Goal: Task Accomplishment & Management: Manage account settings

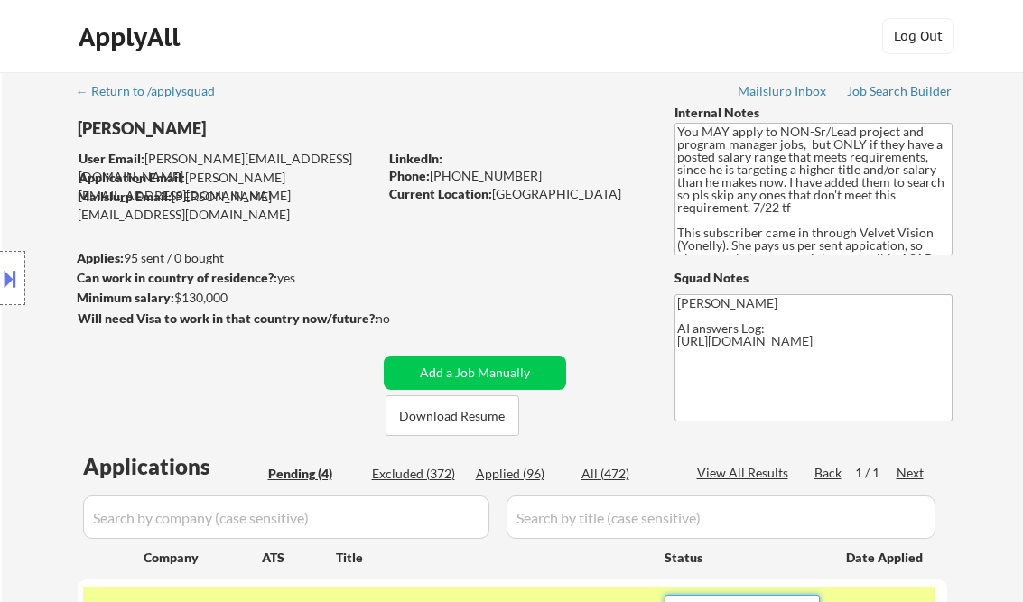
select select ""pending""
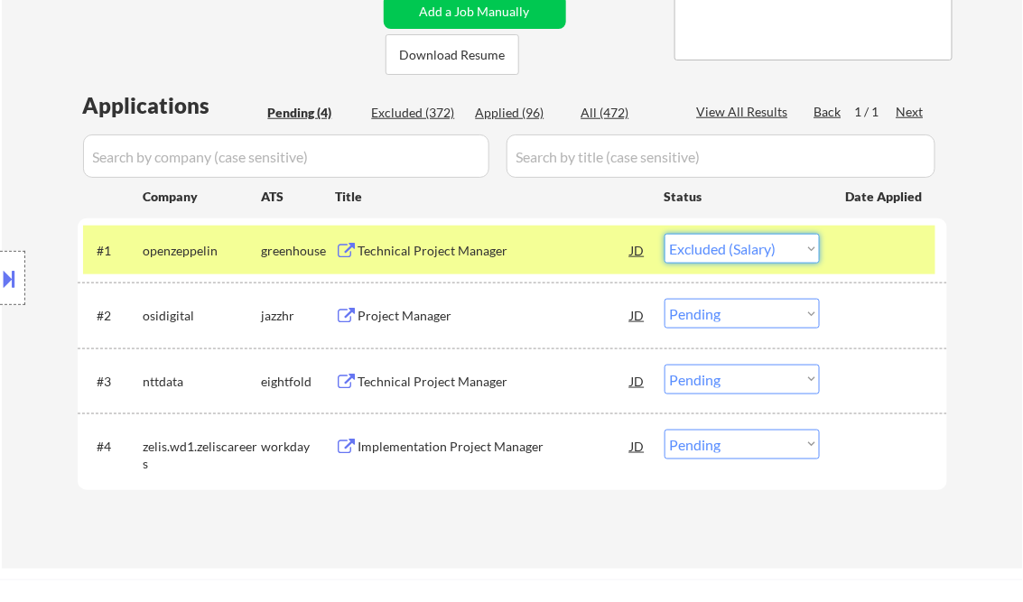
click at [664, 234] on select "Choose an option... Pending Applied Excluded (Questions) Excluded (Expired) Exc…" at bounding box center [741, 249] width 155 height 30
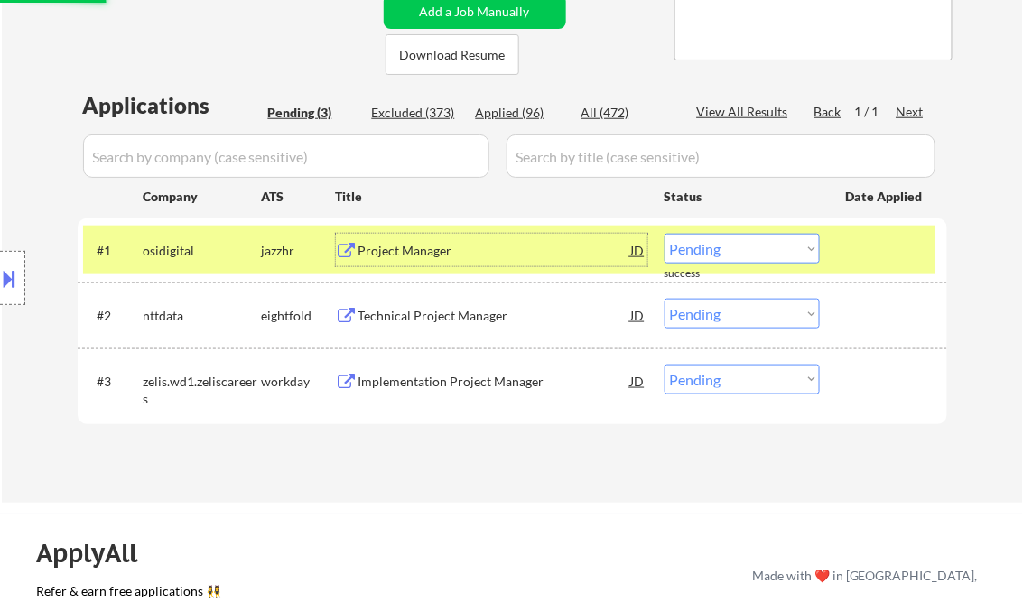
click at [433, 247] on div "Project Manager" at bounding box center [494, 251] width 273 height 18
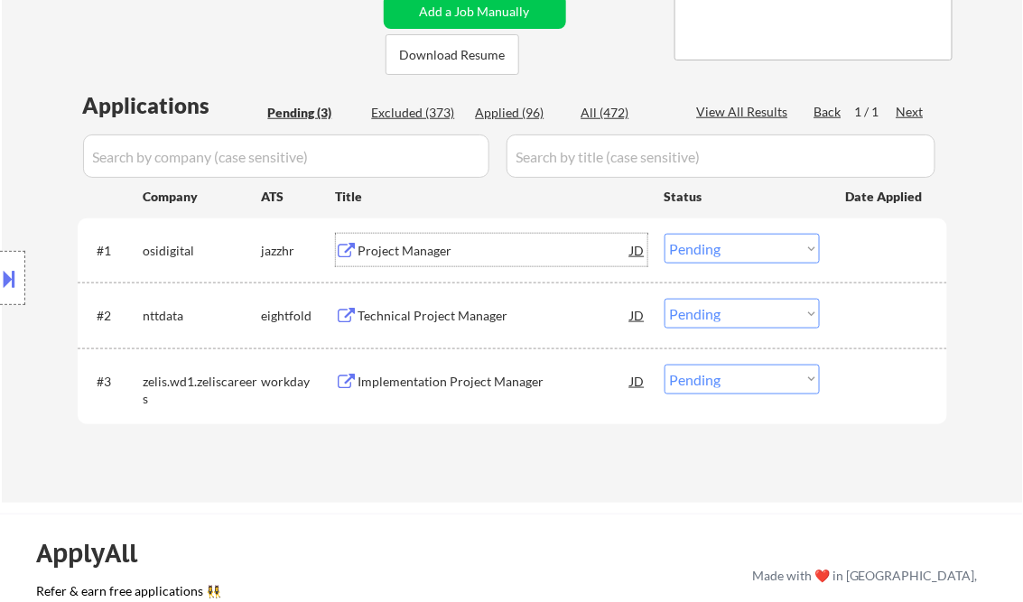
click at [726, 240] on select "Choose an option... Pending Applied Excluded (Questions) Excluded (Expired) Exc…" at bounding box center [741, 249] width 155 height 30
click at [664, 234] on select "Choose an option... Pending Applied Excluded (Questions) Excluded (Expired) Exc…" at bounding box center [741, 249] width 155 height 30
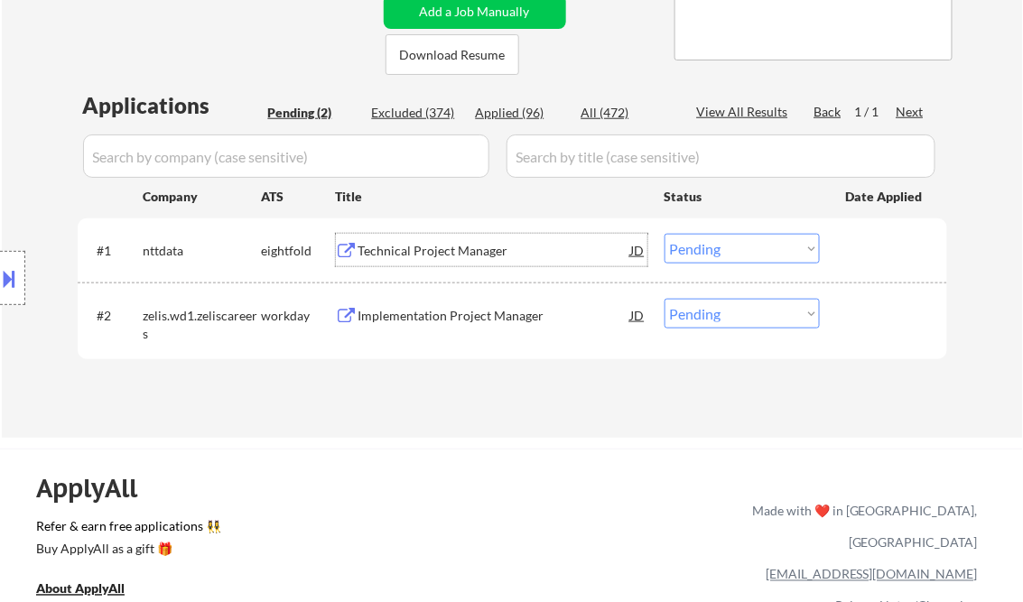
click at [450, 249] on div "Technical Project Manager" at bounding box center [494, 251] width 273 height 18
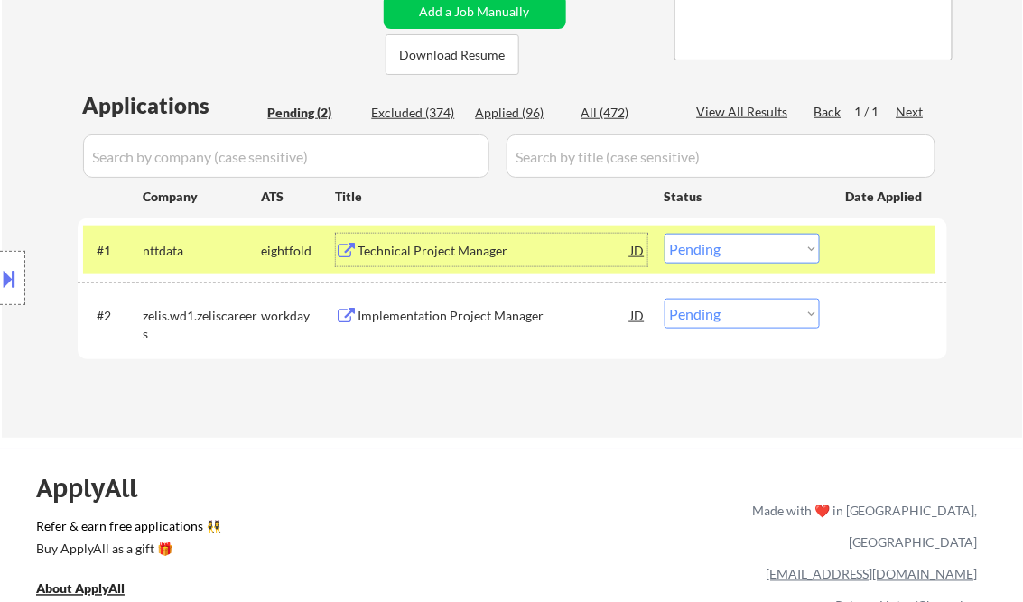
drag, startPoint x: 745, startPoint y: 243, endPoint x: 753, endPoint y: 260, distance: 19.0
click at [745, 243] on select "Choose an option... Pending Applied Excluded (Questions) Excluded (Expired) Exc…" at bounding box center [741, 249] width 155 height 30
click at [664, 234] on select "Choose an option... Pending Applied Excluded (Questions) Excluded (Expired) Exc…" at bounding box center [741, 249] width 155 height 30
click at [483, 316] on div "Implementation Project Manager" at bounding box center [494, 316] width 273 height 18
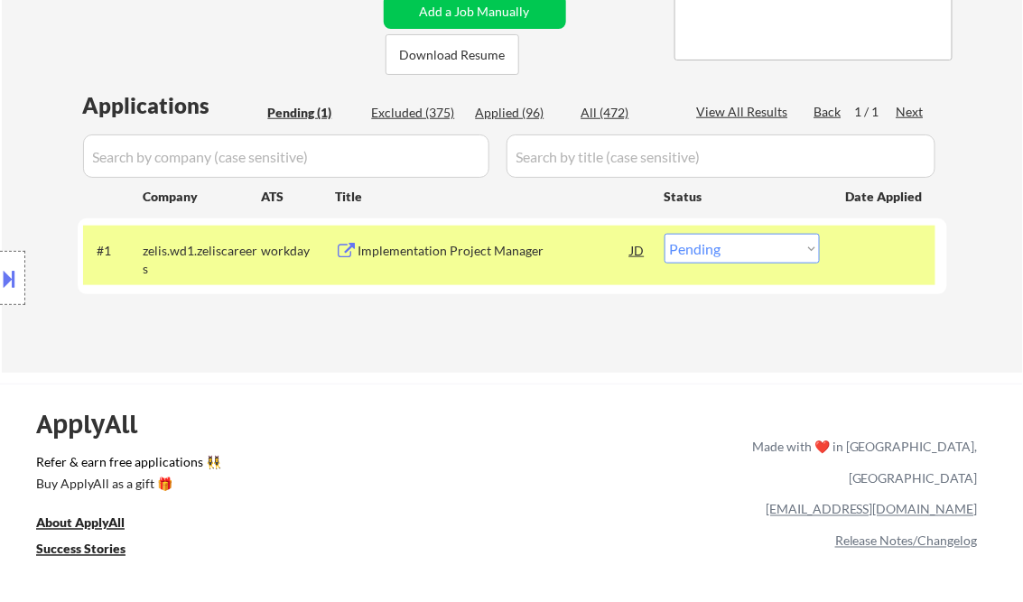
click at [745, 258] on select "Choose an option... Pending Applied Excluded (Questions) Excluded (Expired) Exc…" at bounding box center [741, 249] width 155 height 30
click at [738, 246] on select "Choose an option... Pending Applied Excluded (Questions) Excluded (Expired) Exc…" at bounding box center [741, 249] width 155 height 30
select select ""excluded__salary_""
click at [664, 234] on select "Choose an option... Pending Applied Excluded (Questions) Excluded (Expired) Exc…" at bounding box center [741, 249] width 155 height 30
click at [445, 358] on div "← Return to /applysquad Mailslurp Inbox Job Search Builder Vincent Salami User …" at bounding box center [512, 42] width 1021 height 662
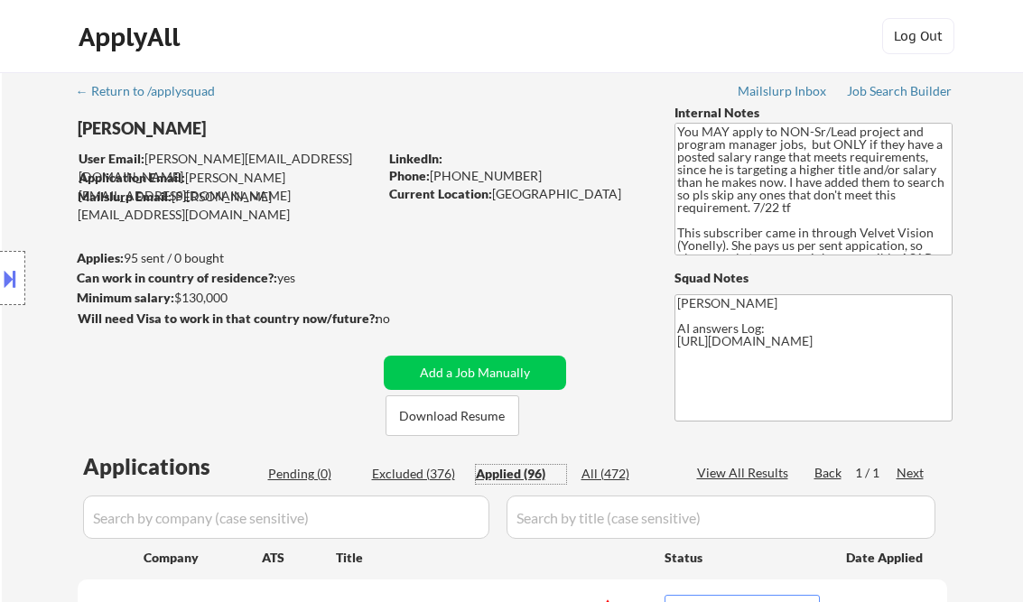
select select ""applied""
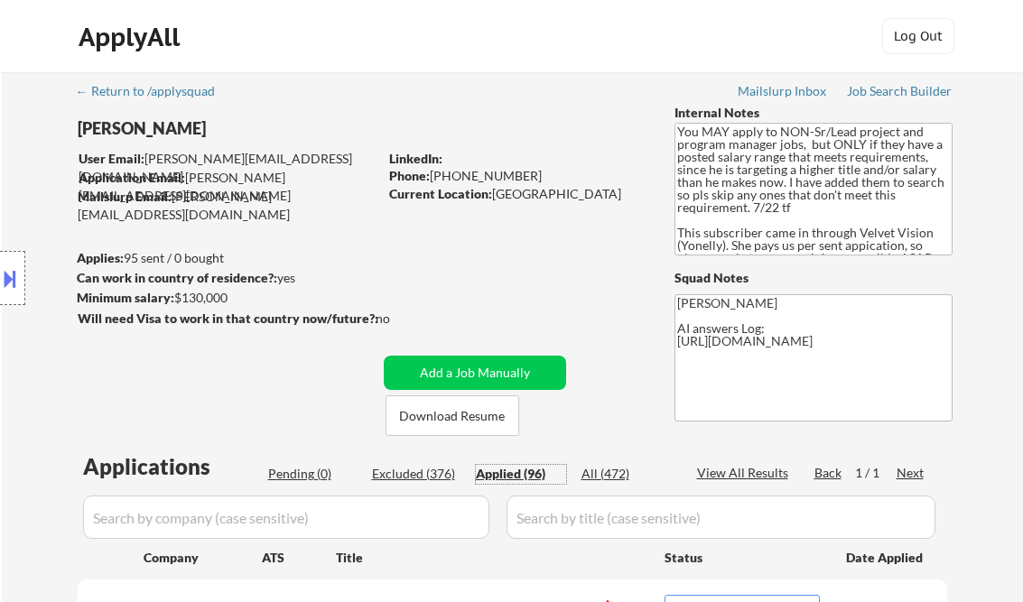
select select ""applied""
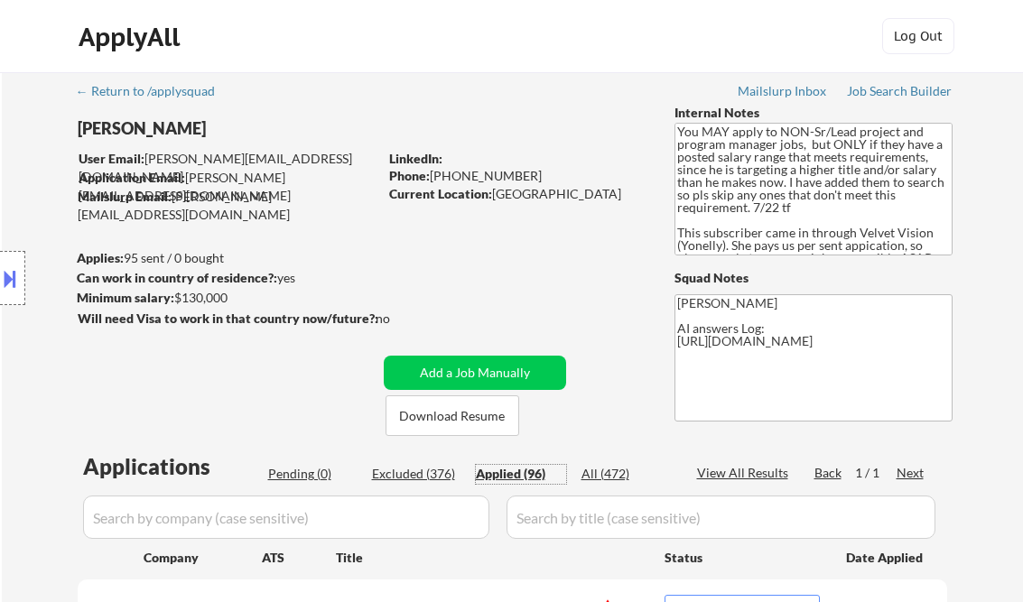
select select ""applied""
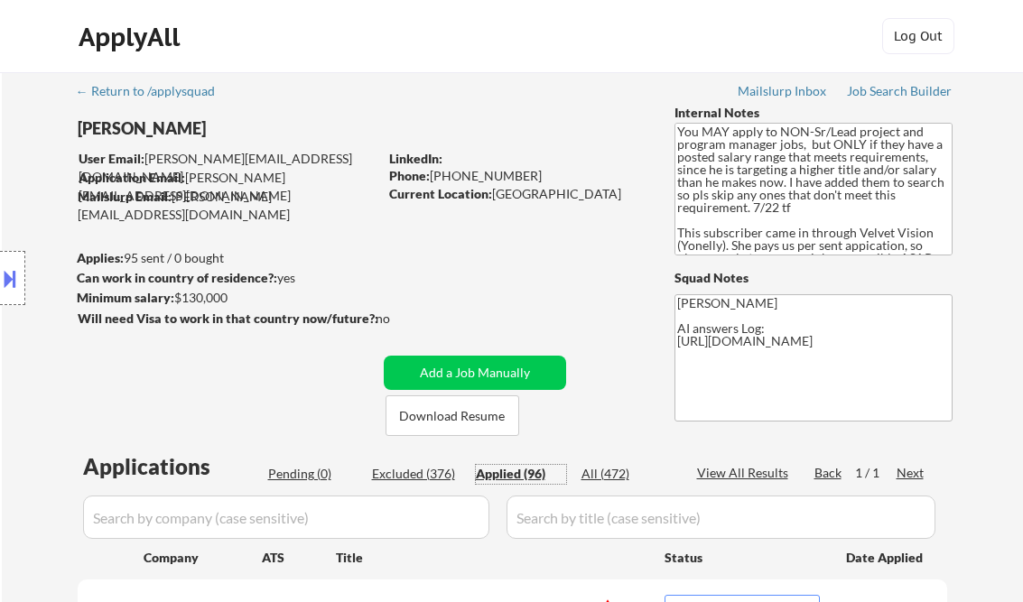
select select ""applied""
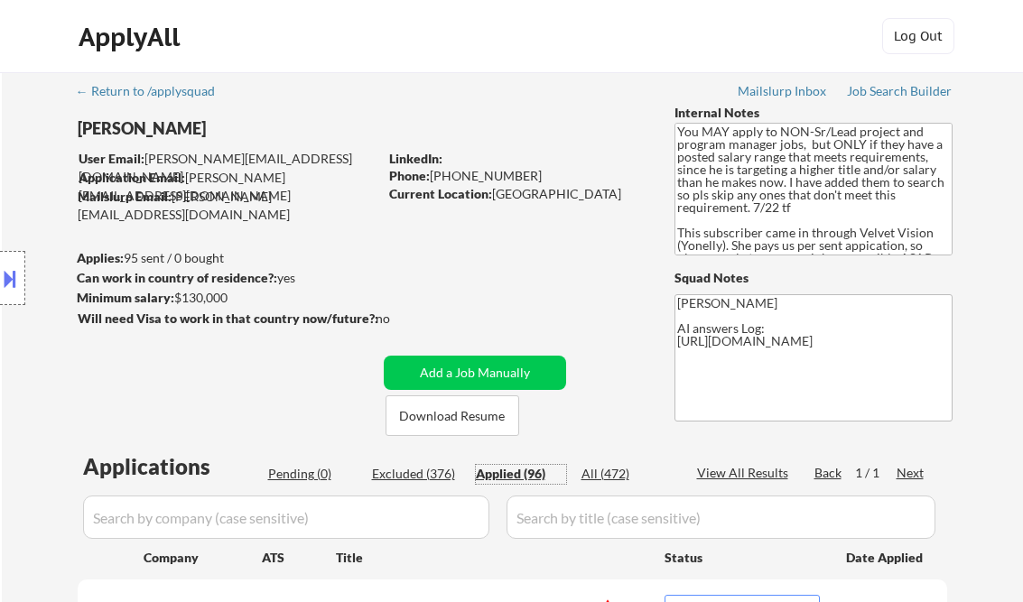
select select ""applied""
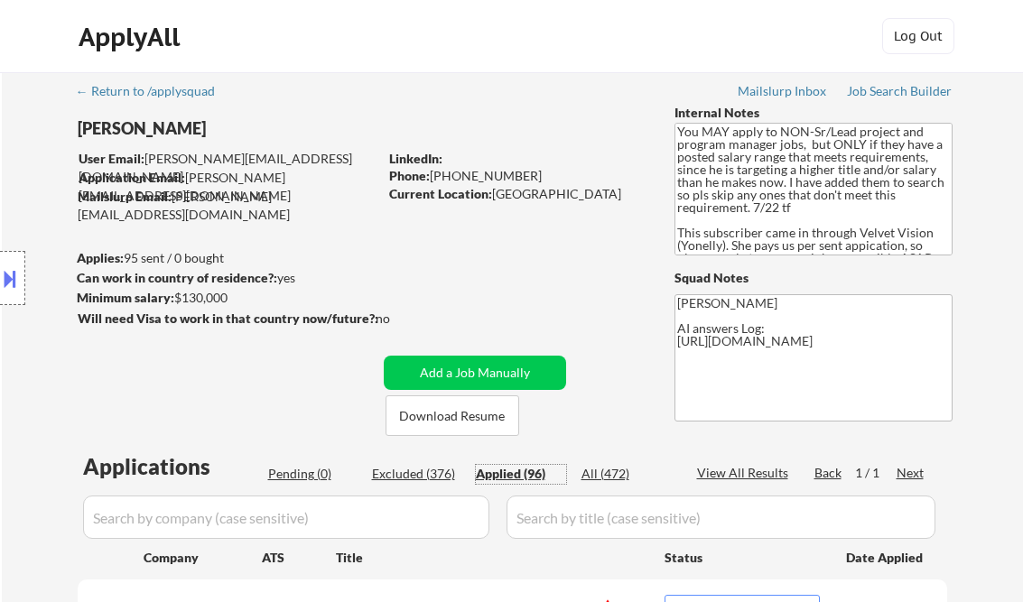
select select ""applied""
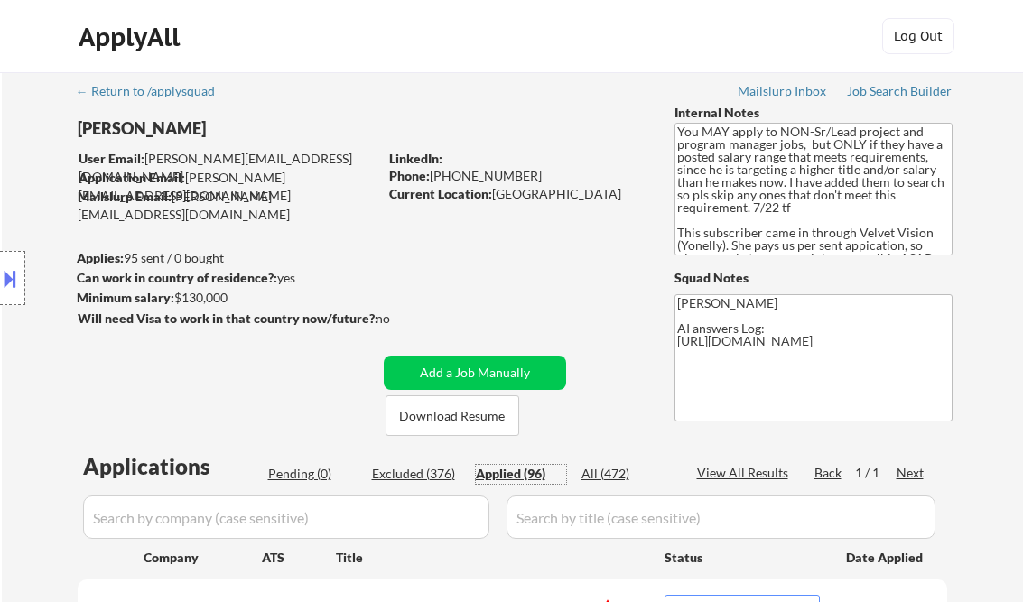
select select ""applied""
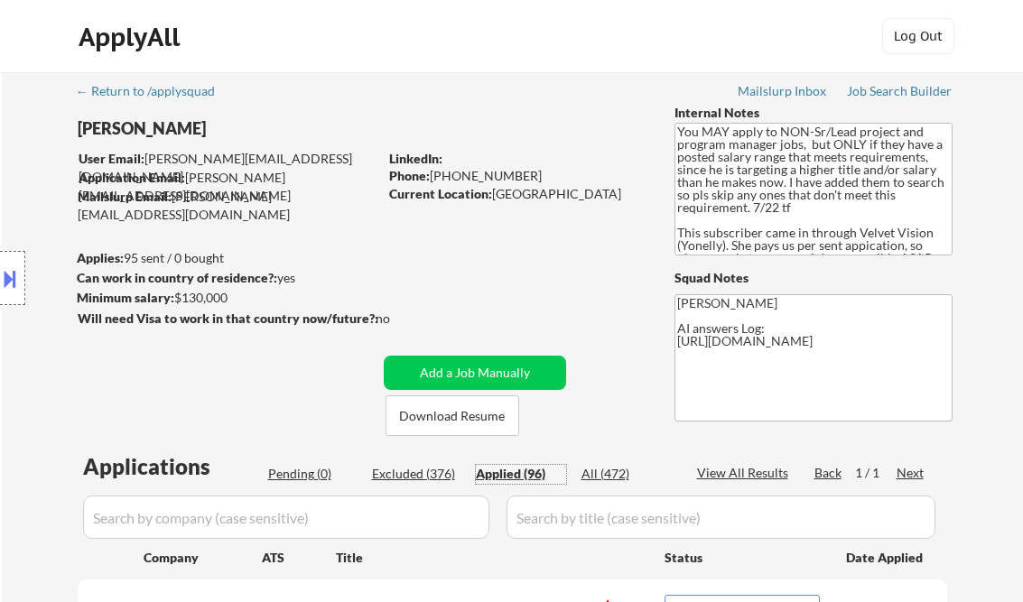
select select ""applied""
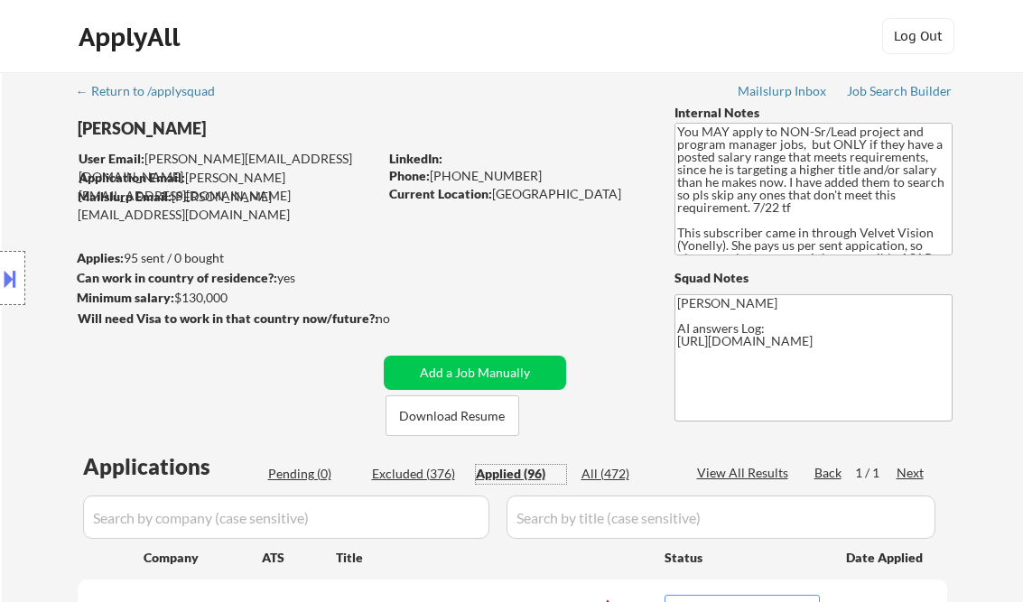
select select ""applied""
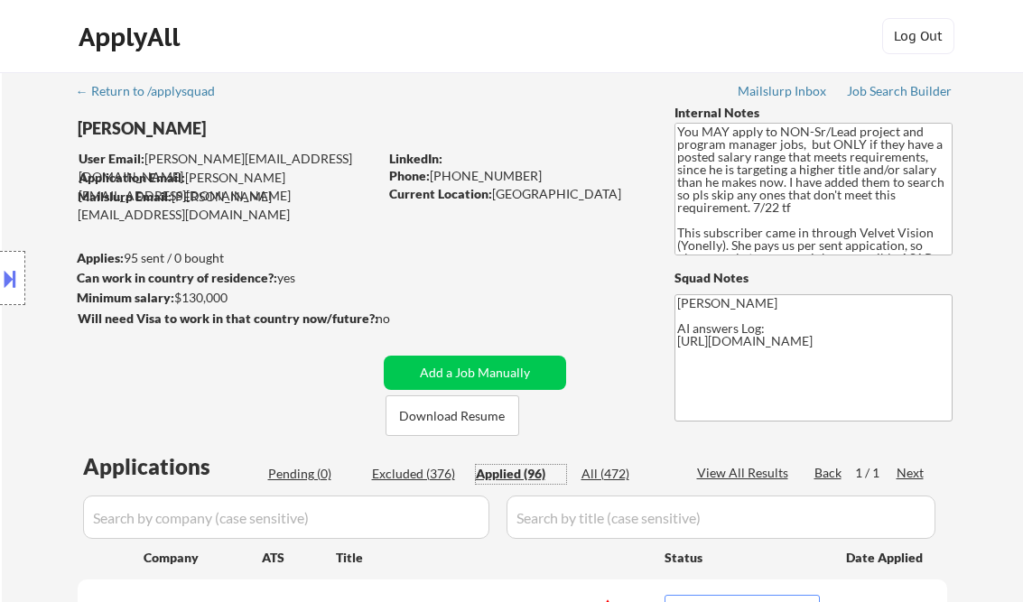
select select ""applied""
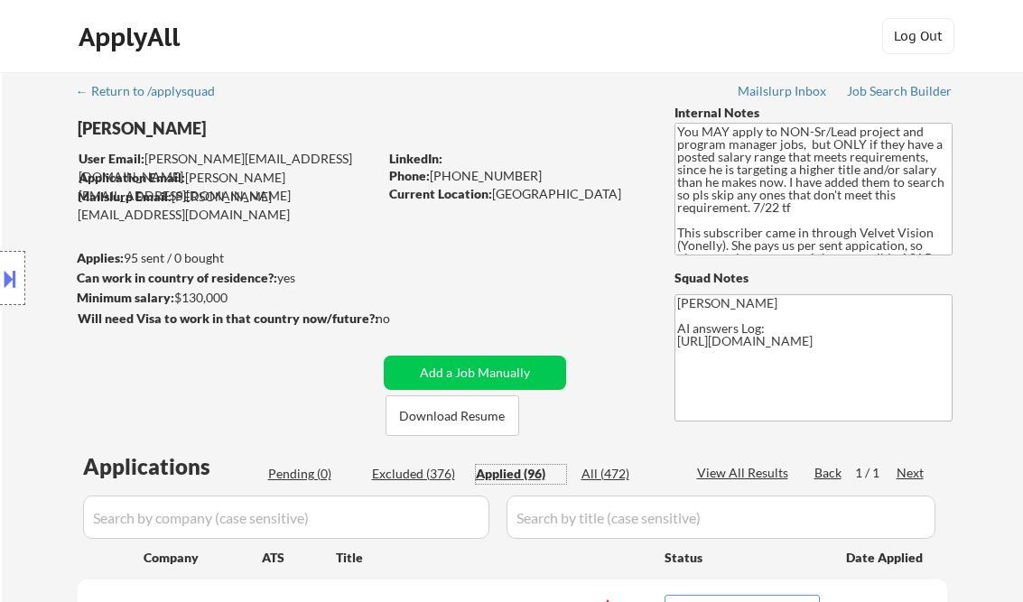
select select ""applied""
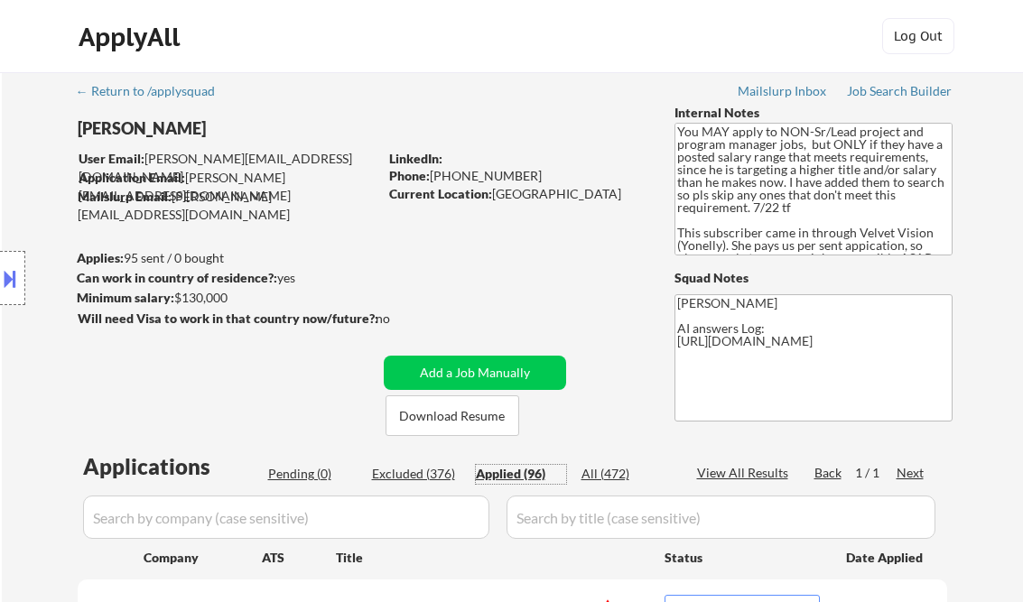
select select ""applied""
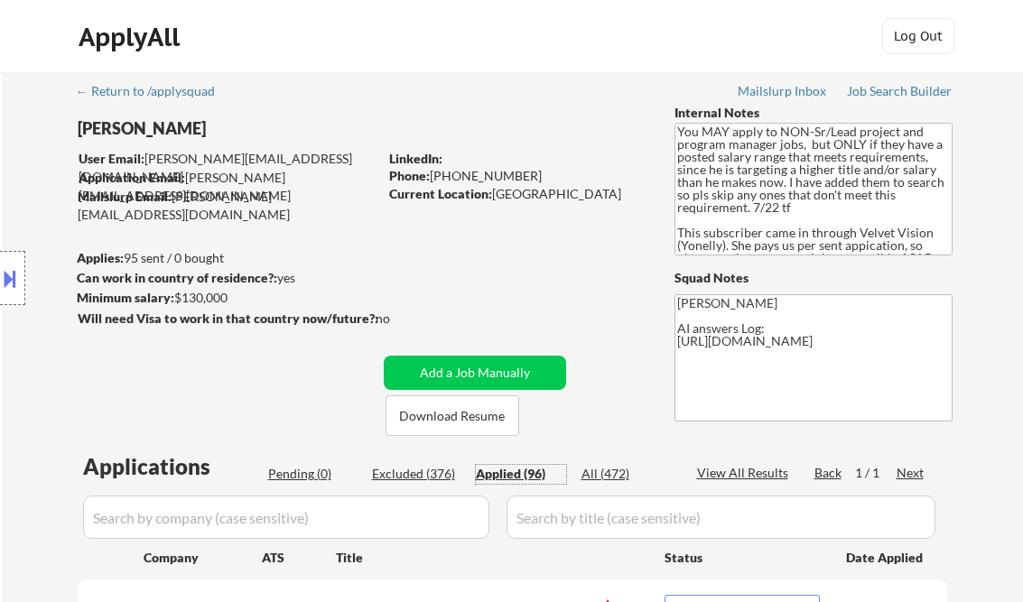
select select ""applied""
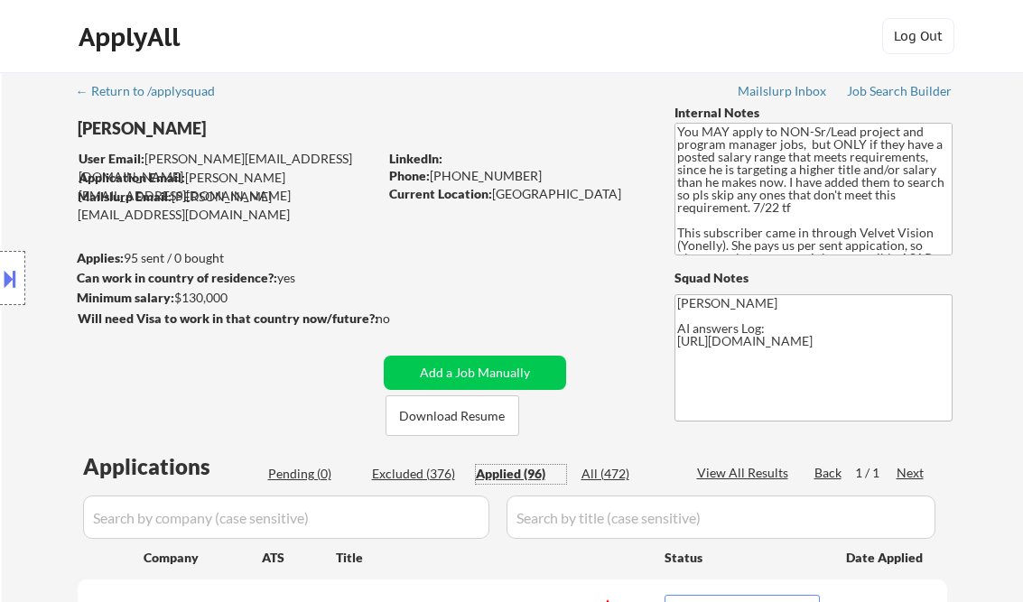
select select ""applied""
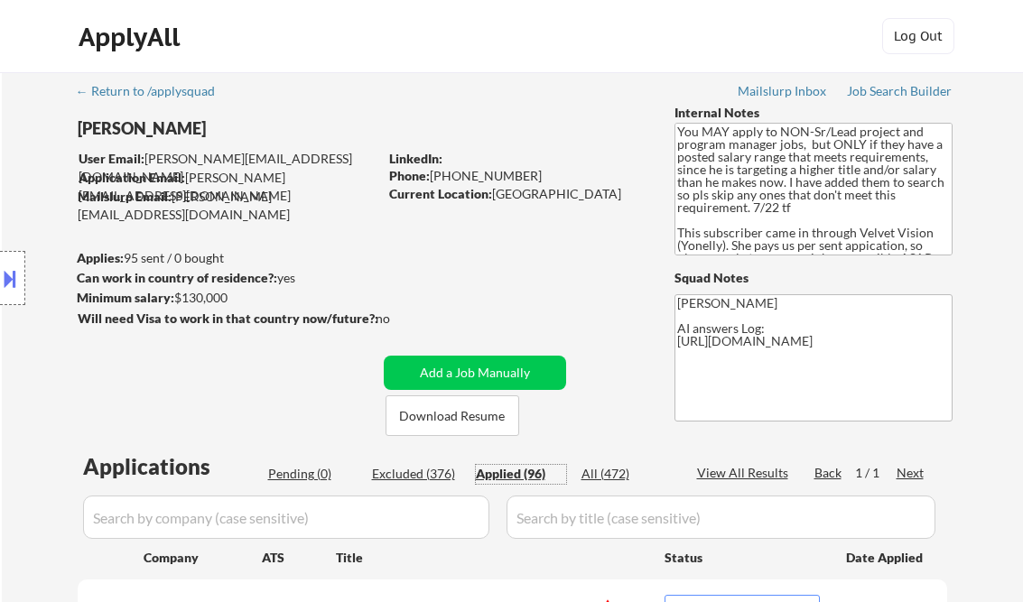
select select ""applied""
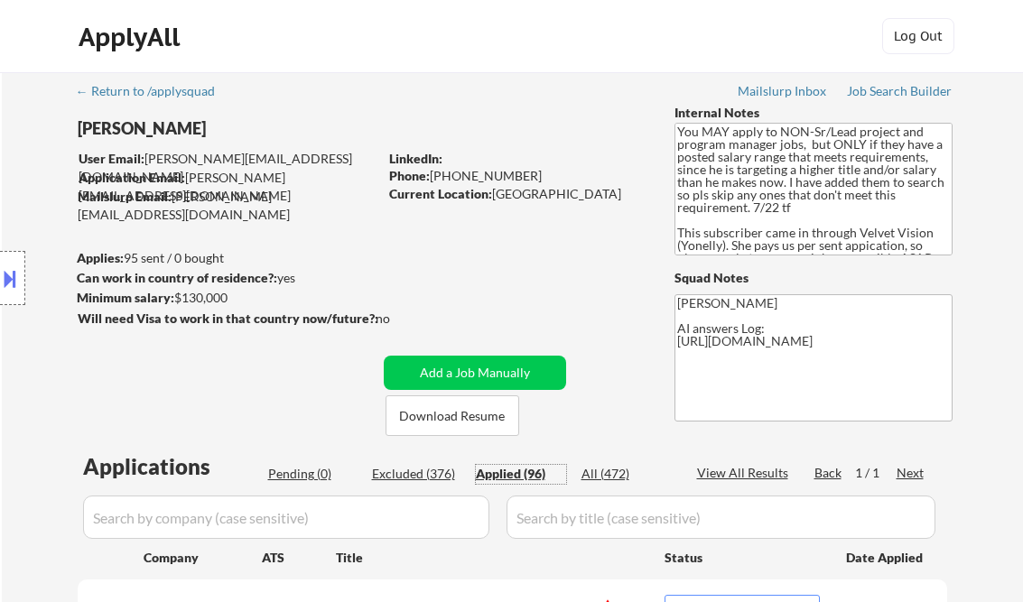
select select ""applied""
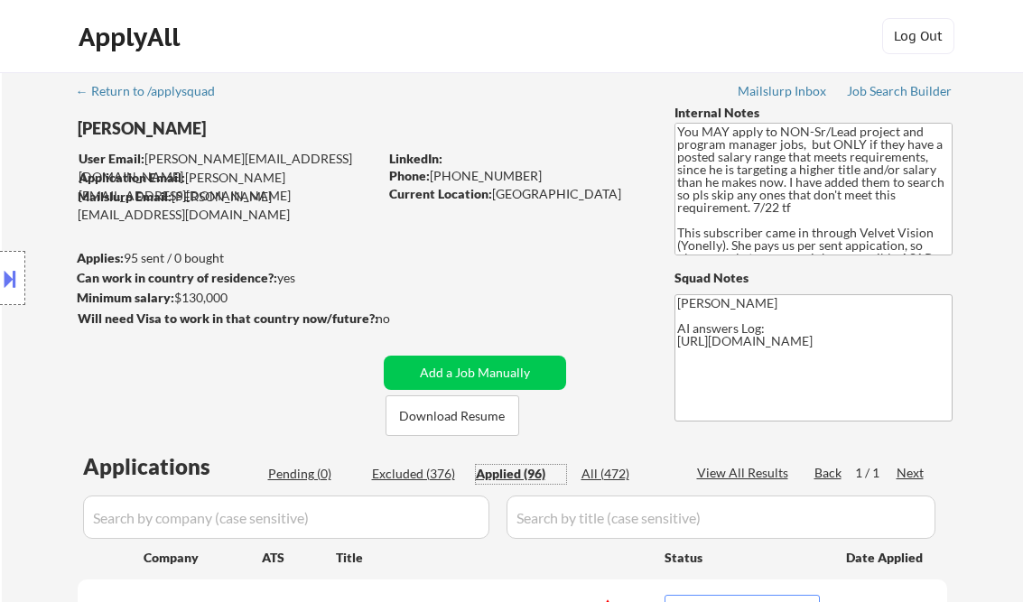
select select ""applied""
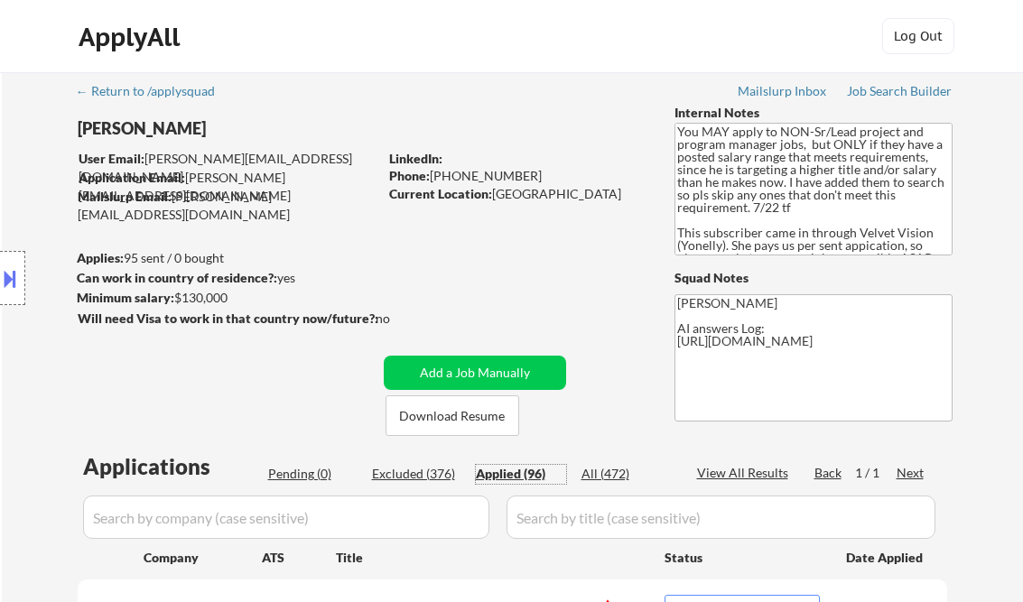
select select ""applied""
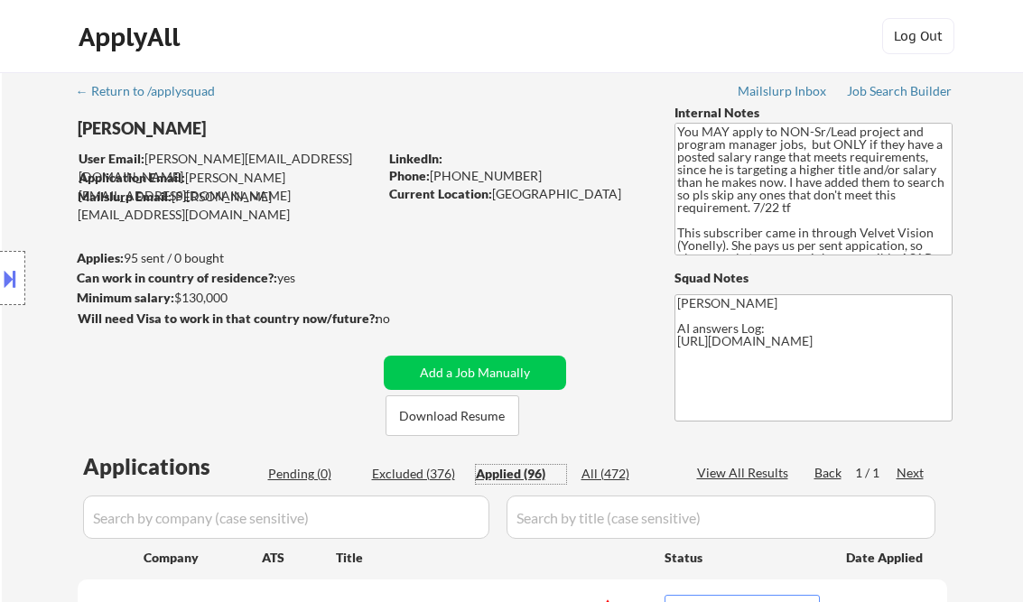
select select ""applied""
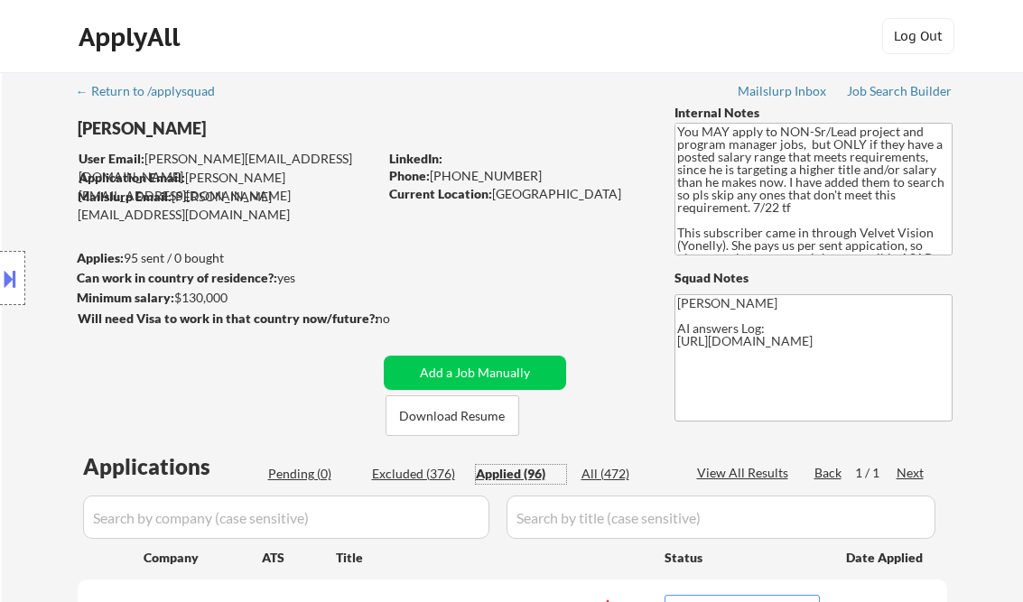
select select ""applied""
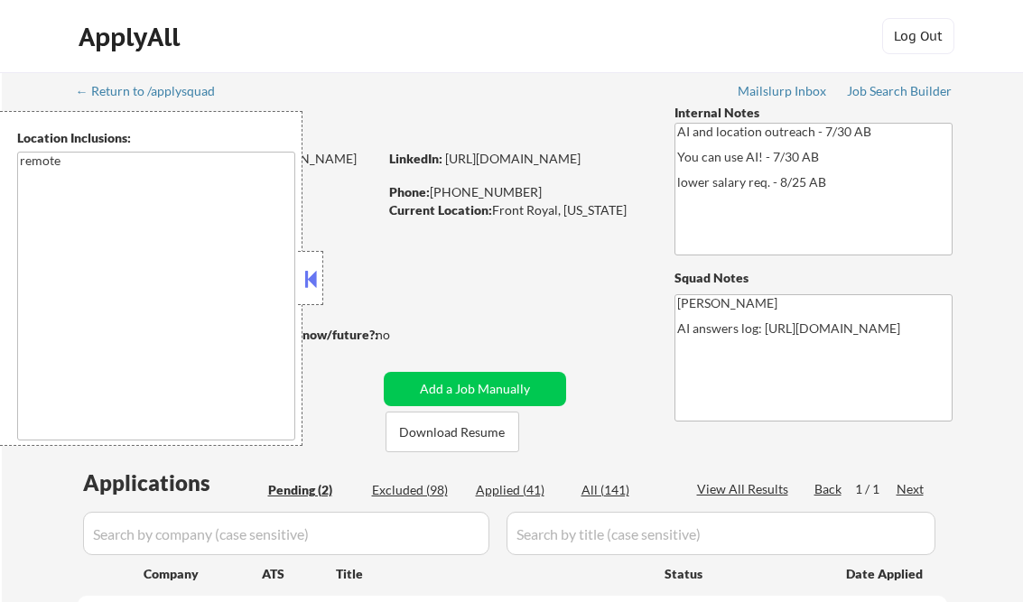
select select ""pending""
click at [306, 270] on button at bounding box center [311, 278] width 20 height 27
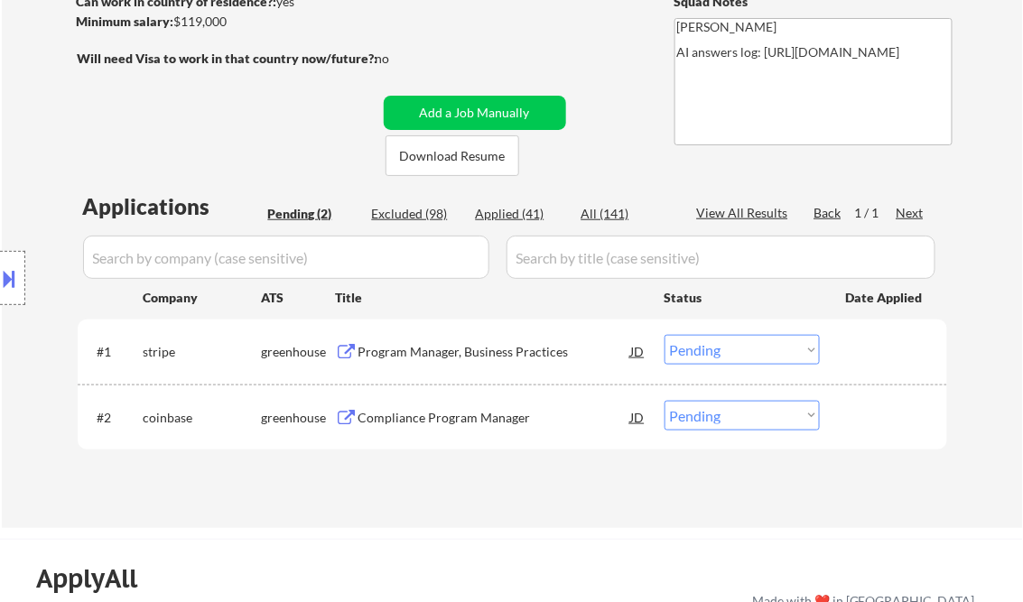
scroll to position [289, 0]
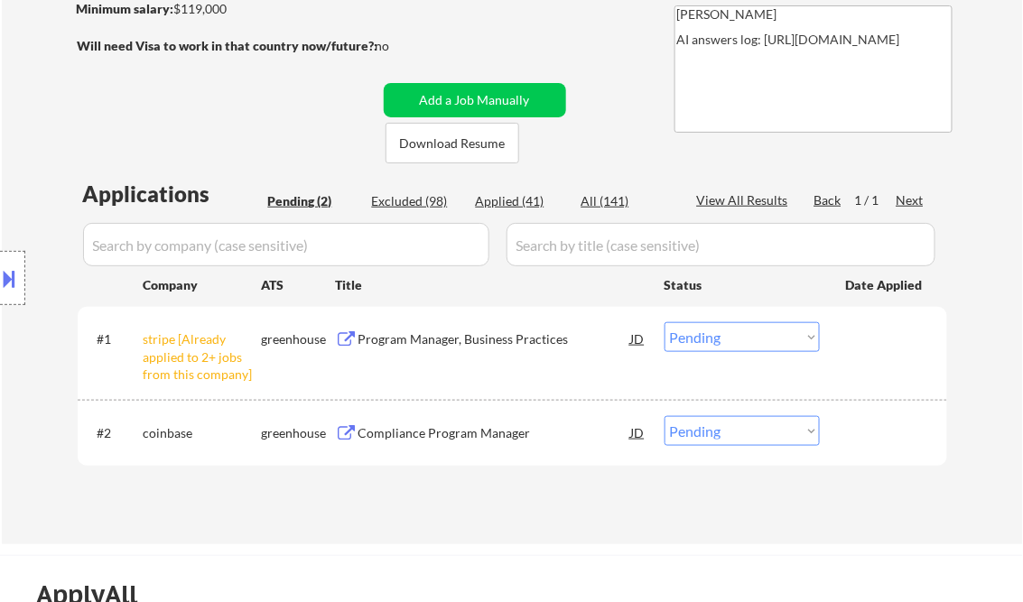
click at [757, 333] on select "Choose an option... Pending Applied Excluded (Questions) Excluded (Expired) Exc…" at bounding box center [741, 337] width 155 height 30
click at [664, 322] on select "Choose an option... Pending Applied Excluded (Questions) Excluded (Expired) Exc…" at bounding box center [741, 337] width 155 height 30
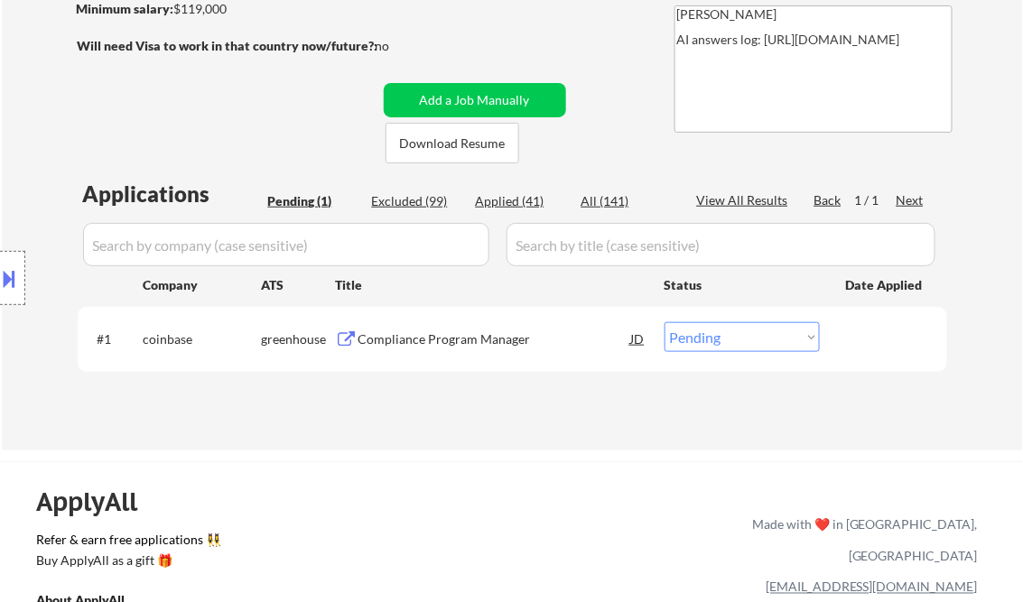
click at [14, 267] on button at bounding box center [10, 279] width 20 height 30
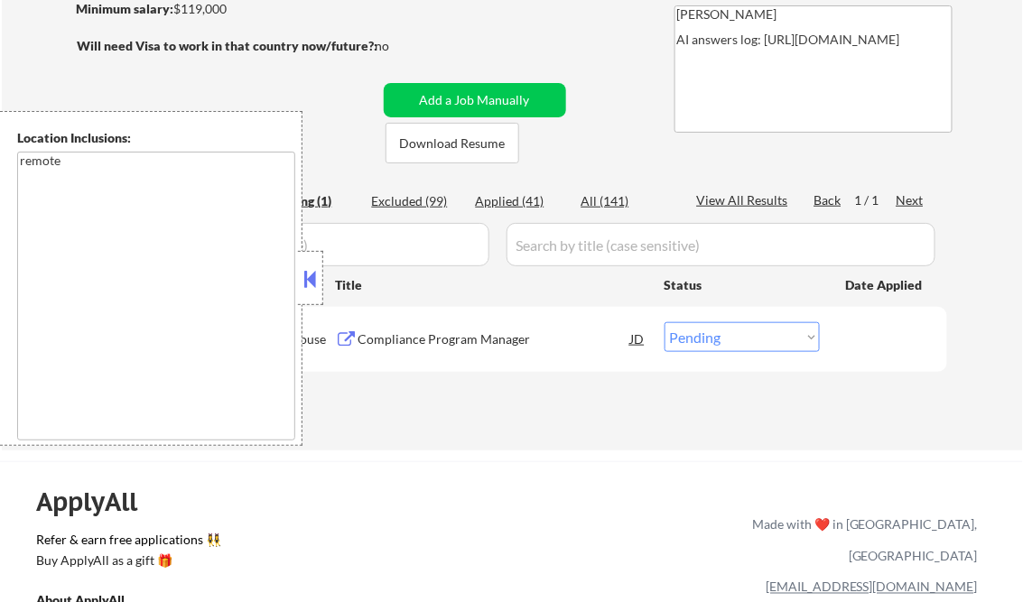
click at [321, 276] on div at bounding box center [310, 278] width 25 height 54
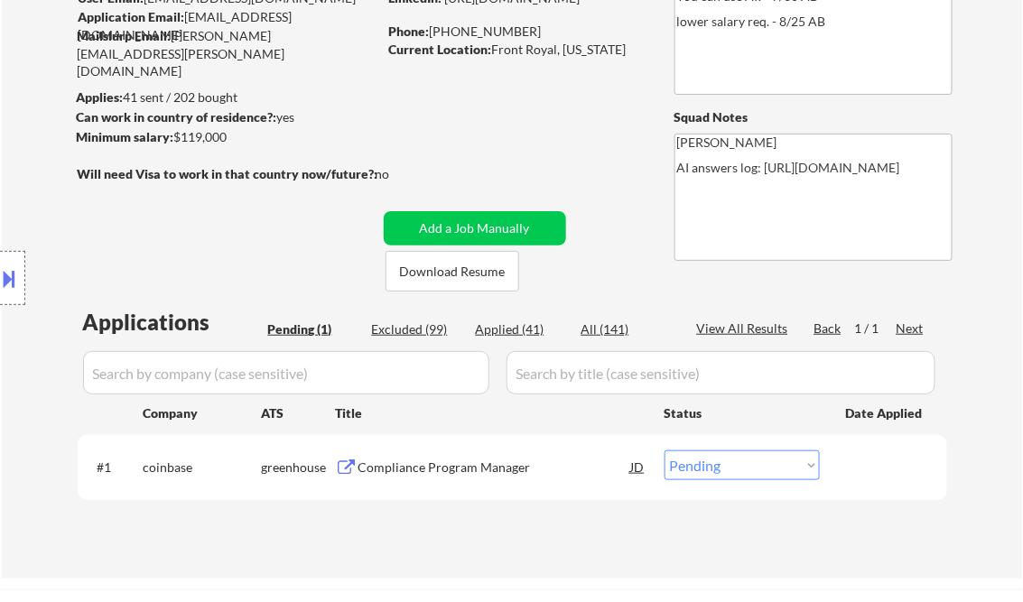
scroll to position [72, 0]
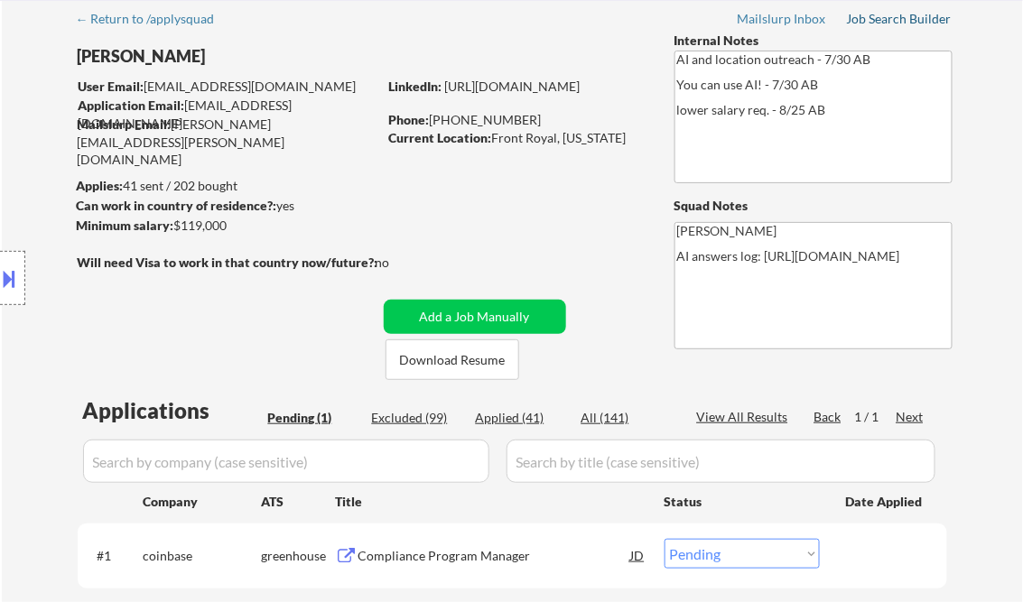
click at [860, 16] on div "Job Search Builder" at bounding box center [900, 19] width 106 height 13
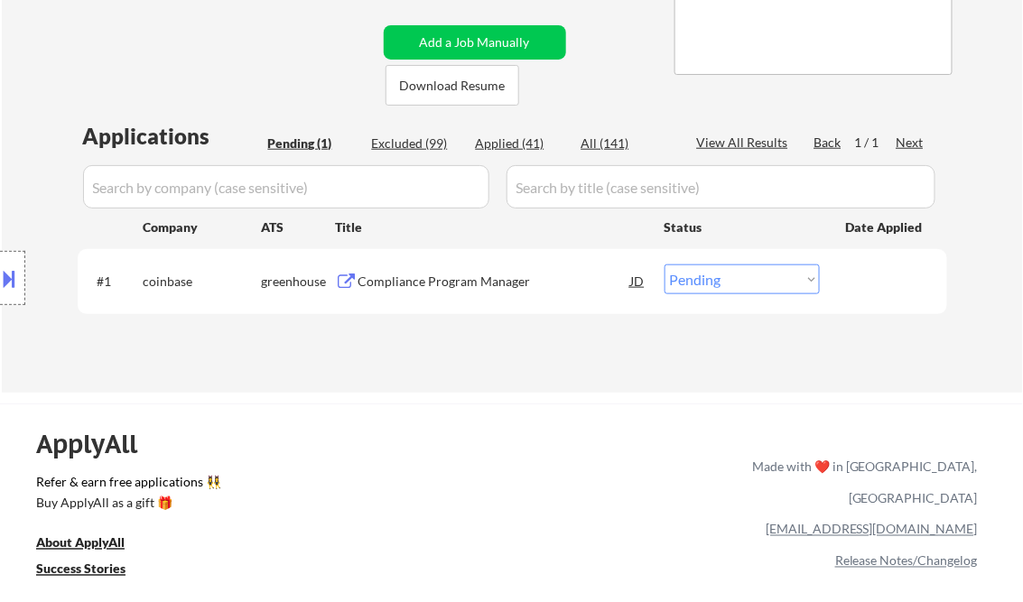
scroll to position [361, 0]
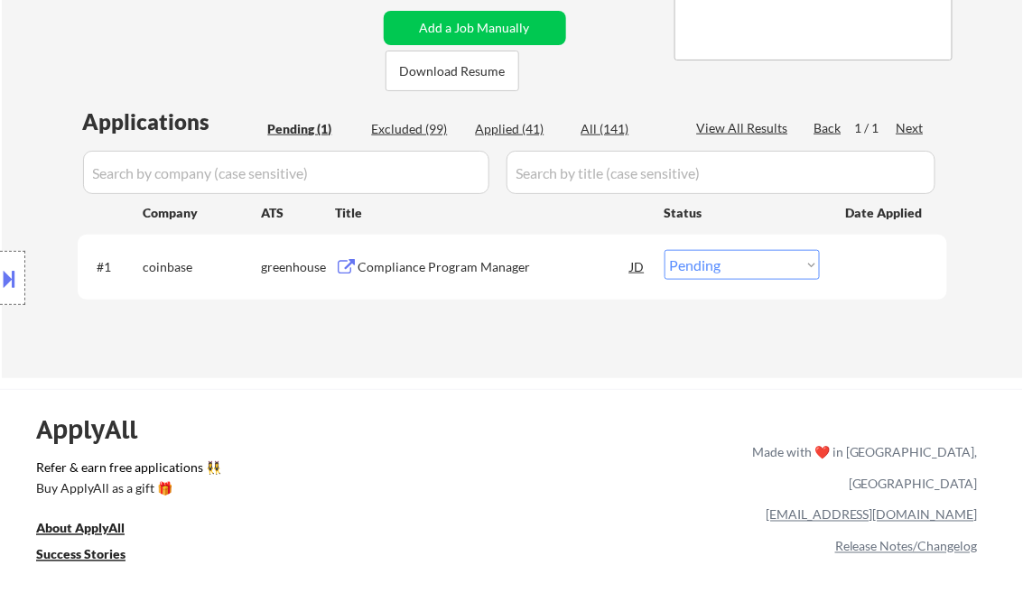
click at [409, 270] on div "Compliance Program Manager" at bounding box center [494, 267] width 273 height 18
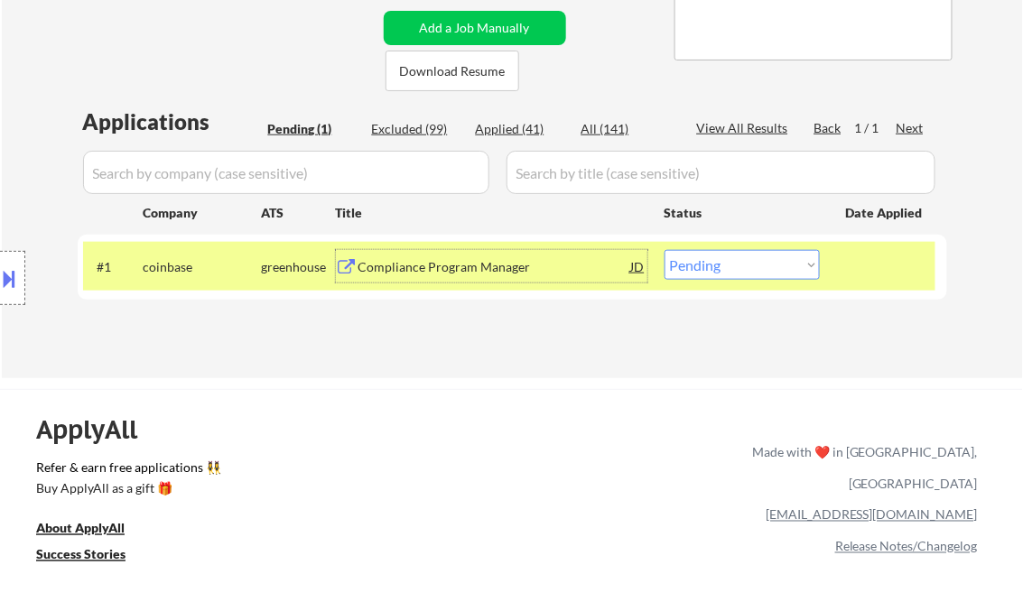
click at [447, 259] on div "Compliance Program Manager" at bounding box center [494, 267] width 273 height 18
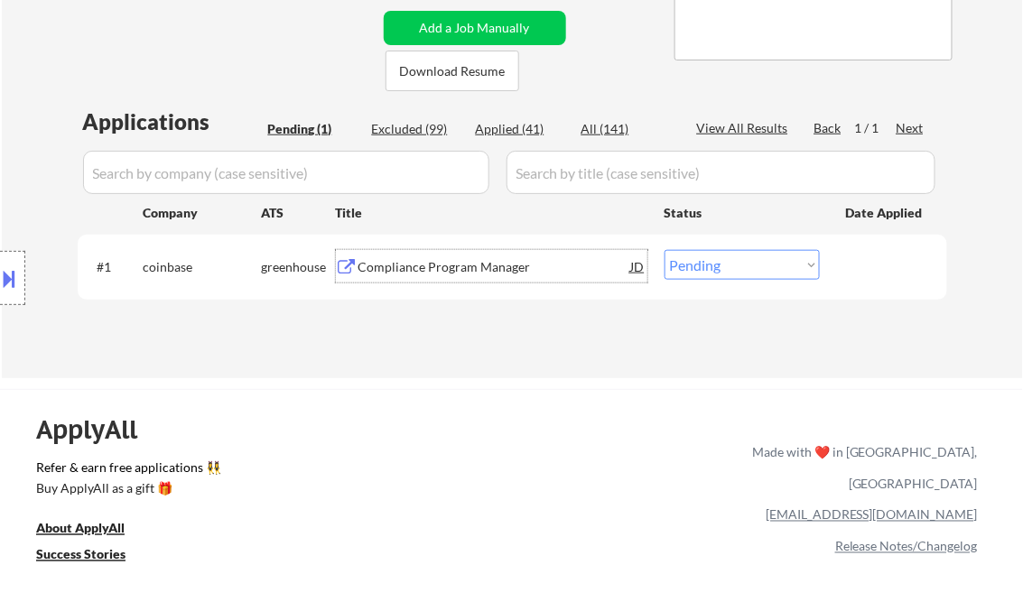
drag, startPoint x: 682, startPoint y: 270, endPoint x: 692, endPoint y: 282, distance: 16.0
click at [682, 270] on select "Choose an option... Pending Applied Excluded (Questions) Excluded (Expired) Exc…" at bounding box center [741, 265] width 155 height 30
select select ""excluded__bad_match_""
click at [664, 250] on select "Choose an option... Pending Applied Excluded (Questions) Excluded (Expired) Exc…" at bounding box center [741, 265] width 155 height 30
click at [582, 379] on div "← Return to /applysquad Mailslurp Inbox Job Search Builder Karla Raines User Em…" at bounding box center [511, 471] width 1023 height 1665
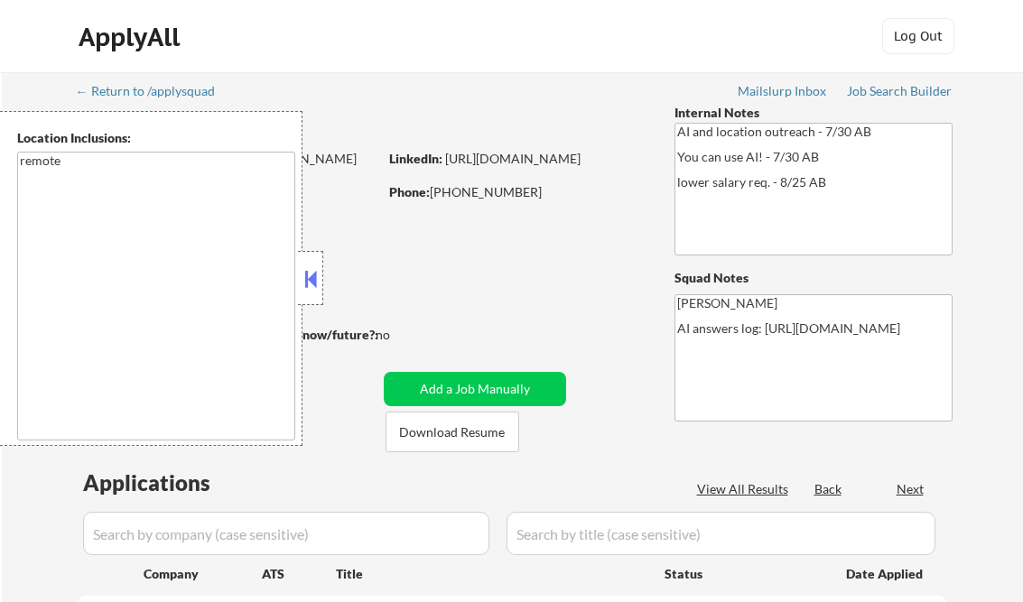
scroll to position [361, 0]
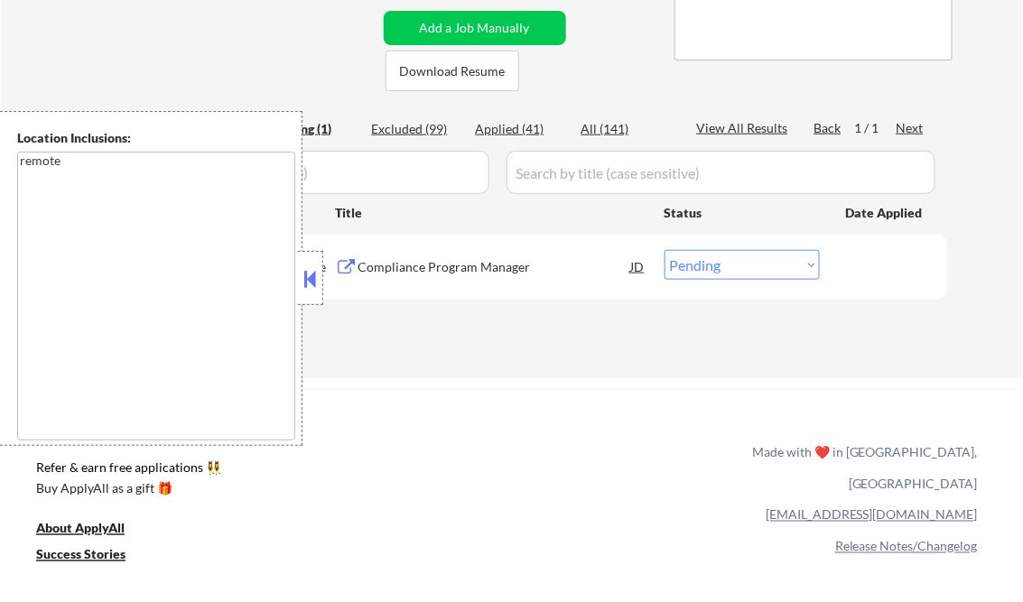
click at [316, 281] on button at bounding box center [311, 278] width 20 height 27
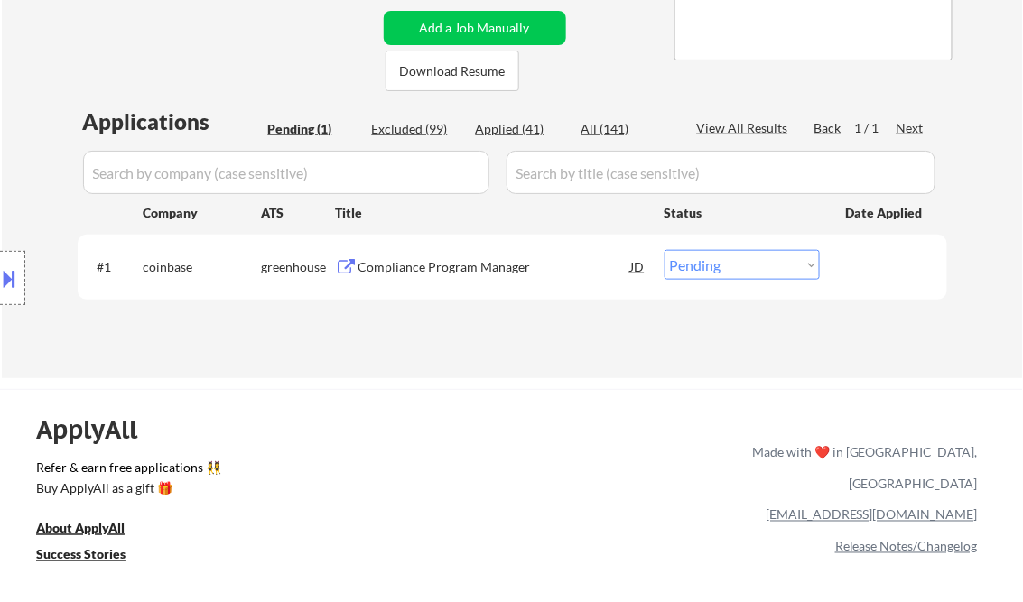
scroll to position [289, 0]
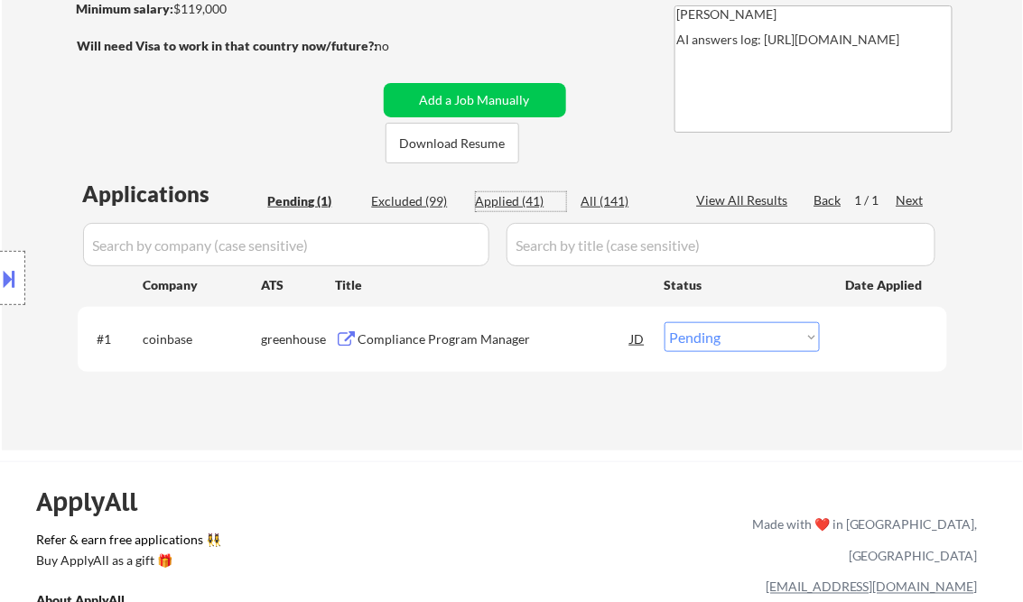
click at [526, 209] on div "Applied (41)" at bounding box center [521, 201] width 90 height 18
select select ""applied""
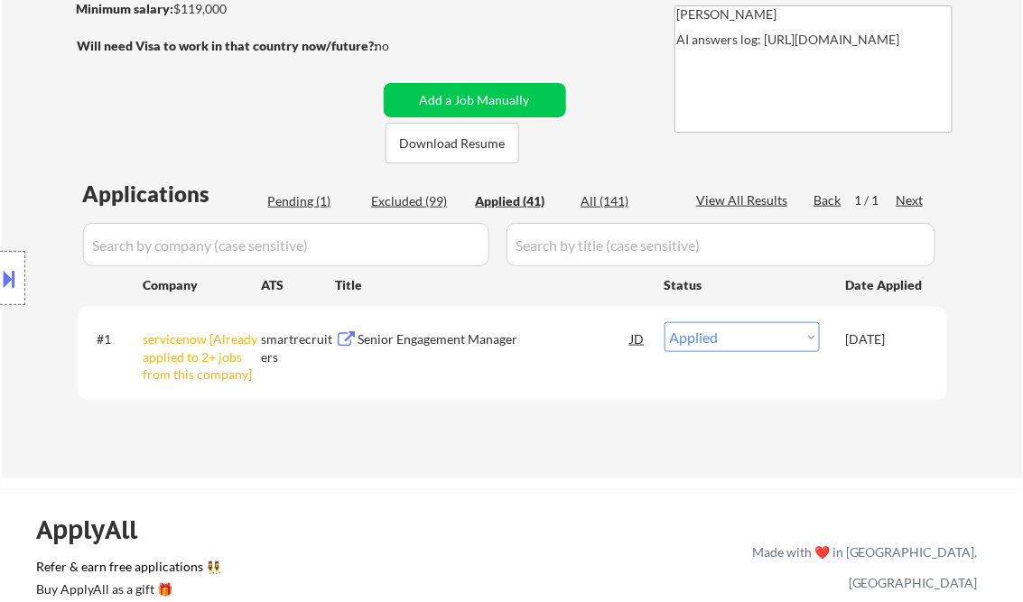
select select ""applied""
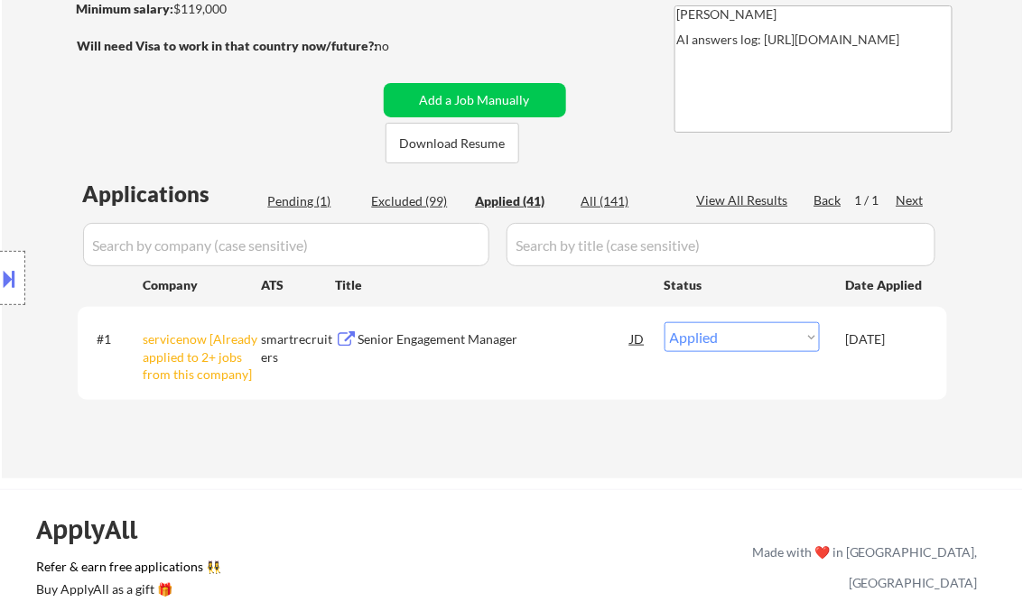
select select ""applied""
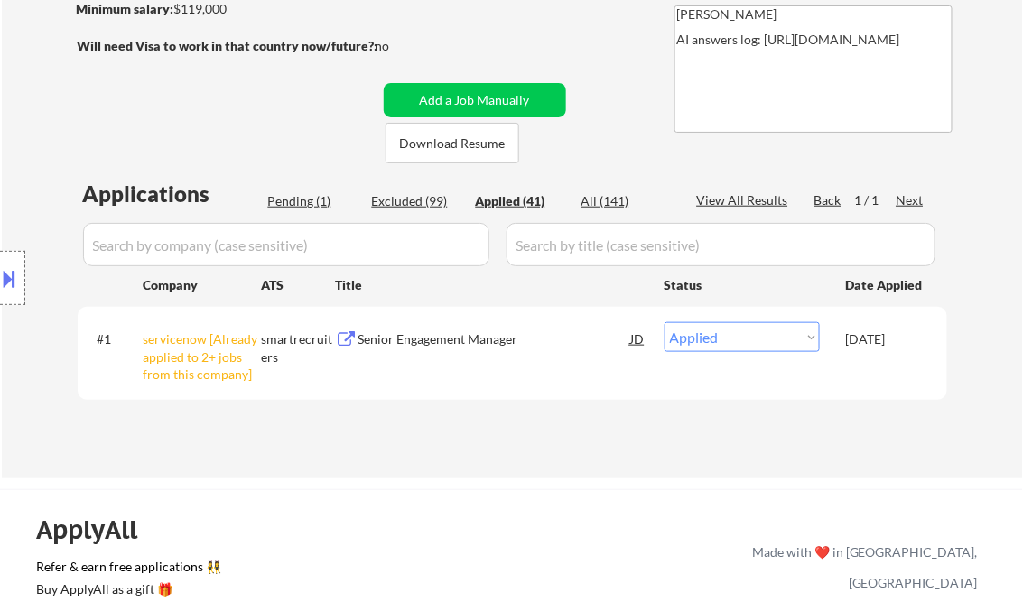
select select ""applied""
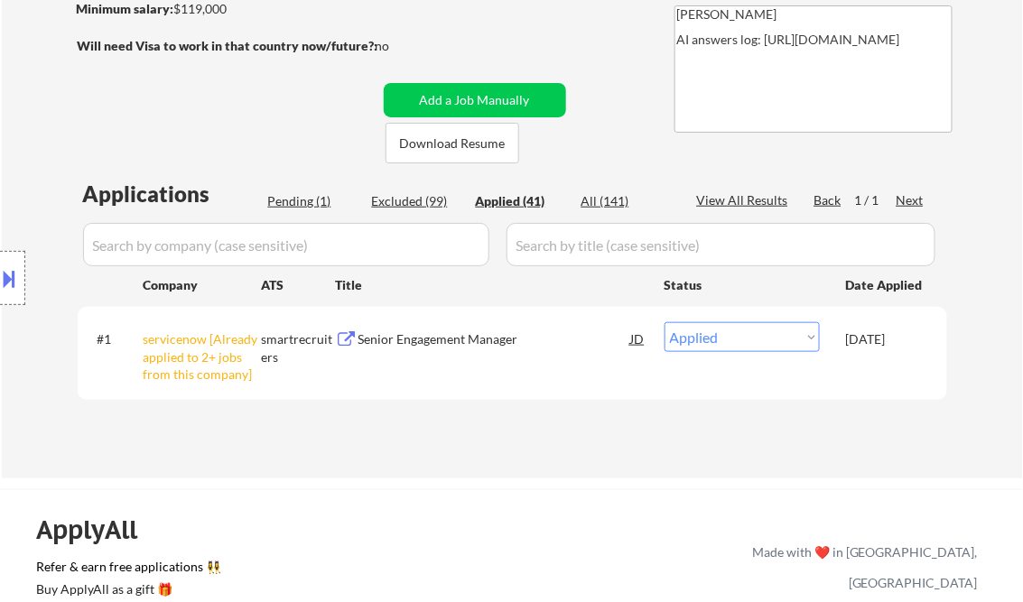
select select ""applied""
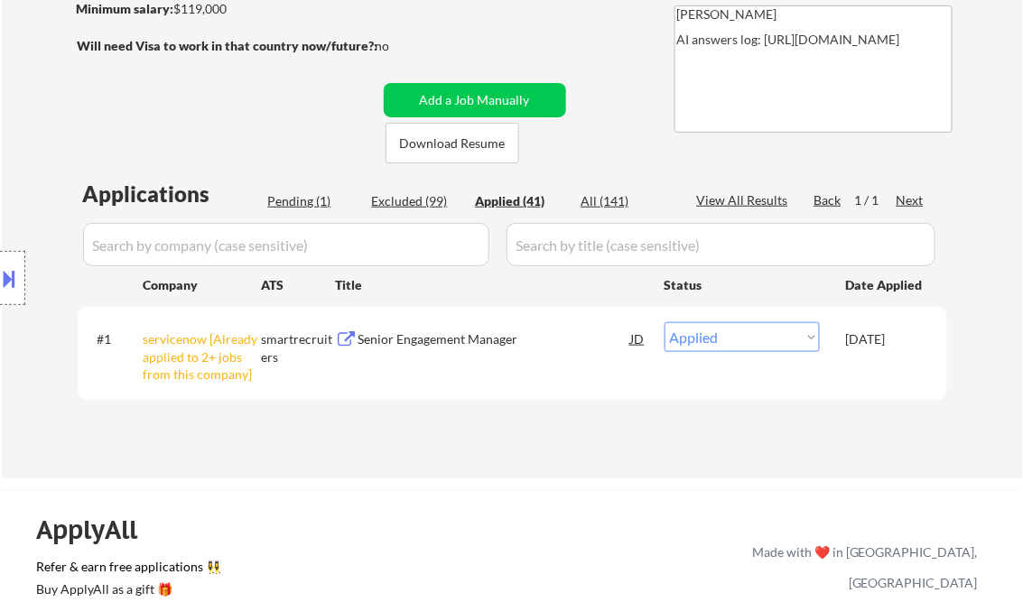
select select ""applied""
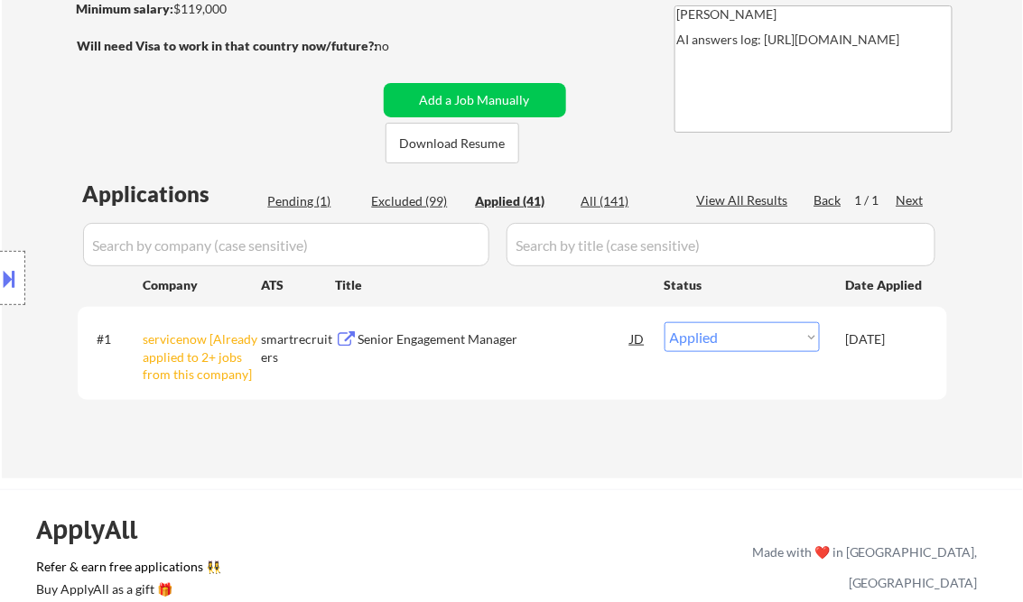
select select ""applied""
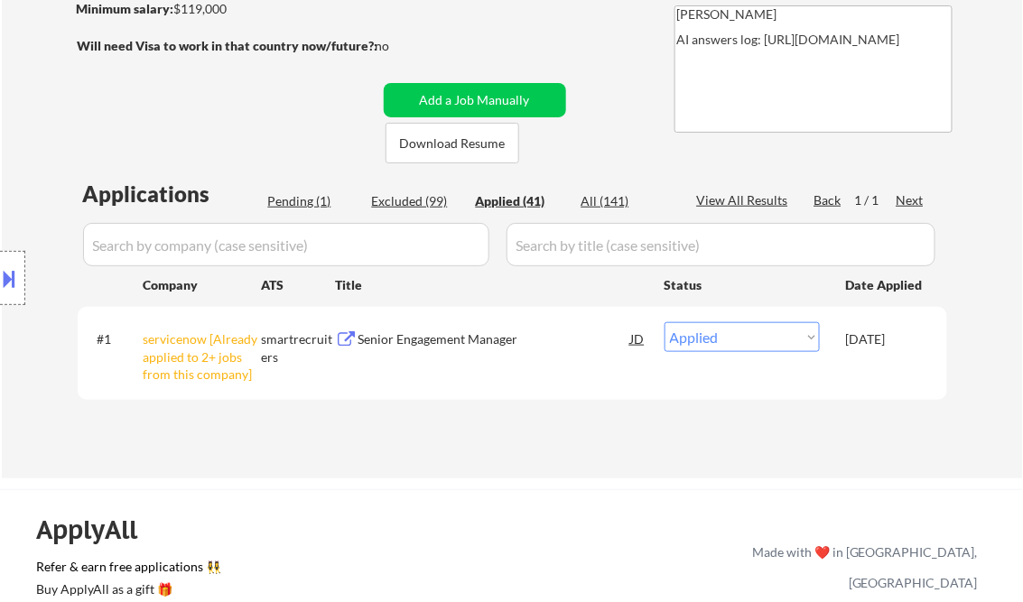
select select ""applied""
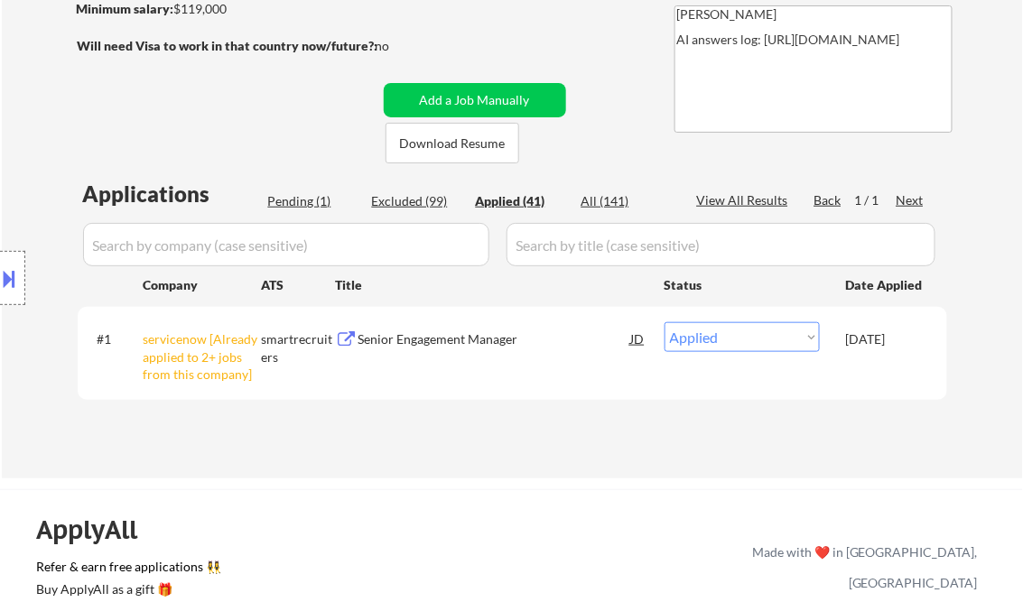
select select ""applied""
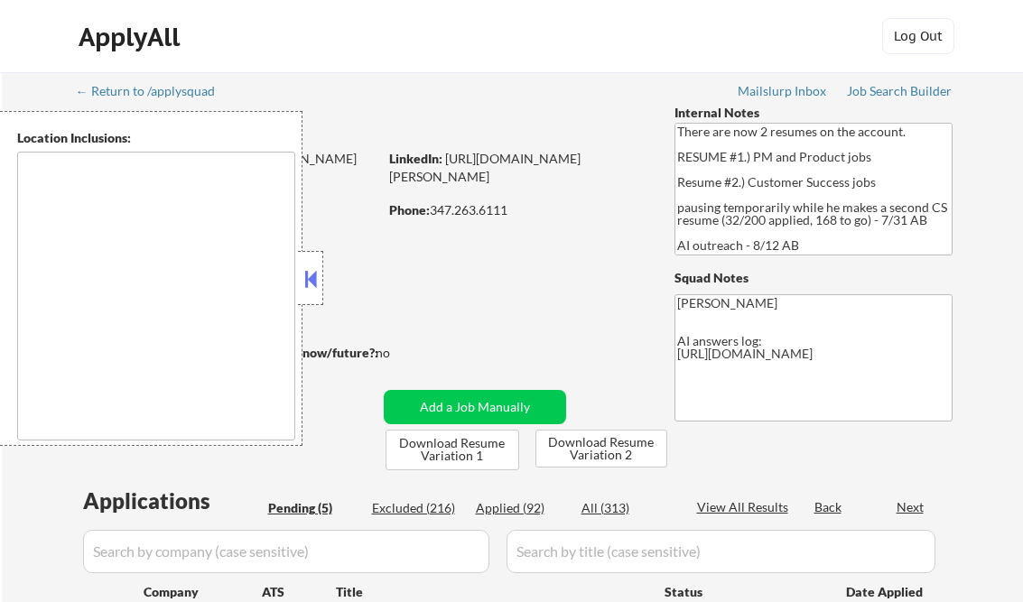
select select ""pending""
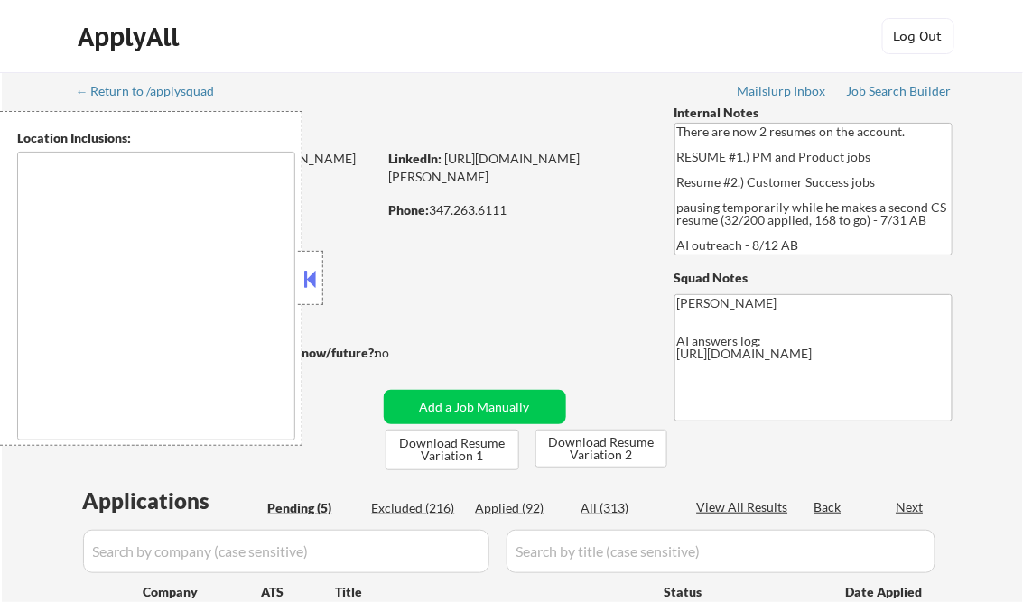
type textarea "[GEOGRAPHIC_DATA], [GEOGRAPHIC_DATA] [GEOGRAPHIC_DATA], [GEOGRAPHIC_DATA] [GEOG…"
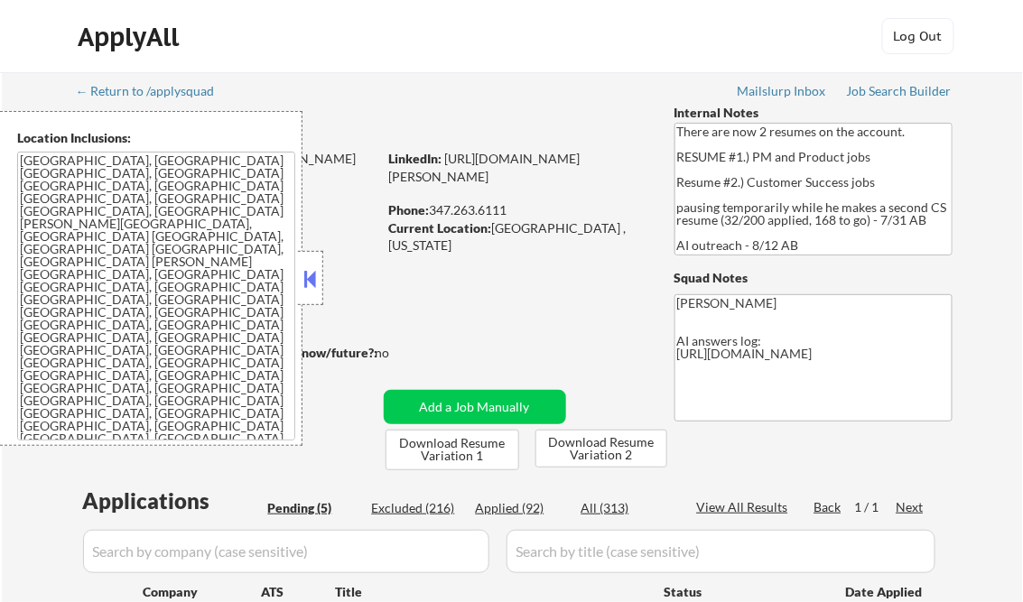
click at [309, 269] on button at bounding box center [311, 278] width 20 height 27
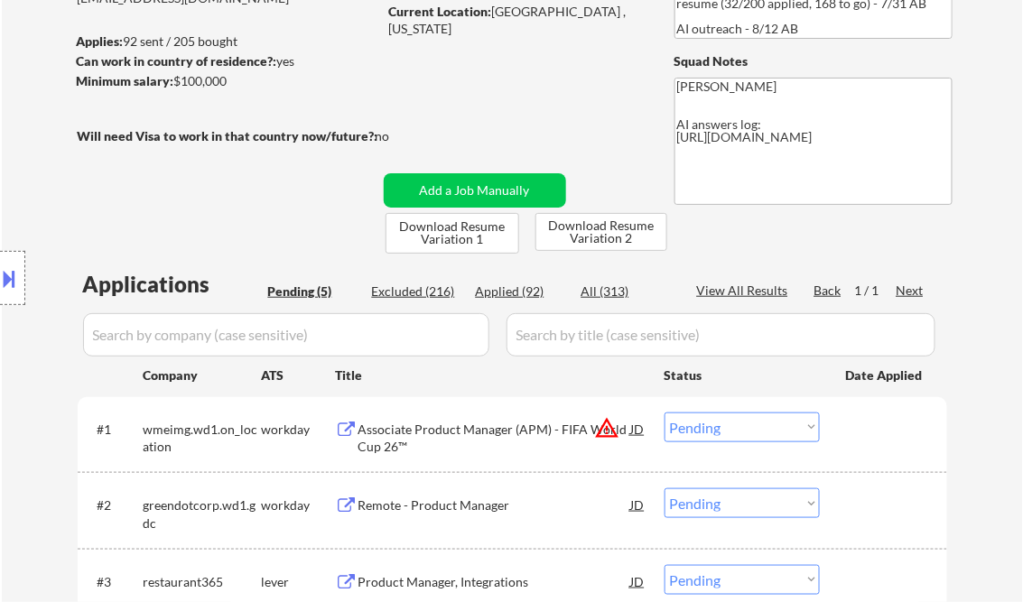
scroll to position [506, 0]
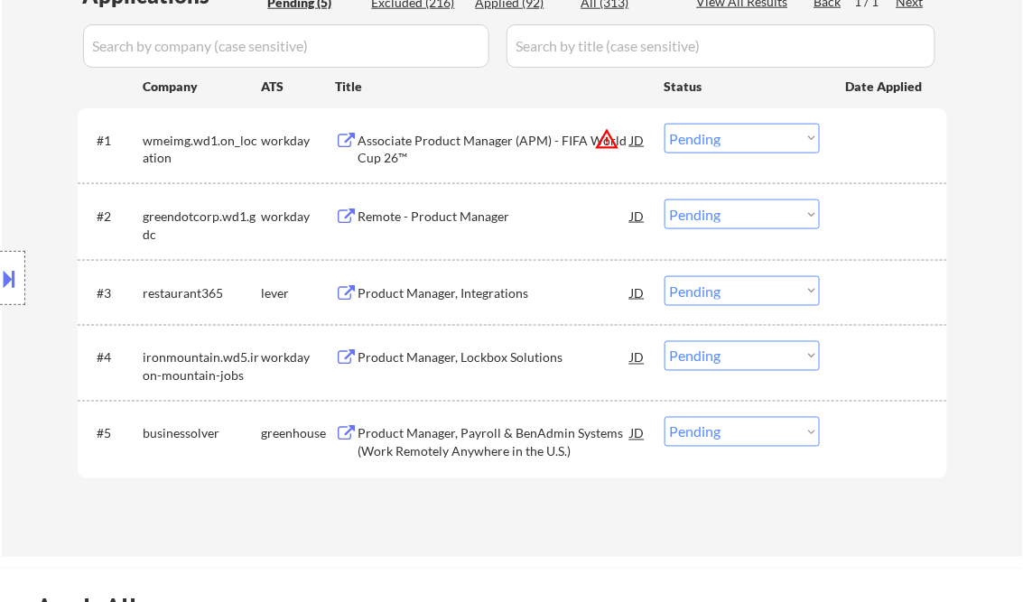
click at [15, 284] on button at bounding box center [10, 279] width 20 height 30
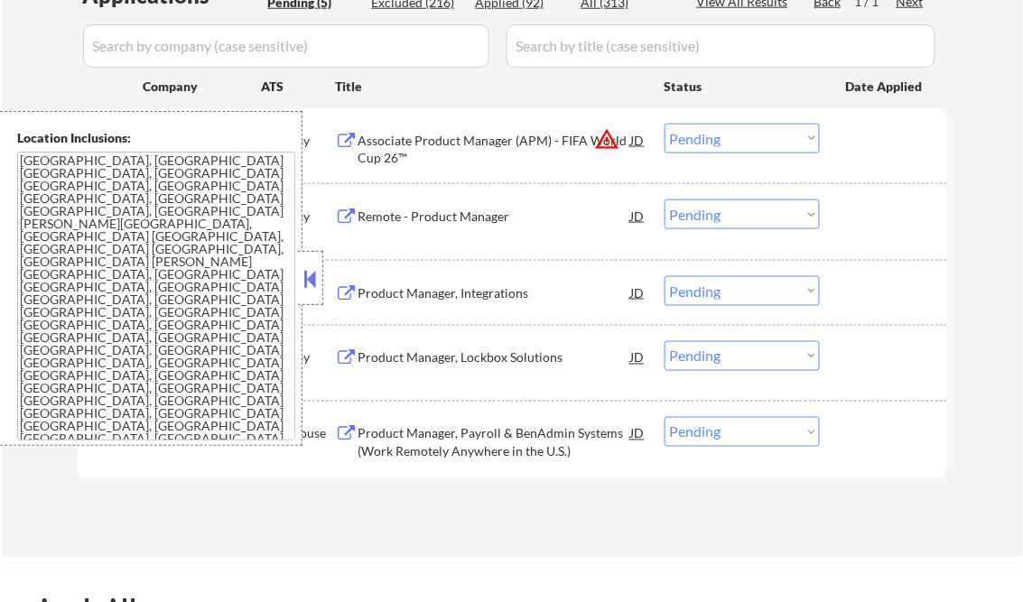
click at [135, 268] on textarea "[GEOGRAPHIC_DATA], [GEOGRAPHIC_DATA] [GEOGRAPHIC_DATA], [GEOGRAPHIC_DATA] [GEOG…" at bounding box center [156, 296] width 278 height 289
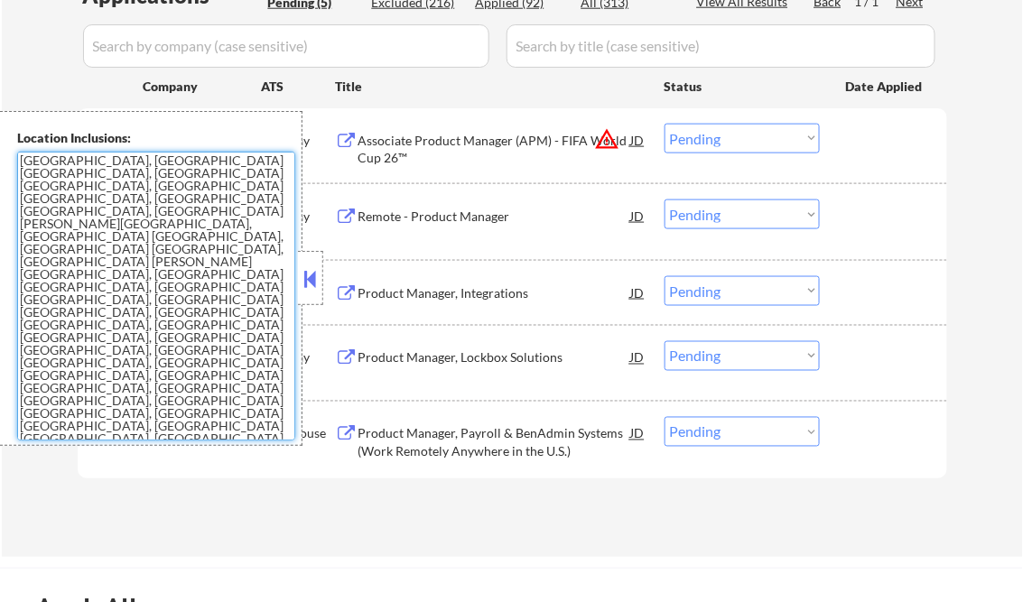
drag, startPoint x: 419, startPoint y: 11, endPoint x: 968, endPoint y: 161, distance: 569.0
click at [963, 127] on div "← Return to /applysquad Mailslurp Inbox Job Search Builder Nathan Firer User Em…" at bounding box center [512, 62] width 1021 height 990
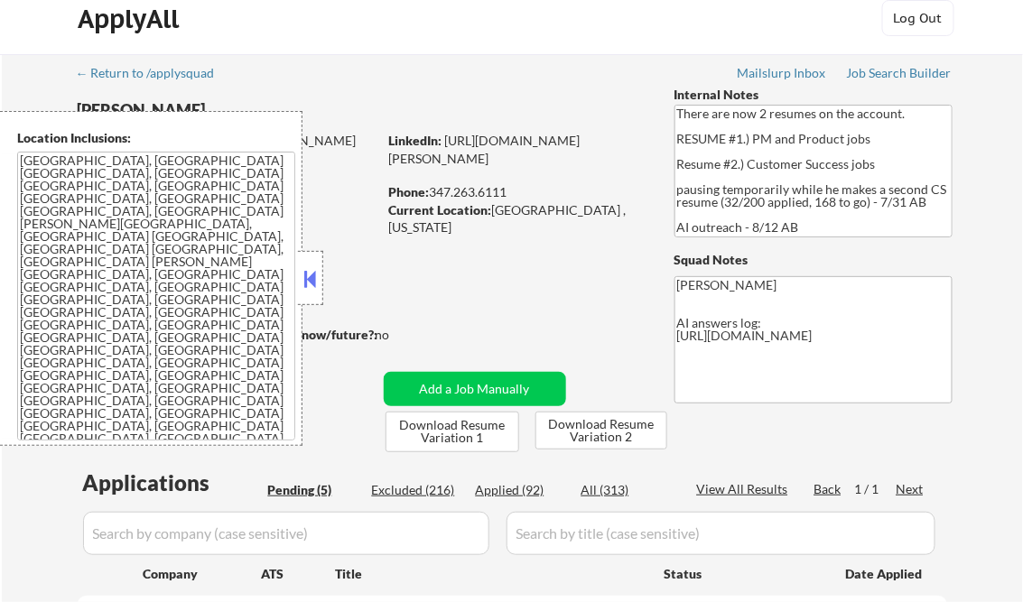
scroll to position [0, 0]
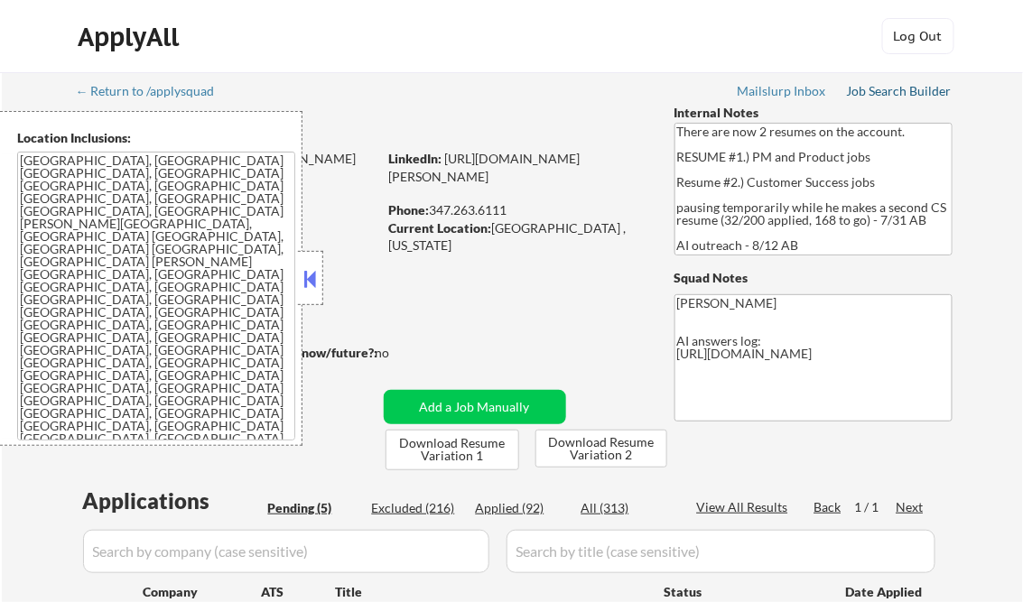
click at [899, 88] on div "Job Search Builder" at bounding box center [900, 91] width 106 height 13
click at [874, 93] on div "Job Search Builder" at bounding box center [900, 91] width 106 height 13
click at [311, 281] on button at bounding box center [311, 278] width 20 height 27
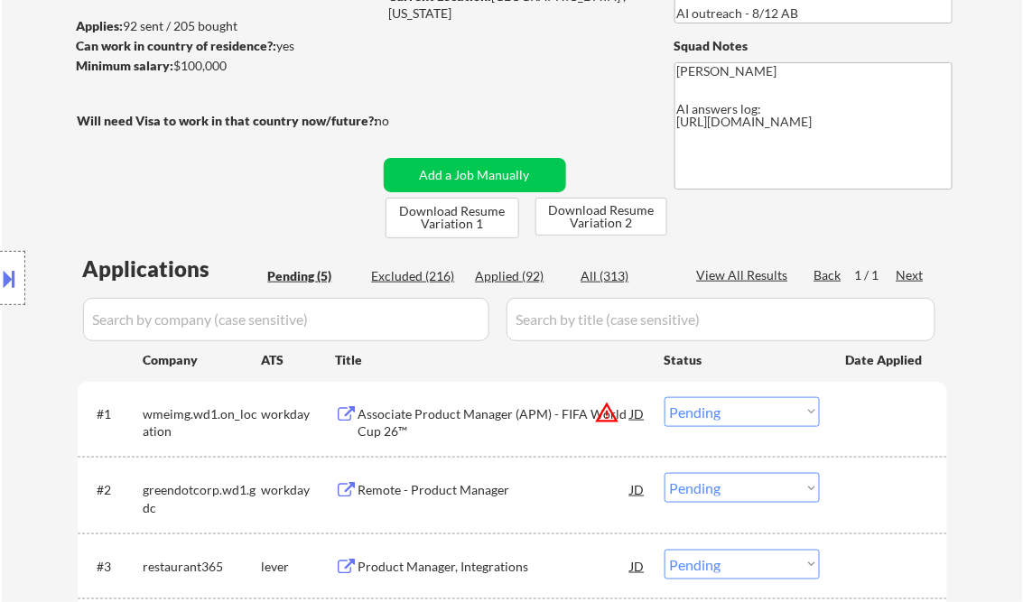
scroll to position [289, 0]
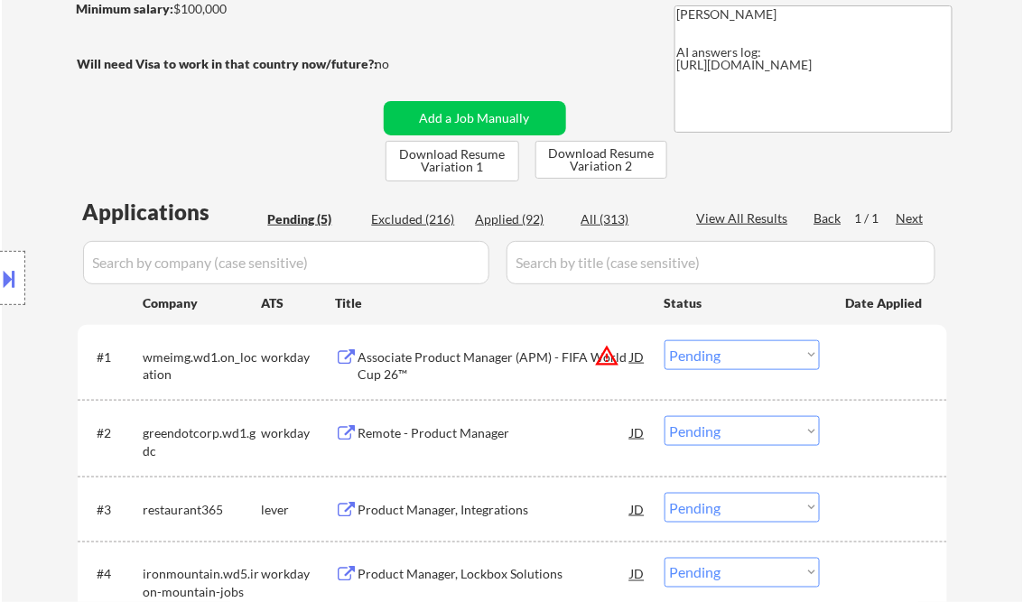
click at [452, 367] on div "Associate Product Manager (APM) - FIFA World Cup 26™" at bounding box center [494, 365] width 273 height 35
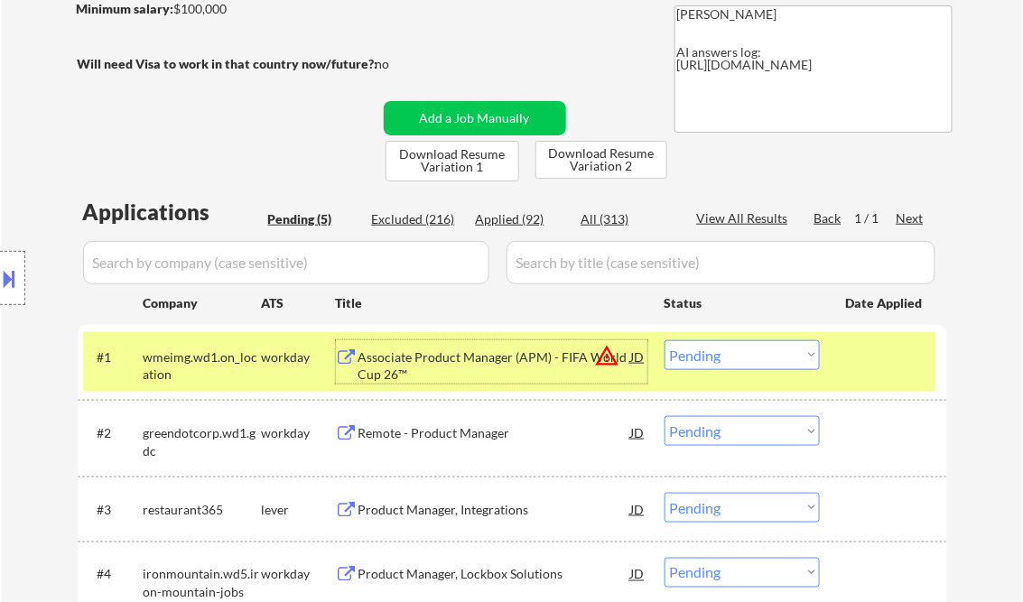
drag, startPoint x: 733, startPoint y: 356, endPoint x: 762, endPoint y: 369, distance: 31.9
click at [733, 356] on select "Choose an option... Pending Applied Excluded (Questions) Excluded (Expired) Exc…" at bounding box center [741, 355] width 155 height 30
click at [664, 340] on select "Choose an option... Pending Applied Excluded (Questions) Excluded (Expired) Exc…" at bounding box center [741, 355] width 155 height 30
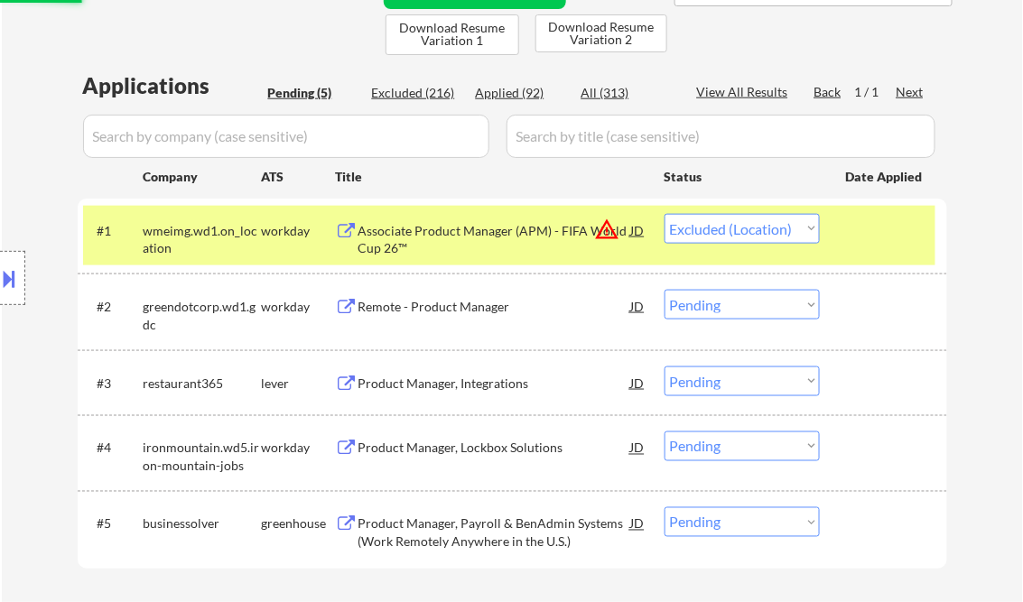
scroll to position [433, 0]
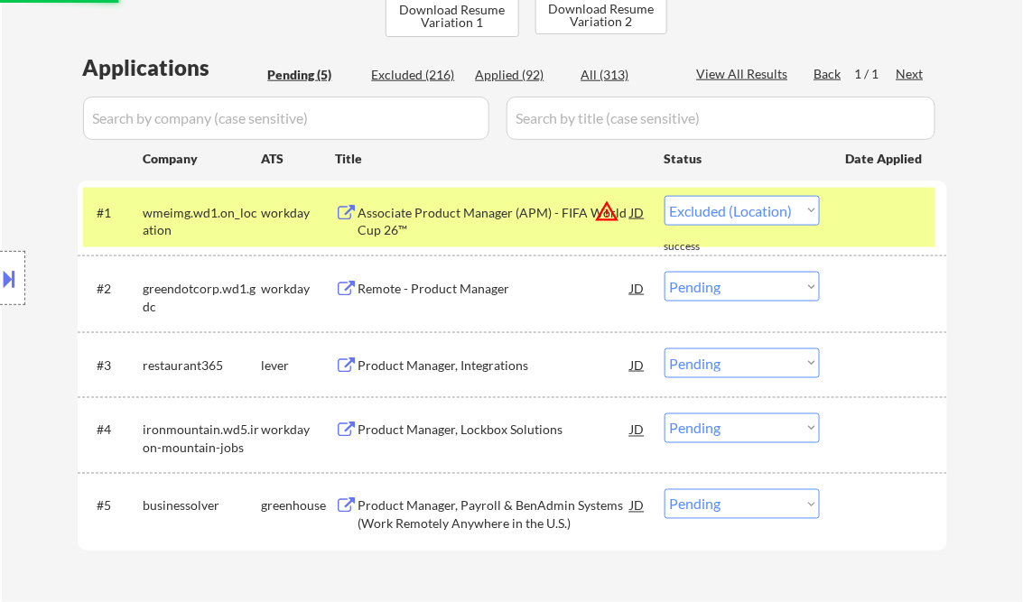
select select ""pending""
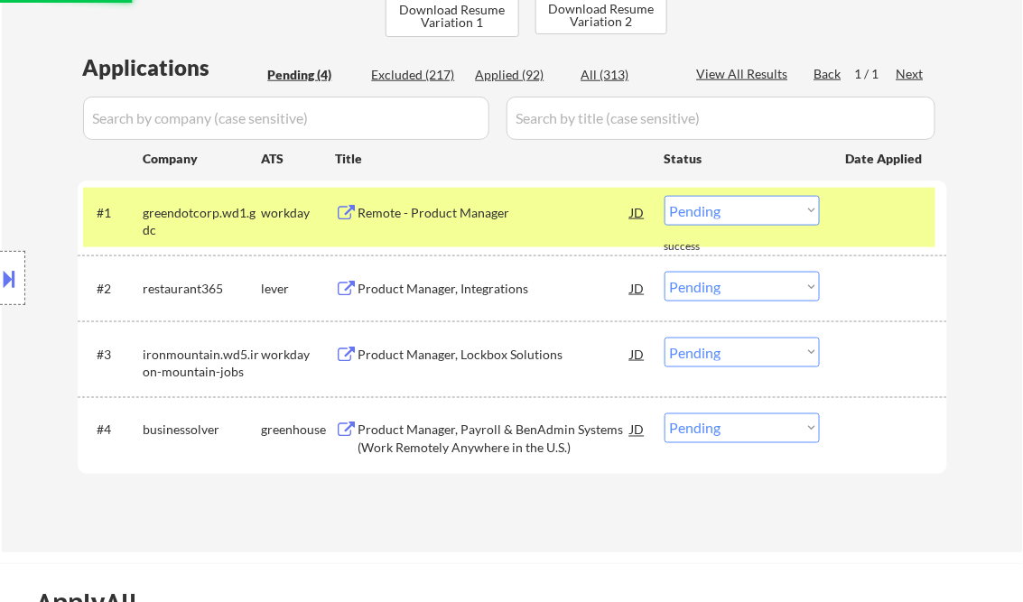
click at [456, 210] on div "Remote - Product Manager" at bounding box center [494, 213] width 273 height 18
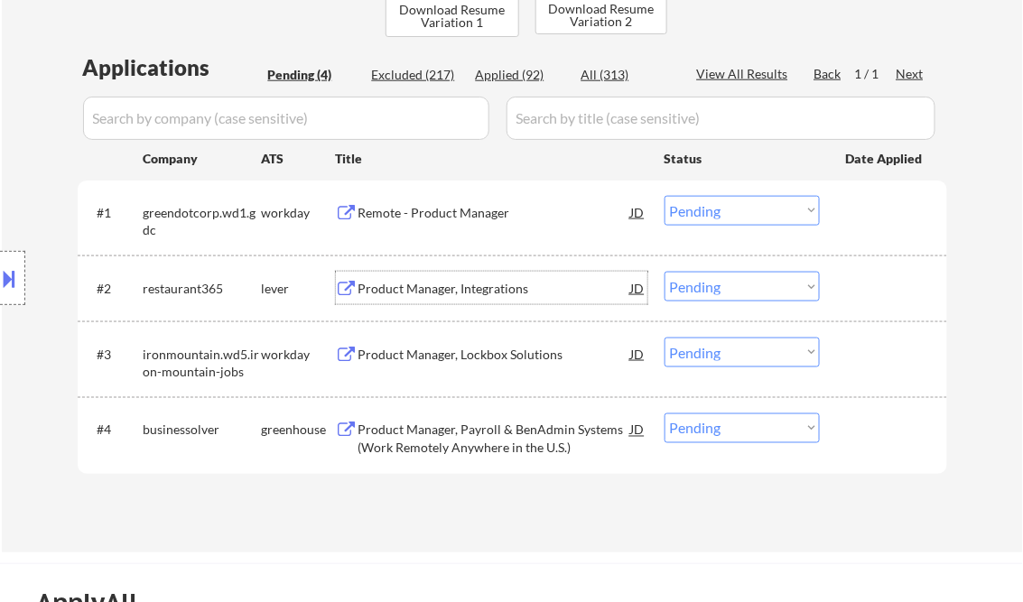
click at [438, 290] on div "Product Manager, Integrations" at bounding box center [494, 289] width 273 height 18
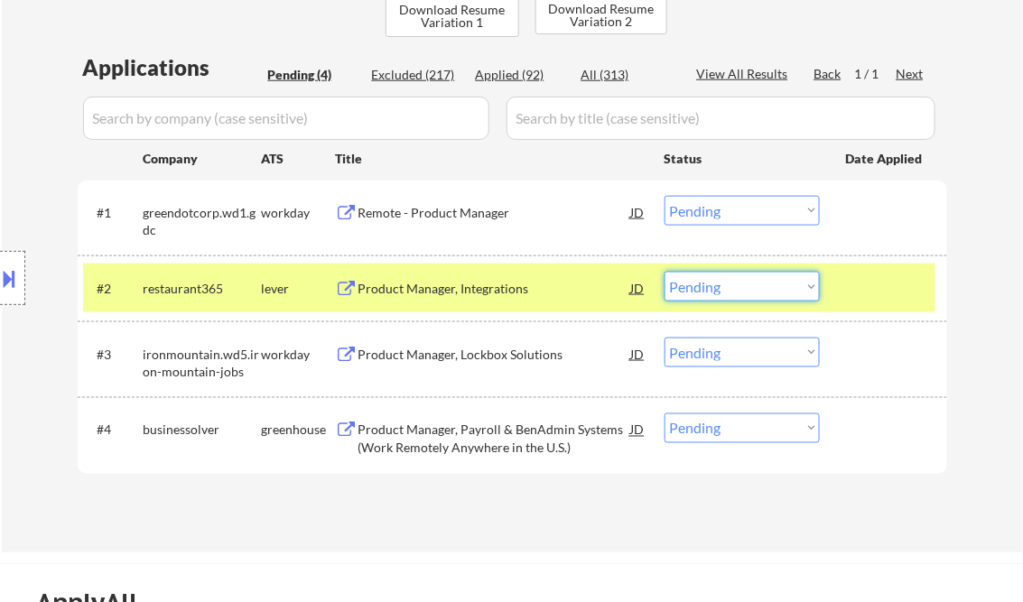
drag, startPoint x: 722, startPoint y: 283, endPoint x: 737, endPoint y: 302, distance: 23.1
click at [722, 283] on select "Choose an option... Pending Applied Excluded (Questions) Excluded (Expired) Exc…" at bounding box center [741, 287] width 155 height 30
click at [664, 272] on select "Choose an option... Pending Applied Excluded (Questions) Excluded (Expired) Exc…" at bounding box center [741, 287] width 155 height 30
click at [482, 358] on div "Product Manager, Lockbox Solutions" at bounding box center [494, 355] width 273 height 18
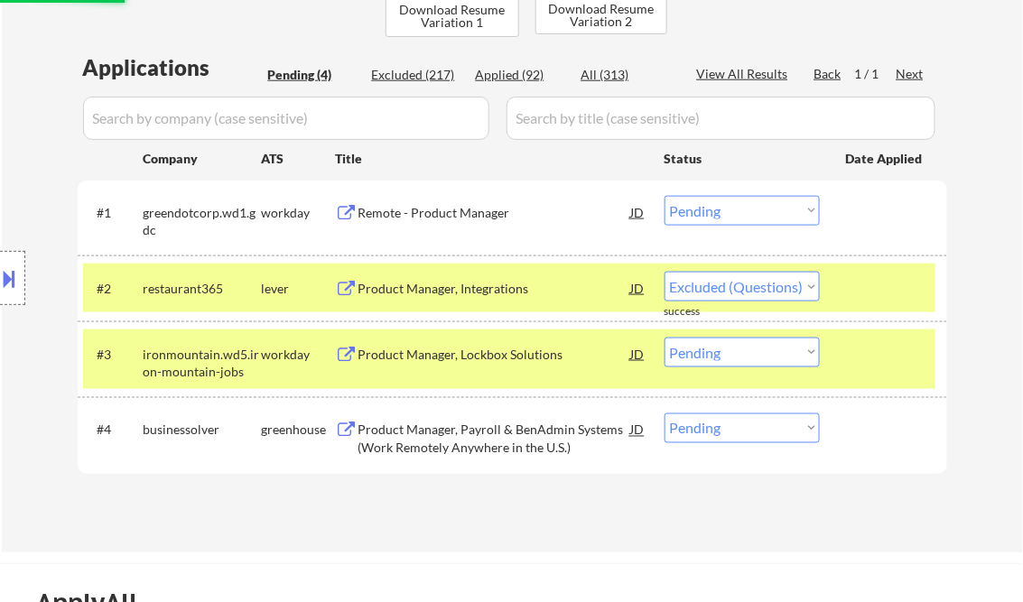
select select ""pending""
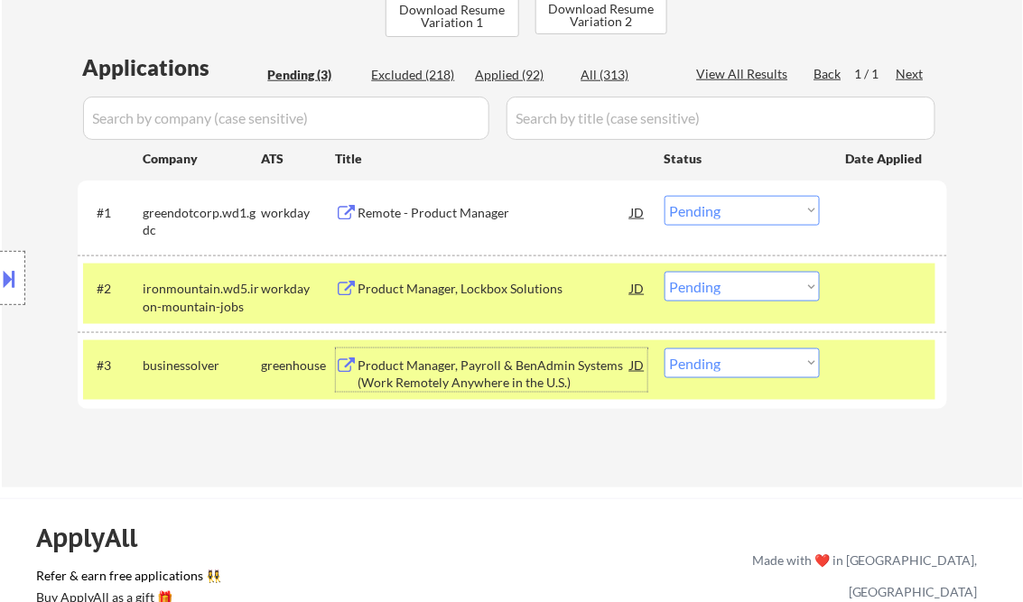
click at [429, 366] on div "Product Manager, Payroll & BenAdmin Systems (Work Remotely Anywhere in the U.S.)" at bounding box center [494, 374] width 273 height 35
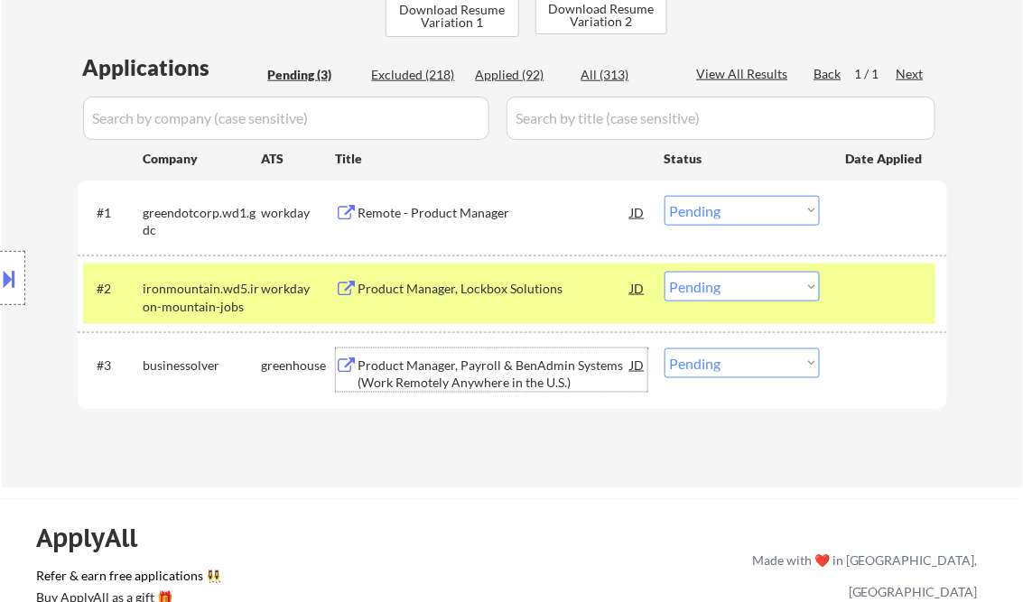
click at [720, 364] on select "Choose an option... Pending Applied Excluded (Questions) Excluded (Expired) Exc…" at bounding box center [741, 363] width 155 height 30
select select ""excluded__bad_match_""
click at [664, 348] on select "Choose an option... Pending Applied Excluded (Questions) Excluded (Expired) Exc…" at bounding box center [741, 363] width 155 height 30
click at [507, 284] on div "Product Manager, Lockbox Solutions" at bounding box center [494, 289] width 273 height 18
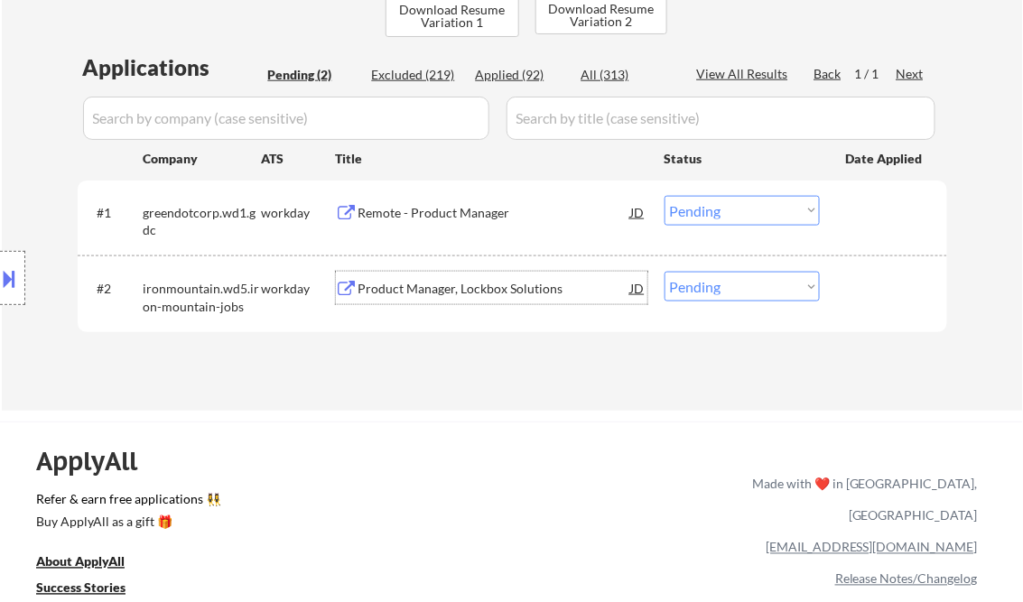
drag, startPoint x: 731, startPoint y: 290, endPoint x: 738, endPoint y: 303, distance: 15.3
click at [731, 290] on select "Choose an option... Pending Applied Excluded (Questions) Excluded (Expired) Exc…" at bounding box center [741, 287] width 155 height 30
select select ""excluded__bad_match_""
click at [664, 272] on select "Choose an option... Pending Applied Excluded (Questions) Excluded (Expired) Exc…" at bounding box center [741, 287] width 155 height 30
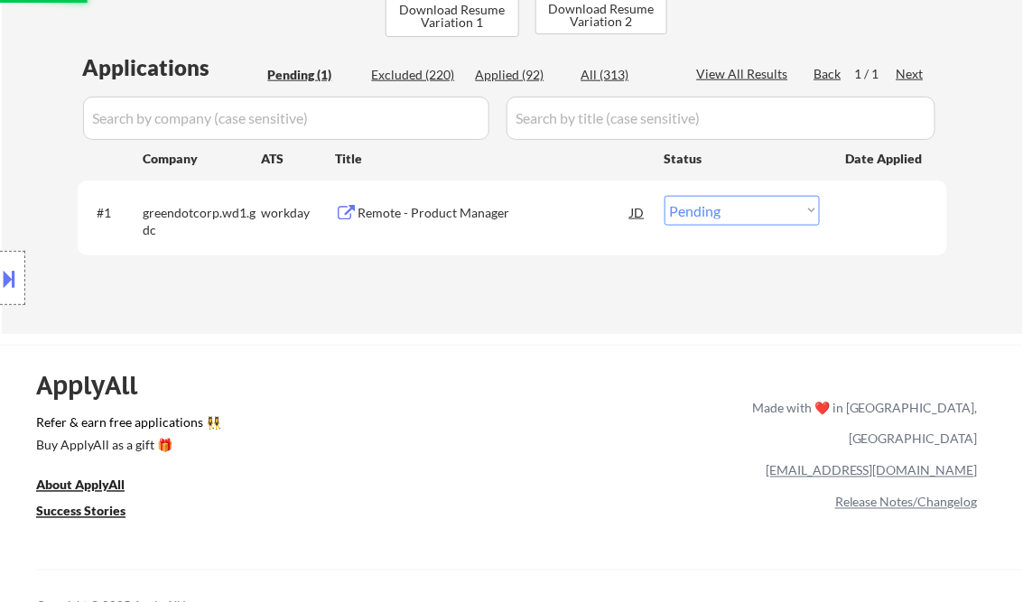
click at [488, 213] on div "Remote - Product Manager" at bounding box center [494, 213] width 273 height 18
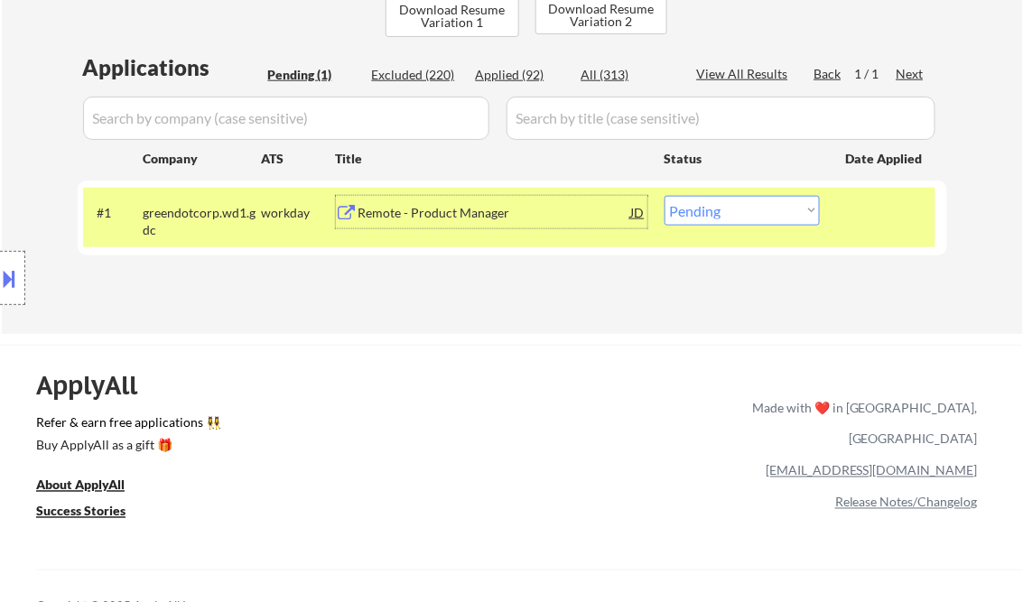
click at [741, 215] on select "Choose an option... Pending Applied Excluded (Questions) Excluded (Expired) Exc…" at bounding box center [741, 211] width 155 height 30
select select ""excluded__bad_match_""
click at [664, 196] on select "Choose an option... Pending Applied Excluded (Questions) Excluded (Expired) Exc…" at bounding box center [741, 211] width 155 height 30
drag, startPoint x: 583, startPoint y: 325, endPoint x: 535, endPoint y: 318, distance: 48.4
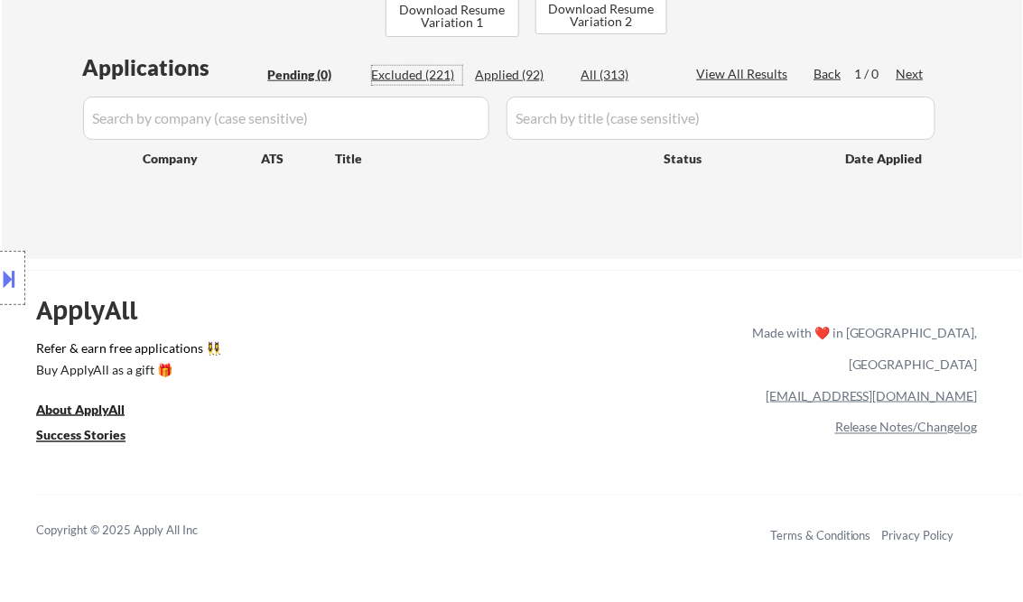
click at [432, 72] on div "Excluded (221)" at bounding box center [417, 75] width 90 height 18
select select ""excluded""
select select ""excluded__other_""
select select ""excluded__expired_""
select select ""excluded__location_""
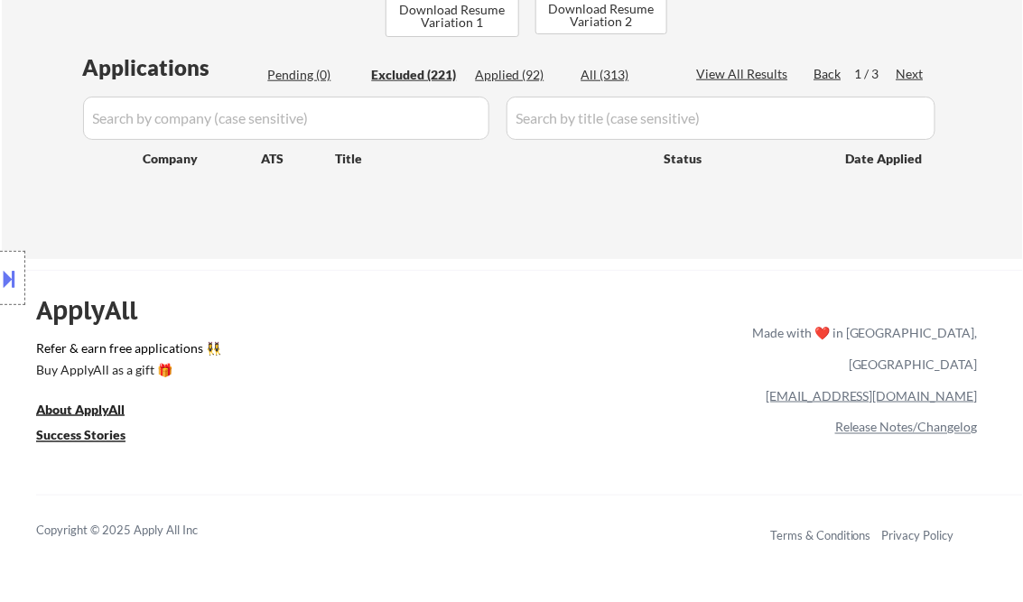
select select ""excluded__other_""
select select ""excluded__expired_""
select select ""excluded__salary_""
select select ""excluded__location_""
select select ""excluded""
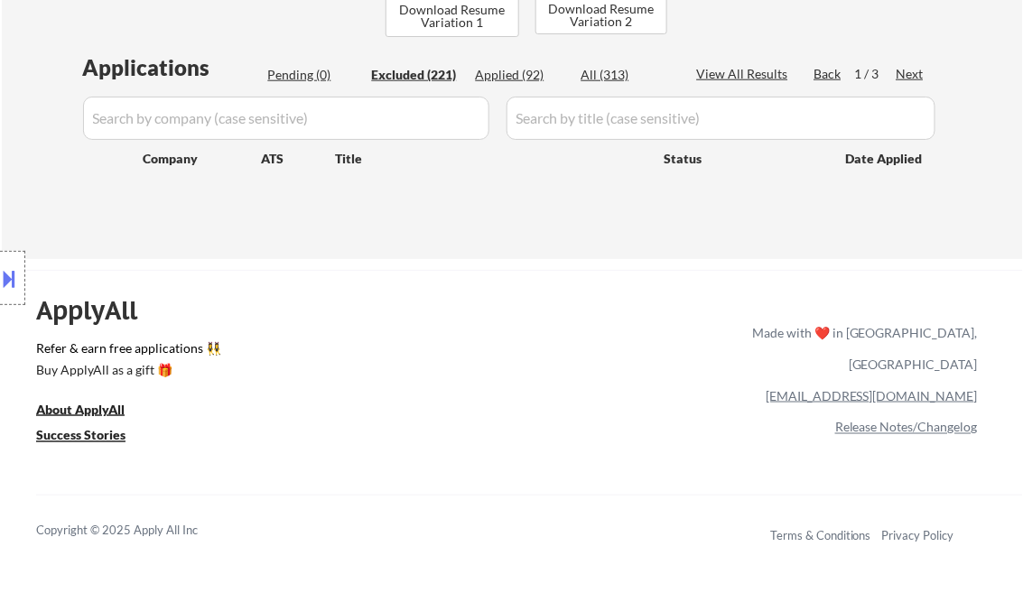
select select ""excluded""
select select ""excluded__expired_""
select select ""excluded__bad_match_""
select select ""excluded__expired_""
select select ""excluded__bad_match_""
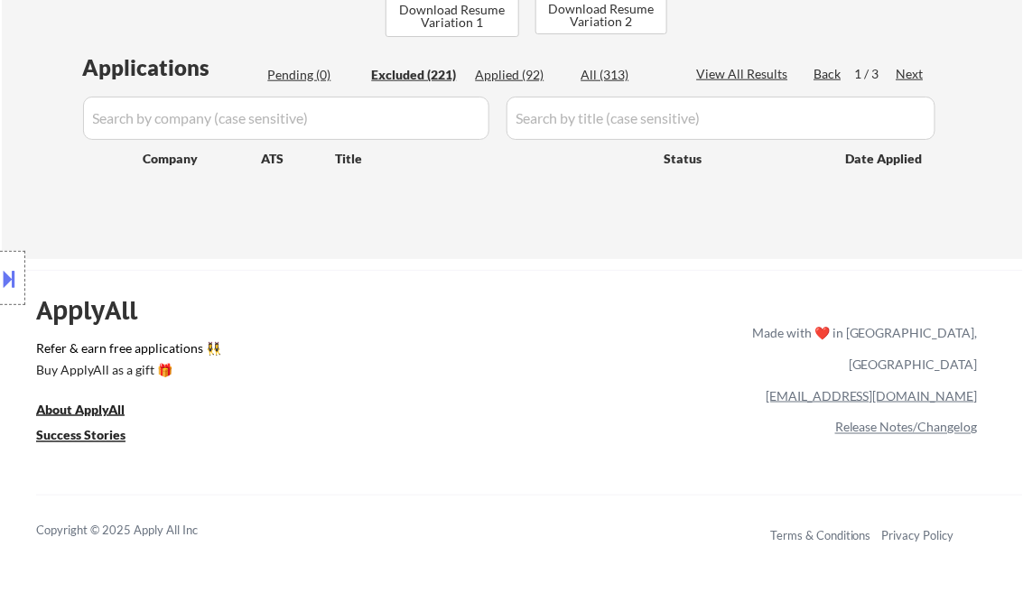
select select ""excluded__bad_match_""
select select ""excluded__other_""
select select ""excluded__expired_""
select select ""excluded__salary_""
select select ""excluded__other_""
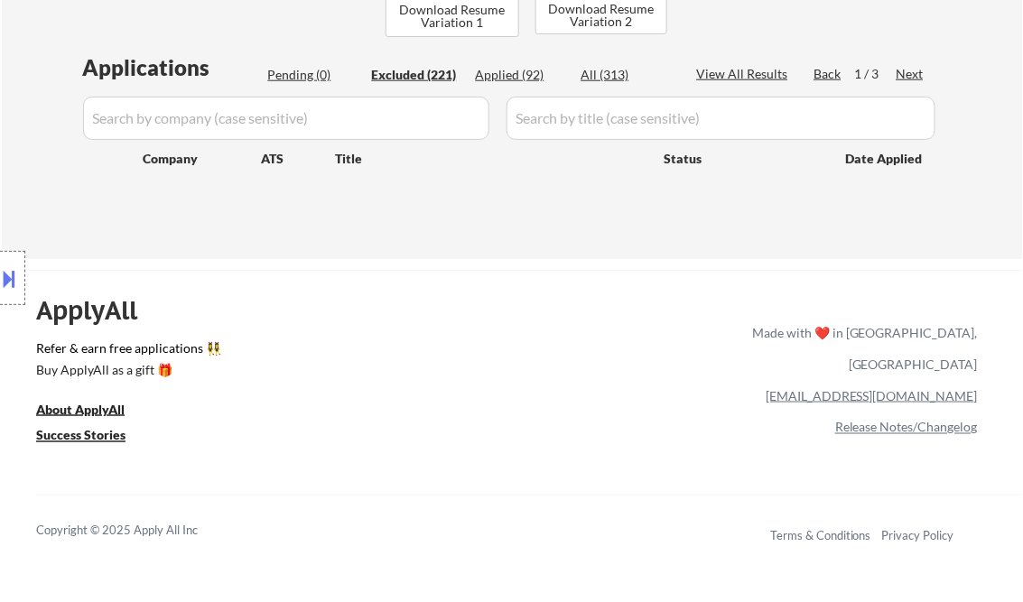
select select ""excluded__bad_match_""
select select ""excluded__expired_""
select select ""excluded__bad_match_""
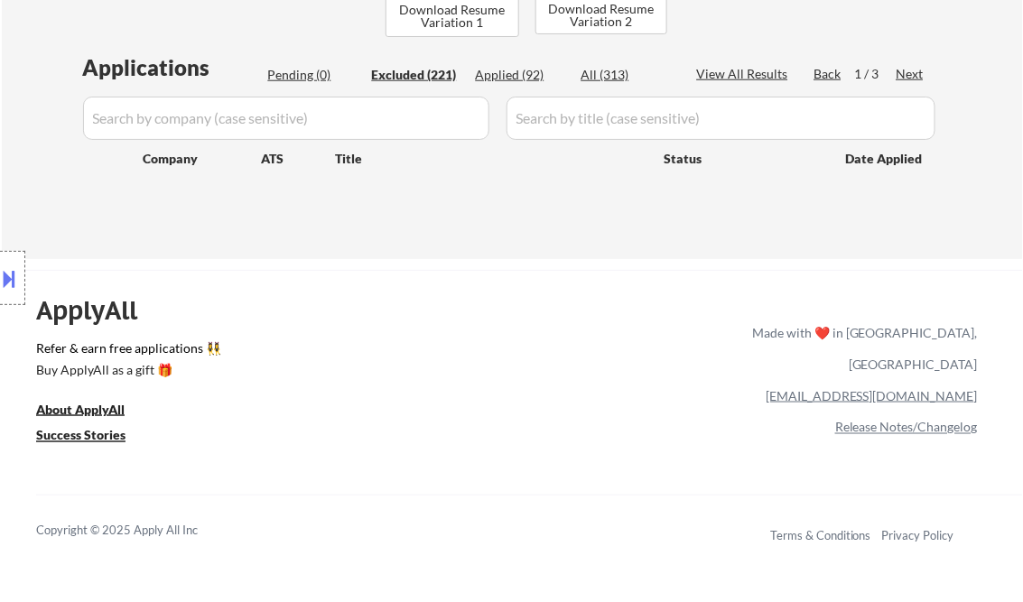
select select ""excluded__location_""
select select ""excluded__expired_""
select select ""excluded__salary_""
select select ""excluded__bad_match_""
select select ""excluded__expired_""
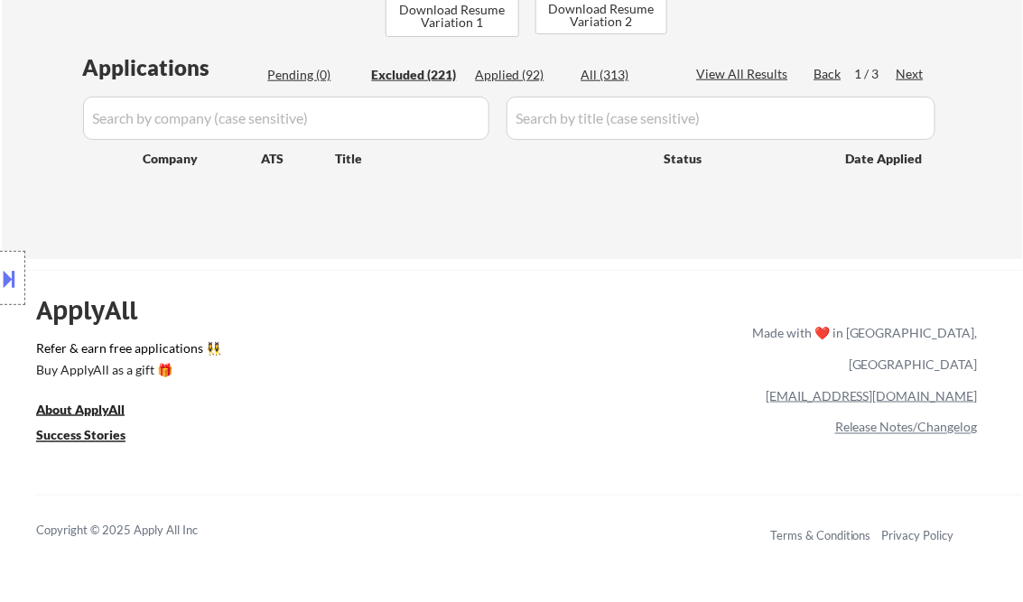
select select ""excluded__bad_match_""
select select ""excluded__salary_""
select select ""excluded__expired_""
select select ""excluded__bad_match_""
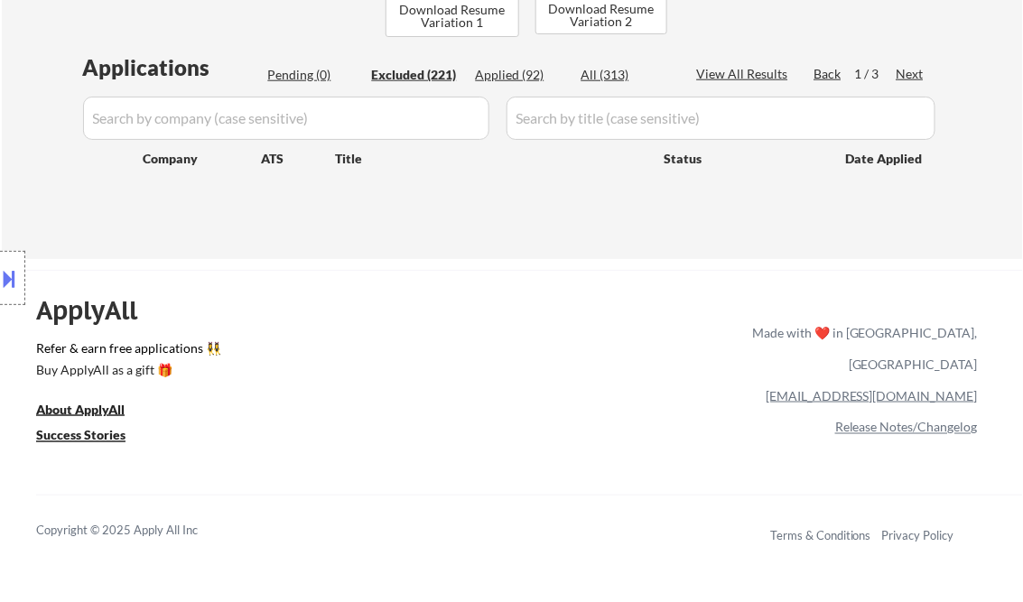
select select ""excluded__location_""
select select ""excluded""
select select ""excluded__expired_""
select select ""excluded__bad_match_""
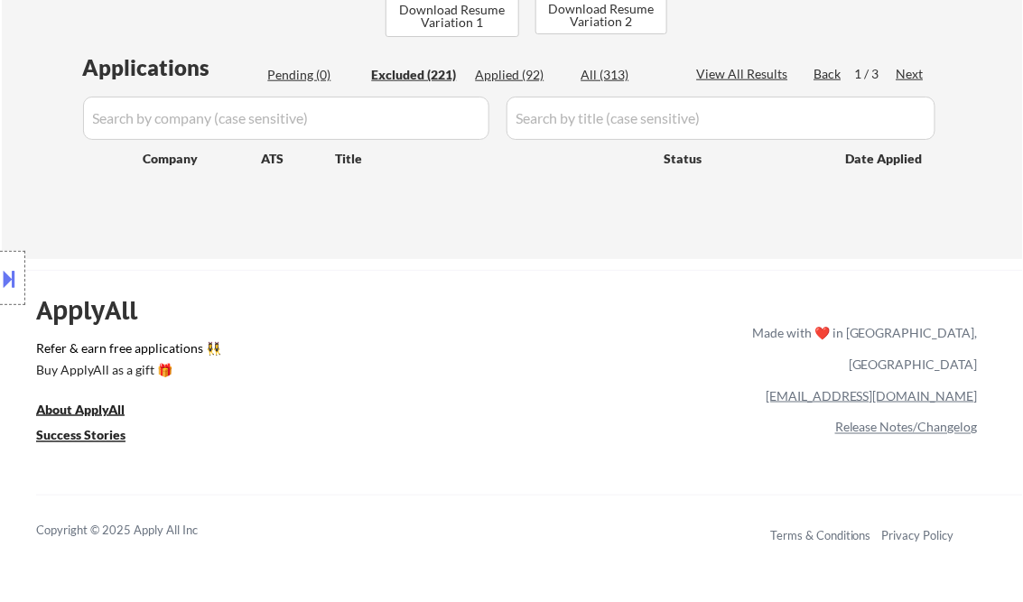
select select ""excluded""
select select ""excluded__expired_""
select select ""excluded__salary_""
select select ""excluded__expired_""
select select ""excluded__location_""
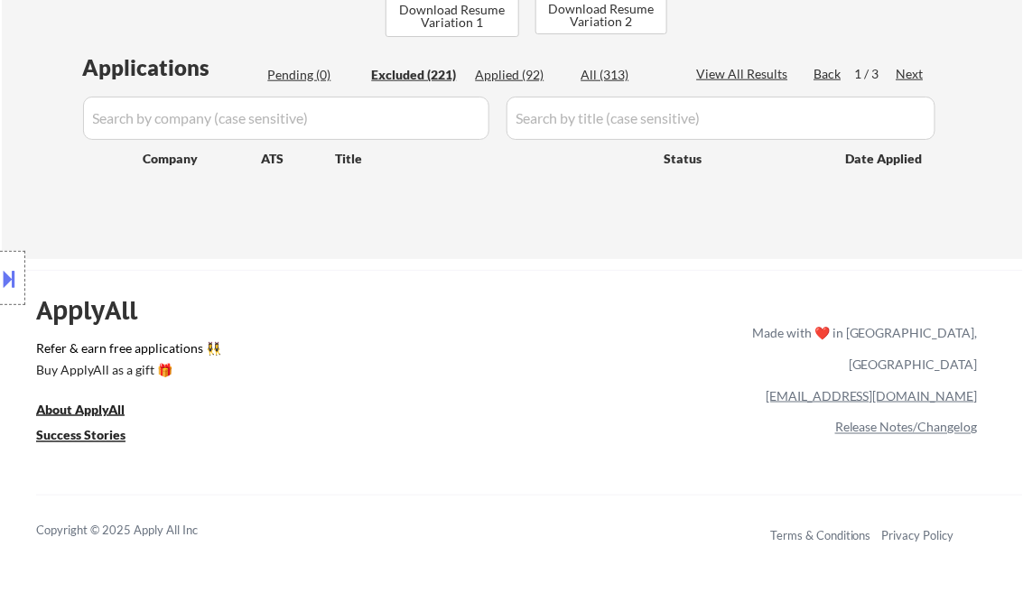
select select ""excluded__bad_match_""
select select ""excluded__location_""
select select ""excluded__expired_""
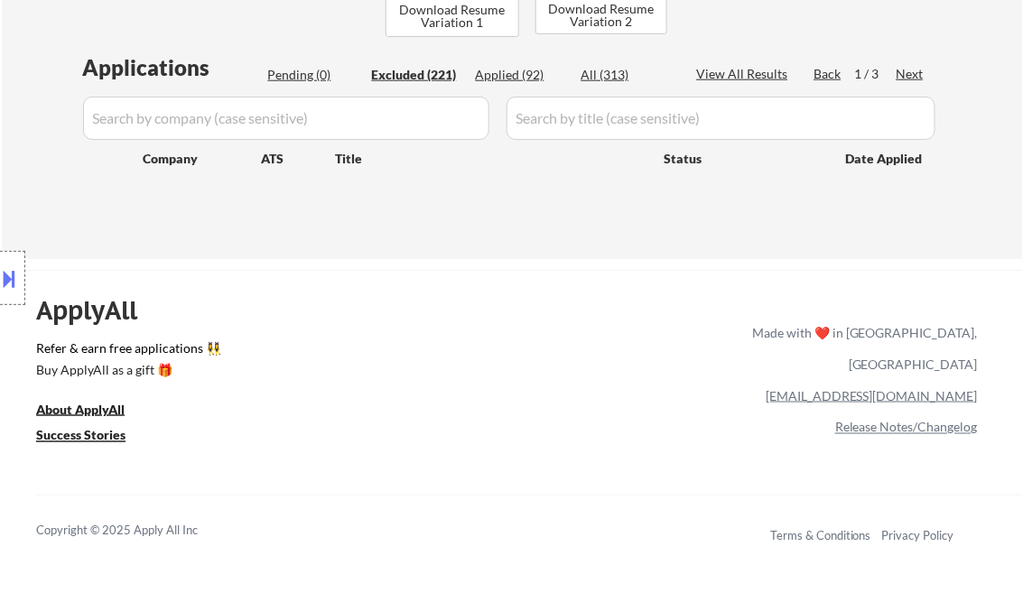
select select ""excluded__expired_""
select select ""excluded__salary_""
select select ""excluded__location_""
select select ""excluded__bad_match_""
select select ""excluded""
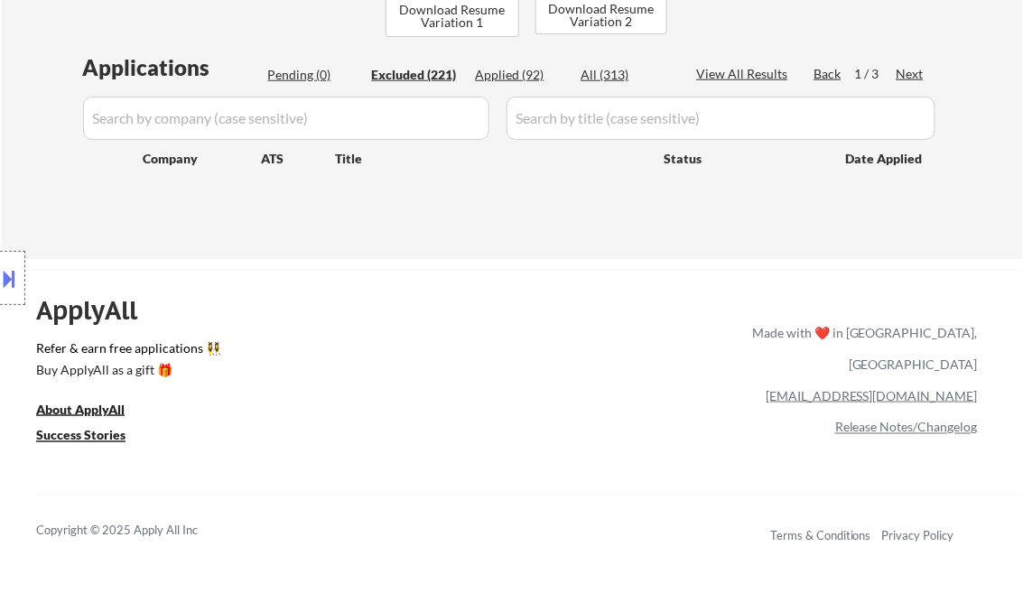
select select ""excluded__salary_""
select select ""excluded__bad_match_""
select select ""excluded""
select select ""excluded__expired_""
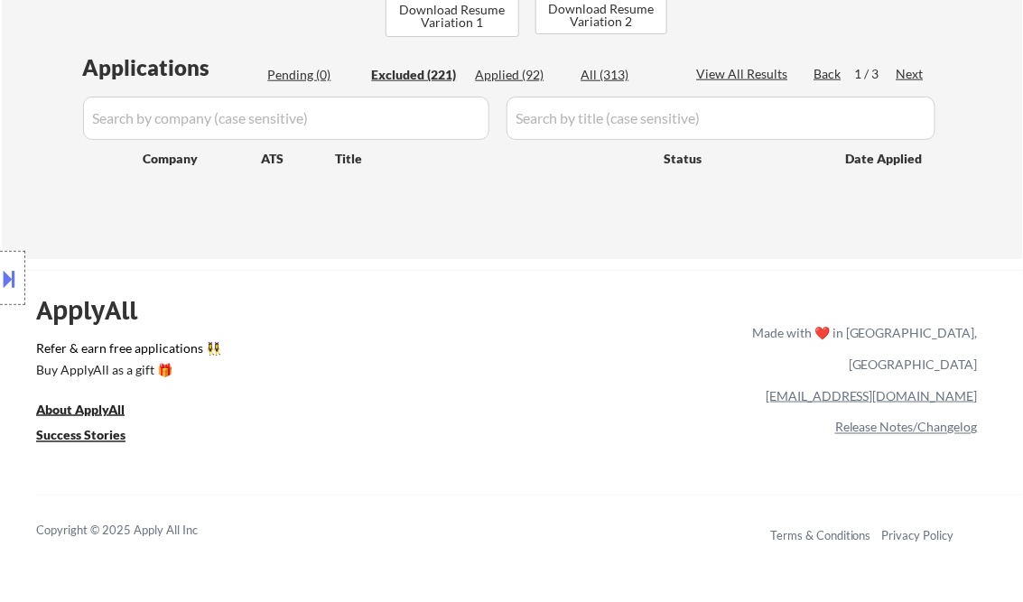
select select ""excluded""
select select ""excluded__salary_""
select select ""excluded__expired_""
select select ""excluded__location_""
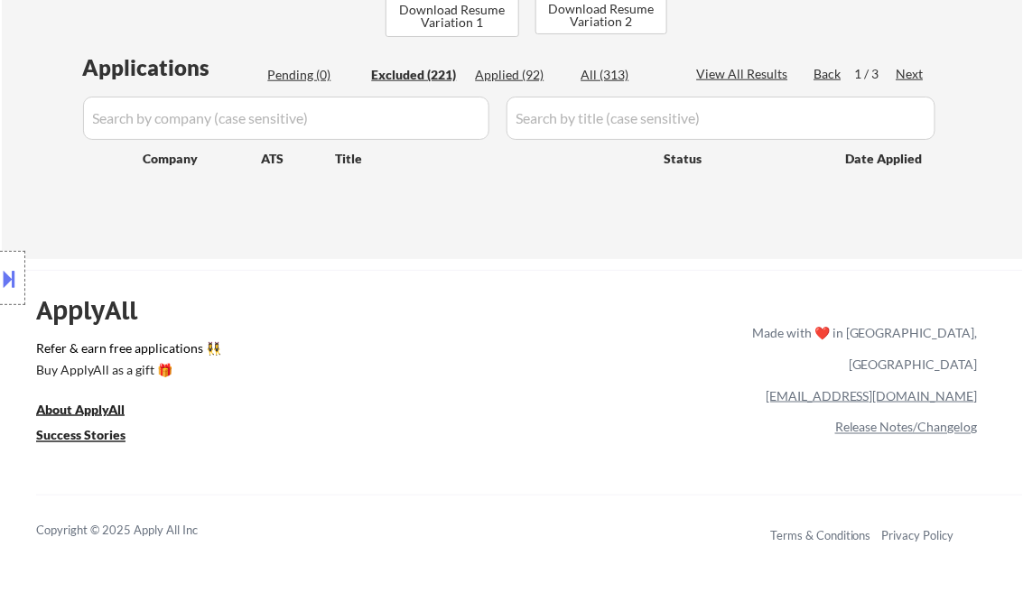
select select ""excluded__bad_match_""
select select ""excluded__other_""
select select ""excluded__location_""
select select ""excluded__bad_match_""
select select ""excluded__expired_""
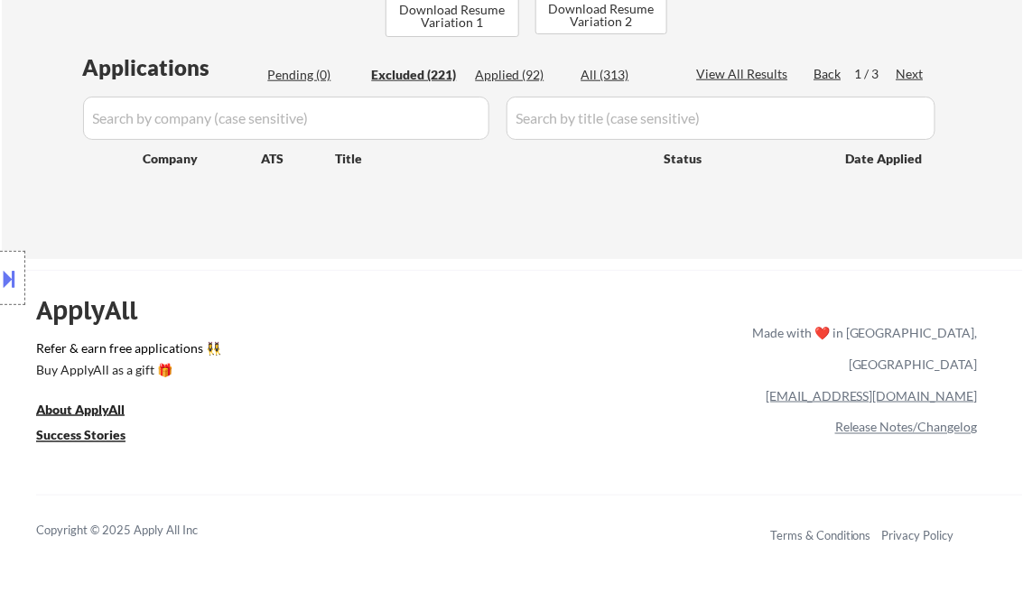
select select ""excluded__expired_""
select select ""excluded__location_""
select select ""excluded__other_""
select select ""excluded__location_""
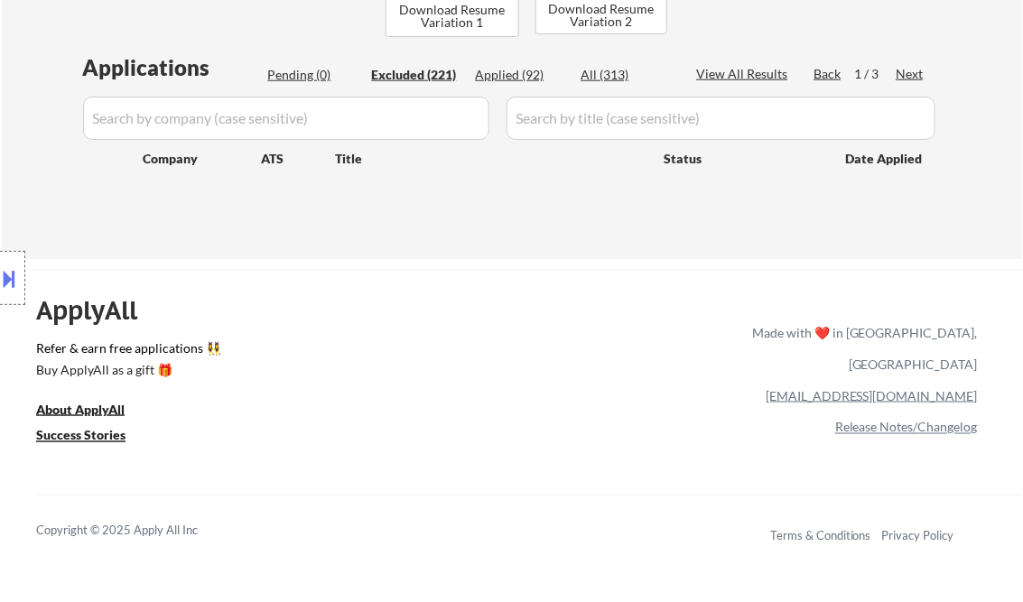
select select ""excluded__expired_""
select select ""excluded__bad_match_""
select select ""excluded__expired_""
select select ""excluded__location_""
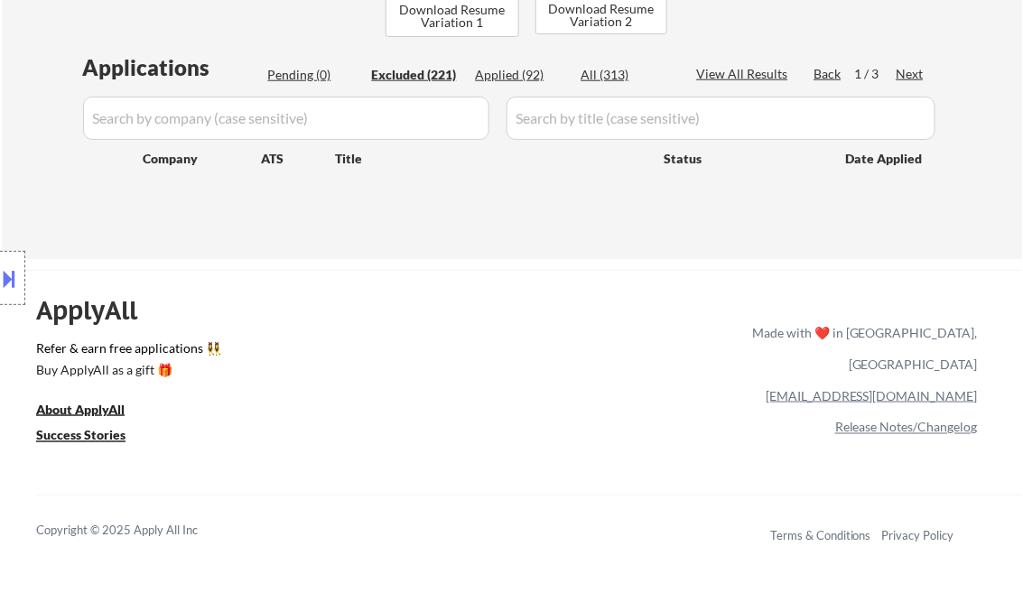
select select ""excluded__bad_match_""
select select ""excluded__location_""
select select ""excluded__bad_match_""
select select ""excluded__expired_""
select select ""excluded__location_""
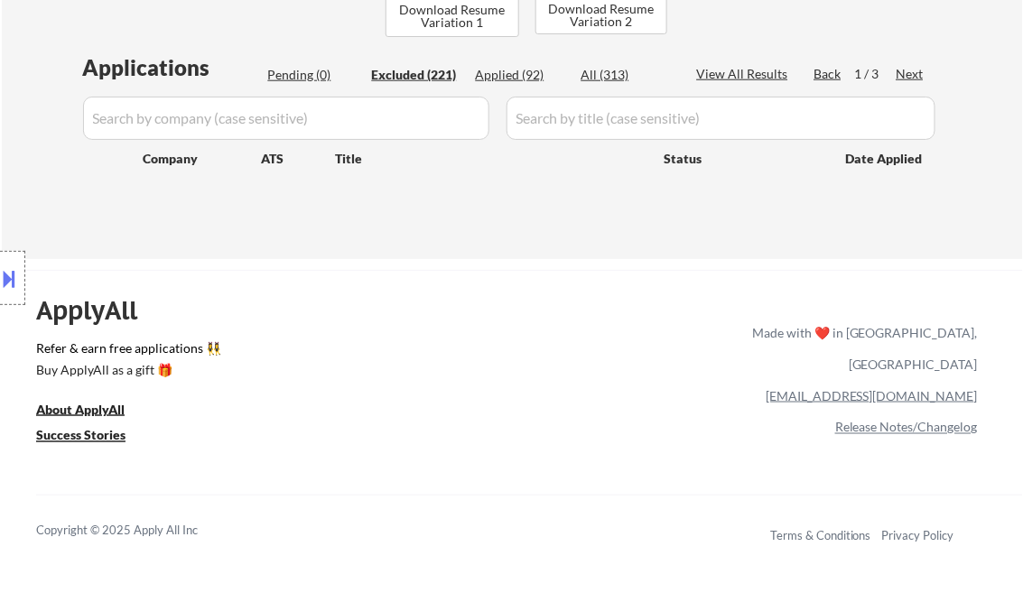
select select ""excluded__bad_match_""
select select ""excluded__other_""
select select ""excluded__bad_match_""
select select ""excluded__other_""
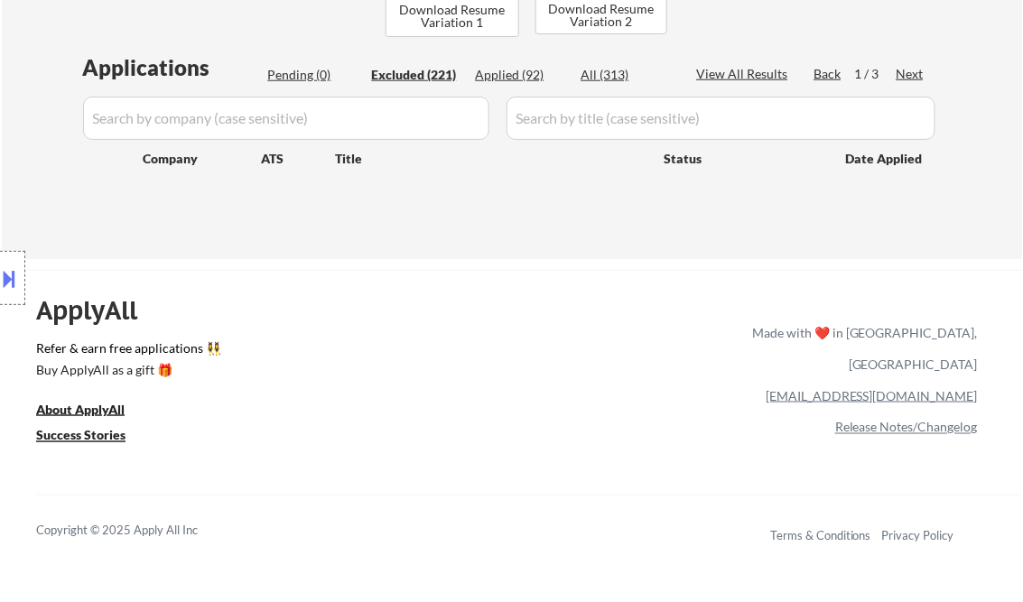
select select ""excluded__salary_""
select select ""excluded""
select select ""excluded__expired_""
select select ""excluded__location_""
select select ""excluded""
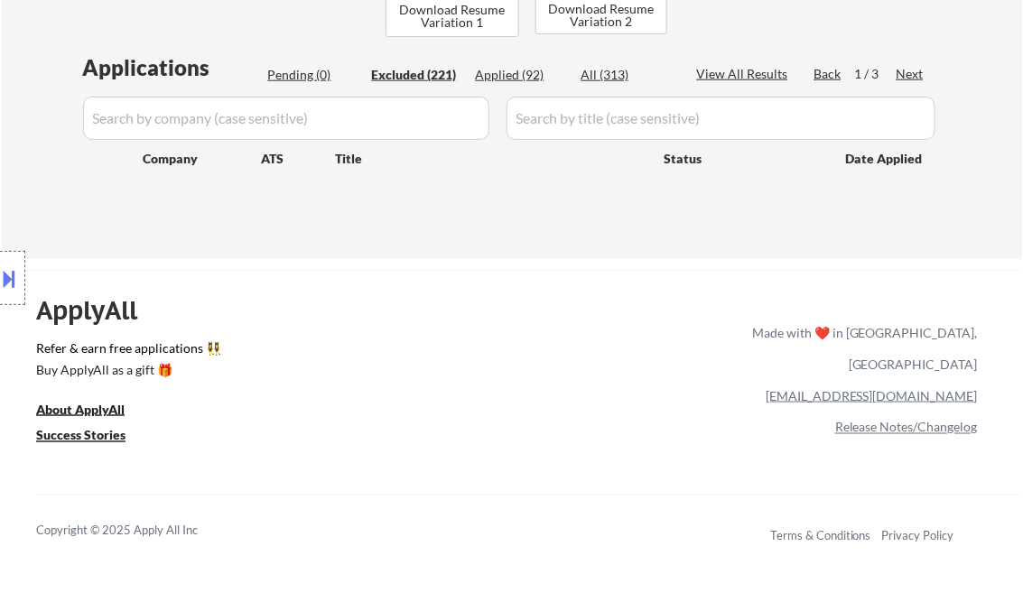
select select ""excluded__location_""
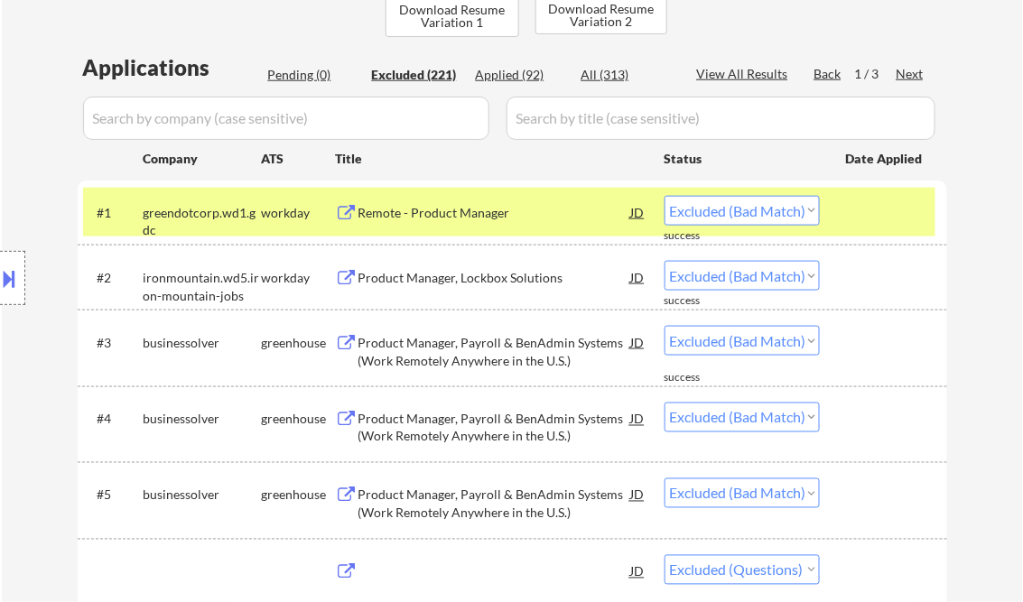
select select ""excluded__location_""
select select ""excluded""
select select ""excluded__other_""
select select ""excluded__expired_""
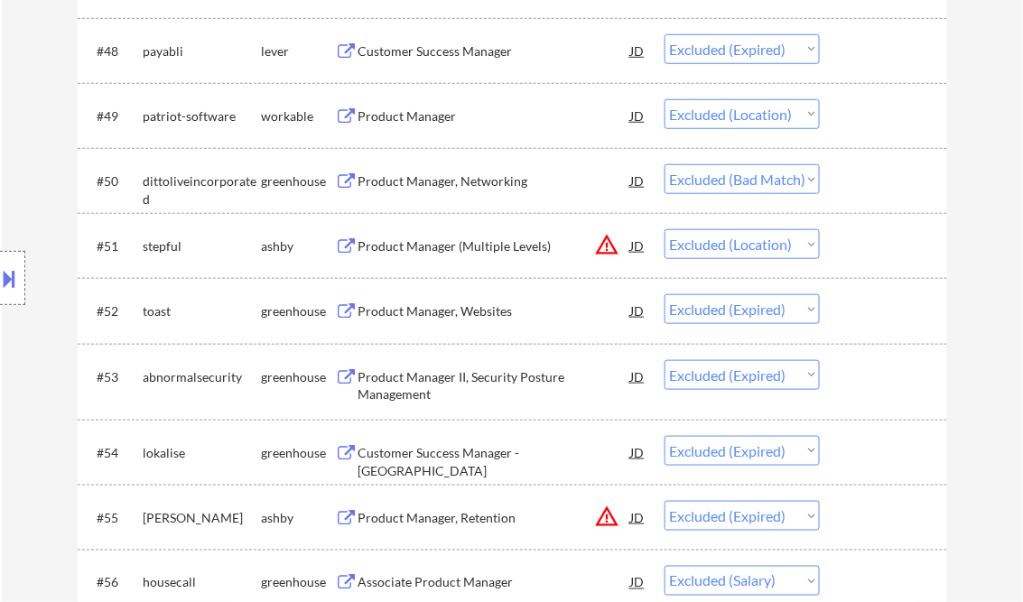
scroll to position [3756, 0]
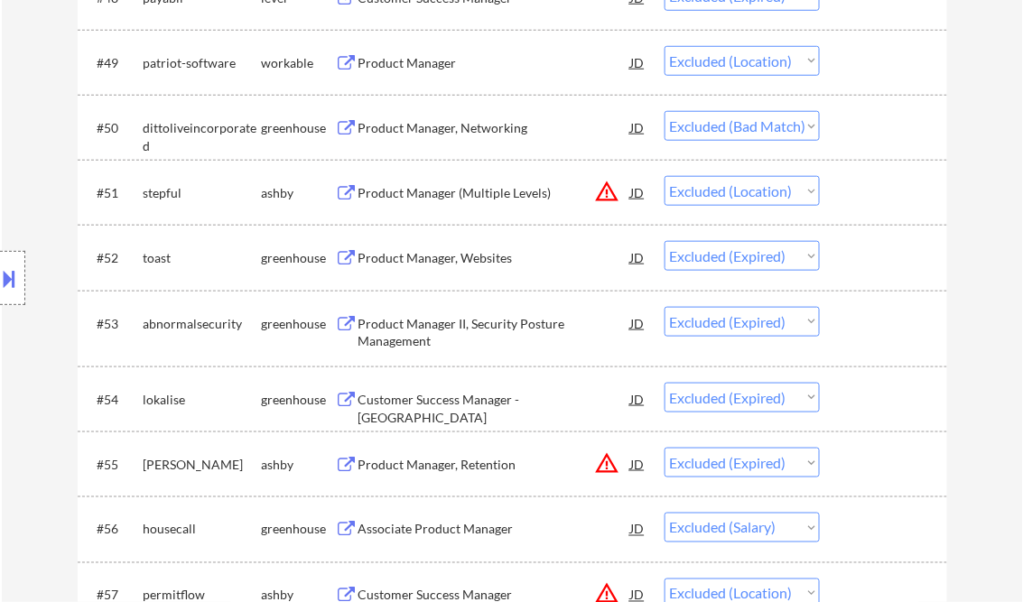
click at [468, 121] on div "Product Manager, Networking" at bounding box center [494, 128] width 273 height 18
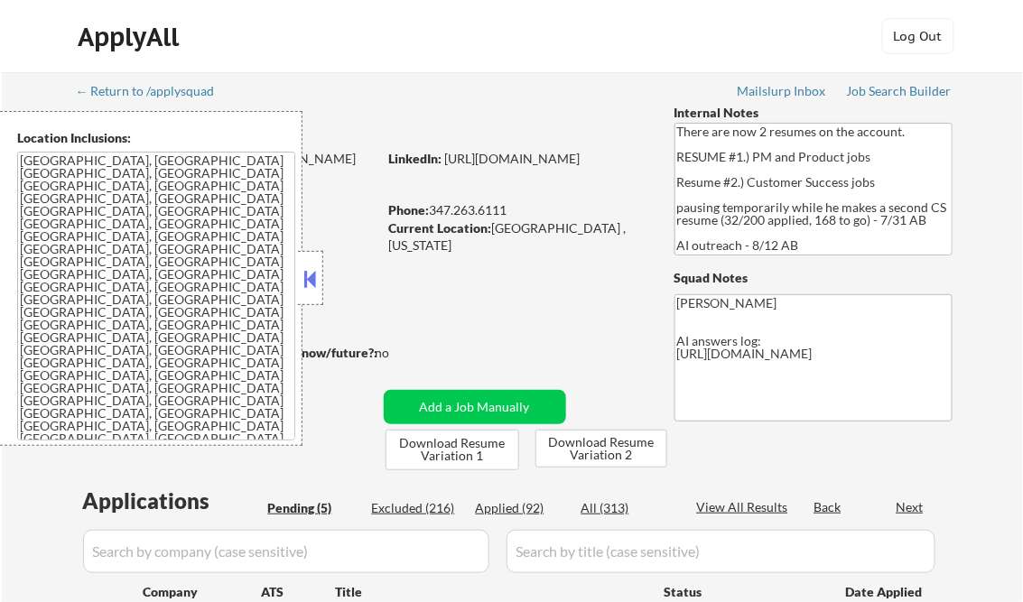
click at [307, 276] on button at bounding box center [311, 278] width 20 height 27
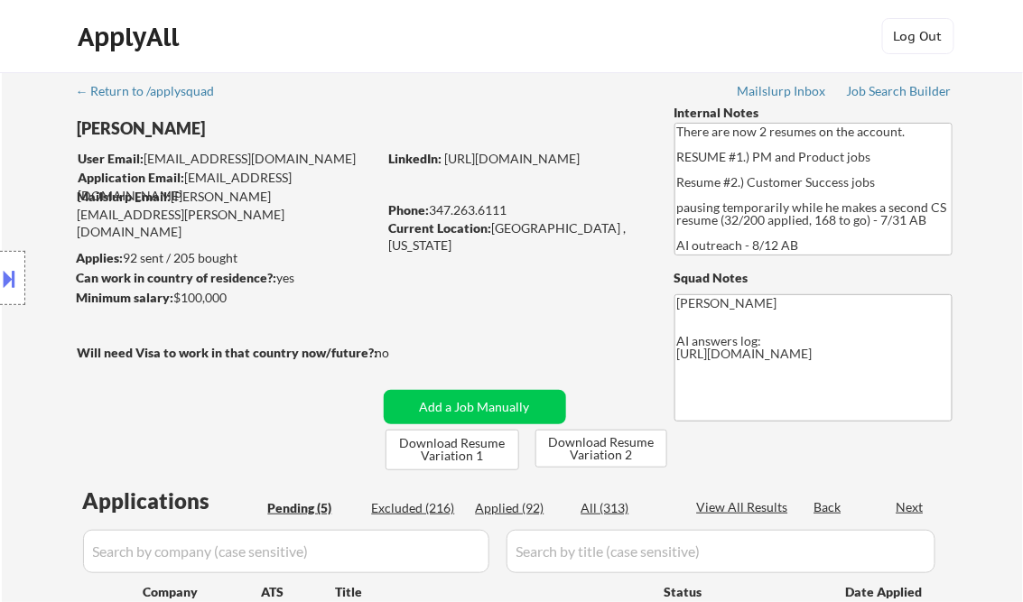
select select ""pending""
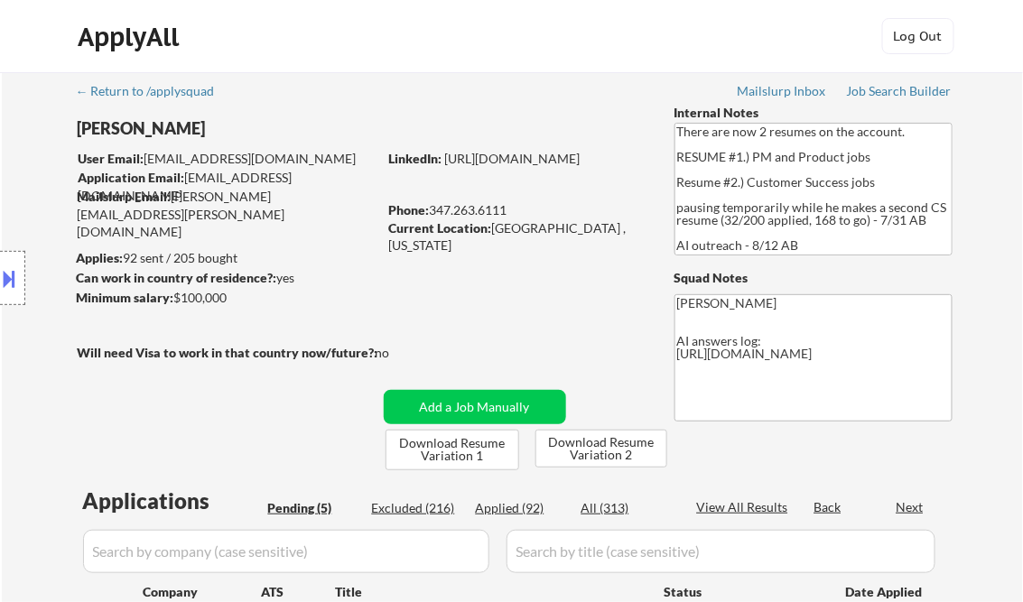
scroll to position [144, 0]
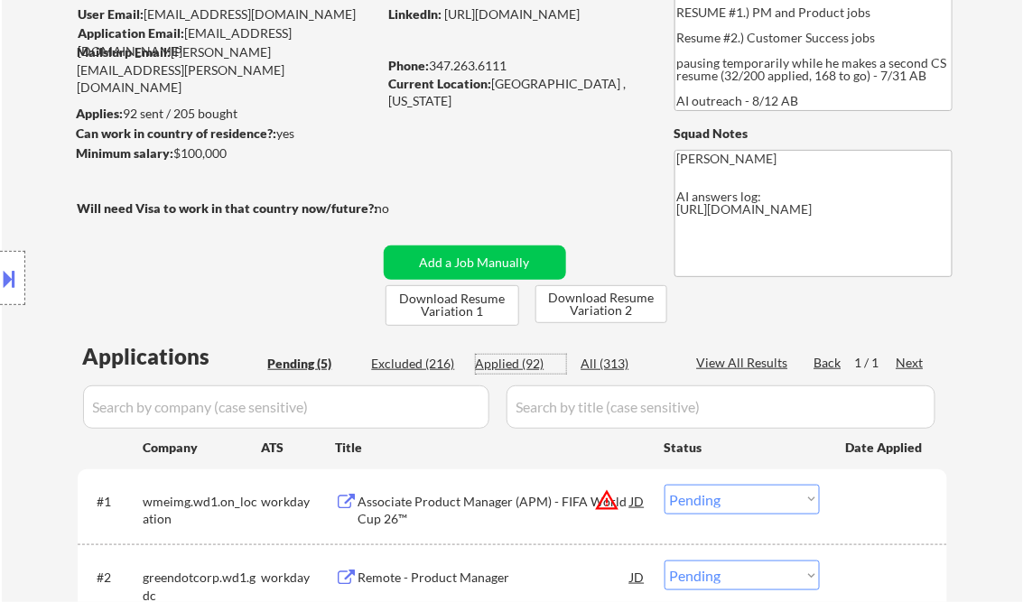
click at [507, 363] on div "Applied (92)" at bounding box center [521, 364] width 90 height 18
select select ""applied""
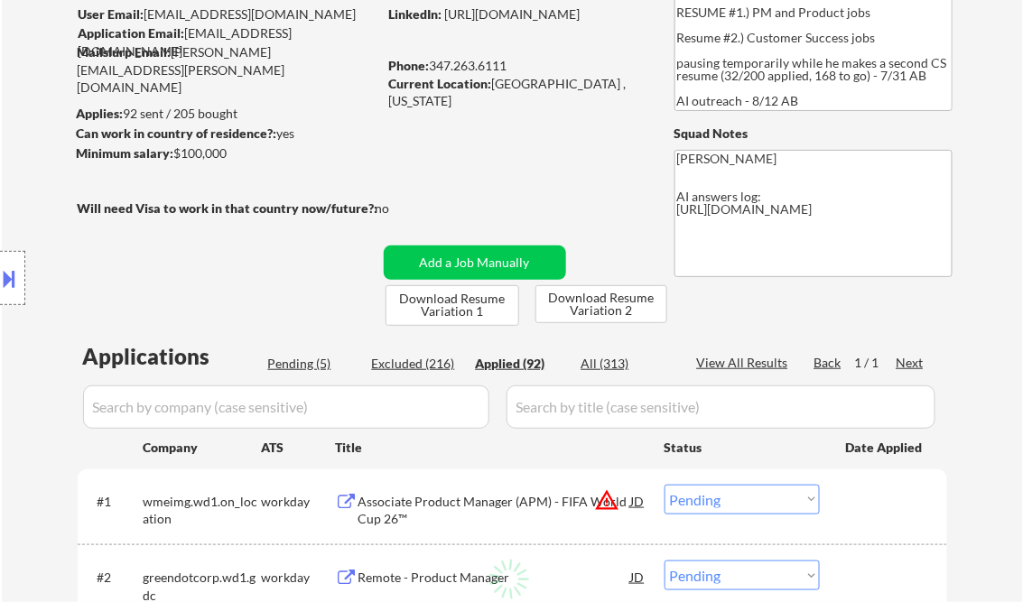
select select ""applied""
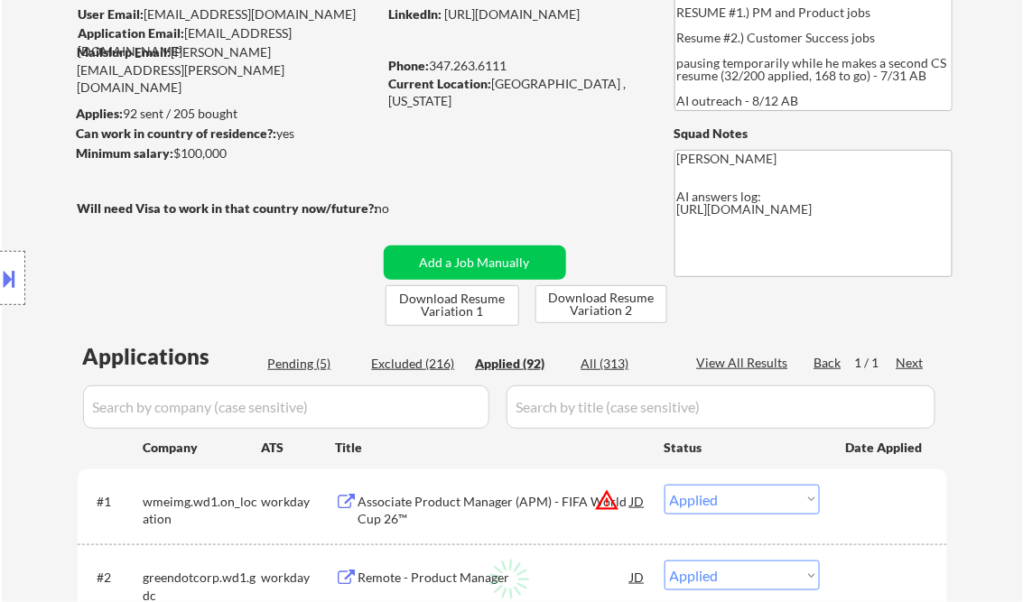
select select ""applied""
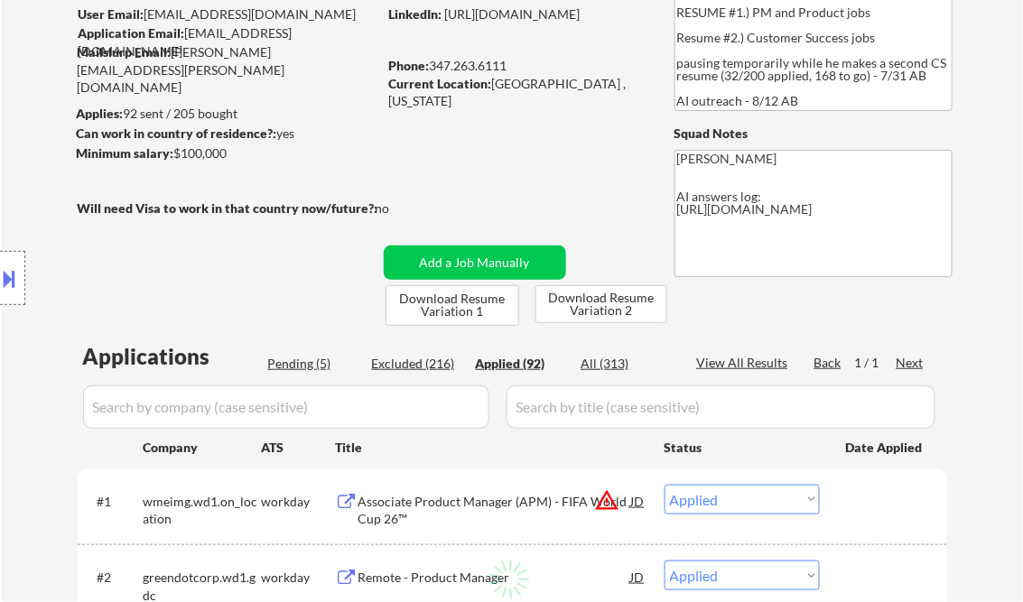
select select ""applied""
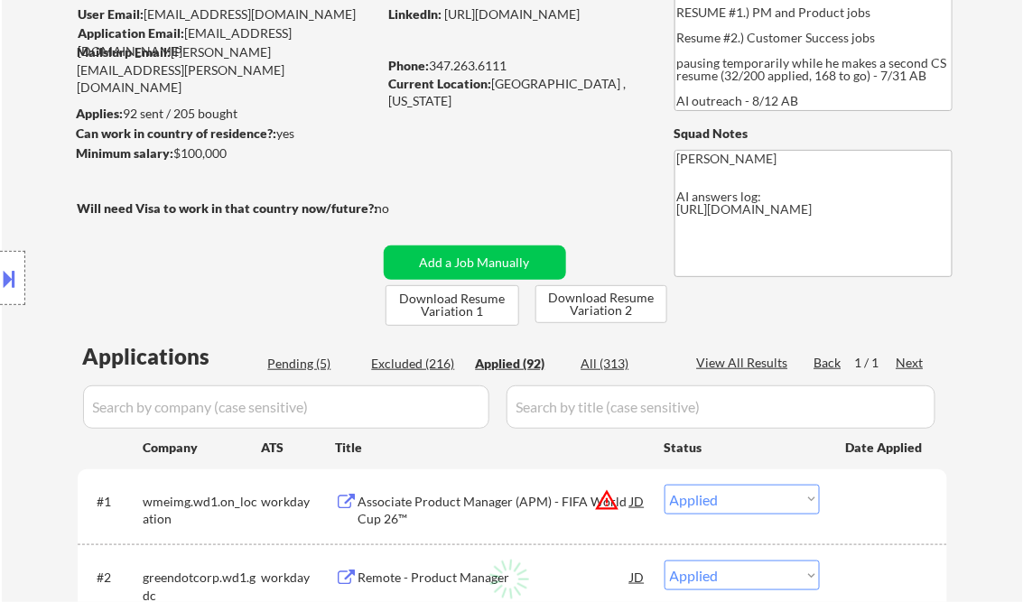
select select ""applied""
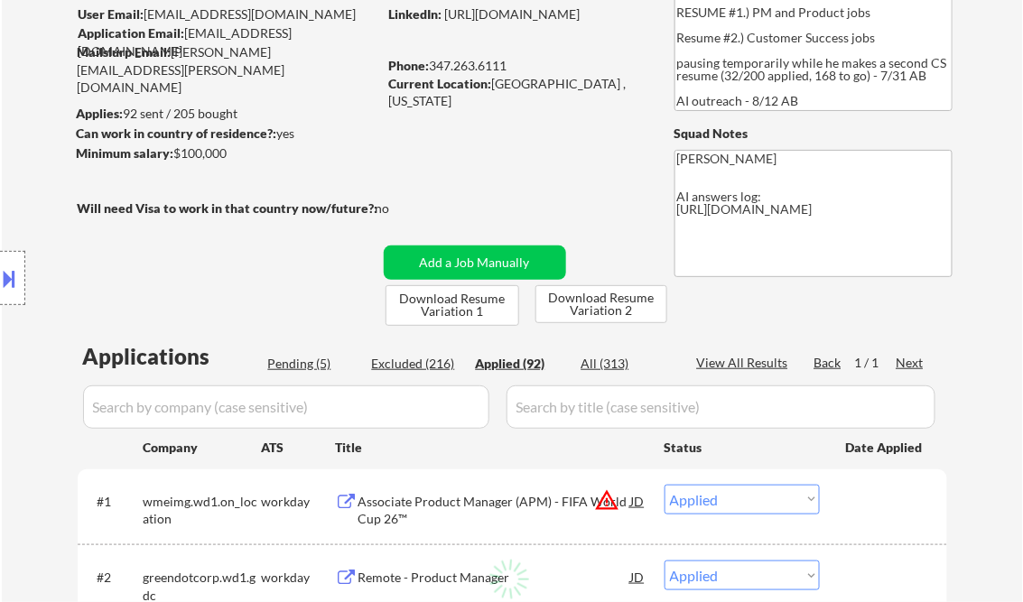
select select ""applied""
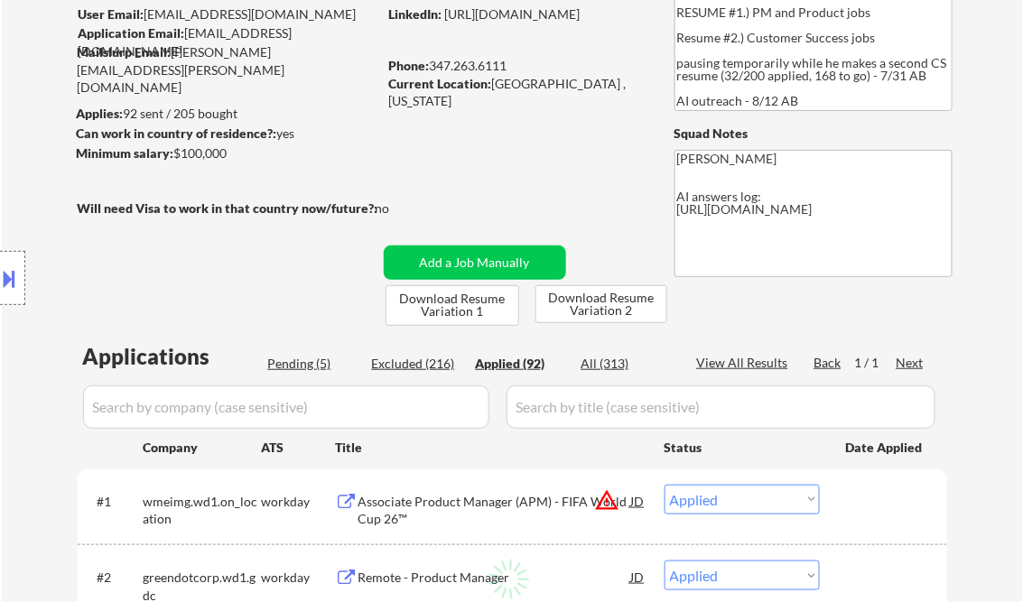
select select ""applied""
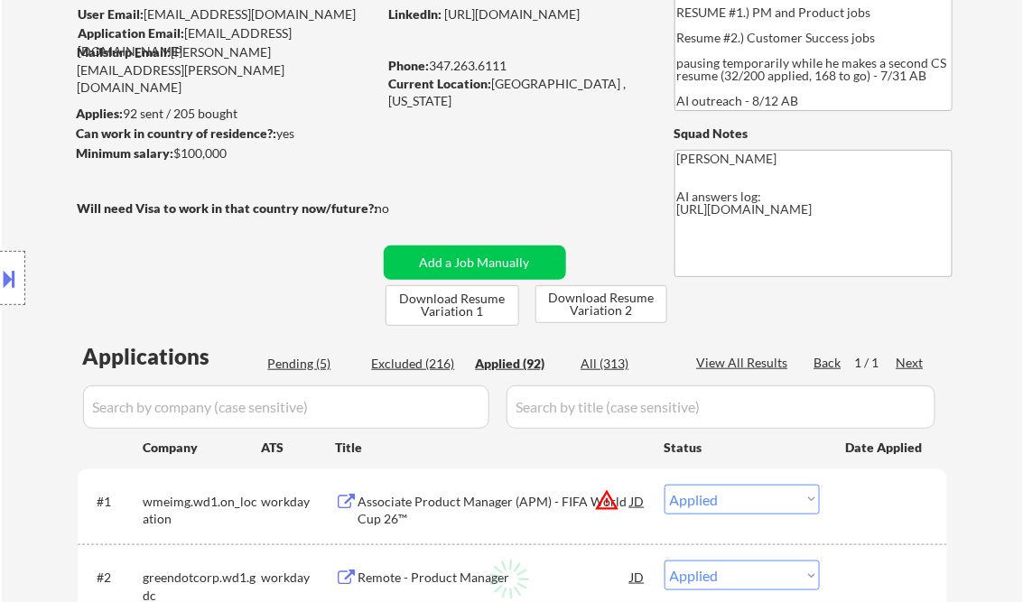
select select ""applied""
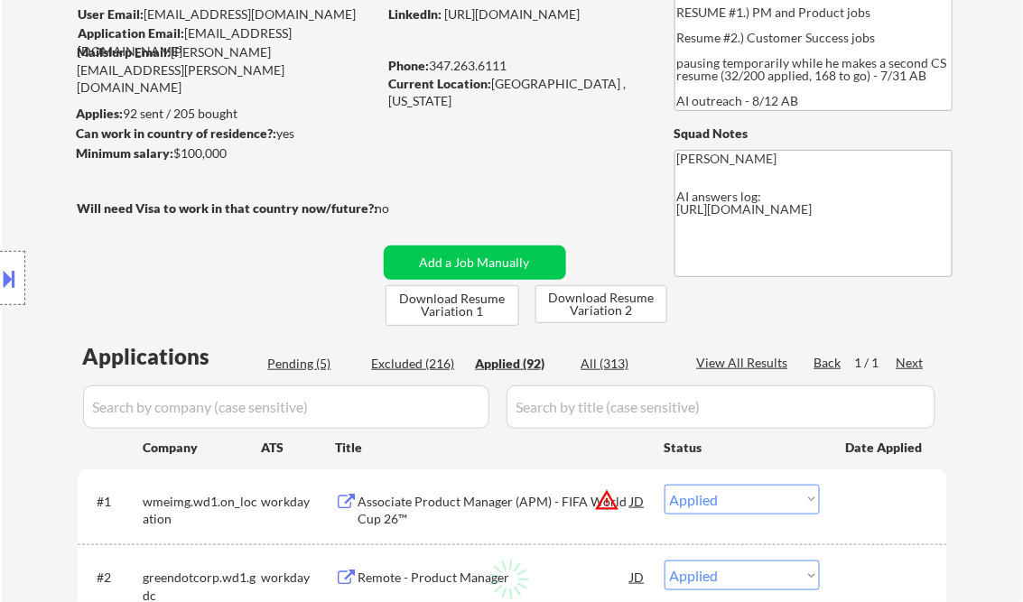
select select ""applied""
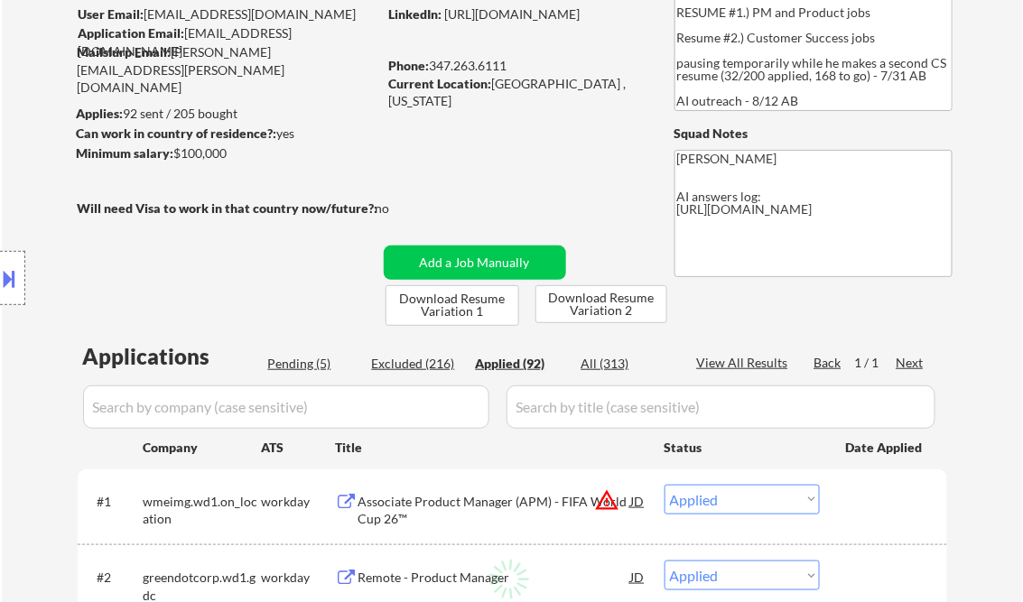
select select ""applied""
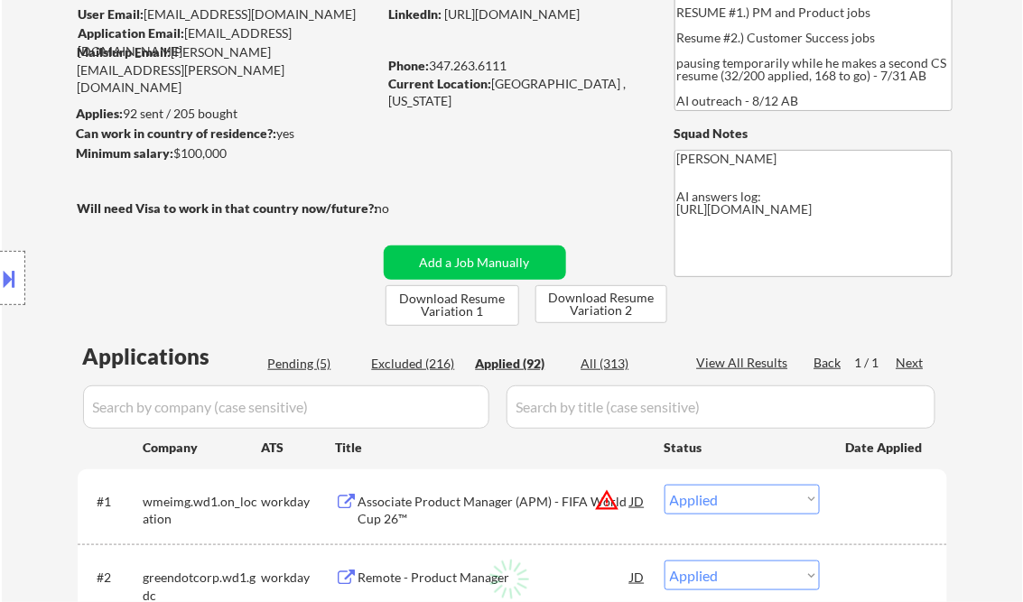
select select ""applied""
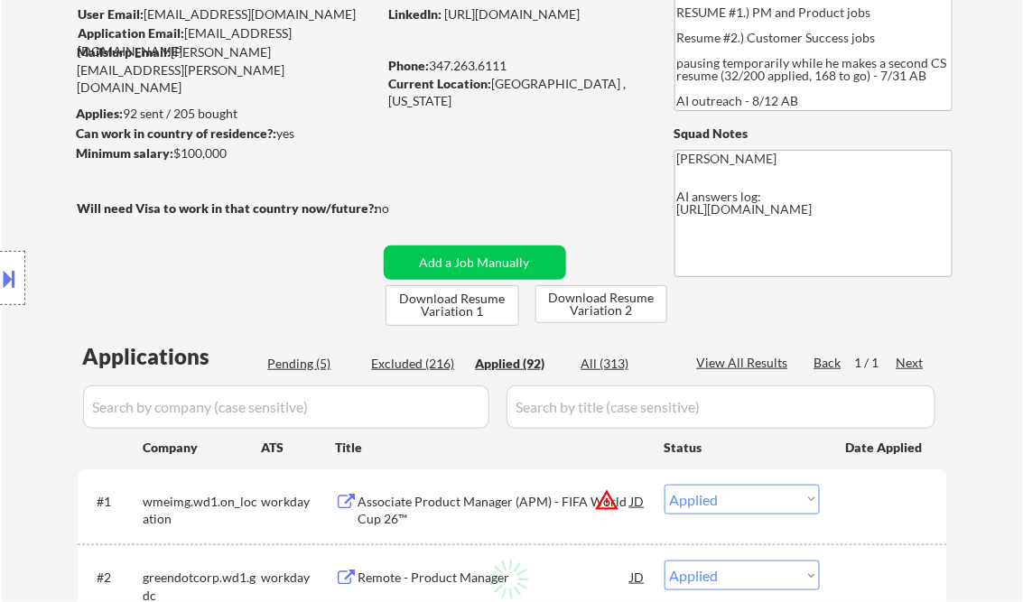
select select ""applied""
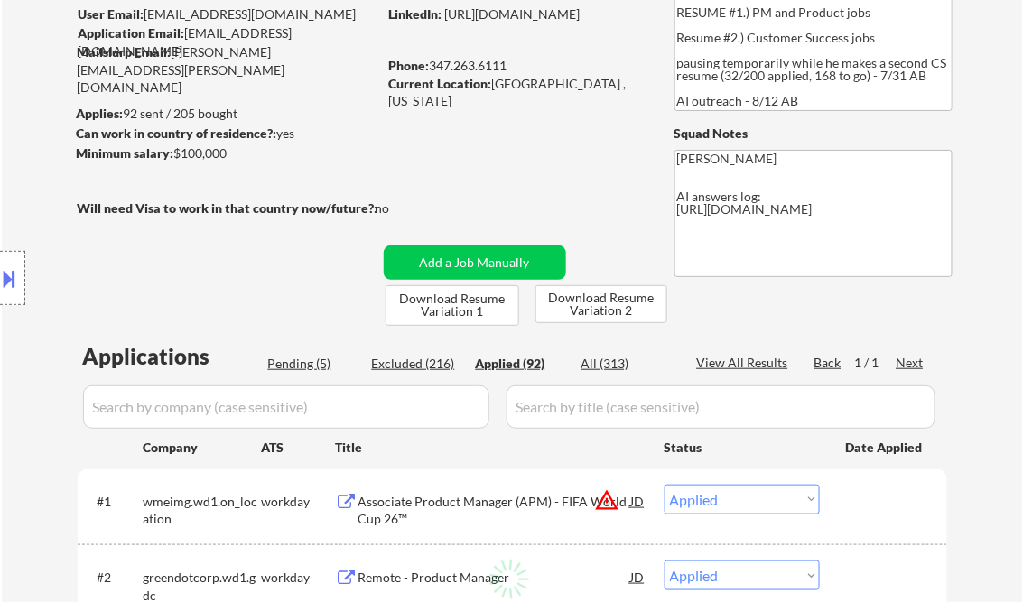
select select ""applied""
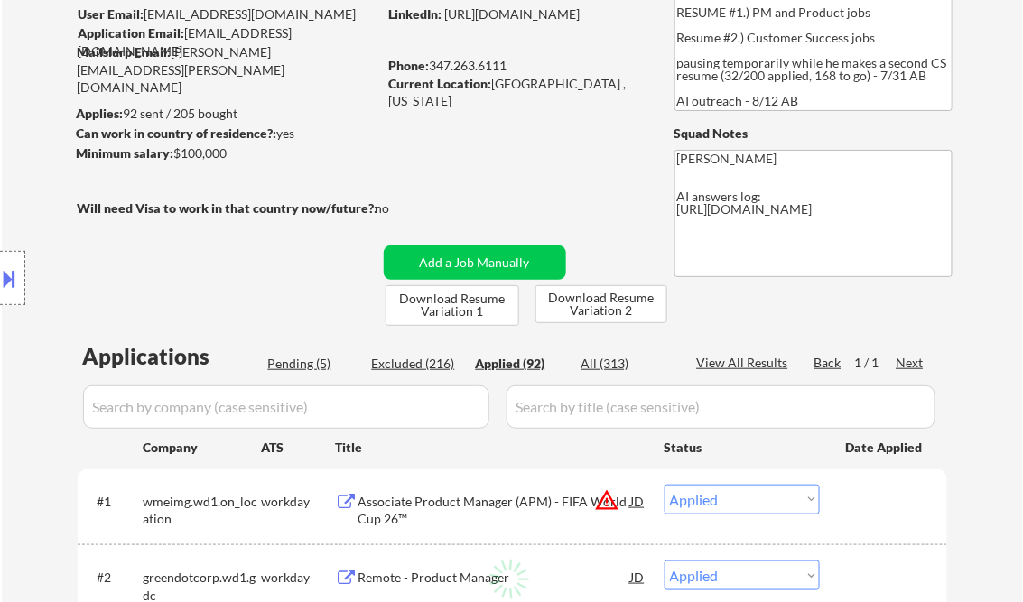
select select ""applied""
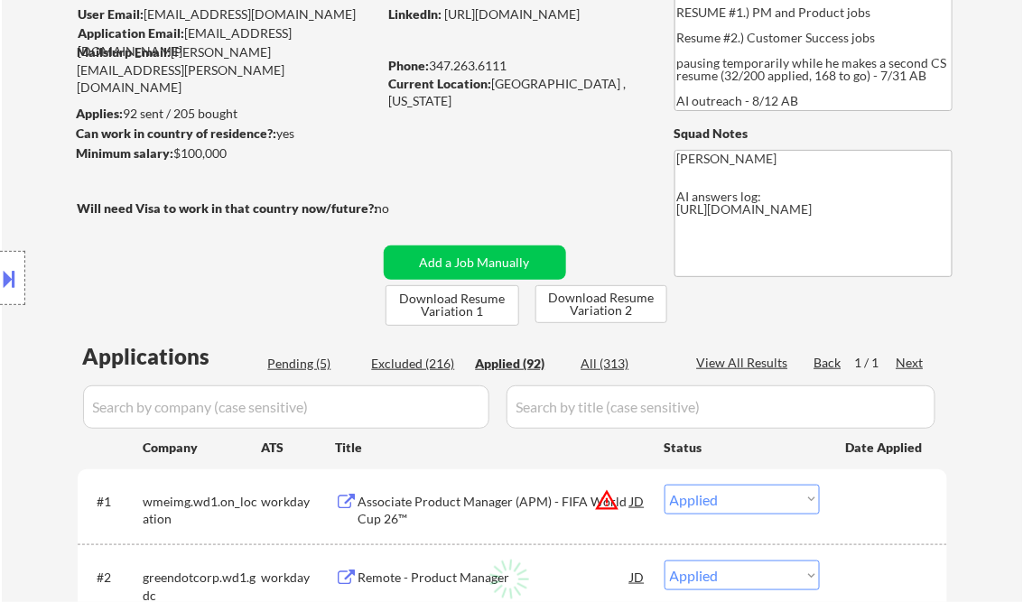
select select ""applied""
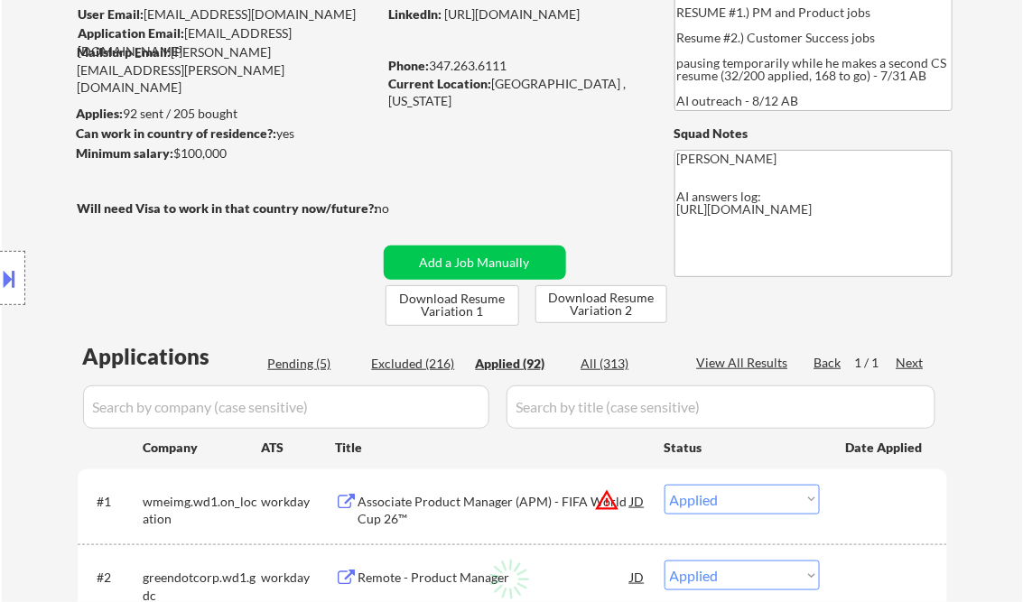
select select ""applied""
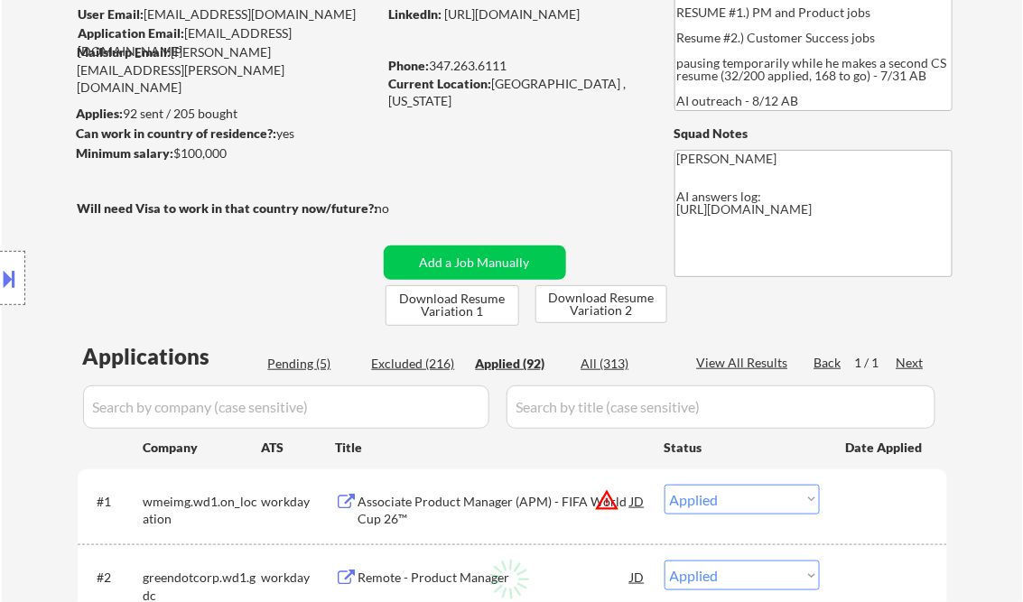
select select ""applied""
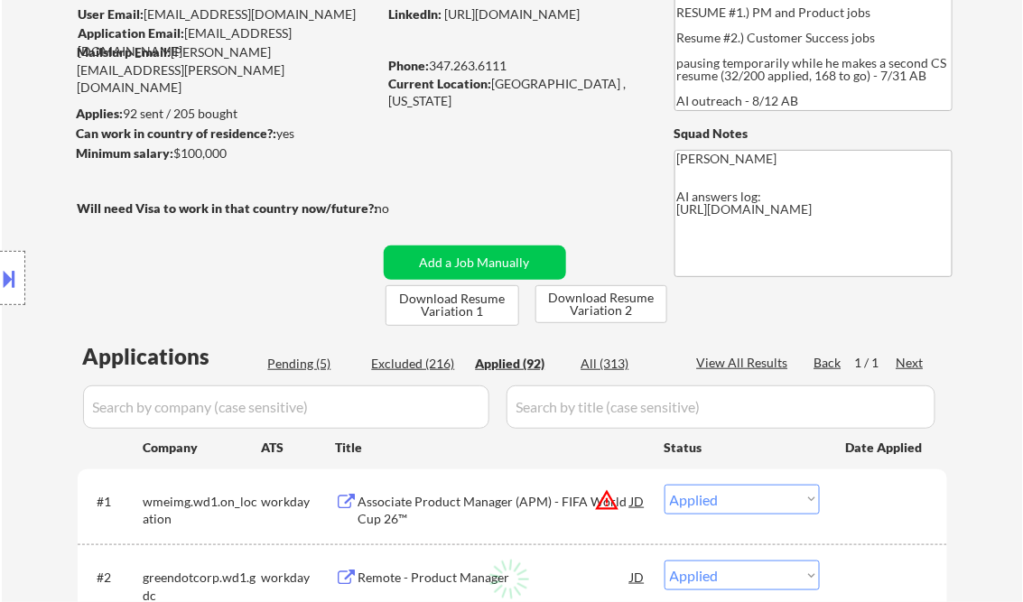
select select ""applied""
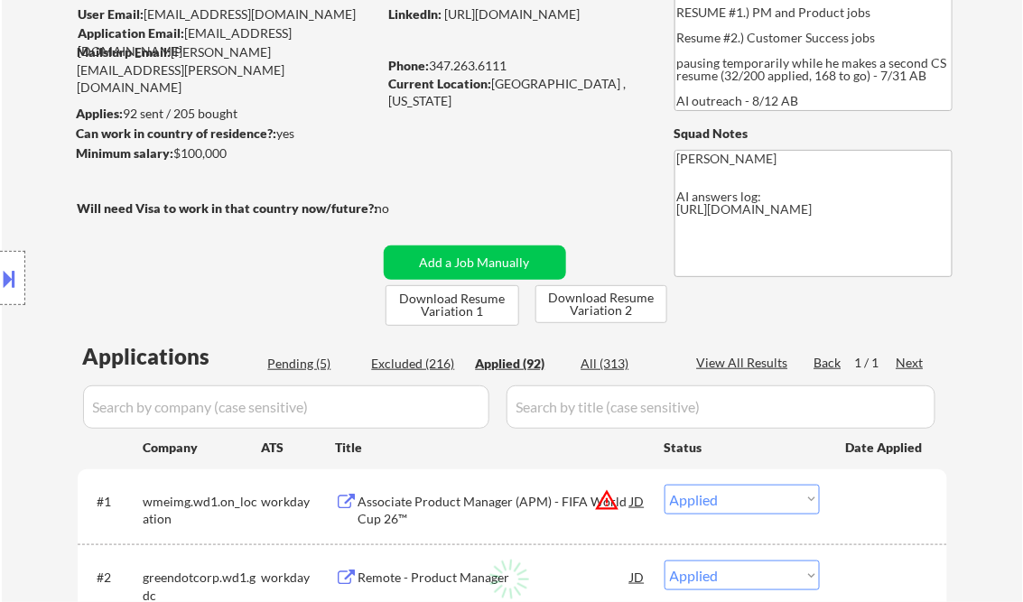
select select ""applied""
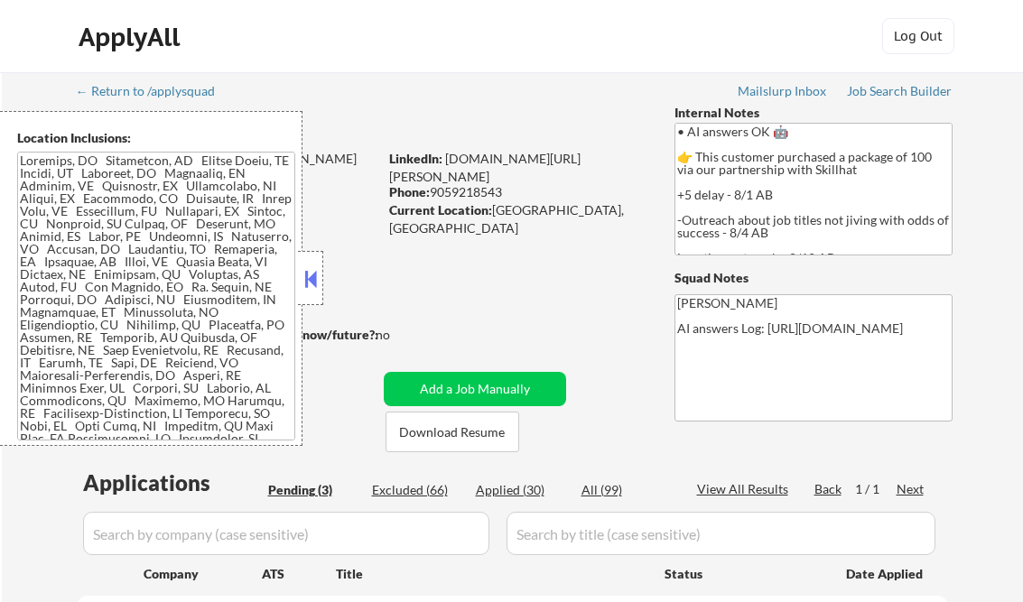
select select ""pending""
click at [311, 284] on button at bounding box center [311, 278] width 20 height 27
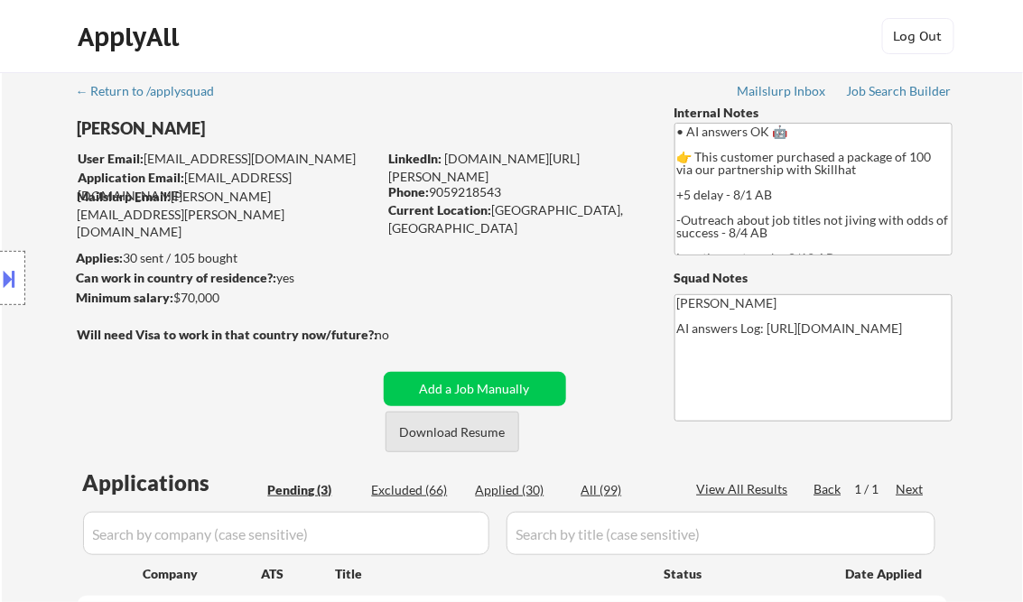
scroll to position [144, 0]
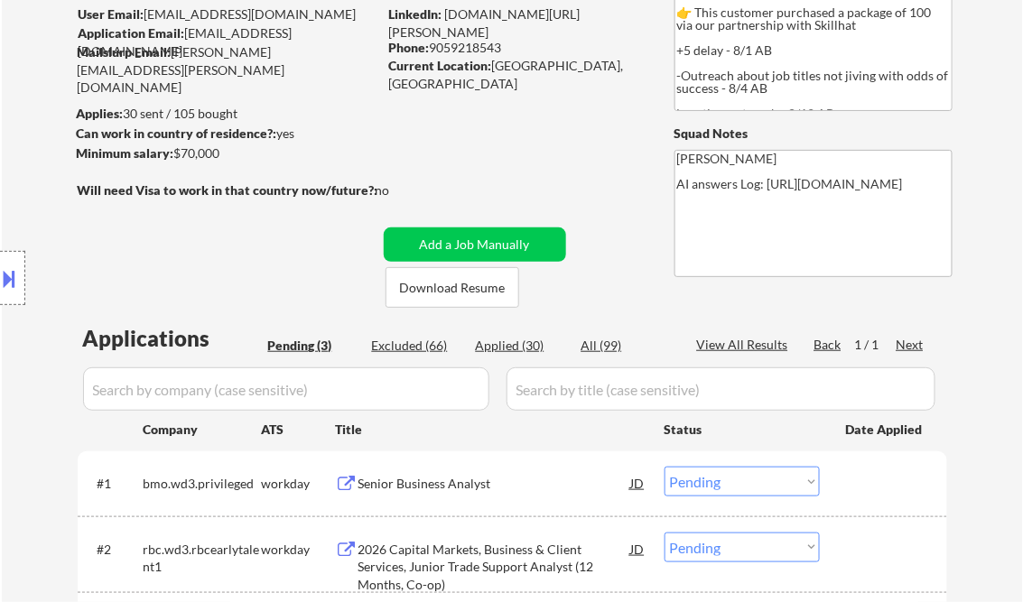
click at [18, 273] on button at bounding box center [10, 279] width 20 height 30
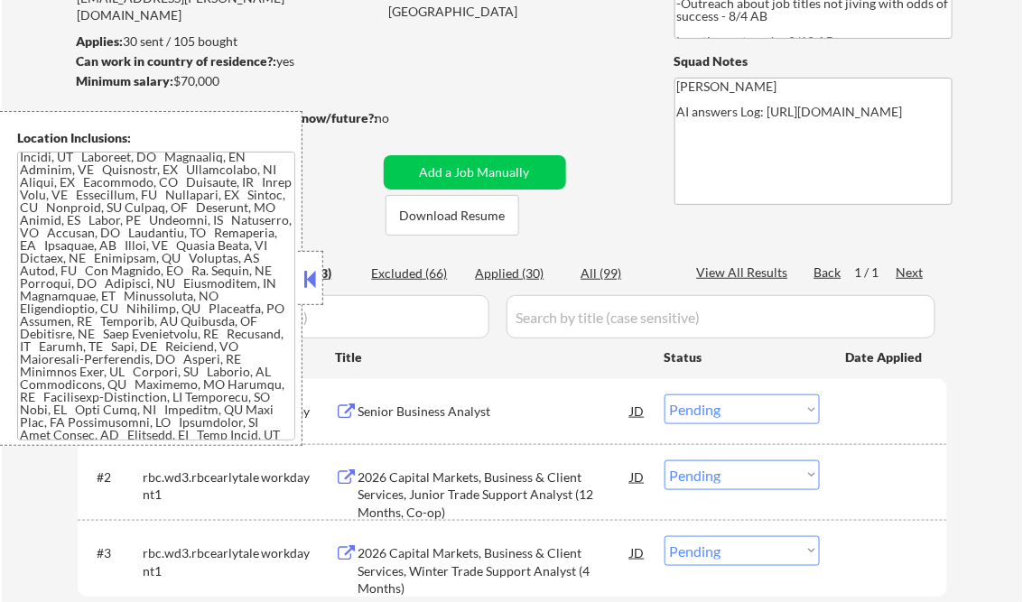
scroll to position [0, 0]
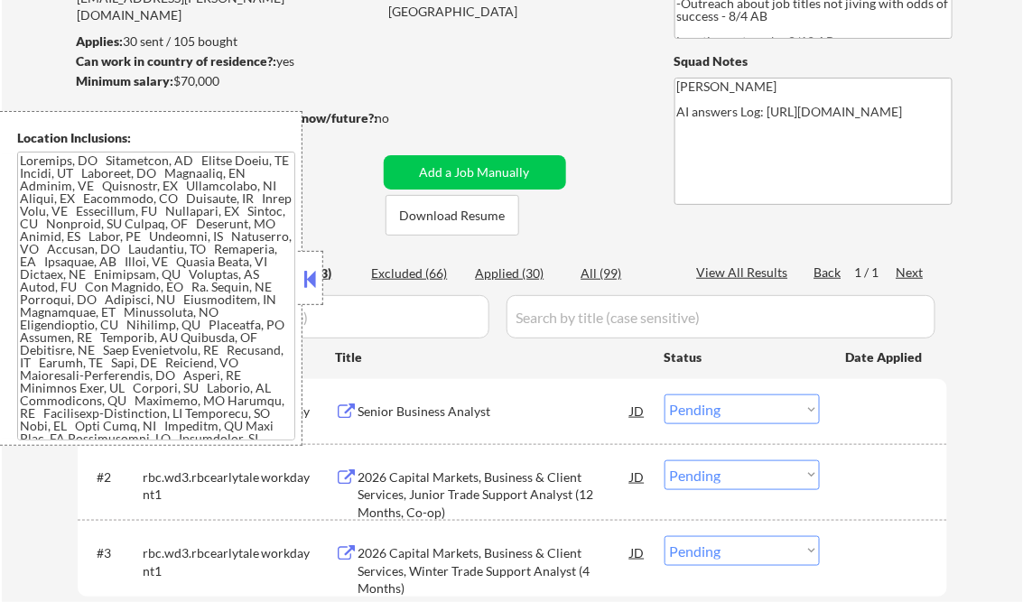
click at [135, 274] on textarea at bounding box center [156, 296] width 278 height 289
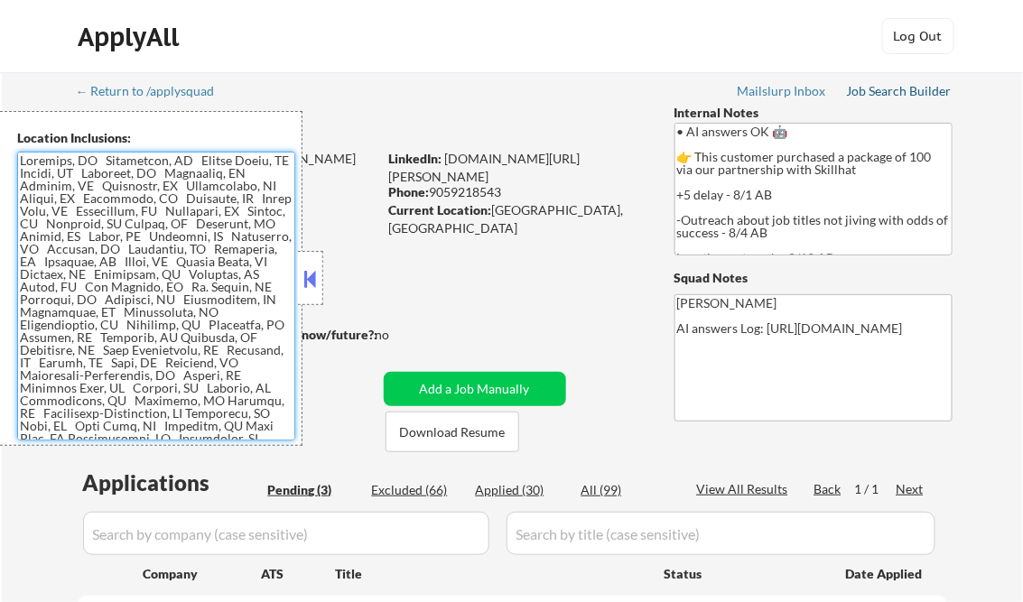
click at [895, 91] on div "Job Search Builder" at bounding box center [900, 91] width 106 height 13
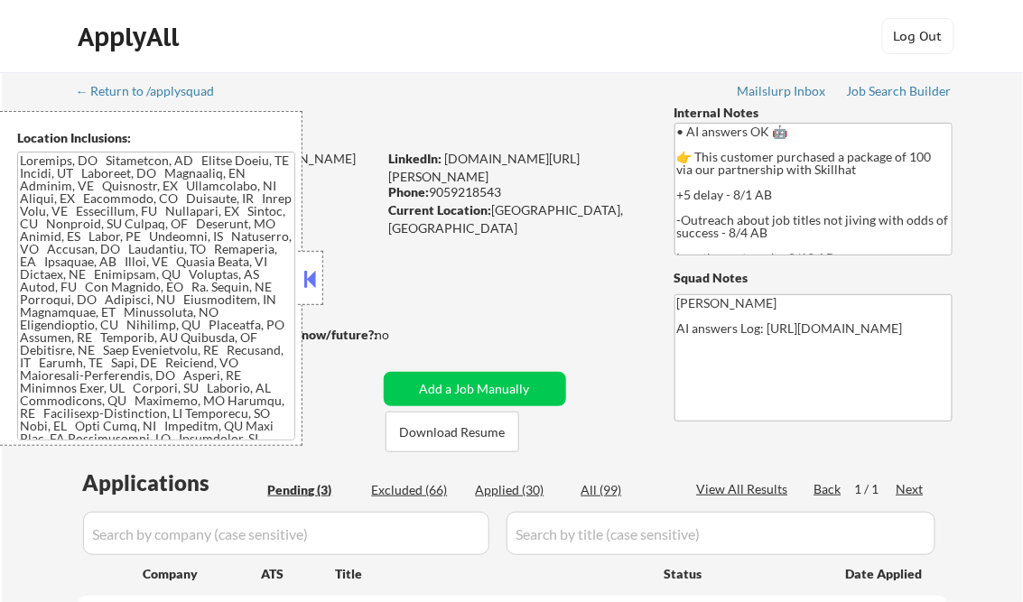
click at [312, 271] on button at bounding box center [311, 278] width 20 height 27
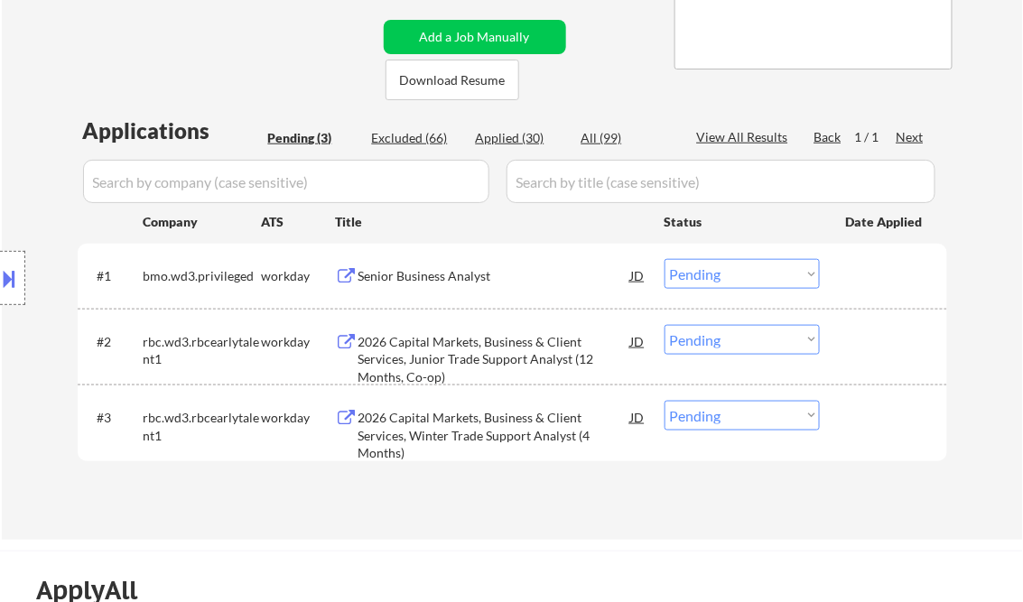
scroll to position [361, 0]
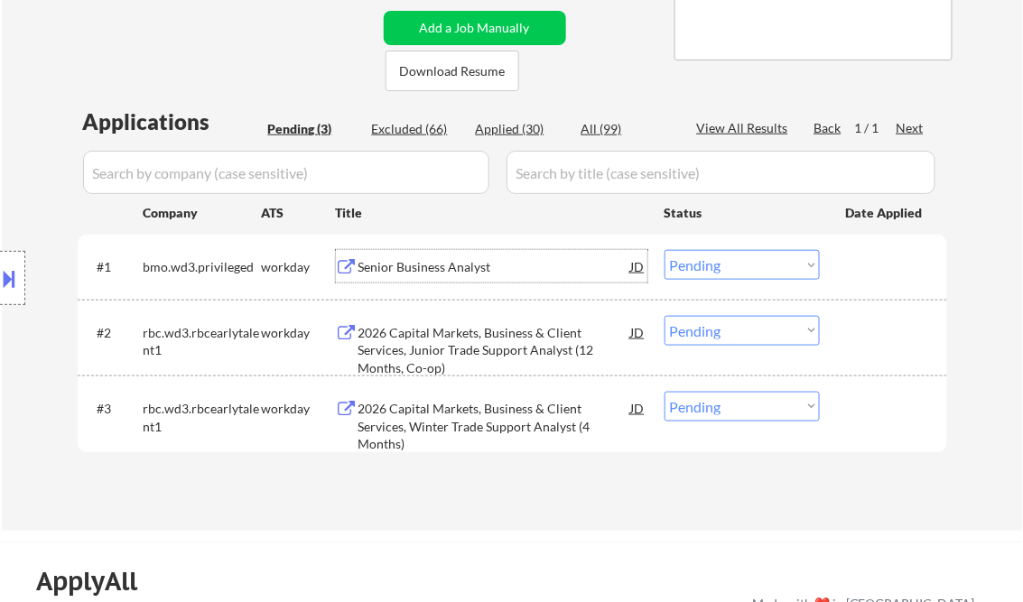
click at [402, 254] on div "Senior Business Analyst" at bounding box center [494, 266] width 273 height 33
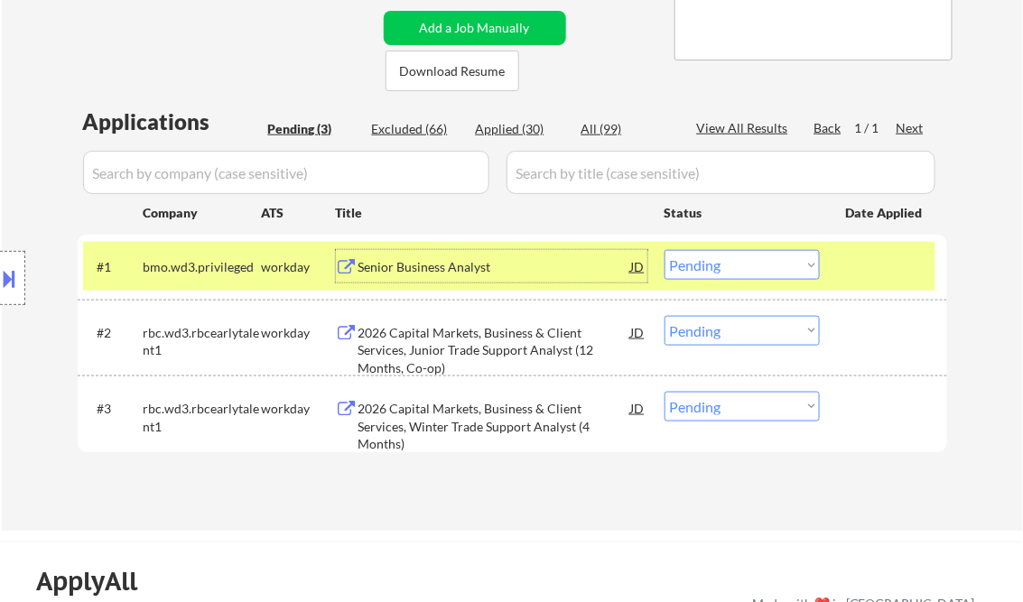
click at [731, 276] on select "Choose an option... Pending Applied Excluded (Questions) Excluded (Expired) Exc…" at bounding box center [741, 265] width 155 height 30
click at [664, 250] on select "Choose an option... Pending Applied Excluded (Questions) Excluded (Expired) Exc…" at bounding box center [741, 265] width 155 height 30
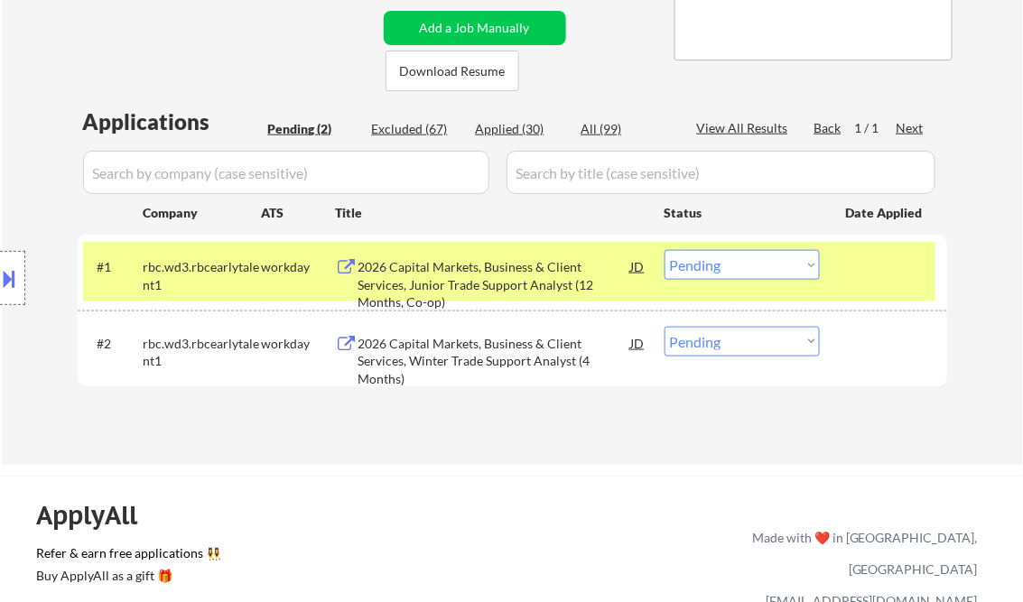
click at [511, 285] on div "2026 Capital Markets, Business & Client Services, Junior Trade Support Analyst …" at bounding box center [494, 284] width 273 height 53
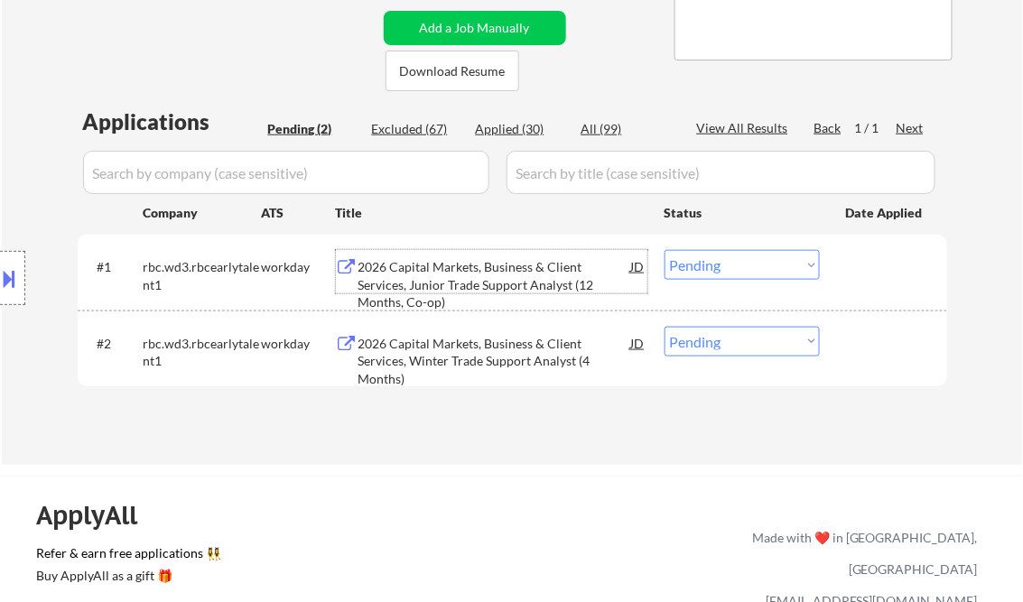
drag, startPoint x: 757, startPoint y: 258, endPoint x: 770, endPoint y: 271, distance: 18.5
click at [757, 260] on select "Choose an option... Pending Applied Excluded (Questions) Excluded (Expired) Exc…" at bounding box center [741, 265] width 155 height 30
click at [664, 250] on select "Choose an option... Pending Applied Excluded (Questions) Excluded (Expired) Exc…" at bounding box center [741, 265] width 155 height 30
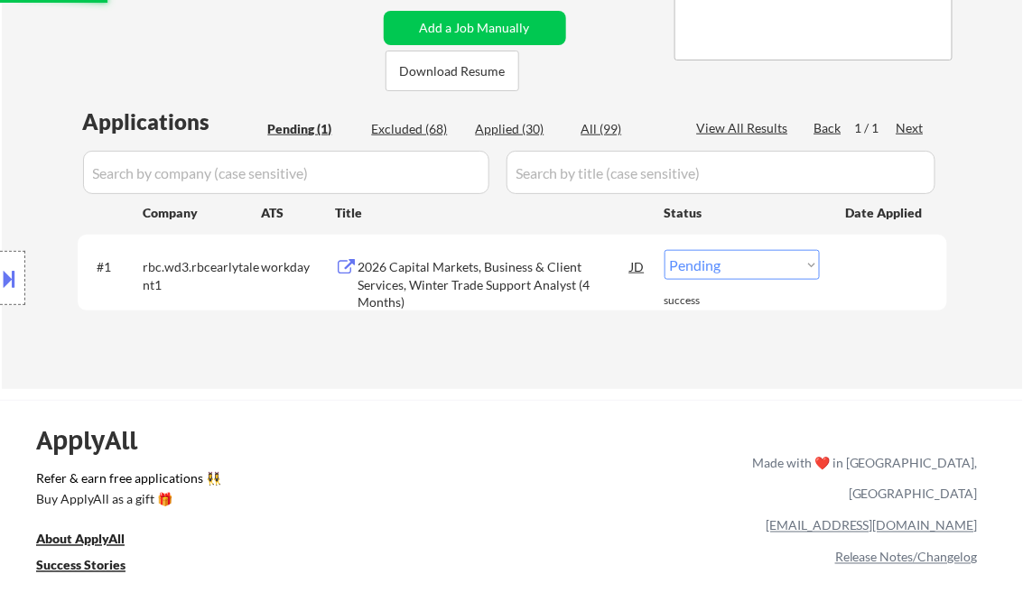
drag, startPoint x: 728, startPoint y: 264, endPoint x: 744, endPoint y: 280, distance: 23.0
click at [728, 263] on select "Choose an option... Pending Applied Excluded (Questions) Excluded (Expired) Exc…" at bounding box center [741, 265] width 155 height 30
select select ""excluded__bad_match_""
click at [664, 250] on select "Choose an option... Pending Applied Excluded (Questions) Excluded (Expired) Exc…" at bounding box center [741, 265] width 155 height 30
click at [461, 354] on div "← Return to /applysquad Mailslurp Inbox Job Search Builder Olufunke Adebowale U…" at bounding box center [512, 43] width 901 height 664
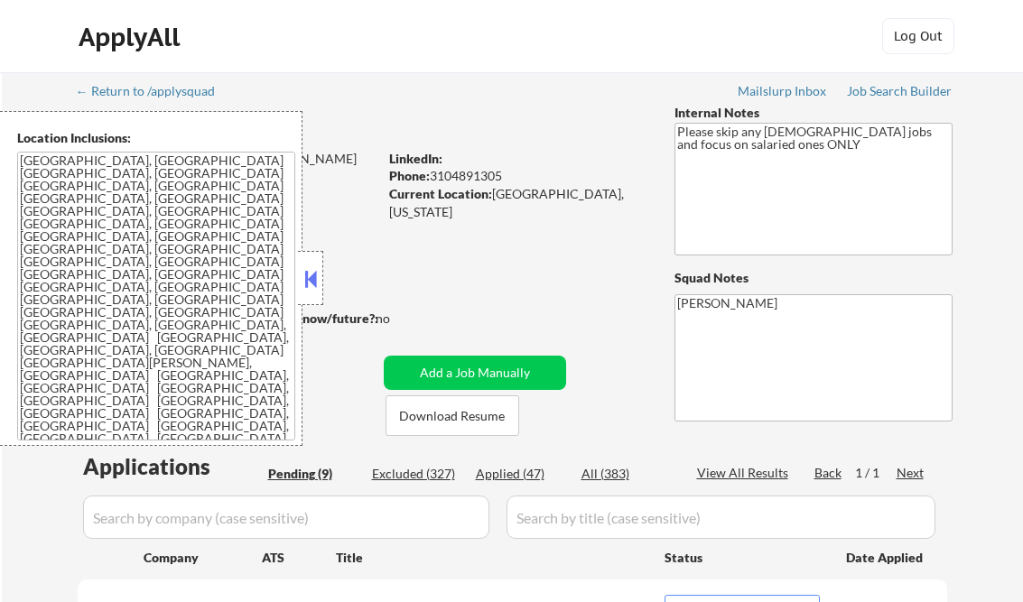
select select ""pending""
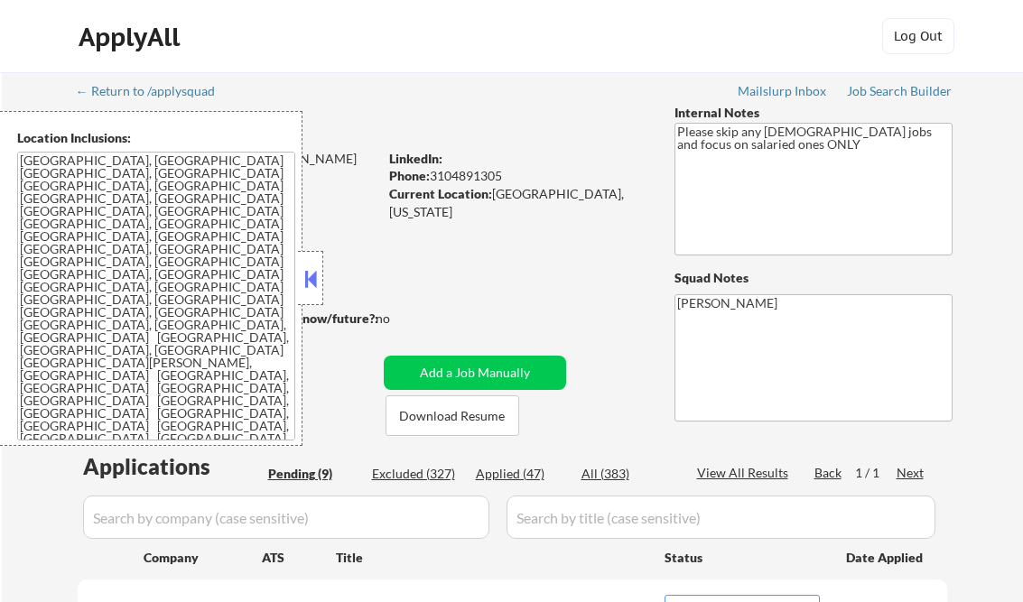
select select ""pending""
click at [307, 274] on button at bounding box center [311, 278] width 20 height 27
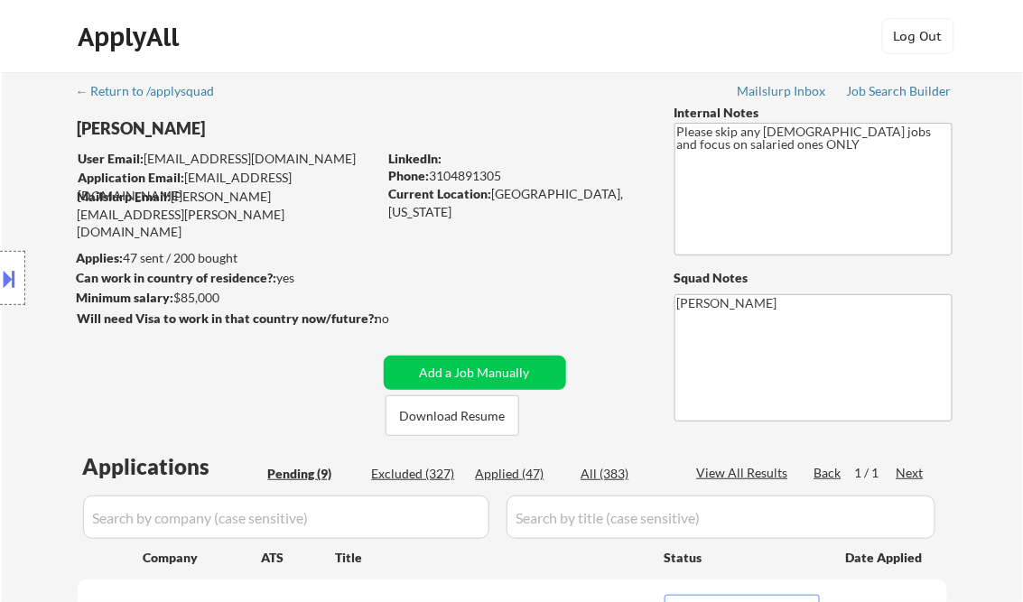
click at [9, 279] on button at bounding box center [10, 279] width 20 height 30
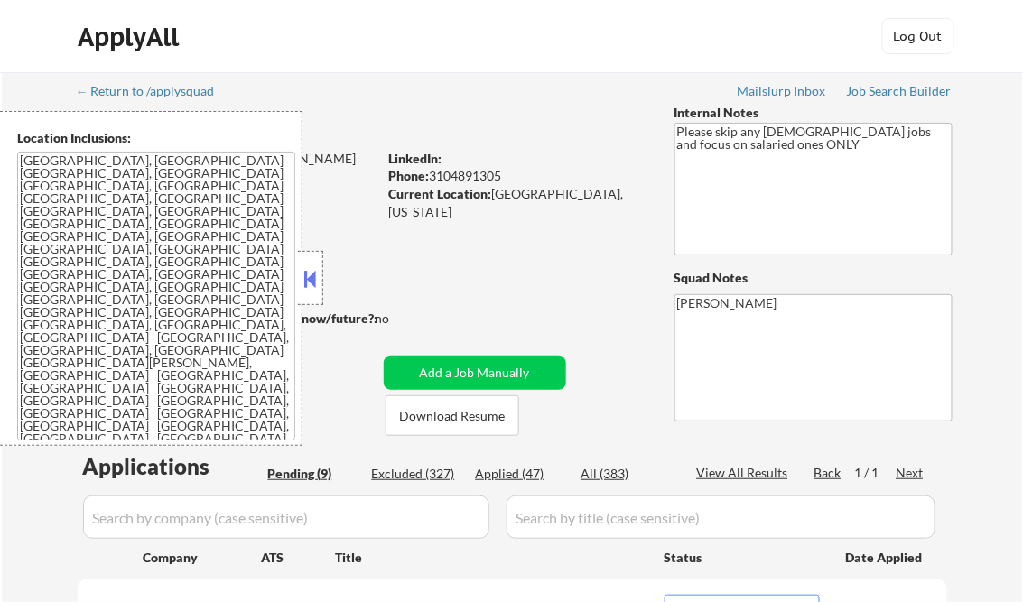
click at [153, 282] on textarea "Redondo Beach, CA Hermosa Beach, CA Manhattan Beach, CA Torrance, CA El Segundo…" at bounding box center [156, 296] width 278 height 289
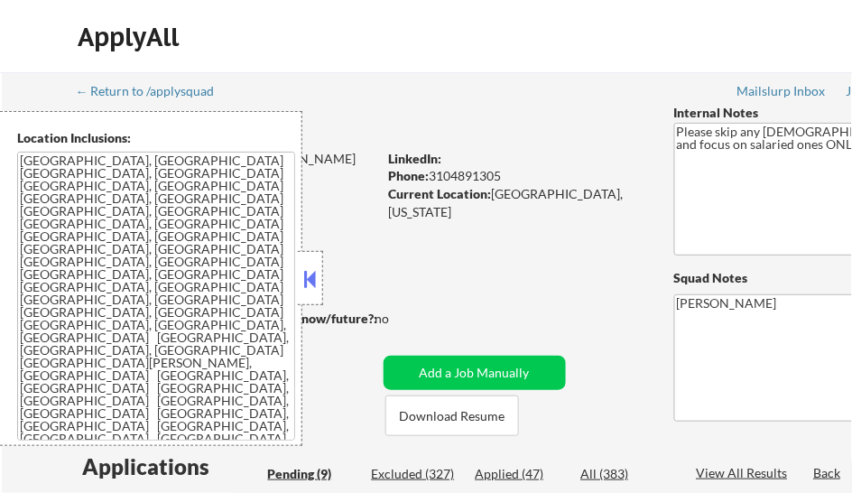
select select ""pending""
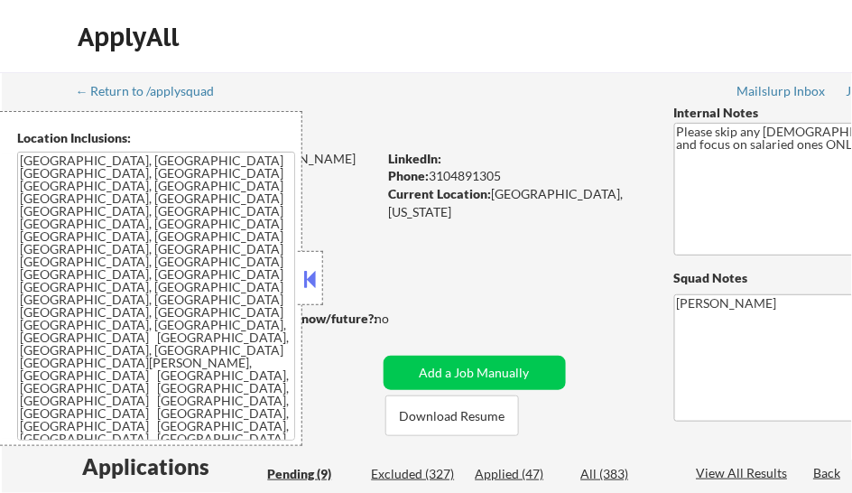
select select ""pending""
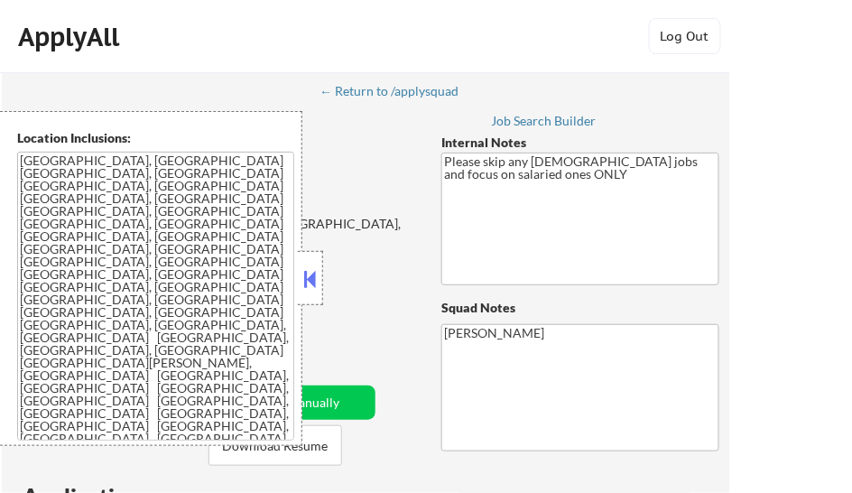
select select ""pending""
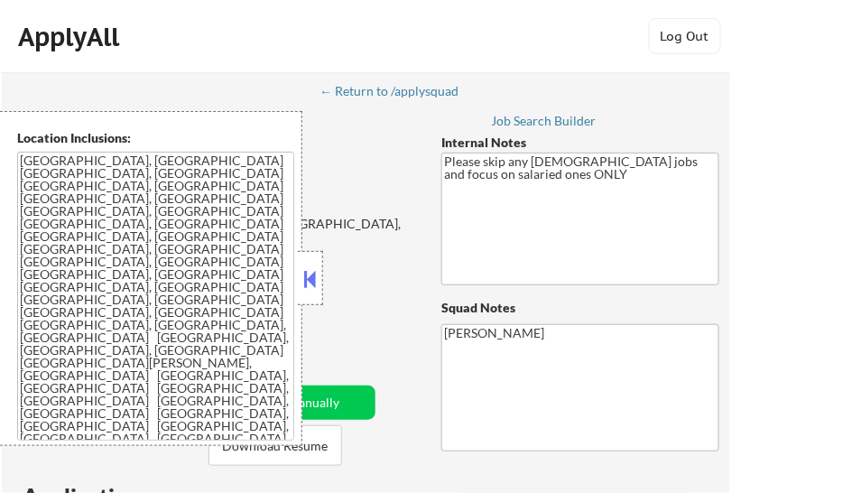
select select ""pending""
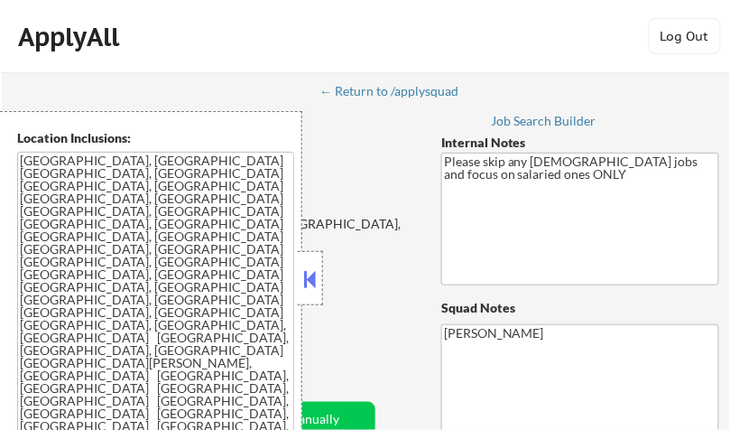
select select ""pending""
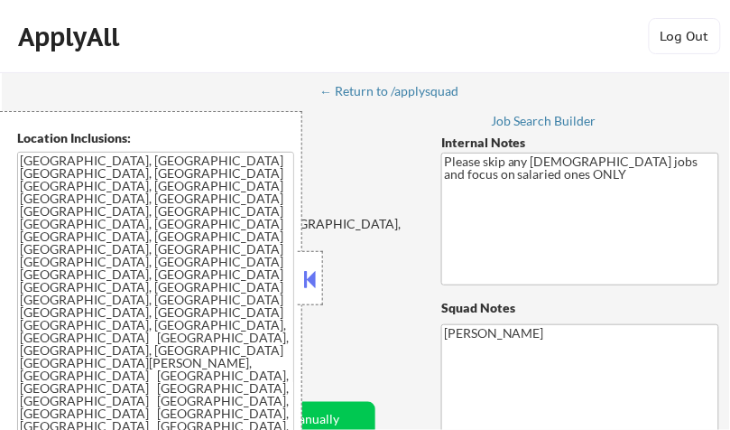
select select ""pending""
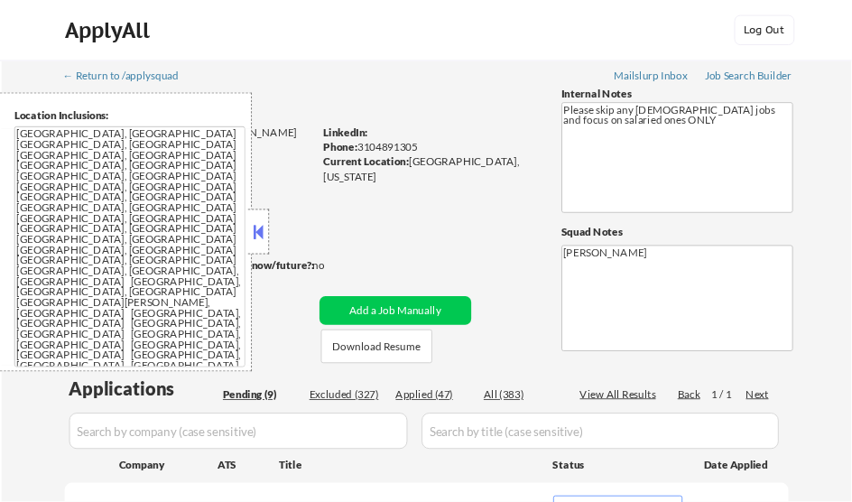
select select ""pending""
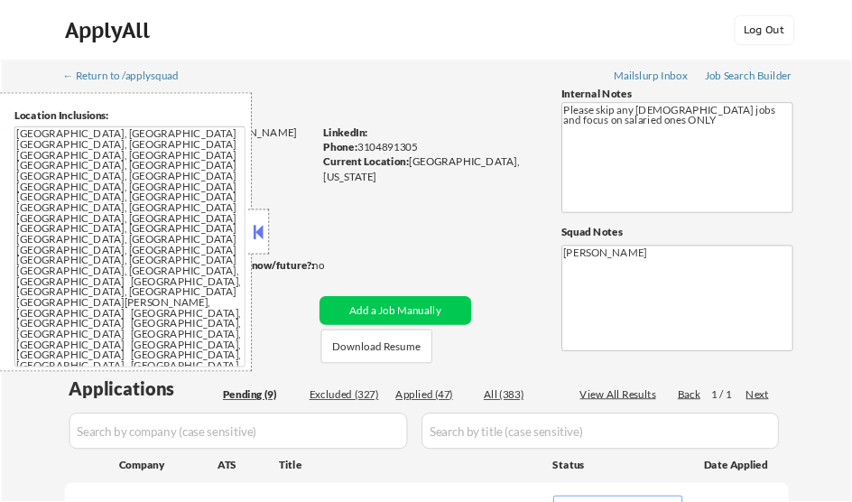
select select ""pending""
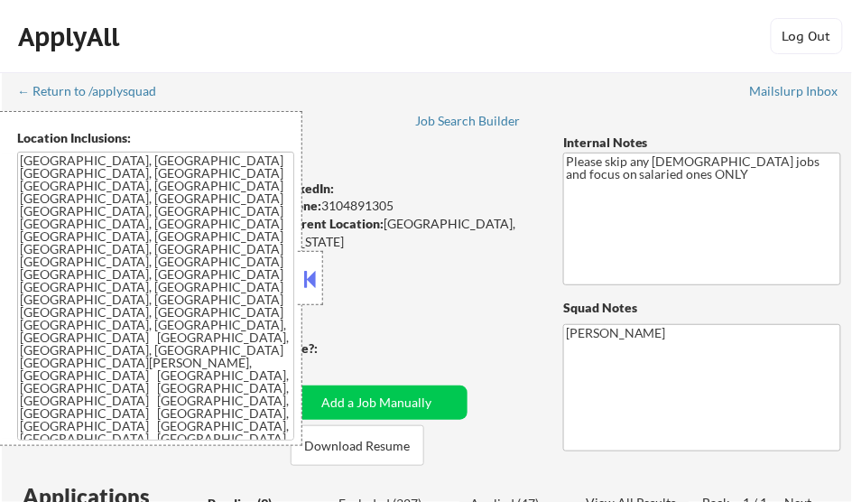
select select ""pending""
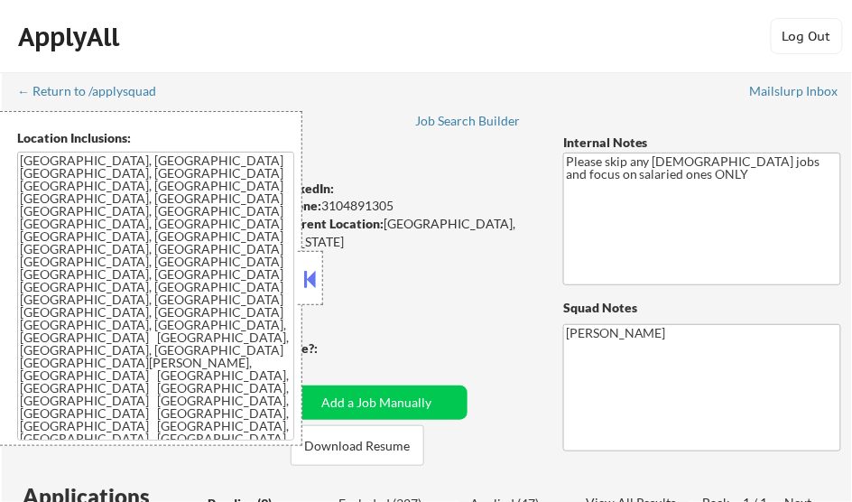
select select ""pending""
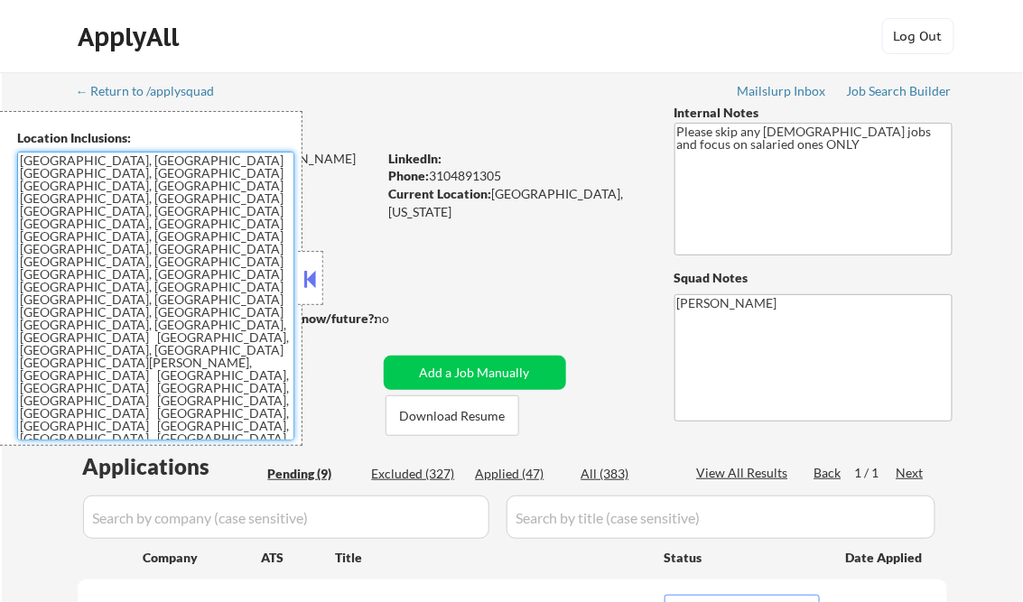
click at [316, 272] on button at bounding box center [311, 278] width 20 height 27
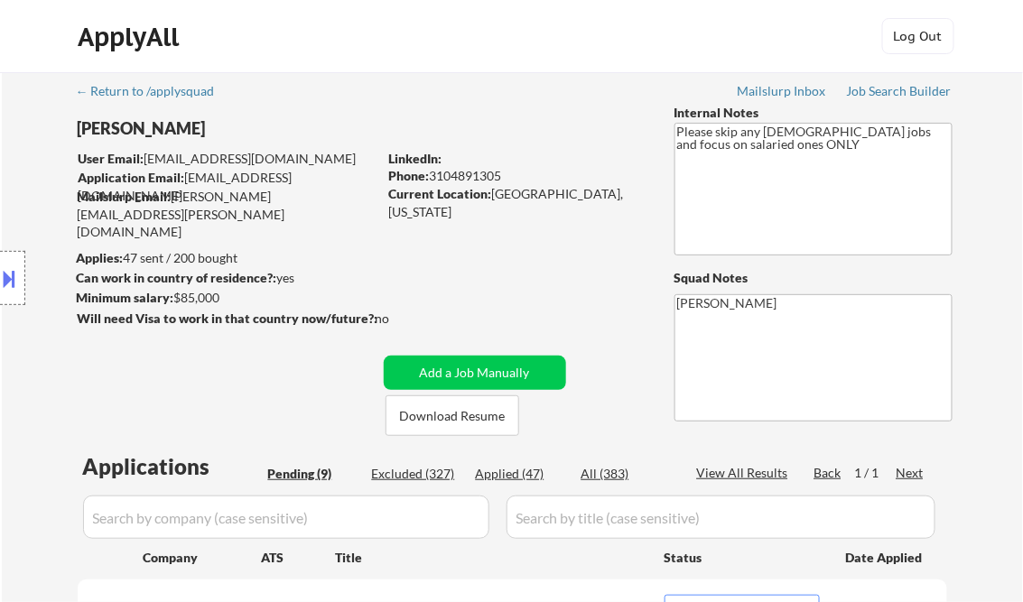
click at [7, 267] on button at bounding box center [10, 279] width 20 height 30
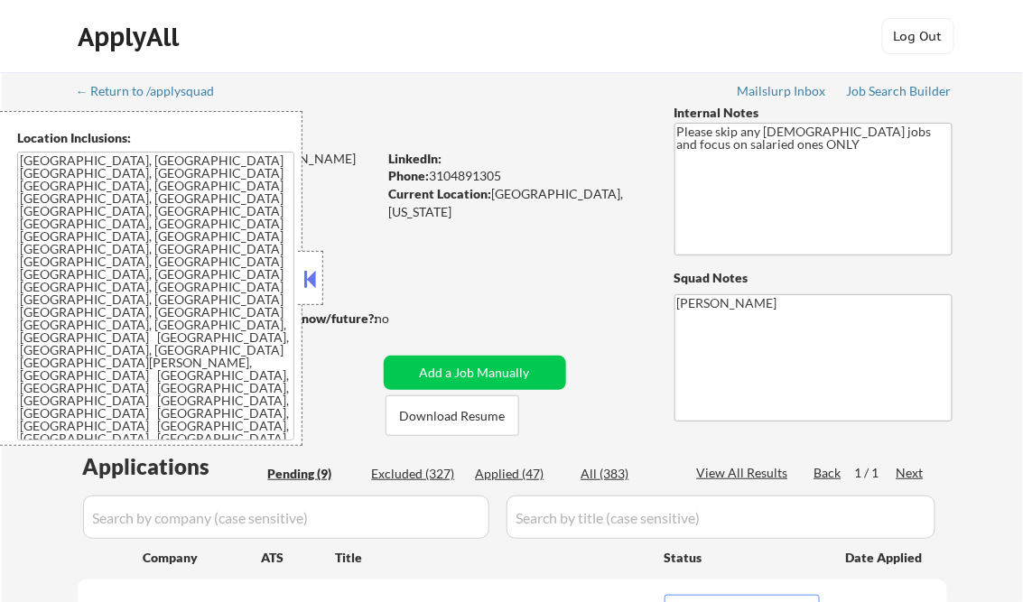
click at [309, 277] on button at bounding box center [311, 278] width 20 height 27
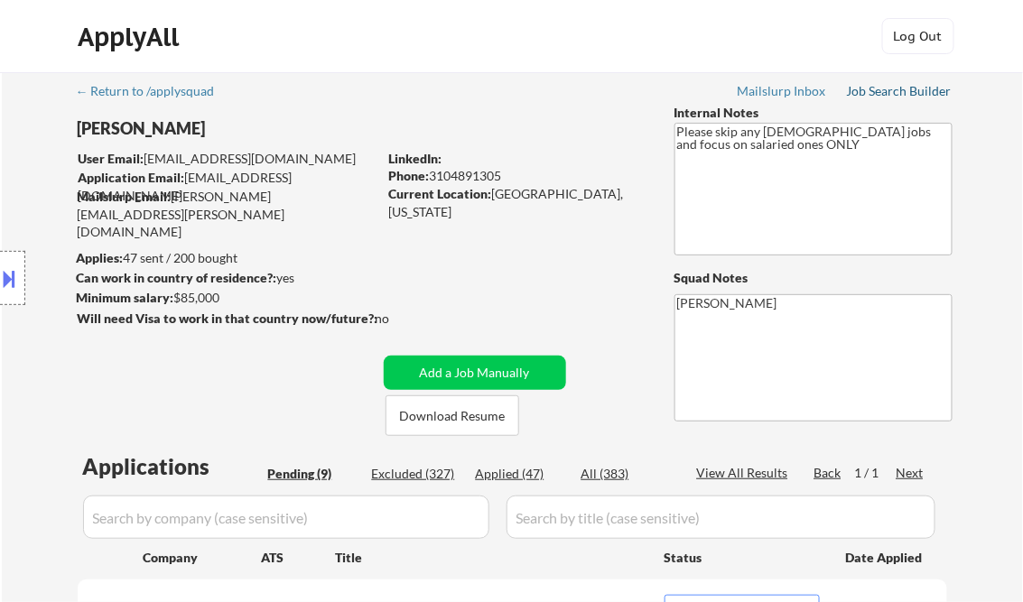
click at [912, 89] on div "Job Search Builder" at bounding box center [900, 91] width 106 height 13
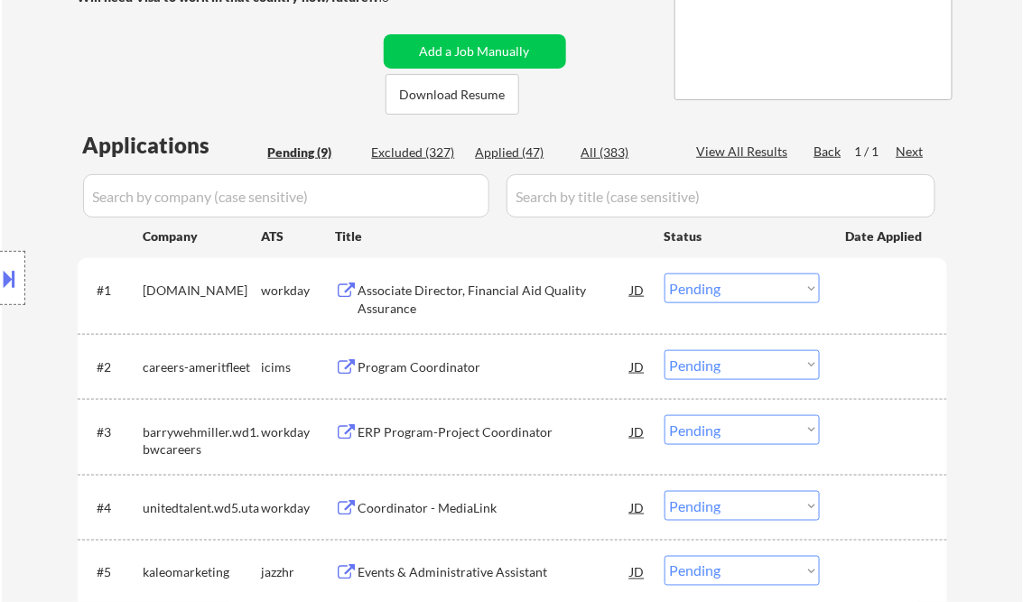
scroll to position [361, 0]
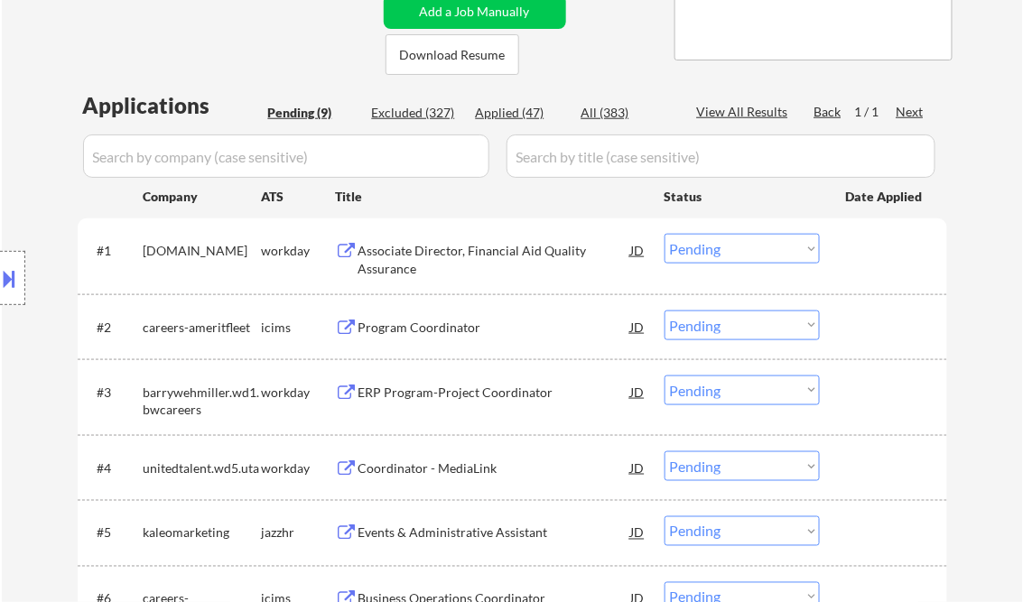
click at [456, 249] on div "Associate Director, Financial Aid Quality Assurance" at bounding box center [494, 259] width 273 height 35
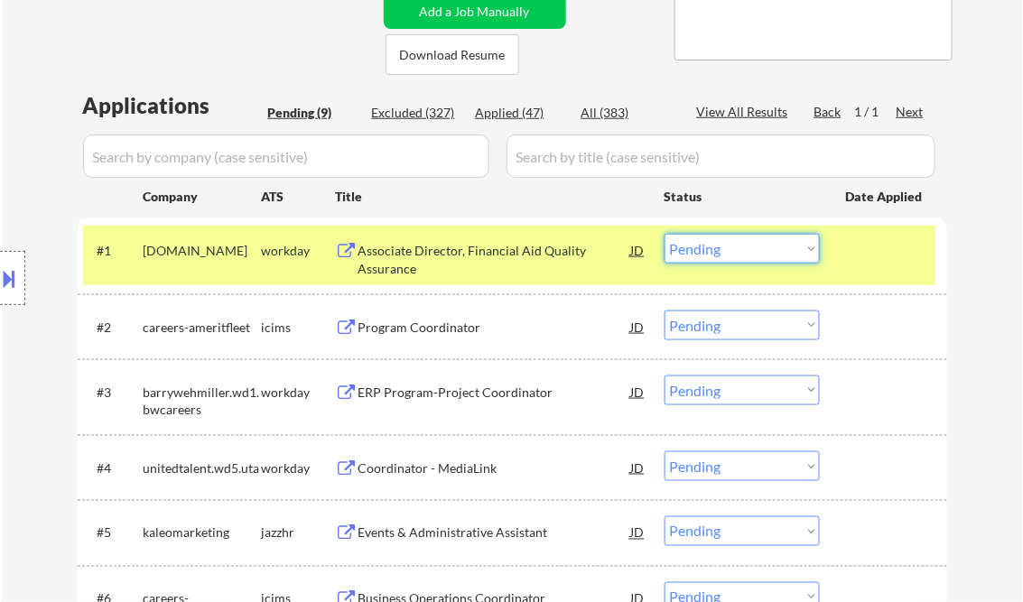
click at [734, 241] on select "Choose an option... Pending Applied Excluded (Questions) Excluded (Expired) Exc…" at bounding box center [741, 249] width 155 height 30
click at [664, 234] on select "Choose an option... Pending Applied Excluded (Questions) Excluded (Expired) Exc…" at bounding box center [741, 249] width 155 height 30
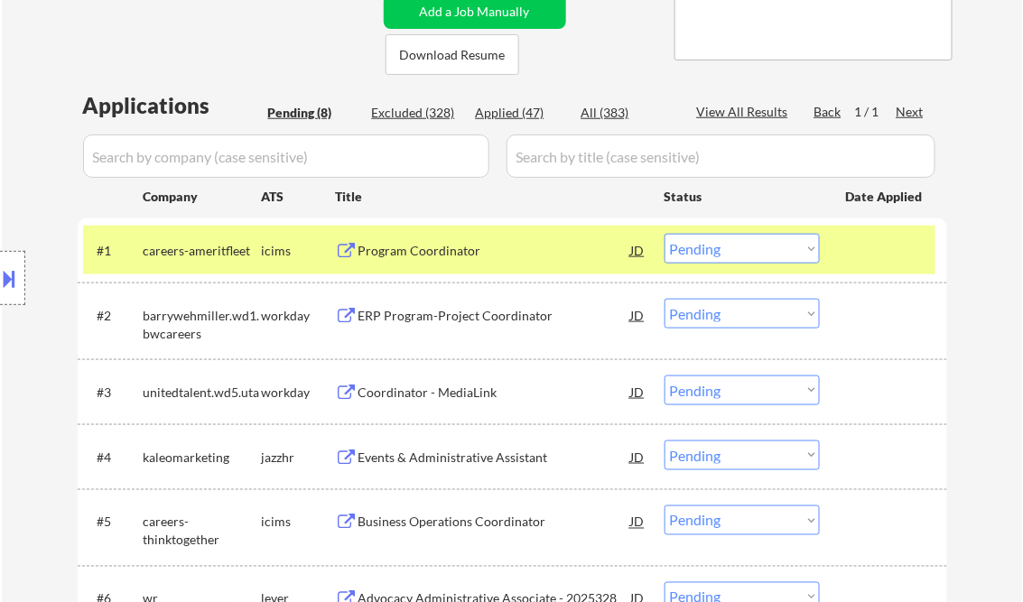
click at [431, 253] on div "Program Coordinator" at bounding box center [494, 251] width 273 height 18
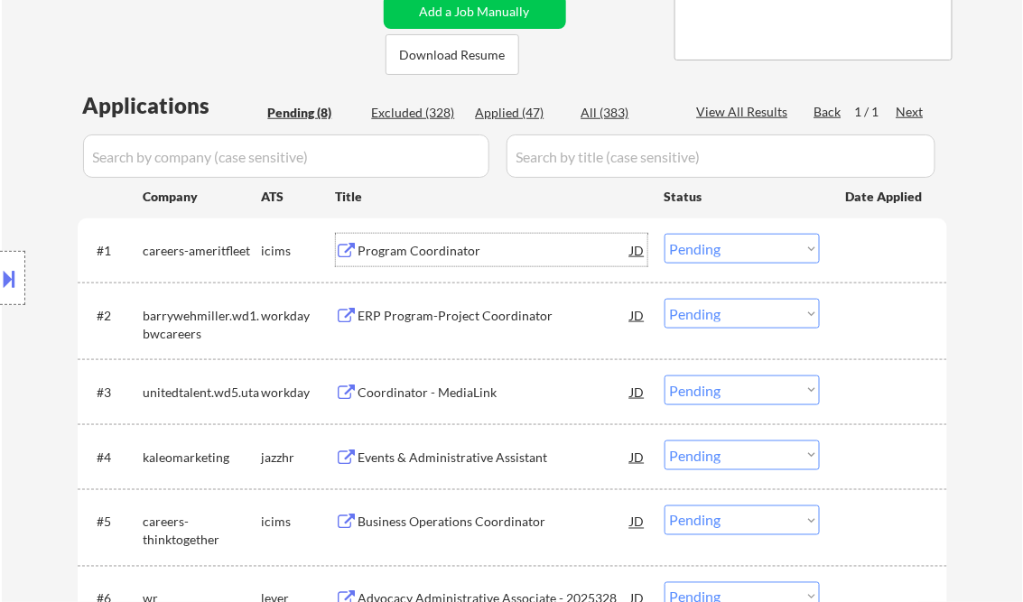
drag, startPoint x: 751, startPoint y: 242, endPoint x: 760, endPoint y: 264, distance: 23.5
click at [751, 242] on select "Choose an option... Pending Applied Excluded (Questions) Excluded (Expired) Exc…" at bounding box center [741, 249] width 155 height 30
click at [664, 234] on select "Choose an option... Pending Applied Excluded (Questions) Excluded (Expired) Exc…" at bounding box center [741, 249] width 155 height 30
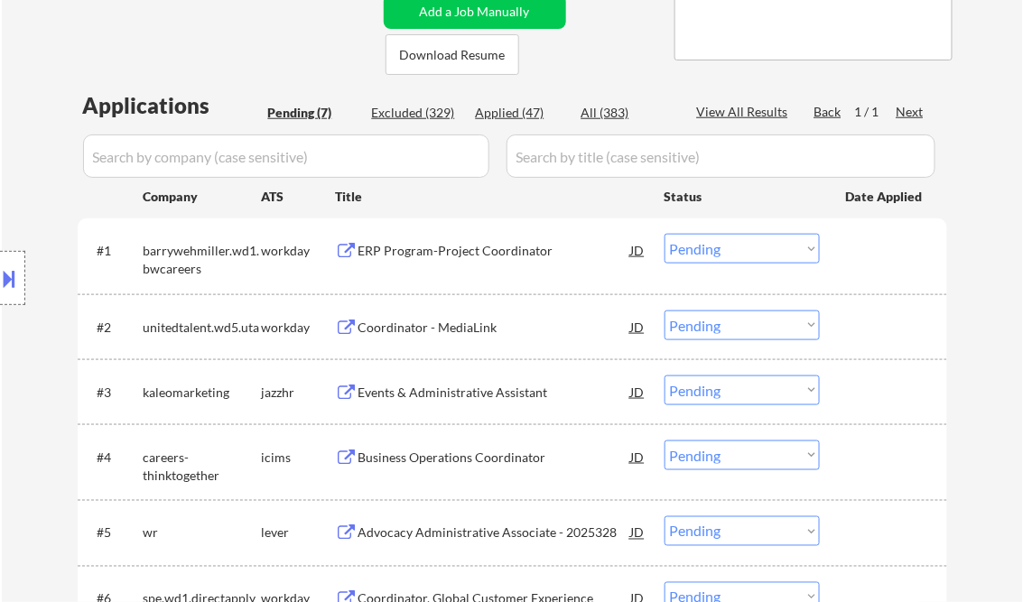
click at [473, 255] on div "ERP Program-Project Coordinator" at bounding box center [494, 251] width 273 height 18
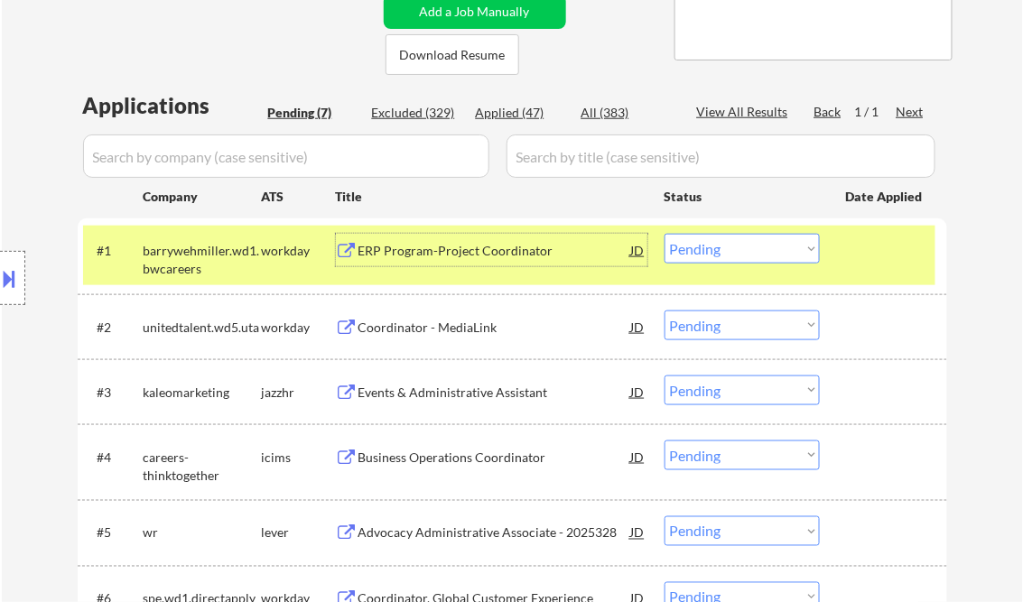
click at [424, 249] on div "ERP Program-Project Coordinator" at bounding box center [494, 251] width 273 height 18
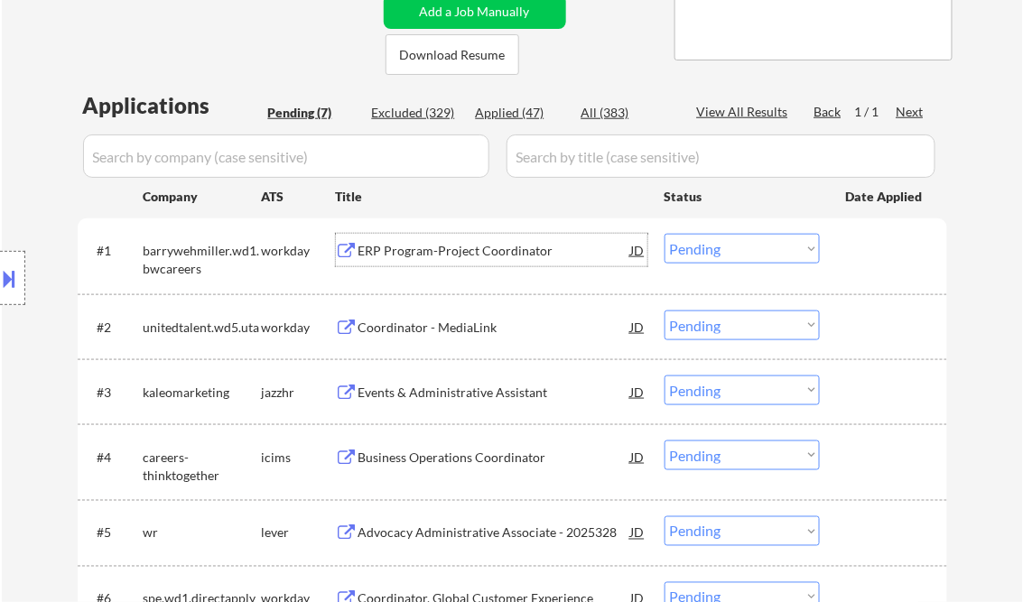
click at [719, 250] on select "Choose an option... Pending Applied Excluded (Questions) Excluded (Expired) Exc…" at bounding box center [741, 249] width 155 height 30
click at [664, 234] on select "Choose an option... Pending Applied Excluded (Questions) Excluded (Expired) Exc…" at bounding box center [741, 249] width 155 height 30
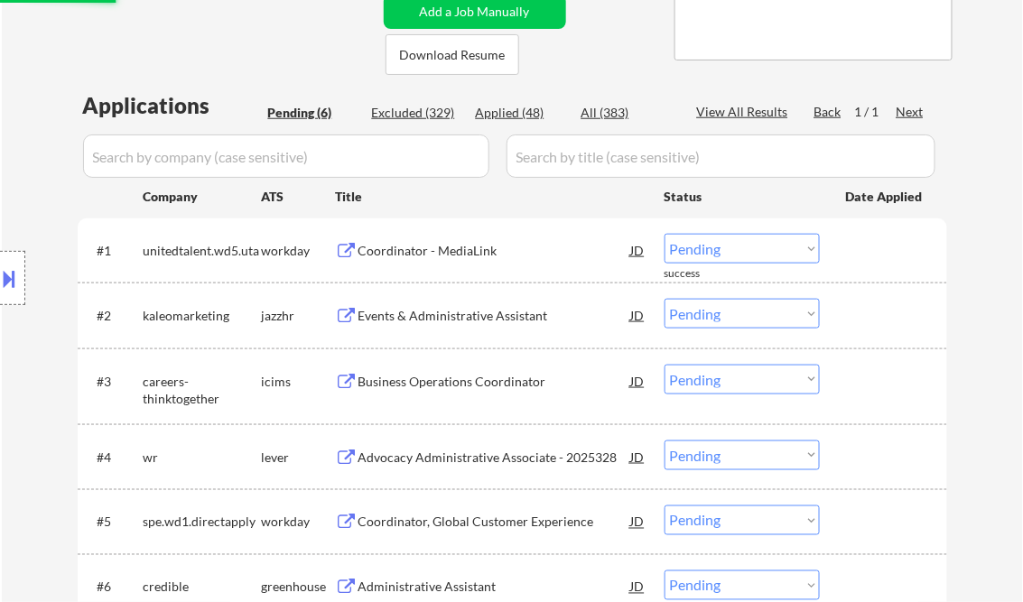
click at [462, 243] on div "Coordinator - MediaLink" at bounding box center [494, 251] width 273 height 18
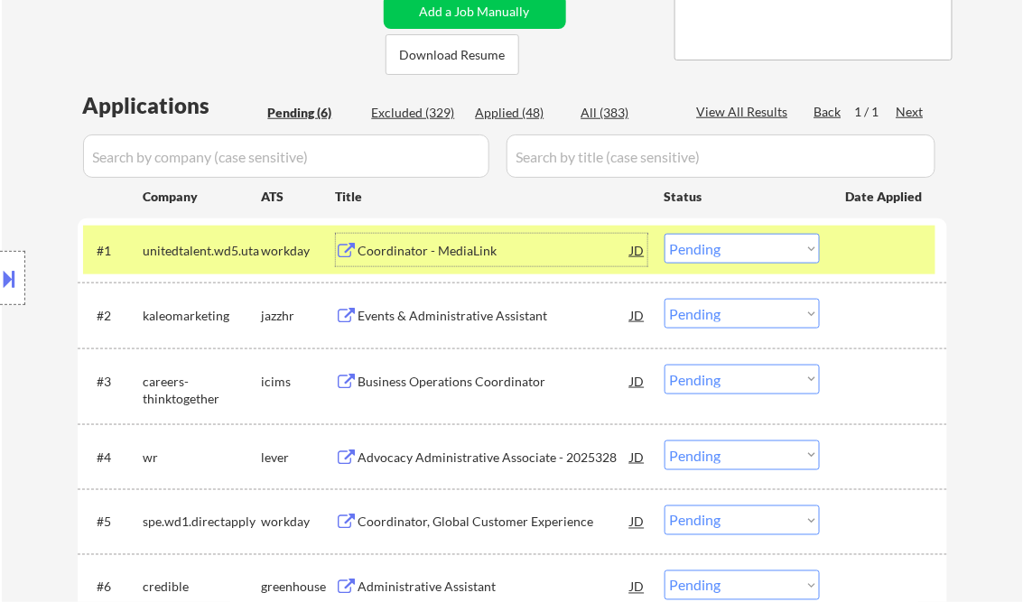
click at [730, 247] on select "Choose an option... Pending Applied Excluded (Questions) Excluded (Expired) Exc…" at bounding box center [741, 249] width 155 height 30
click at [664, 234] on select "Choose an option... Pending Applied Excluded (Questions) Excluded (Expired) Exc…" at bounding box center [741, 249] width 155 height 30
click at [488, 321] on div "Events & Administrative Assistant" at bounding box center [494, 316] width 273 height 18
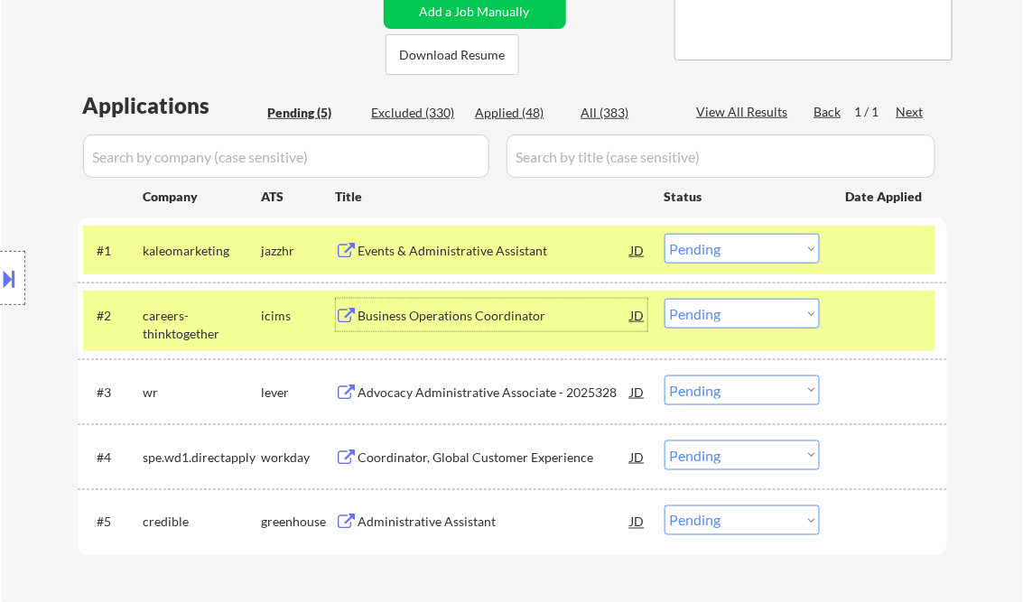
click at [738, 240] on select "Choose an option... Pending Applied Excluded (Questions) Excluded (Expired) Exc…" at bounding box center [741, 249] width 155 height 30
click at [664, 234] on select "Choose an option... Pending Applied Excluded (Questions) Excluded (Expired) Exc…" at bounding box center [741, 249] width 155 height 30
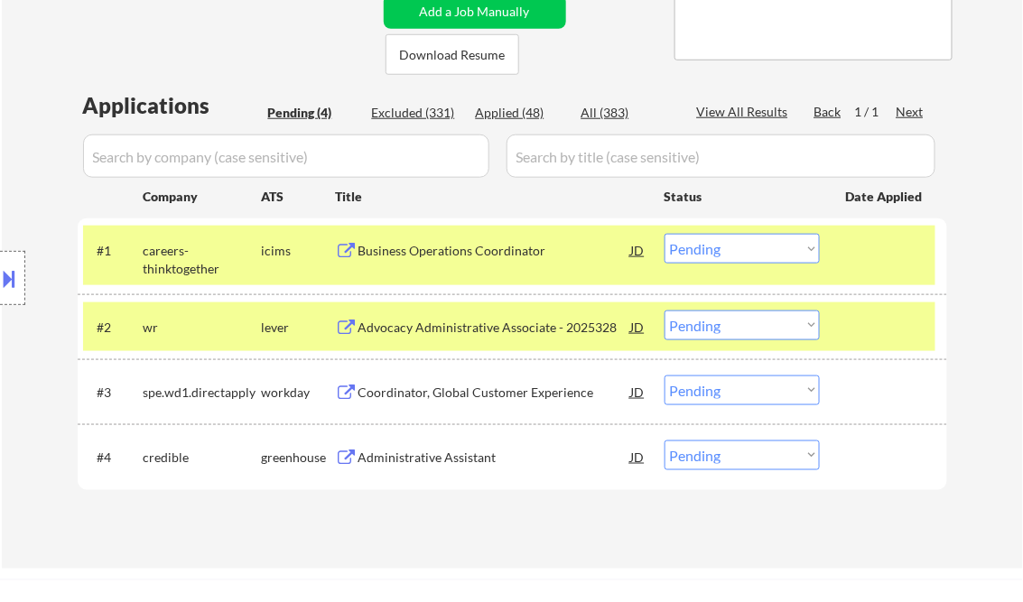
click at [438, 252] on div "Business Operations Coordinator" at bounding box center [494, 251] width 273 height 18
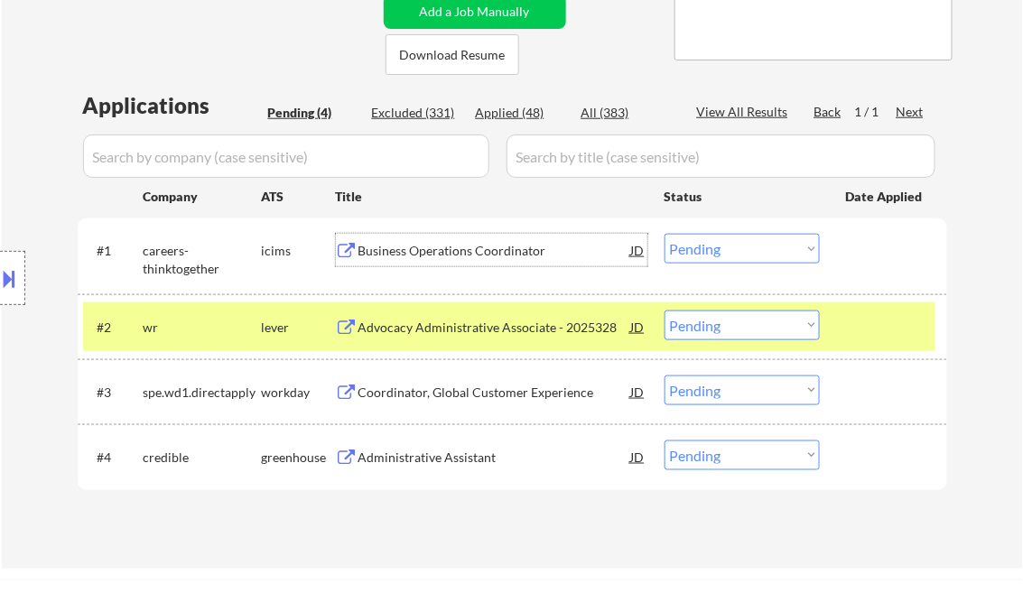
click at [724, 243] on select "Choose an option... Pending Applied Excluded (Questions) Excluded (Expired) Exc…" at bounding box center [741, 249] width 155 height 30
click at [664, 234] on select "Choose an option... Pending Applied Excluded (Questions) Excluded (Expired) Exc…" at bounding box center [741, 249] width 155 height 30
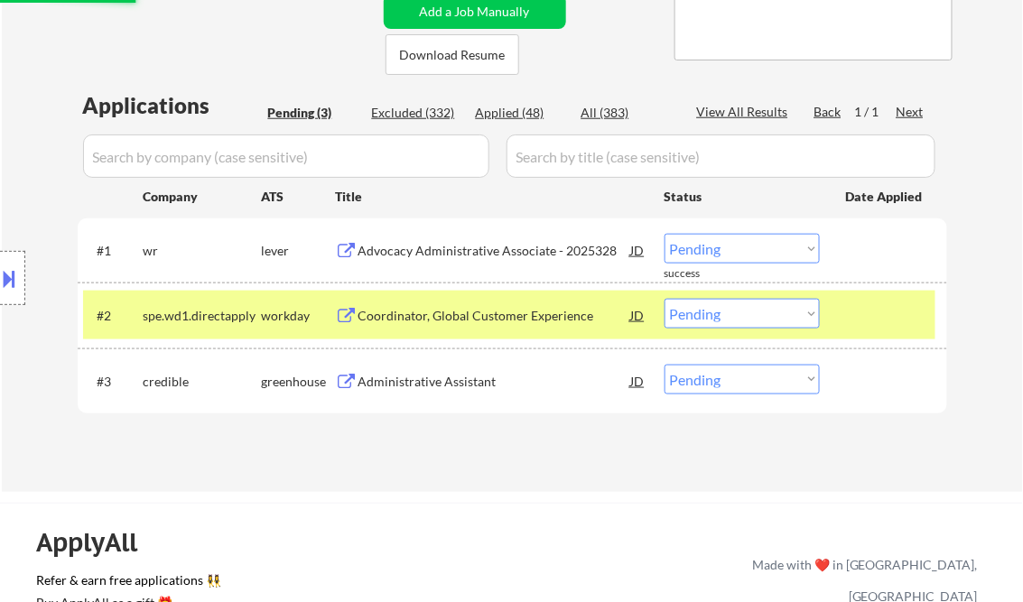
click at [878, 310] on div at bounding box center [885, 315] width 79 height 33
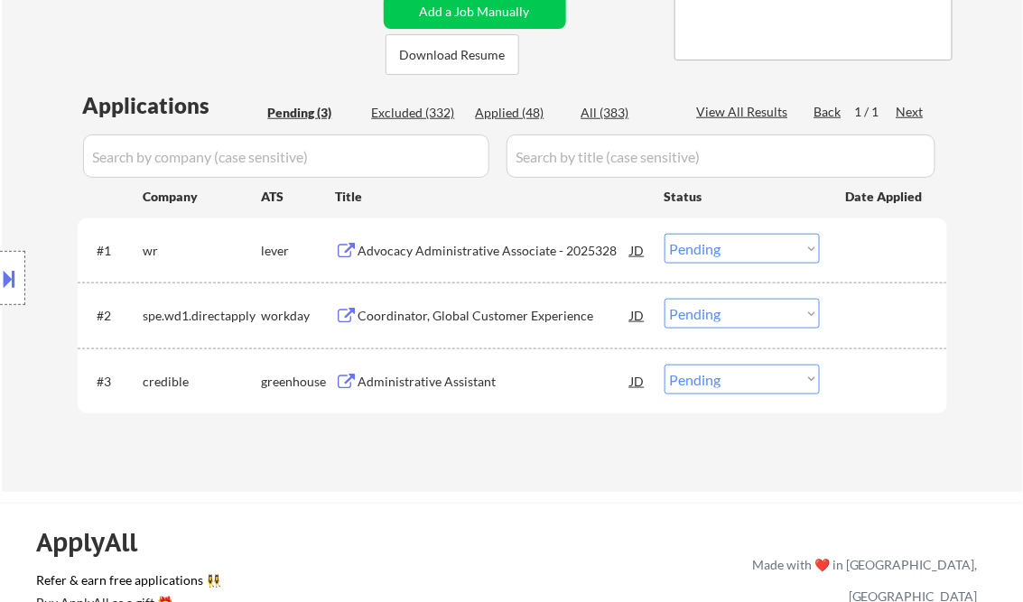
click at [516, 245] on div "Advocacy Administrative Associate - 2025328" at bounding box center [494, 251] width 273 height 18
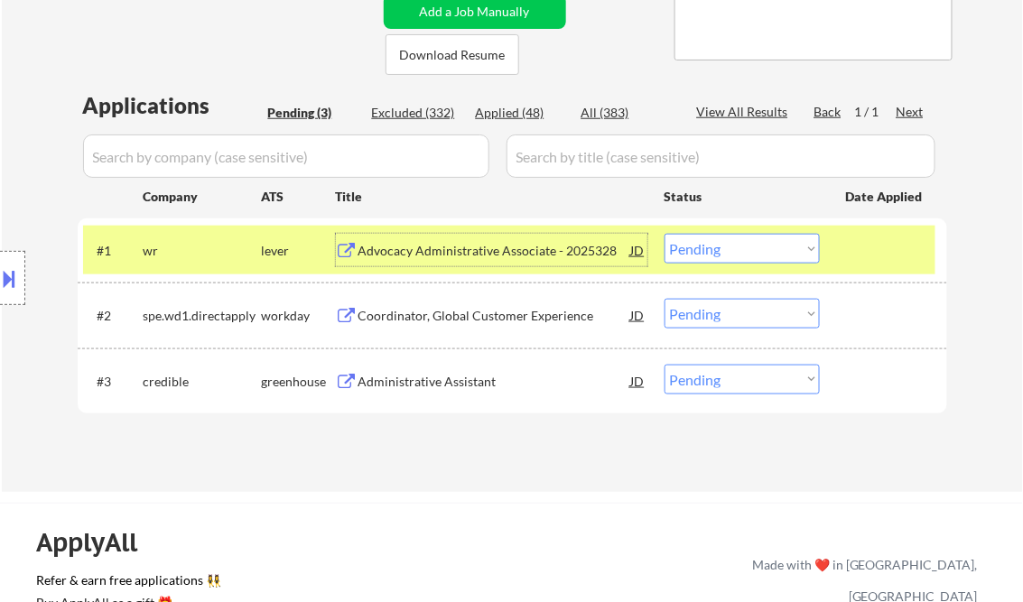
drag, startPoint x: 734, startPoint y: 246, endPoint x: 748, endPoint y: 264, distance: 22.6
click at [734, 246] on select "Choose an option... Pending Applied Excluded (Questions) Excluded (Expired) Exc…" at bounding box center [741, 249] width 155 height 30
click at [664, 234] on select "Choose an option... Pending Applied Excluded (Questions) Excluded (Expired) Exc…" at bounding box center [741, 249] width 155 height 30
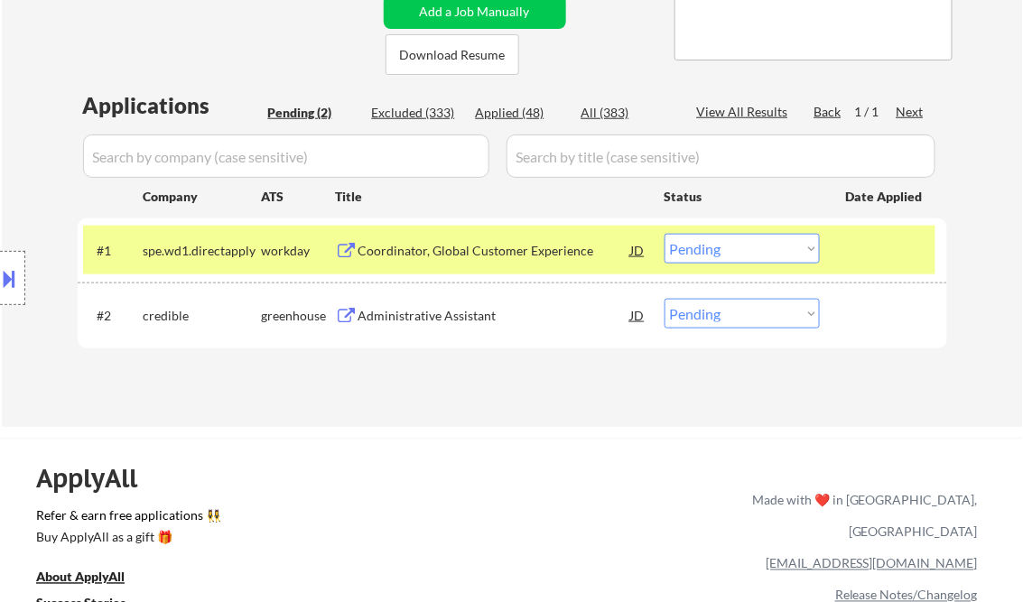
click at [498, 249] on div "Coordinator, Global Customer Experience" at bounding box center [494, 251] width 273 height 18
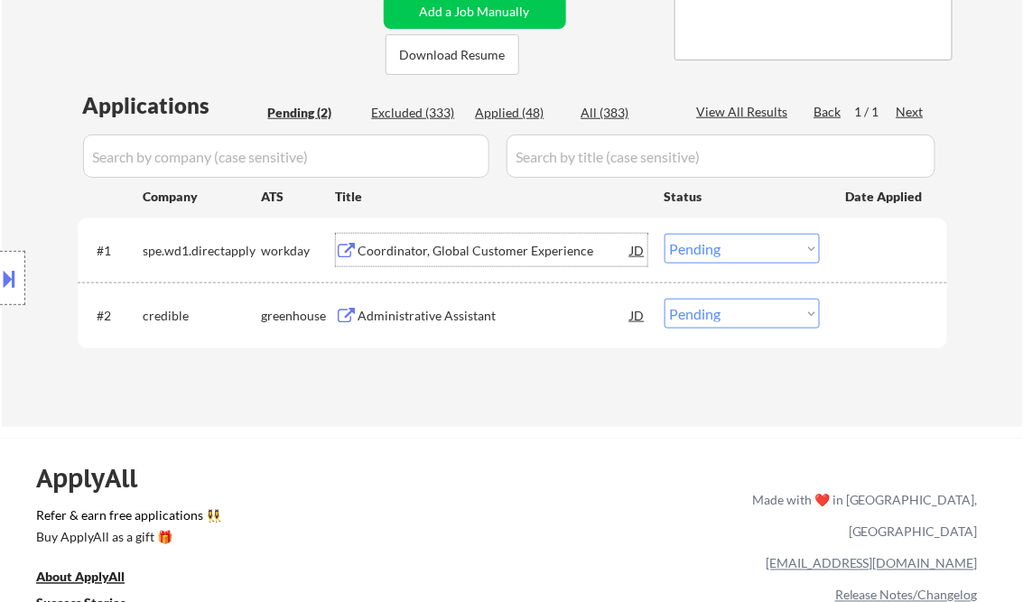
drag, startPoint x: 688, startPoint y: 244, endPoint x: 722, endPoint y: 255, distance: 36.3
click at [690, 244] on select "Choose an option... Pending Applied Excluded (Questions) Excluded (Expired) Exc…" at bounding box center [741, 249] width 155 height 30
click at [664, 234] on select "Choose an option... Pending Applied Excluded (Questions) Excluded (Expired) Exc…" at bounding box center [741, 249] width 155 height 30
click at [435, 320] on div "Administrative Assistant" at bounding box center [494, 316] width 273 height 18
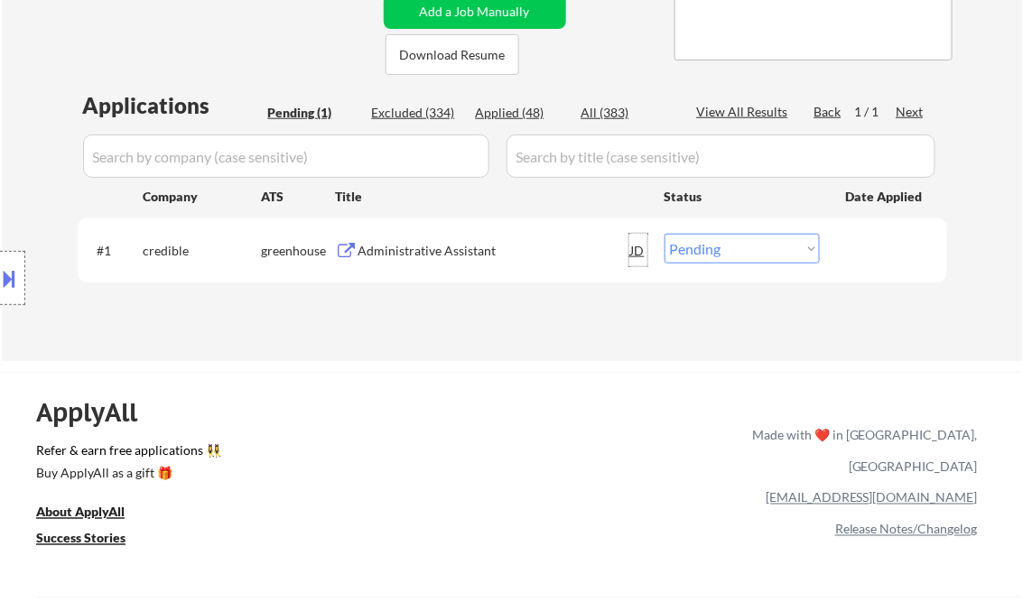
click at [640, 250] on div "JD" at bounding box center [638, 250] width 18 height 33
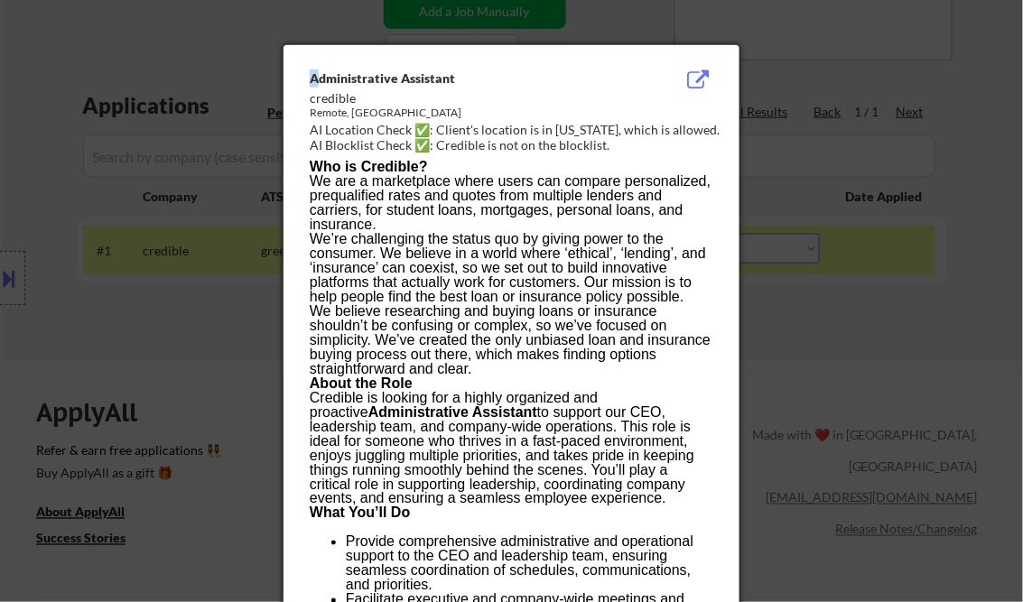
drag, startPoint x: 311, startPoint y: 80, endPoint x: 325, endPoint y: 83, distance: 14.7
click at [323, 83] on div "Administrative Assistant" at bounding box center [466, 79] width 312 height 18
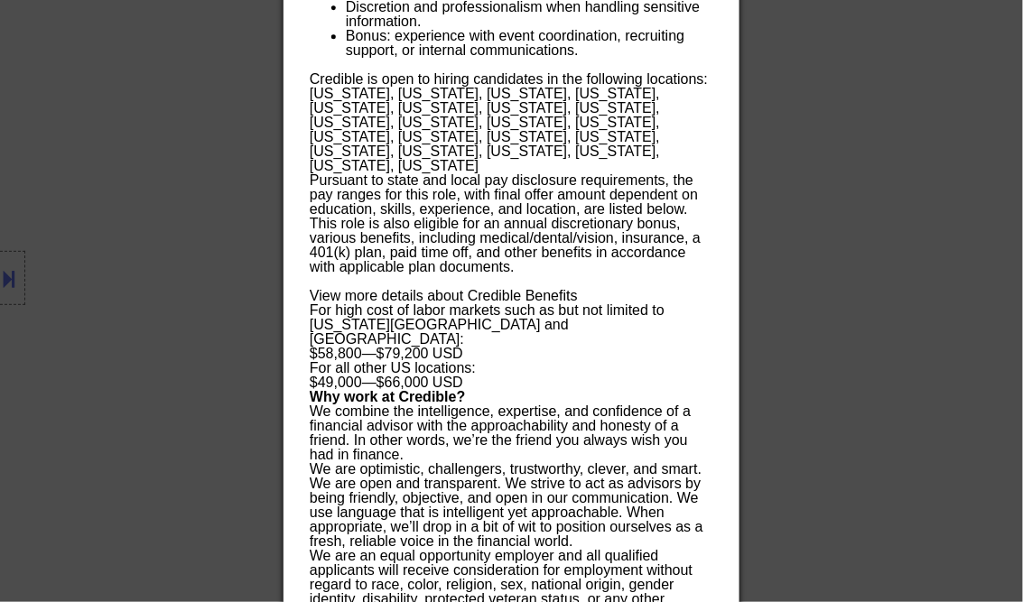
scroll to position [1251, 0]
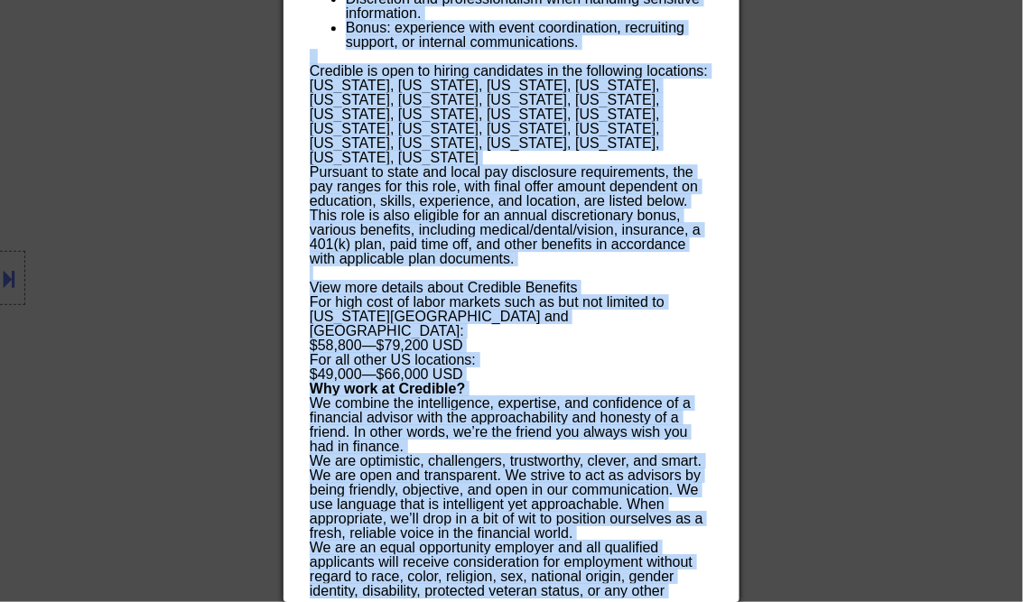
click at [533, 590] on div "We are an equal opportunity employer and all qualified applicants will receive …" at bounding box center [511, 591] width 403 height 101
copy div "Administrative Assistant credible Remote, United States AI Location Check ✅: Cl…"
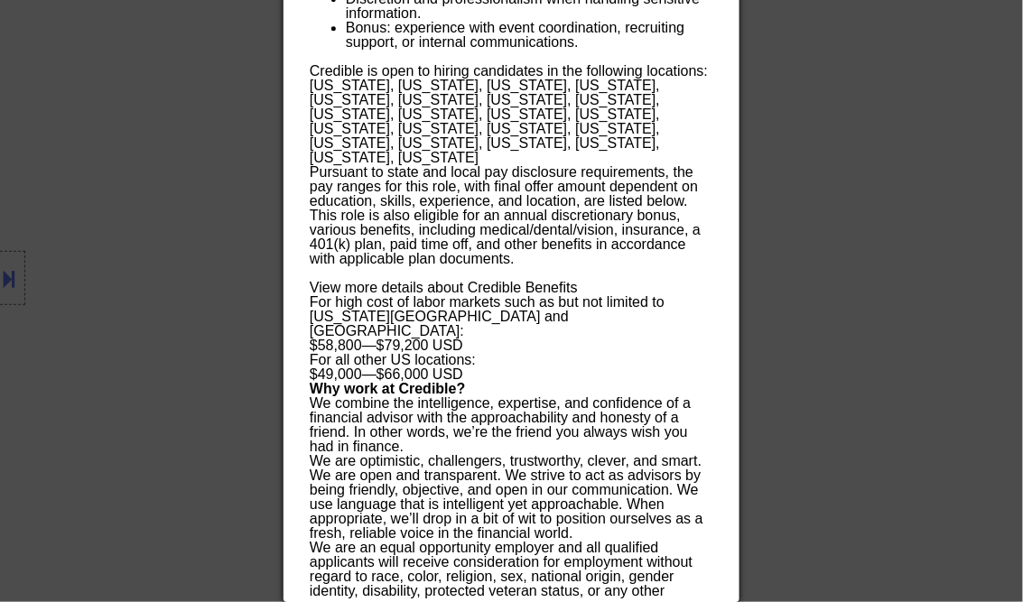
click at [858, 190] on div at bounding box center [511, 301] width 1023 height 602
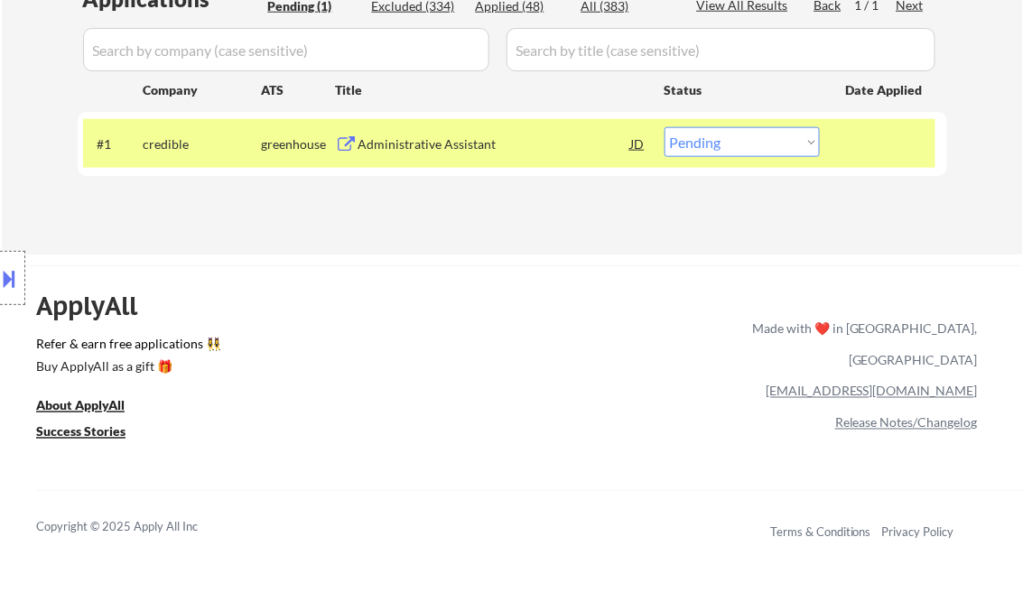
scroll to position [251, 0]
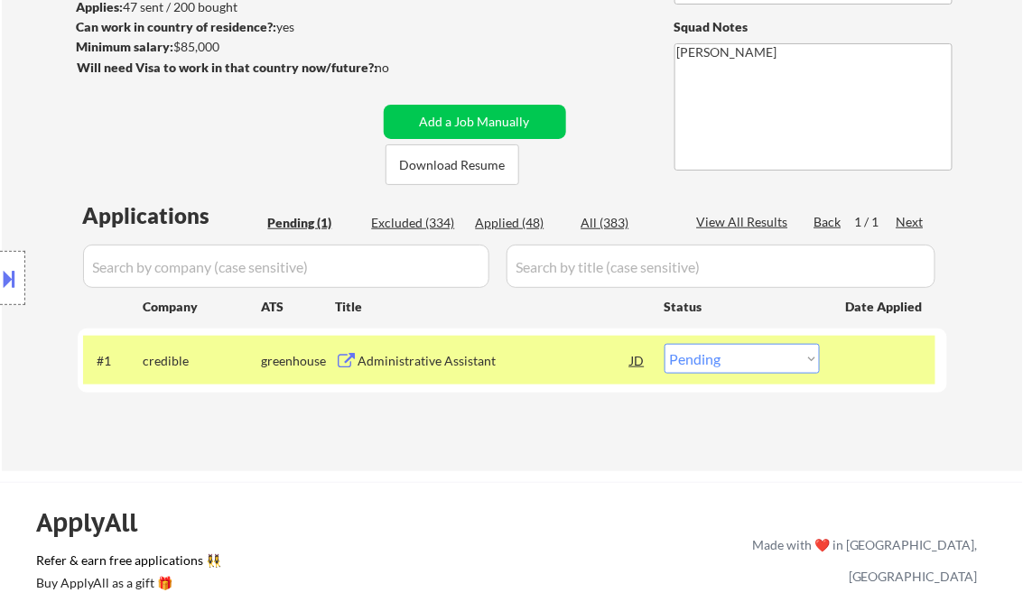
drag, startPoint x: 720, startPoint y: 364, endPoint x: 762, endPoint y: 375, distance: 42.9
click at [720, 364] on select "Choose an option... Pending Applied Excluded (Questions) Excluded (Expired) Exc…" at bounding box center [741, 359] width 155 height 30
click at [664, 344] on select "Choose an option... Pending Applied Excluded (Questions) Excluded (Expired) Exc…" at bounding box center [741, 359] width 155 height 30
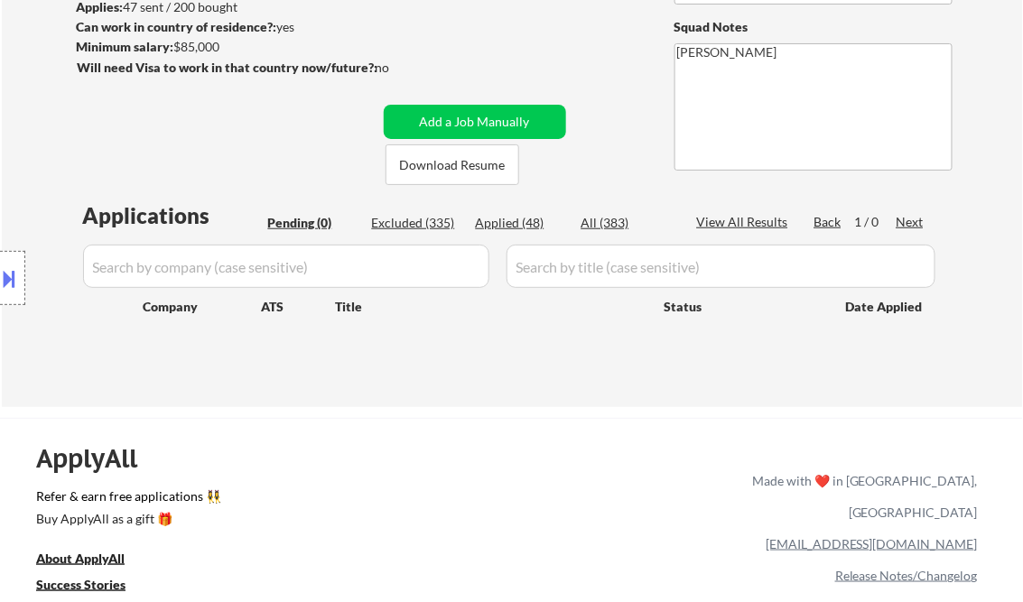
click at [439, 217] on div "Excluded (335)" at bounding box center [417, 223] width 90 height 18
select select ""excluded__expired_""
select select ""excluded""
select select ""excluded__bad_match_""
select select ""excluded__expired_""
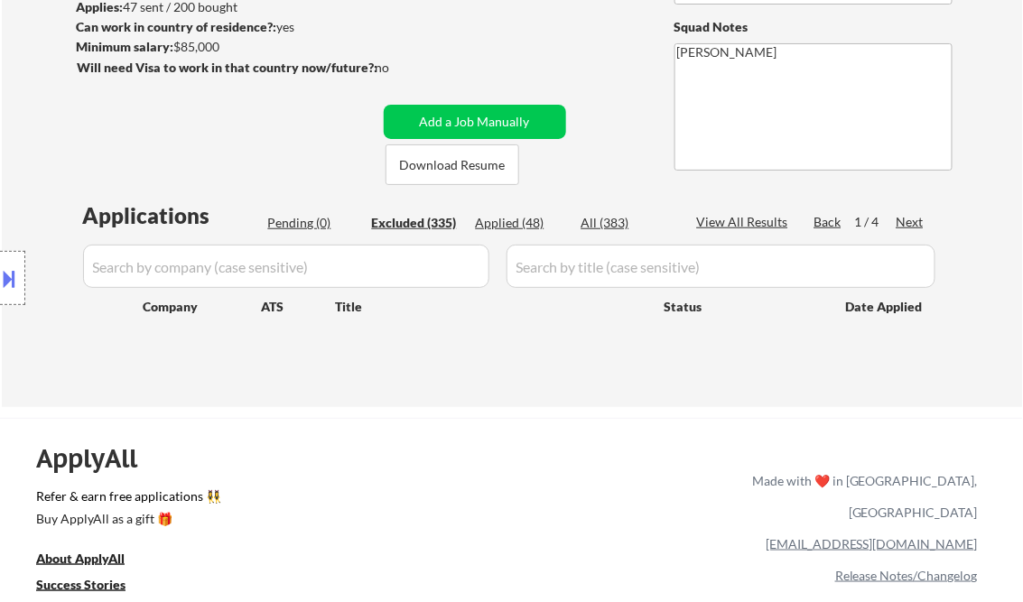
select select ""excluded__expired_""
select select ""excluded__location_""
select select ""excluded__bad_match_""
select select ""excluded__salary_""
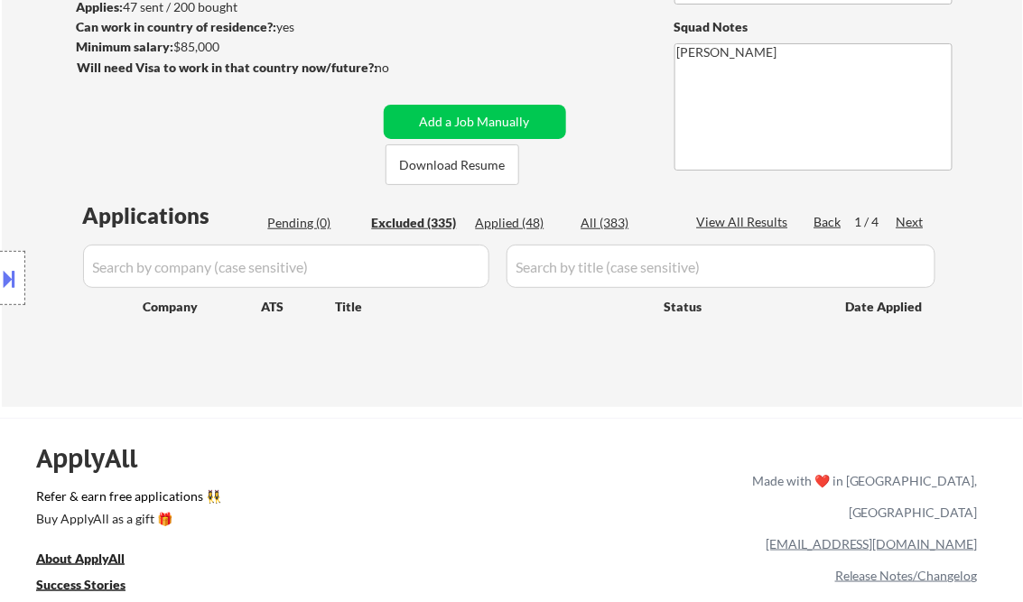
select select ""excluded__location_""
select select ""excluded__salary_""
select select ""excluded__other_""
select select ""excluded__salary_""
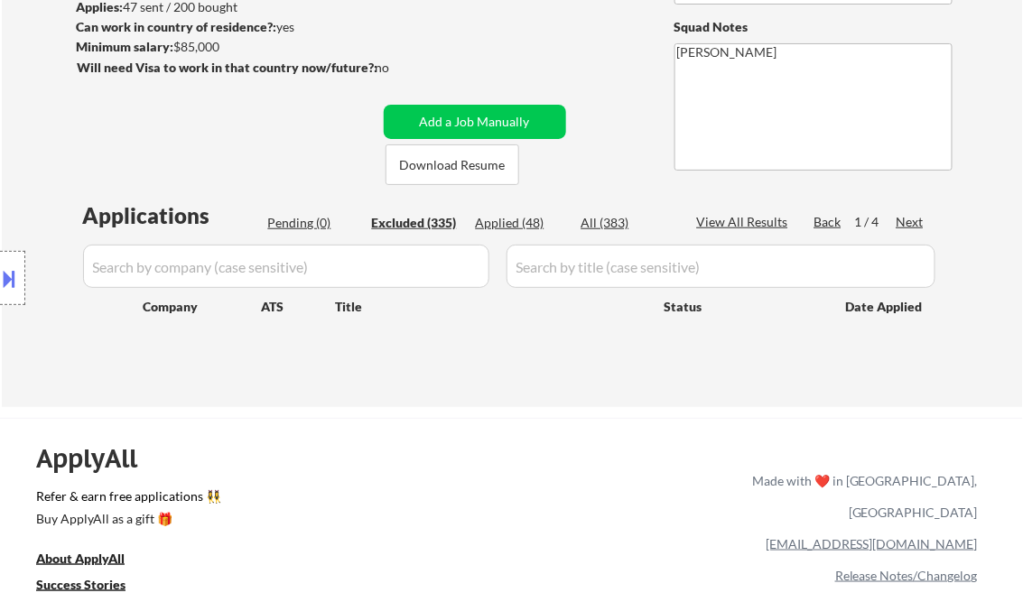
select select ""excluded__bad_match_""
select select ""excluded__expired_""
select select ""excluded__salary_""
select select ""excluded__bad_match_""
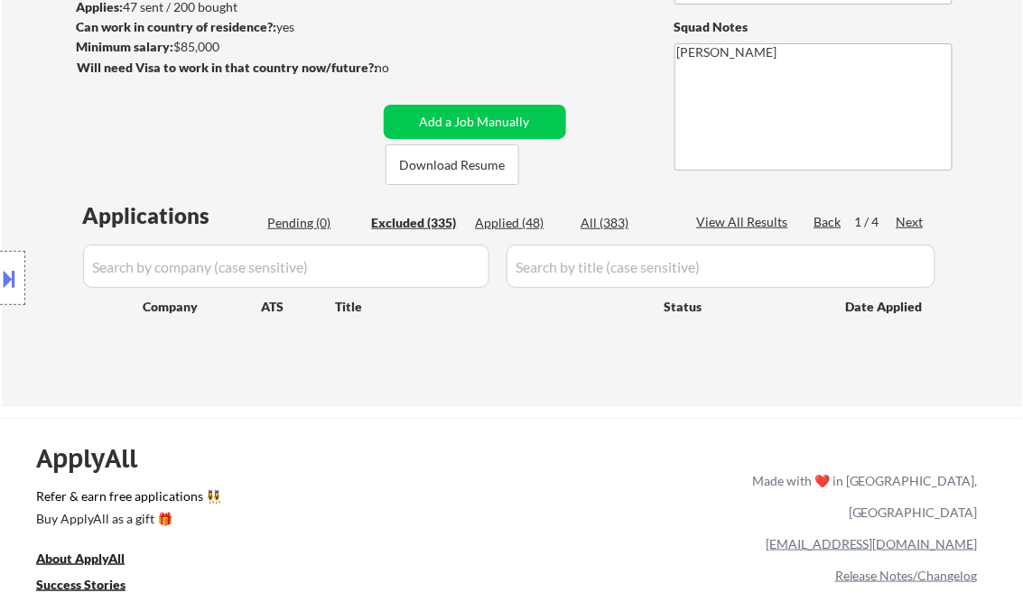
select select ""excluded__salary_""
select select ""excluded__expired_""
select select ""excluded__salary_""
select select ""excluded__expired_""
select select ""excluded__salary_""
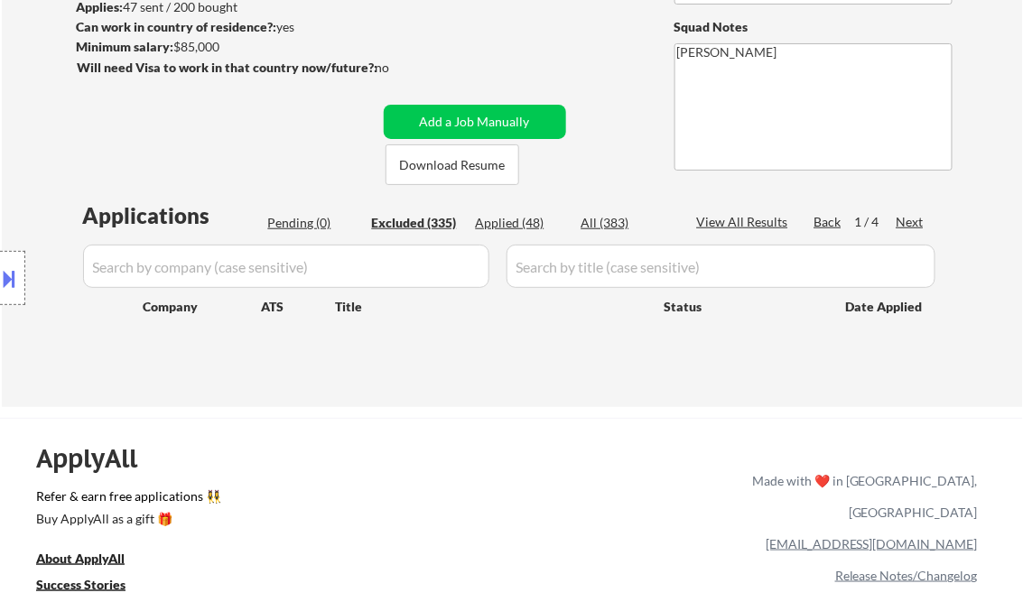
select select ""excluded__salary_""
select select ""excluded__expired_""
select select ""excluded__bad_match_""
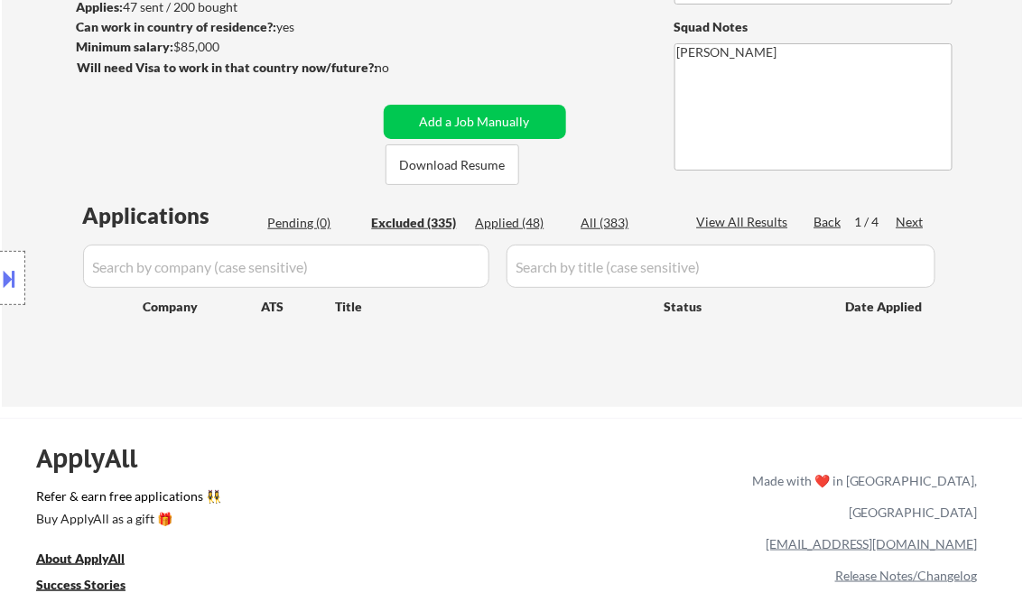
select select ""excluded__expired_""
select select ""excluded__bad_match_""
select select ""excluded__expired_""
select select ""excluded__bad_match_""
select select ""excluded__other_""
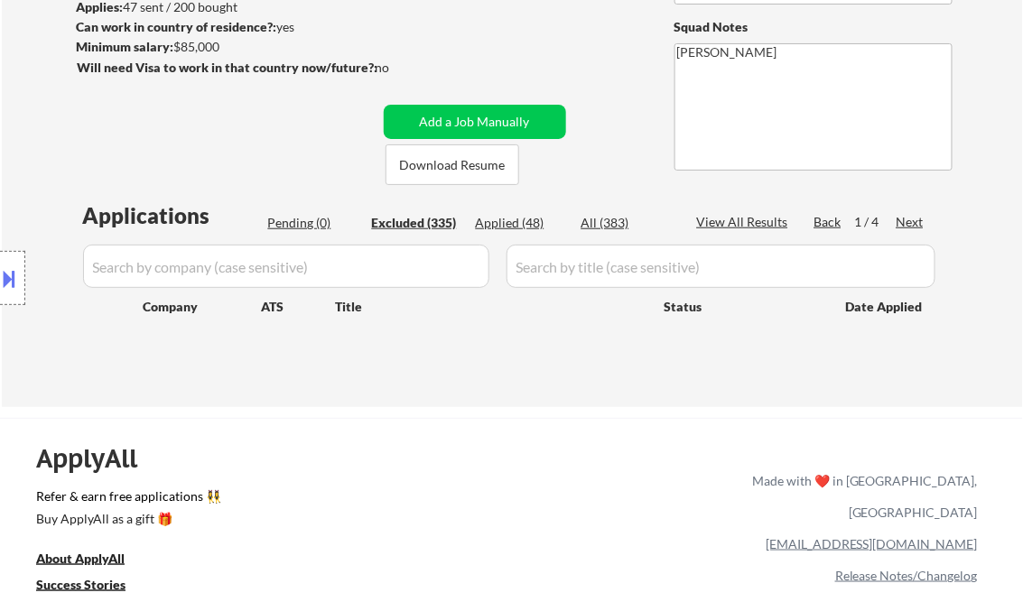
select select ""excluded__expired_""
select select ""excluded__salary_""
select select ""excluded__bad_match_""
select select ""excluded__expired_""
select select ""excluded__bad_match_""
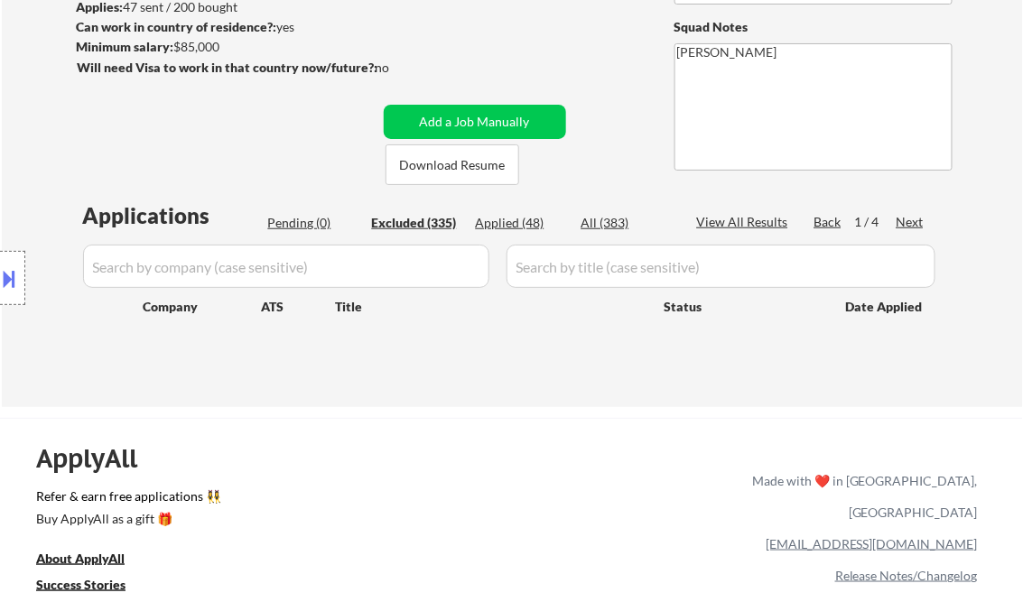
select select ""excluded__salary_""
select select ""excluded__expired_""
select select ""excluded__bad_match_""
select select ""excluded__salary_""
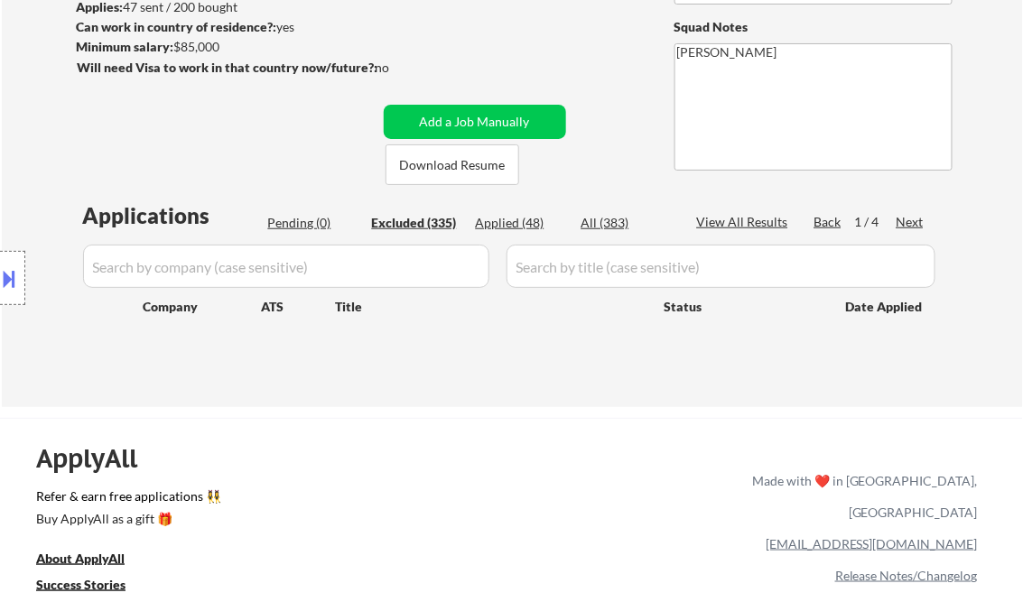
select select ""excluded__salary_""
select select ""excluded__other_""
select select ""excluded__salary_""
select select ""excluded__expired_""
select select ""excluded__location_""
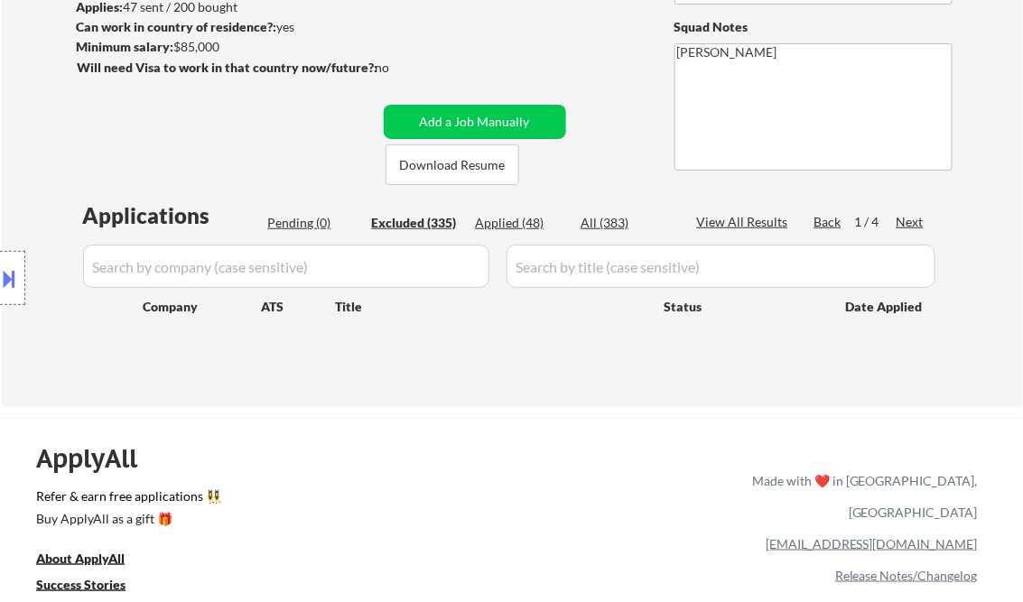
select select ""excluded__salary_""
select select ""excluded__expired_""
select select ""excluded__salary_""
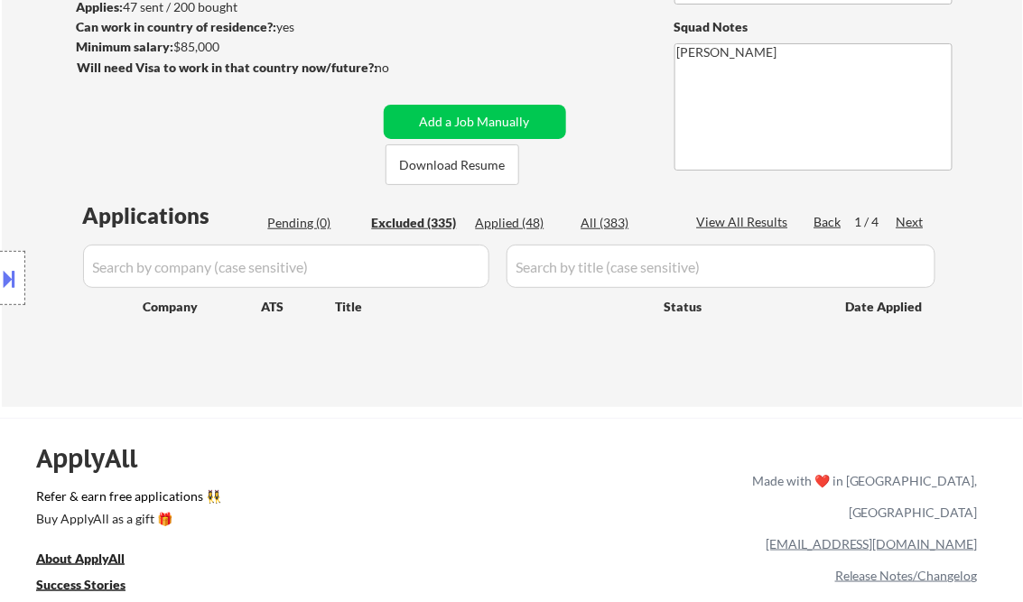
select select ""excluded__expired_""
select select ""excluded__bad_match_""
select select ""excluded__salary_""
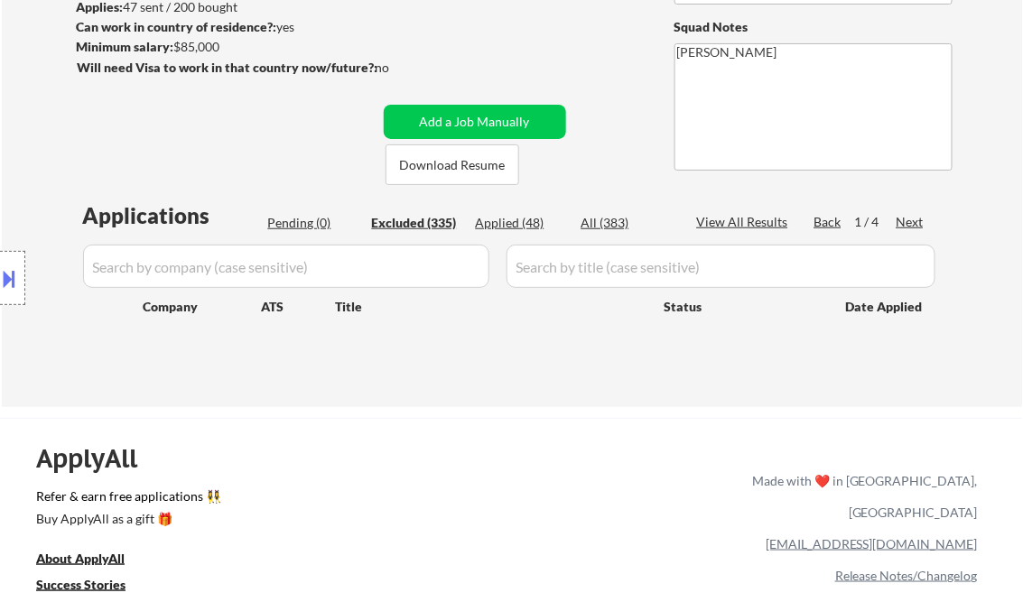
select select ""excluded__salary_""
select select ""excluded__expired_""
select select ""excluded__salary_""
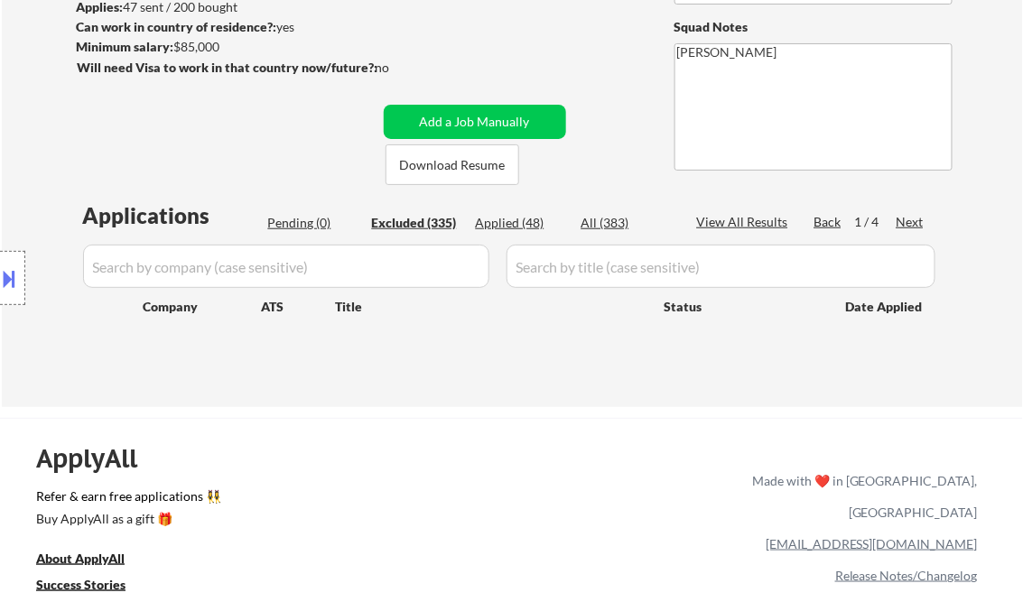
select select ""excluded__salary_""
select select ""excluded__bad_match_""
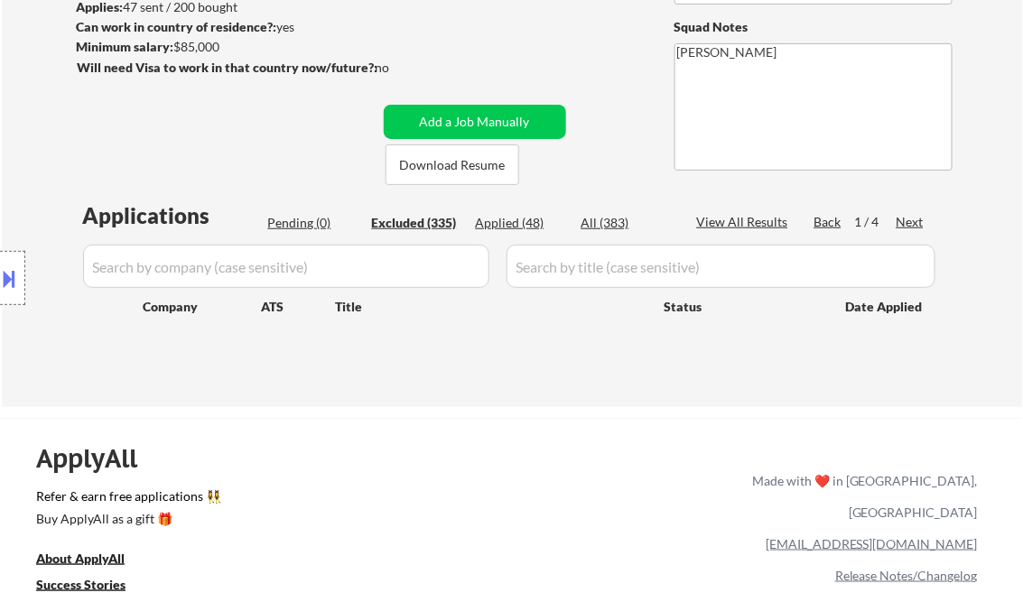
select select ""excluded__salary_""
select select ""excluded__bad_match_""
select select ""excluded__salary_""
select select ""excluded__bad_match_""
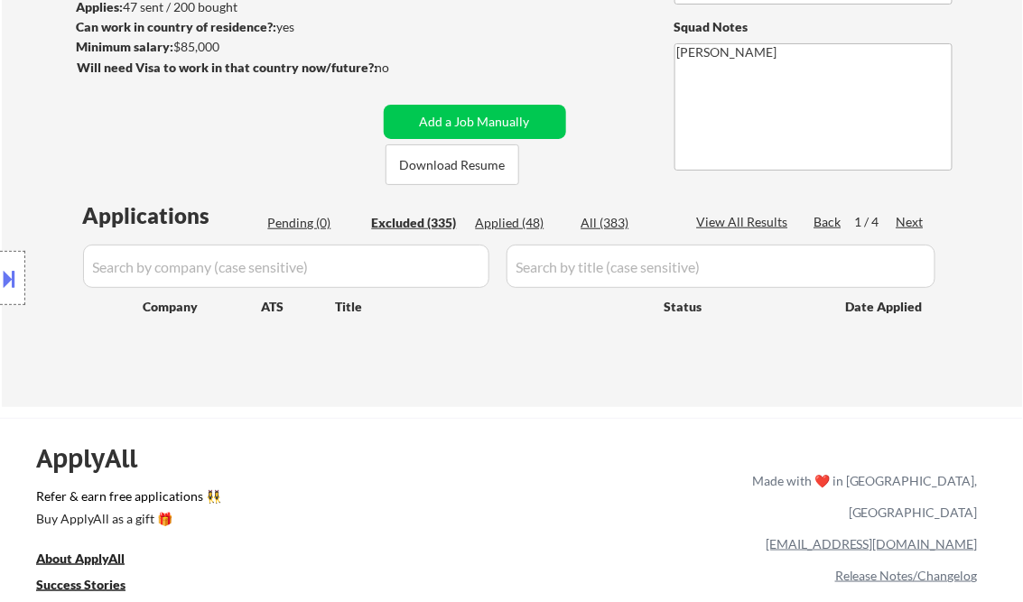
select select ""excluded__expired_""
select select ""excluded__location_""
select select ""excluded__salary_""
select select ""excluded__expired_""
select select ""excluded__salary_""
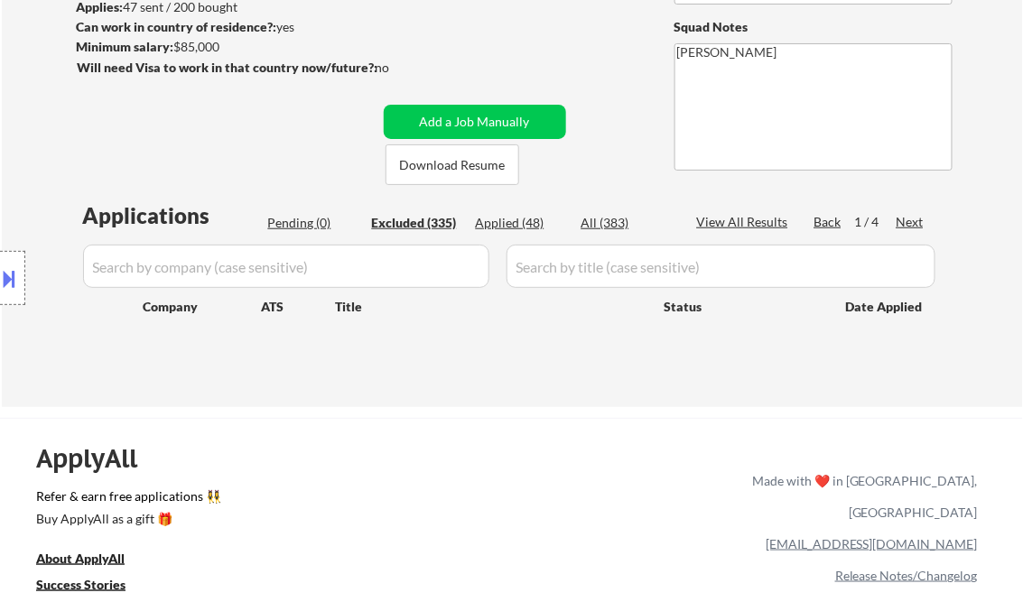
select select ""excluded__salary_""
select select ""excluded__bad_match_""
select select ""excluded__expired_""
select select ""excluded__location_""
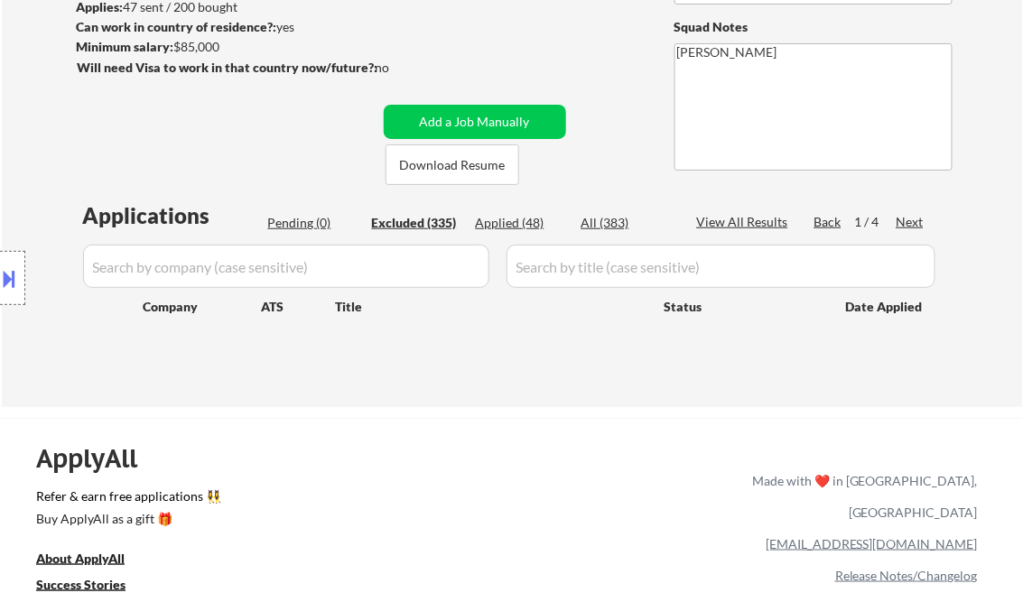
select select ""excluded__other_""
select select ""excluded__salary_""
select select ""excluded__expired_""
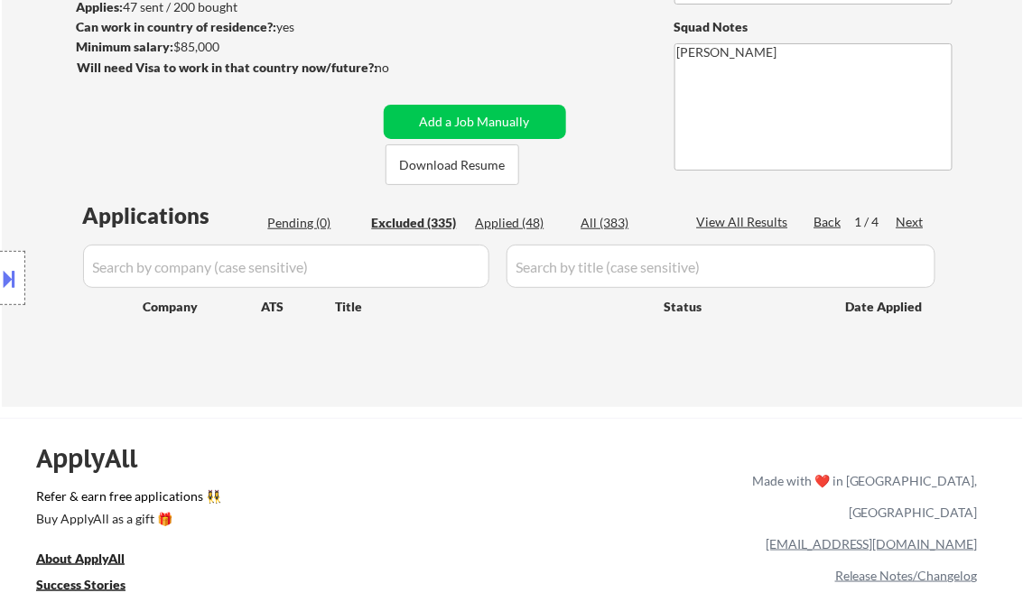
select select ""excluded__bad_match_""
select select ""excluded__other_""
select select ""excluded__salary_""
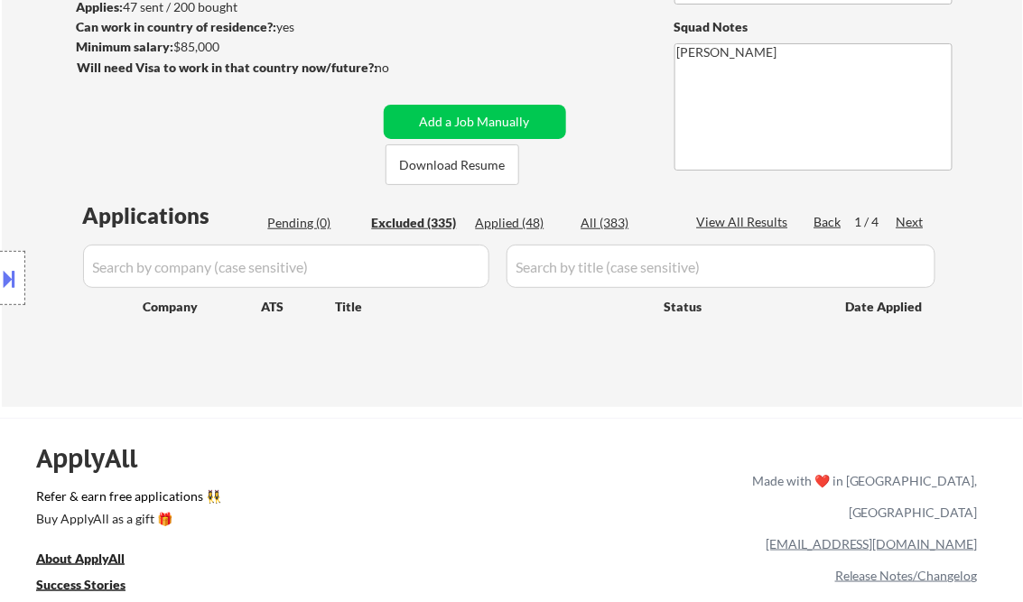
select select ""excluded__location_""
select select ""excluded__salary_""
select select ""excluded__bad_match_""
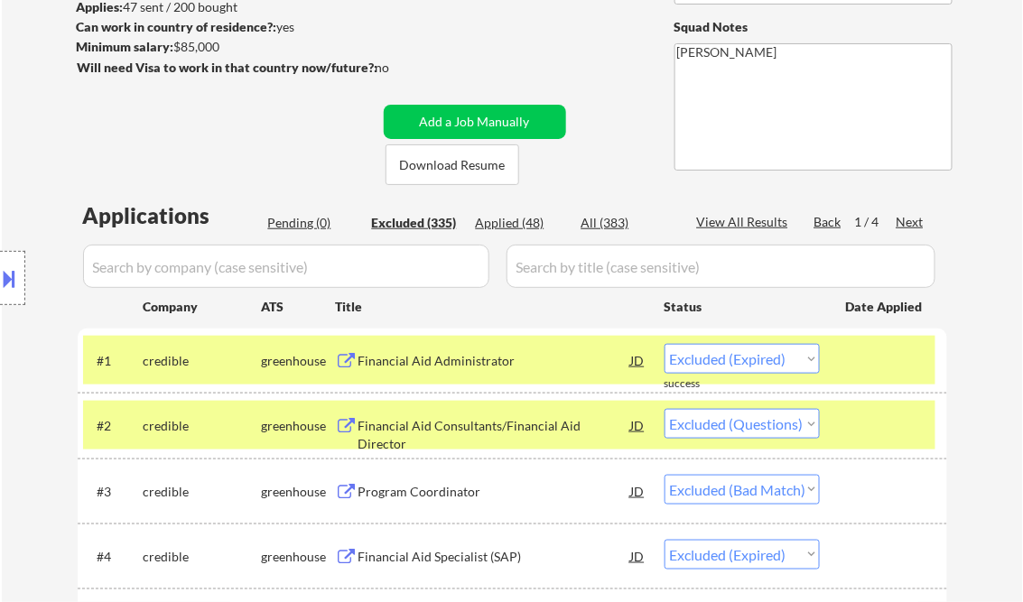
click at [737, 218] on div "View All Results" at bounding box center [745, 222] width 97 height 18
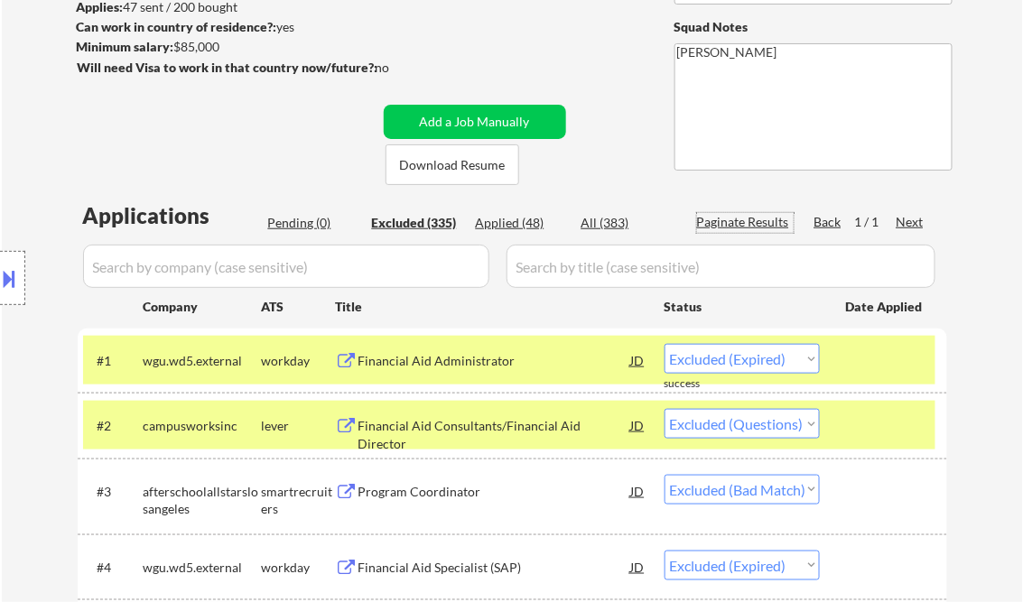
select select ""excluded__bad_match_""
select select ""excluded__expired_""
select select ""excluded__salary_""
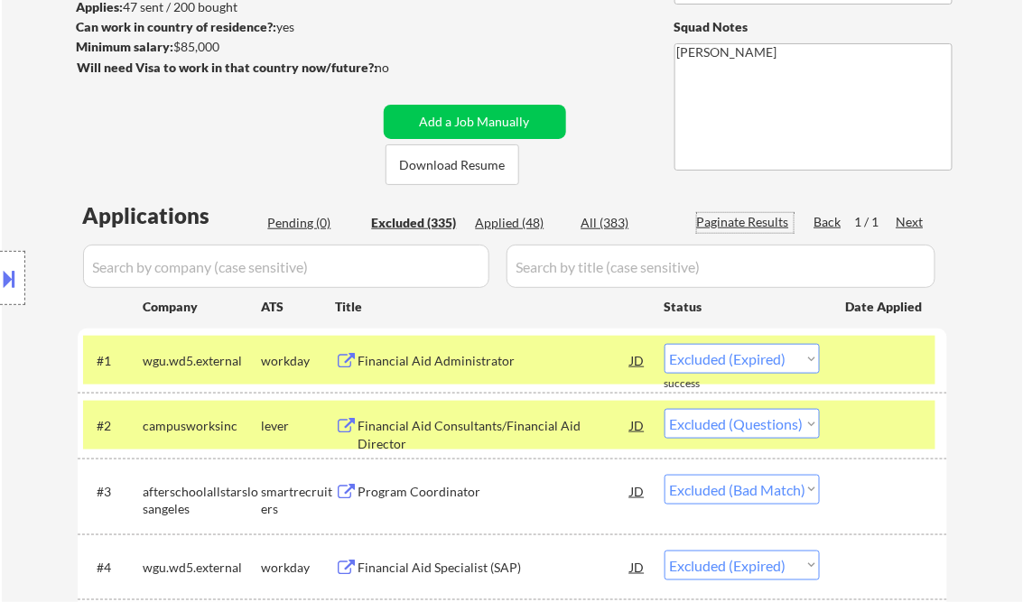
select select ""excluded__location_""
select select ""excluded__expired_""
select select ""excluded__salary_""
select select ""excluded__bad_match_""
select select ""excluded__salary_""
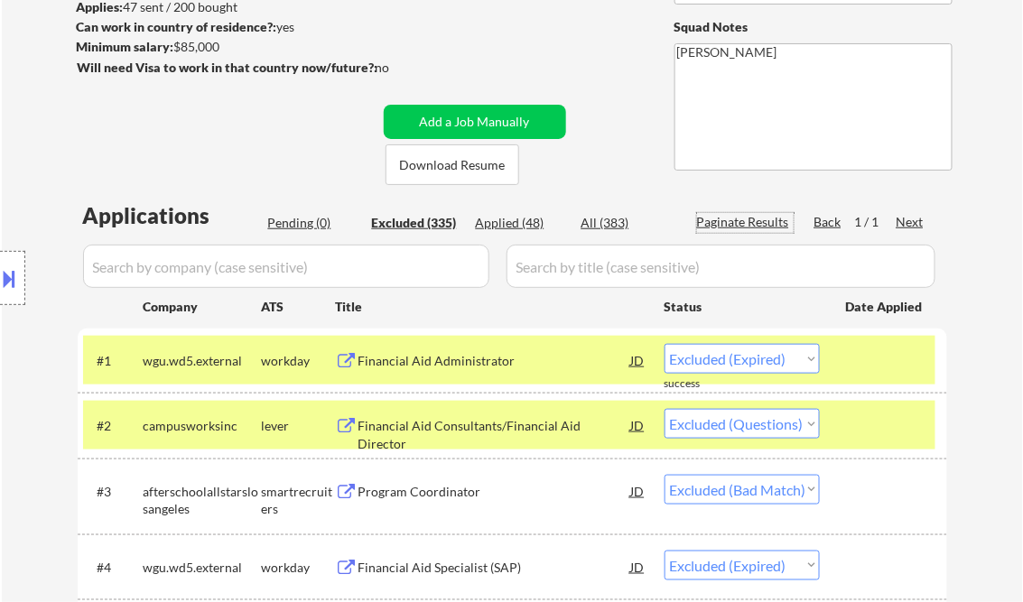
select select ""excluded__bad_match_""
select select ""excluded__location_""
select select ""excluded__salary_""
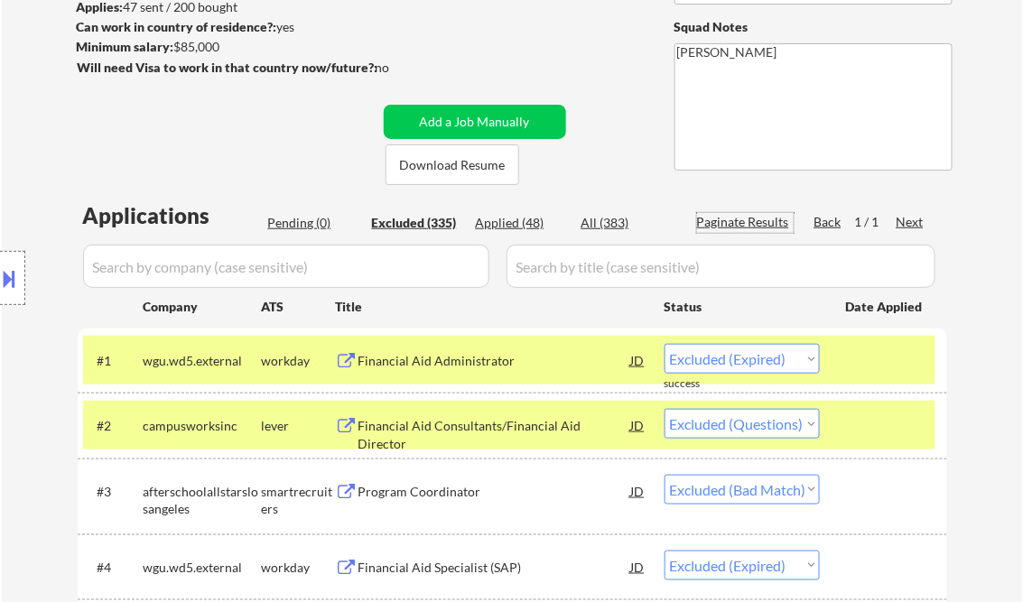
select select ""excluded__expired_""
select select ""excluded__salary_""
select select ""excluded__expired_""
select select ""excluded__salary_""
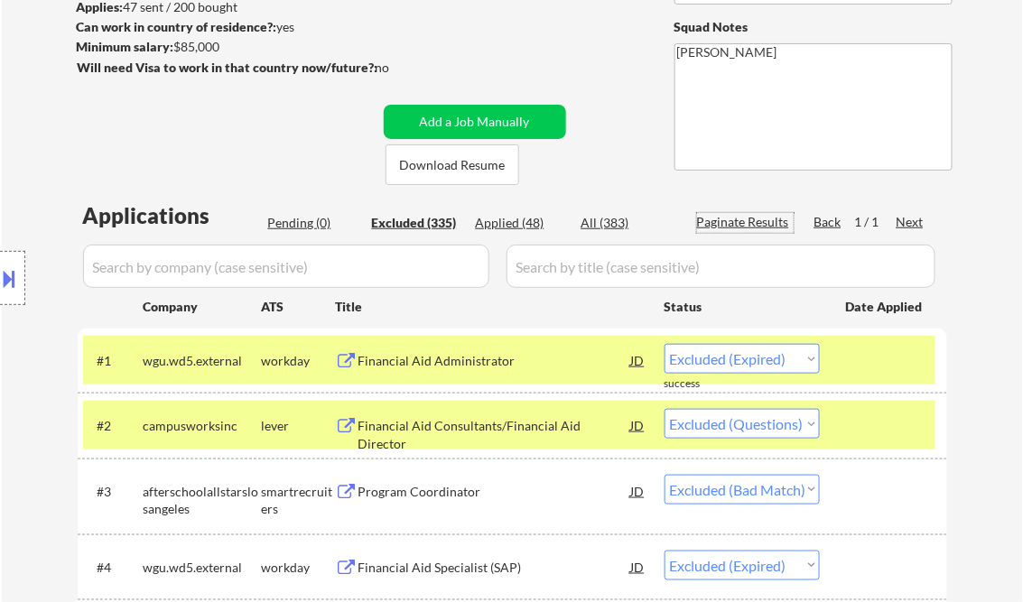
select select ""excluded""
select select ""excluded__bad_match_""
select select ""excluded__location_""
select select ""excluded__salary_""
select select ""excluded__location_""
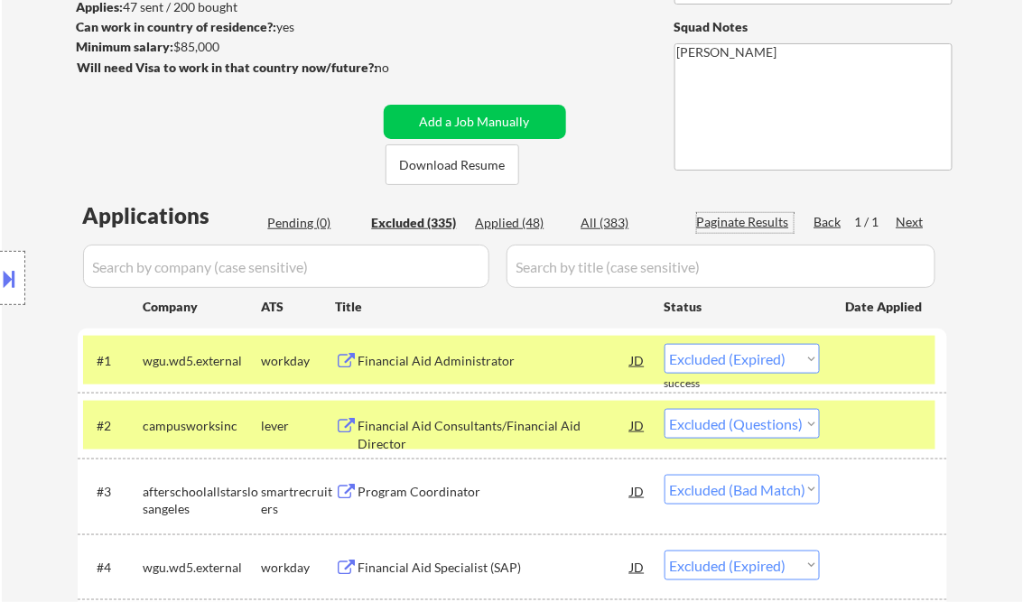
select select ""excluded__expired_""
select select ""excluded__salary_""
select select ""excluded__other_""
select select ""excluded__salary_""
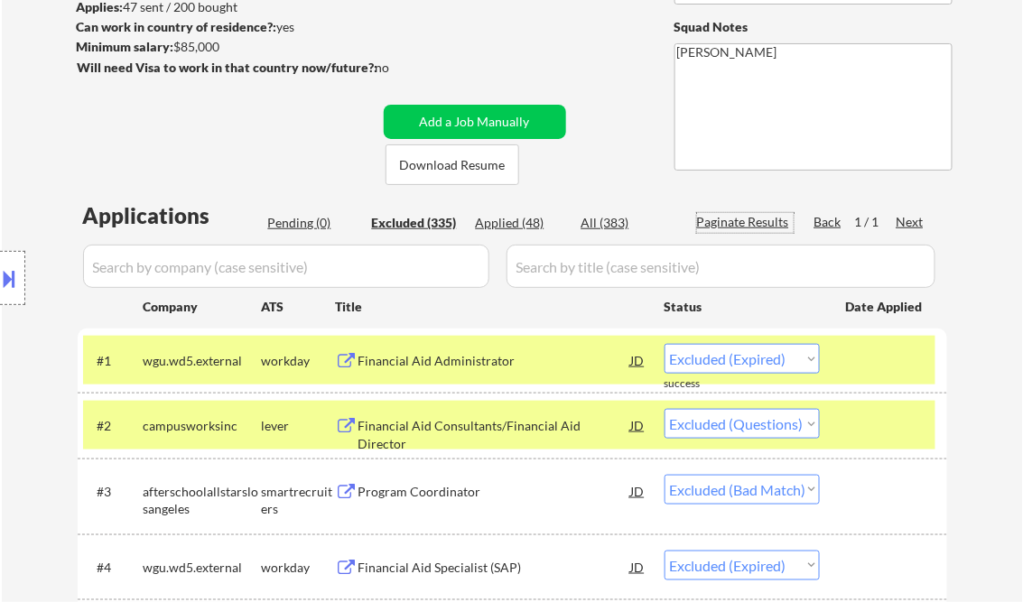
select select ""excluded__other_""
select select ""excluded__salary_""
select select ""excluded__expired_""
select select ""excluded__salary_""
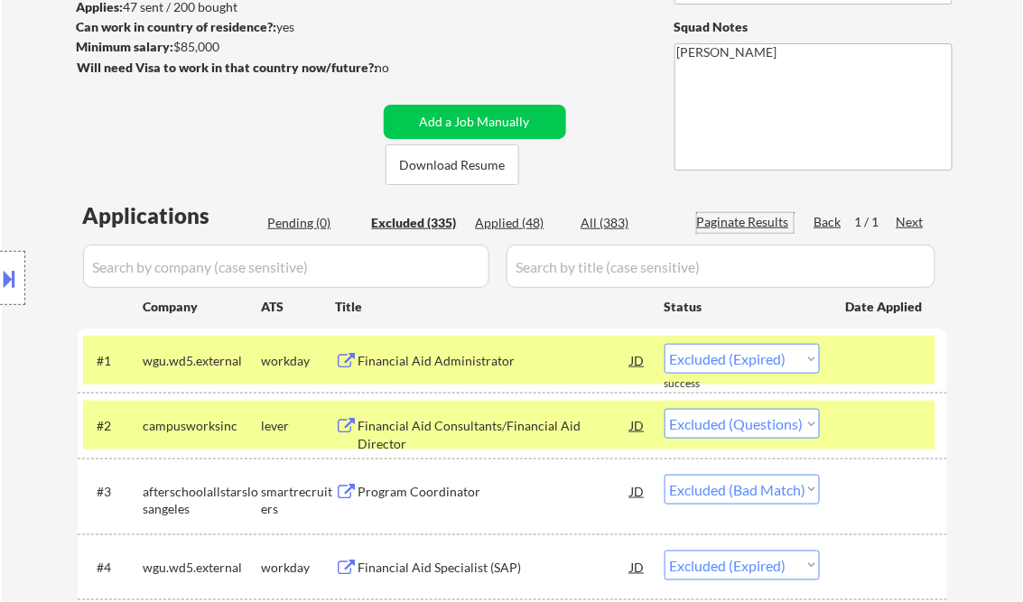
select select ""excluded__salary_""
select select ""excluded__expired_""
select select ""excluded__bad_match_""
select select ""excluded__expired_""
select select ""excluded__other_""
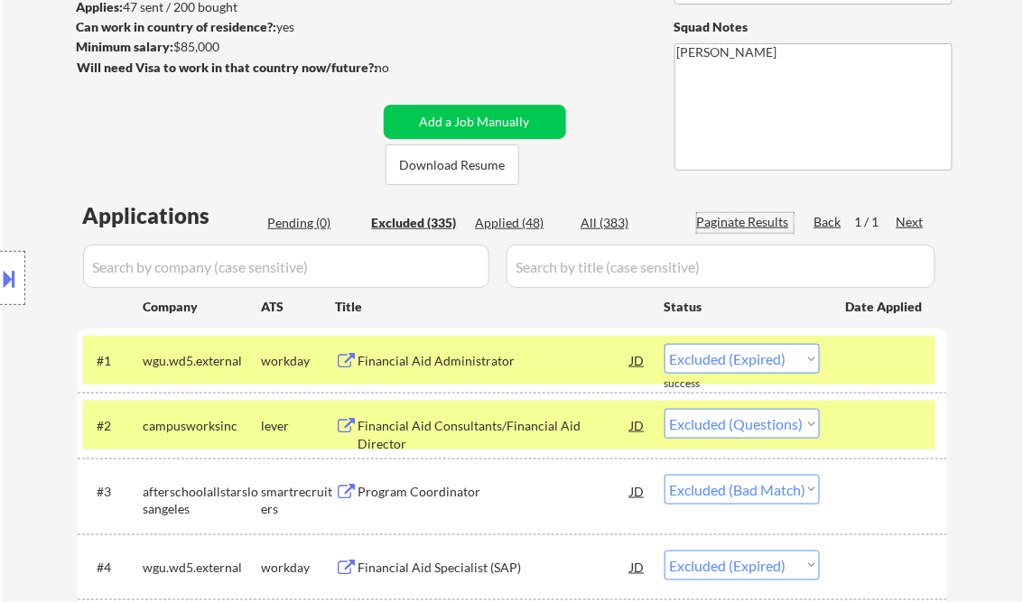
select select ""excluded__other_""
select select ""excluded__expired_""
select select ""excluded__bad_match_""
select select ""excluded__expired_""
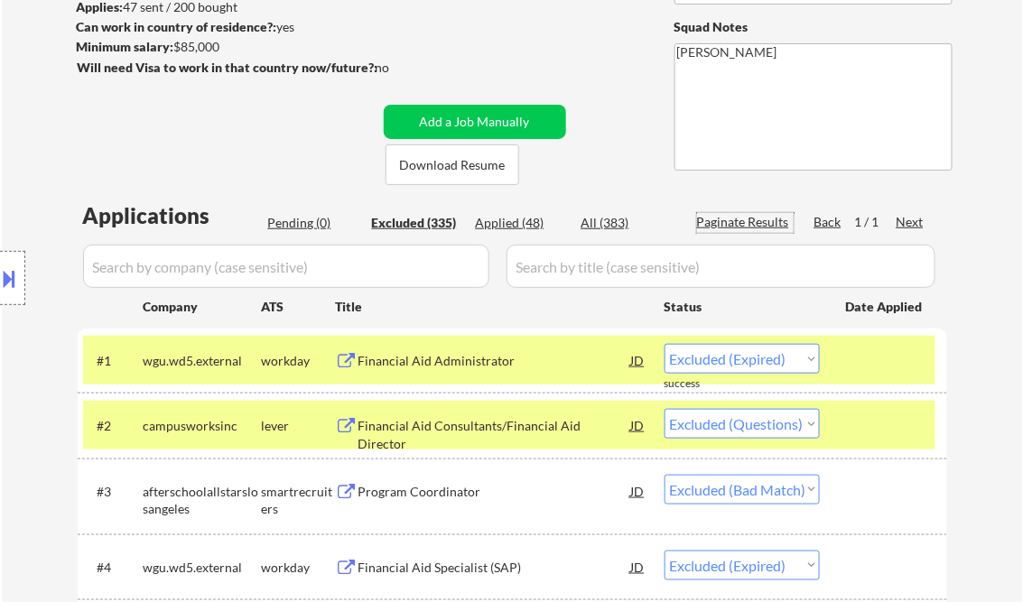
select select ""excluded__expired_""
select select ""excluded__other_""
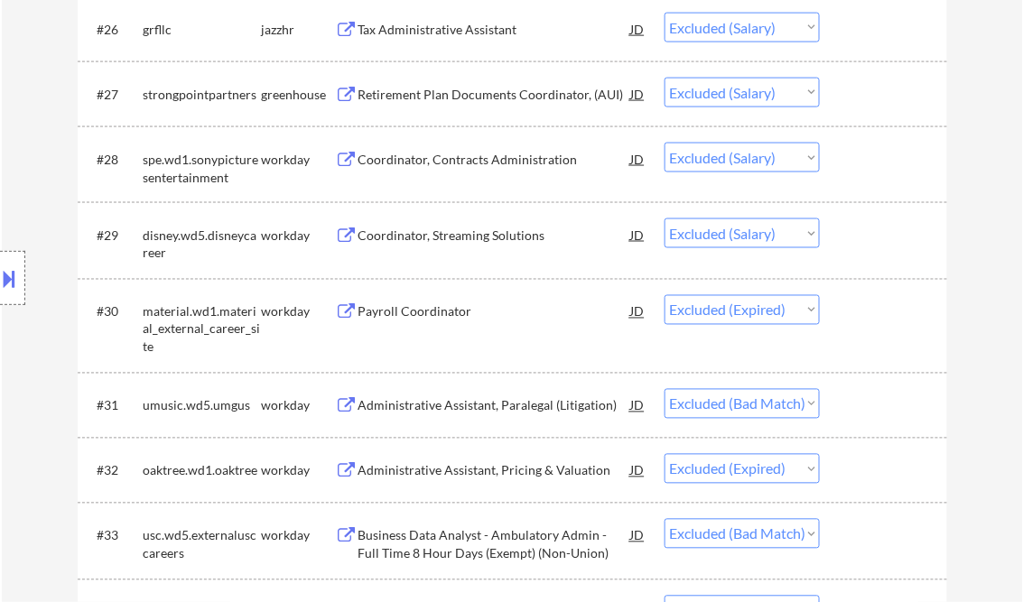
scroll to position [0, 0]
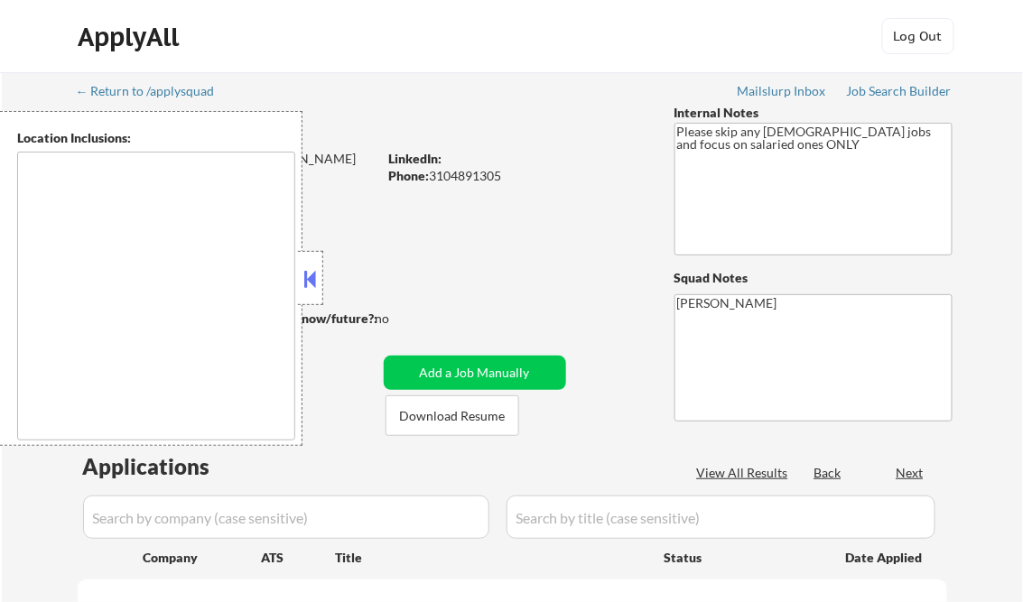
type textarea "[GEOGRAPHIC_DATA], [GEOGRAPHIC_DATA] [GEOGRAPHIC_DATA], [GEOGRAPHIC_DATA] [GEOG…"
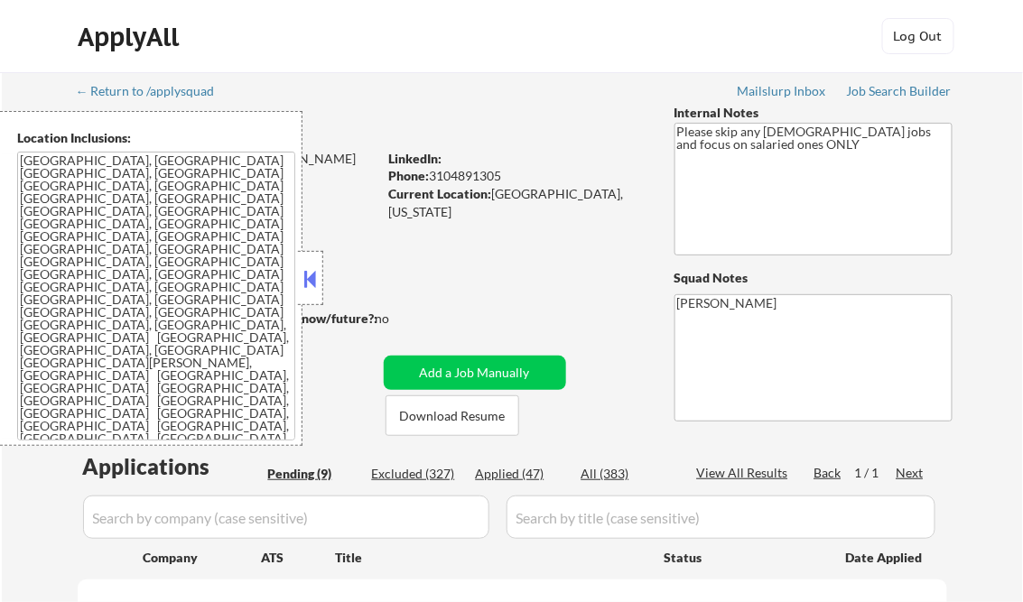
select select ""pending""
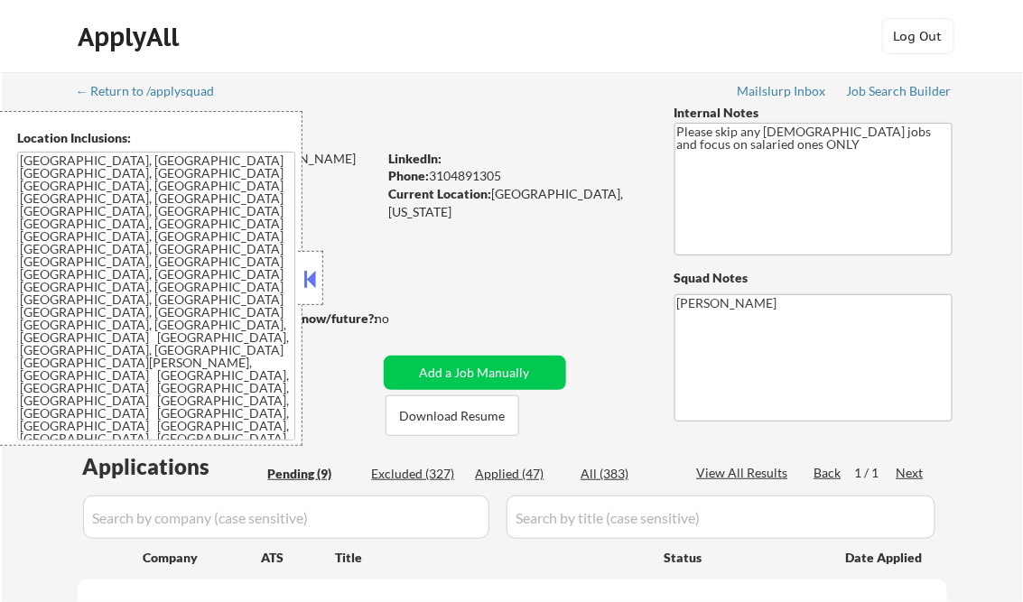
select select ""pending""
click at [299, 275] on div at bounding box center [310, 278] width 25 height 54
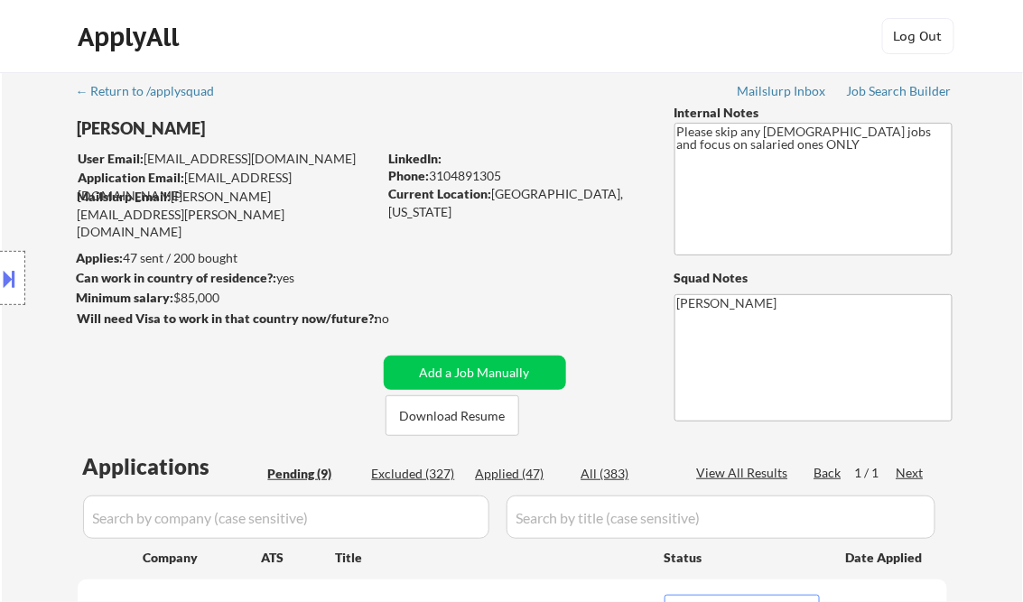
click at [512, 476] on div "Applied (47)" at bounding box center [521, 474] width 90 height 18
select select ""applied""
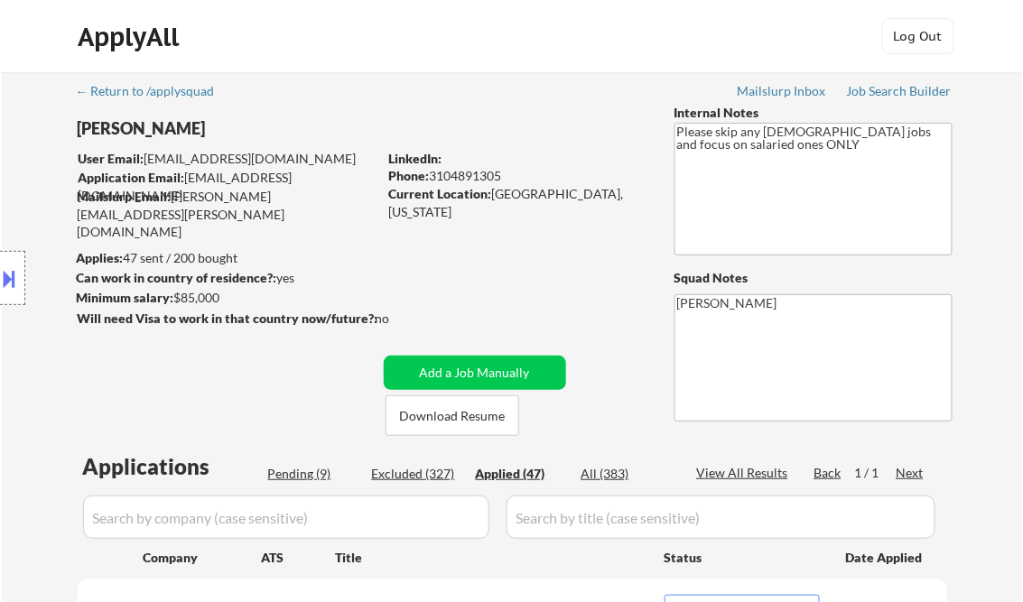
select select ""applied""
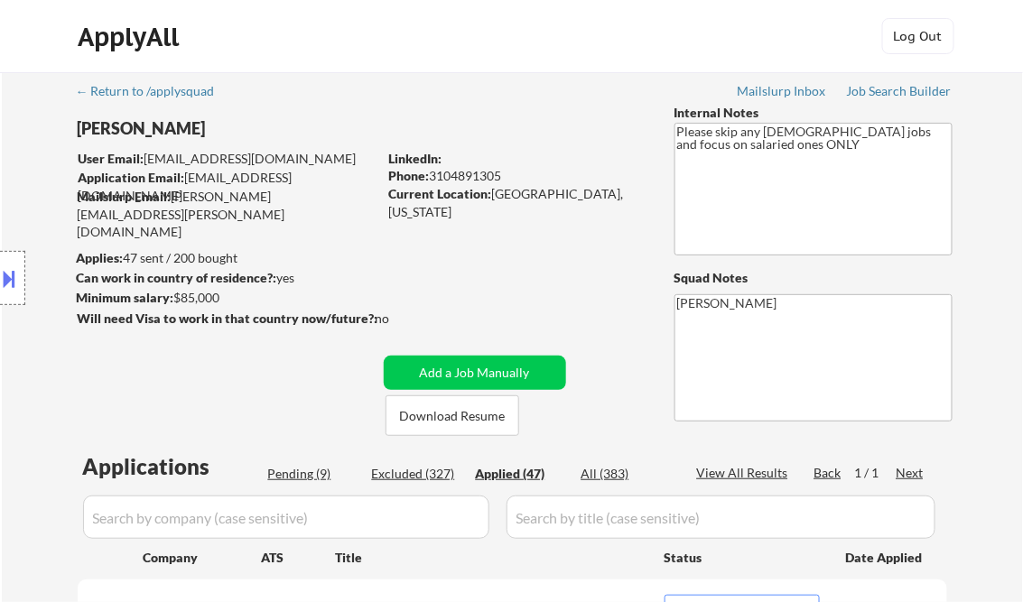
select select ""applied""
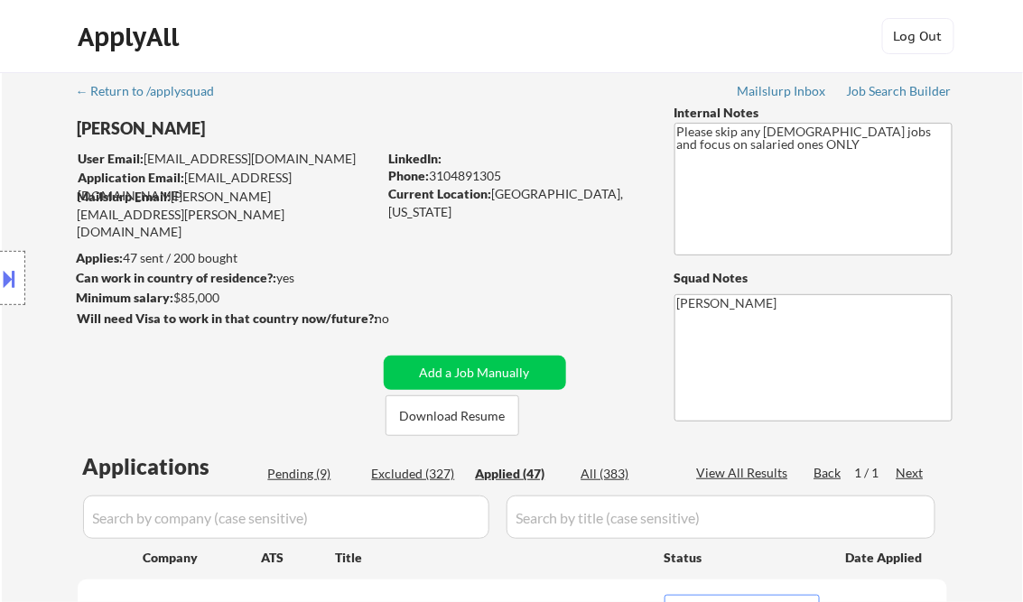
select select ""applied""
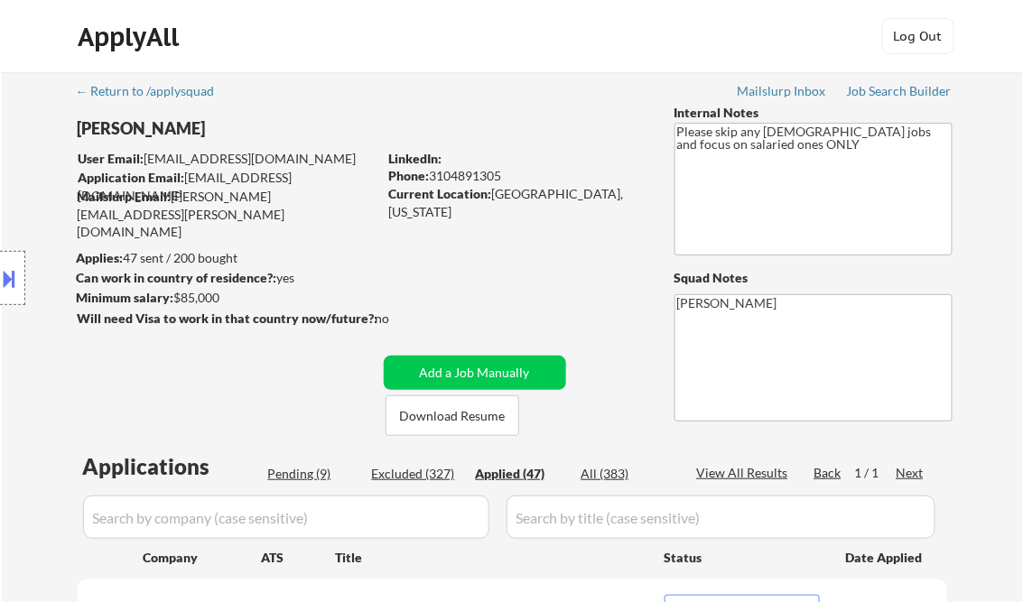
select select ""applied""
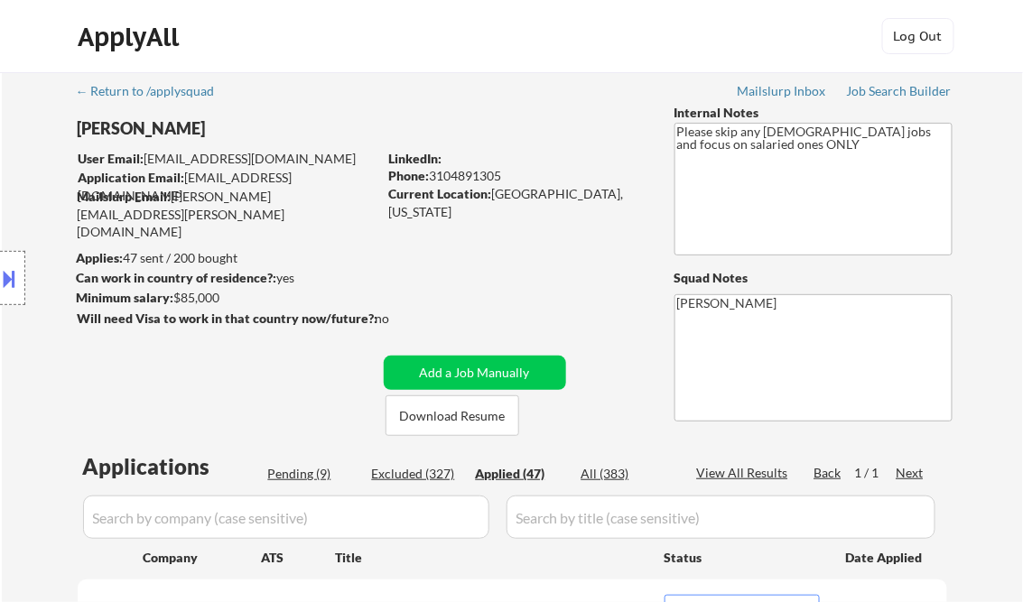
select select ""applied""
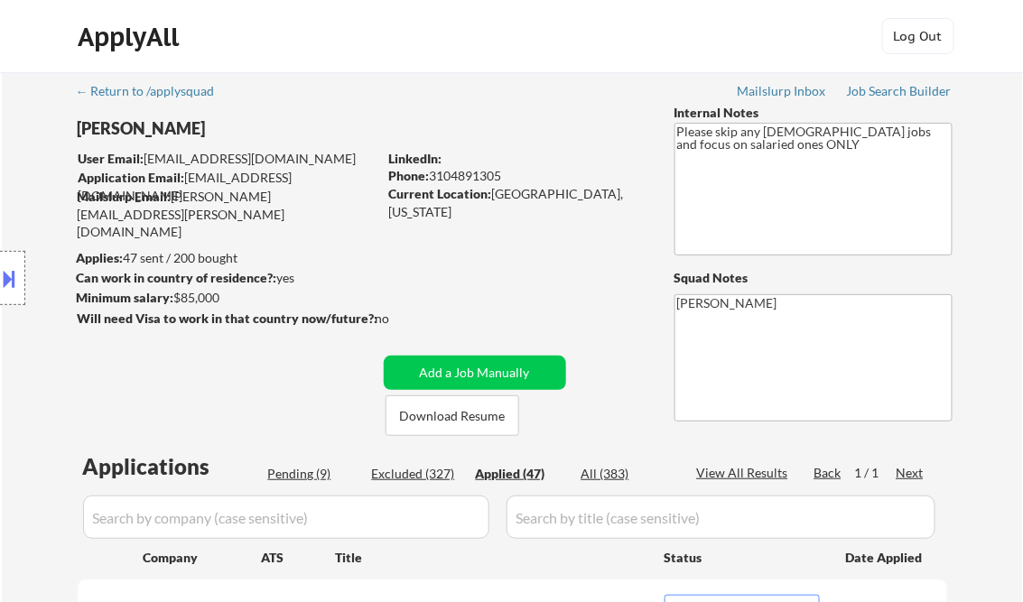
select select ""applied""
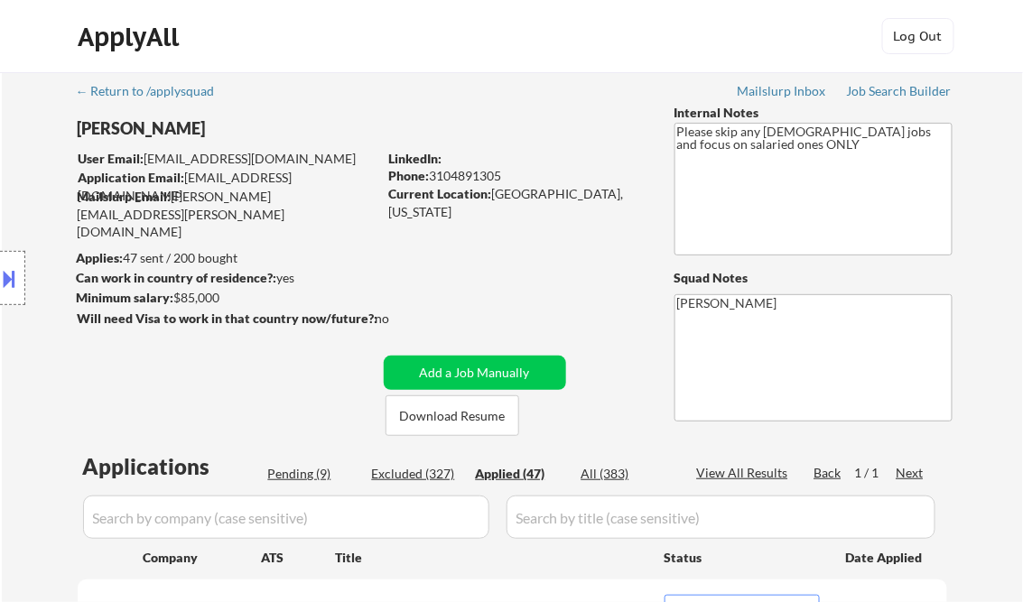
select select ""applied""
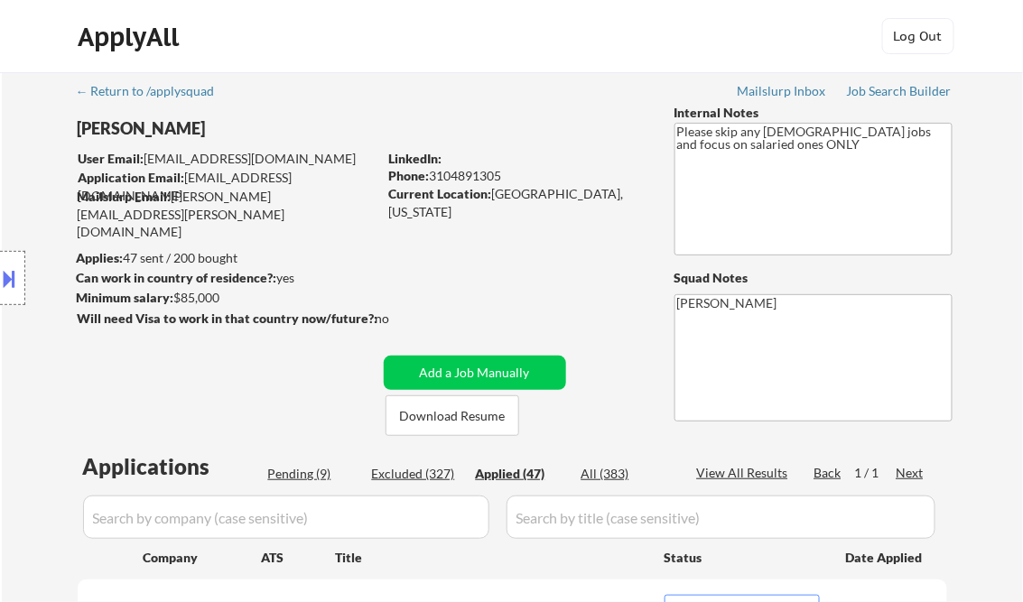
select select ""applied""
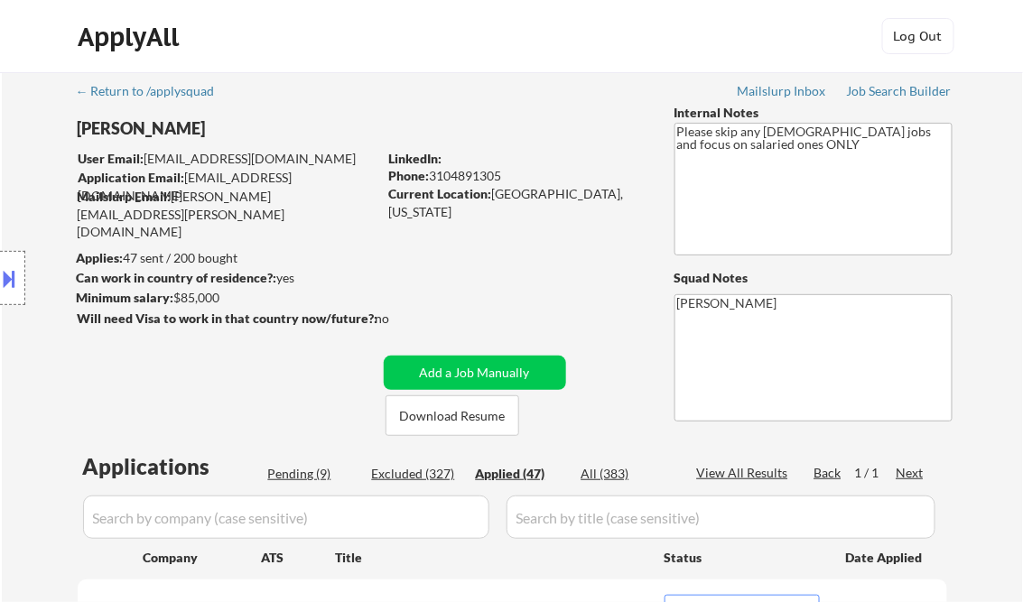
select select ""applied""
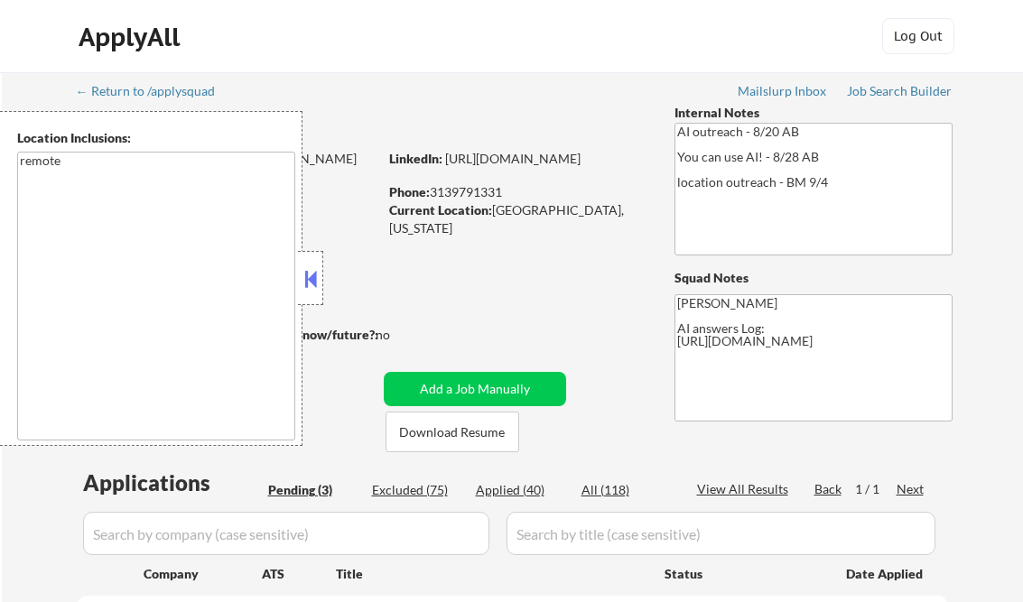
select select ""pending""
click at [320, 276] on button at bounding box center [311, 278] width 20 height 27
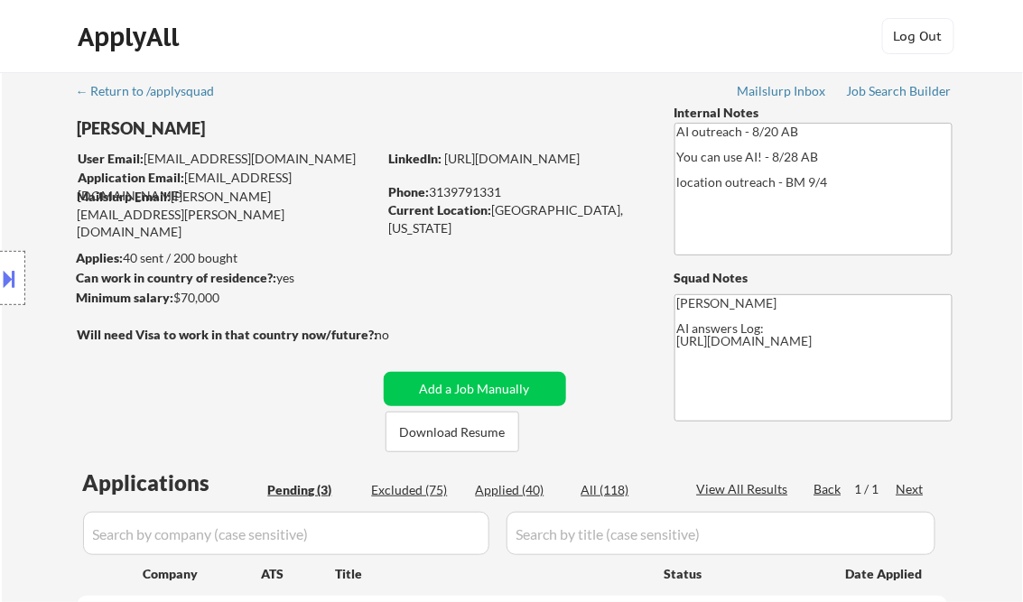
drag, startPoint x: 12, startPoint y: 277, endPoint x: 70, endPoint y: 284, distance: 59.1
click at [11, 276] on button at bounding box center [10, 279] width 20 height 30
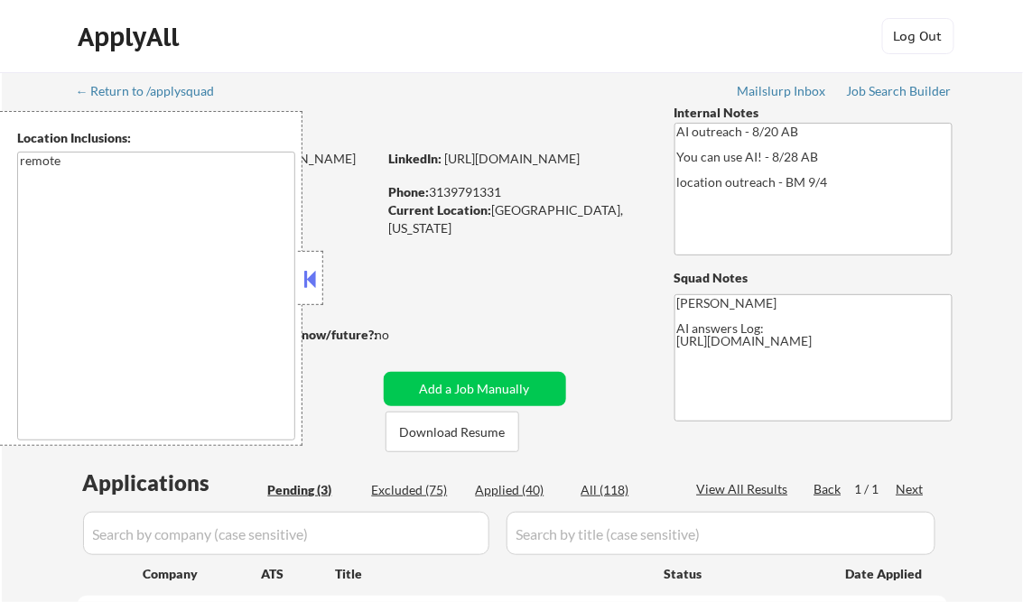
click at [303, 271] on button at bounding box center [311, 278] width 20 height 27
select select ""pending""
click at [306, 271] on button at bounding box center [311, 278] width 20 height 27
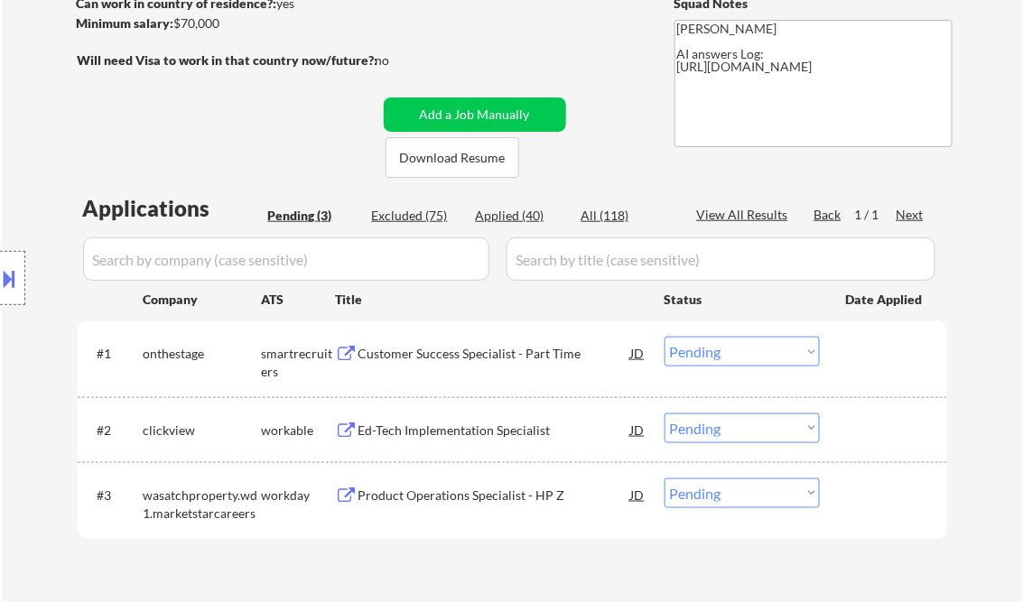
scroll to position [289, 0]
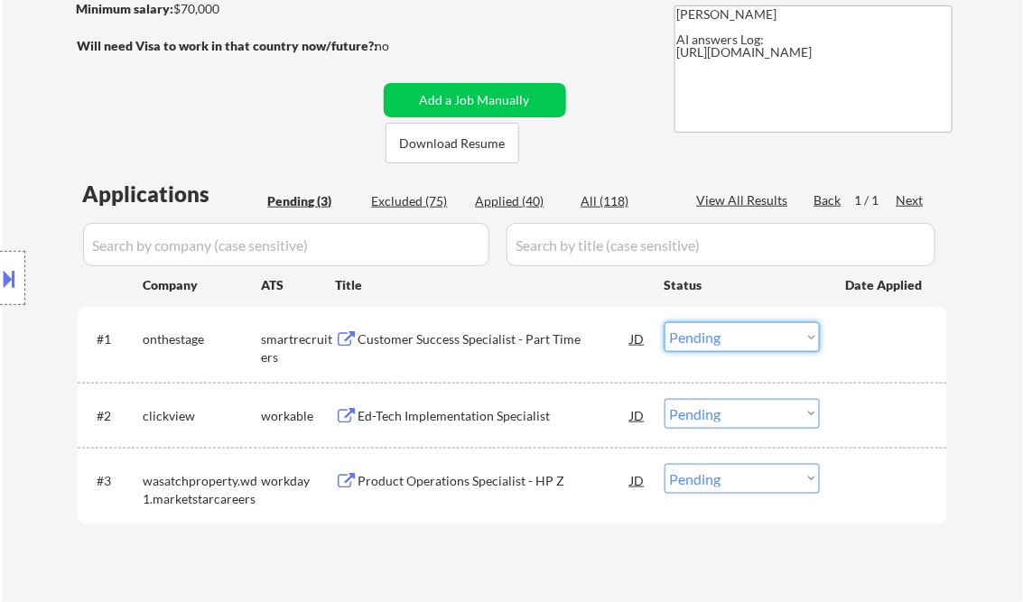
drag, startPoint x: 738, startPoint y: 343, endPoint x: 741, endPoint y: 354, distance: 11.4
click at [738, 343] on select "Choose an option... Pending Applied Excluded (Questions) Excluded (Expired) Exc…" at bounding box center [741, 337] width 155 height 30
click at [664, 322] on select "Choose an option... Pending Applied Excluded (Questions) Excluded (Expired) Exc…" at bounding box center [741, 337] width 155 height 30
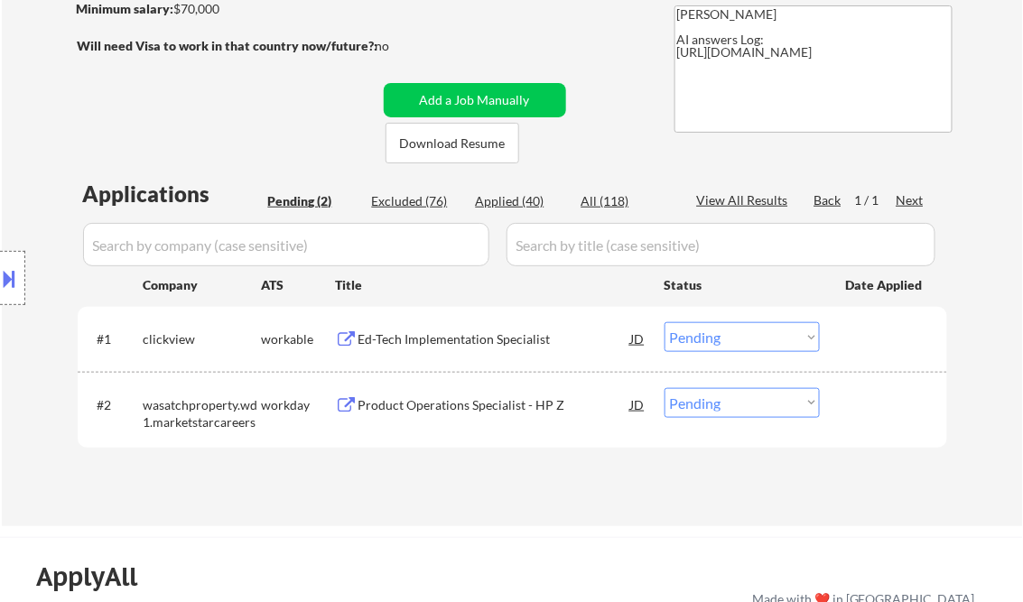
click at [14, 274] on button at bounding box center [10, 279] width 20 height 30
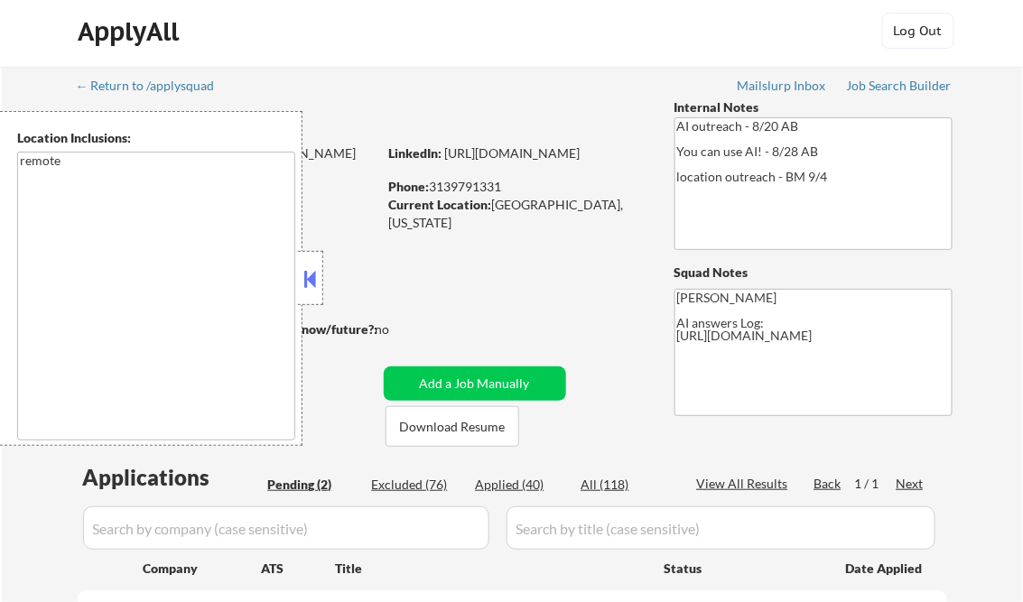
scroll to position [0, 0]
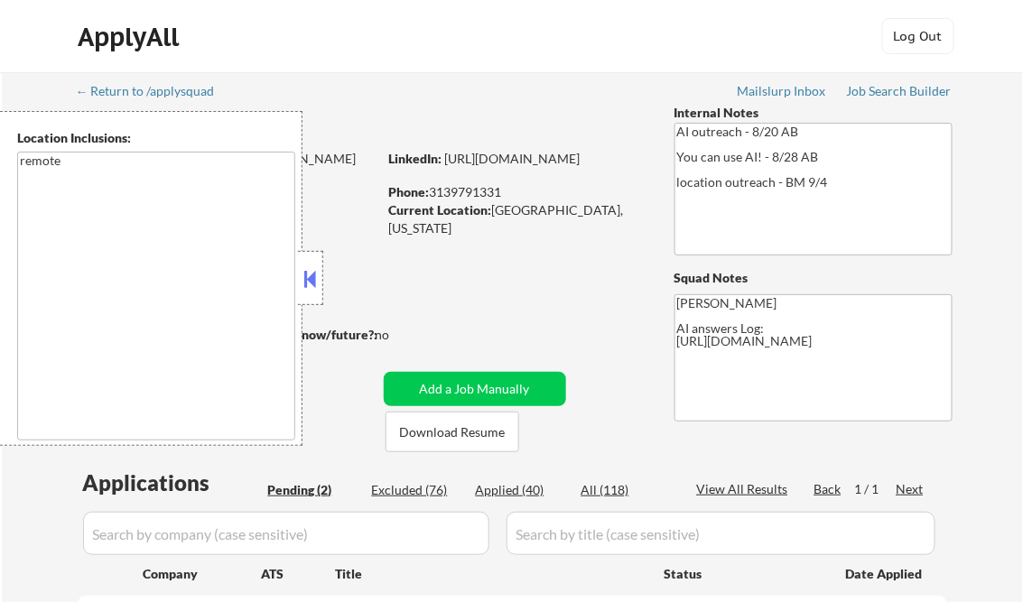
click at [304, 285] on button at bounding box center [311, 278] width 20 height 27
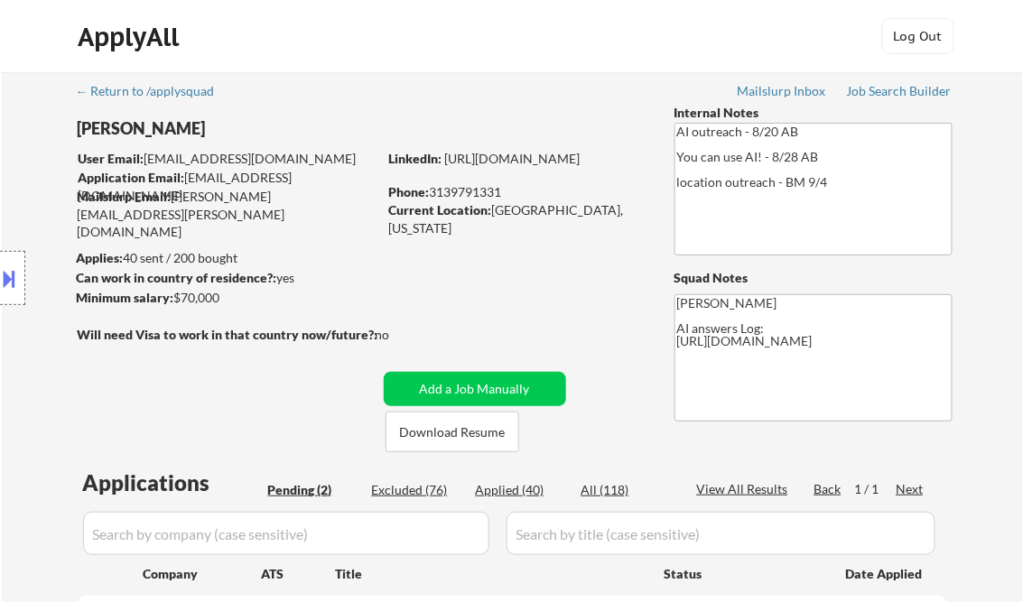
click at [8, 280] on button at bounding box center [10, 279] width 20 height 30
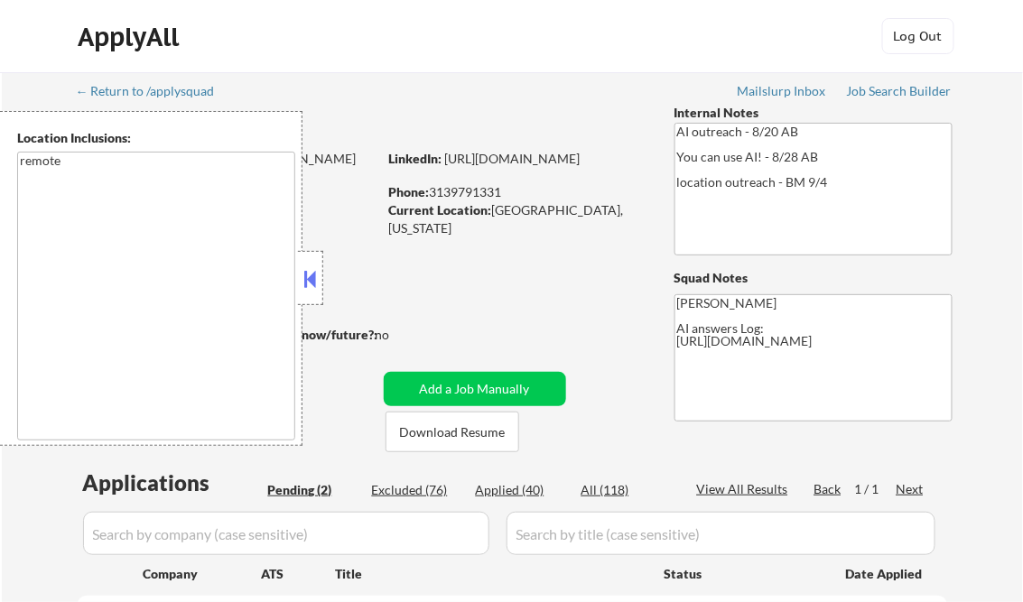
click at [312, 271] on button at bounding box center [311, 278] width 20 height 27
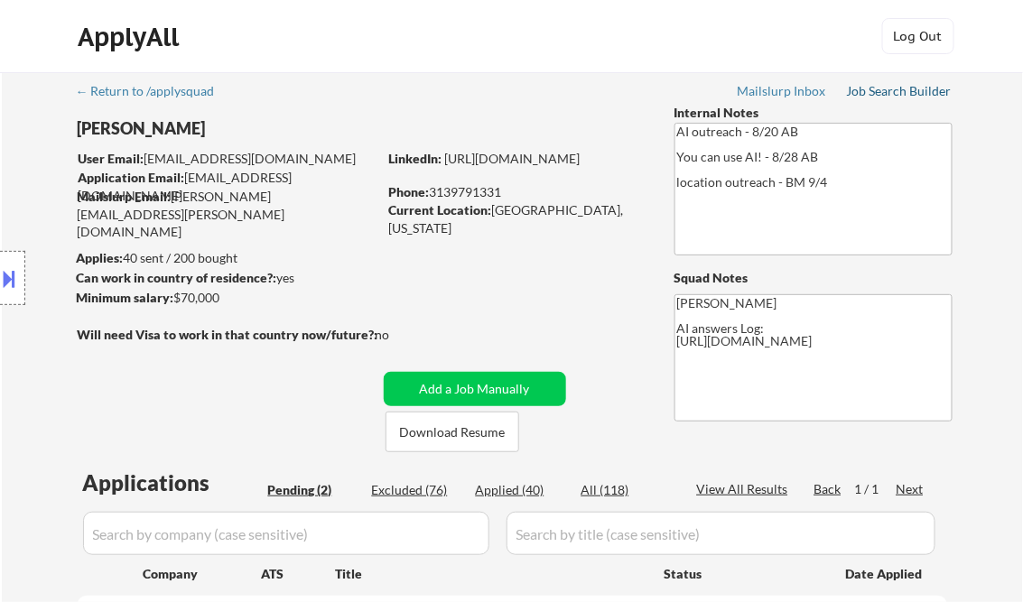
click at [886, 88] on div "Job Search Builder" at bounding box center [900, 91] width 106 height 13
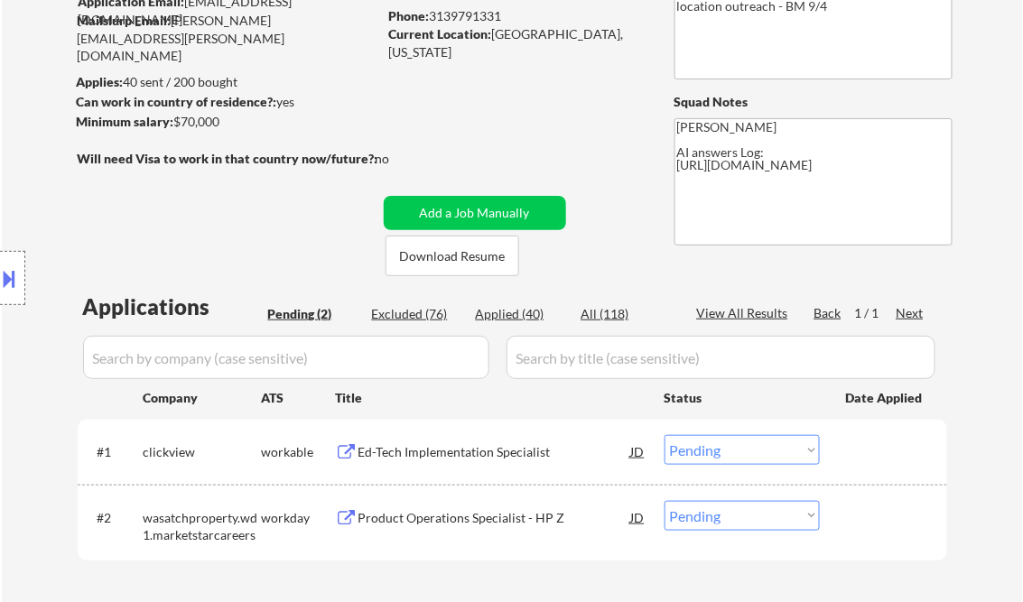
scroll to position [289, 0]
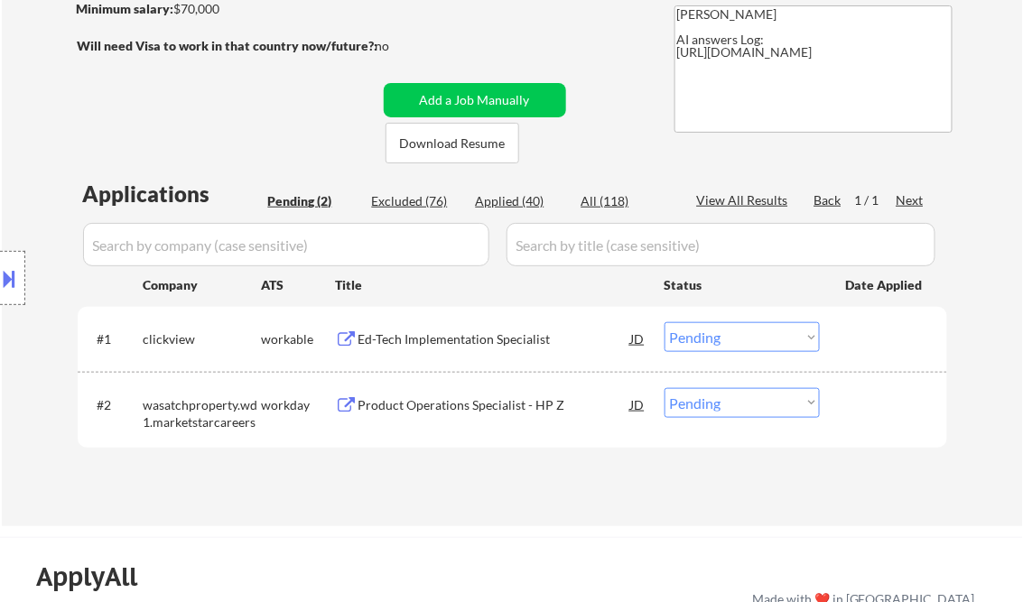
click at [455, 339] on div "Ed-Tech Implementation Specialist" at bounding box center [494, 339] width 273 height 18
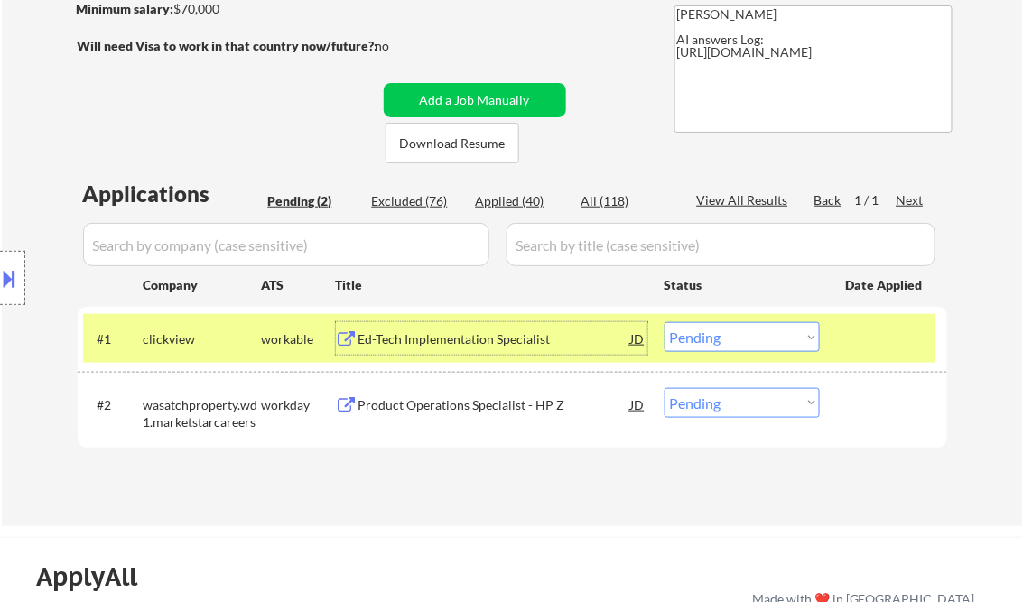
click at [725, 331] on select "Choose an option... Pending Applied Excluded (Questions) Excluded (Expired) Exc…" at bounding box center [741, 337] width 155 height 30
click at [664, 322] on select "Choose an option... Pending Applied Excluded (Questions) Excluded (Expired) Exc…" at bounding box center [741, 337] width 155 height 30
click at [498, 398] on div "Product Operations Specialist - HP Z" at bounding box center [494, 405] width 273 height 18
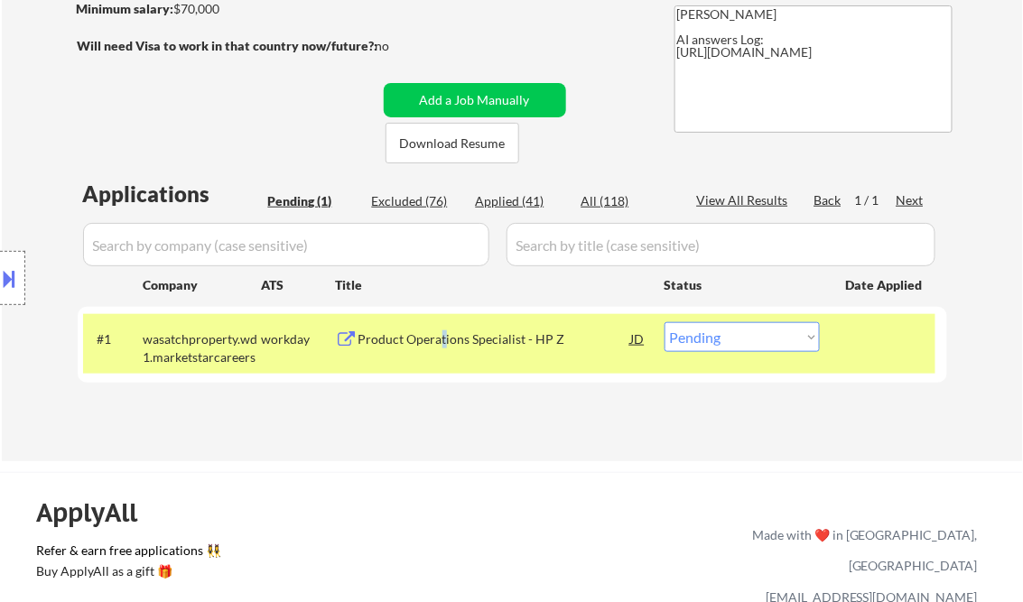
click at [442, 337] on div "Product Operations Specialist - HP Z" at bounding box center [494, 339] width 273 height 18
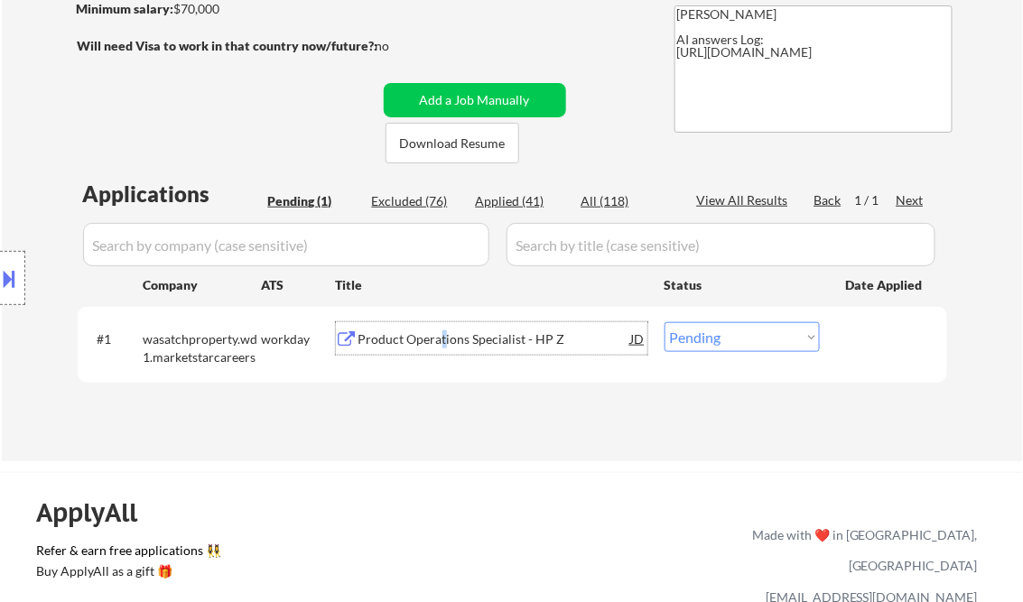
click at [18, 266] on button at bounding box center [10, 279] width 20 height 30
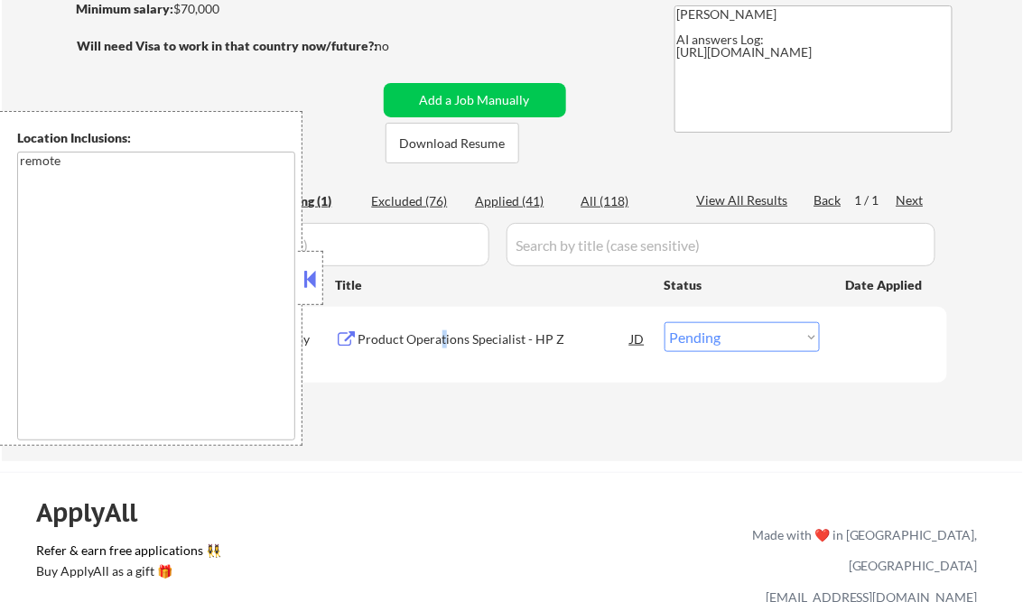
click at [311, 270] on button at bounding box center [311, 278] width 20 height 27
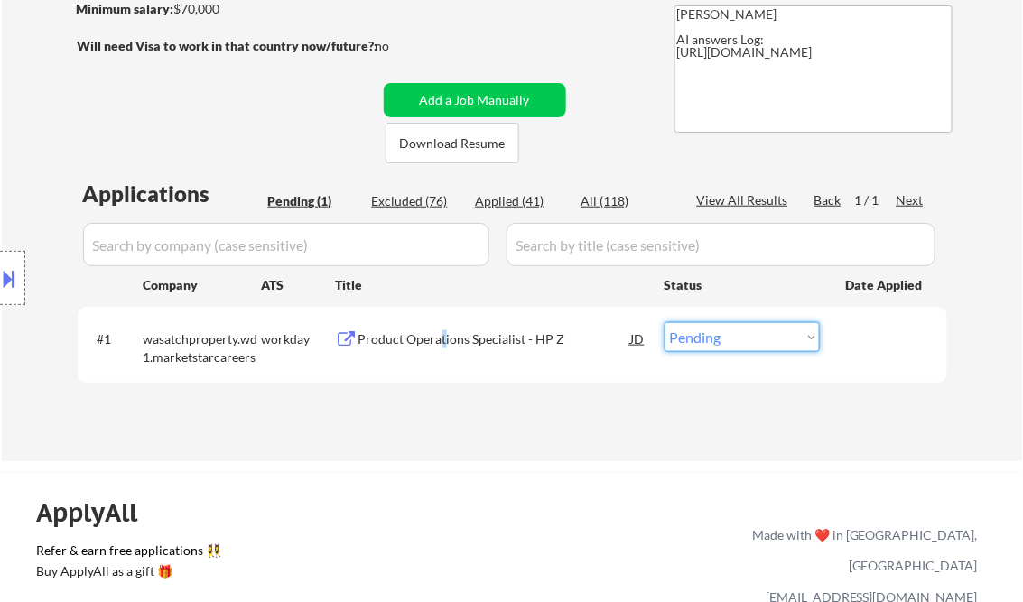
drag, startPoint x: 722, startPoint y: 342, endPoint x: 726, endPoint y: 352, distance: 10.6
click at [722, 342] on select "Choose an option... Pending Applied Excluded (Questions) Excluded (Expired) Exc…" at bounding box center [741, 337] width 155 height 30
select select ""applied""
click at [664, 322] on select "Choose an option... Pending Applied Excluded (Questions) Excluded (Expired) Exc…" at bounding box center [741, 337] width 155 height 30
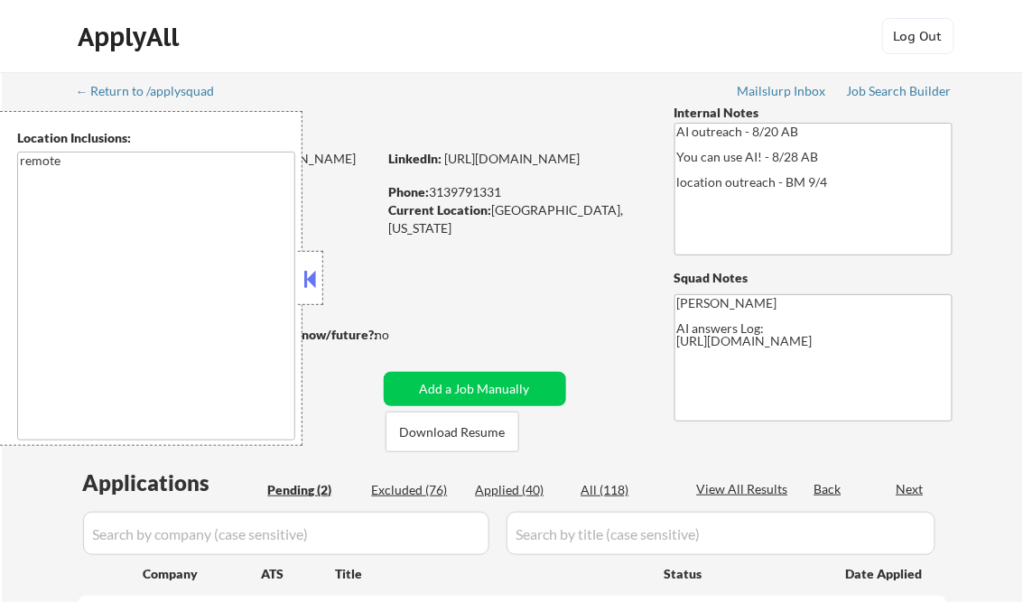
select select ""pending""
select select ""applied""
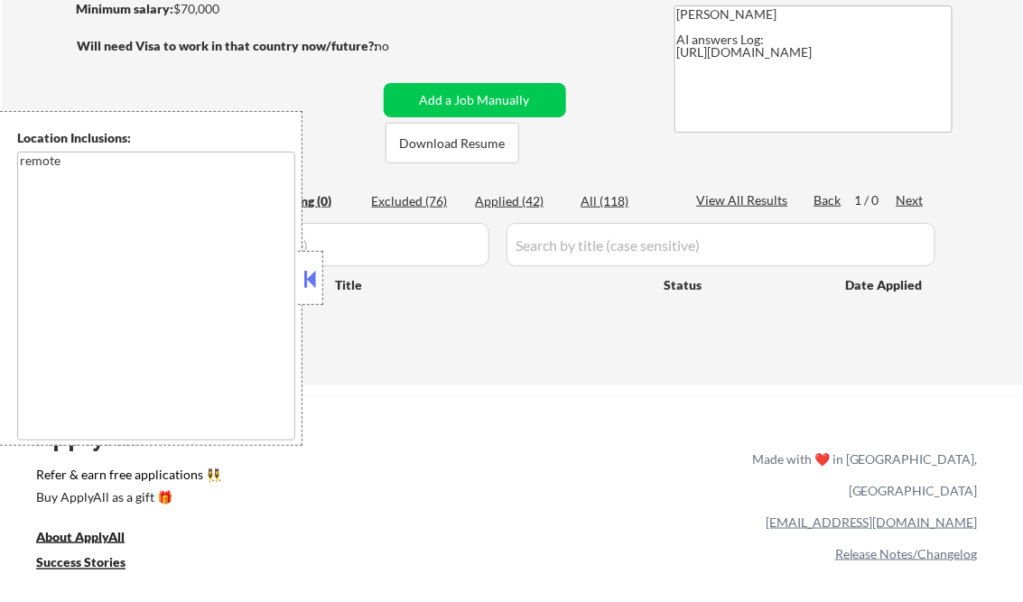
click at [311, 269] on button at bounding box center [311, 278] width 20 height 27
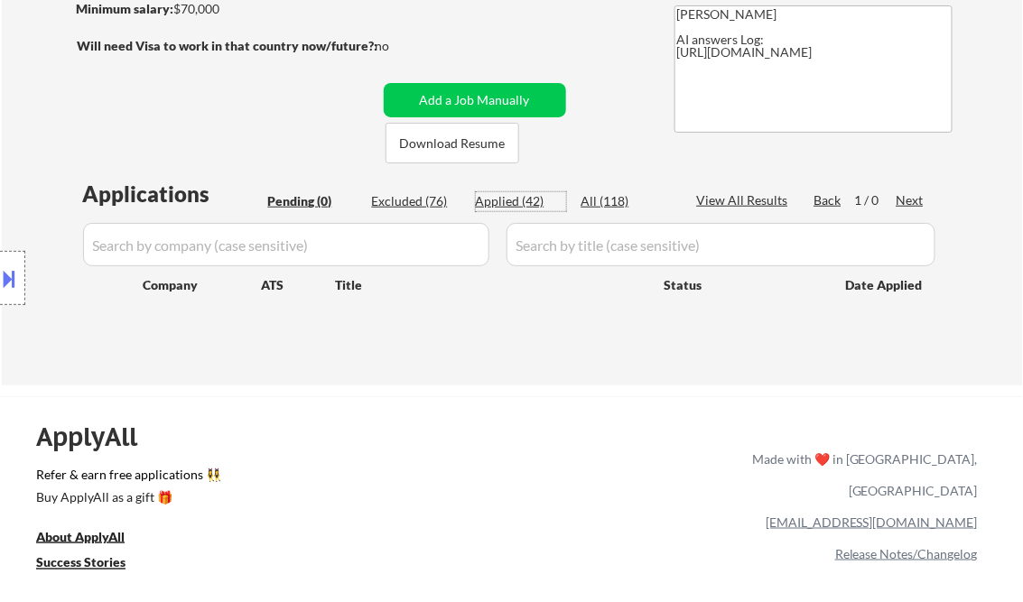
click at [517, 207] on div "Applied (42)" at bounding box center [521, 201] width 90 height 18
select select ""applied""
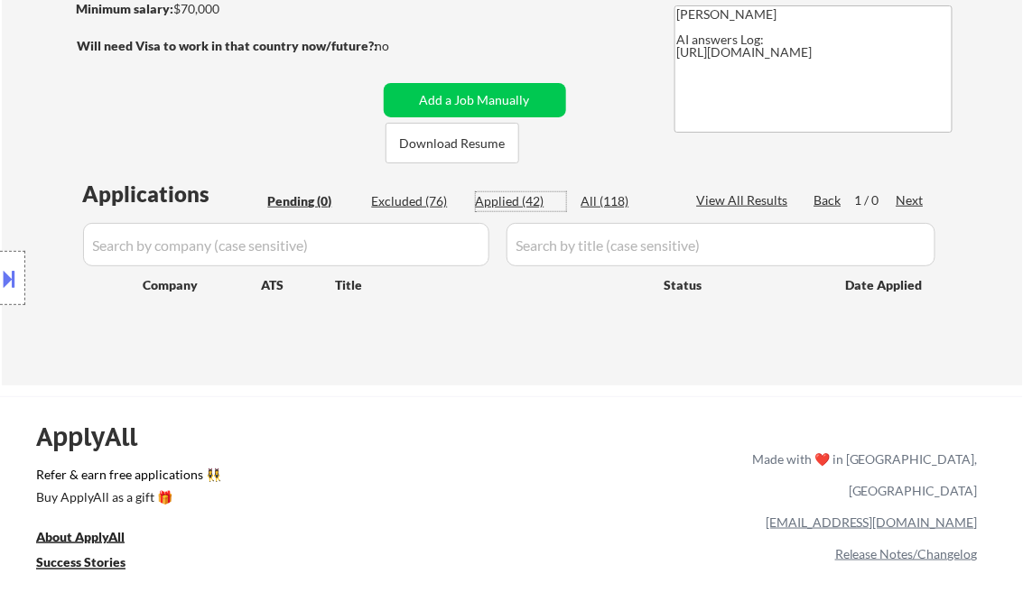
select select ""applied""
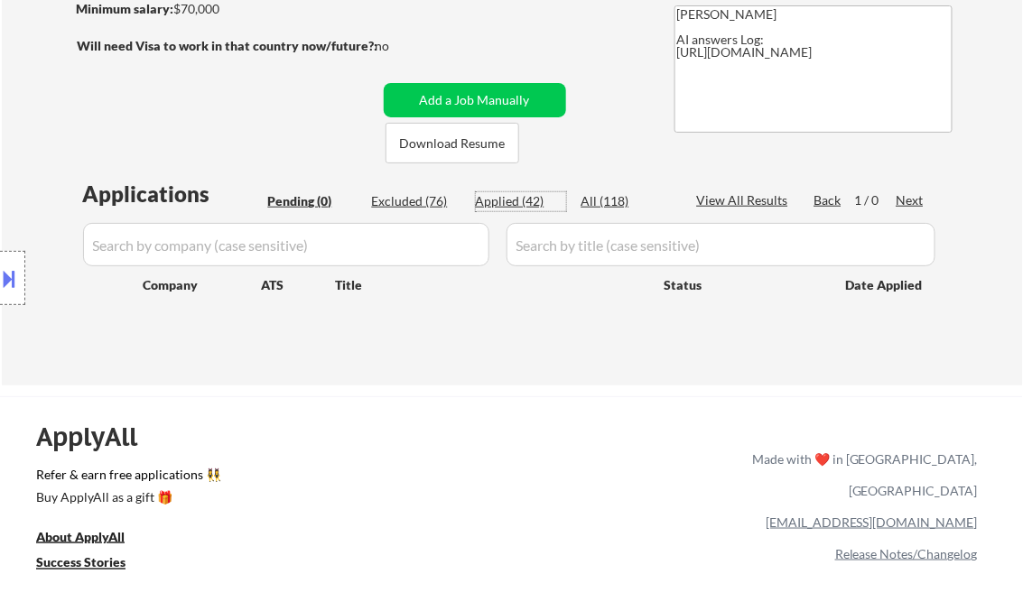
select select ""applied""
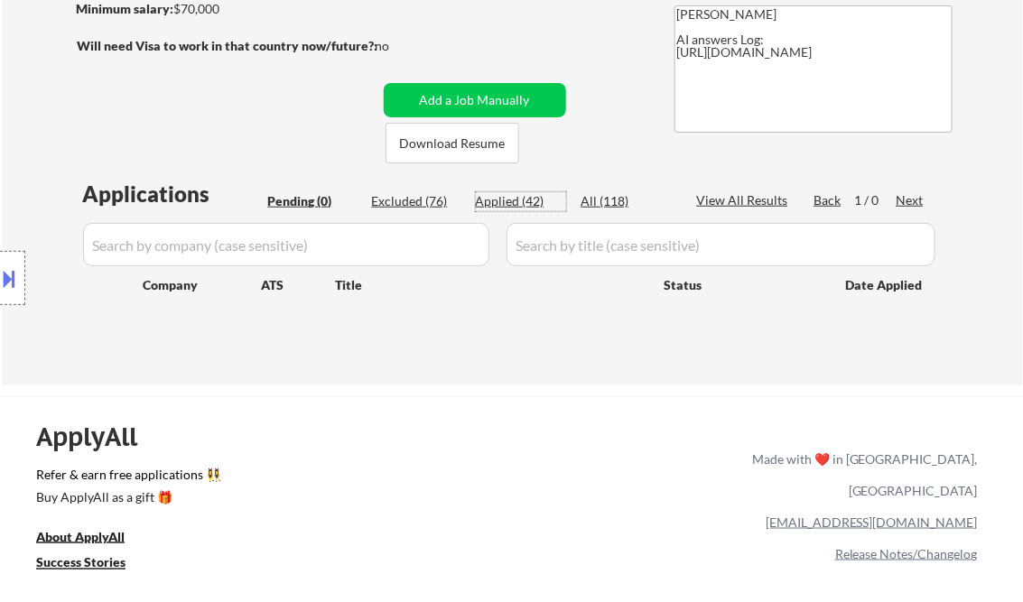
select select ""applied""
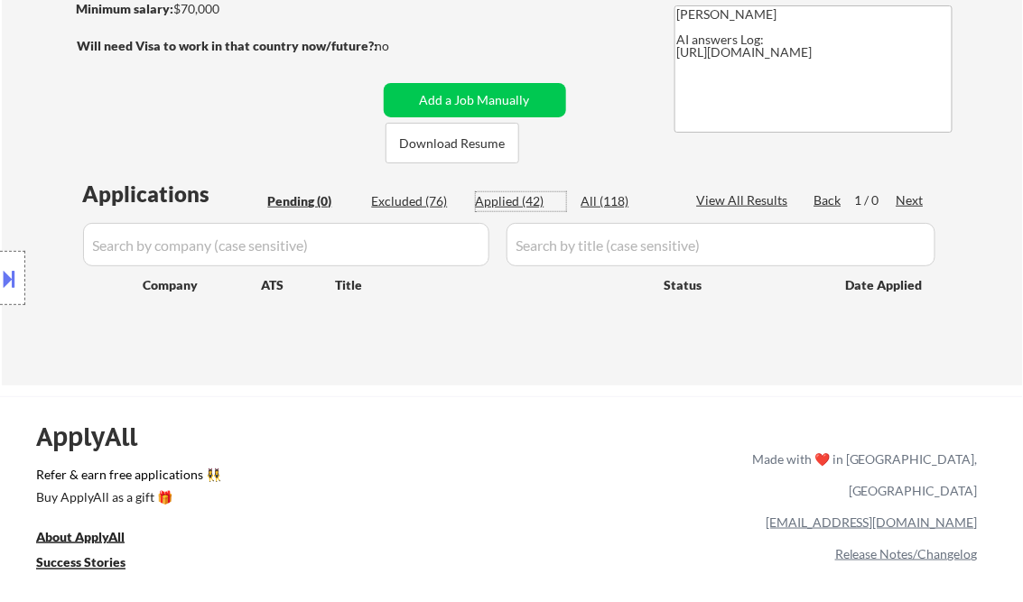
select select ""applied""
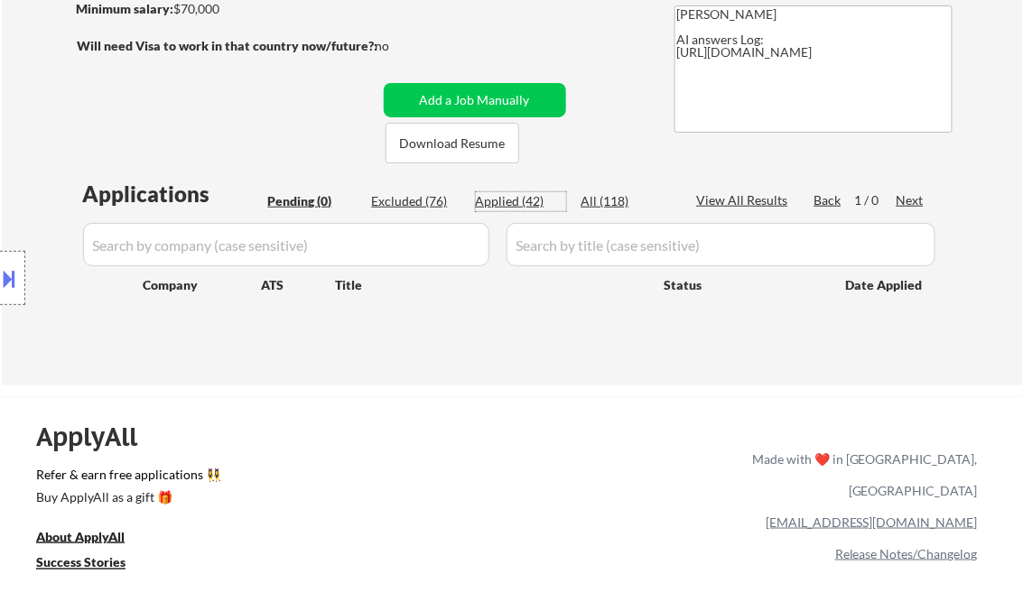
select select ""applied""
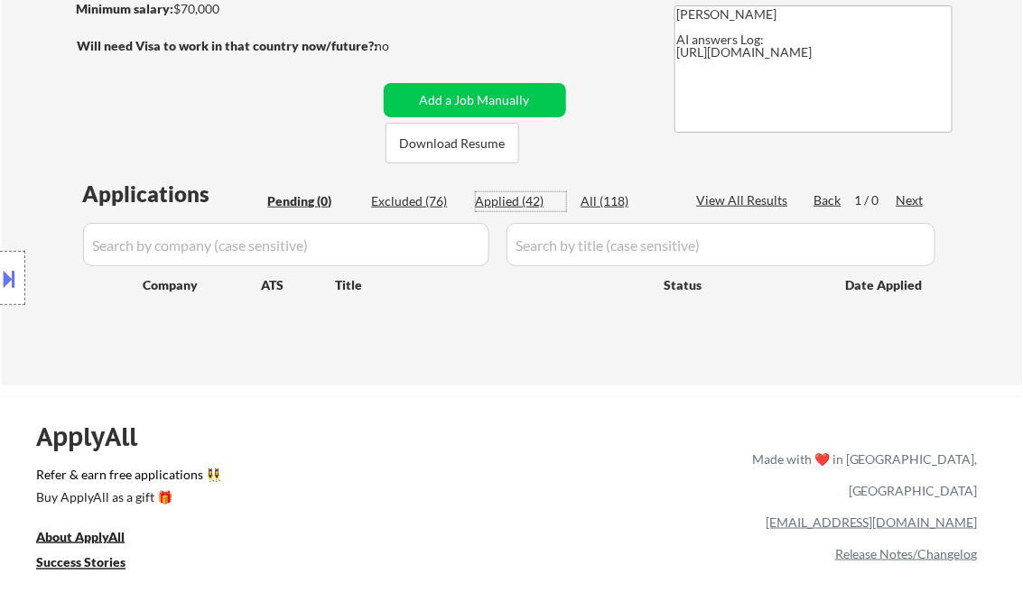
select select ""applied""
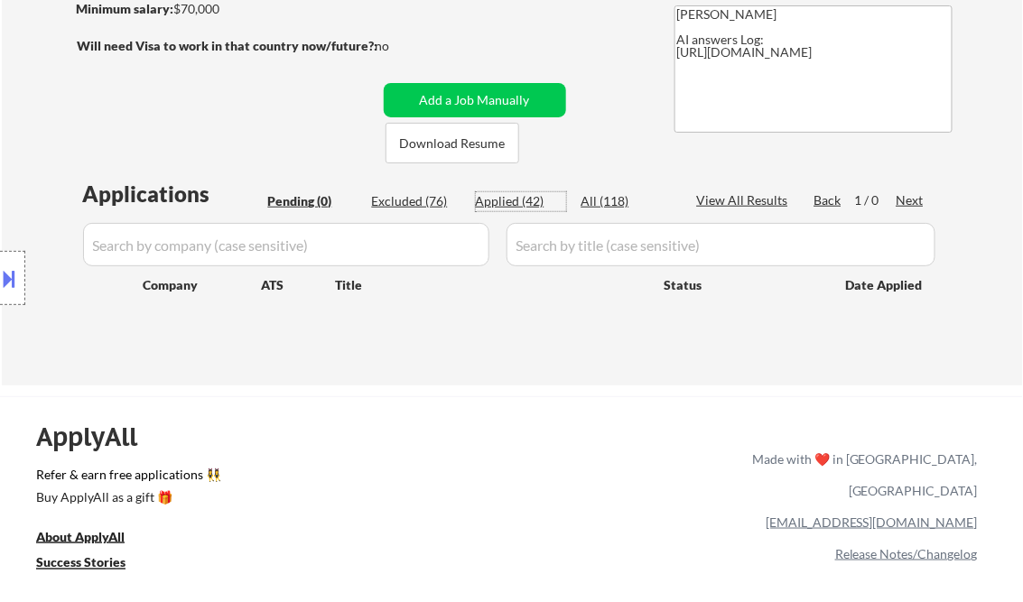
select select ""applied""
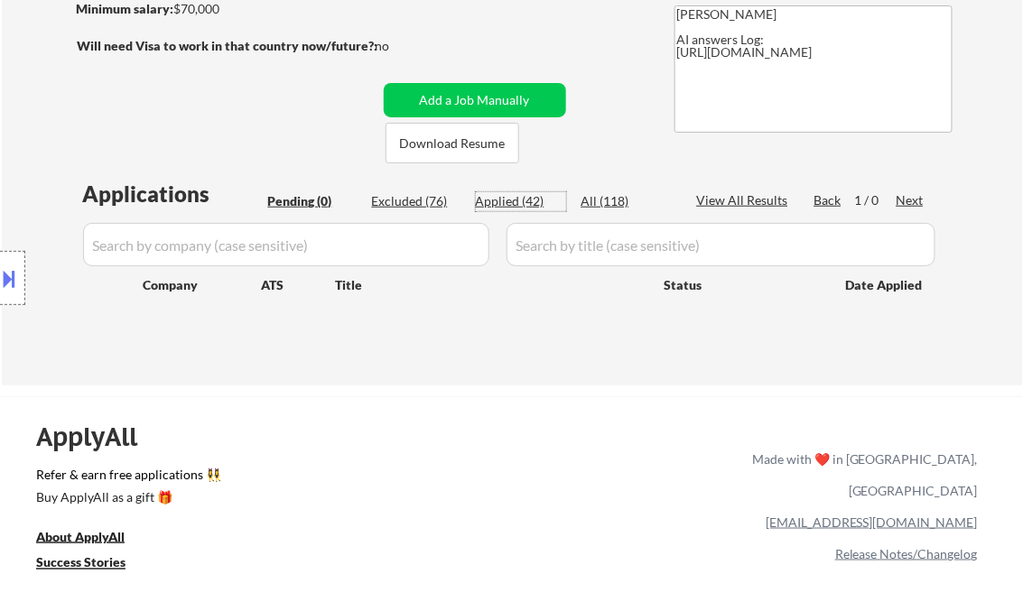
select select ""applied""
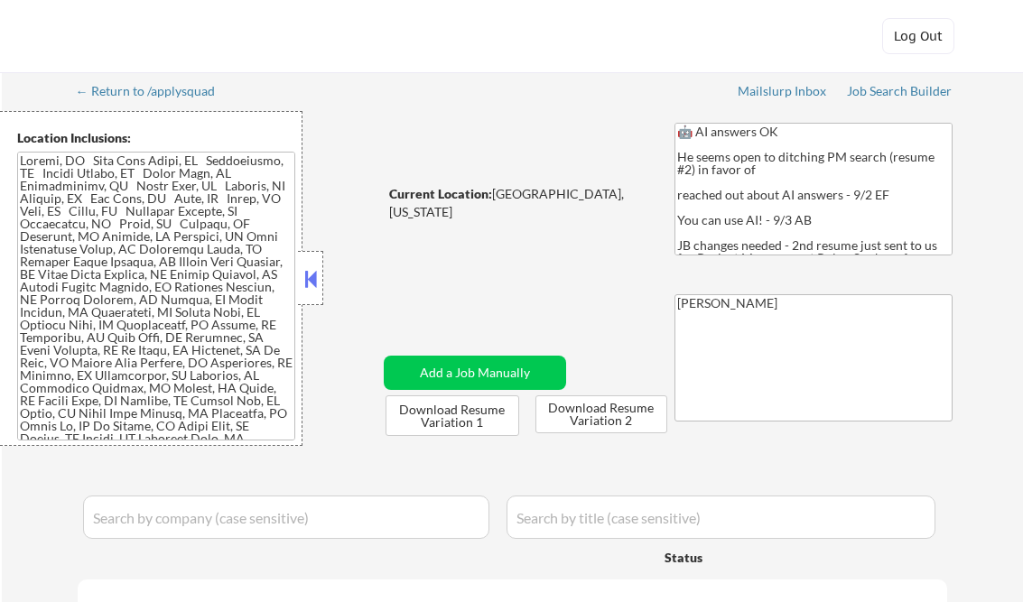
select select ""pending""
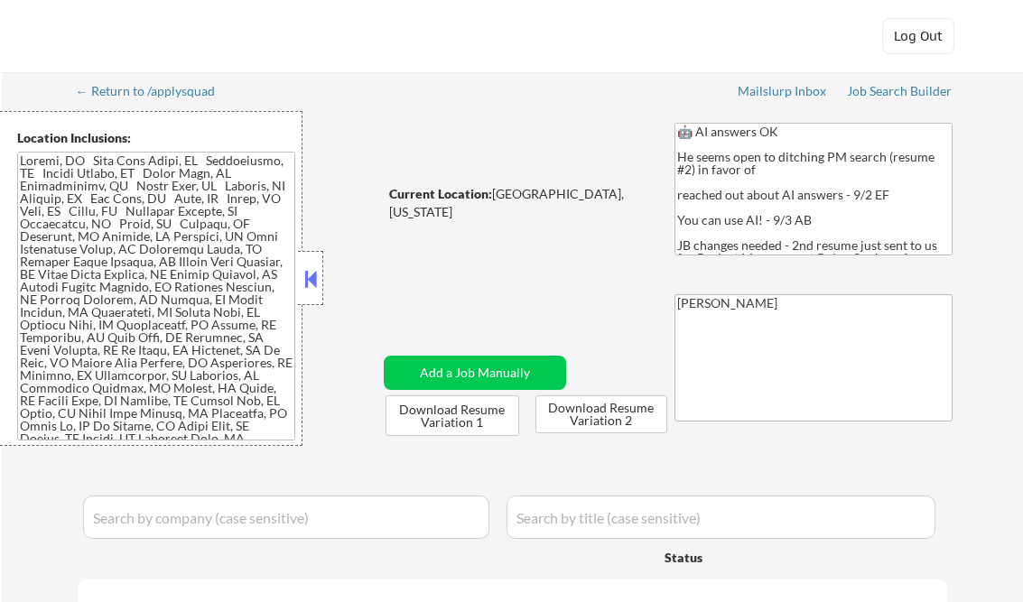
select select ""pending""
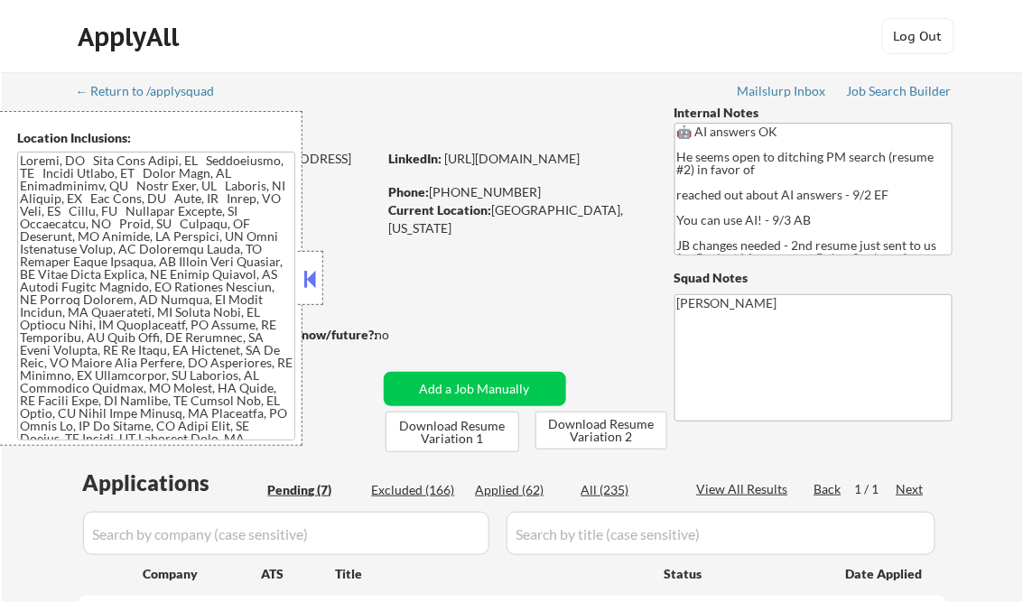
click at [314, 271] on button at bounding box center [311, 278] width 20 height 27
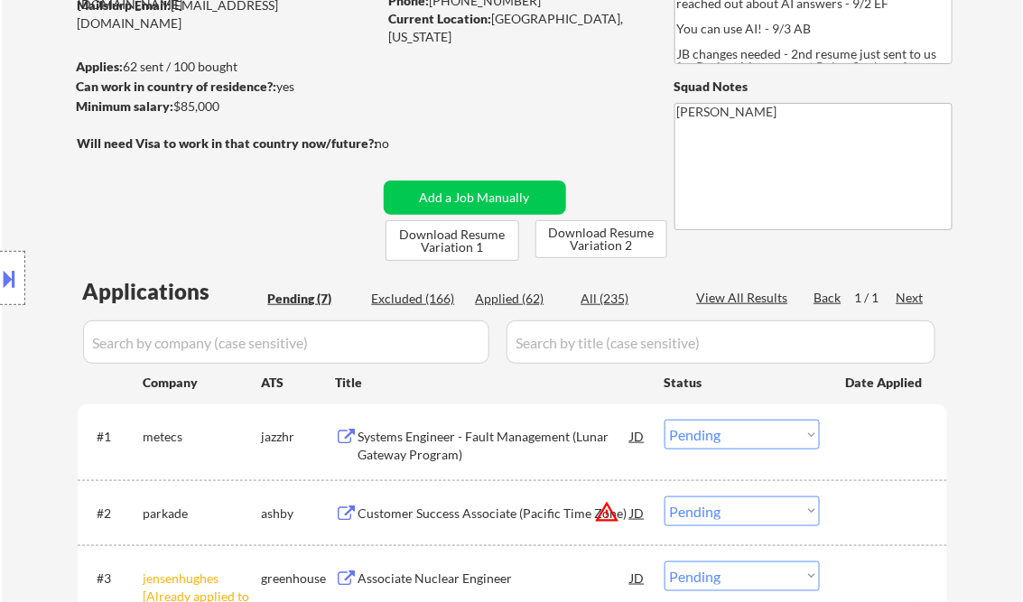
scroll to position [289, 0]
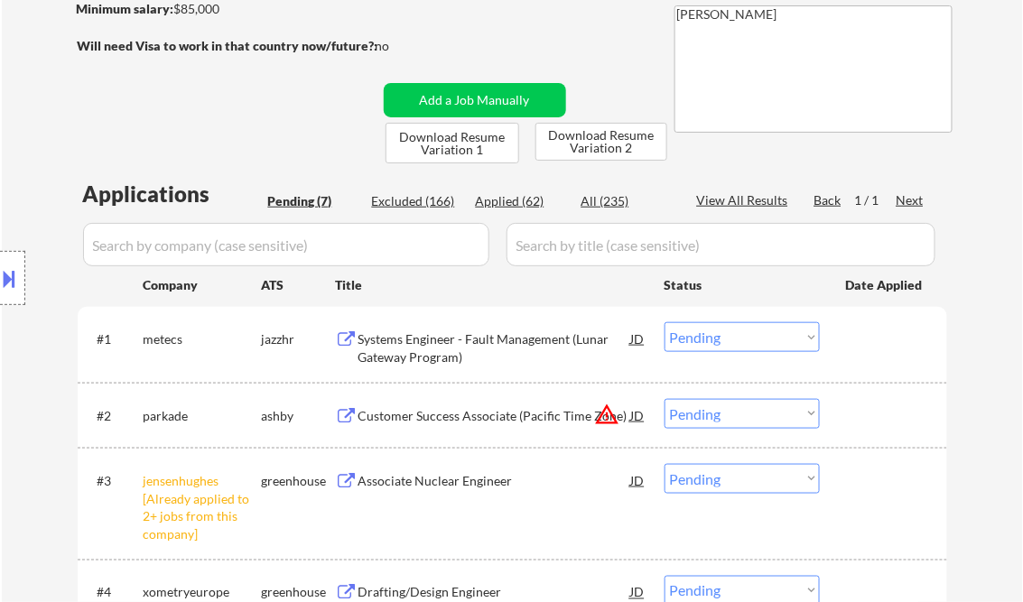
click at [717, 484] on select "Choose an option... Pending Applied Excluded (Questions) Excluded (Expired) Exc…" at bounding box center [741, 479] width 155 height 30
click at [664, 464] on select "Choose an option... Pending Applied Excluded (Questions) Excluded (Expired) Exc…" at bounding box center [741, 479] width 155 height 30
select select ""pending""
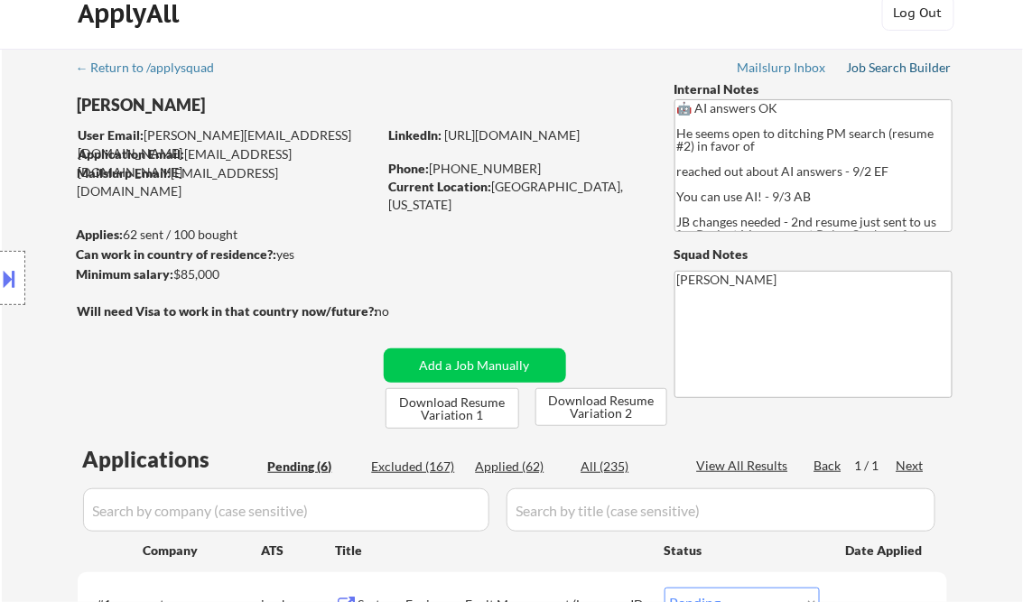
scroll to position [0, 0]
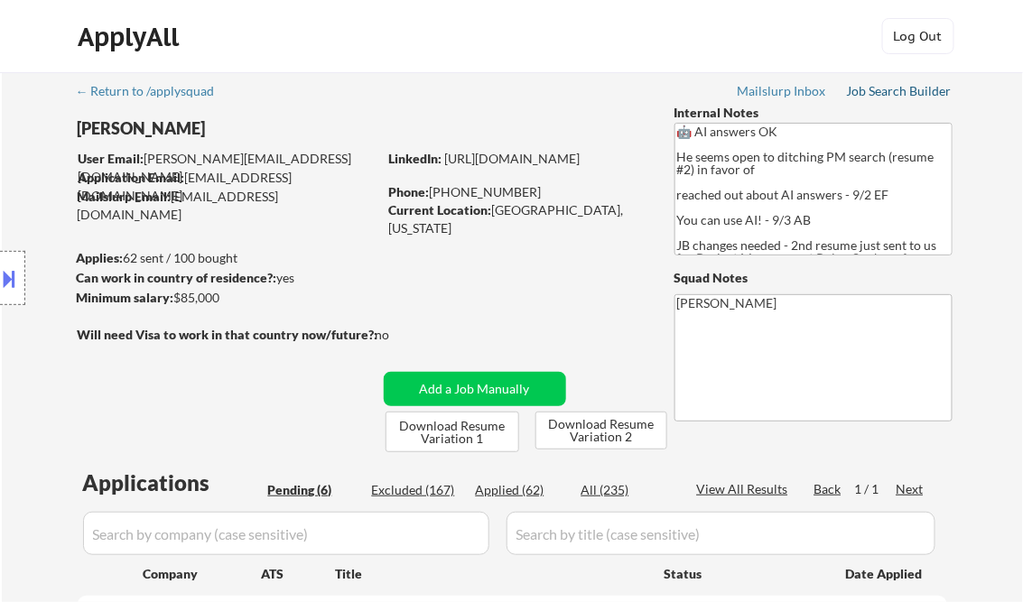
click at [887, 87] on div "Job Search Builder" at bounding box center [900, 91] width 106 height 13
click at [14, 283] on button at bounding box center [10, 279] width 20 height 30
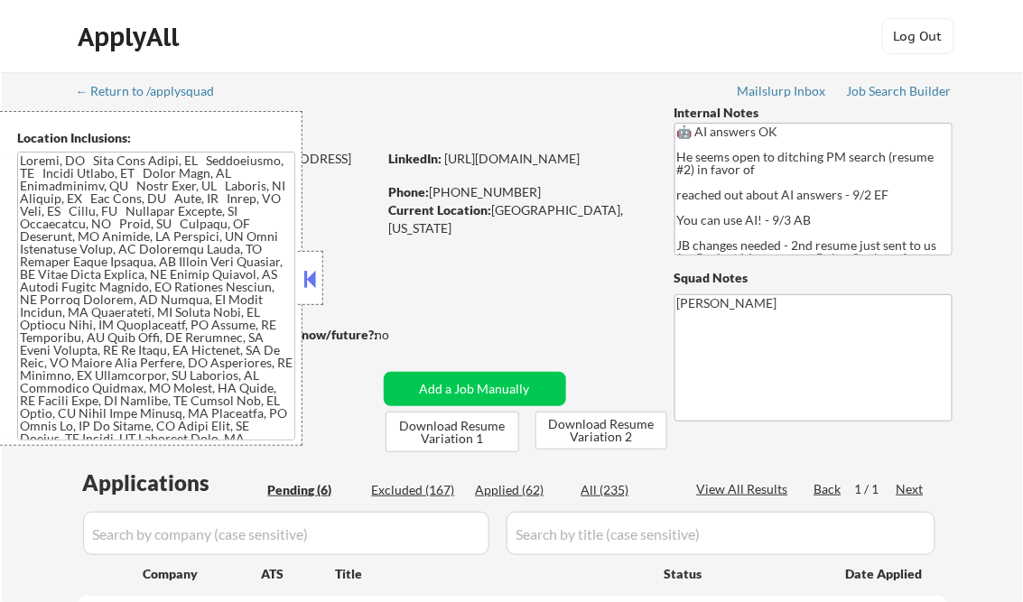
click at [309, 280] on button at bounding box center [311, 278] width 20 height 27
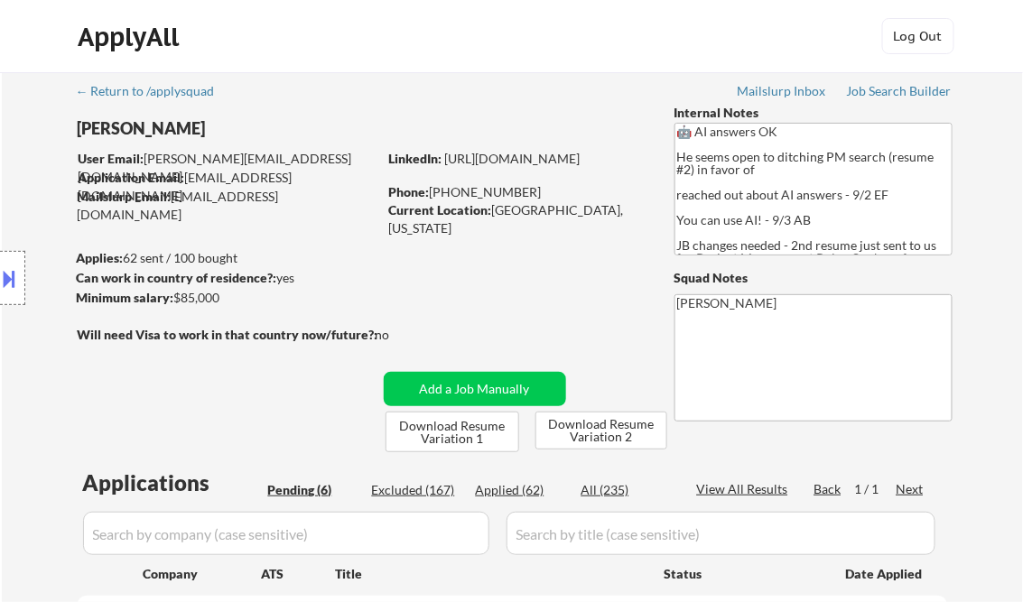
click at [20, 274] on div at bounding box center [12, 278] width 25 height 54
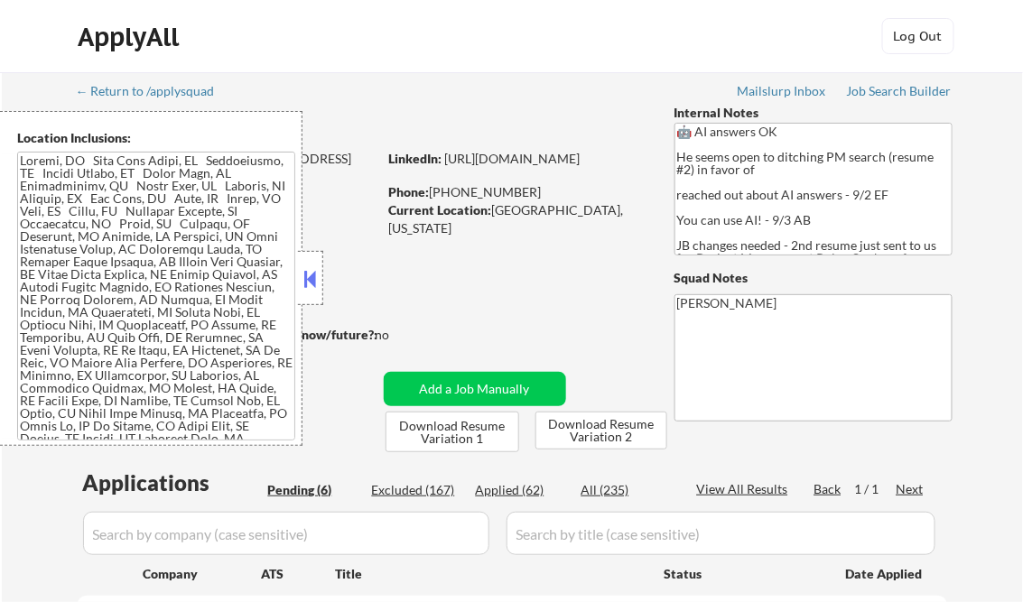
click at [152, 292] on textarea at bounding box center [156, 296] width 278 height 289
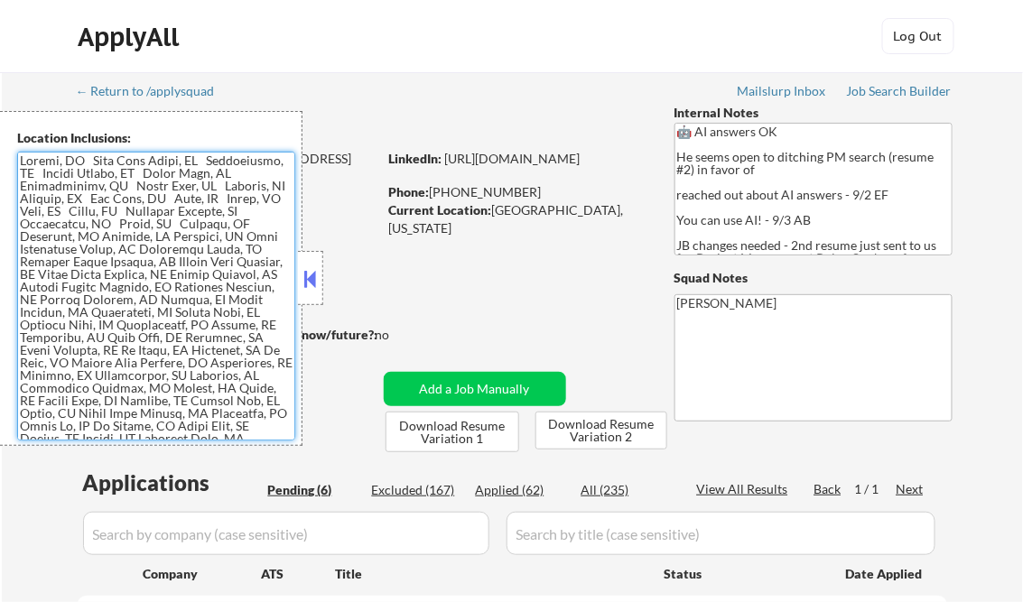
click at [311, 270] on button at bounding box center [311, 278] width 20 height 27
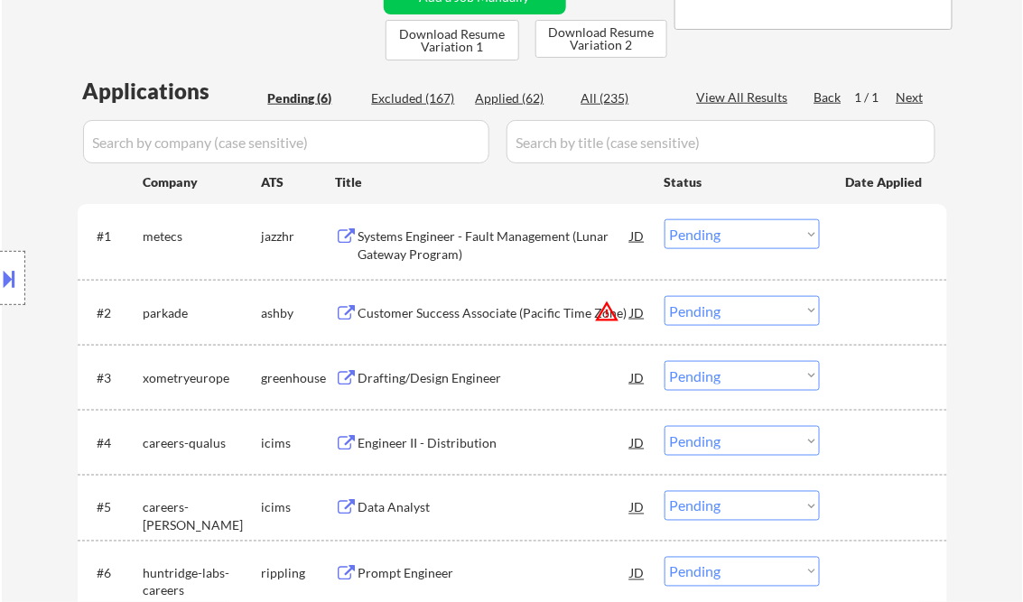
scroll to position [361, 0]
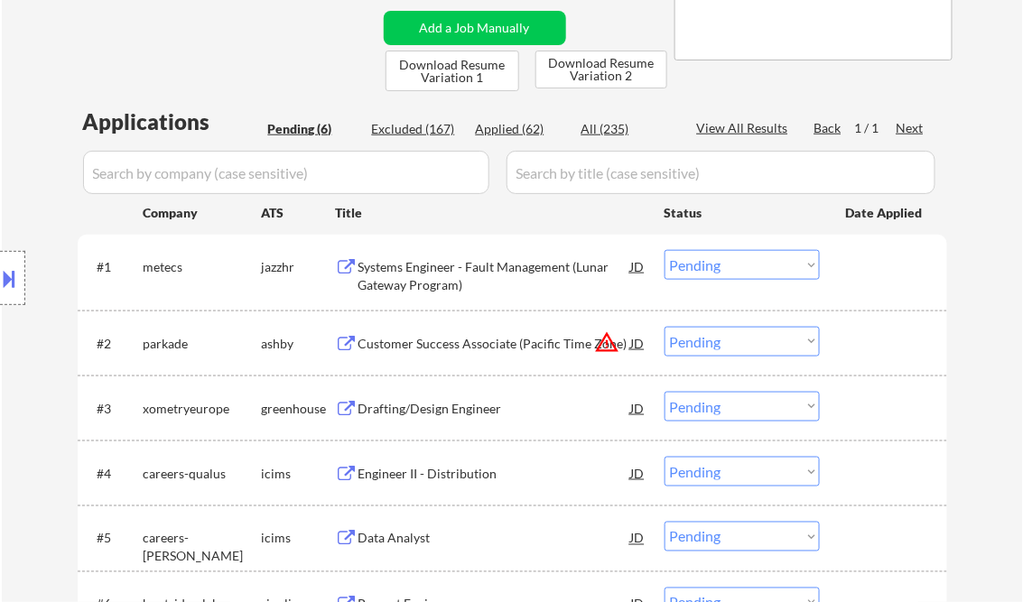
click at [478, 276] on div "Systems Engineer - Fault Management (Lunar Gateway Program)" at bounding box center [494, 275] width 273 height 35
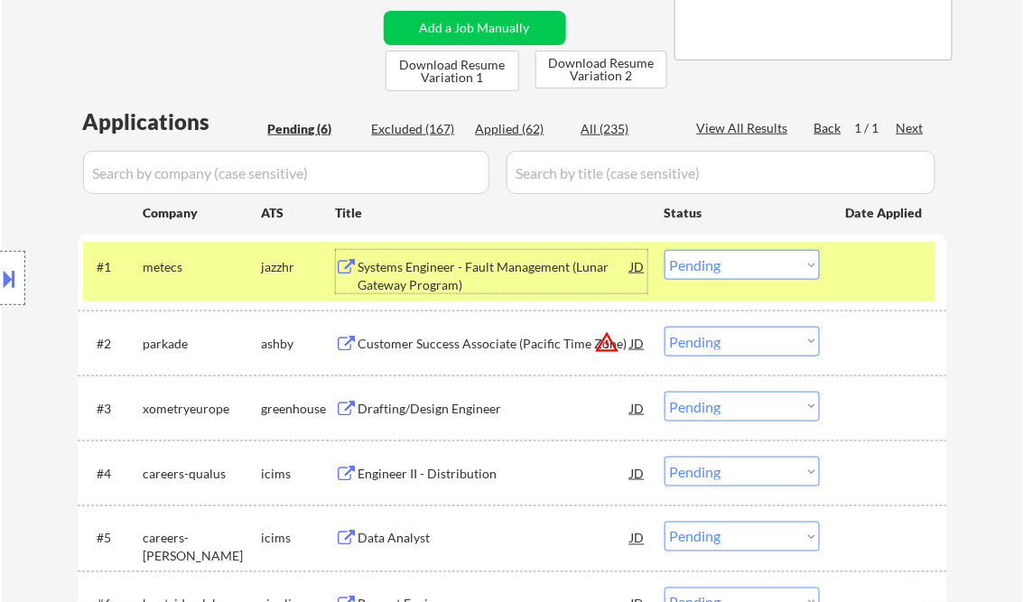
drag, startPoint x: 692, startPoint y: 265, endPoint x: 711, endPoint y: 279, distance: 23.1
click at [692, 265] on select "Choose an option... Pending Applied Excluded (Questions) Excluded (Expired) Exc…" at bounding box center [741, 265] width 155 height 30
click at [664, 250] on select "Choose an option... Pending Applied Excluded (Questions) Excluded (Expired) Exc…" at bounding box center [741, 265] width 155 height 30
click at [471, 339] on div "Customer Success Associate (Pacific Time Zone)" at bounding box center [494, 344] width 273 height 18
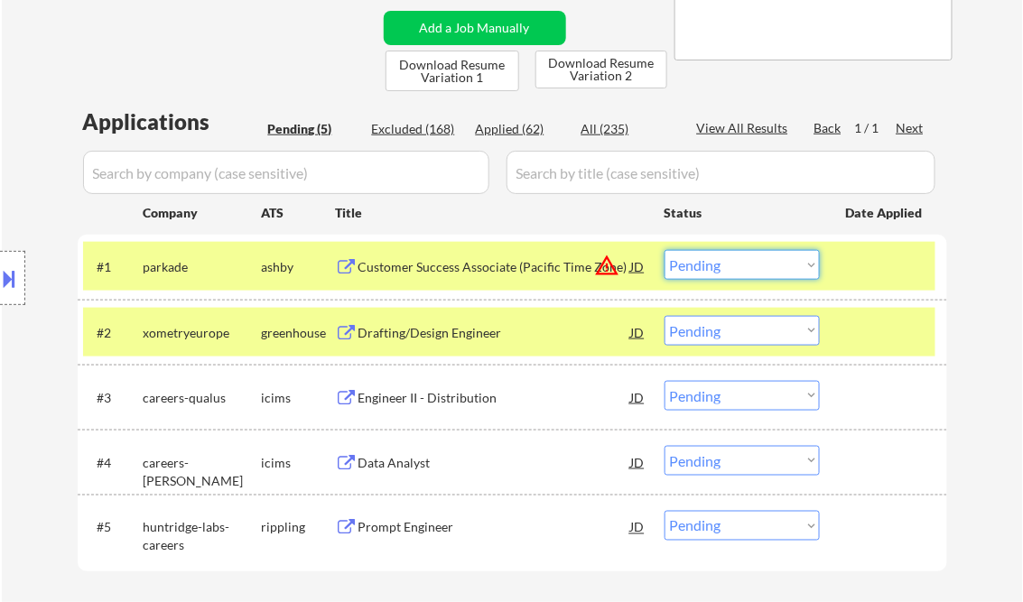
click at [714, 274] on select "Choose an option... Pending Applied Excluded (Questions) Excluded (Expired) Exc…" at bounding box center [741, 265] width 155 height 30
click at [664, 250] on select "Choose an option... Pending Applied Excluded (Questions) Excluded (Expired) Exc…" at bounding box center [741, 265] width 155 height 30
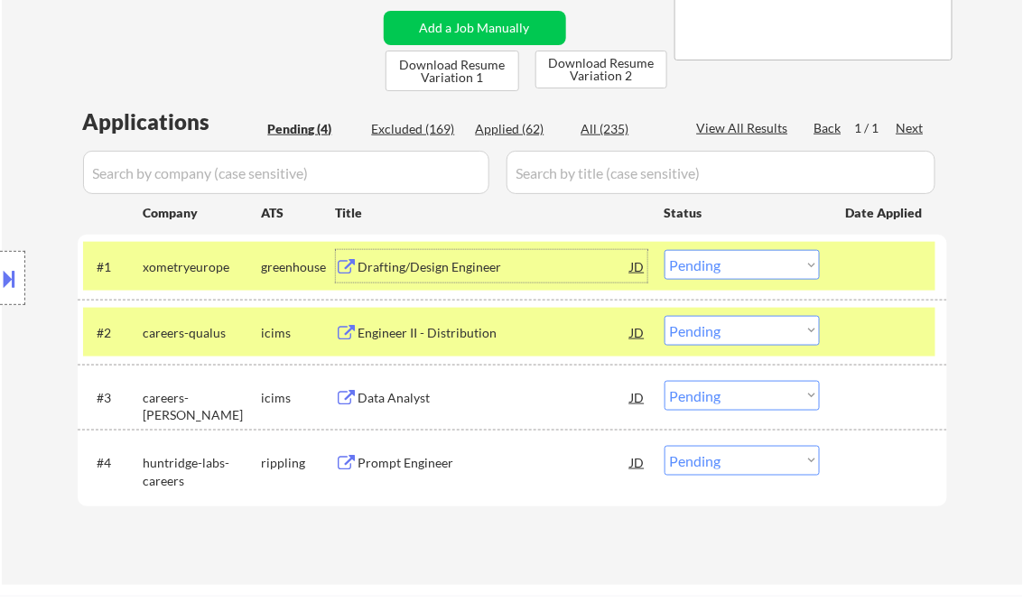
click at [442, 275] on div "Drafting/Design Engineer" at bounding box center [494, 267] width 273 height 18
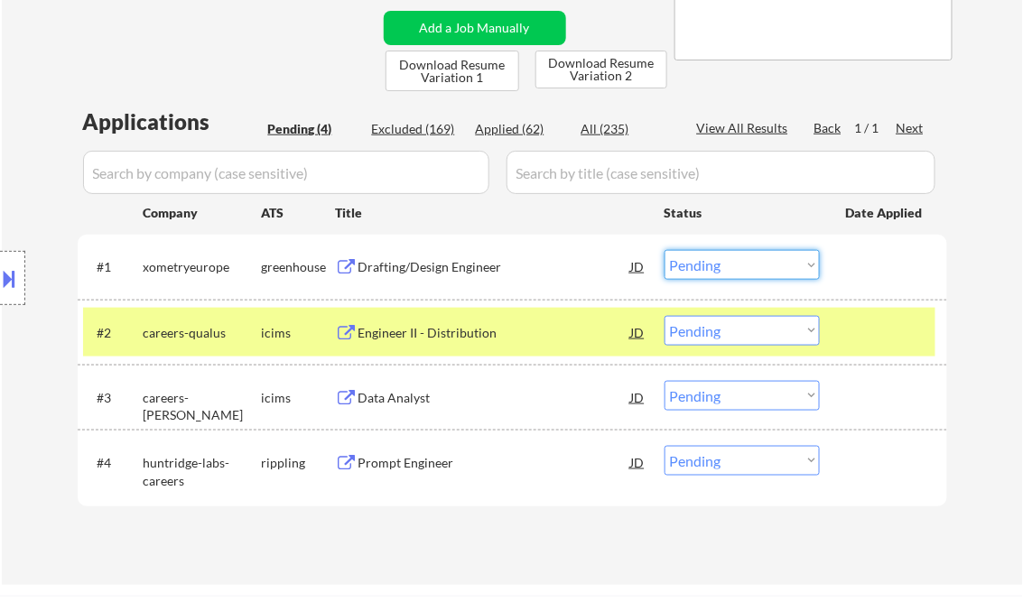
click at [737, 263] on select "Choose an option... Pending Applied Excluded (Questions) Excluded (Expired) Exc…" at bounding box center [741, 265] width 155 height 30
click at [664, 250] on select "Choose an option... Pending Applied Excluded (Questions) Excluded (Expired) Exc…" at bounding box center [741, 265] width 155 height 30
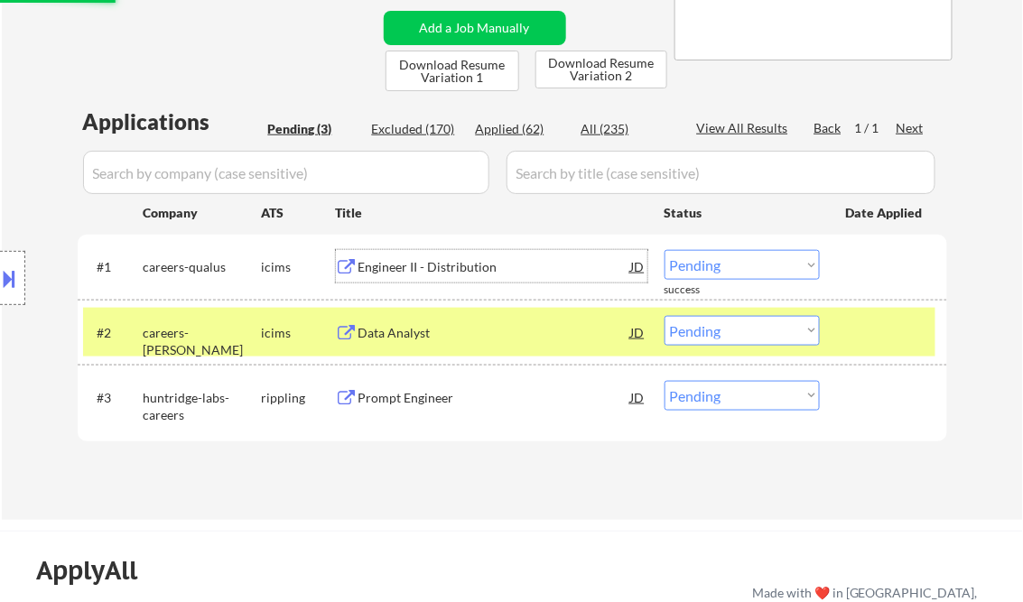
click at [432, 274] on div "Engineer II - Distribution" at bounding box center [494, 267] width 273 height 18
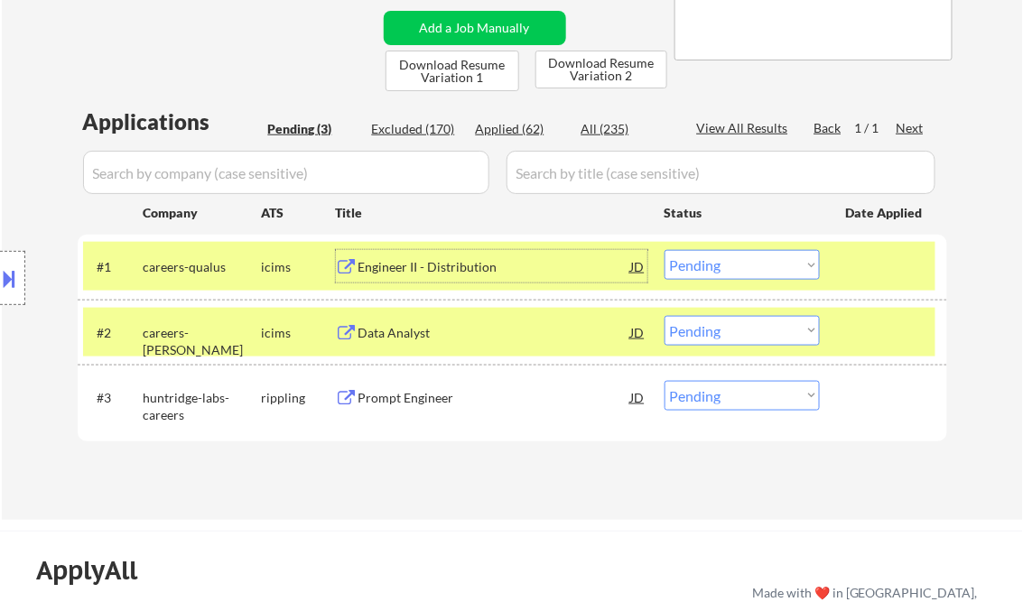
click at [447, 258] on div "Engineer II - Distribution" at bounding box center [494, 267] width 273 height 18
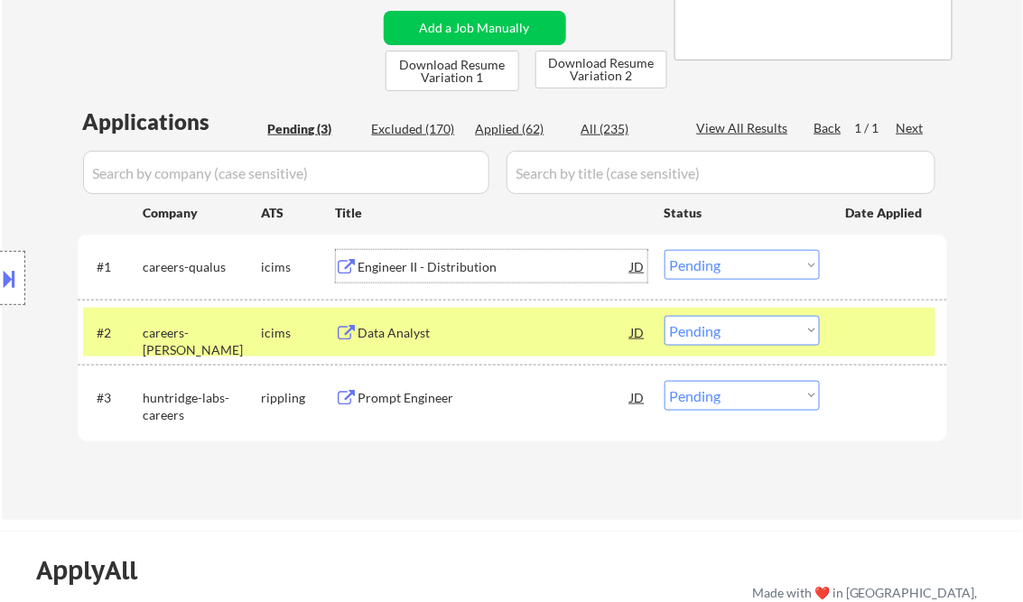
click at [11, 268] on button at bounding box center [10, 279] width 20 height 30
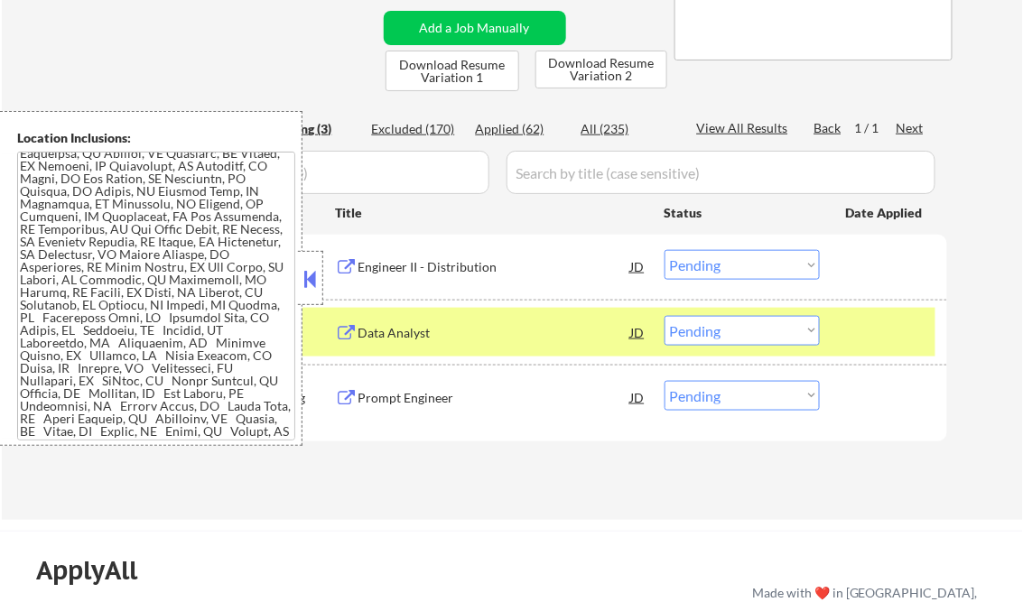
scroll to position [411, 0]
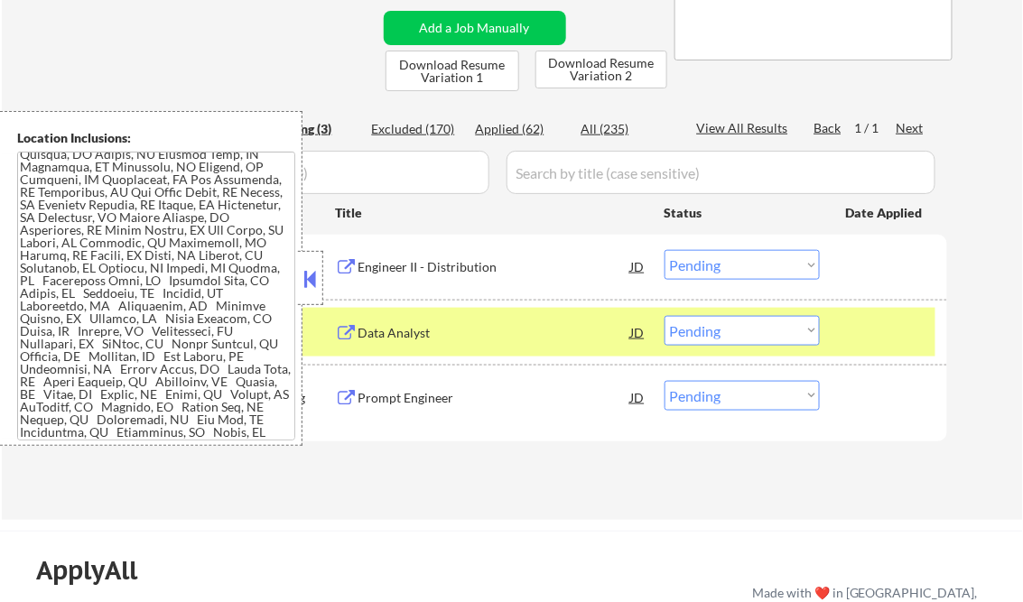
click at [307, 286] on button at bounding box center [311, 278] width 20 height 27
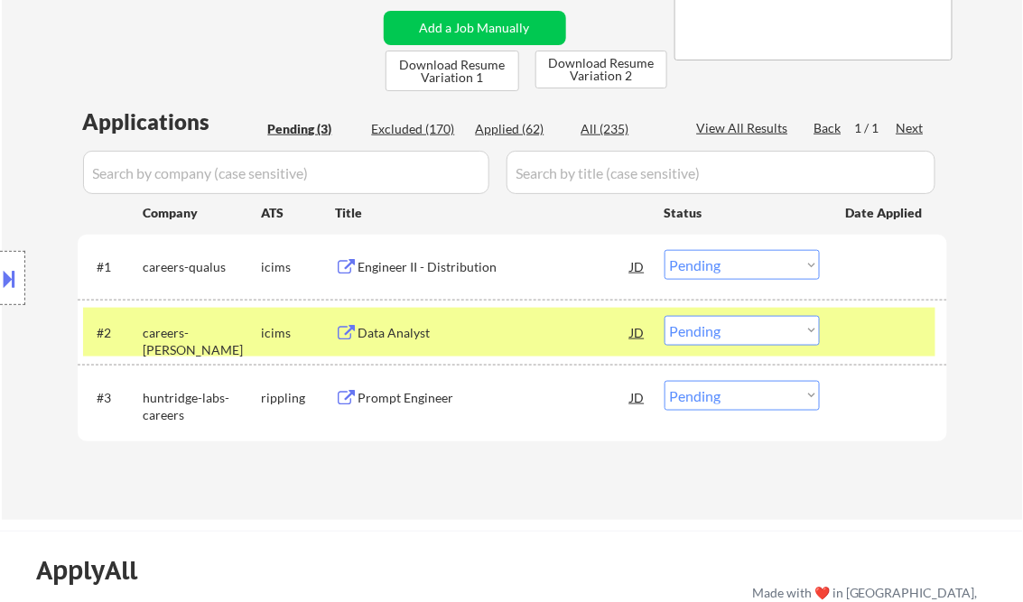
click at [492, 259] on div "Engineer II - Distribution" at bounding box center [494, 267] width 273 height 18
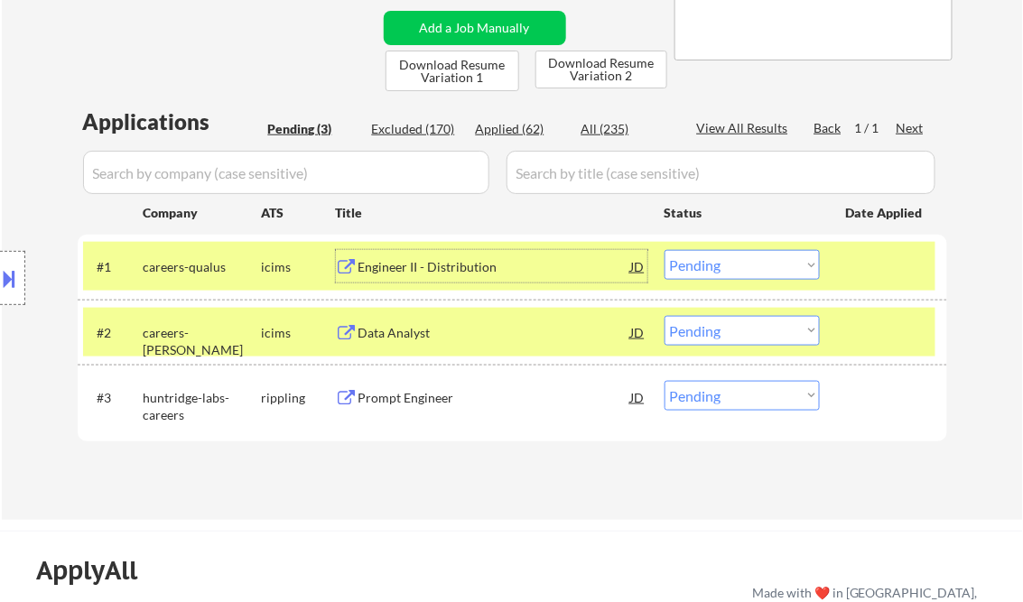
click at [713, 265] on select "Choose an option... Pending Applied Excluded (Questions) Excluded (Expired) Exc…" at bounding box center [741, 265] width 155 height 30
click at [957, 439] on div "← Return to /applysquad Mailslurp Inbox Job Search Builder Hisham Haq User Emai…" at bounding box center [512, 108] width 901 height 794
click at [801, 269] on select "Choose an option... Pending Applied Excluded (Questions) Excluded (Expired) Exc…" at bounding box center [741, 265] width 155 height 30
click at [664, 250] on select "Choose an option... Pending Applied Excluded (Questions) Excluded (Expired) Exc…" at bounding box center [741, 265] width 155 height 30
click at [486, 330] on div "Data Analyst" at bounding box center [494, 333] width 273 height 18
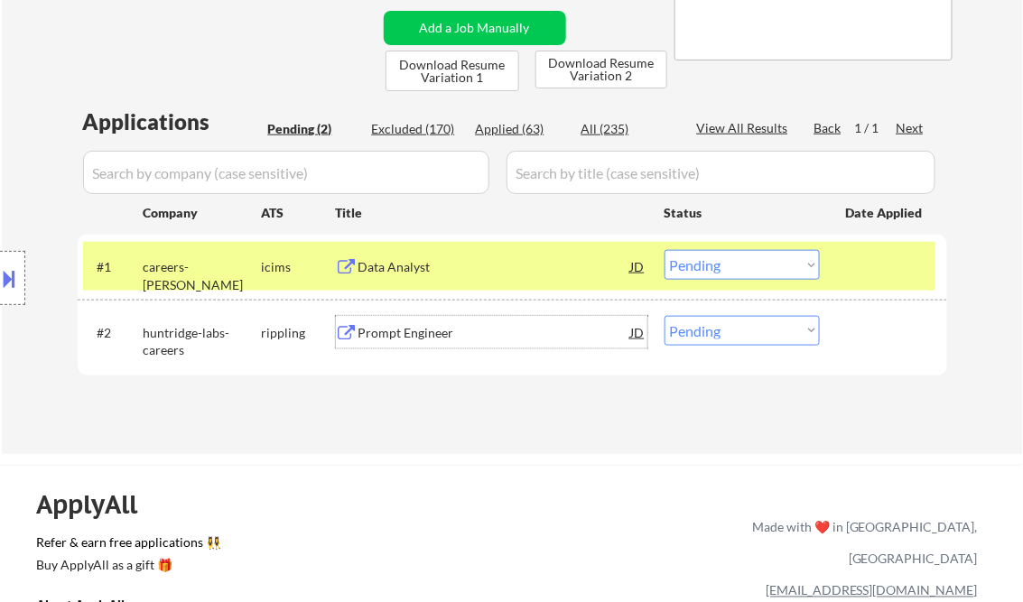
click at [762, 269] on select "Choose an option... Pending Applied Excluded (Questions) Excluded (Expired) Exc…" at bounding box center [741, 265] width 155 height 30
click at [664, 250] on select "Choose an option... Pending Applied Excluded (Questions) Excluded (Expired) Exc…" at bounding box center [741, 265] width 155 height 30
click at [405, 336] on div "Prompt Engineer" at bounding box center [494, 333] width 273 height 18
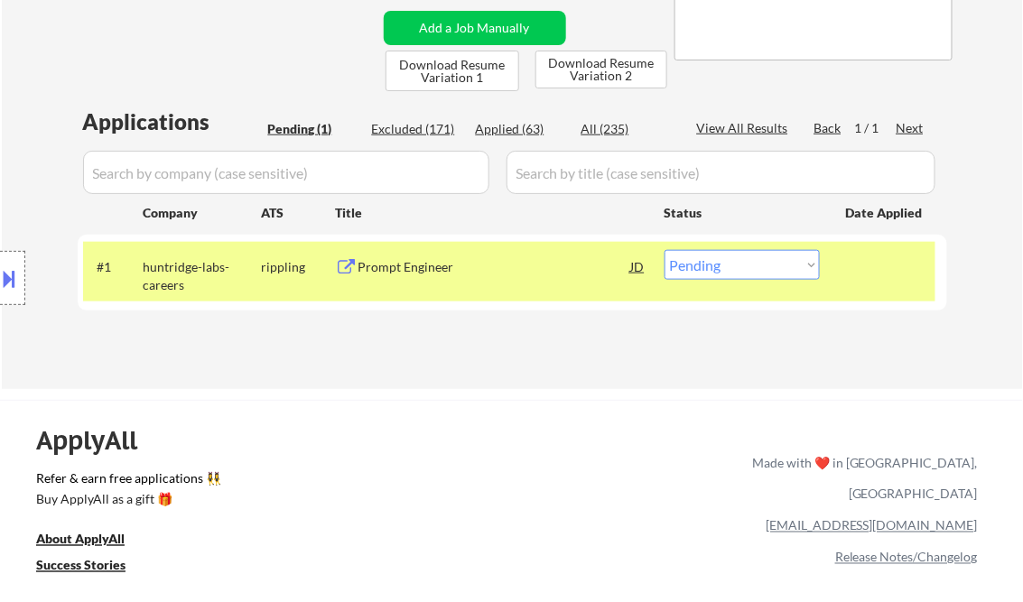
click at [726, 266] on select "Choose an option... Pending Applied Excluded (Questions) Excluded (Expired) Exc…" at bounding box center [741, 265] width 155 height 30
select select ""excluded__bad_match_""
click at [664, 250] on select "Choose an option... Pending Applied Excluded (Questions) Excluded (Expired) Exc…" at bounding box center [741, 265] width 155 height 30
click at [567, 400] on div "ApplyAll Refer & earn free applications 👯‍♀️ Buy ApplyAll as a gift 🎁 About App…" at bounding box center [511, 540] width 1023 height 281
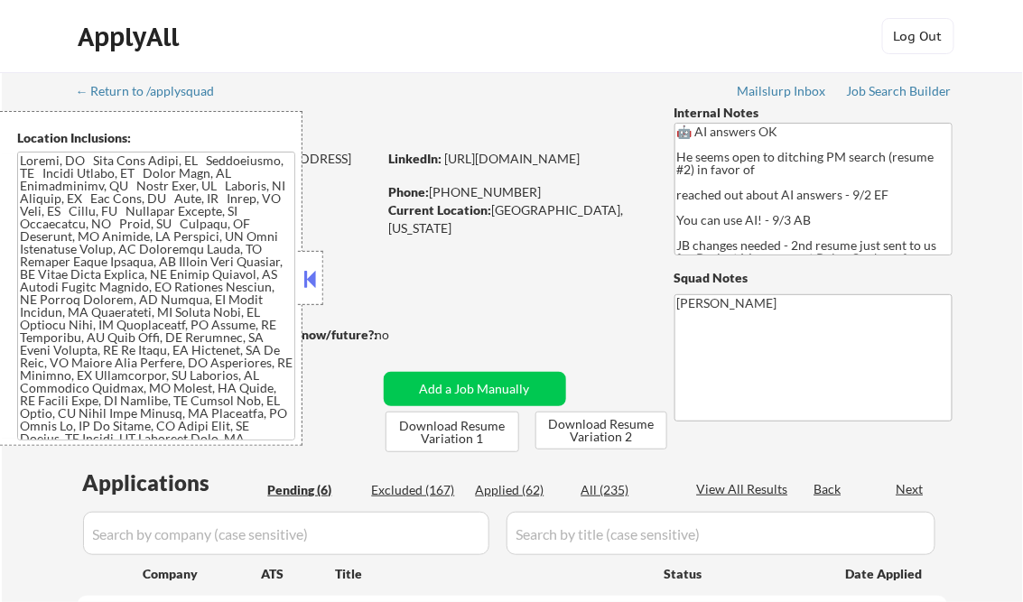
select select ""pending""
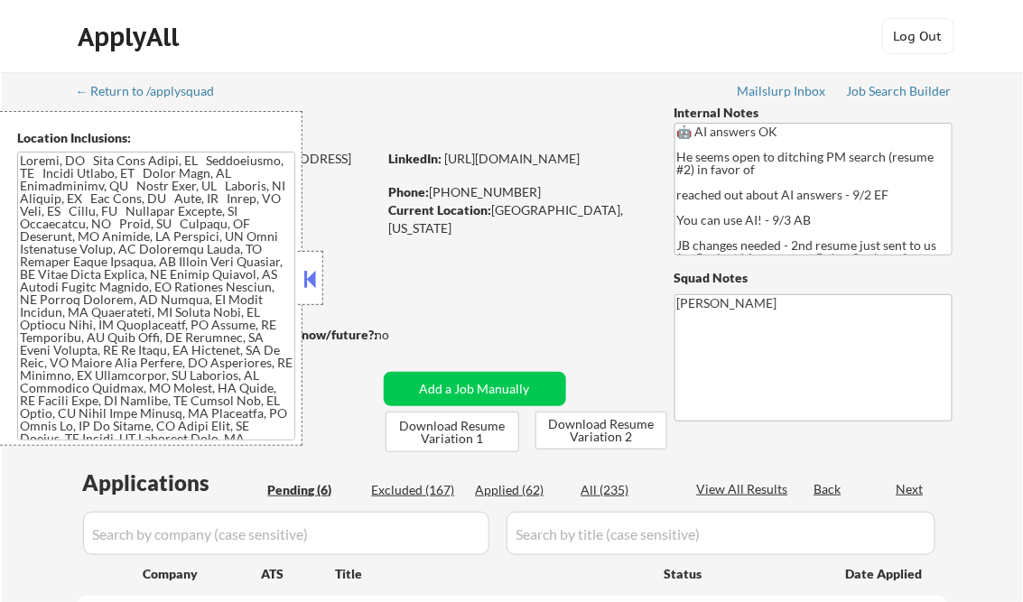
select select ""pending""
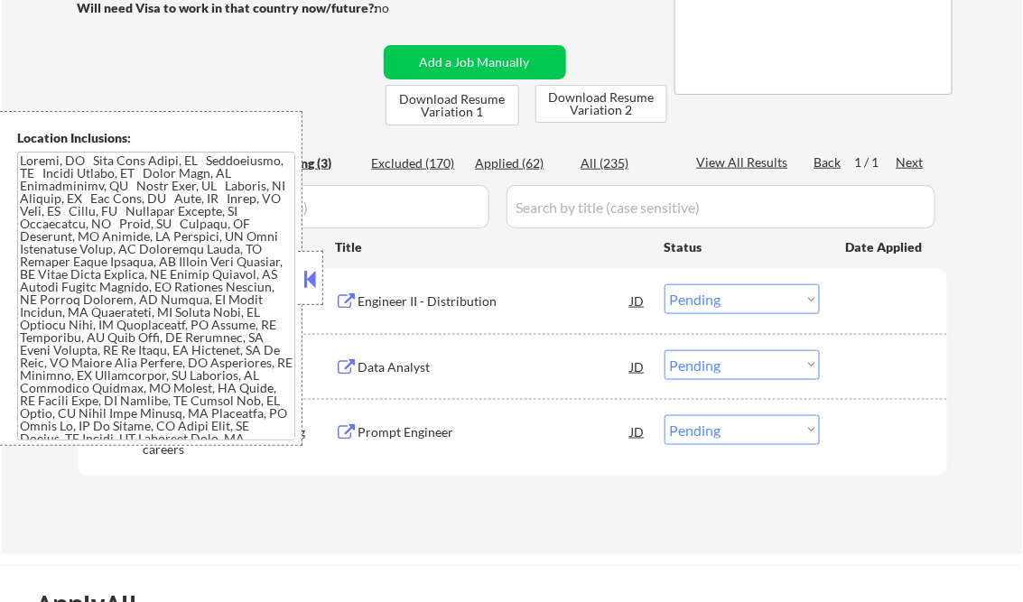
drag, startPoint x: 519, startPoint y: 161, endPoint x: 325, endPoint y: 265, distance: 220.6
click at [519, 160] on div "Applied (62)" at bounding box center [521, 163] width 90 height 18
select select ""applied""
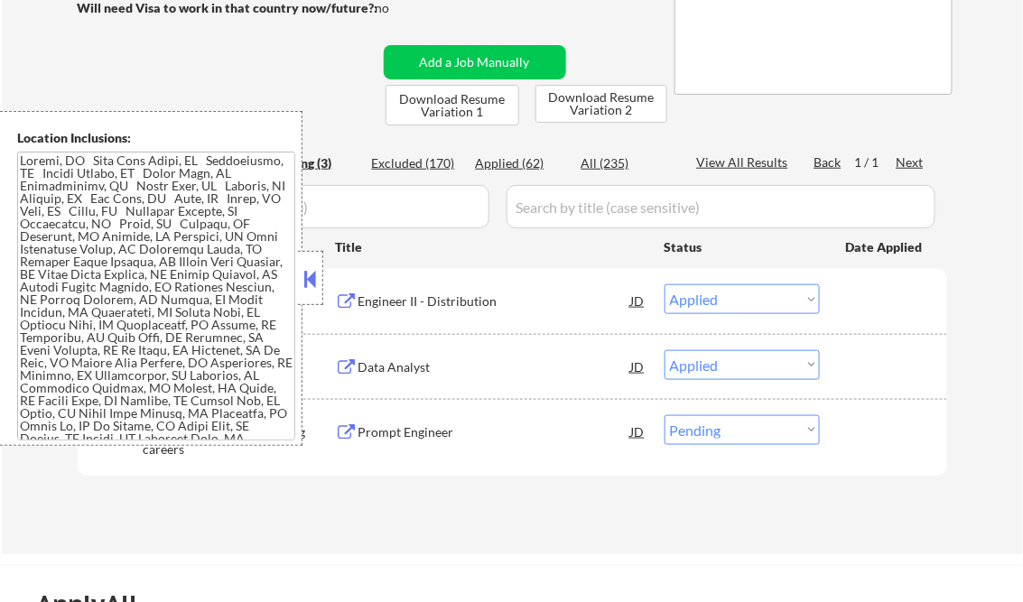
select select ""applied""
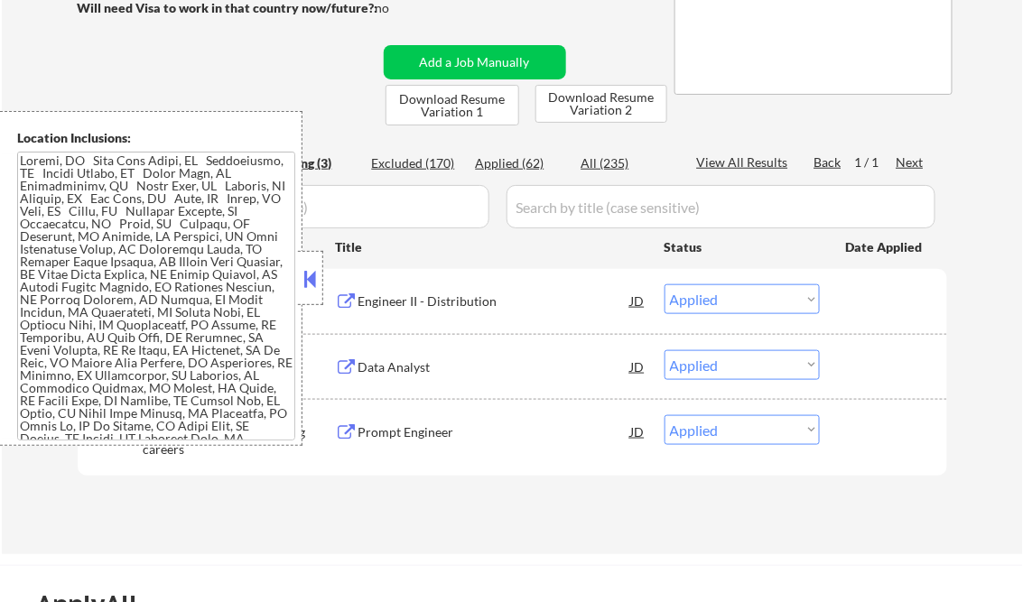
select select ""applied""
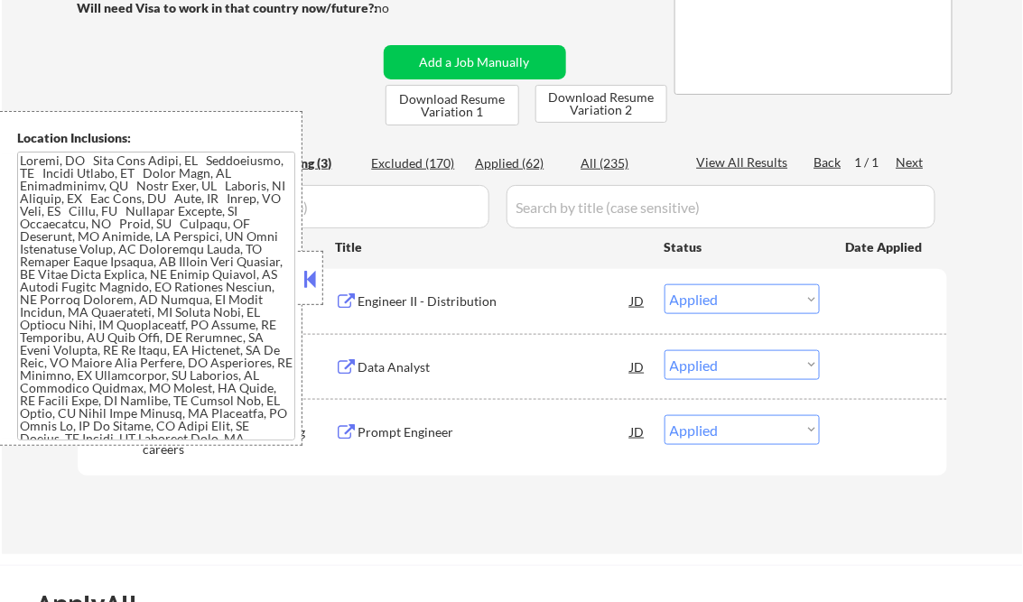
select select ""applied""
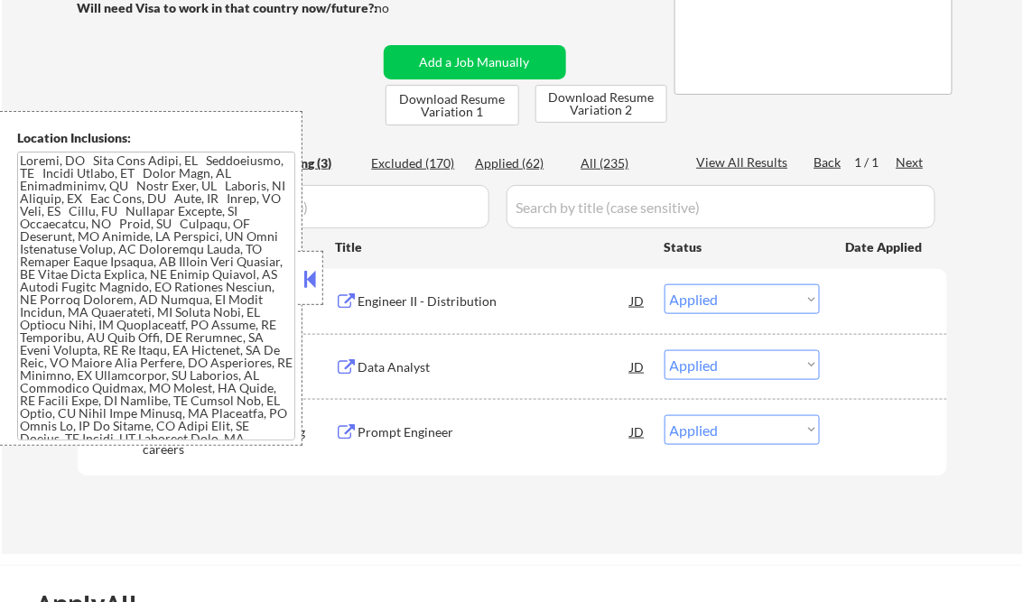
select select ""applied""
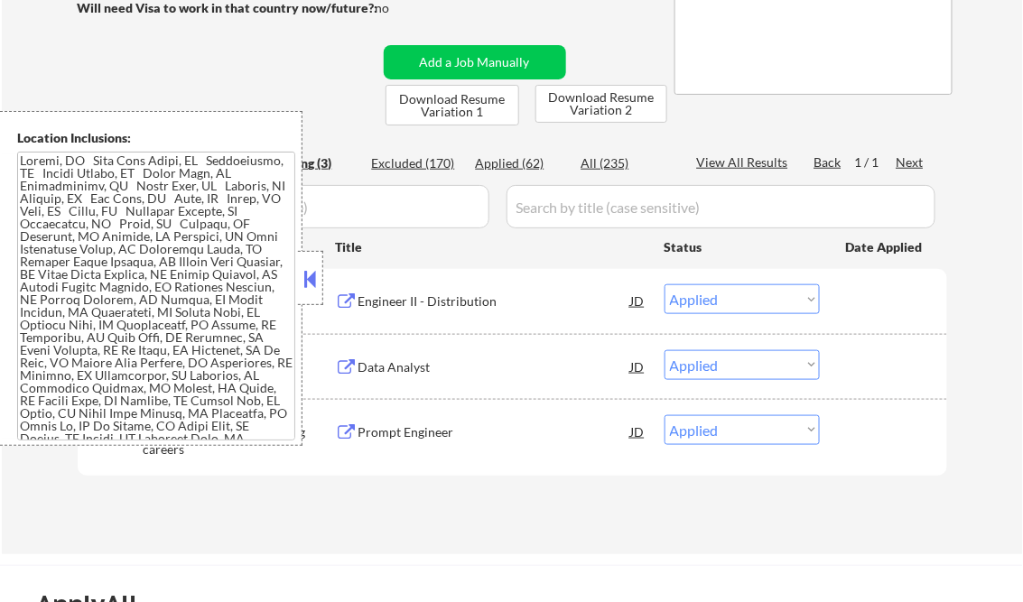
select select ""applied""
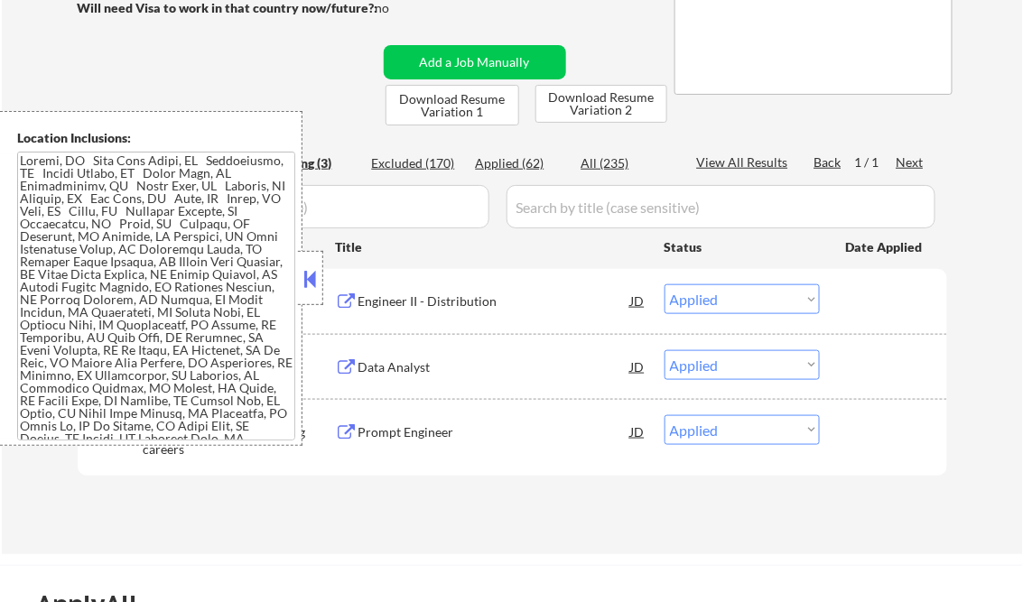
select select ""applied""
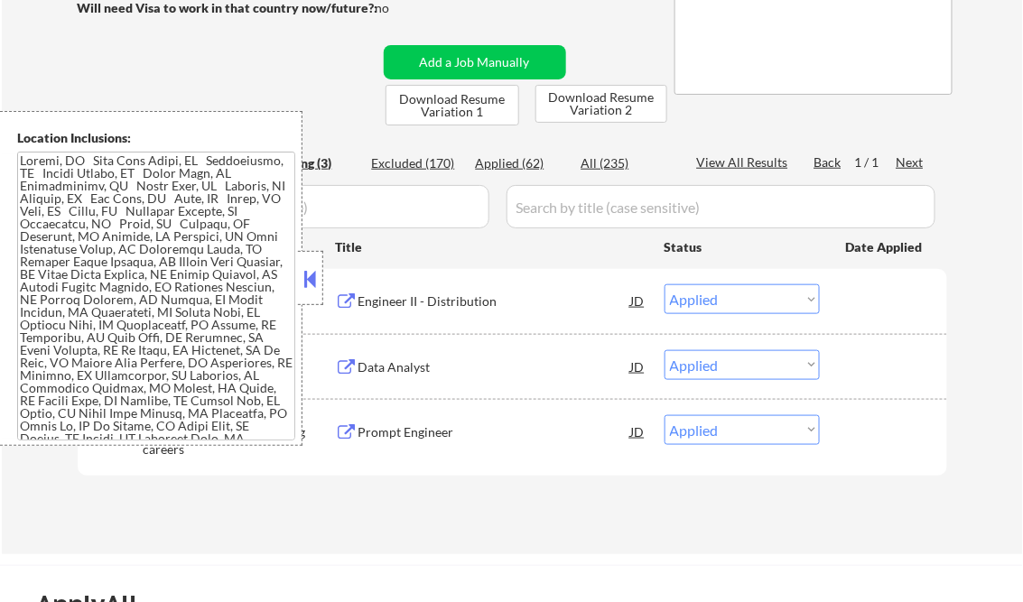
select select ""applied""
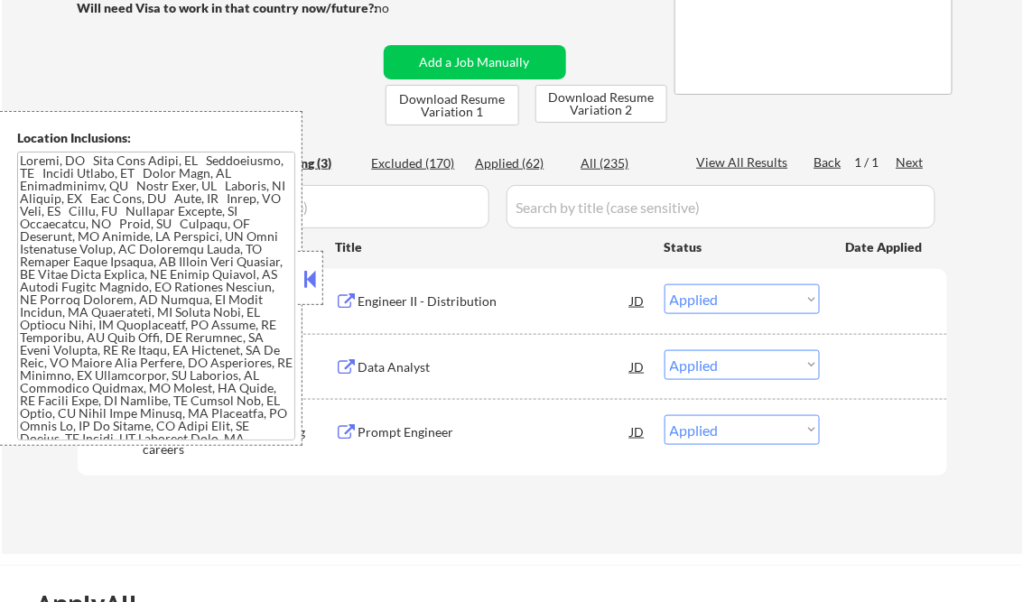
select select ""applied""
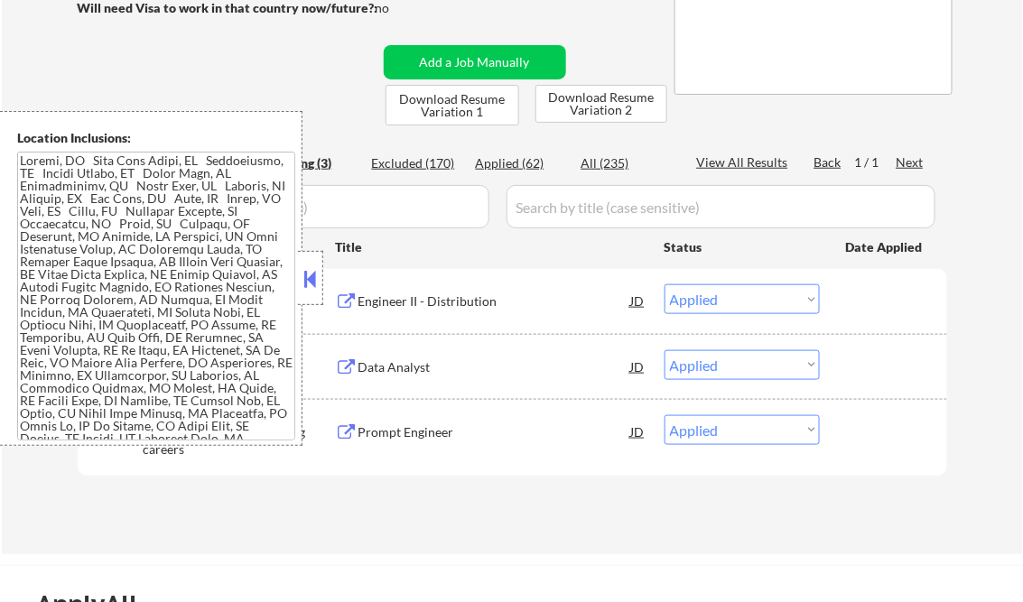
select select ""applied""
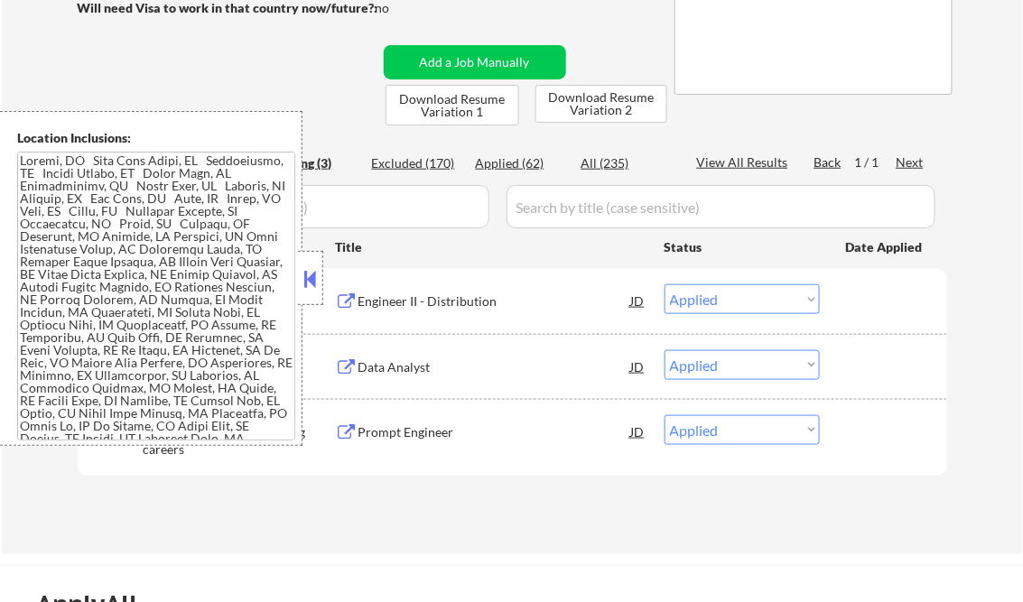
select select ""applied""
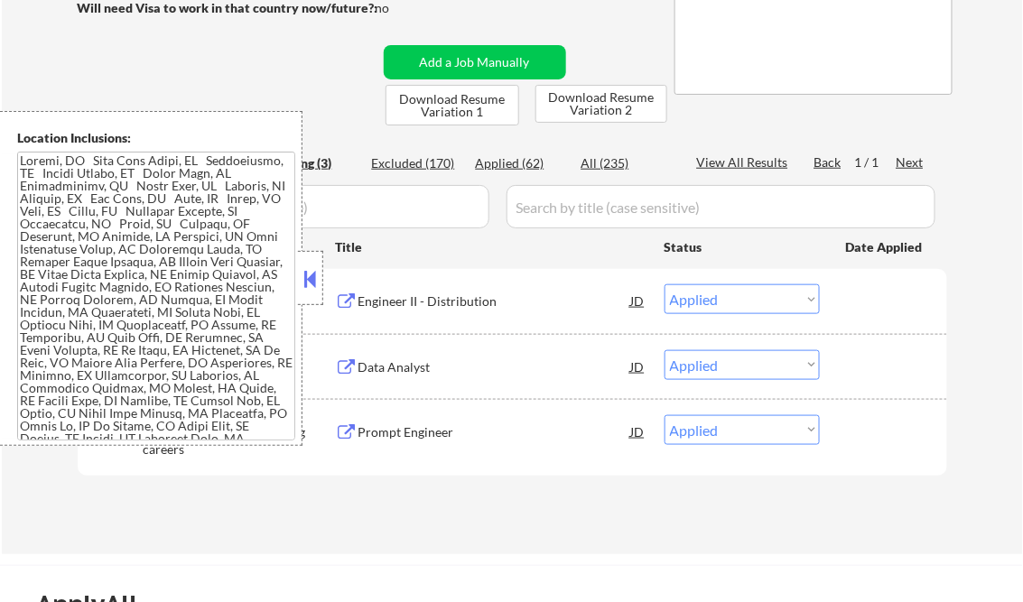
select select ""applied""
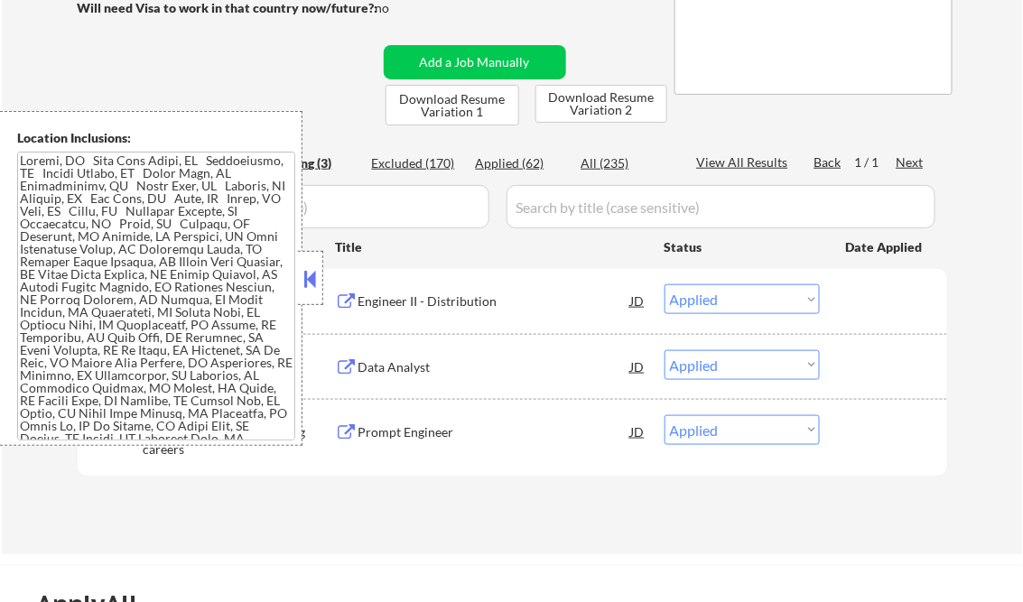
select select ""applied""
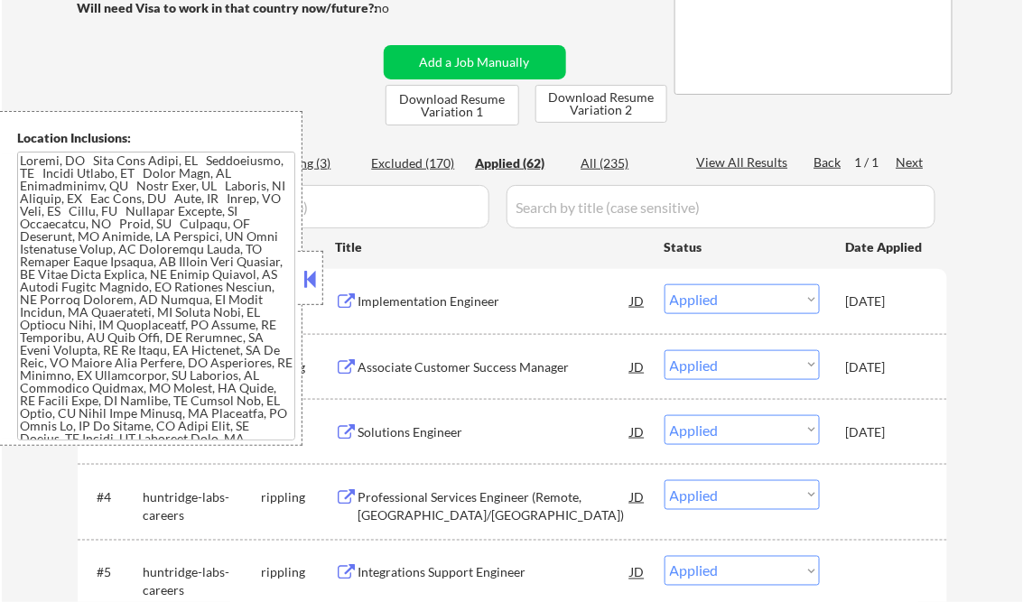
click at [304, 270] on button at bounding box center [311, 278] width 20 height 27
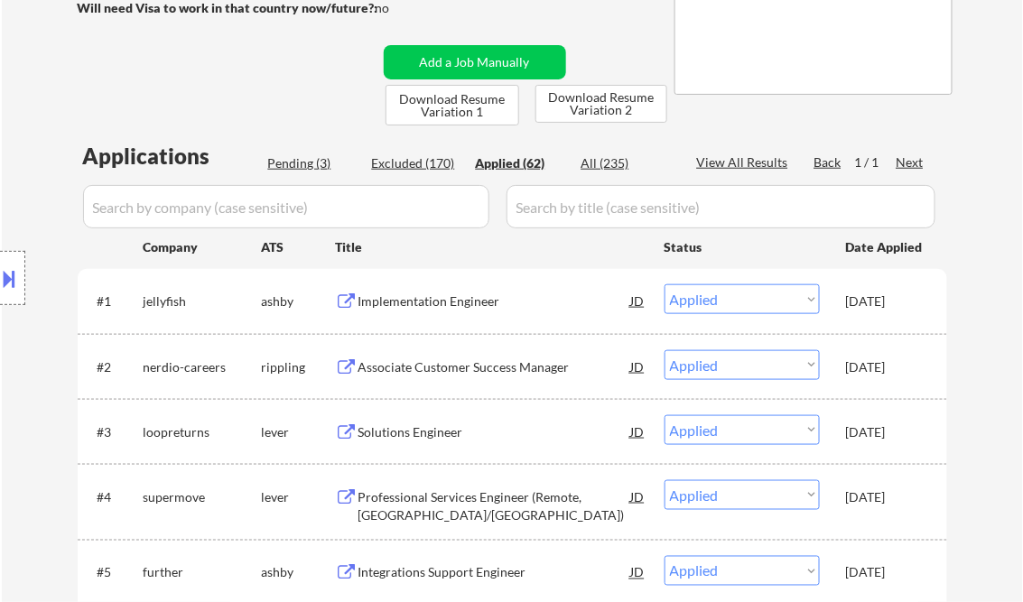
select select ""applied""
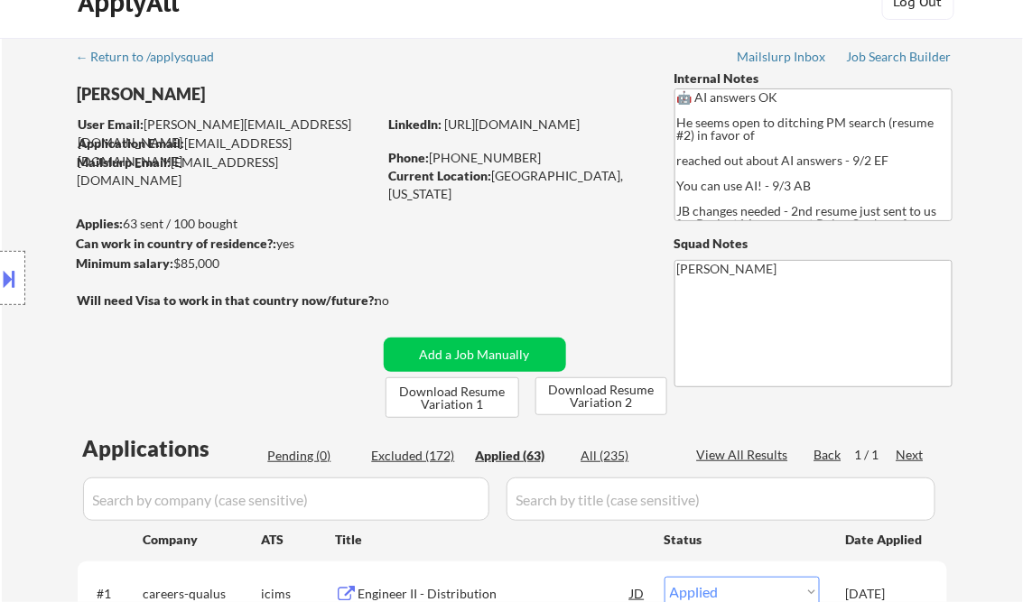
scroll to position [0, 0]
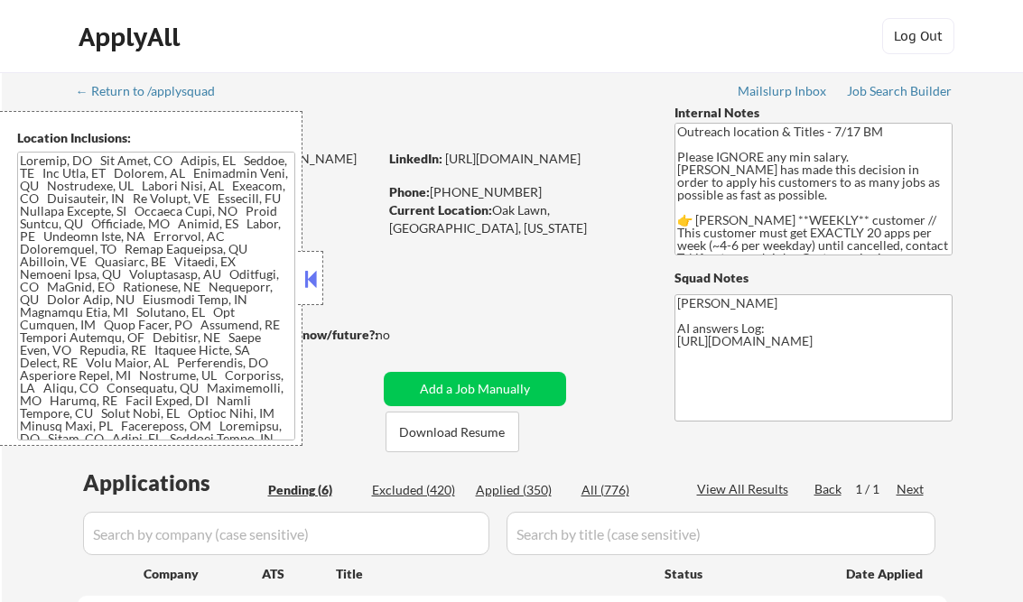
select select ""pending""
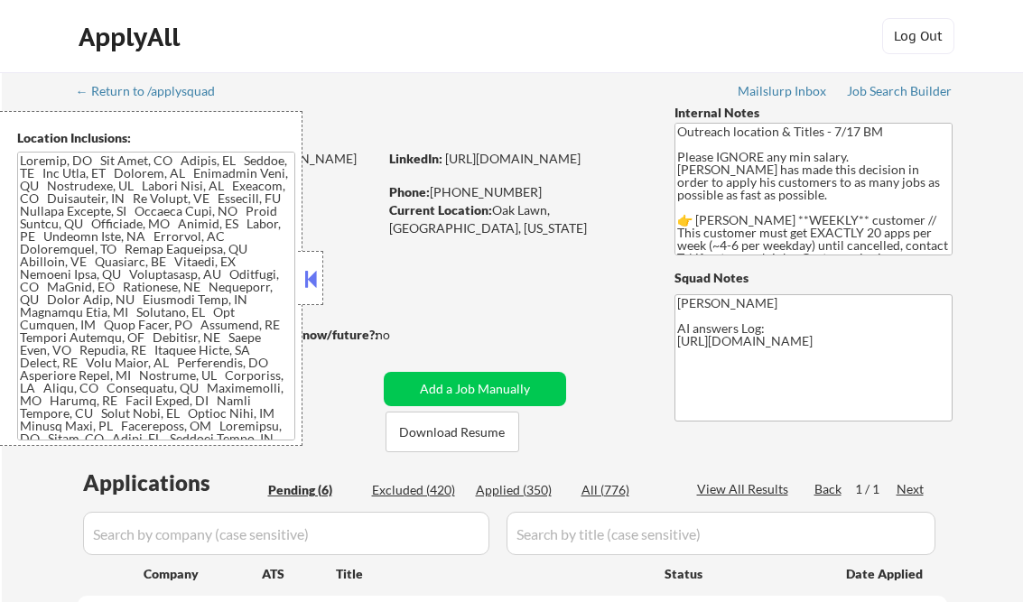
select select ""pending""
click at [313, 274] on button at bounding box center [311, 278] width 20 height 27
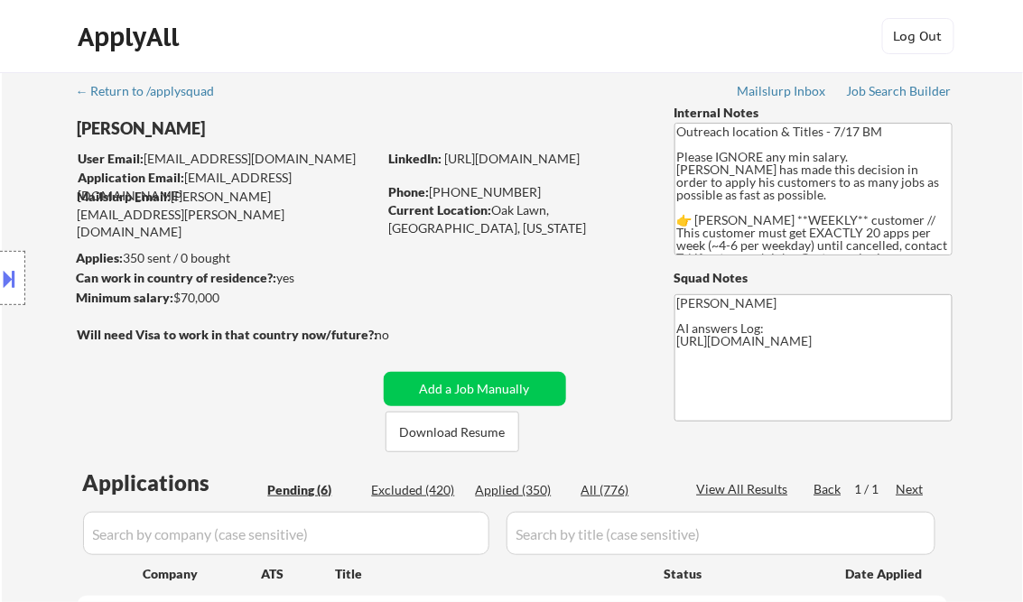
click at [17, 269] on button at bounding box center [10, 279] width 20 height 30
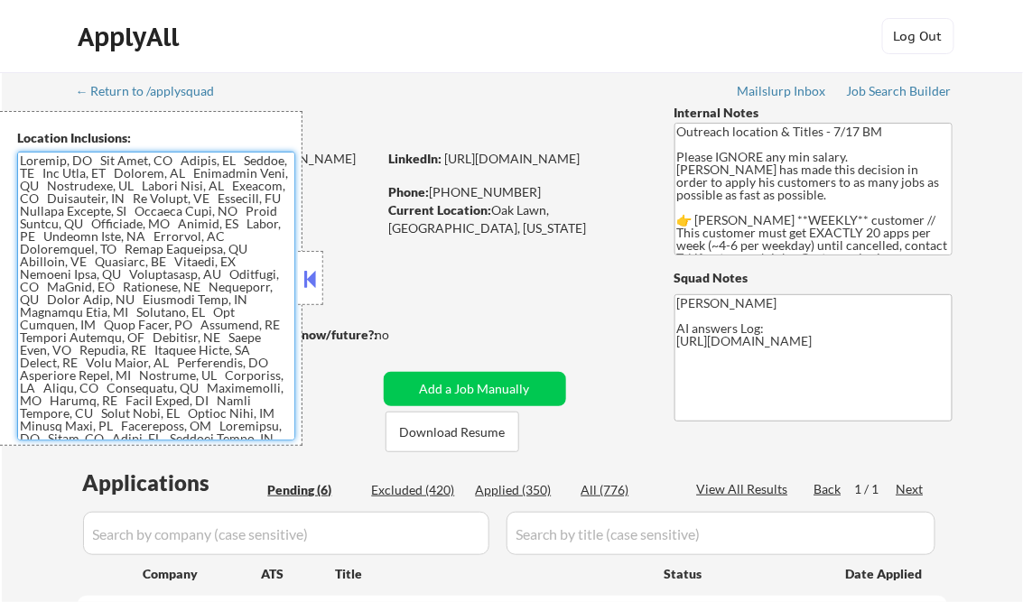
click at [160, 284] on textarea at bounding box center [156, 296] width 278 height 289
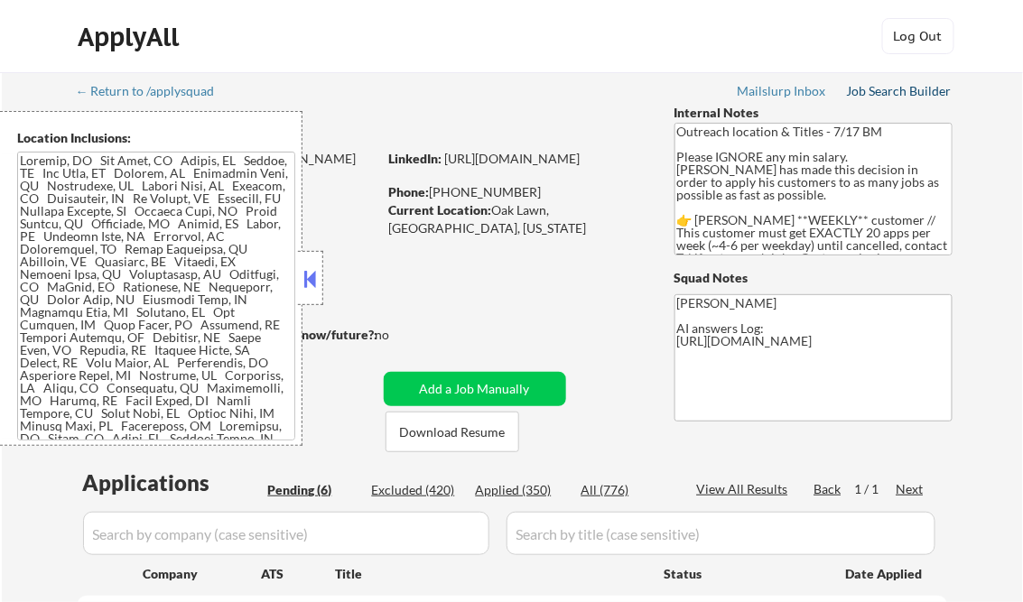
click at [878, 96] on div "Job Search Builder" at bounding box center [900, 91] width 106 height 13
click at [320, 267] on button at bounding box center [311, 278] width 20 height 27
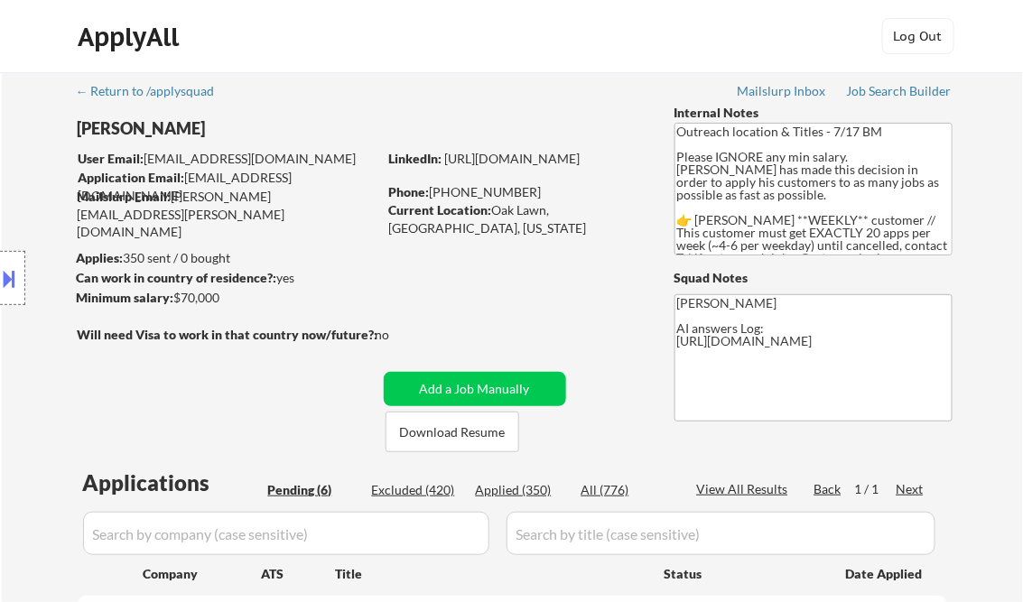
scroll to position [249, 0]
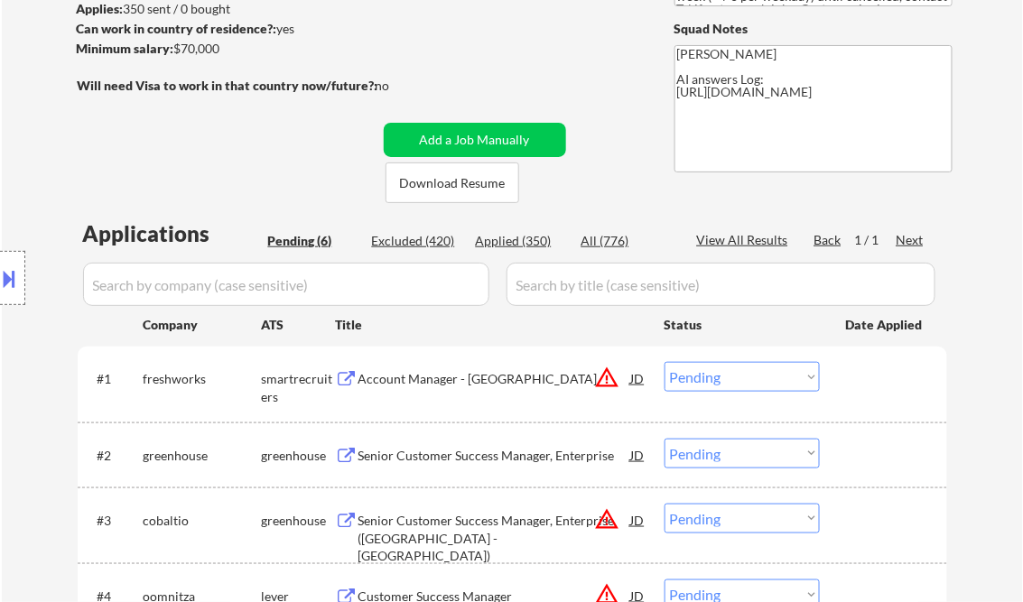
click at [456, 308] on div "Title" at bounding box center [491, 324] width 311 height 33
click at [492, 261] on div "Applications Pending (6) Excluded (420) Applied (350) All (776) View All Result…" at bounding box center [512, 522] width 869 height 608
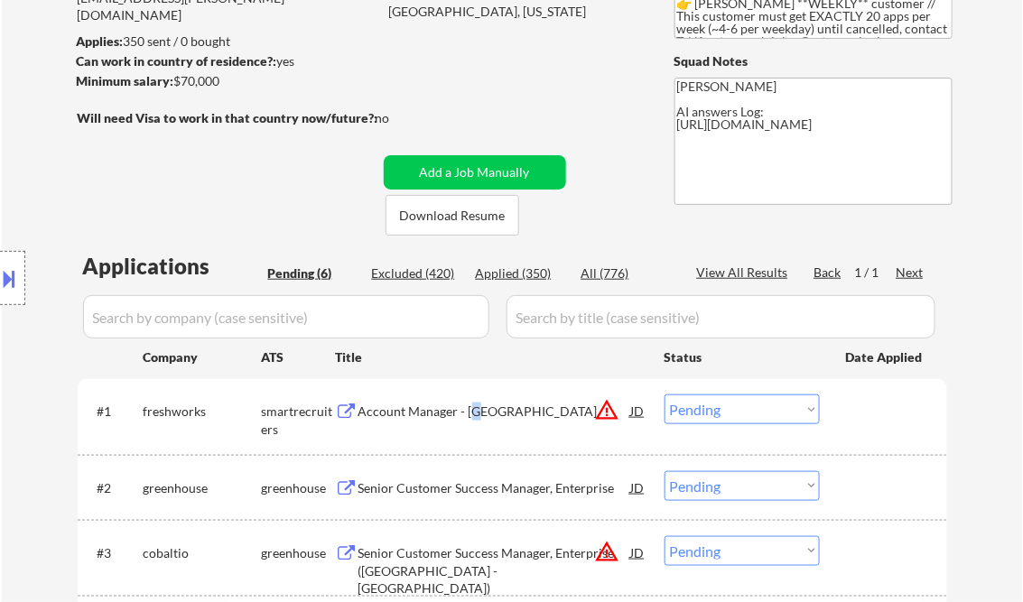
click at [478, 407] on div "Account Manager - [GEOGRAPHIC_DATA]" at bounding box center [494, 412] width 273 height 18
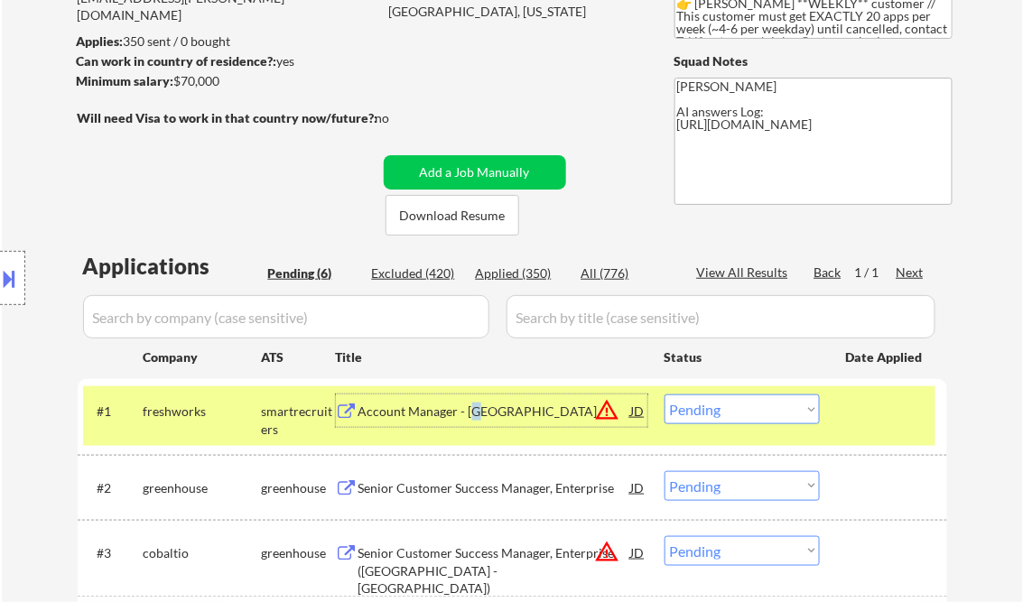
click at [9, 273] on button at bounding box center [10, 279] width 20 height 30
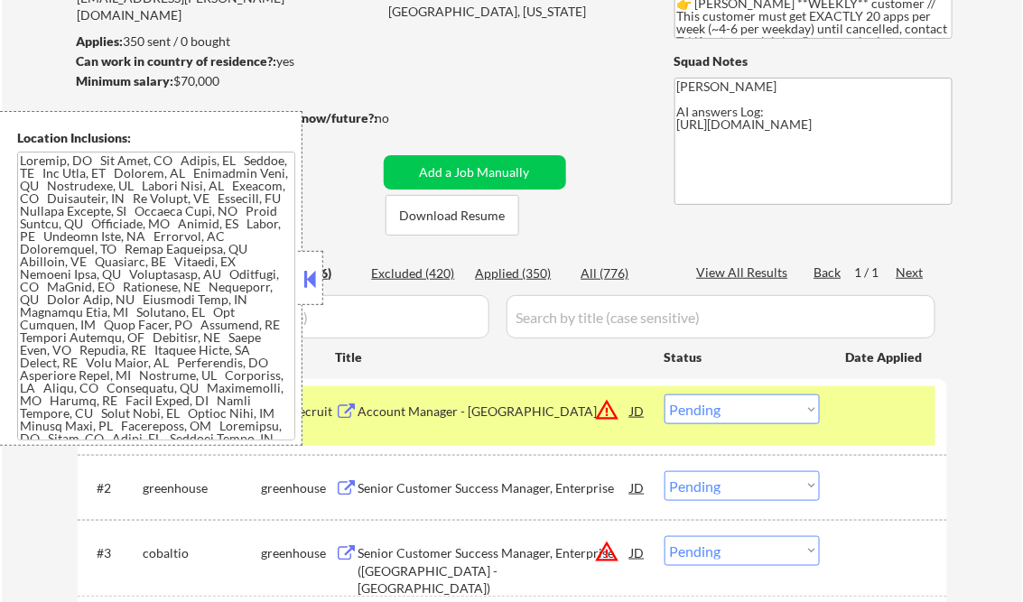
click at [315, 274] on button at bounding box center [311, 278] width 20 height 27
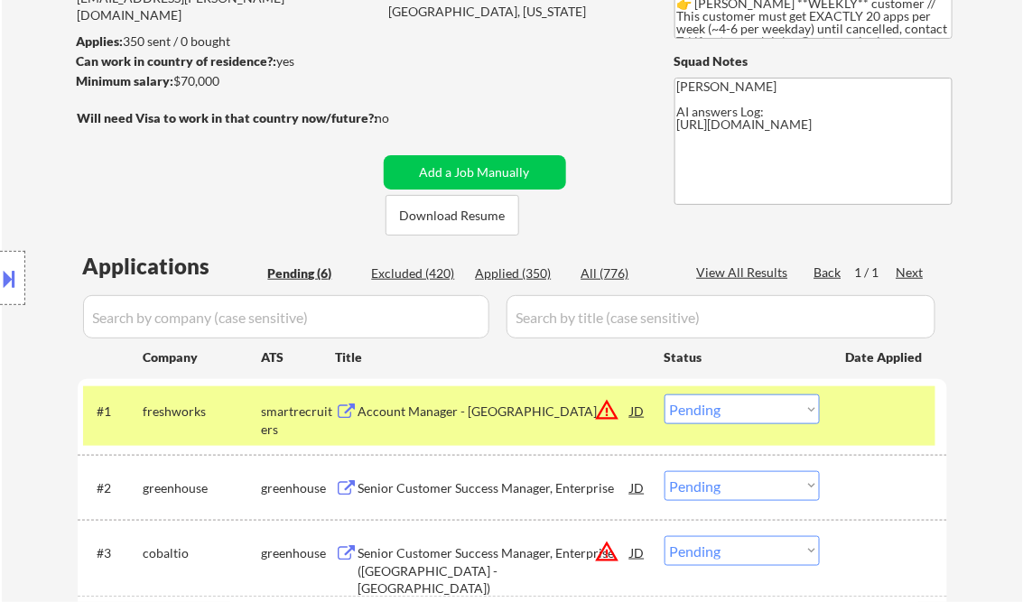
click at [733, 417] on select "Choose an option... Pending Applied Excluded (Questions) Excluded (Expired) Exc…" at bounding box center [741, 410] width 155 height 30
click at [664, 395] on select "Choose an option... Pending Applied Excluded (Questions) Excluded (Expired) Exc…" at bounding box center [741, 410] width 155 height 30
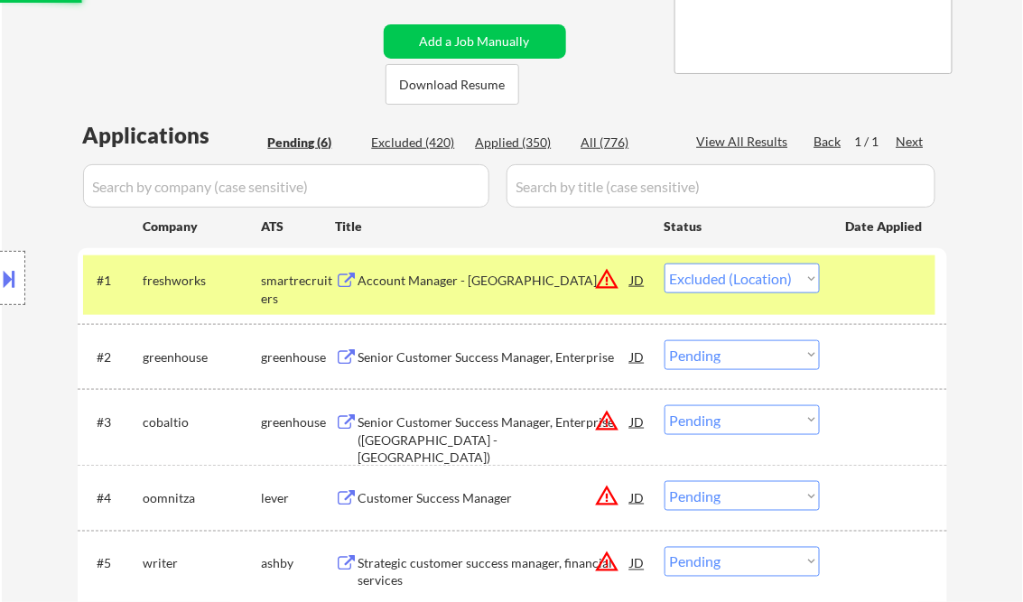
scroll to position [433, 0]
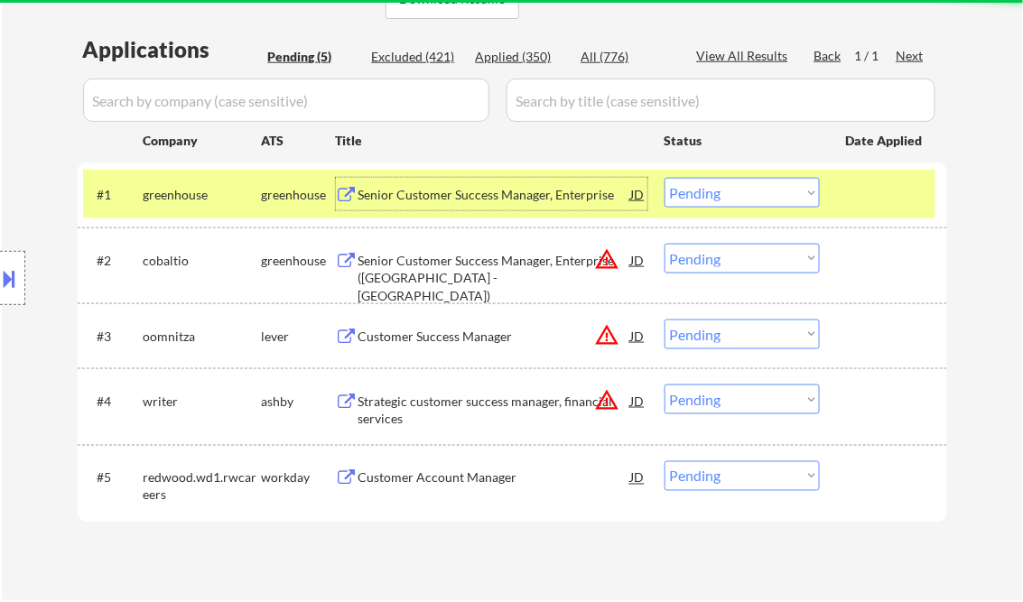
click at [438, 195] on div "Senior Customer Success Manager, Enterprise" at bounding box center [494, 195] width 273 height 18
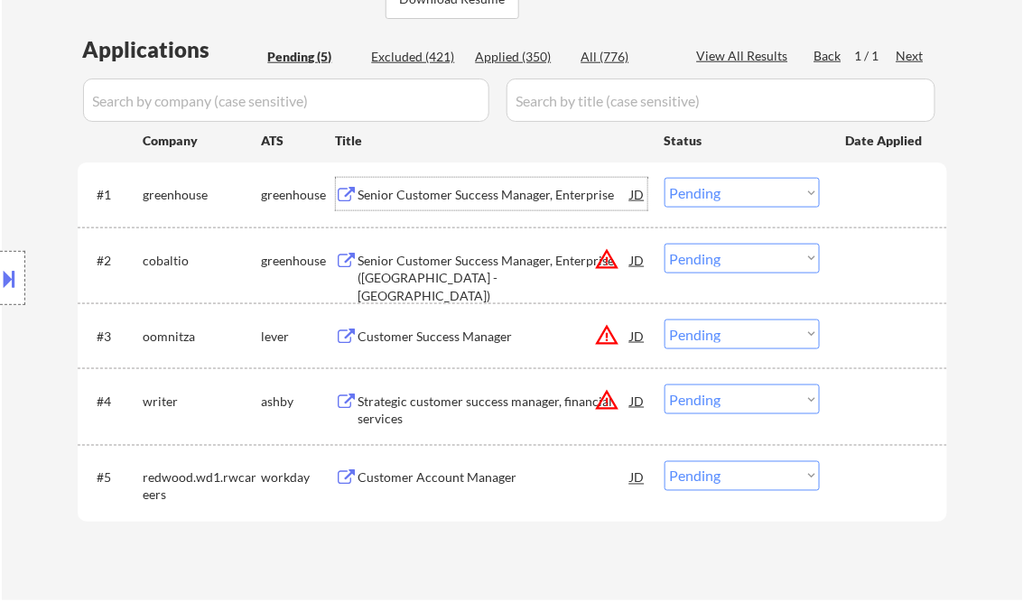
click at [734, 198] on select "Choose an option... Pending Applied Excluded (Questions) Excluded (Expired) Exc…" at bounding box center [741, 193] width 155 height 30
click at [664, 178] on select "Choose an option... Pending Applied Excluded (Questions) Excluded (Expired) Exc…" at bounding box center [741, 193] width 155 height 30
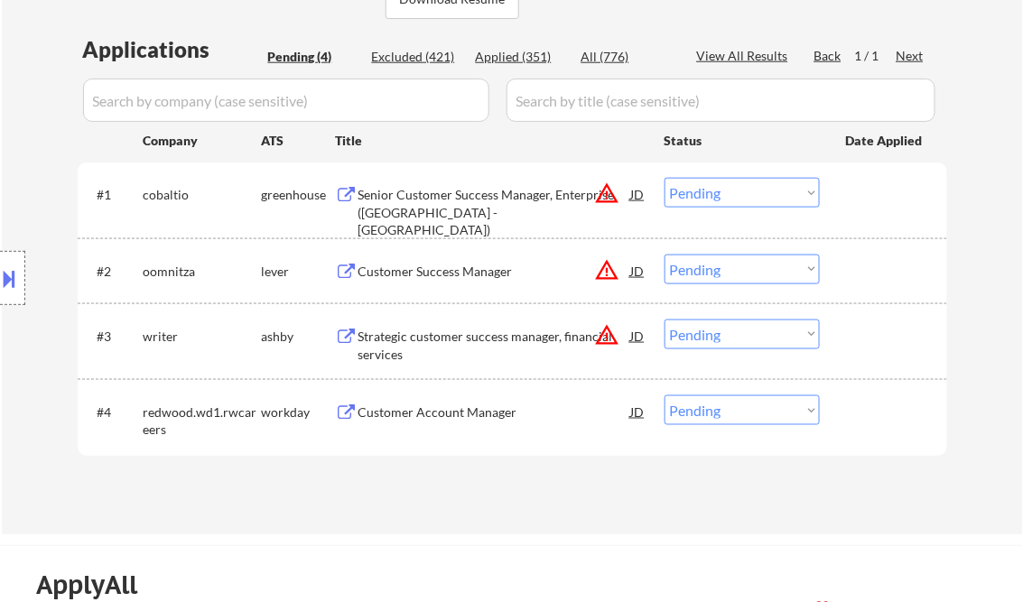
drag, startPoint x: 726, startPoint y: 197, endPoint x: 755, endPoint y: 206, distance: 30.3
click at [727, 197] on select "Choose an option... Pending Applied Excluded (Questions) Excluded (Expired) Exc…" at bounding box center [741, 193] width 155 height 30
click at [664, 178] on select "Choose an option... Pending Applied Excluded (Questions) Excluded (Expired) Exc…" at bounding box center [741, 193] width 155 height 30
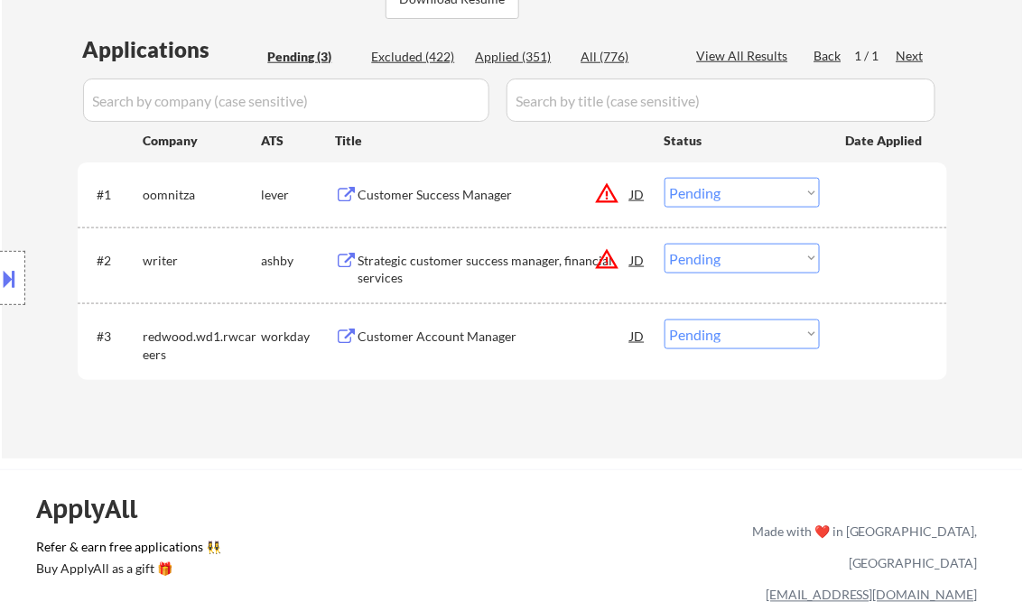
click at [470, 200] on div "Customer Success Manager" at bounding box center [494, 195] width 273 height 18
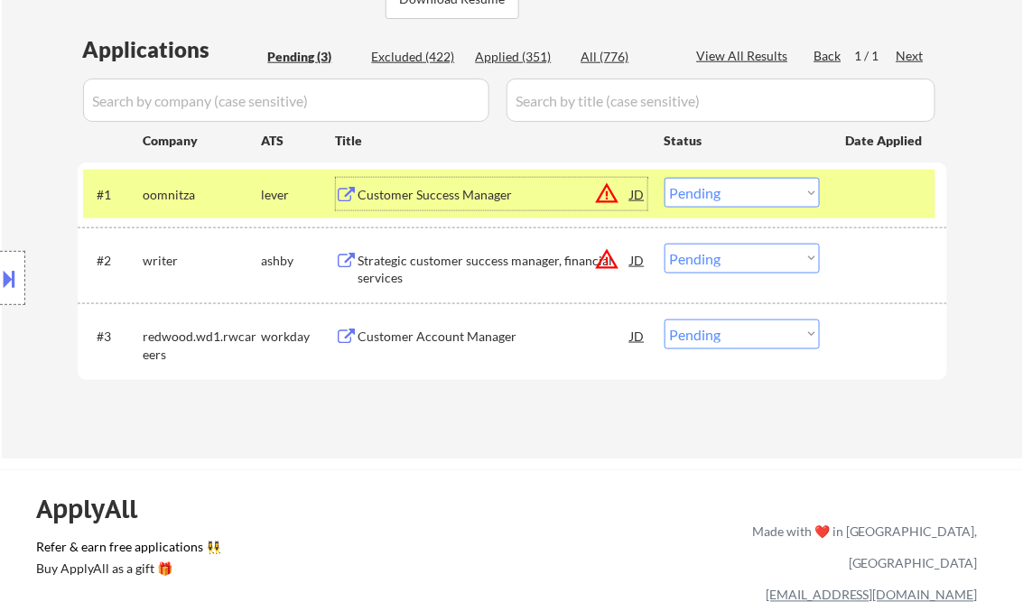
click at [728, 186] on select "Choose an option... Pending Applied Excluded (Questions) Excluded (Expired) Exc…" at bounding box center [741, 193] width 155 height 30
click at [664, 178] on select "Choose an option... Pending Applied Excluded (Questions) Excluded (Expired) Exc…" at bounding box center [741, 193] width 155 height 30
click at [474, 260] on div "Strategic customer success manager, financial services" at bounding box center [494, 269] width 273 height 35
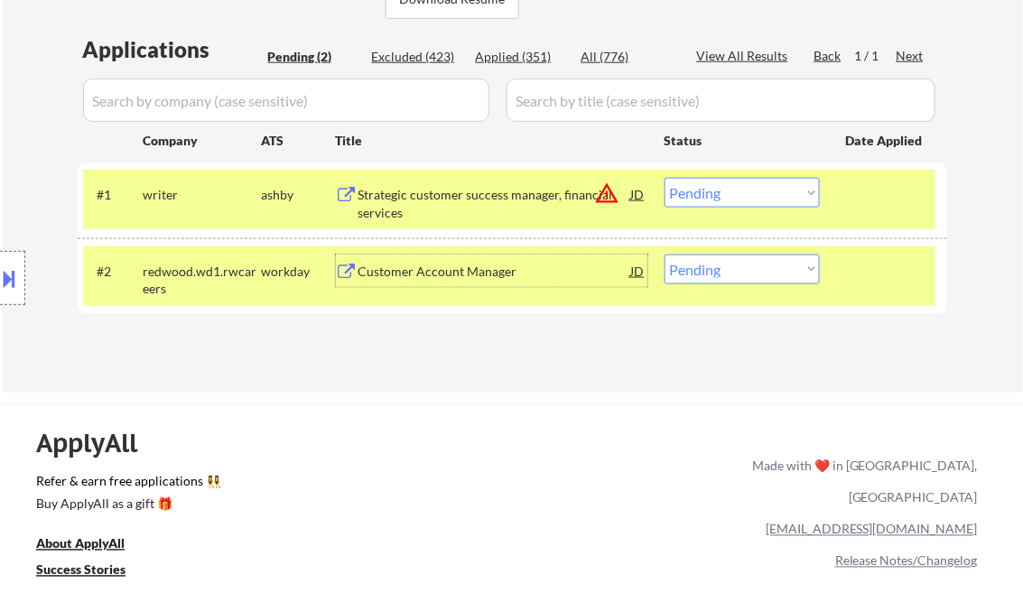
click at [7, 282] on button at bounding box center [10, 279] width 20 height 30
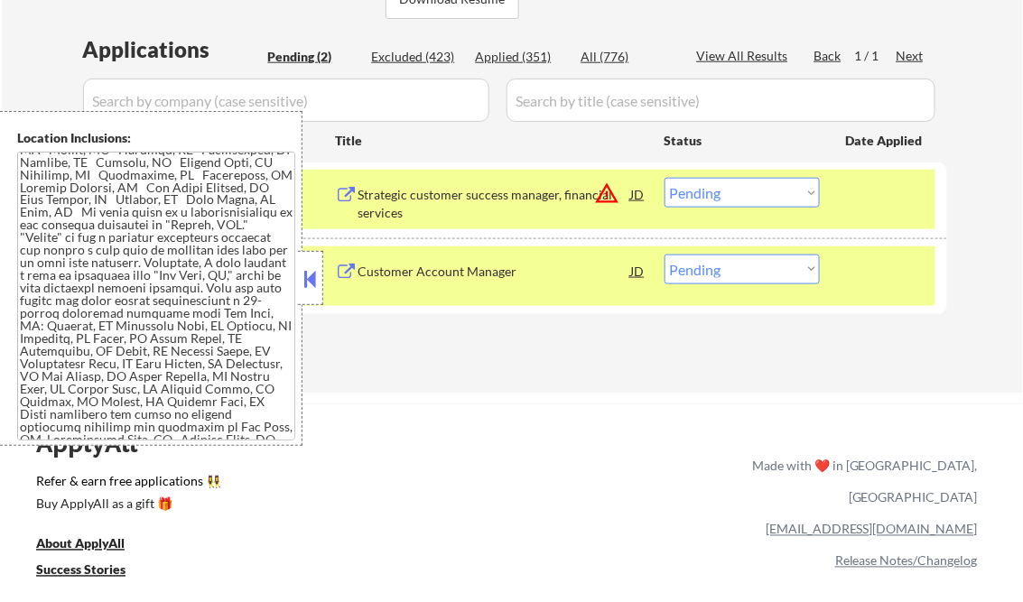
scroll to position [867, 0]
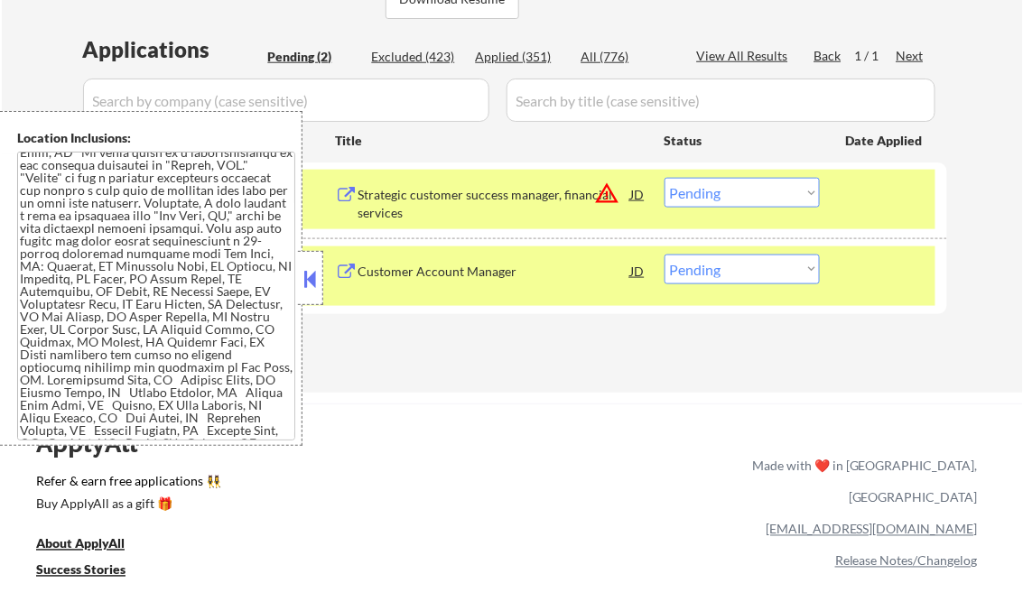
click at [307, 268] on button at bounding box center [311, 278] width 20 height 27
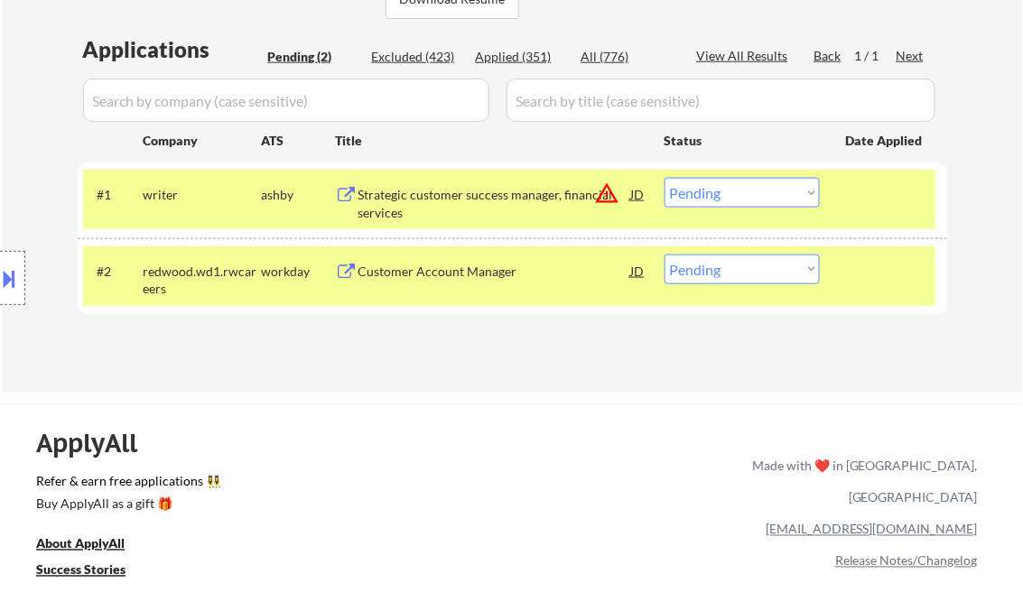
drag, startPoint x: 726, startPoint y: 191, endPoint x: 741, endPoint y: 203, distance: 19.3
click at [726, 191] on select "Choose an option... Pending Applied Excluded (Questions) Excluded (Expired) Exc…" at bounding box center [741, 193] width 155 height 30
click at [664, 178] on select "Choose an option... Pending Applied Excluded (Questions) Excluded (Expired) Exc…" at bounding box center [741, 193] width 155 height 30
click at [453, 274] on div "Customer Account Manager" at bounding box center [494, 272] width 273 height 18
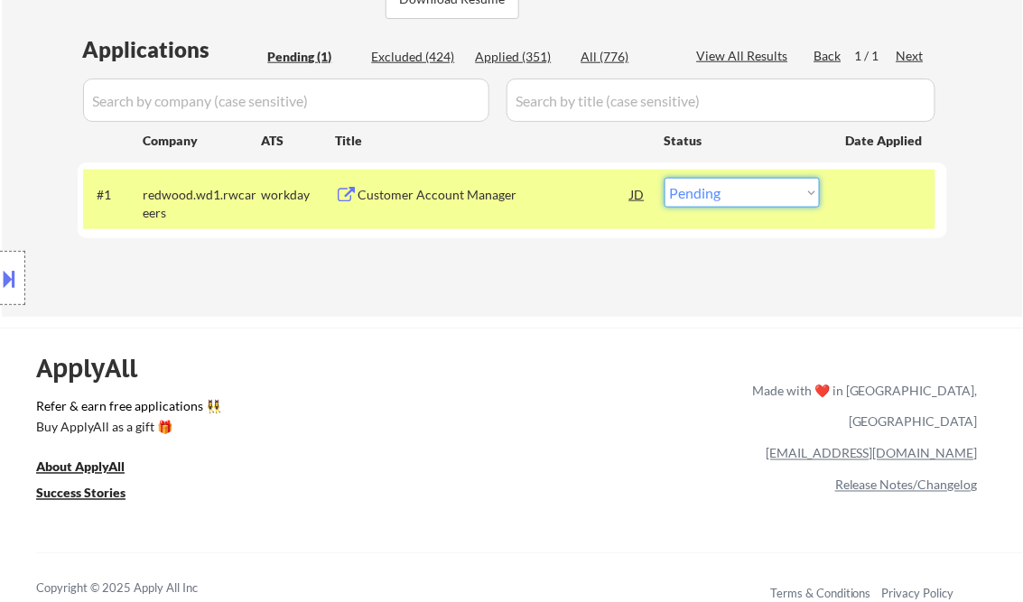
drag, startPoint x: 711, startPoint y: 190, endPoint x: 822, endPoint y: 399, distance: 235.8
click at [711, 190] on select "Choose an option... Pending Applied Excluded (Questions) Excluded (Expired) Exc…" at bounding box center [741, 193] width 155 height 30
select select ""excluded__bad_match_""
click at [664, 178] on select "Choose an option... Pending Applied Excluded (Questions) Excluded (Expired) Exc…" at bounding box center [741, 193] width 155 height 30
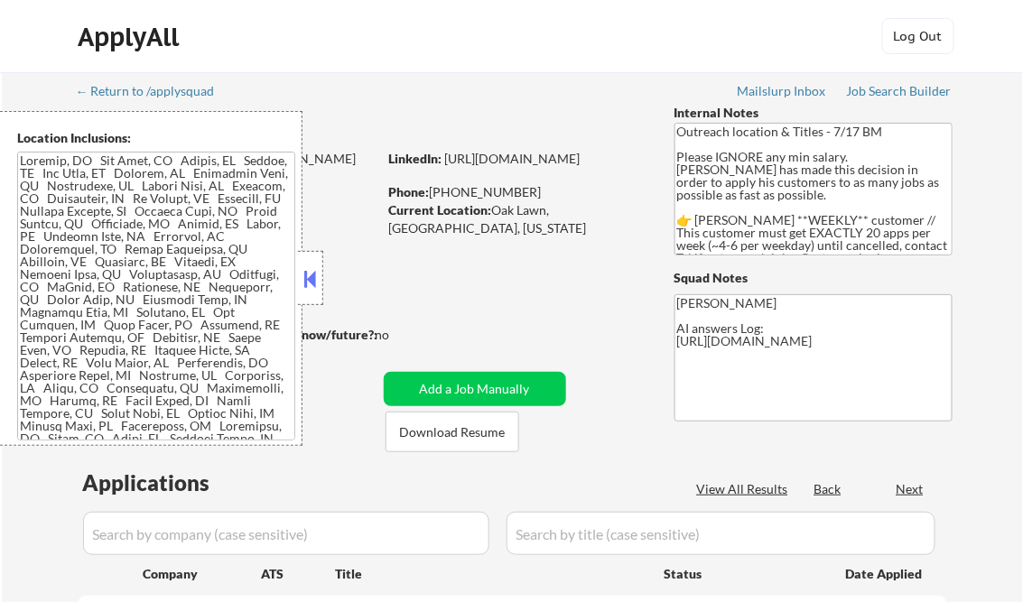
select select ""pending""
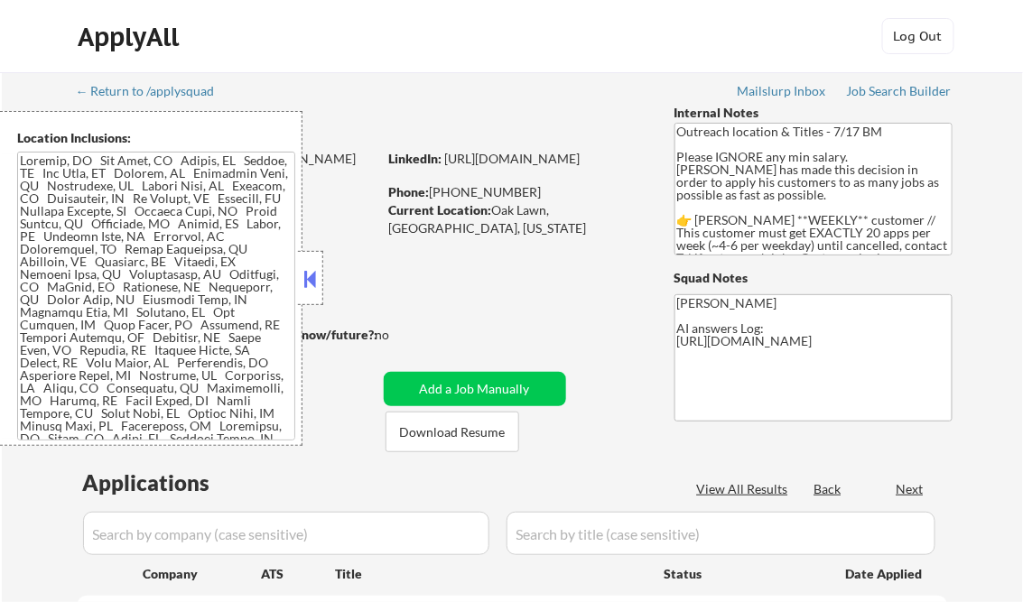
select select ""pending""
click at [311, 280] on button at bounding box center [311, 278] width 20 height 27
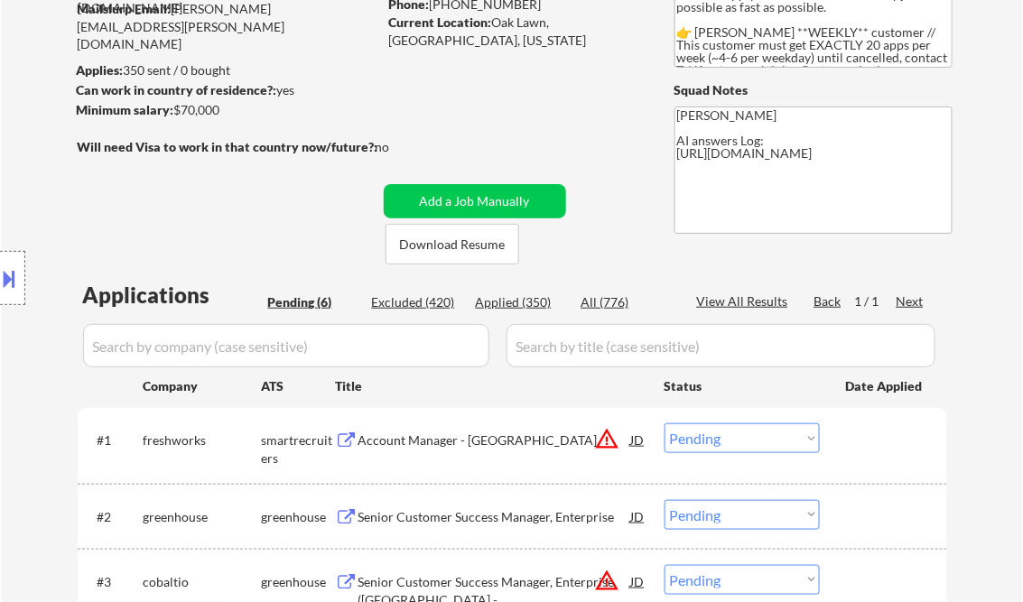
scroll to position [289, 0]
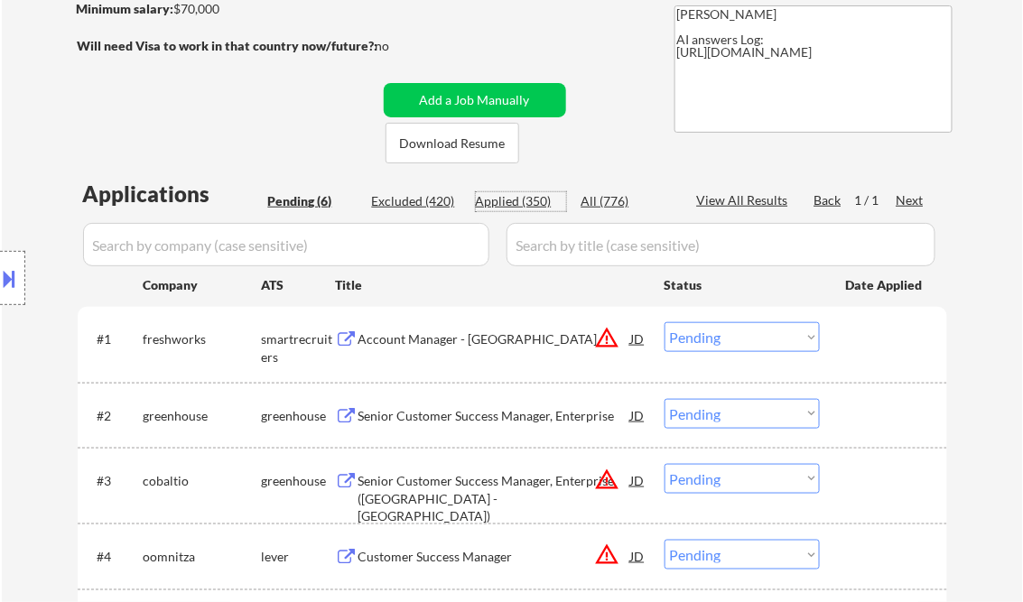
click at [502, 199] on div "Applied (350)" at bounding box center [521, 201] width 90 height 18
click at [765, 202] on div "View All Results" at bounding box center [745, 200] width 97 height 18
select select ""applied""
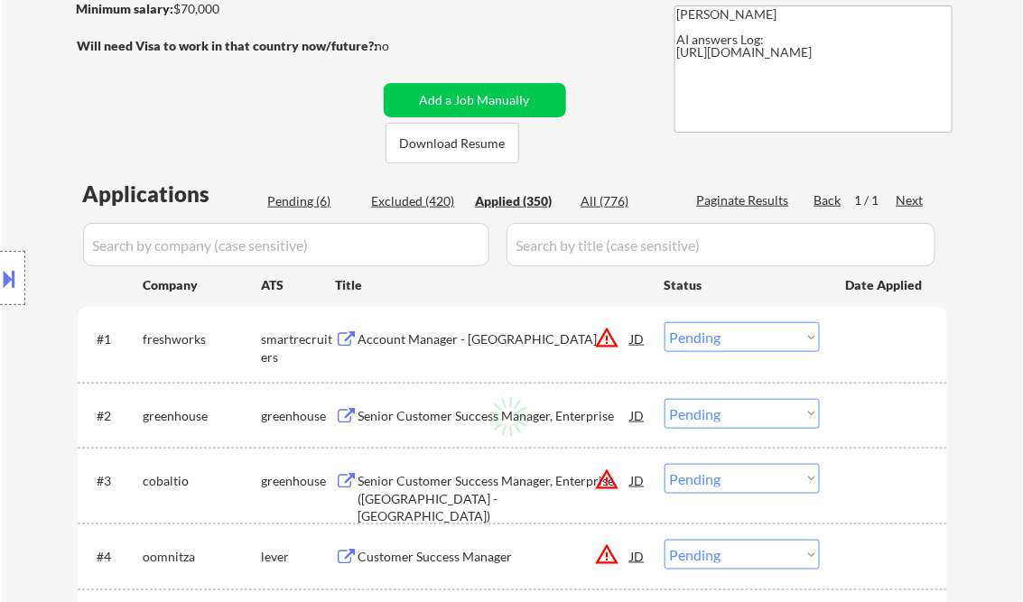
select select ""applied""
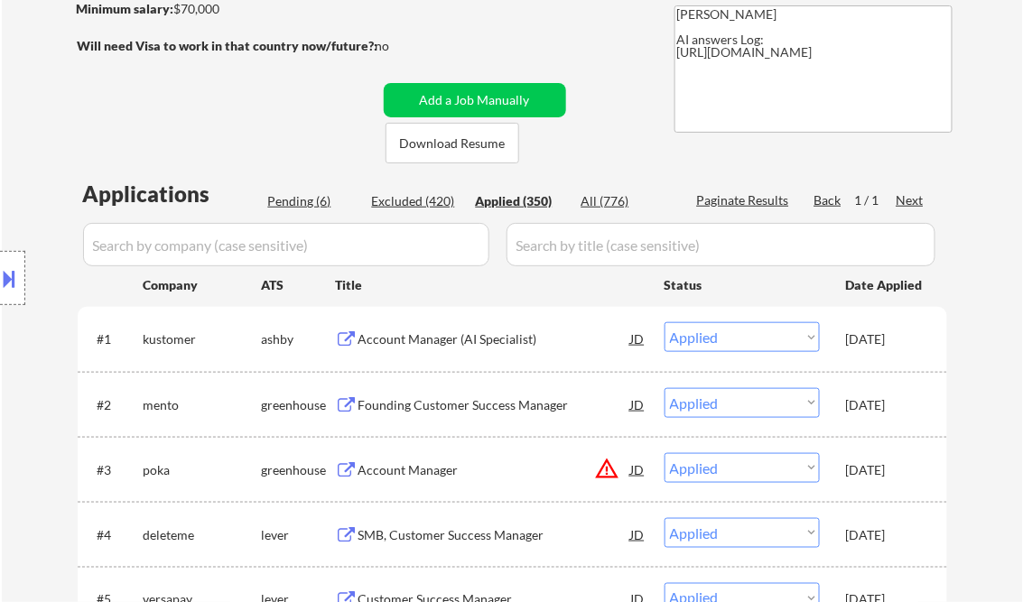
select select ""applied""
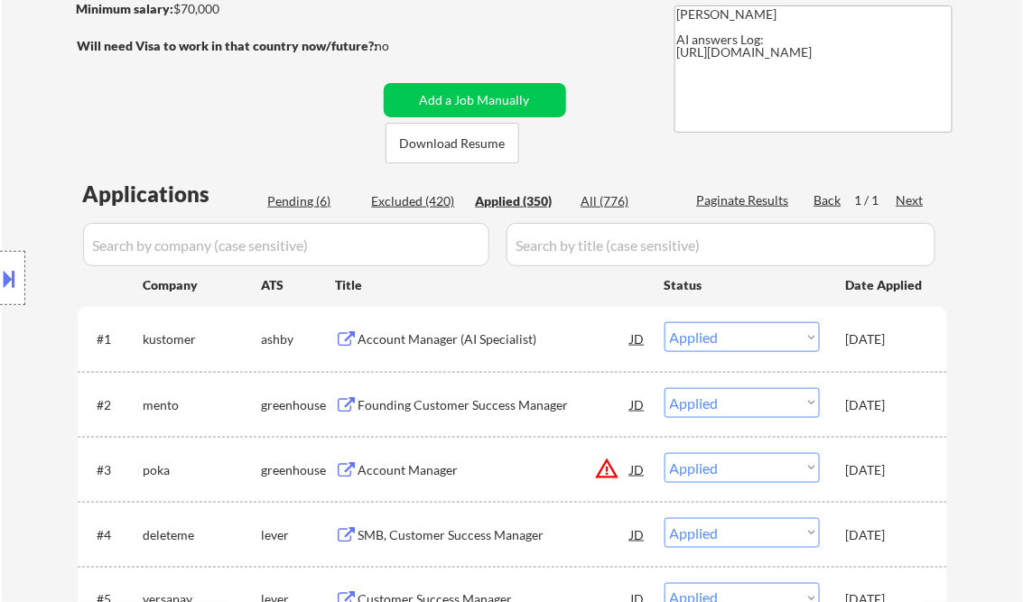
select select ""applied""
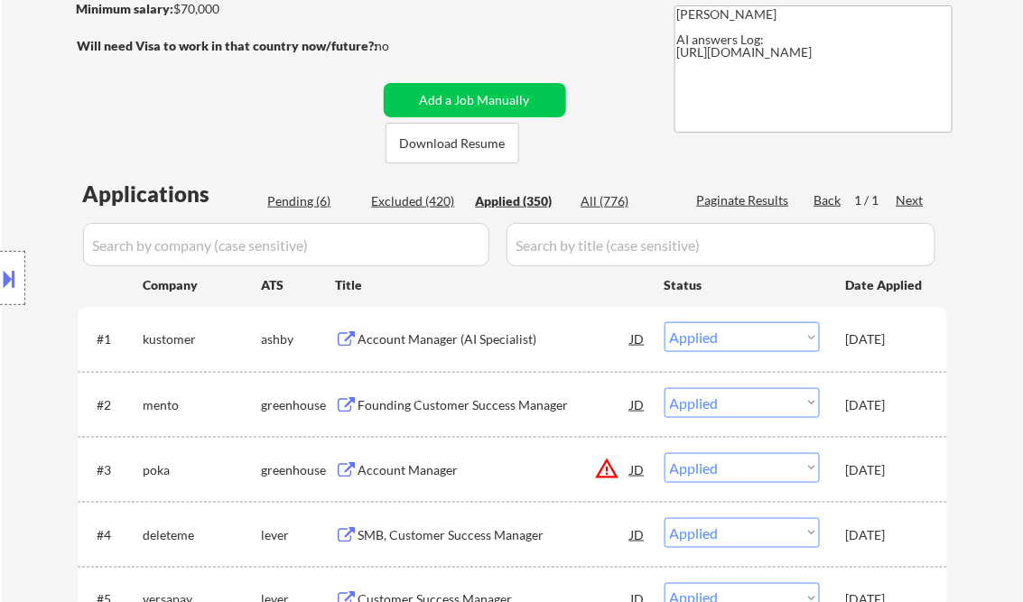
select select ""applied""
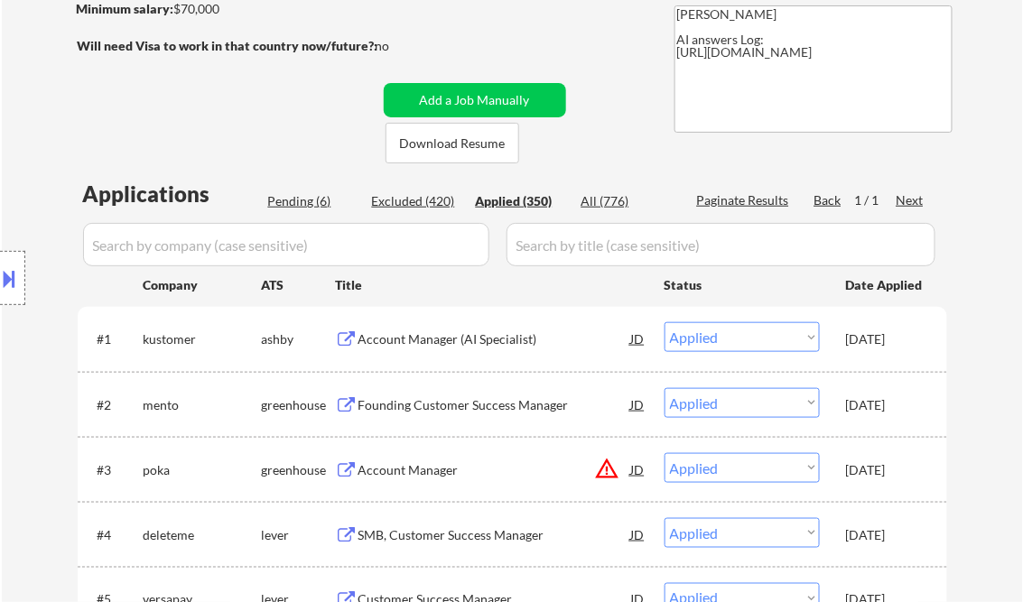
select select ""applied""
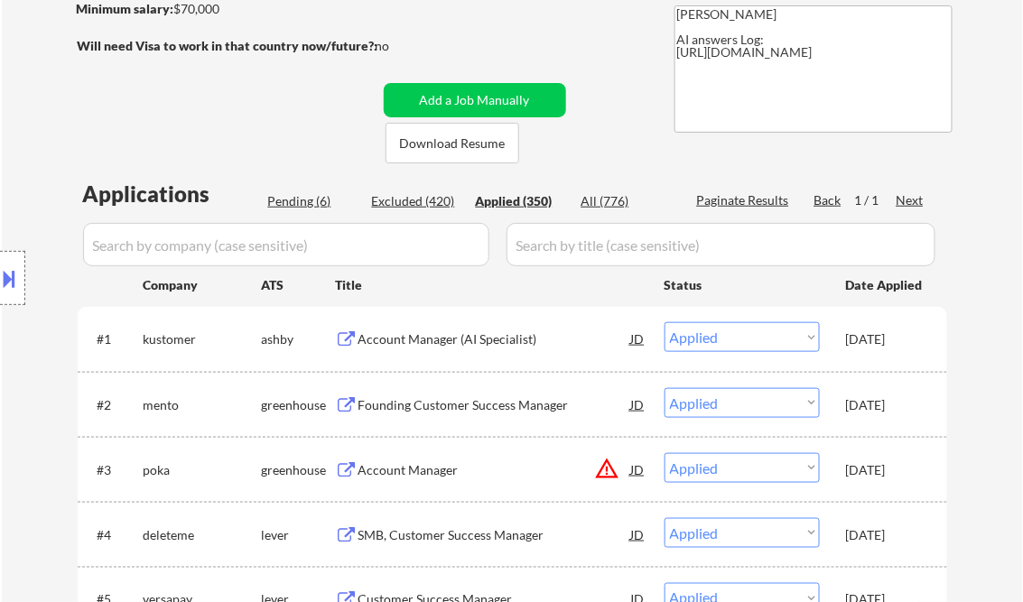
select select ""applied""
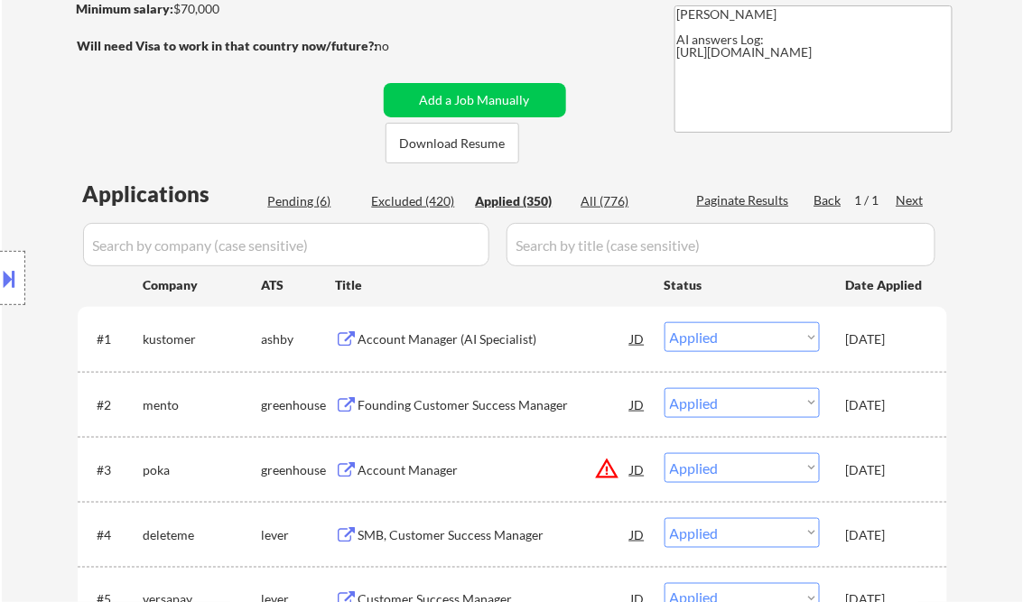
select select ""applied""
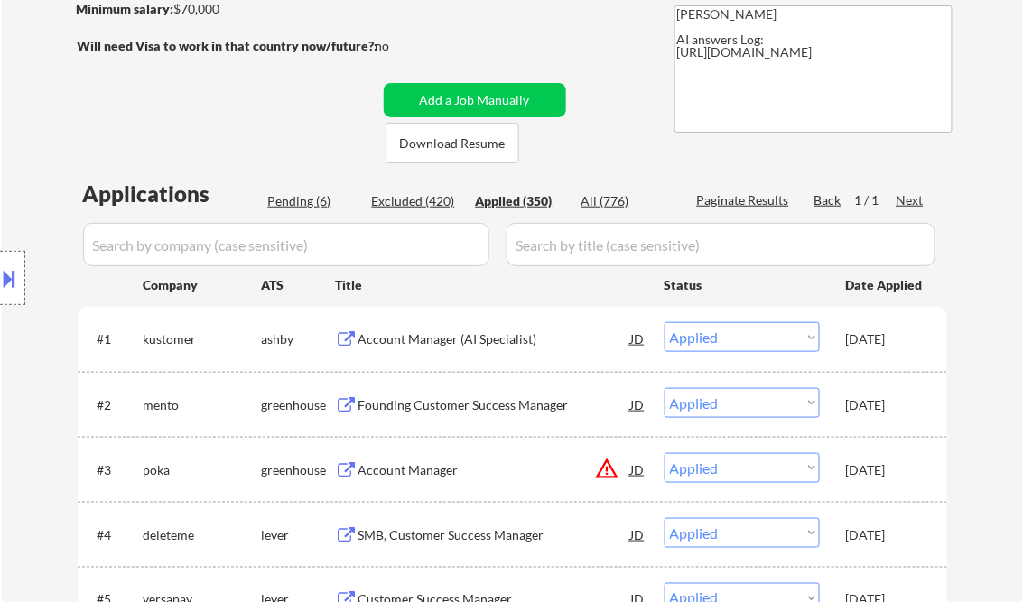
select select ""applied""
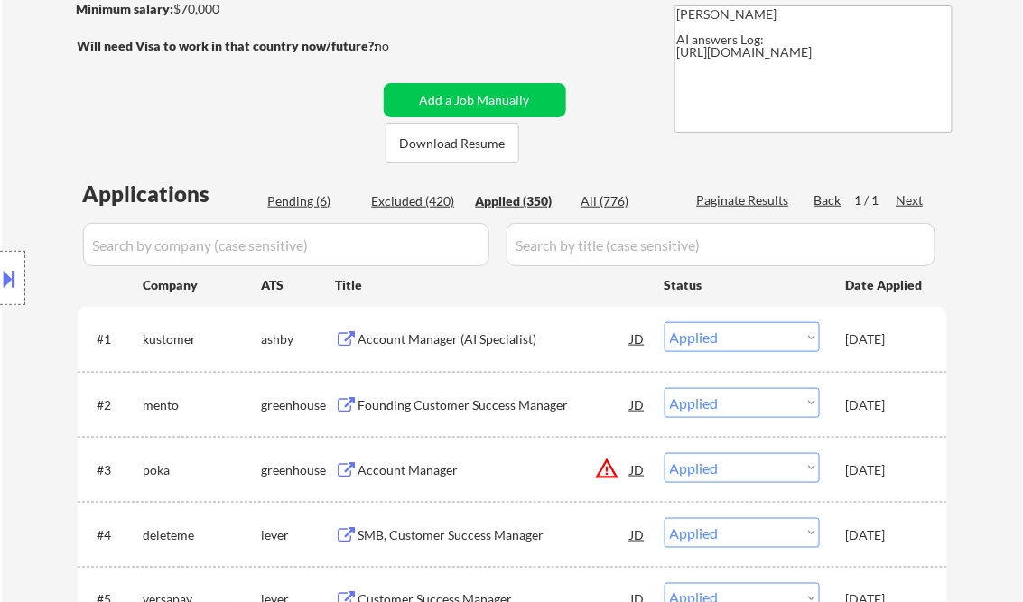
select select ""applied""
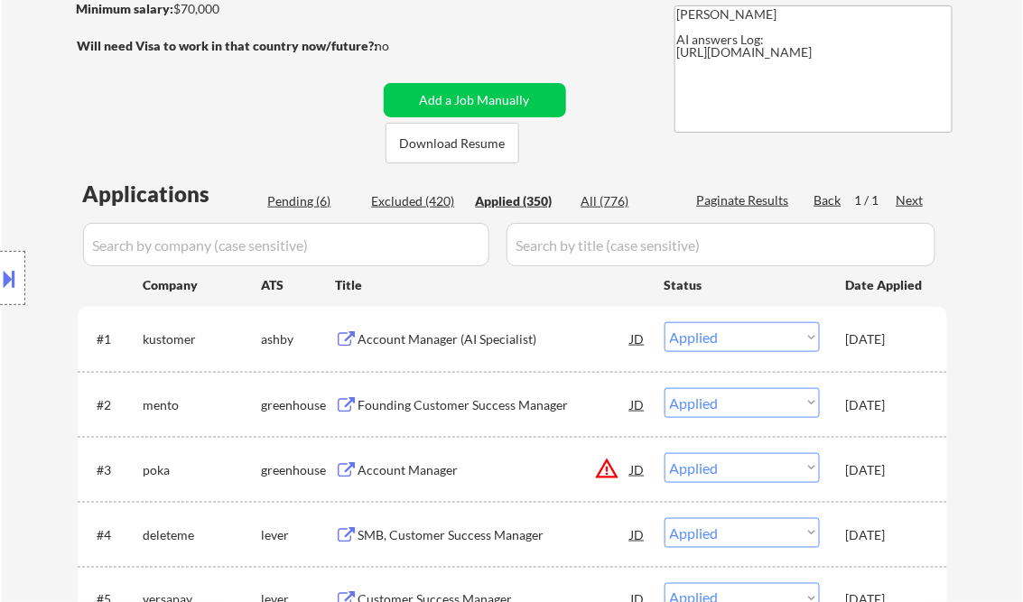
select select ""applied""
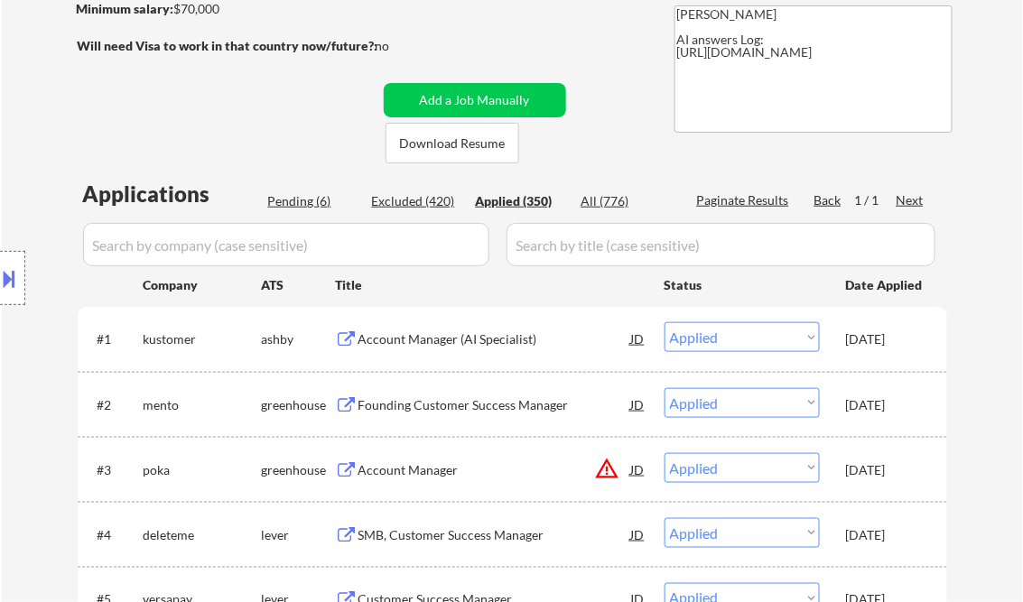
select select ""applied""
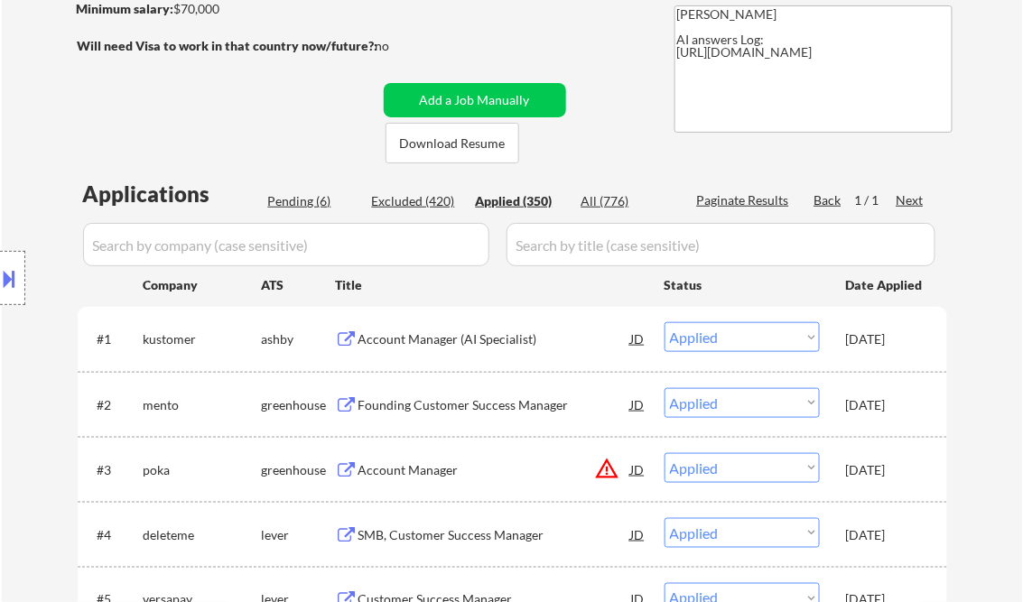
select select ""applied""
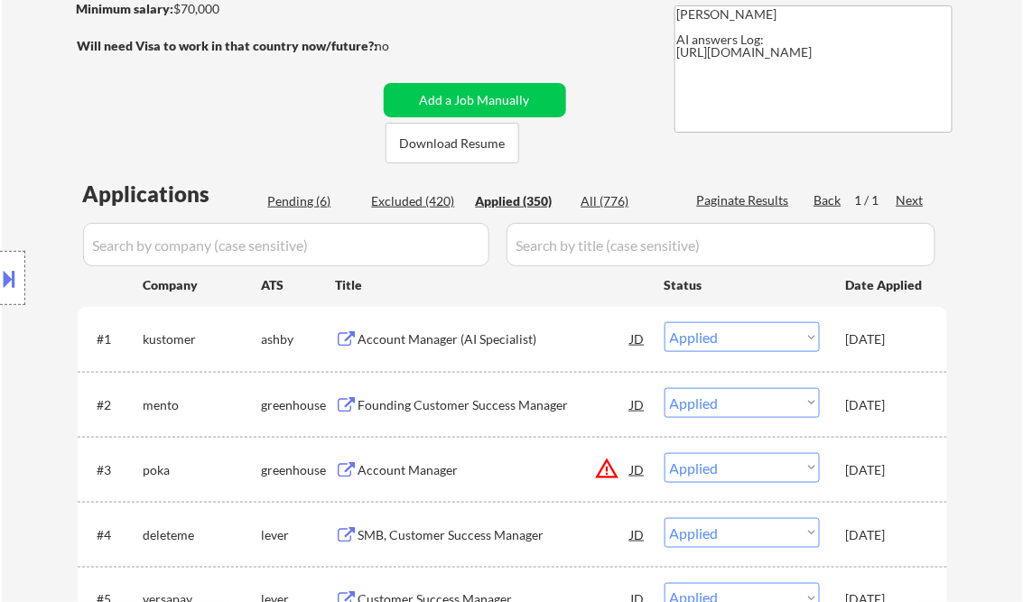
select select ""applied""
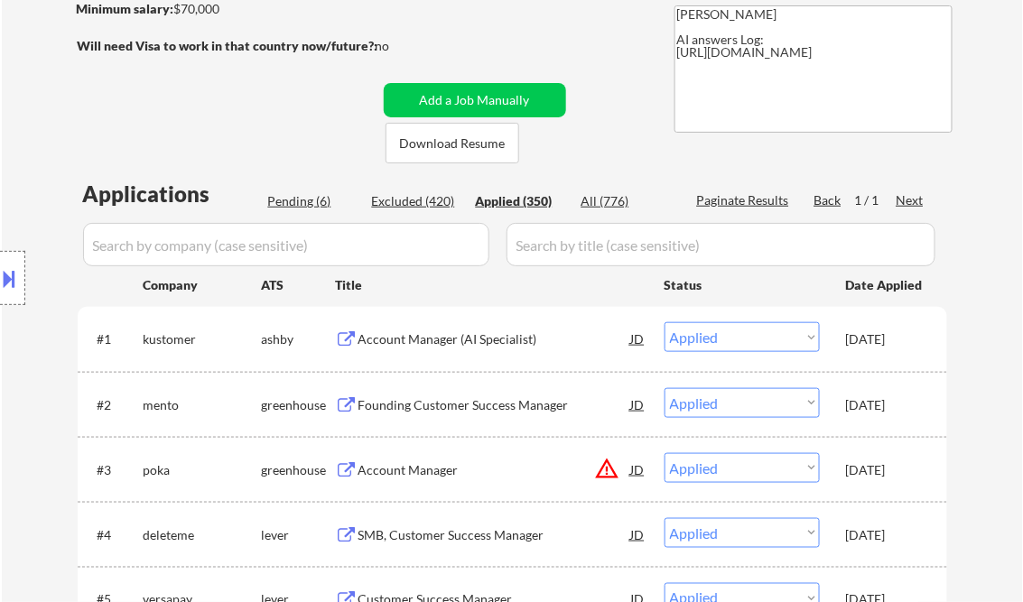
select select ""applied""
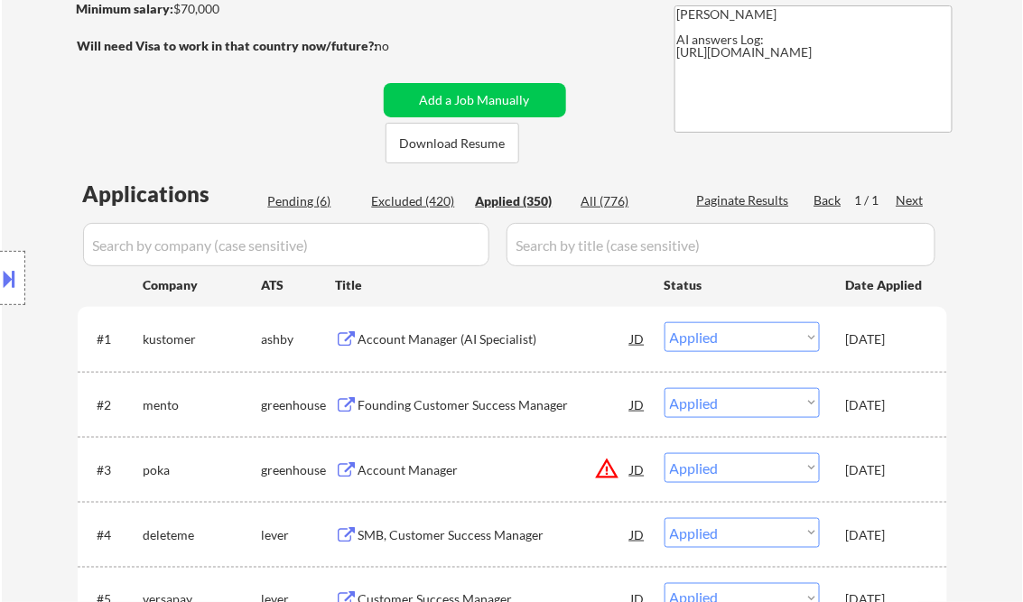
select select ""applied""
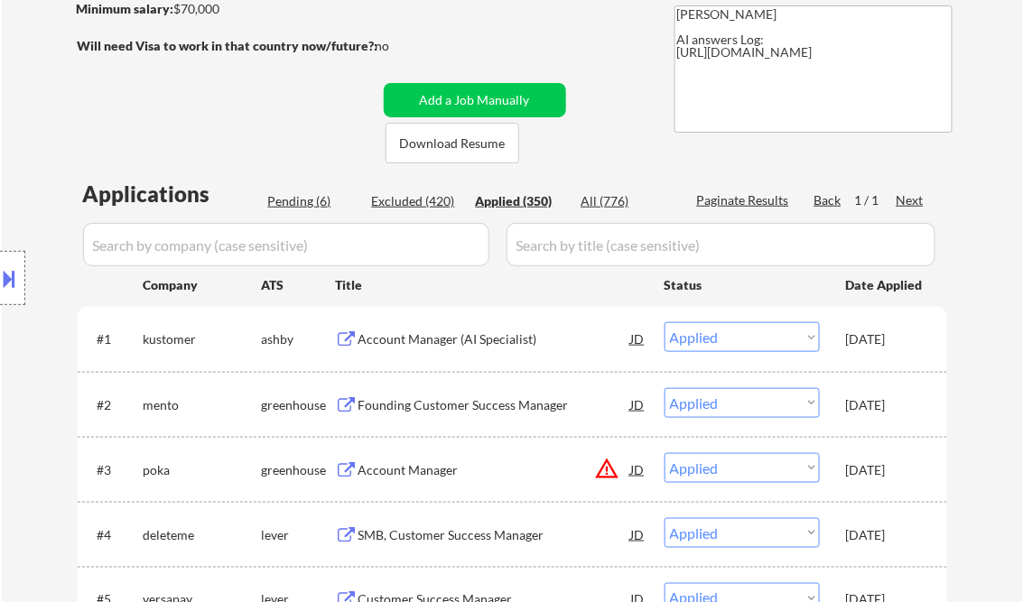
select select ""applied""
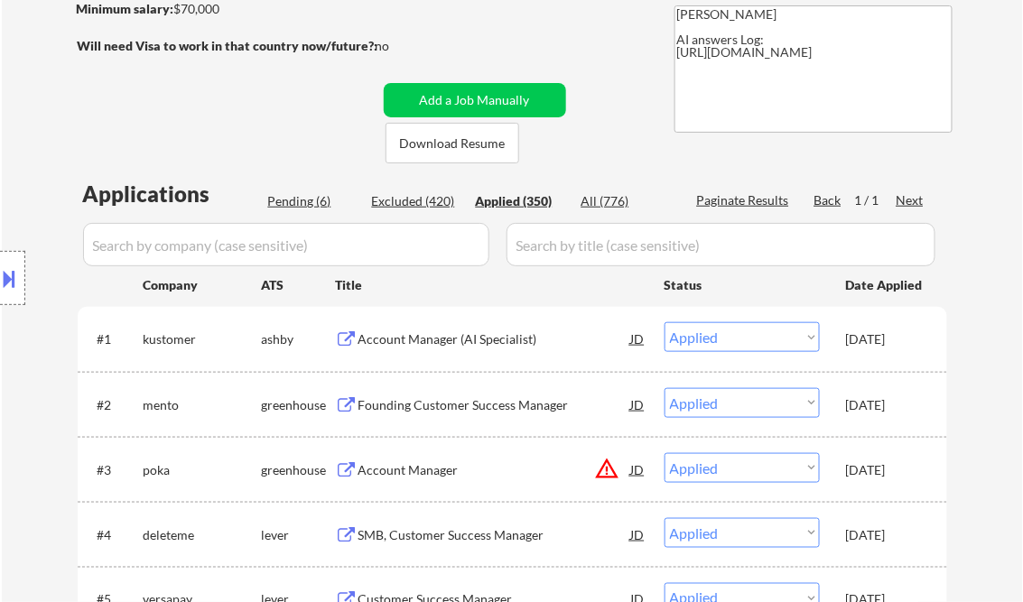
select select ""applied""
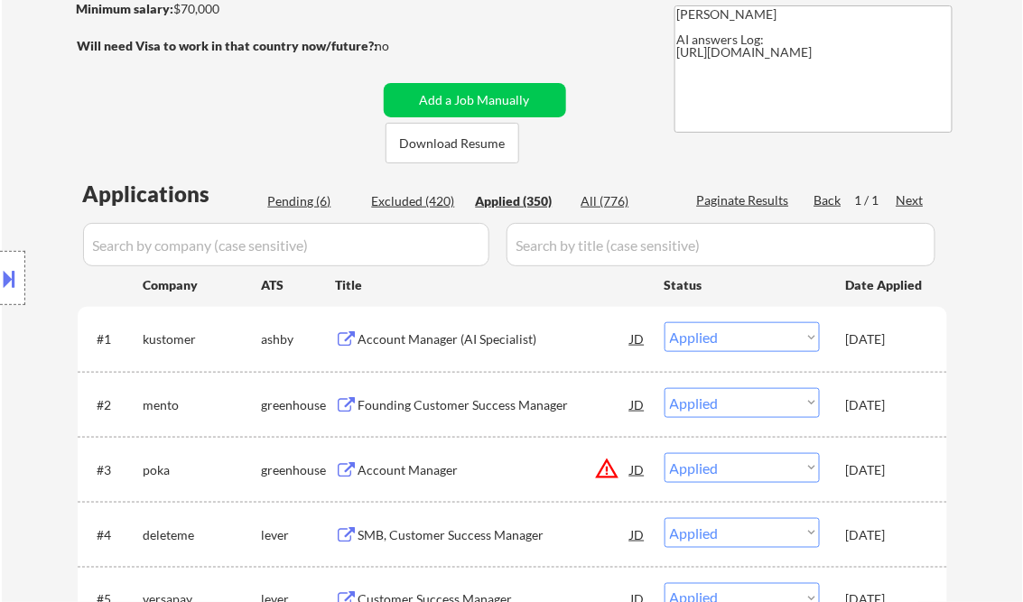
select select ""applied""
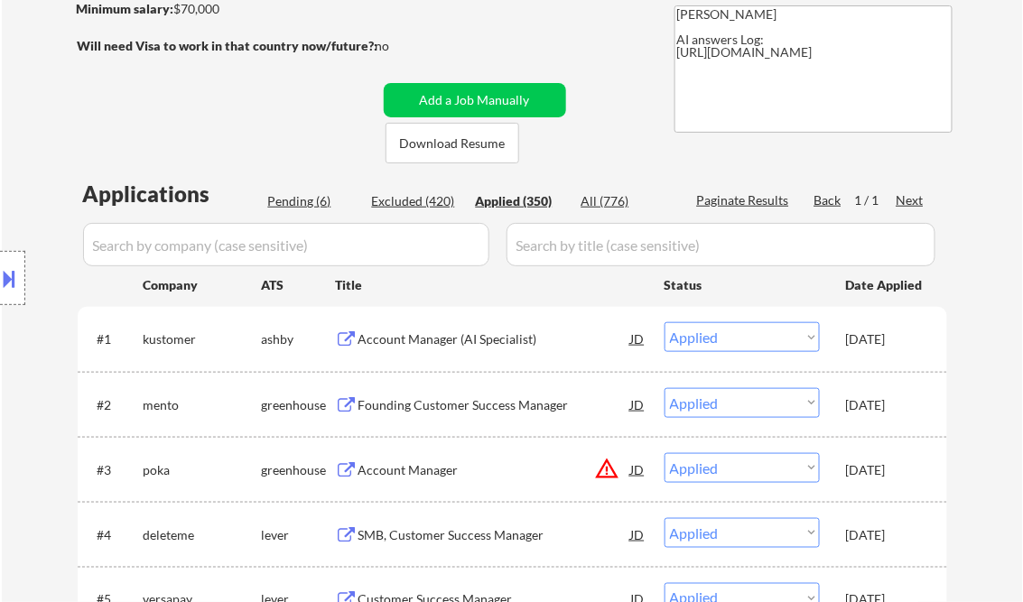
select select ""applied""
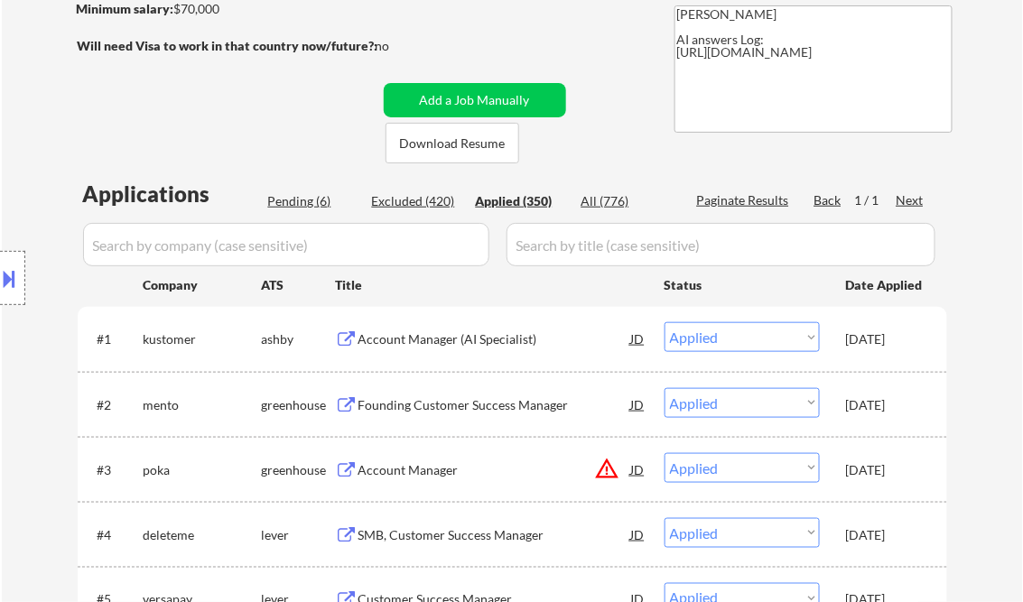
select select ""applied""
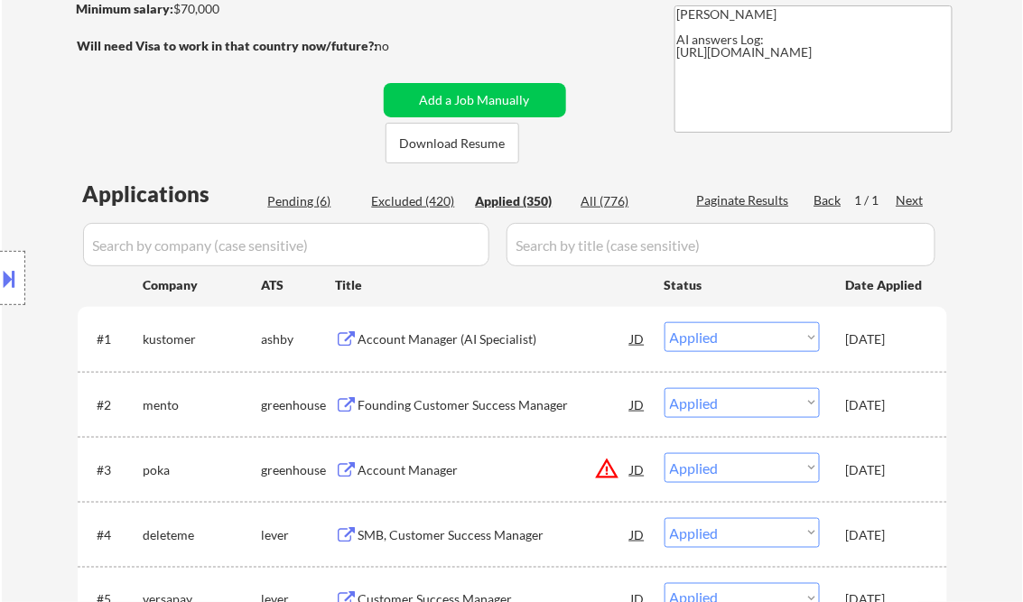
select select ""applied""
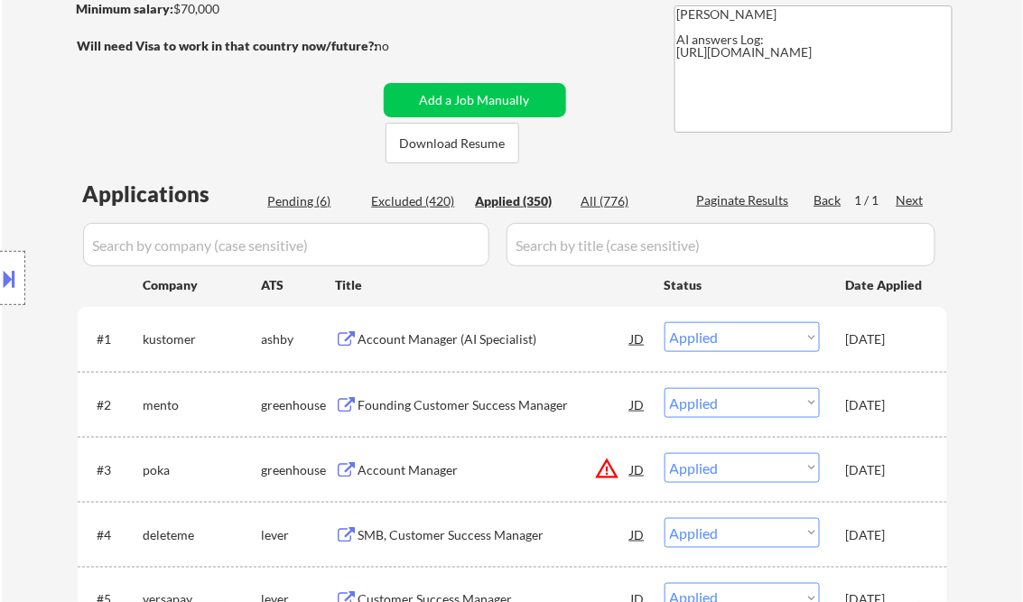
select select ""applied""
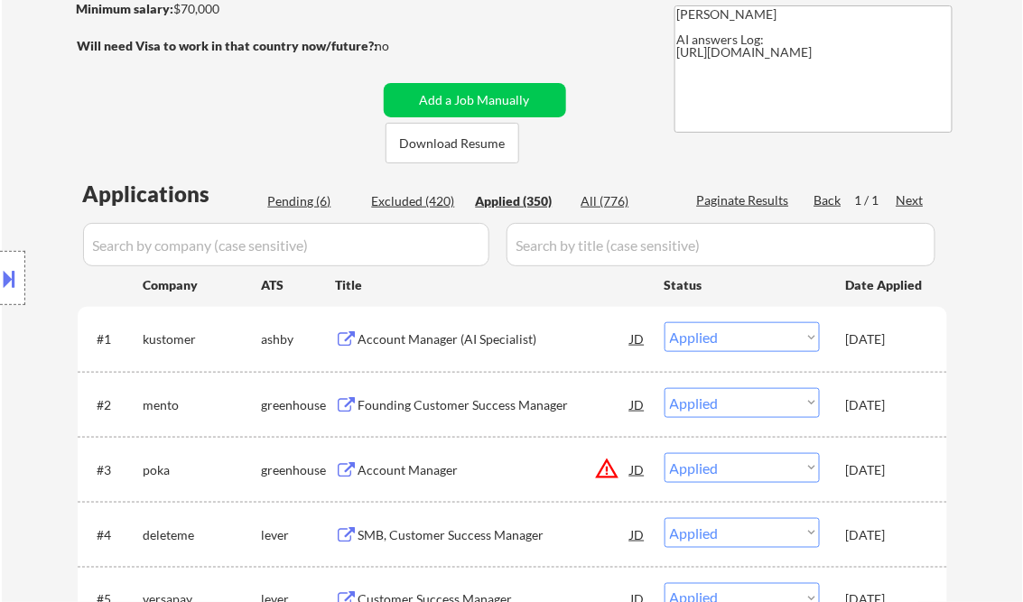
select select ""applied""
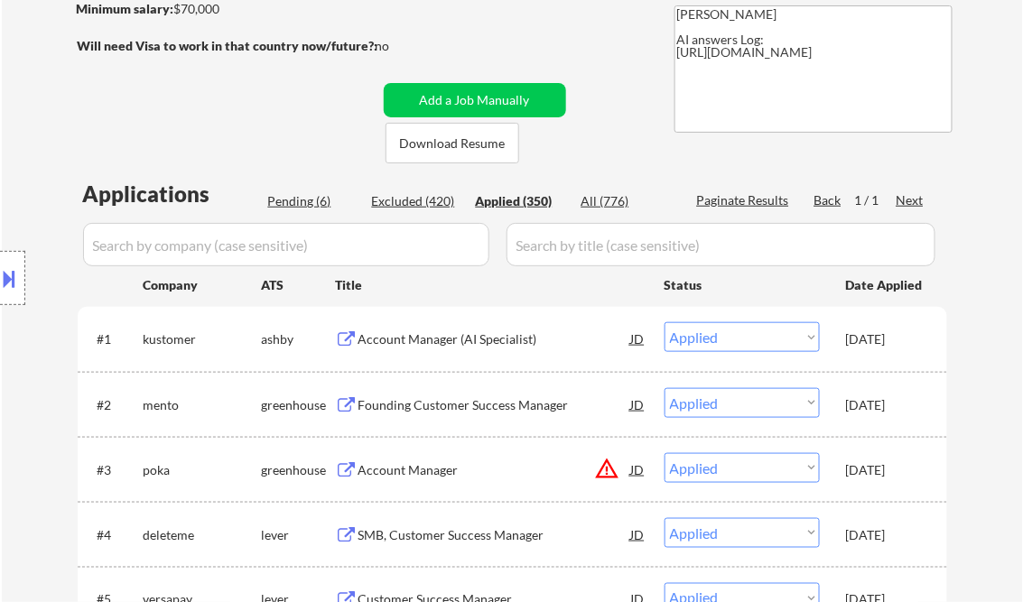
select select ""applied""
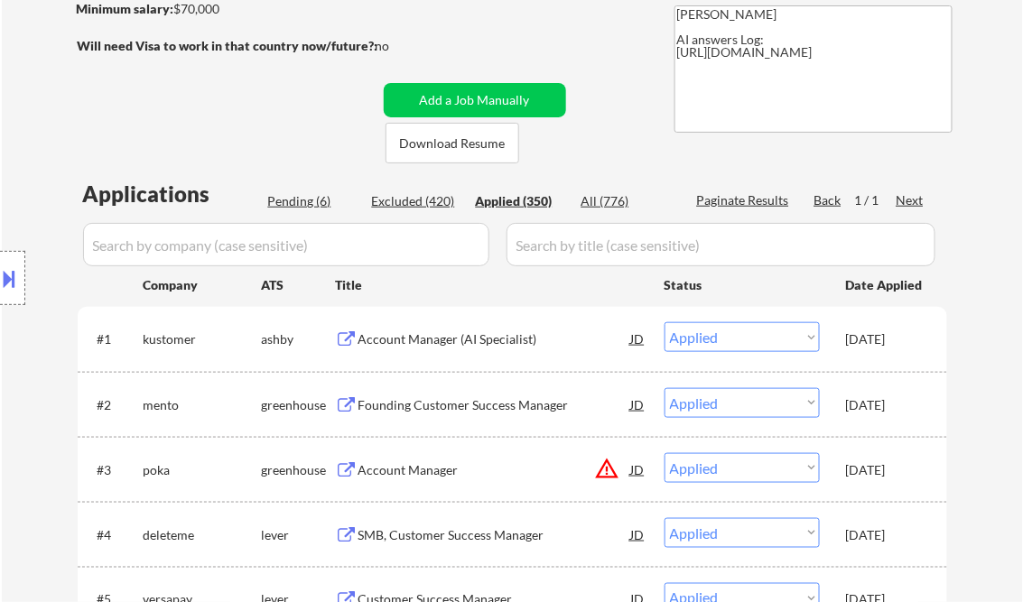
select select ""applied""
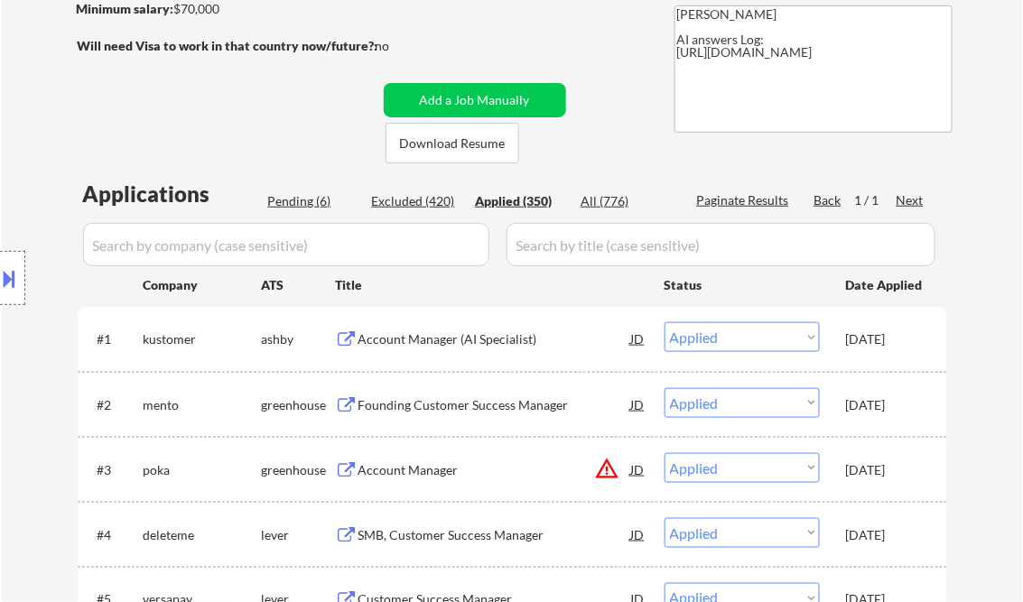
select select ""applied""
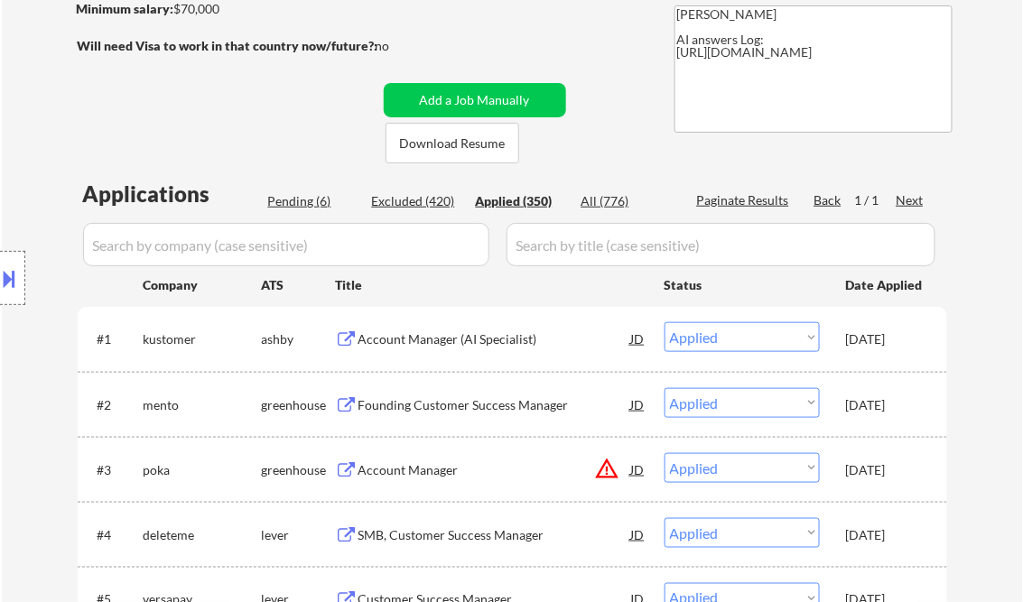
select select ""applied""
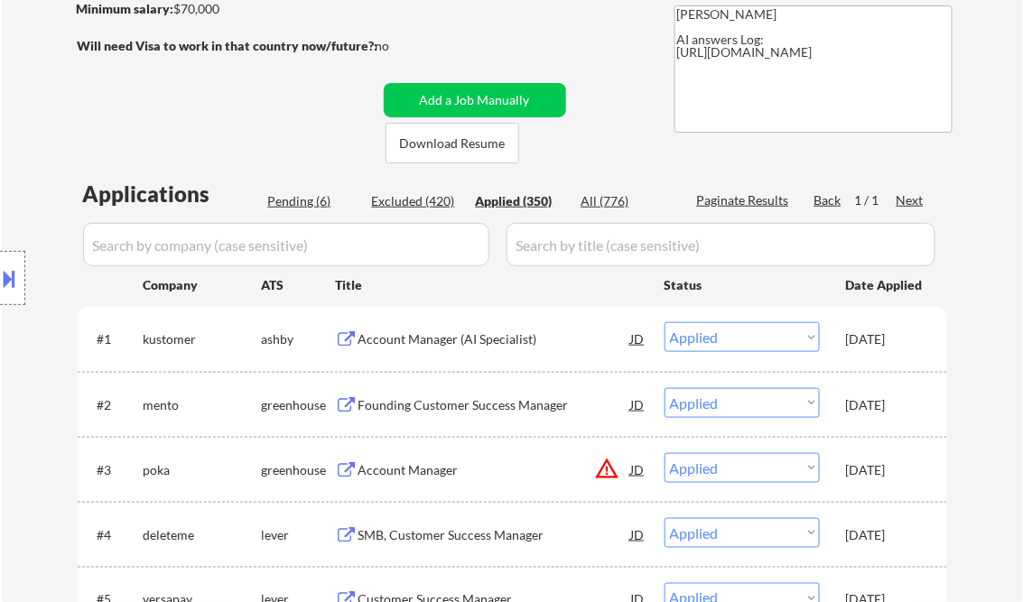
select select ""applied""
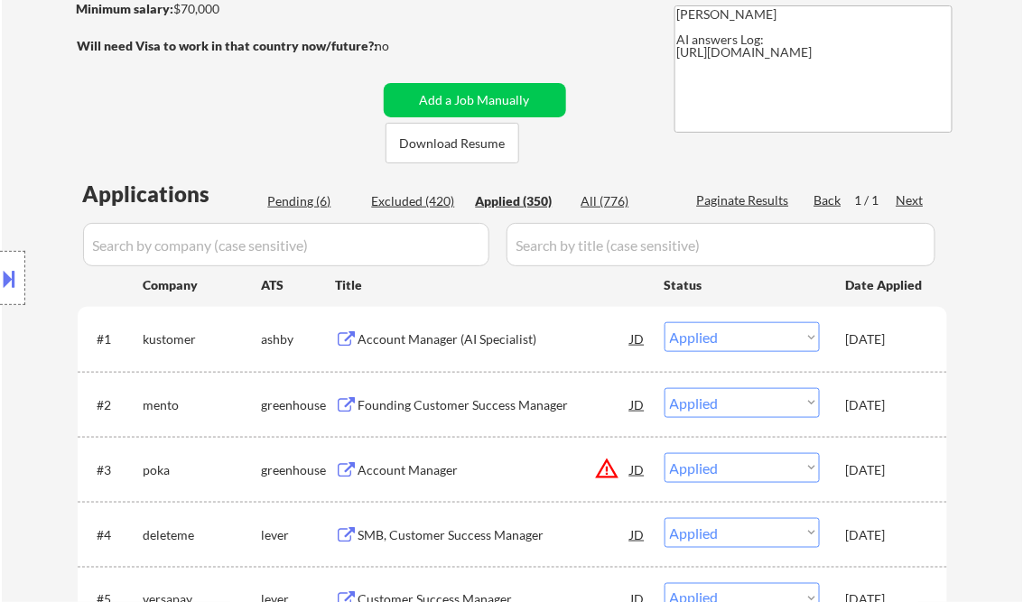
select select ""applied""
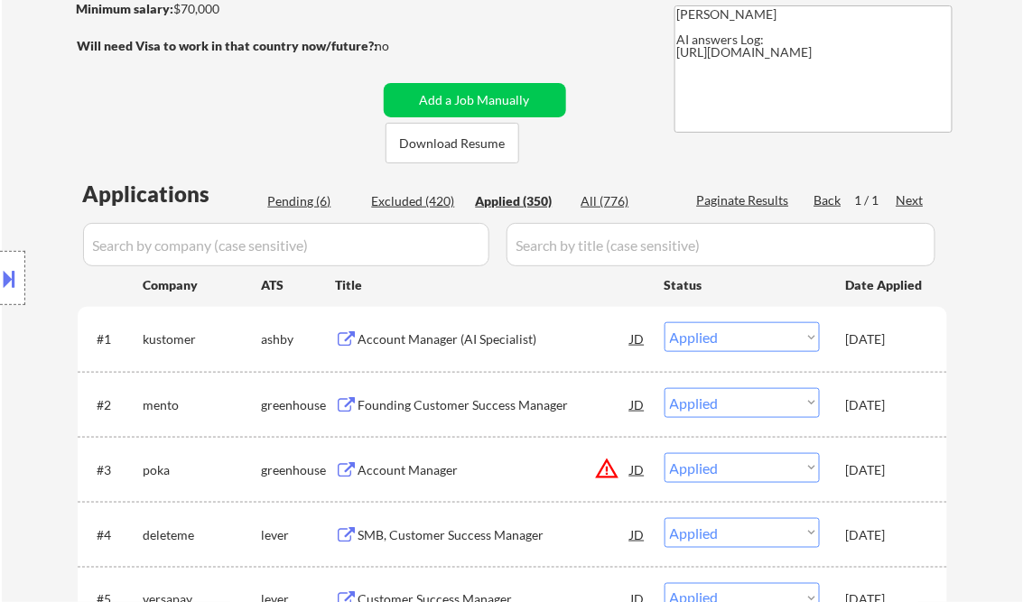
select select ""applied""
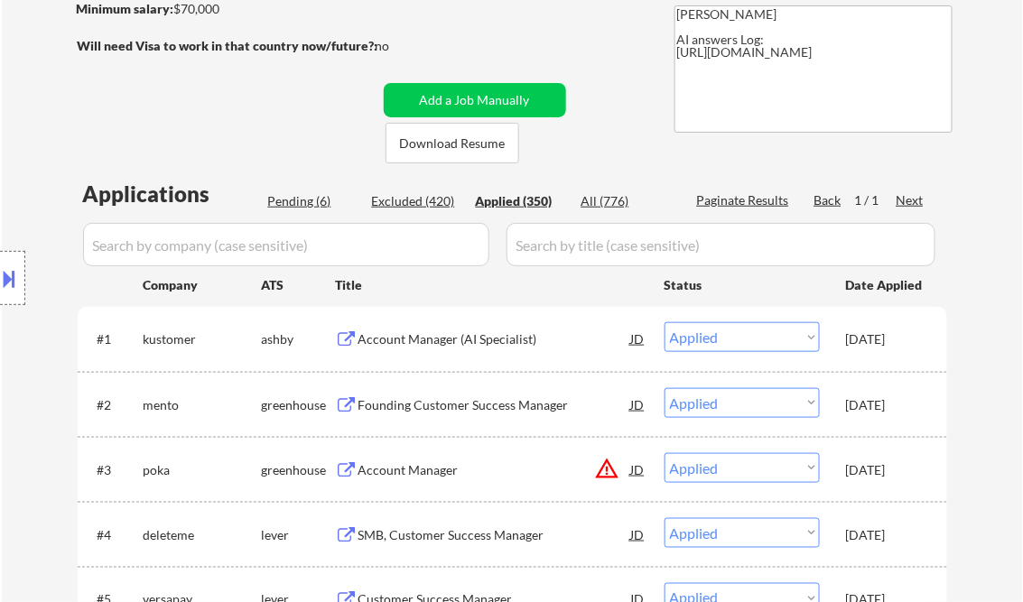
select select ""applied""
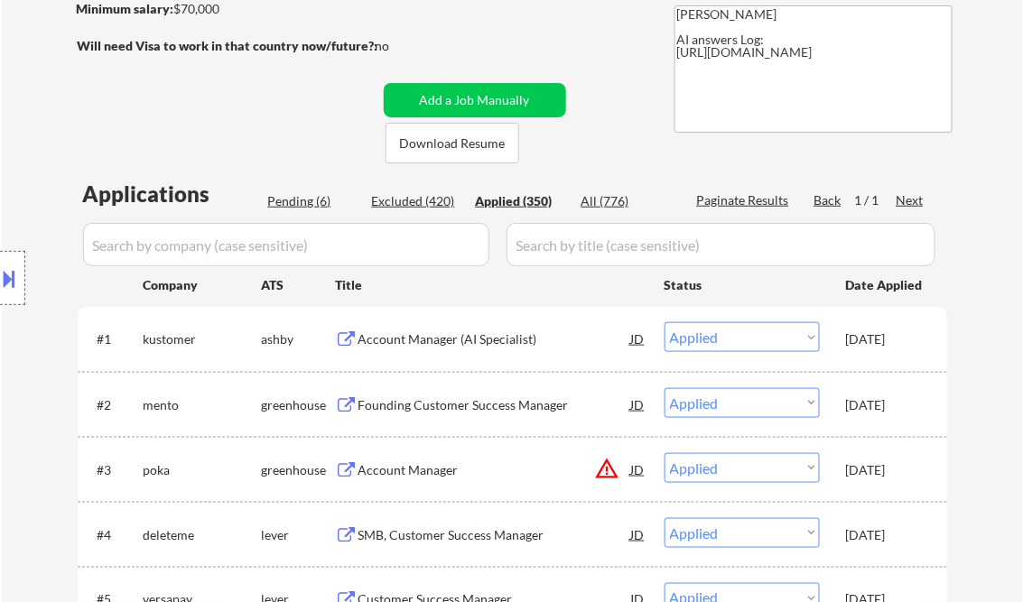
select select ""applied""
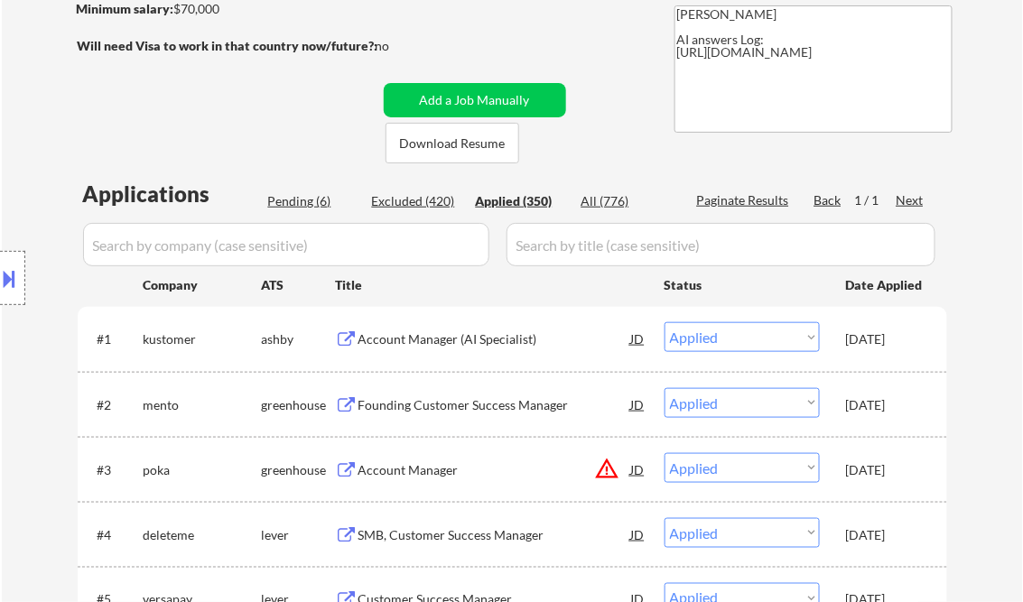
select select ""applied""
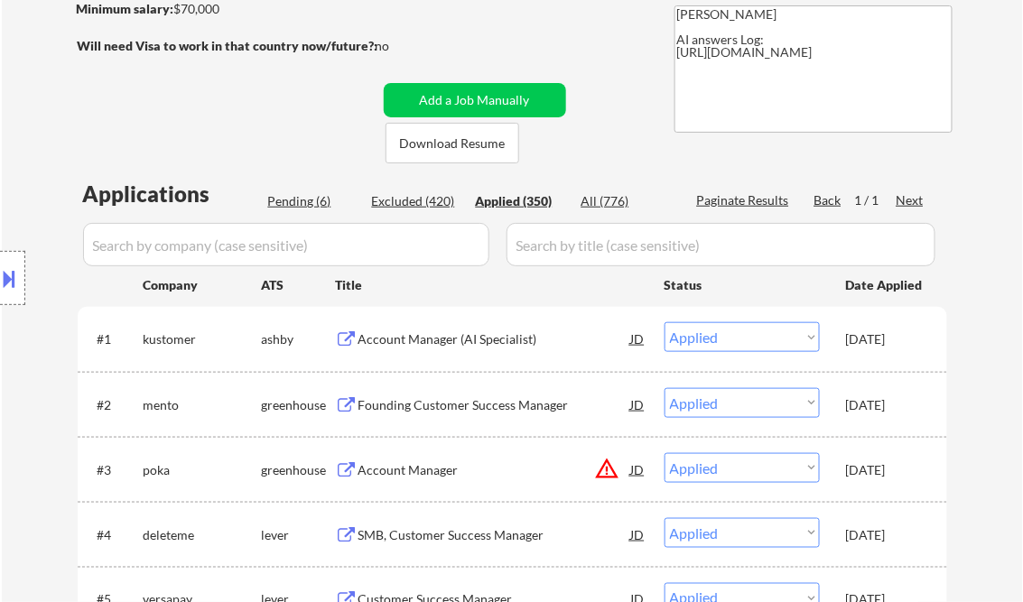
select select ""applied""
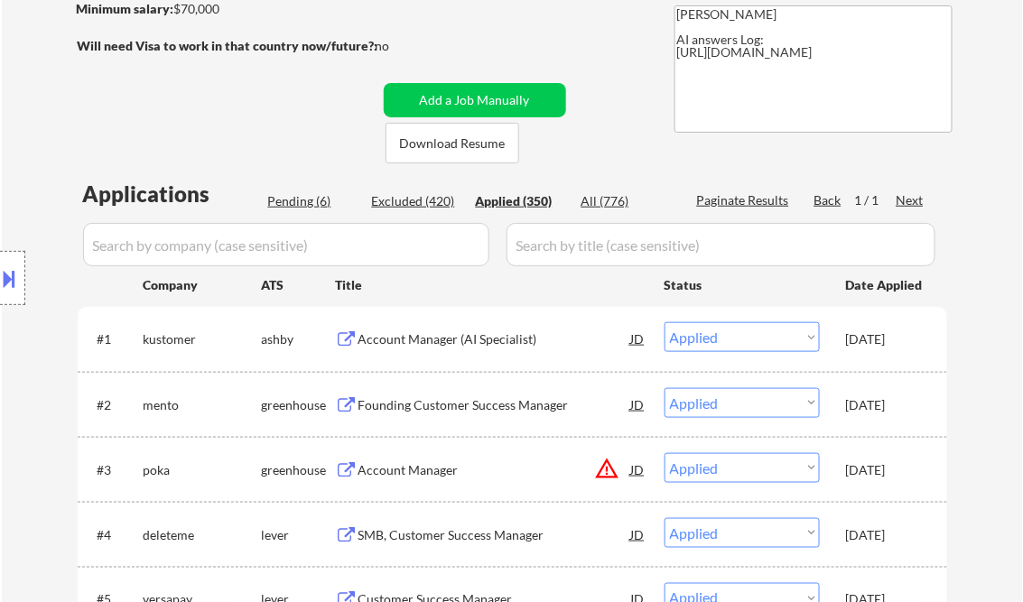
select select ""applied""
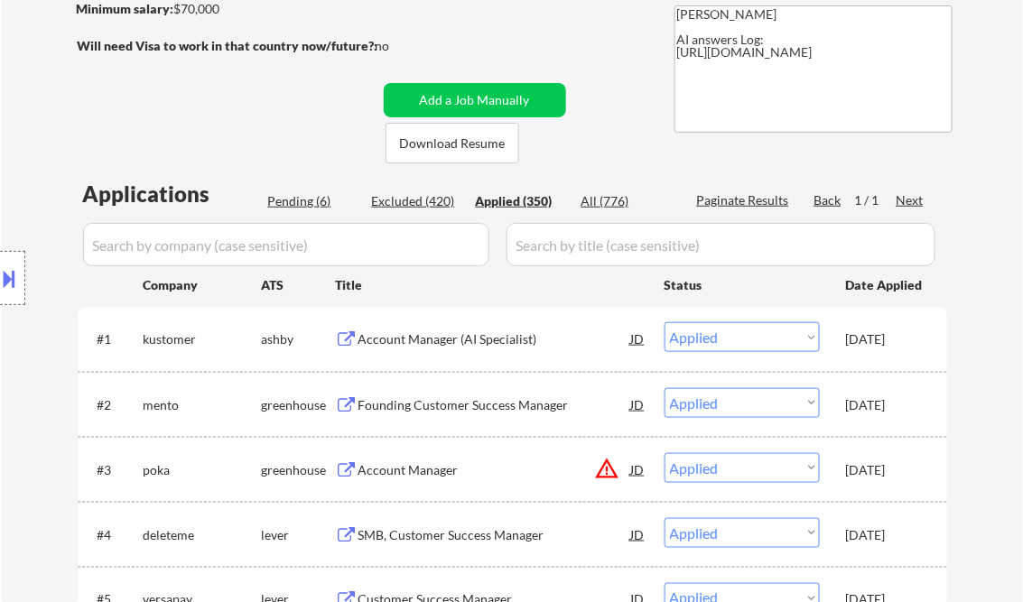
select select ""applied""
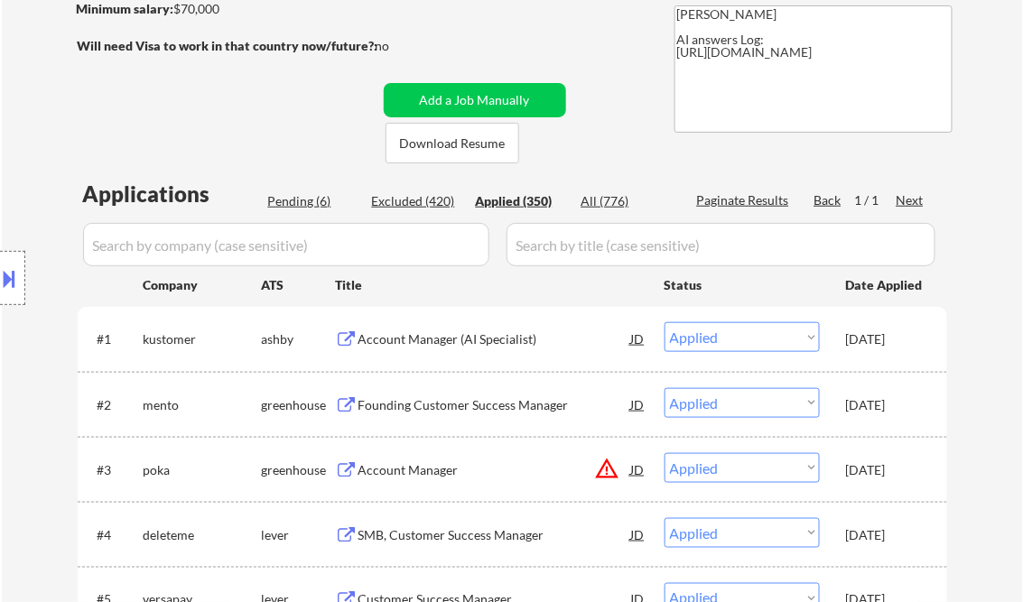
select select ""applied""
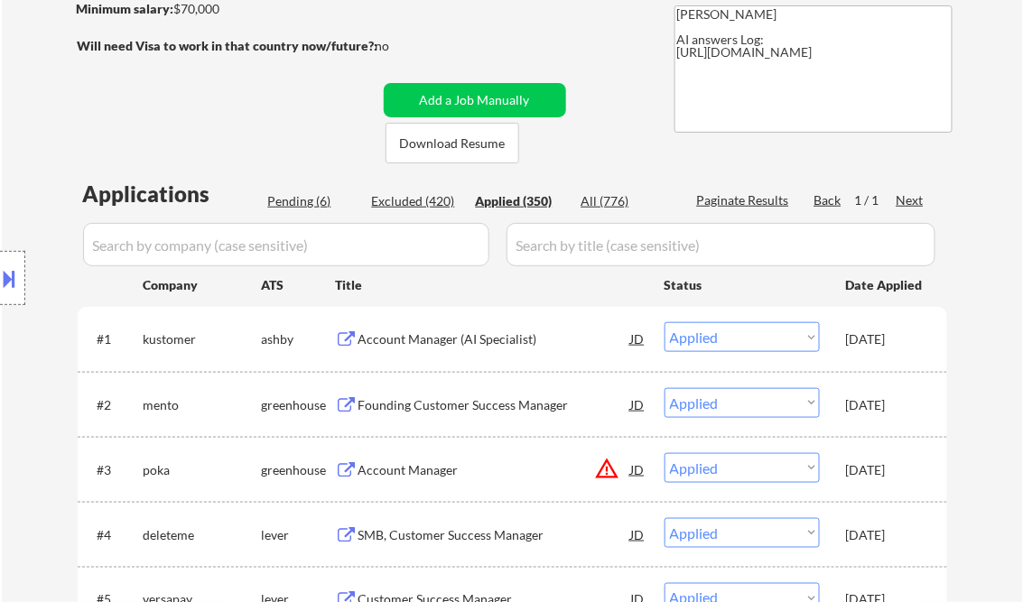
select select ""applied""
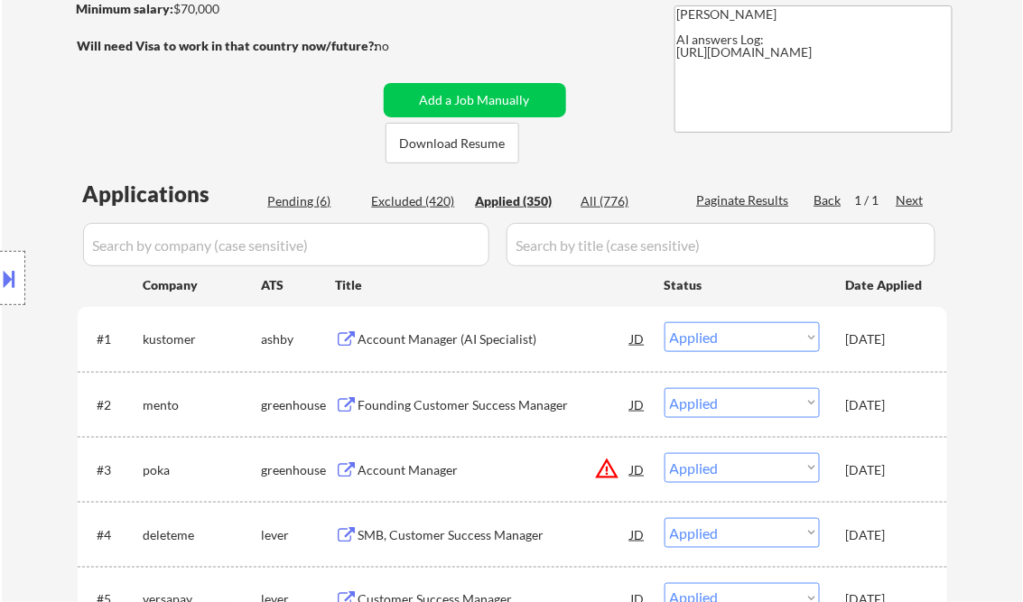
select select ""applied""
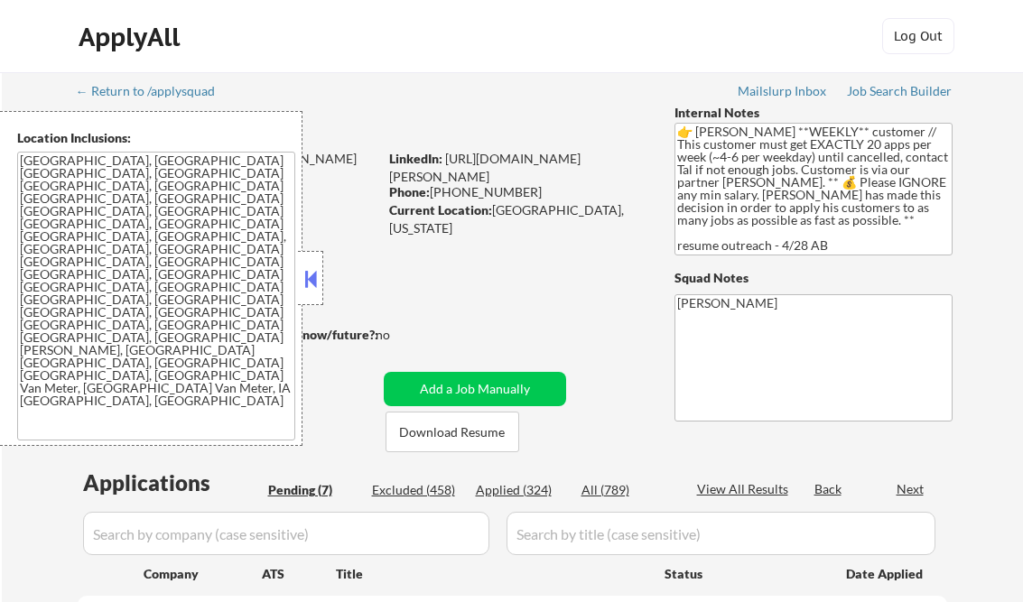
select select ""pending""
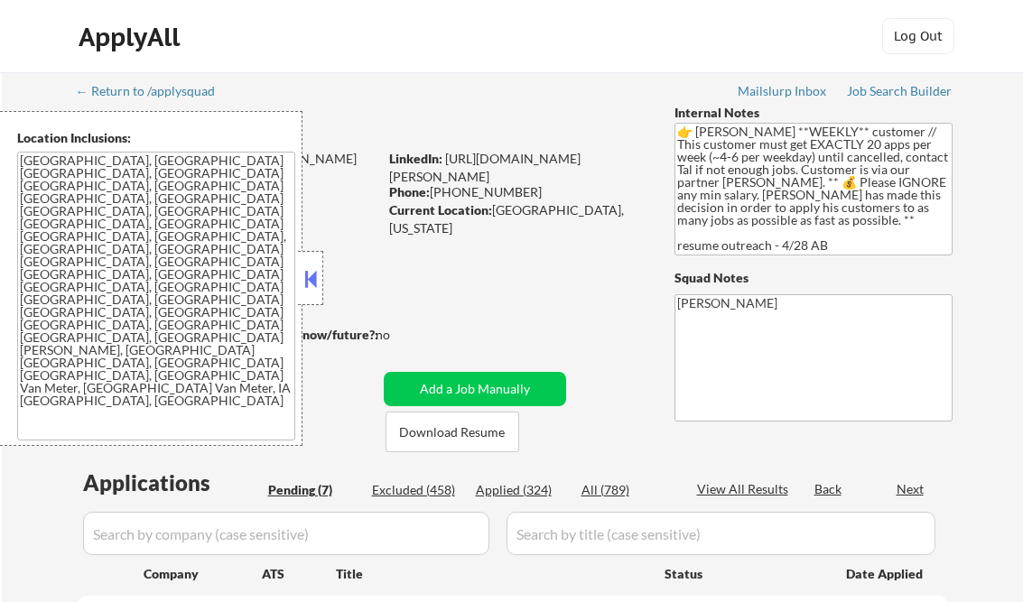
select select ""pending""
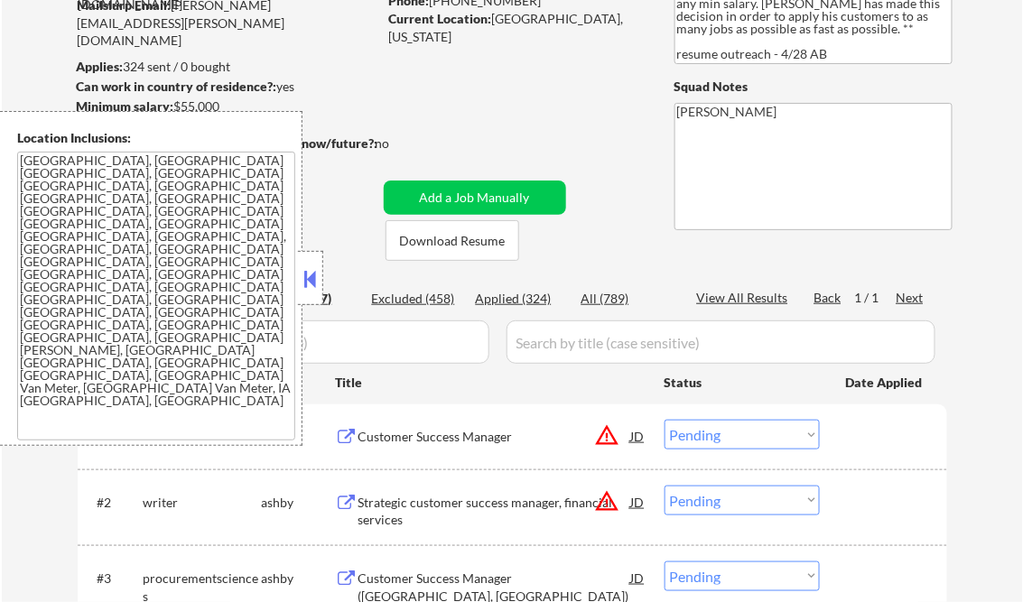
scroll to position [289, 0]
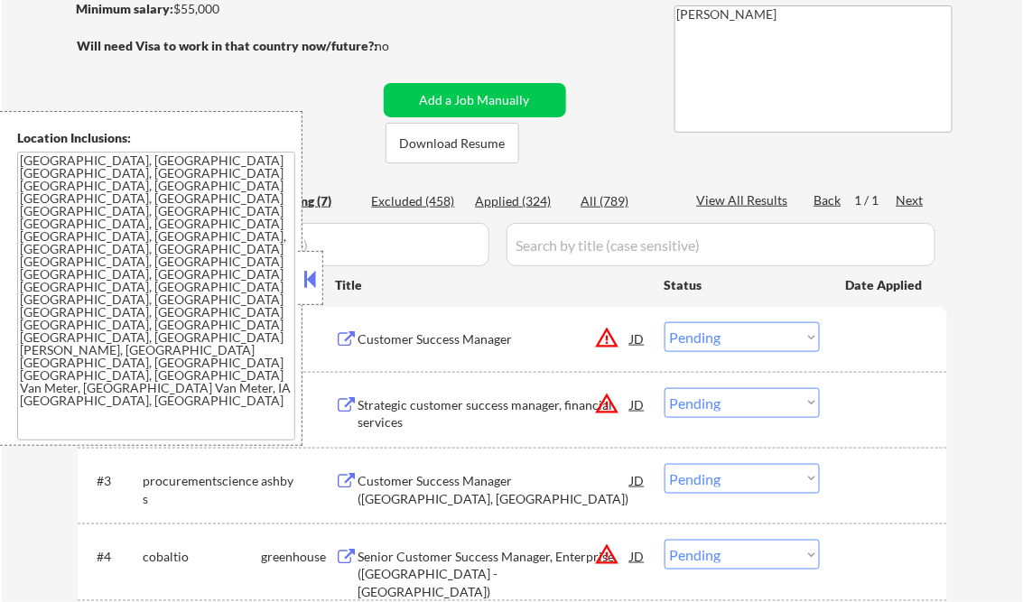
click at [312, 269] on button at bounding box center [311, 278] width 20 height 27
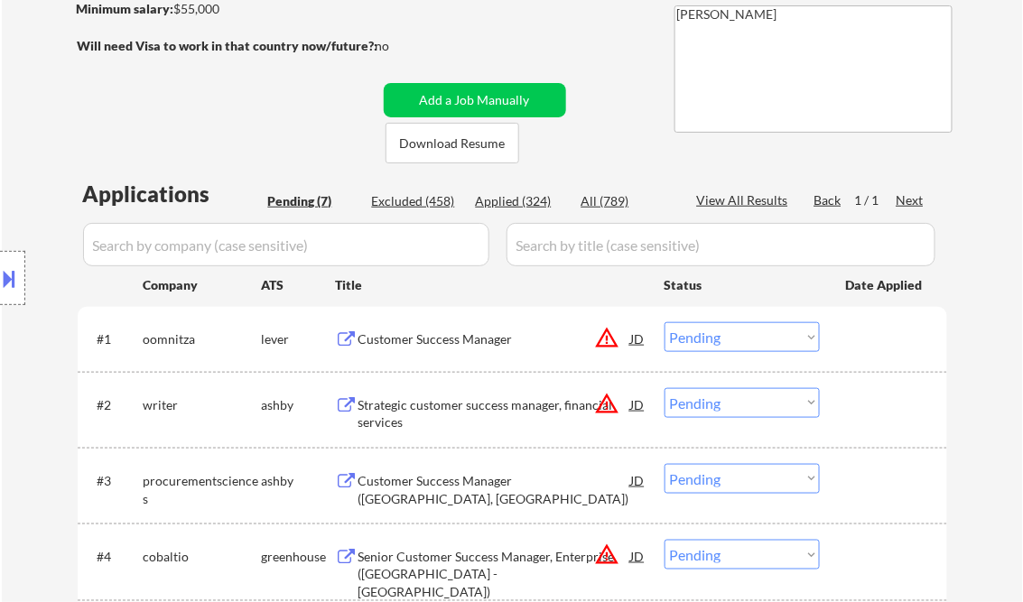
click at [9, 272] on button at bounding box center [10, 279] width 20 height 30
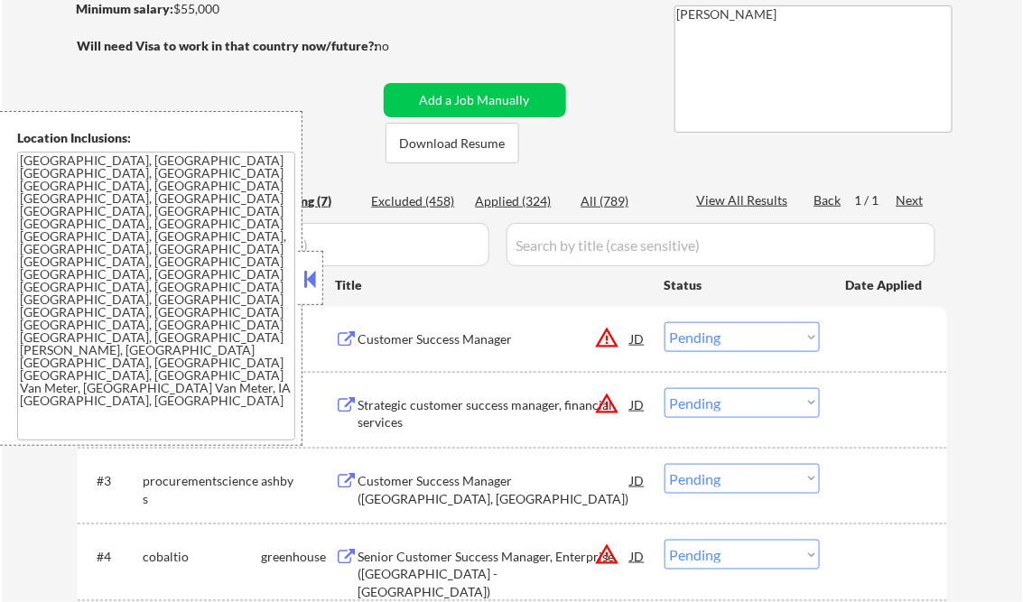
click at [198, 322] on textarea "[GEOGRAPHIC_DATA], [GEOGRAPHIC_DATA] [GEOGRAPHIC_DATA], [GEOGRAPHIC_DATA] [GEOG…" at bounding box center [156, 296] width 278 height 289
click at [305, 269] on button at bounding box center [311, 278] width 20 height 27
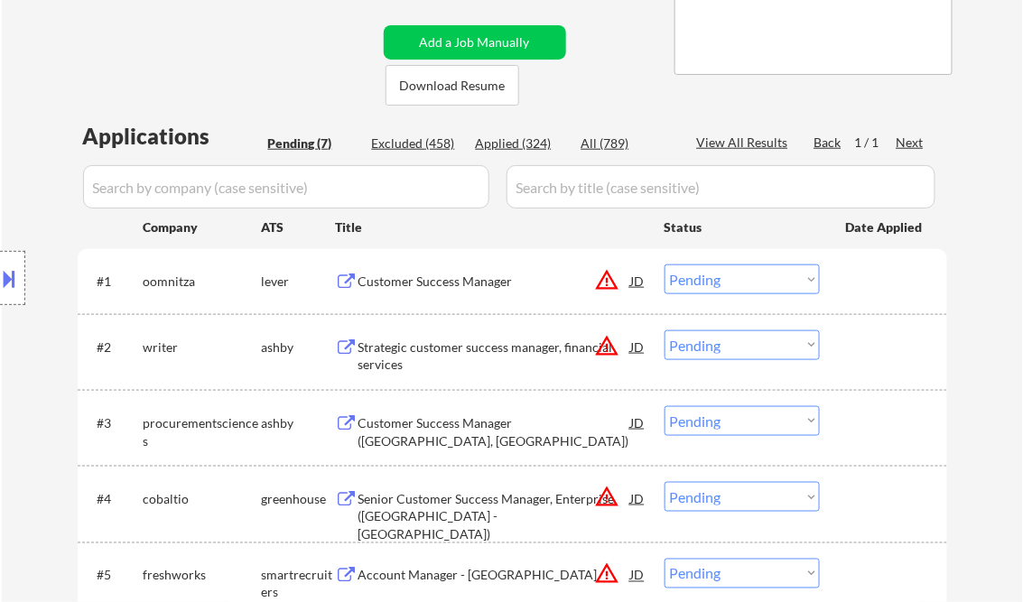
scroll to position [361, 0]
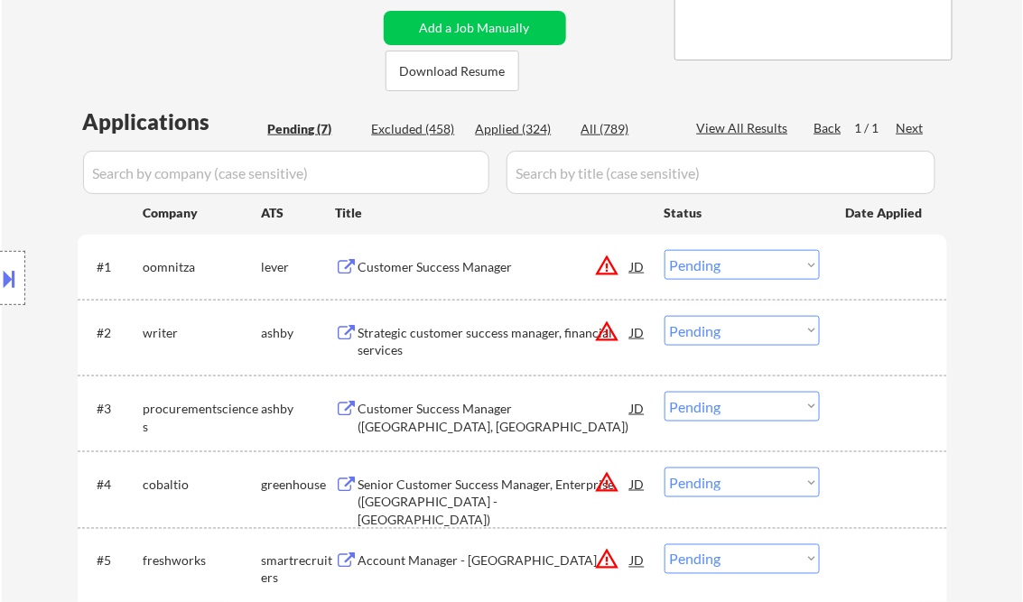
click at [448, 268] on div "Customer Success Manager" at bounding box center [494, 267] width 273 height 18
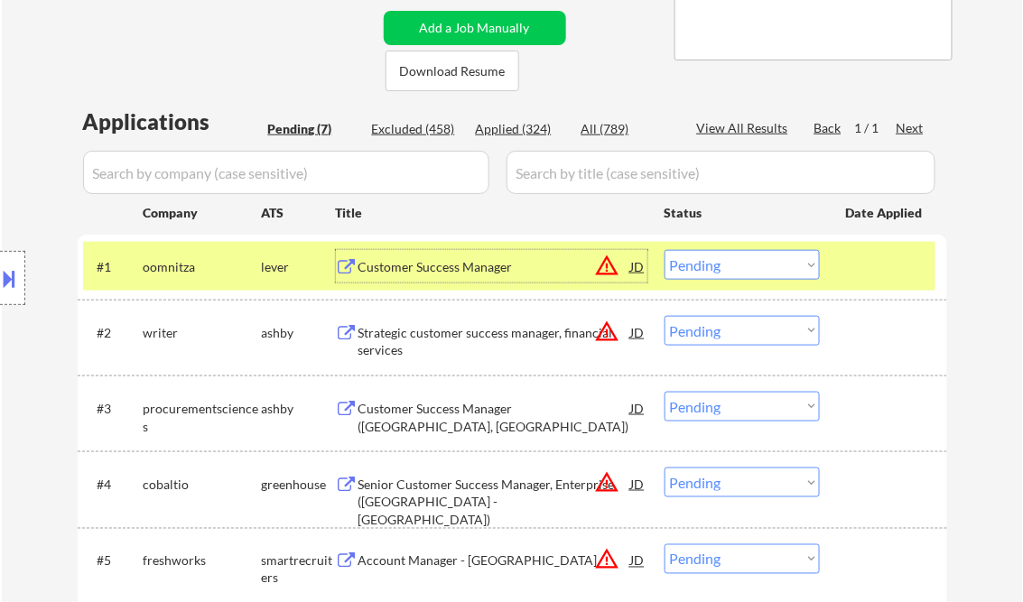
click at [732, 274] on select "Choose an option... Pending Applied Excluded (Questions) Excluded (Expired) Exc…" at bounding box center [741, 265] width 155 height 30
click at [664, 250] on select "Choose an option... Pending Applied Excluded (Questions) Excluded (Expired) Exc…" at bounding box center [741, 265] width 155 height 30
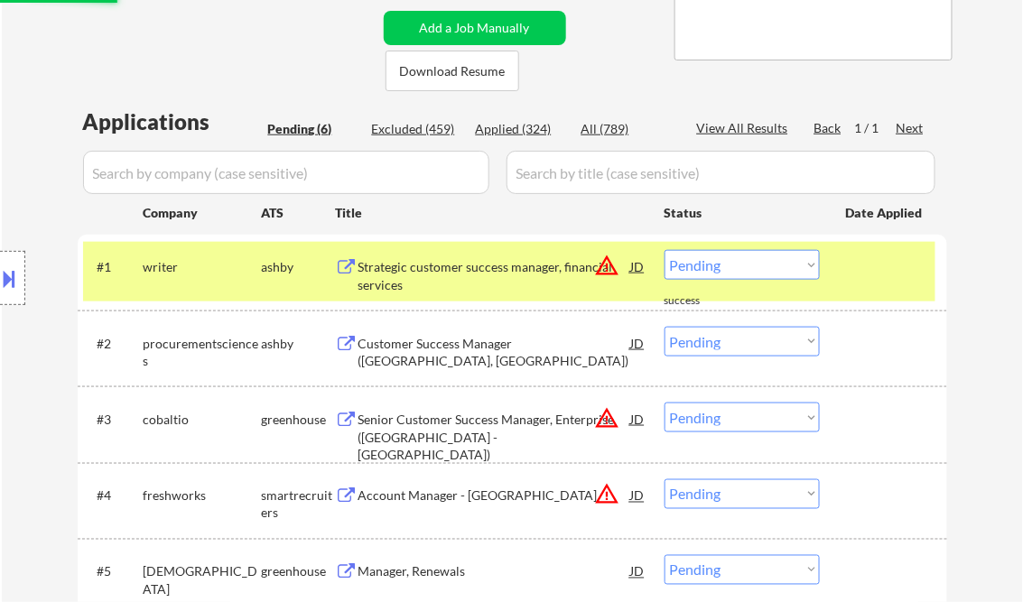
click at [482, 258] on div "Strategic customer success manager, financial services" at bounding box center [494, 275] width 273 height 35
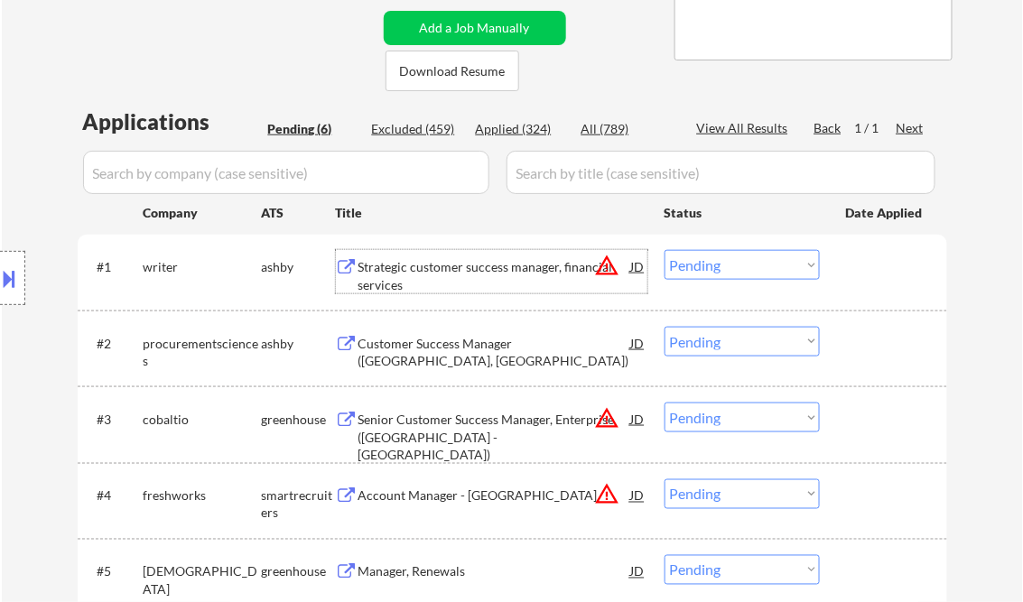
drag, startPoint x: 732, startPoint y: 261, endPoint x: 742, endPoint y: 277, distance: 19.0
click at [732, 261] on select "Choose an option... Pending Applied Excluded (Questions) Excluded (Expired) Exc…" at bounding box center [741, 265] width 155 height 30
click at [664, 250] on select "Choose an option... Pending Applied Excluded (Questions) Excluded (Expired) Exc…" at bounding box center [741, 265] width 155 height 30
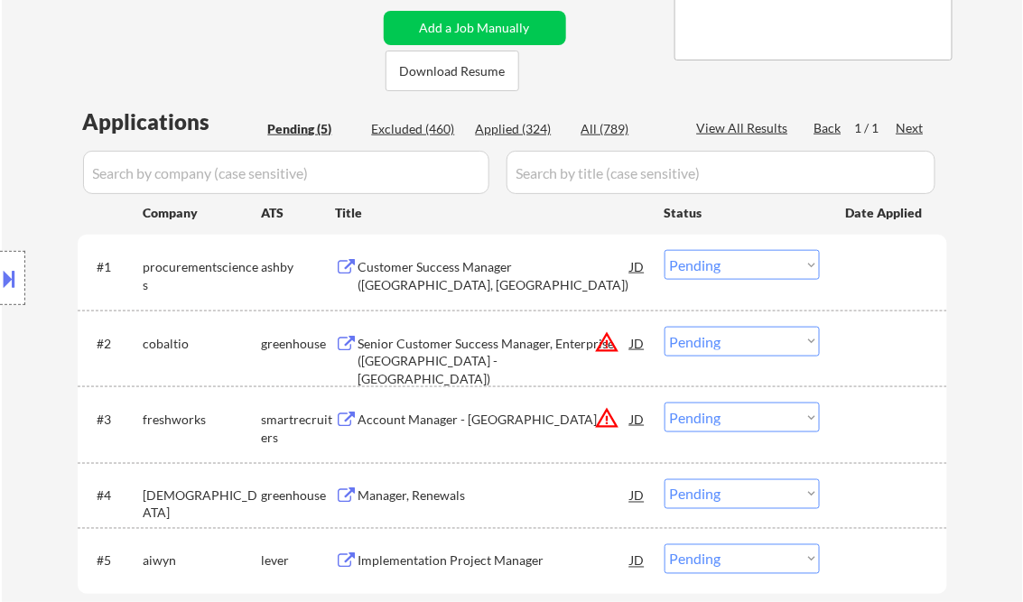
click at [8, 274] on button at bounding box center [10, 279] width 20 height 30
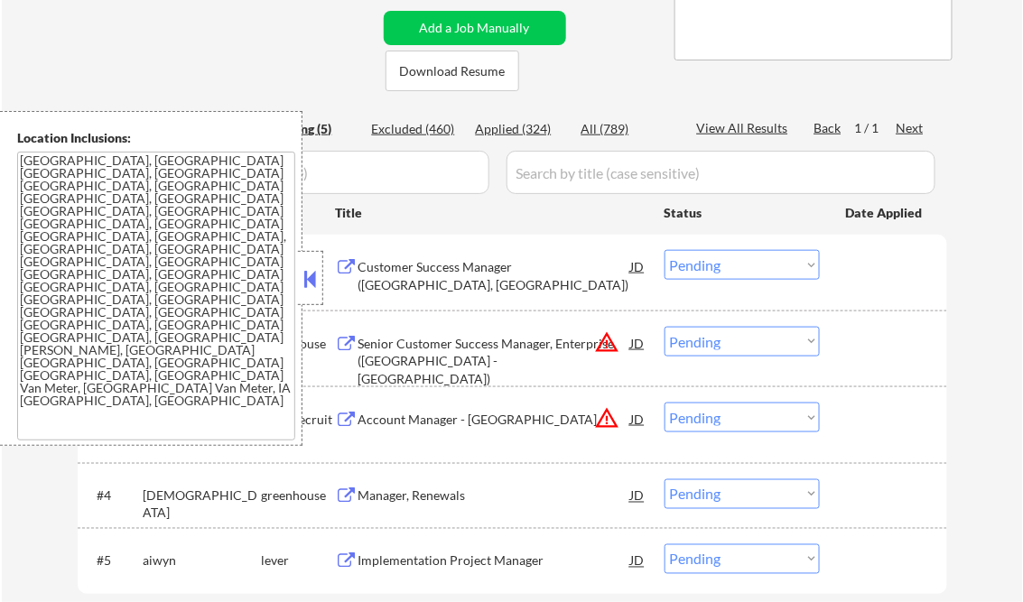
click at [318, 273] on button at bounding box center [311, 278] width 20 height 27
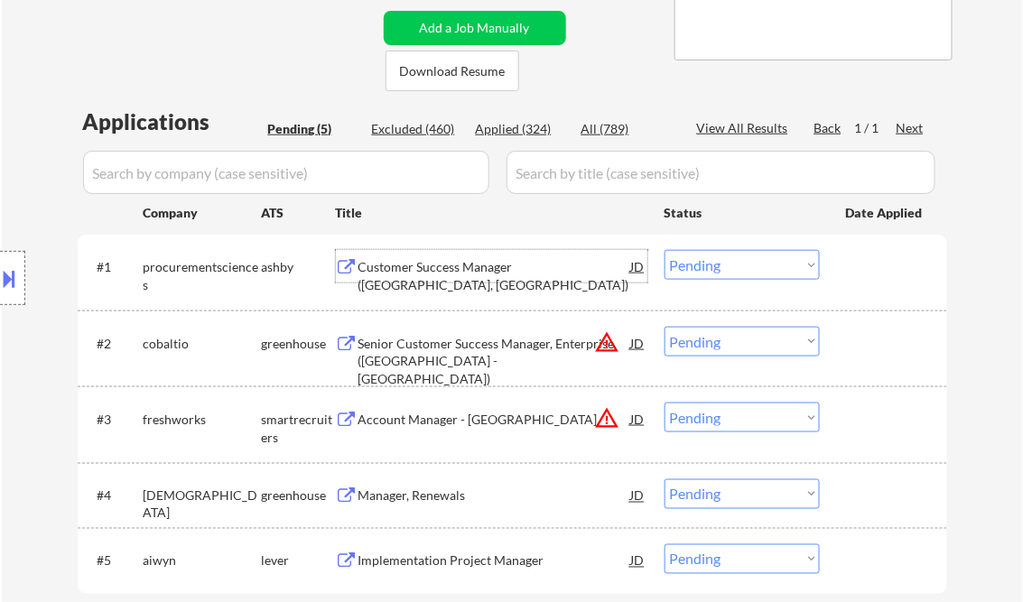
click at [460, 258] on div "Customer Success Manager ([GEOGRAPHIC_DATA], [GEOGRAPHIC_DATA])" at bounding box center [494, 275] width 273 height 35
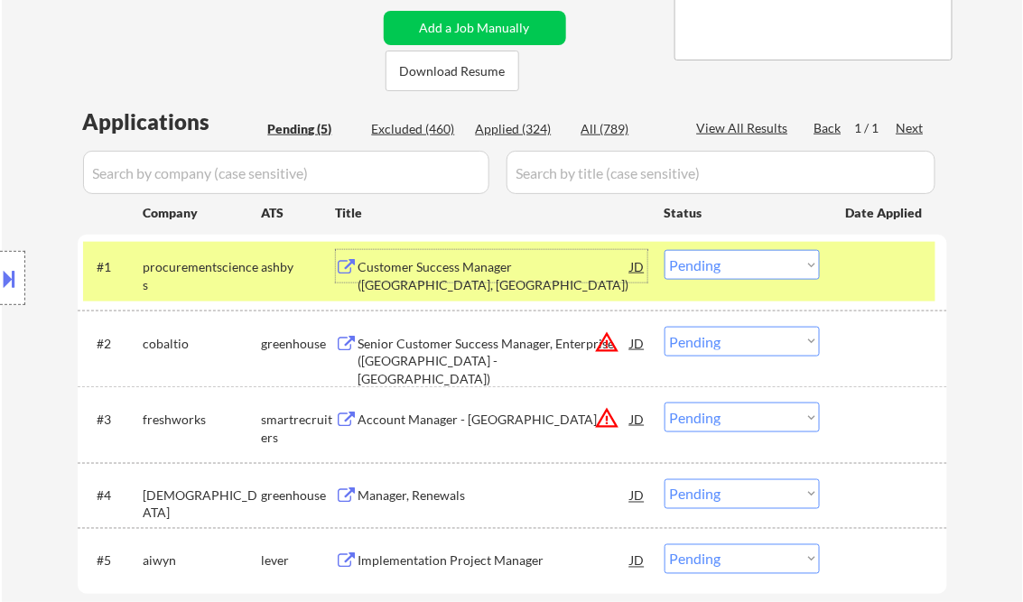
drag, startPoint x: 785, startPoint y: 261, endPoint x: 785, endPoint y: 277, distance: 16.3
click at [785, 262] on select "Choose an option... Pending Applied Excluded (Questions) Excluded (Expired) Exc…" at bounding box center [741, 265] width 155 height 30
click at [664, 250] on select "Choose an option... Pending Applied Excluded (Questions) Excluded (Expired) Exc…" at bounding box center [741, 265] width 155 height 30
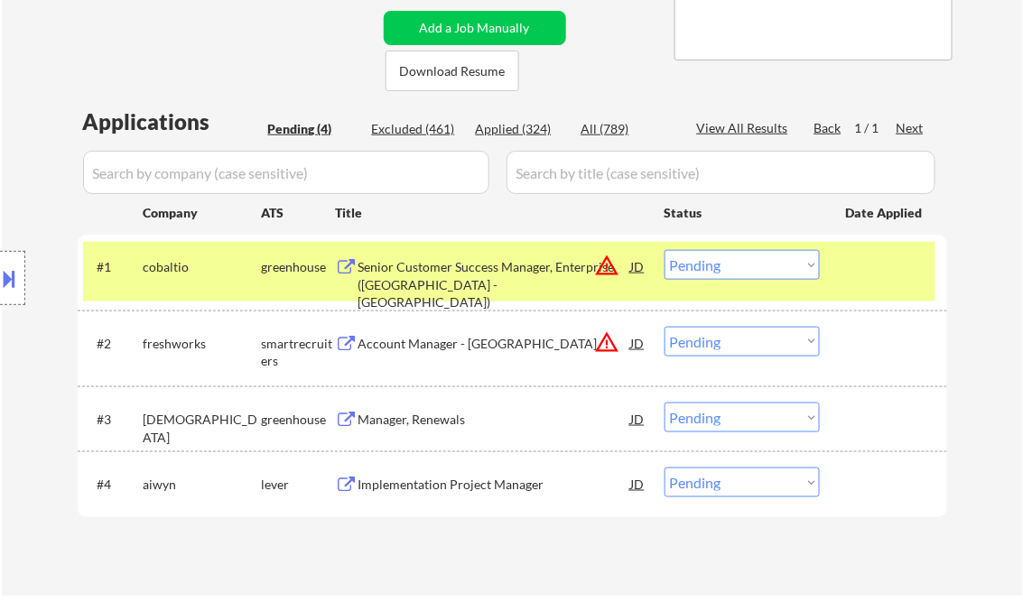
click at [691, 256] on select "Choose an option... Pending Applied Excluded (Questions) Excluded (Expired) Exc…" at bounding box center [741, 265] width 155 height 30
click at [664, 250] on select "Choose an option... Pending Applied Excluded (Questions) Excluded (Expired) Exc…" at bounding box center [741, 265] width 155 height 30
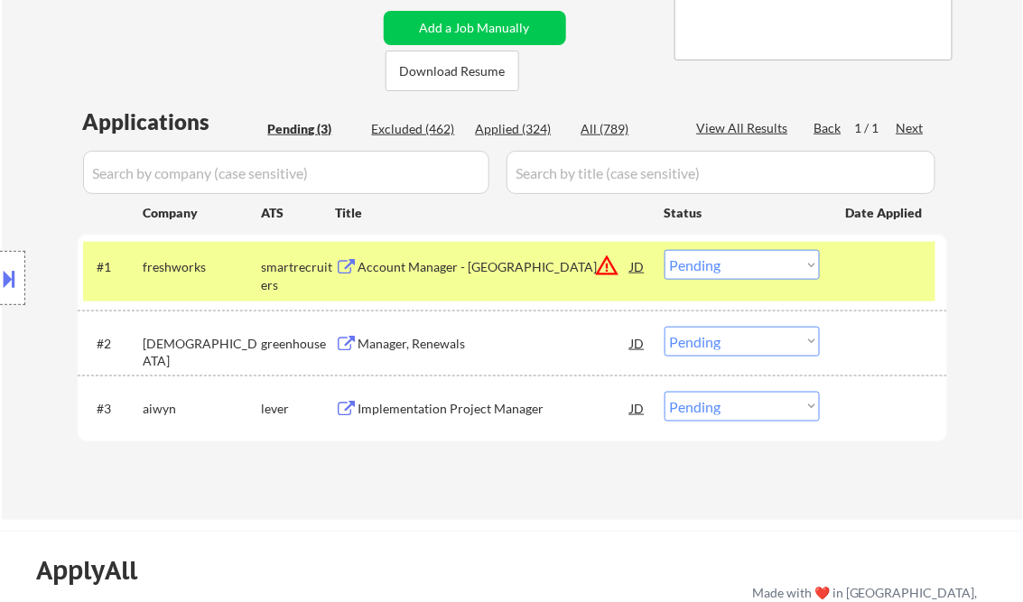
click at [441, 263] on div "Account Manager - [GEOGRAPHIC_DATA]" at bounding box center [494, 267] width 273 height 18
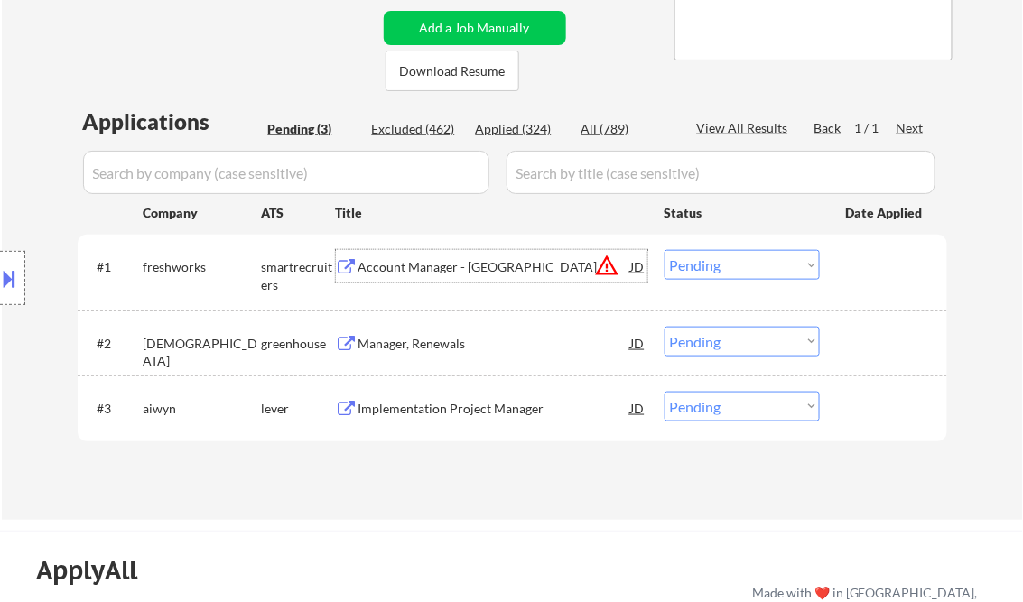
click at [727, 260] on select "Choose an option... Pending Applied Excluded (Questions) Excluded (Expired) Exc…" at bounding box center [741, 265] width 155 height 30
click at [664, 250] on select "Choose an option... Pending Applied Excluded (Questions) Excluded (Expired) Exc…" at bounding box center [741, 265] width 155 height 30
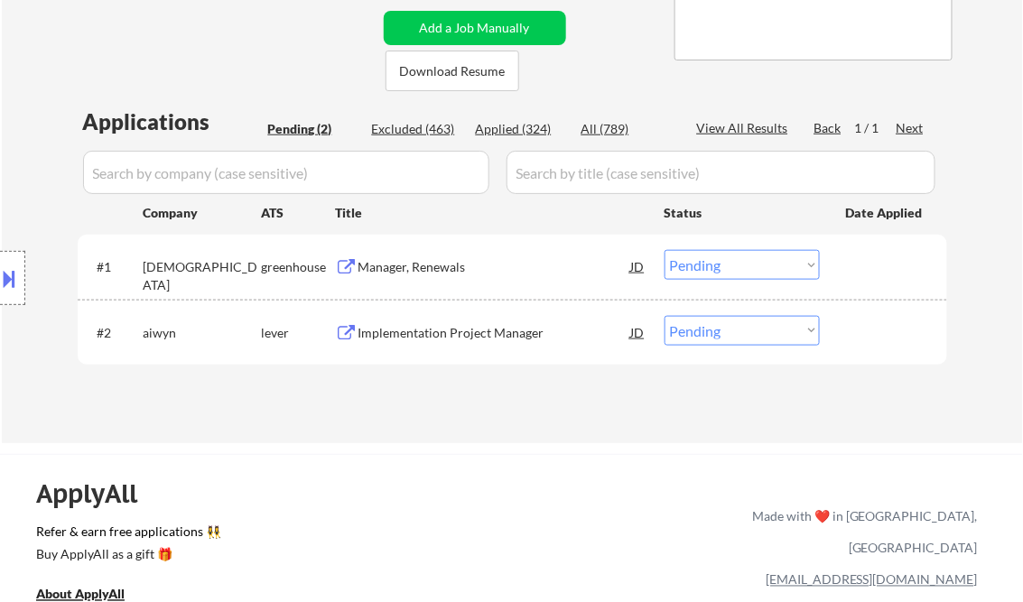
click at [438, 269] on div "Manager, Renewals" at bounding box center [494, 267] width 273 height 18
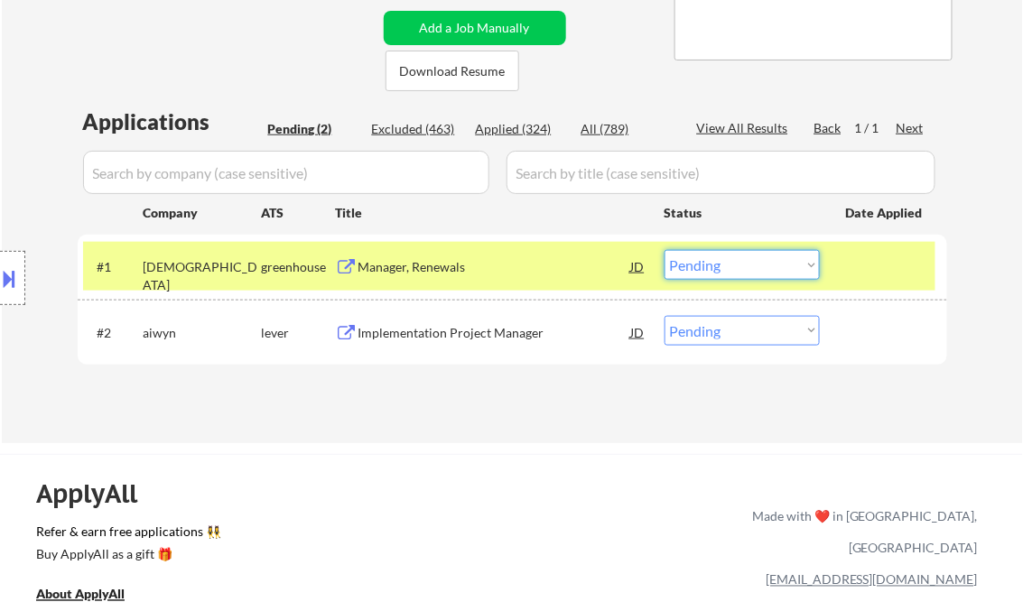
drag, startPoint x: 747, startPoint y: 258, endPoint x: 751, endPoint y: 266, distance: 9.3
click at [747, 258] on select "Choose an option... Pending Applied Excluded (Questions) Excluded (Expired) Exc…" at bounding box center [741, 265] width 155 height 30
click at [664, 250] on select "Choose an option... Pending Applied Excluded (Questions) Excluded (Expired) Exc…" at bounding box center [741, 265] width 155 height 30
click at [488, 332] on div "Implementation Project Manager" at bounding box center [494, 333] width 273 height 18
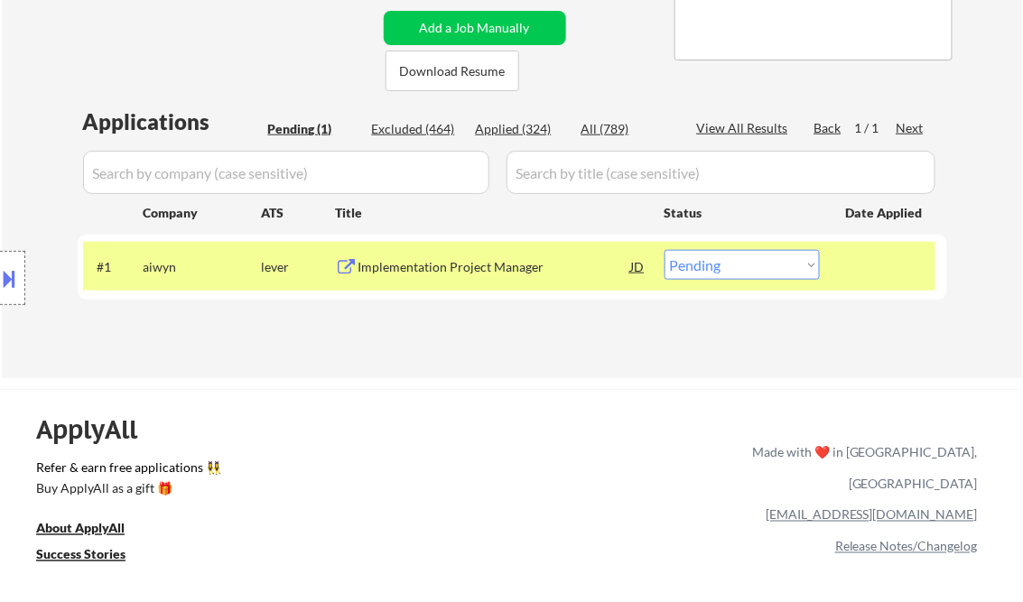
drag, startPoint x: 741, startPoint y: 270, endPoint x: 740, endPoint y: 282, distance: 11.8
click at [741, 270] on select "Choose an option... Pending Applied Excluded (Questions) Excluded (Expired) Exc…" at bounding box center [741, 265] width 155 height 30
select select ""applied""
click at [664, 250] on select "Choose an option... Pending Applied Excluded (Questions) Excluded (Expired) Exc…" at bounding box center [741, 265] width 155 height 30
click at [555, 345] on div "← Return to /applysquad Mailslurp Inbox Job Search Builder Paul Harkin User Ema…" at bounding box center [512, 37] width 901 height 653
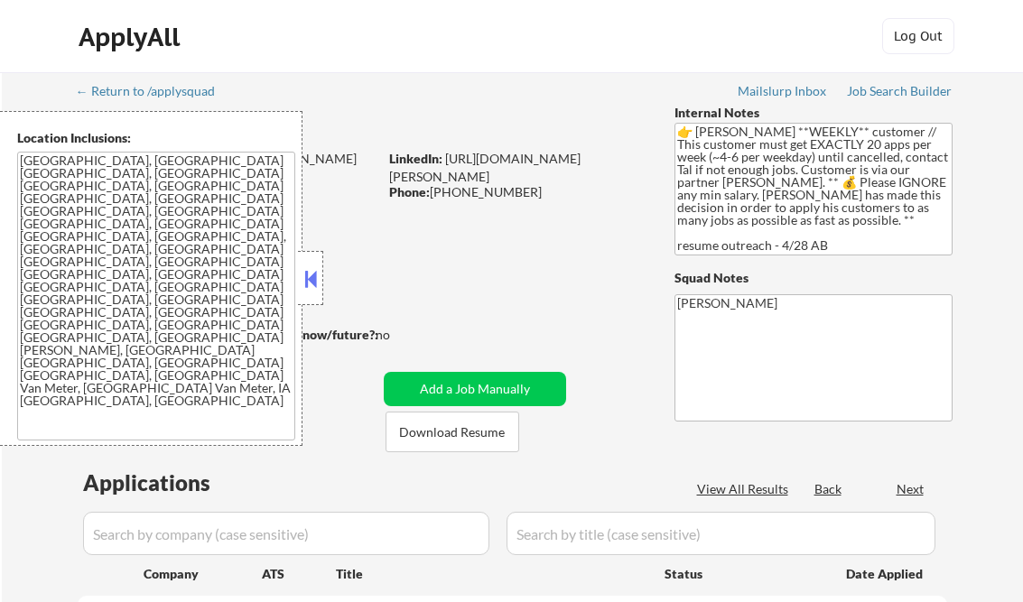
scroll to position [433, 0]
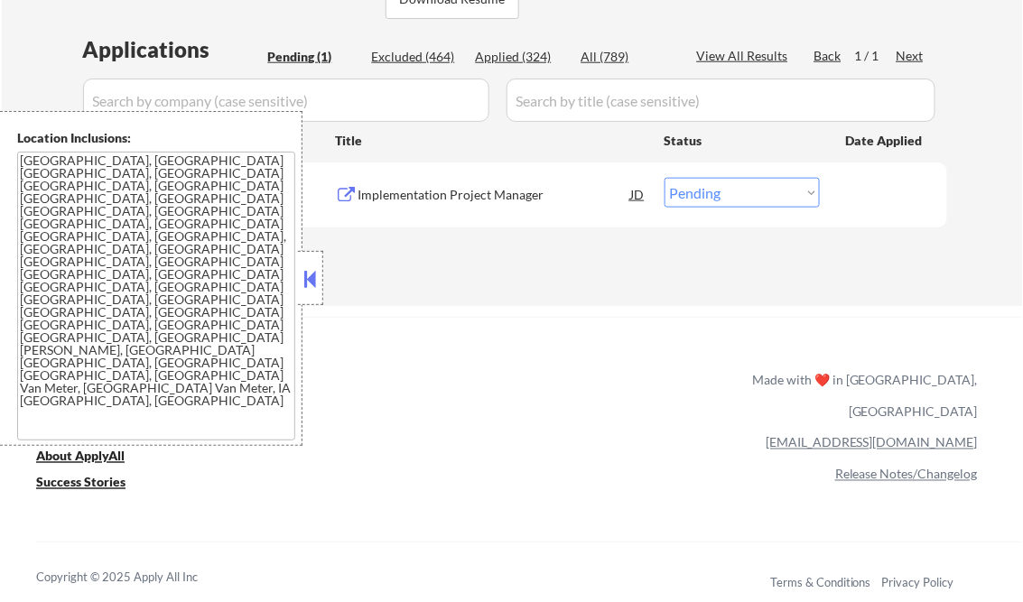
click at [541, 56] on div "Applied (324)" at bounding box center [521, 57] width 90 height 18
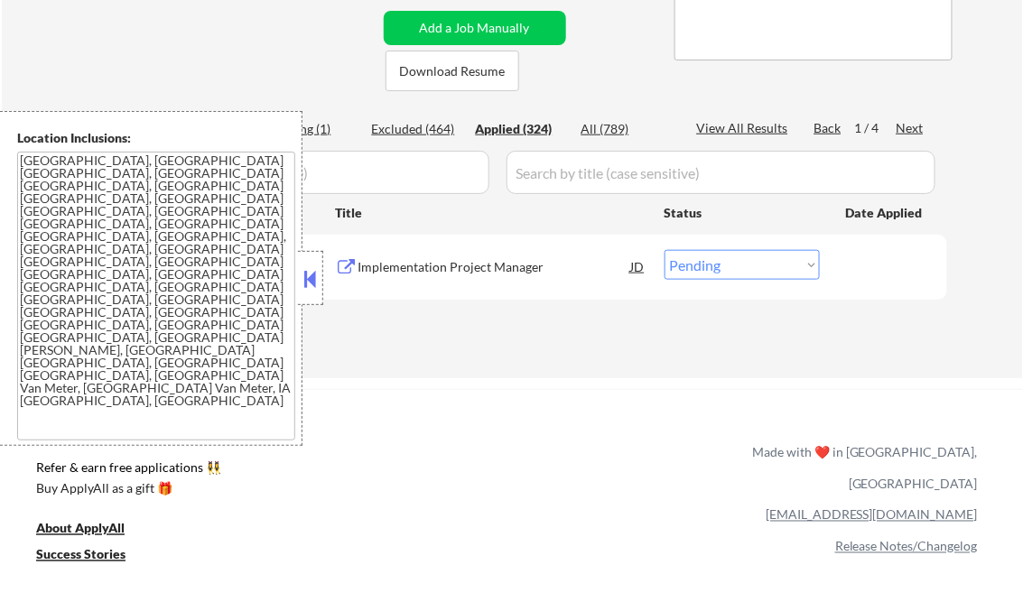
click at [732, 124] on div "View All Results" at bounding box center [745, 128] width 97 height 18
select select ""applied""
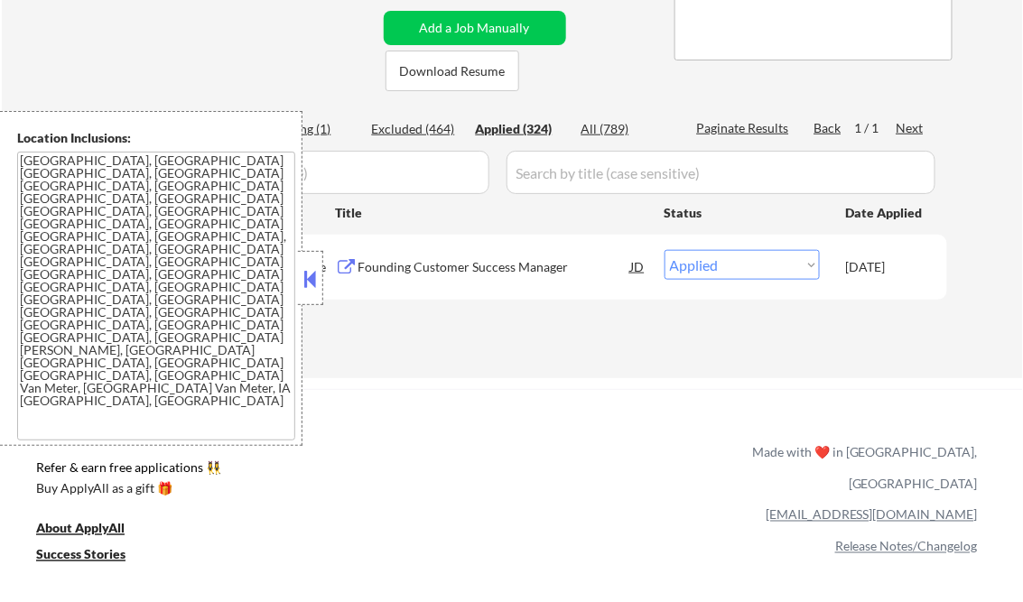
select select ""applied""
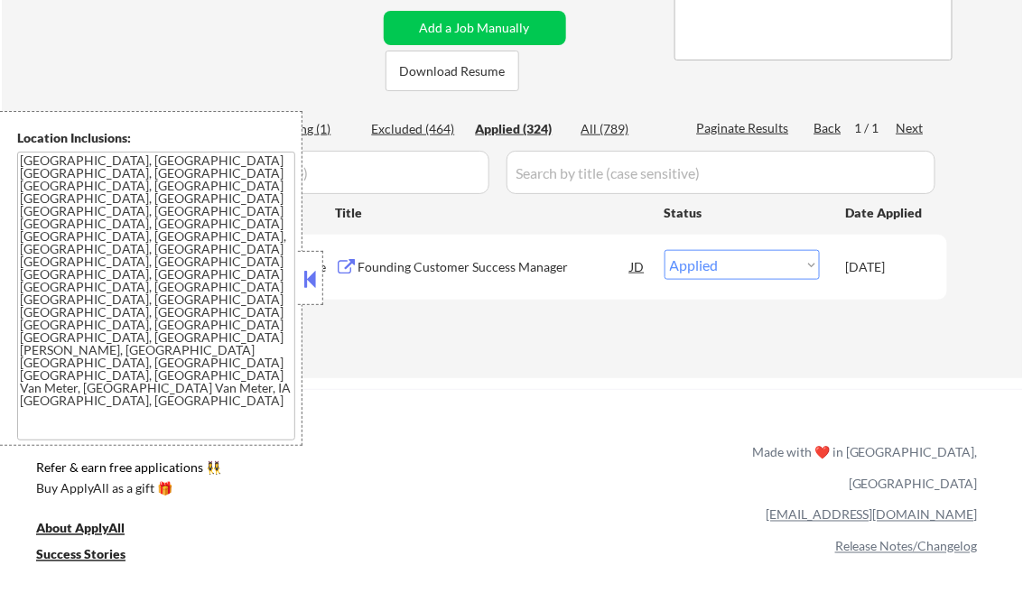
select select ""applied""
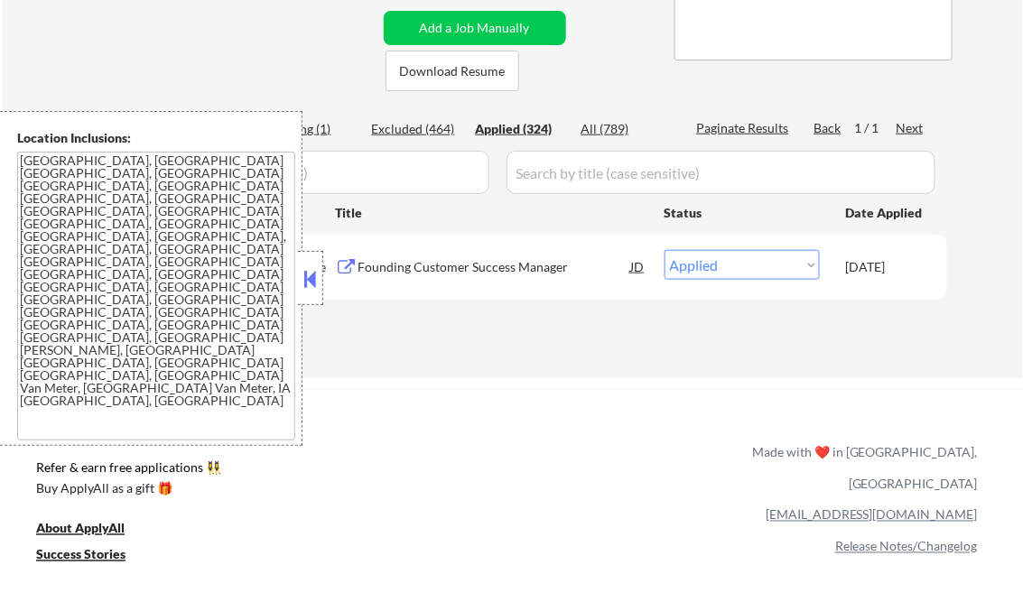
select select ""applied""
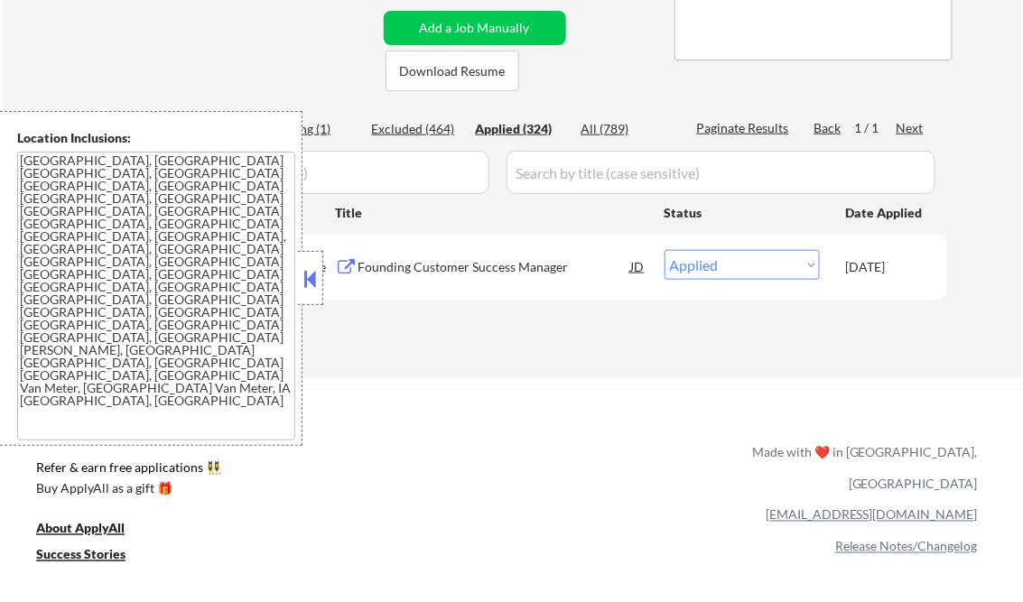
select select ""applied""
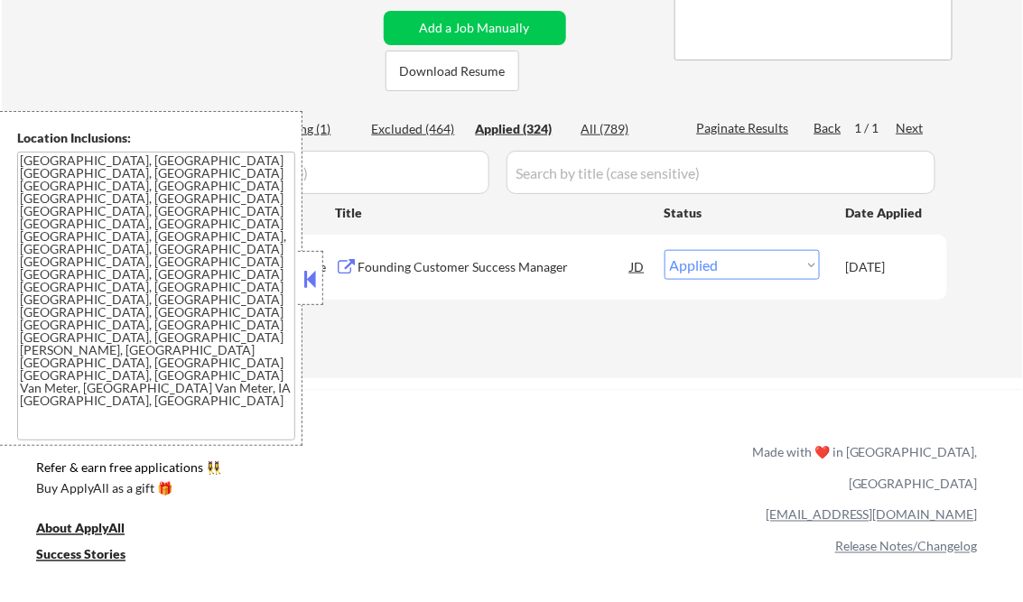
select select ""applied""
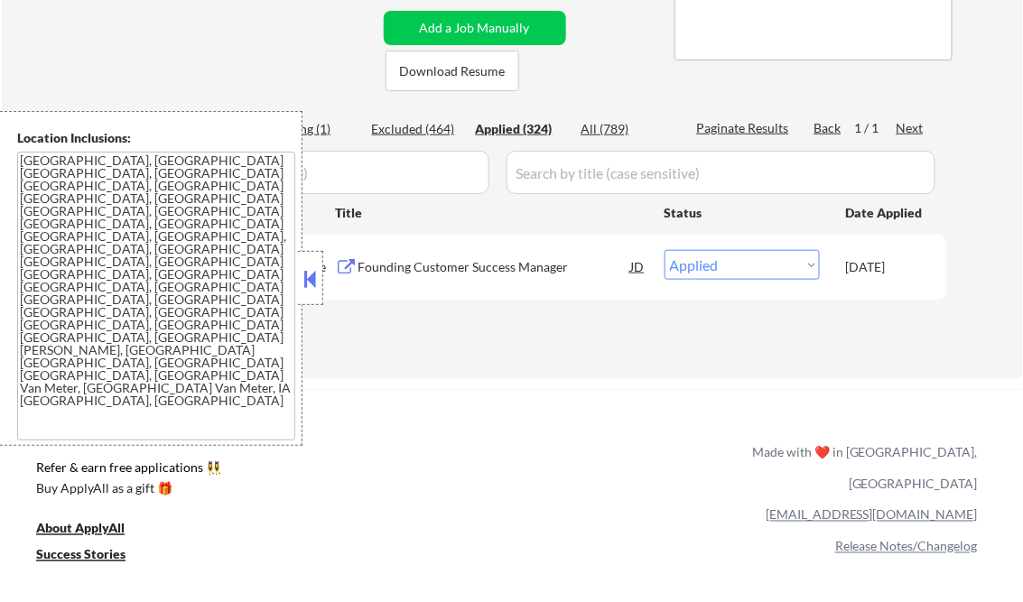
select select ""applied""
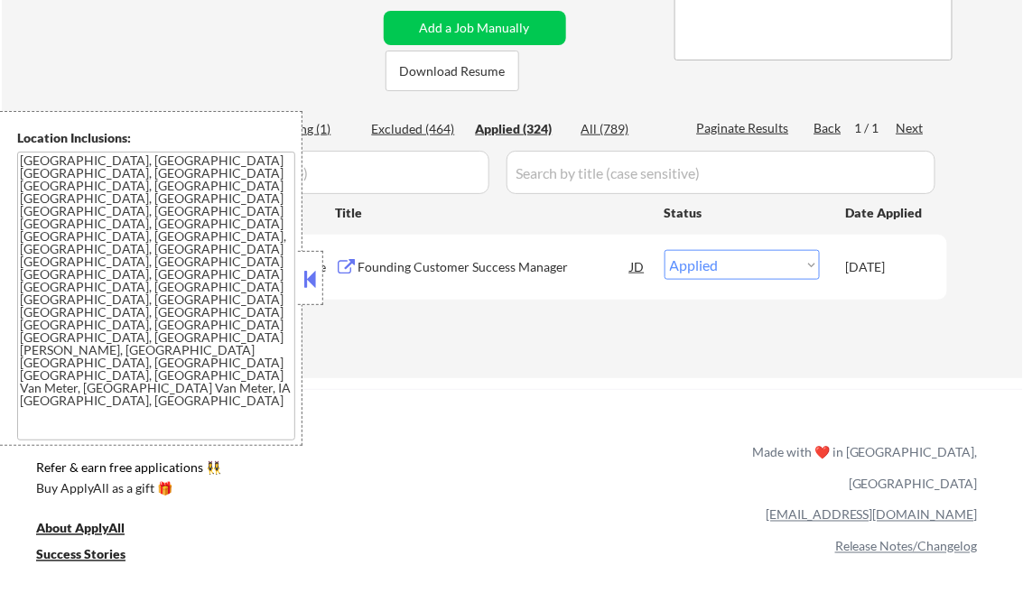
select select ""applied""
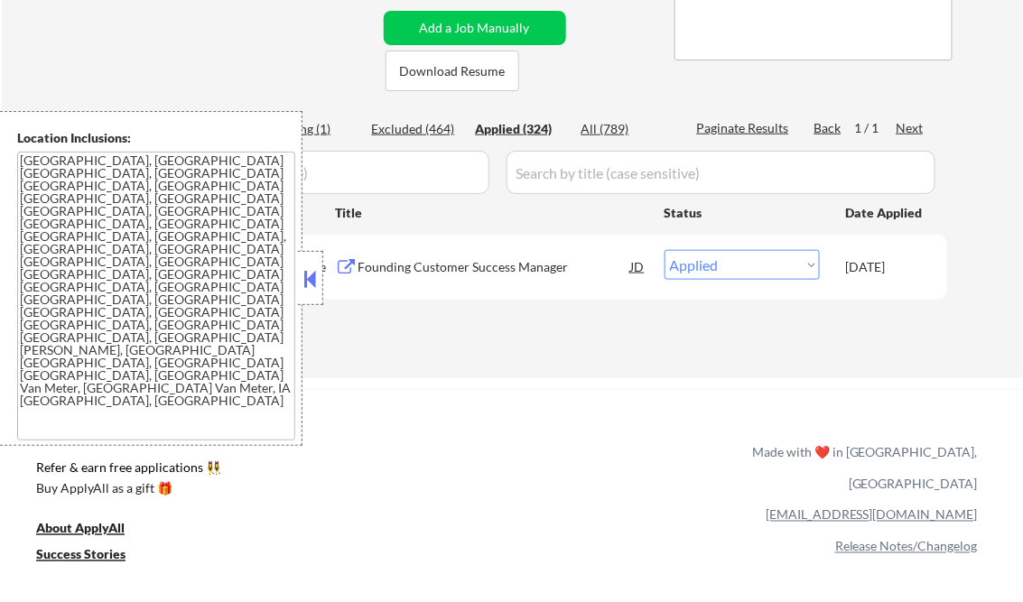
select select ""applied""
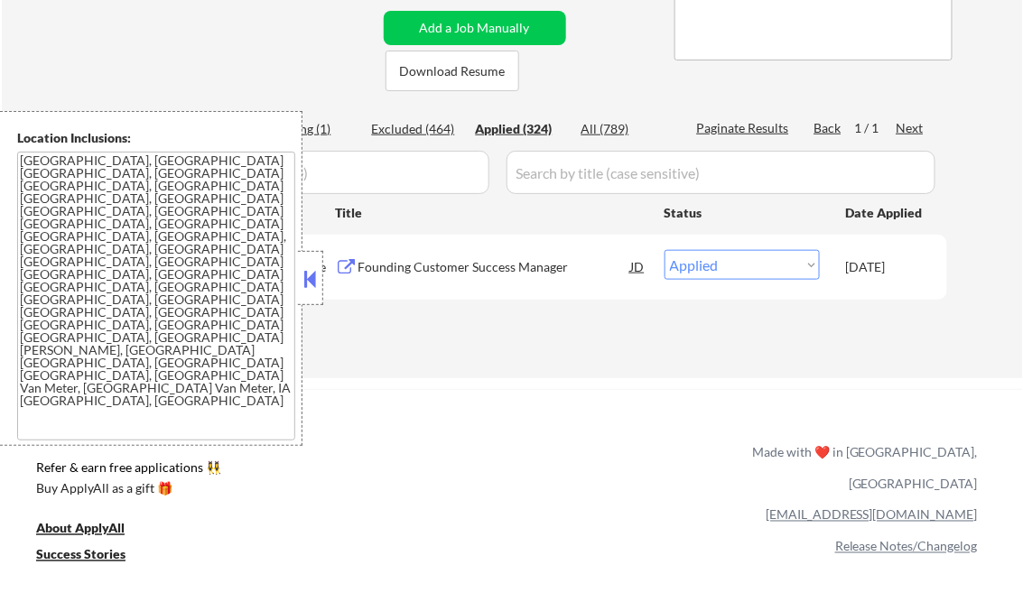
select select ""applied""
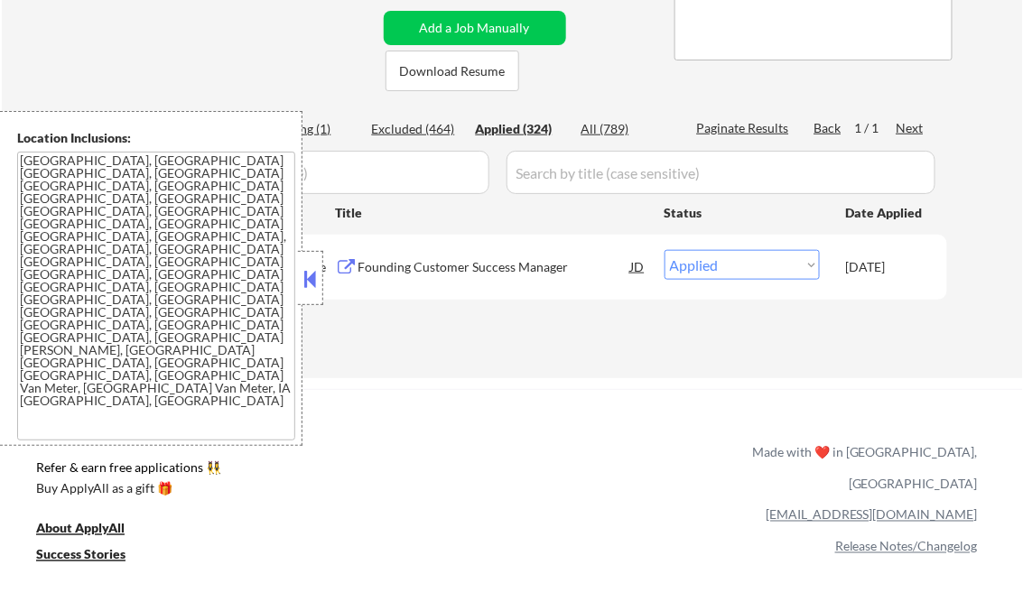
select select ""applied""
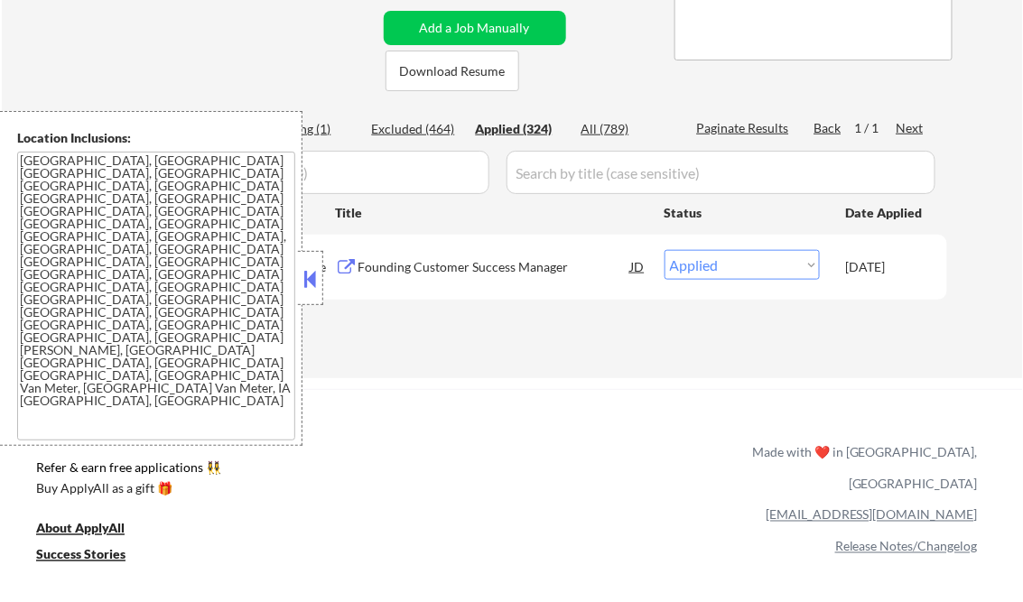
select select ""applied""
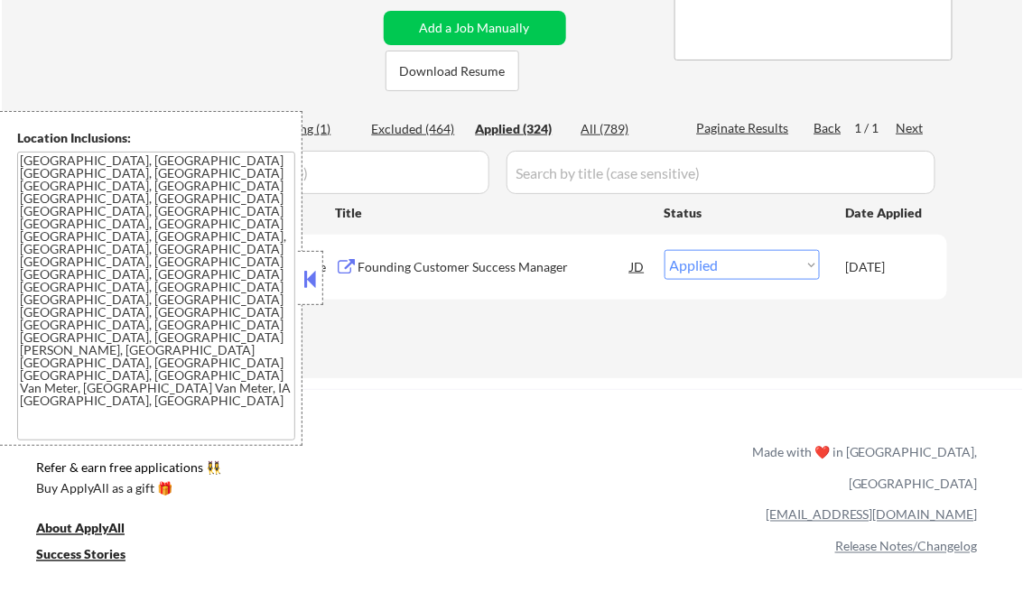
select select ""applied""
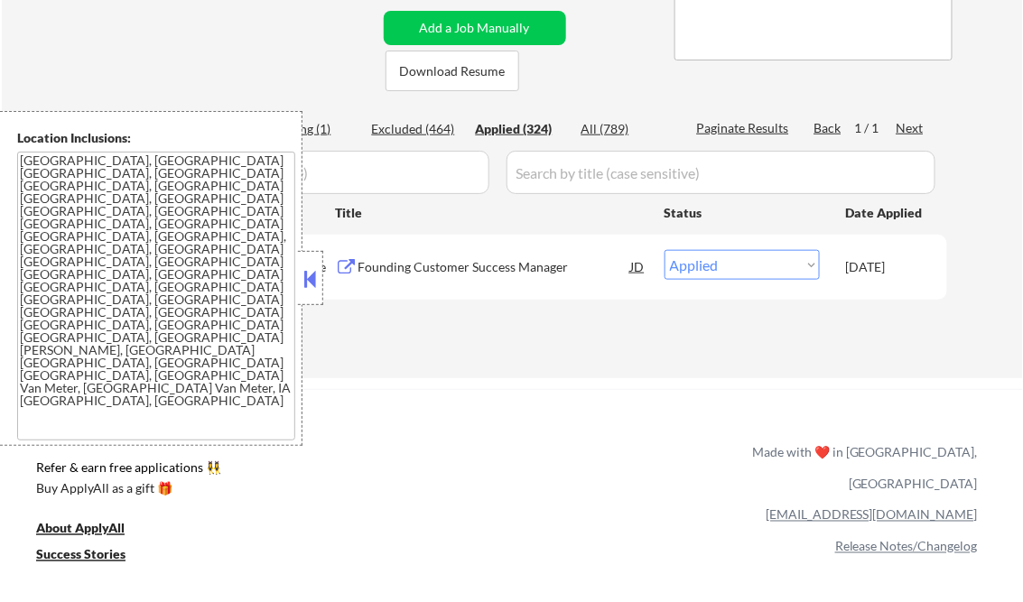
select select ""applied""
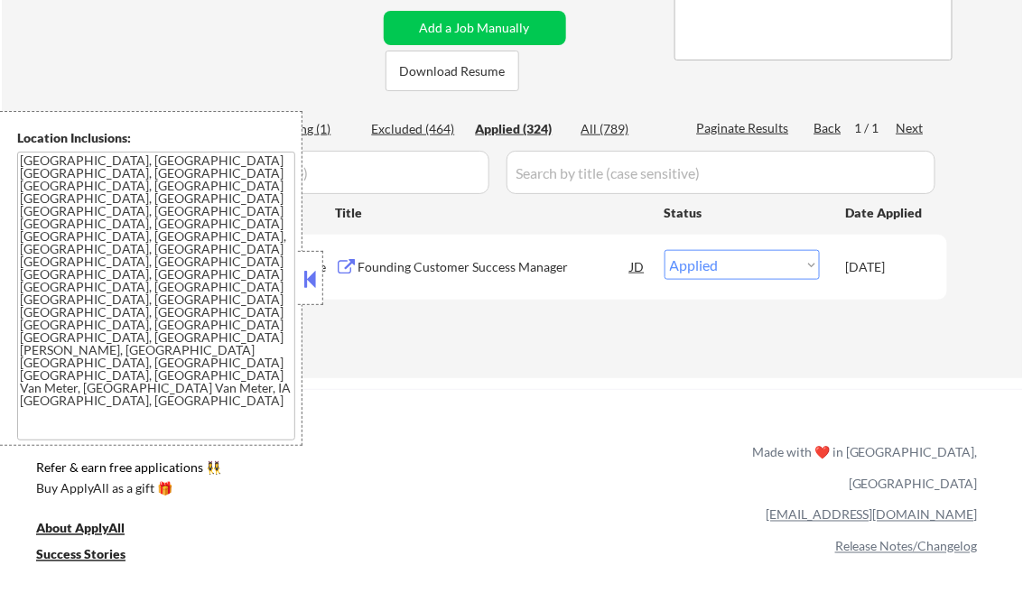
select select ""applied""
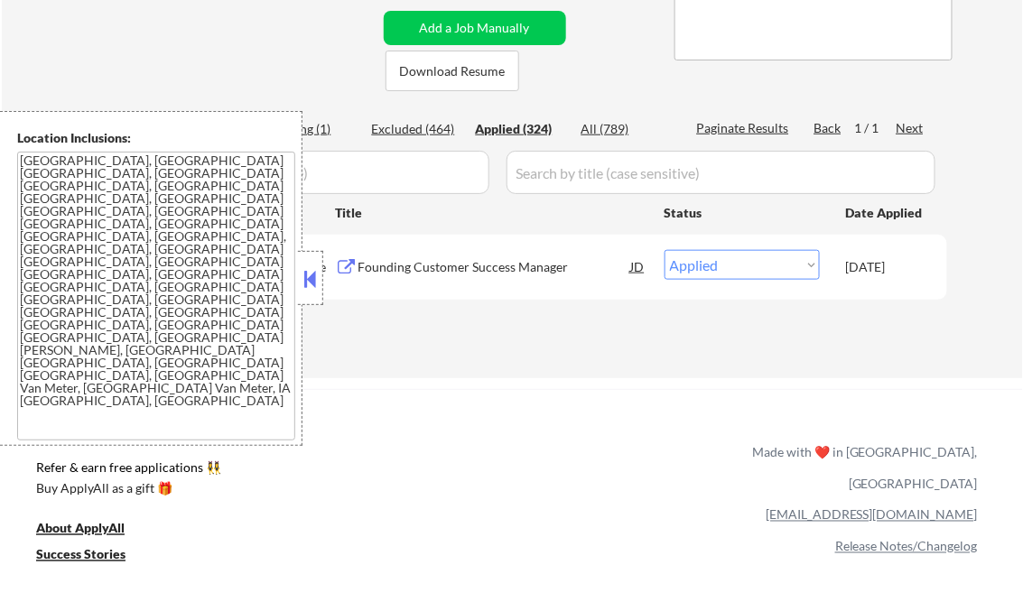
select select ""applied""
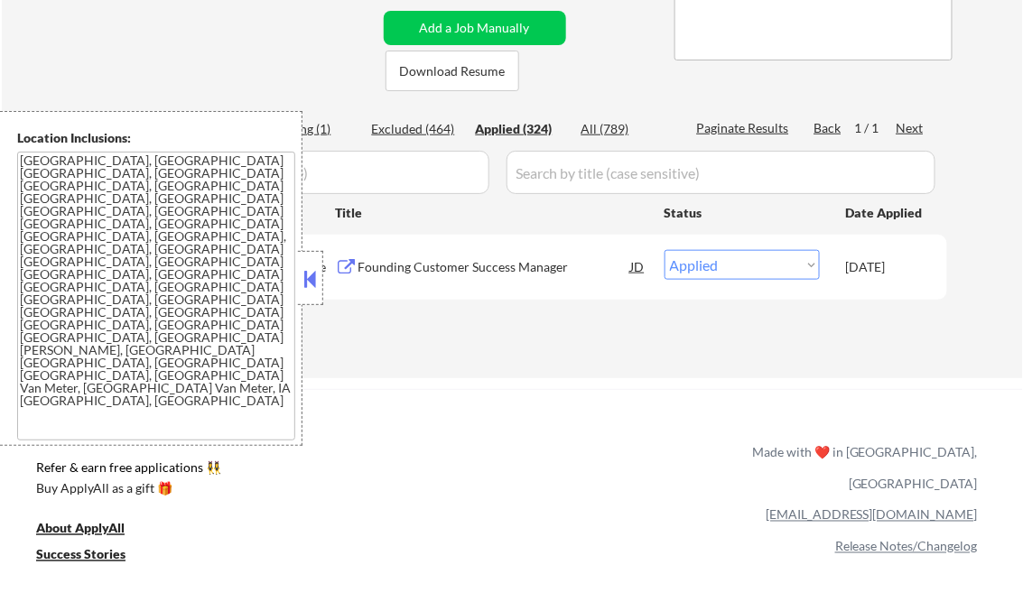
select select ""applied""
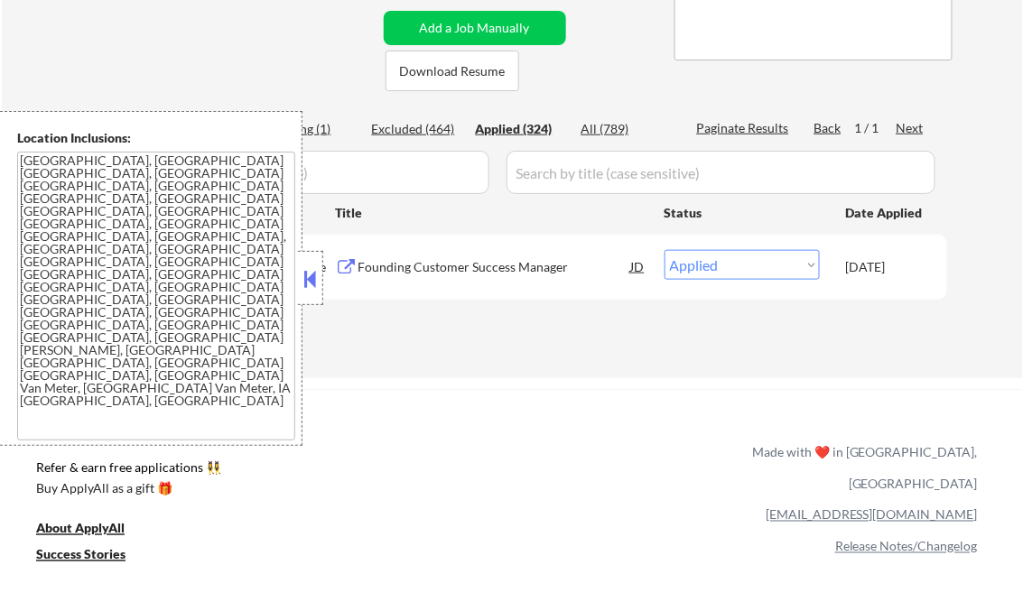
select select ""applied""
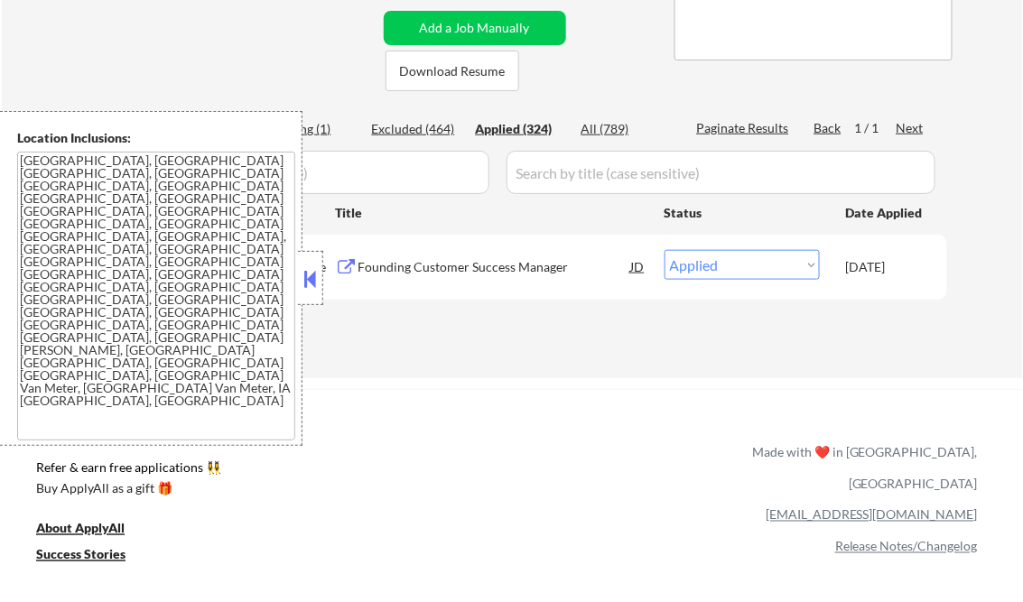
select select ""applied""
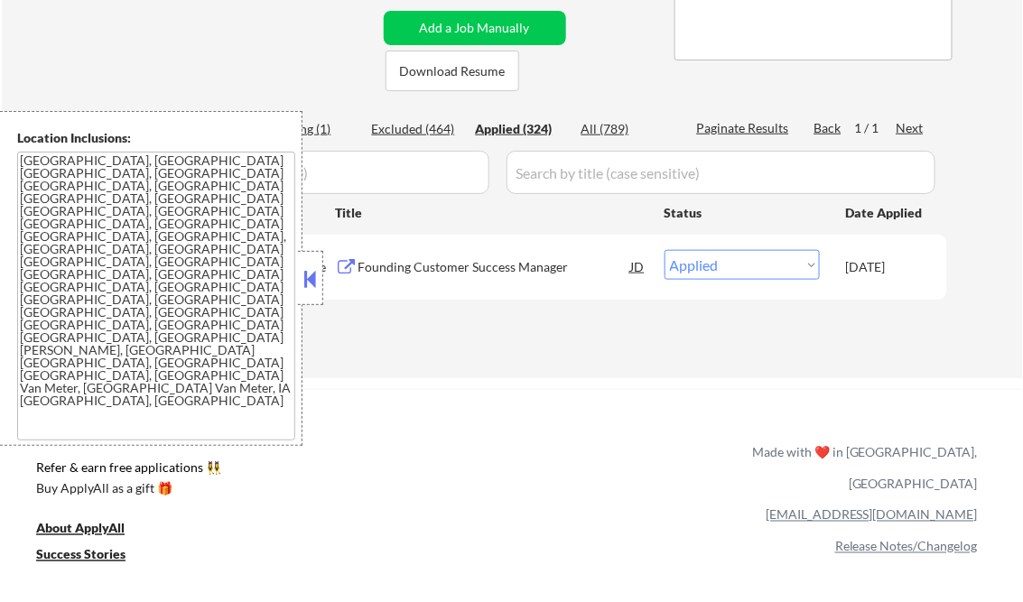
select select ""applied""
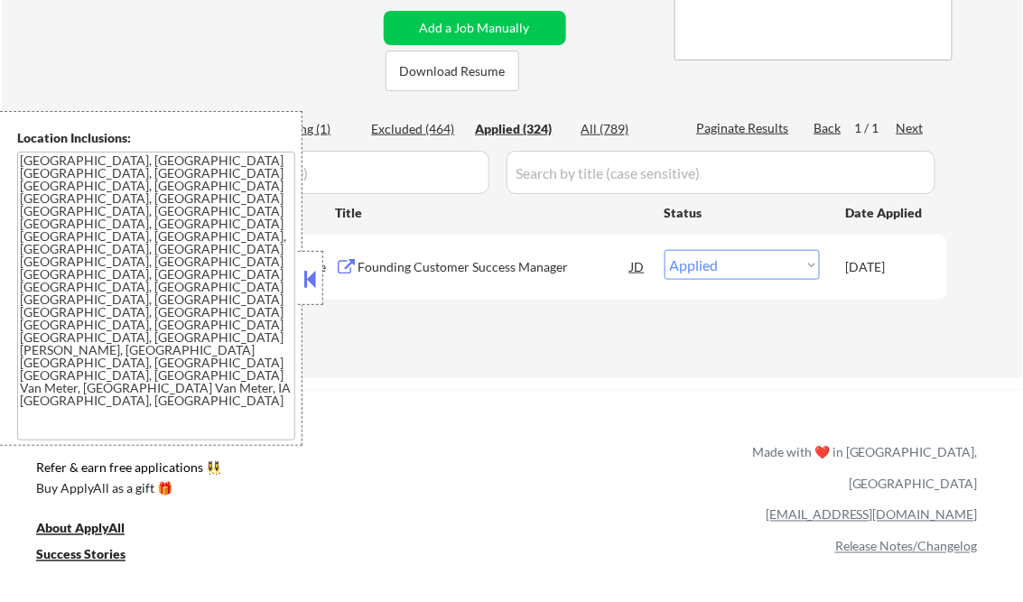
select select ""applied""
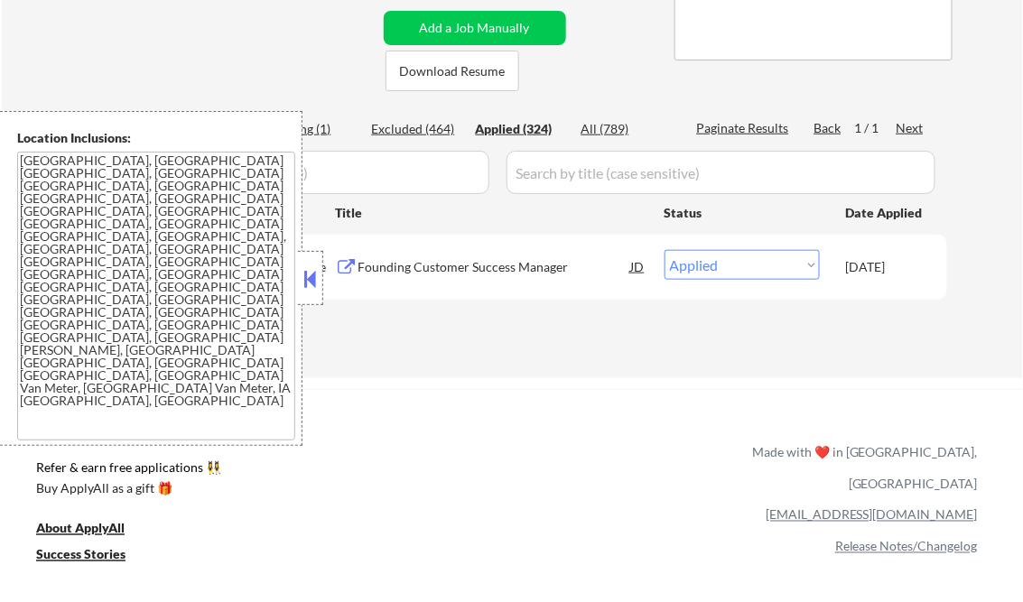
select select ""applied""
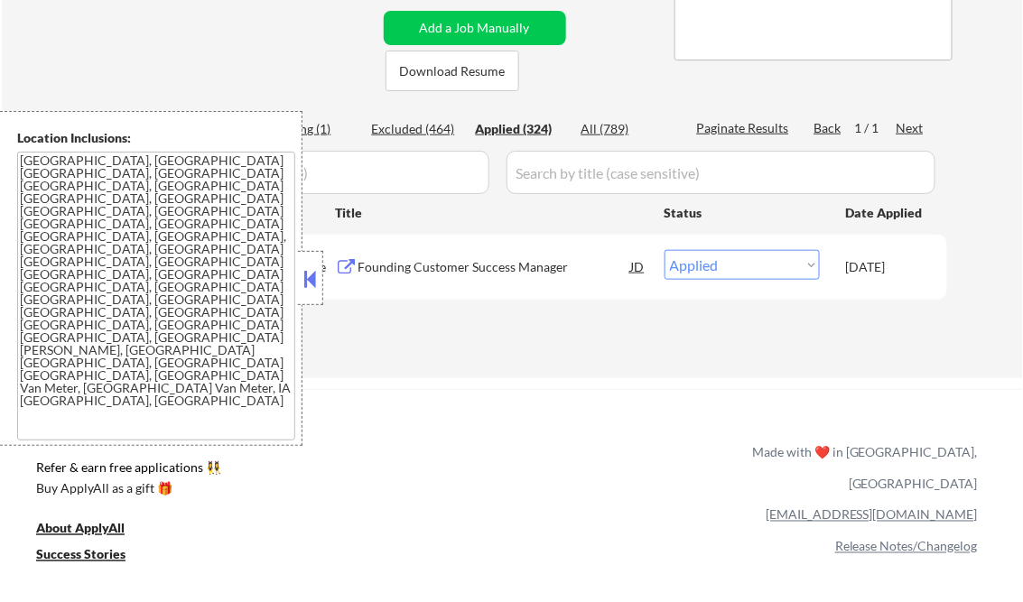
select select ""applied""
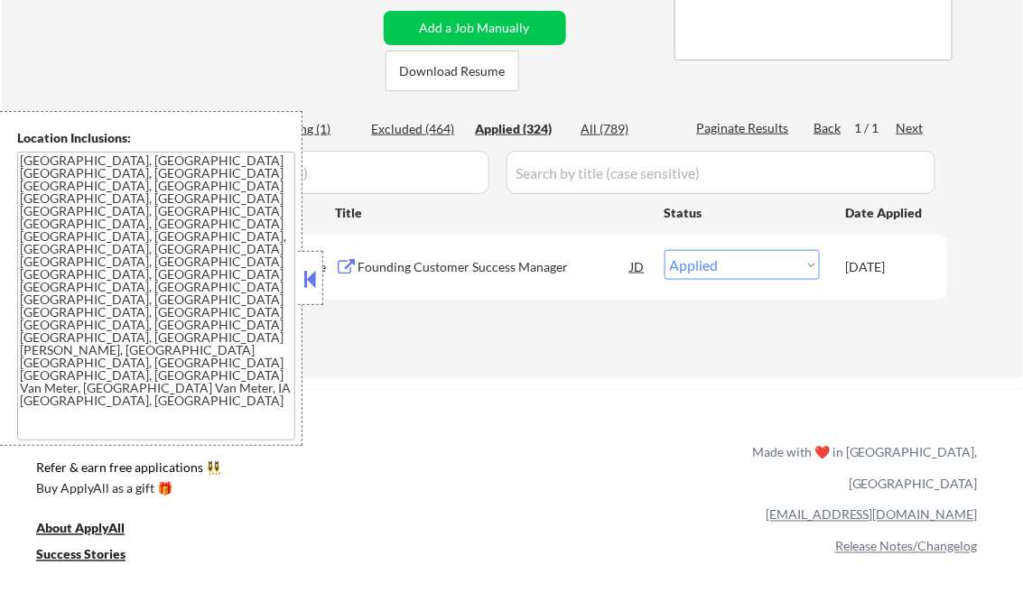
select select ""applied""
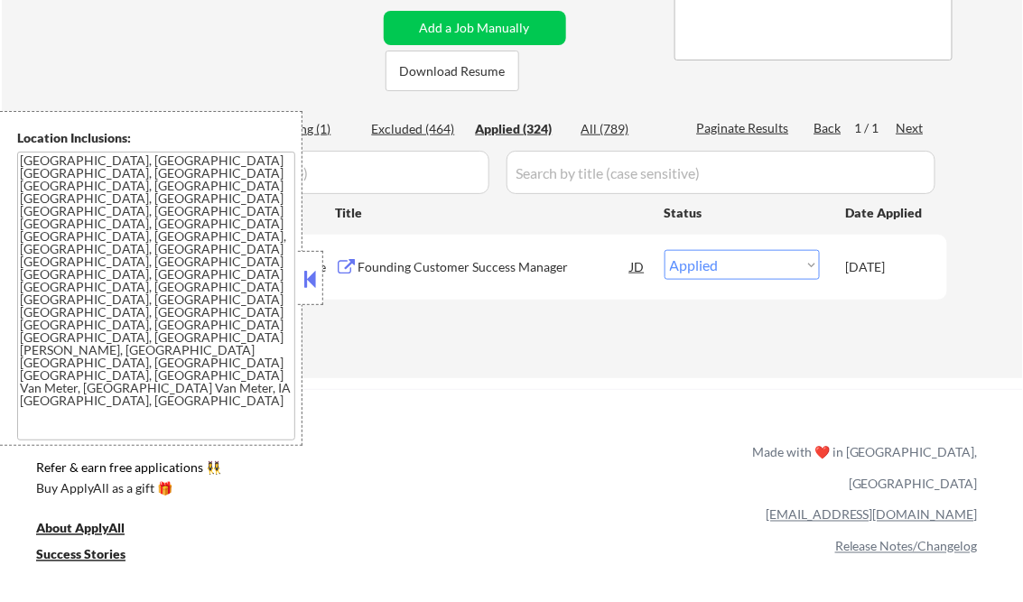
select select ""applied""
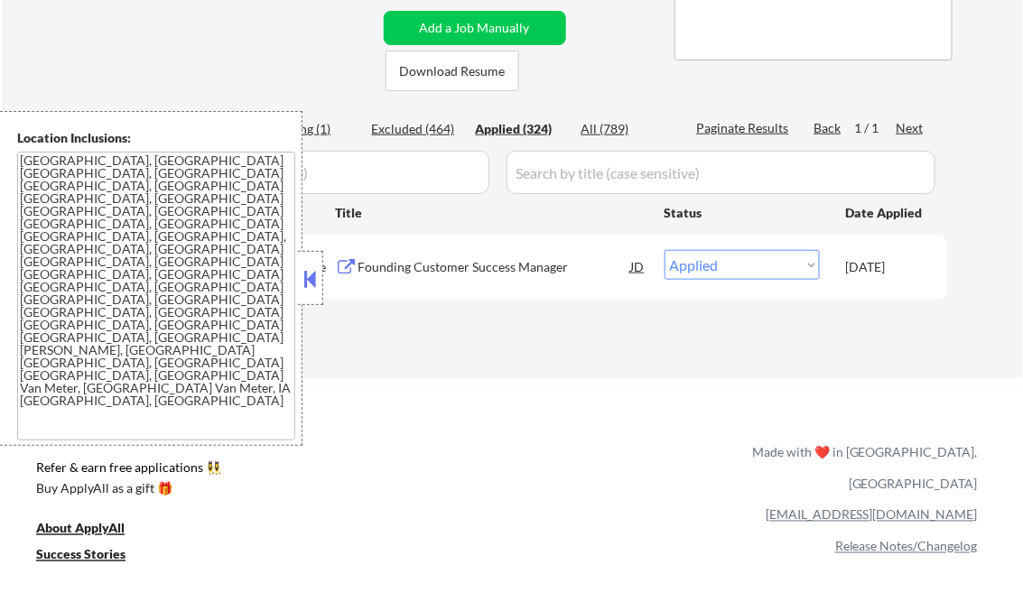
select select ""applied""
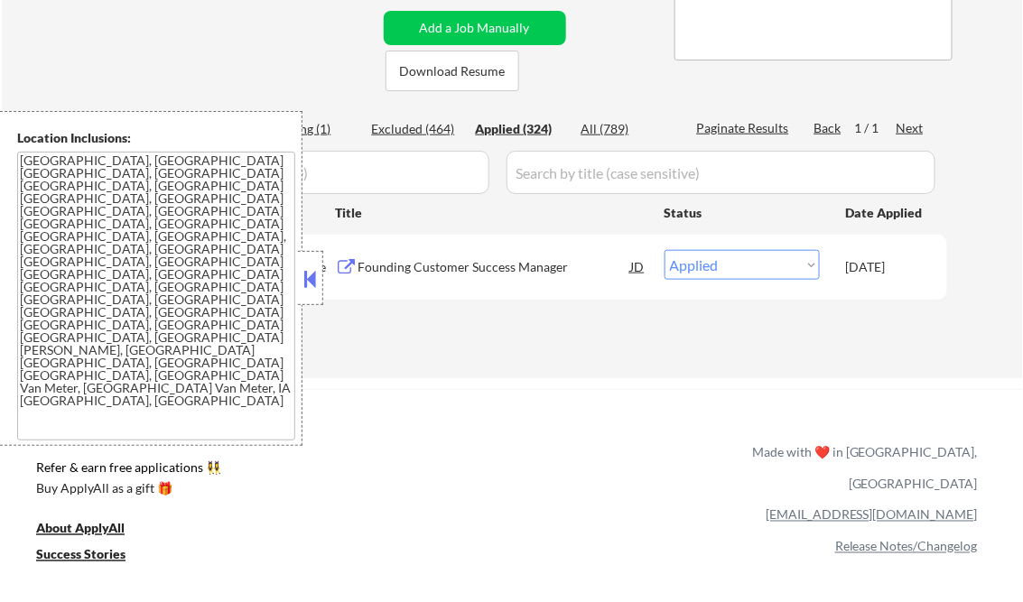
select select ""applied""
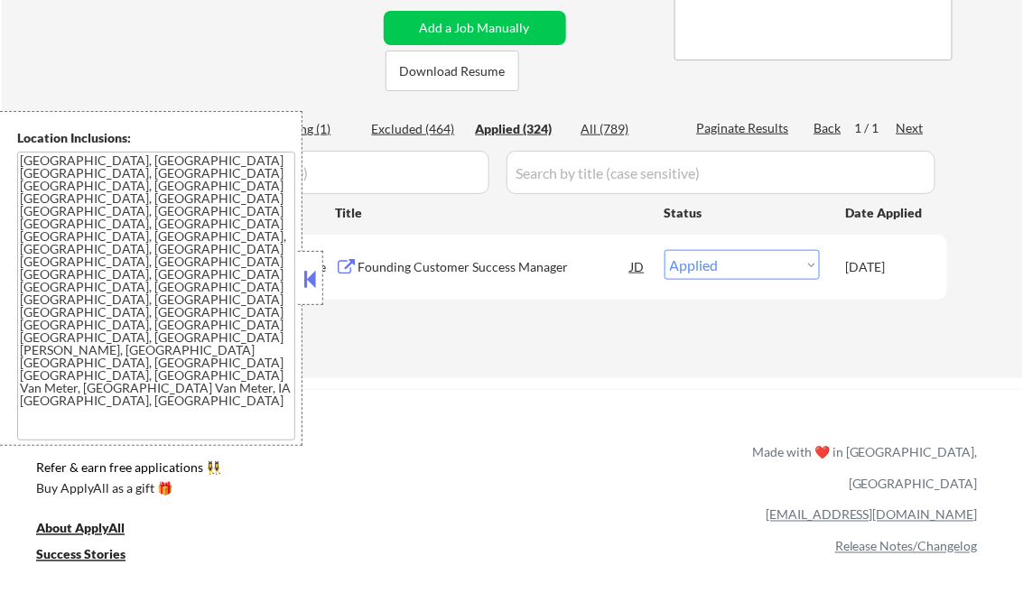
select select ""applied""
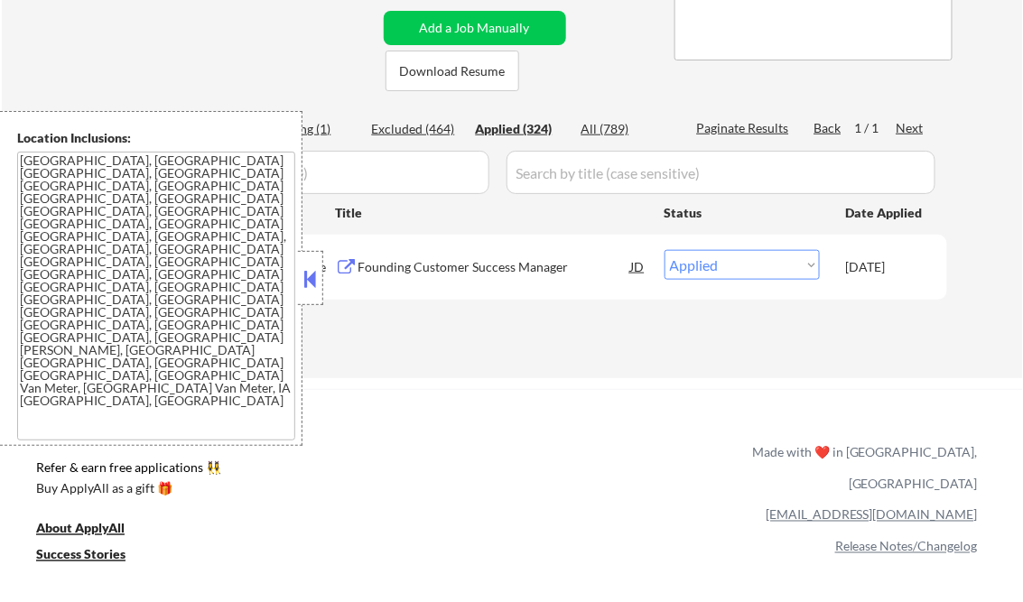
select select ""applied""
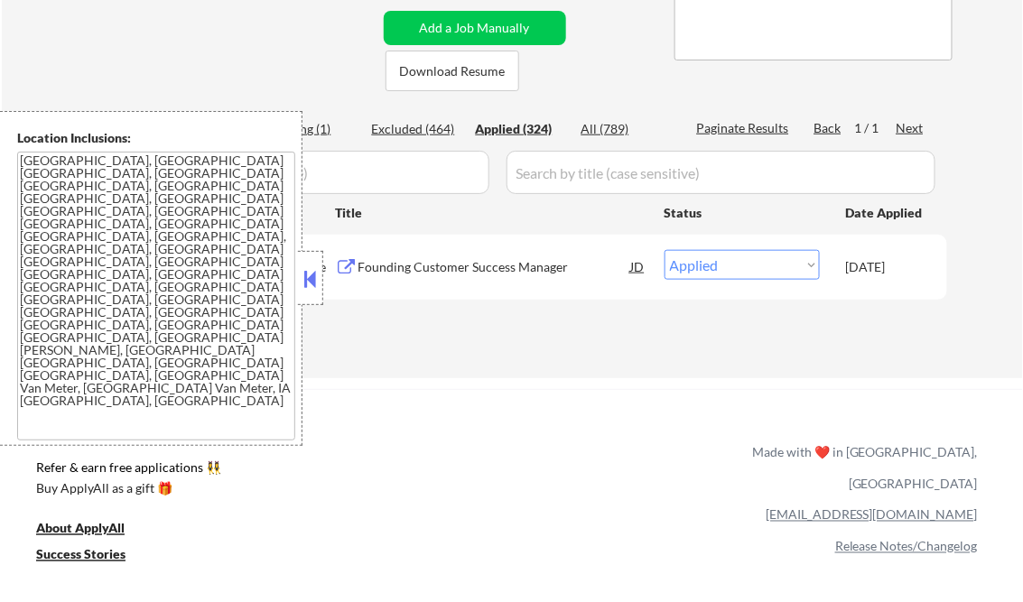
select select ""applied""
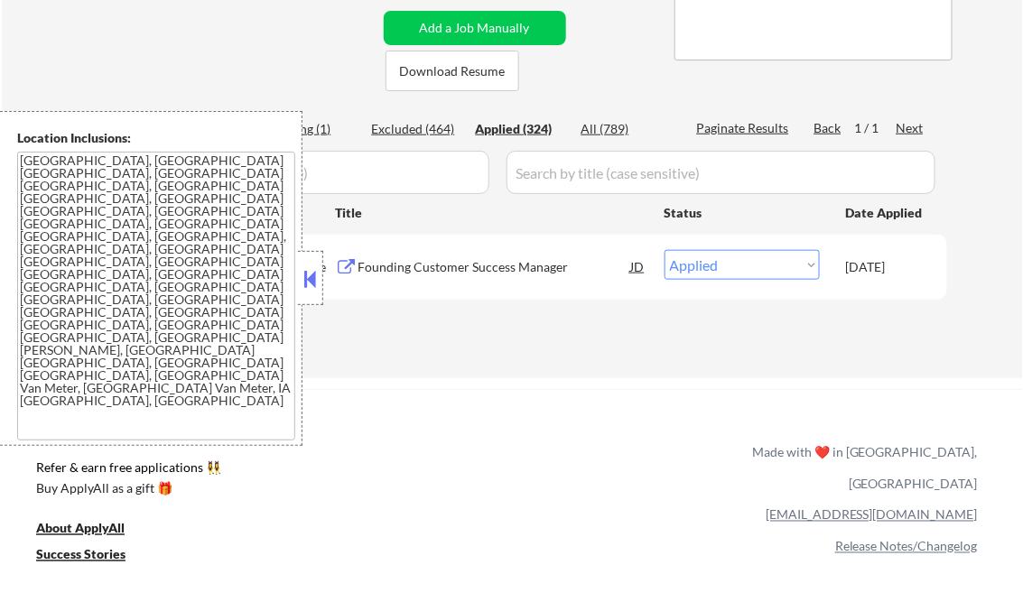
select select ""applied""
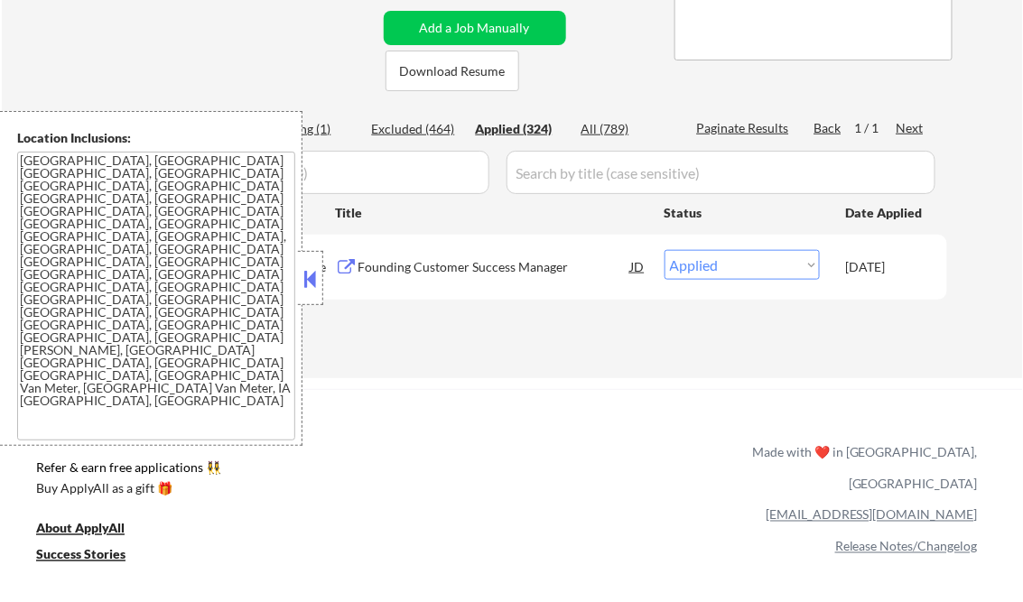
select select ""applied""
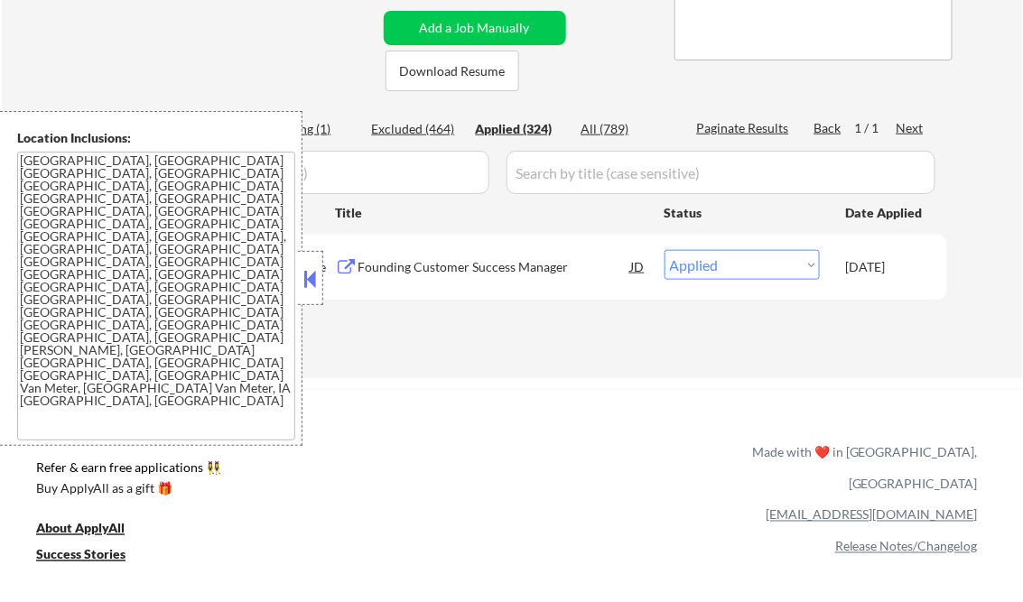
select select ""applied""
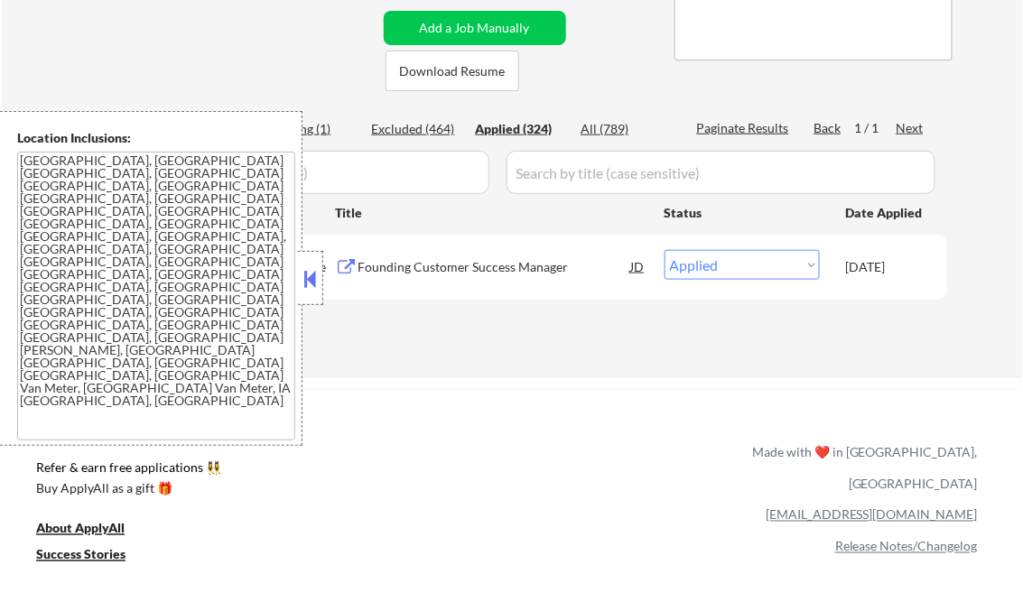
select select ""applied""
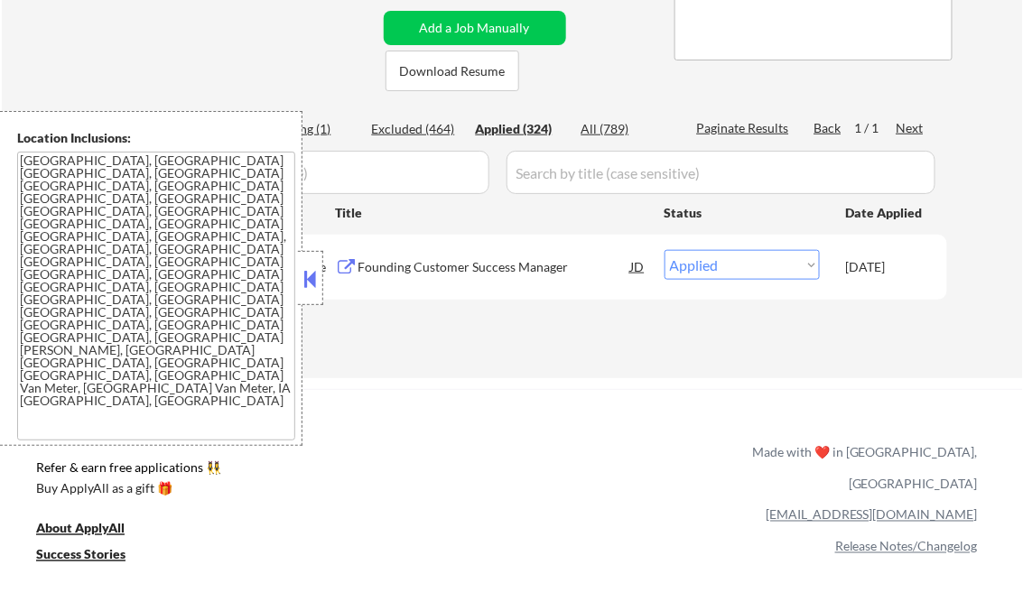
select select ""applied""
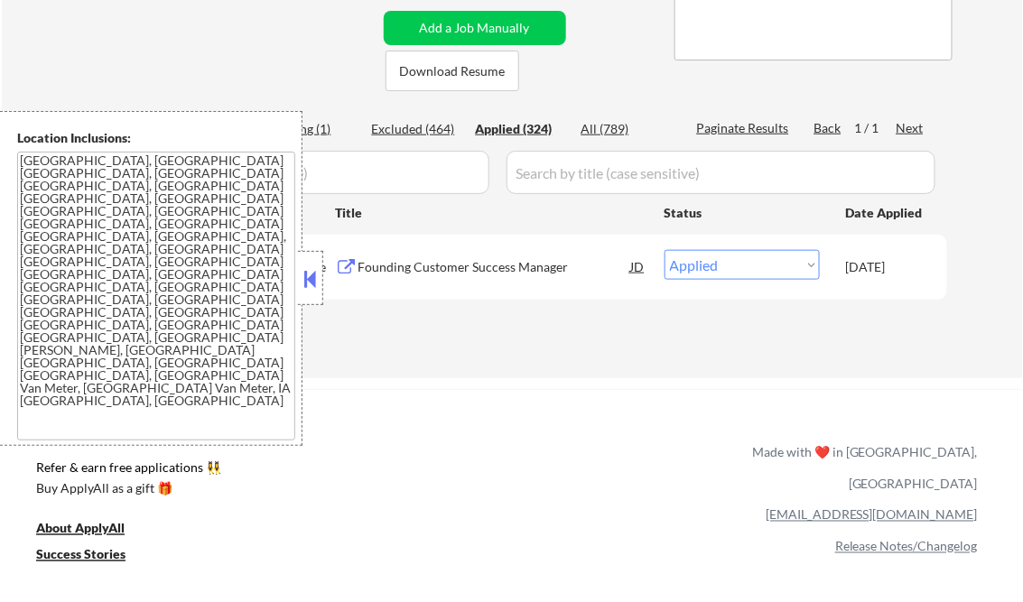
select select ""applied""
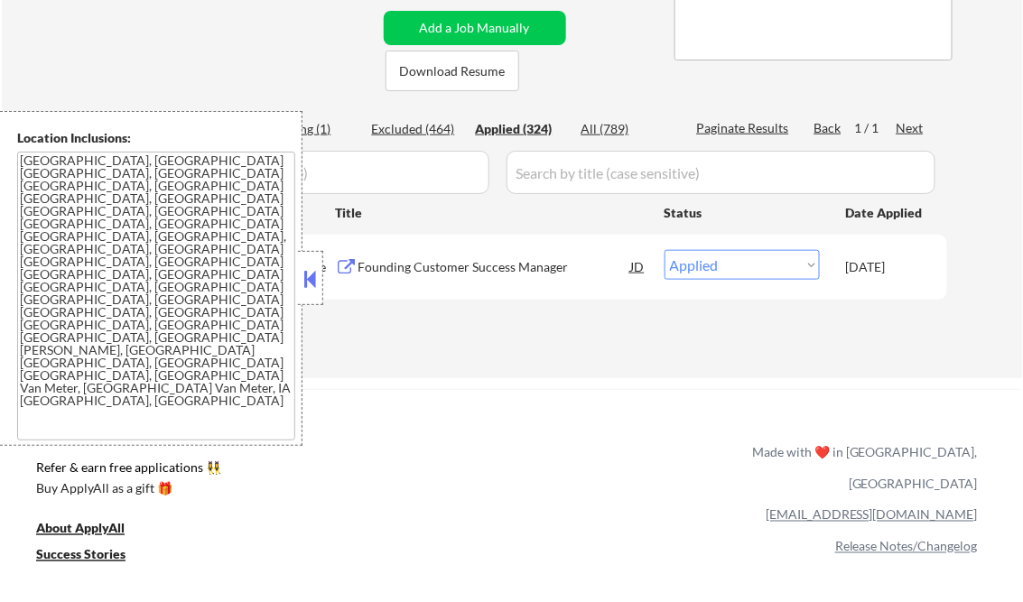
select select ""applied""
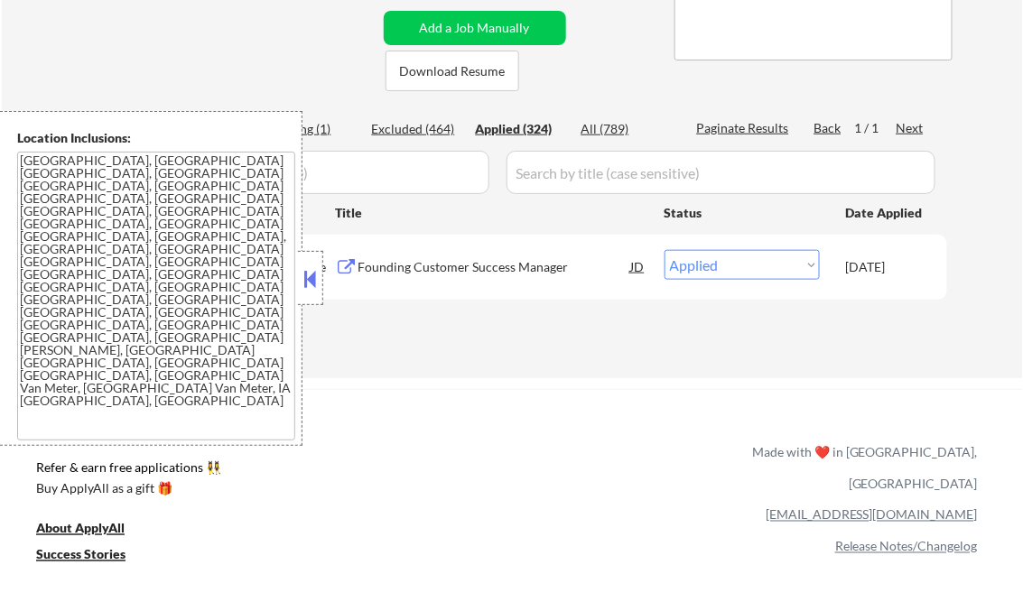
select select ""applied""
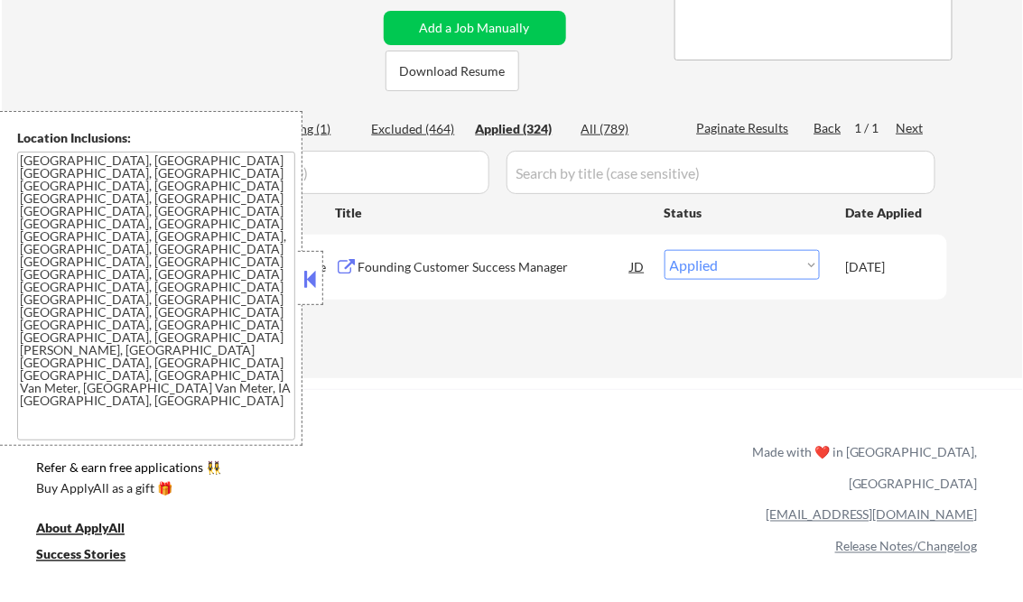
select select ""applied""
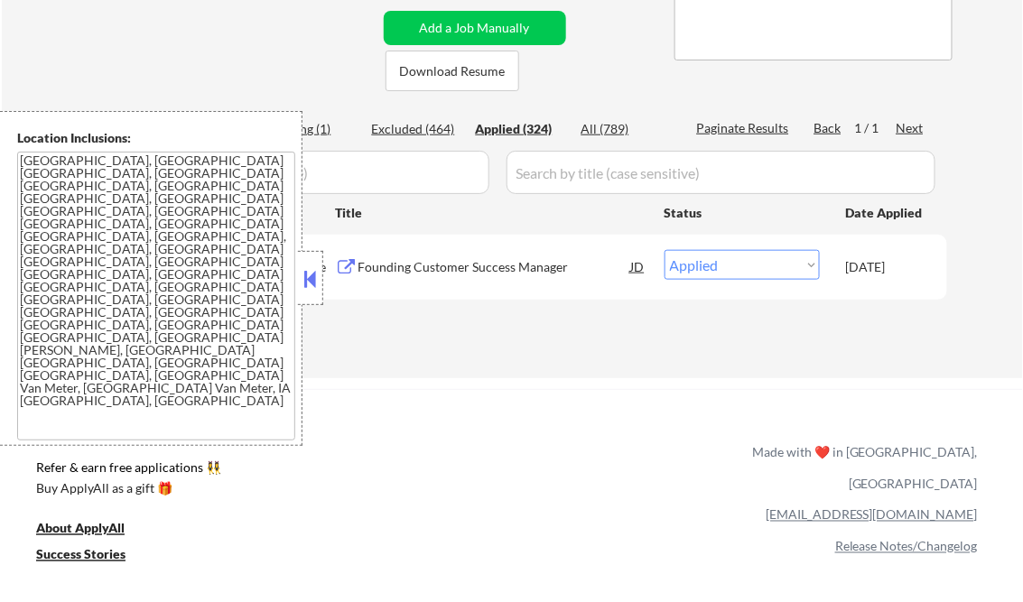
select select ""applied""
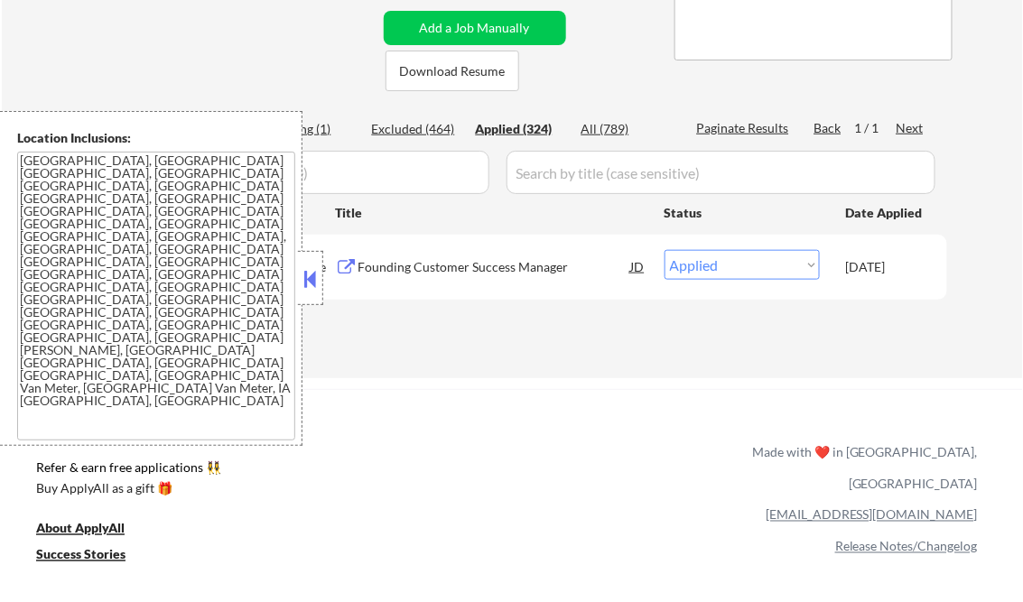
select select ""applied""
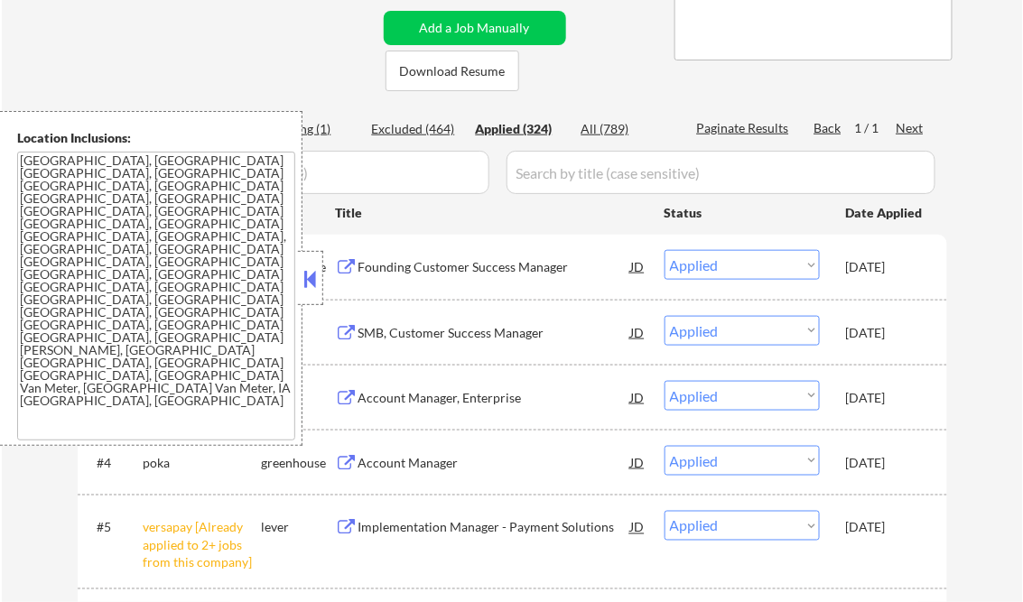
click at [301, 267] on button at bounding box center [311, 278] width 20 height 27
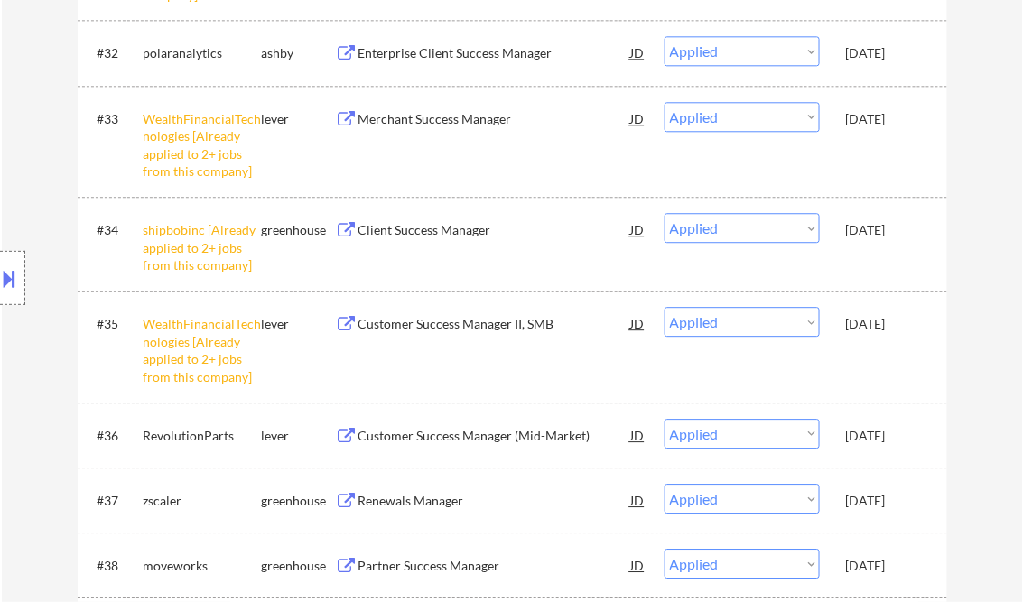
scroll to position [0, 0]
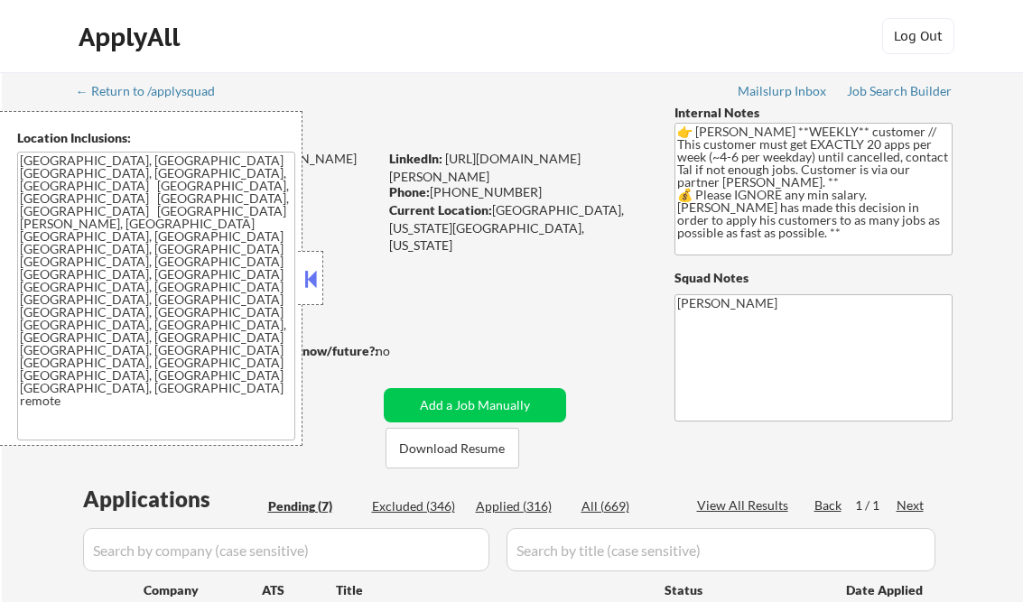
select select ""pending""
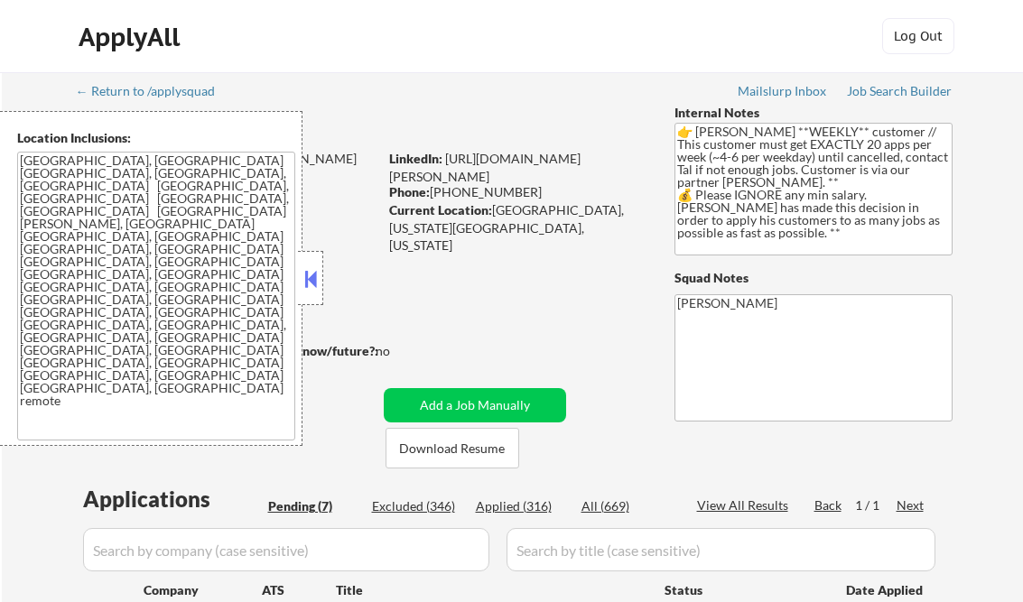
select select ""pending""
click at [320, 285] on button at bounding box center [311, 278] width 20 height 27
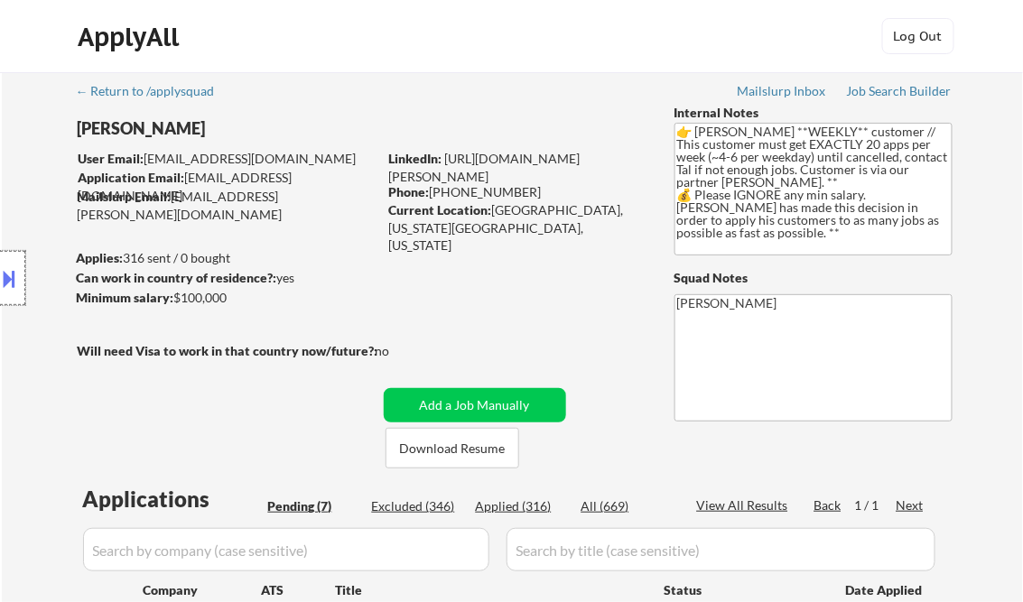
click at [23, 269] on div at bounding box center [12, 278] width 25 height 54
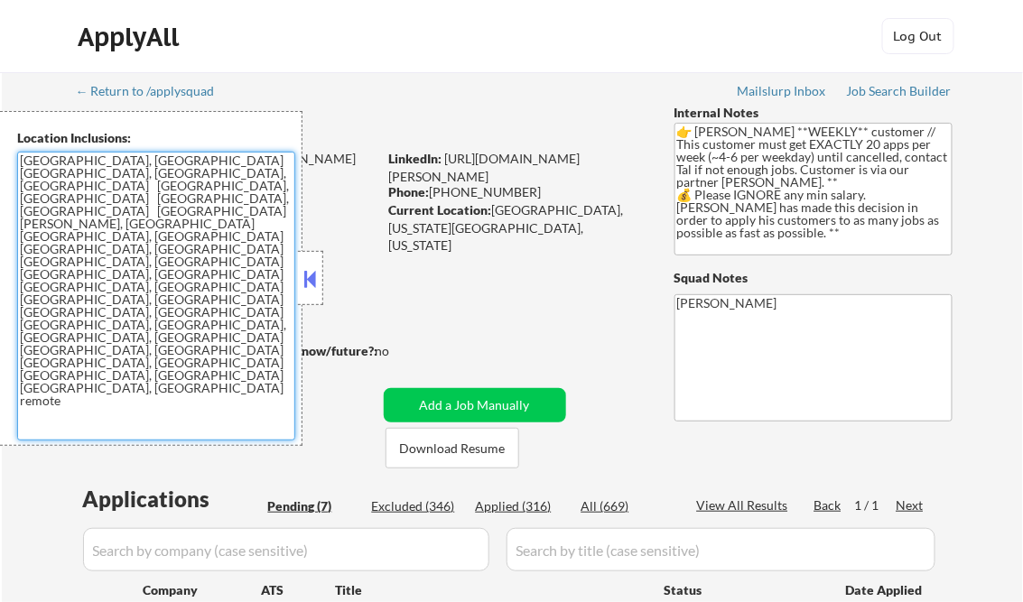
click at [131, 325] on textarea "[GEOGRAPHIC_DATA], [GEOGRAPHIC_DATA] [GEOGRAPHIC_DATA], [GEOGRAPHIC_DATA], [GEO…" at bounding box center [156, 296] width 278 height 289
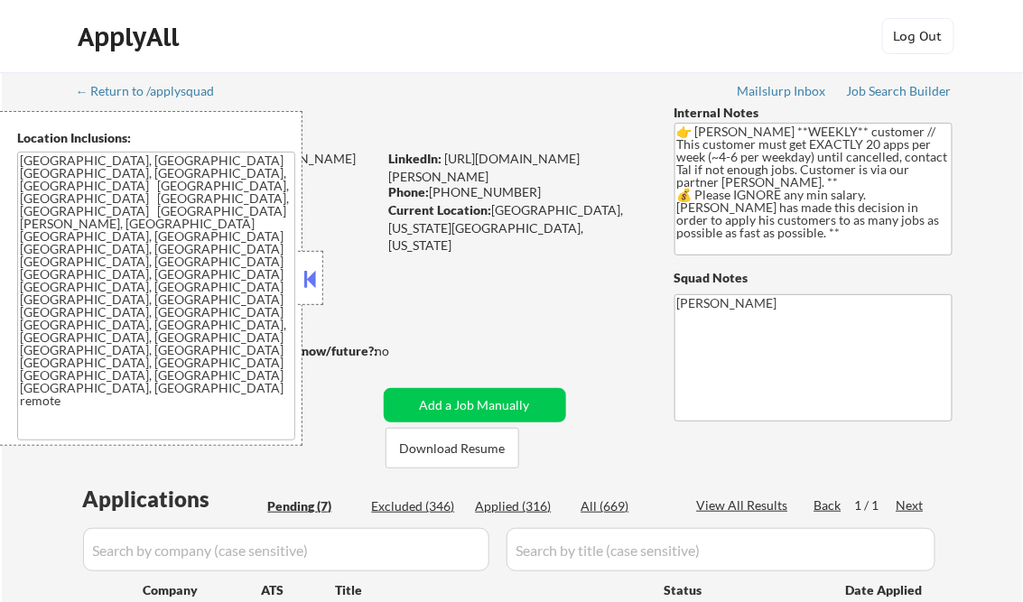
click at [307, 266] on button at bounding box center [311, 278] width 20 height 27
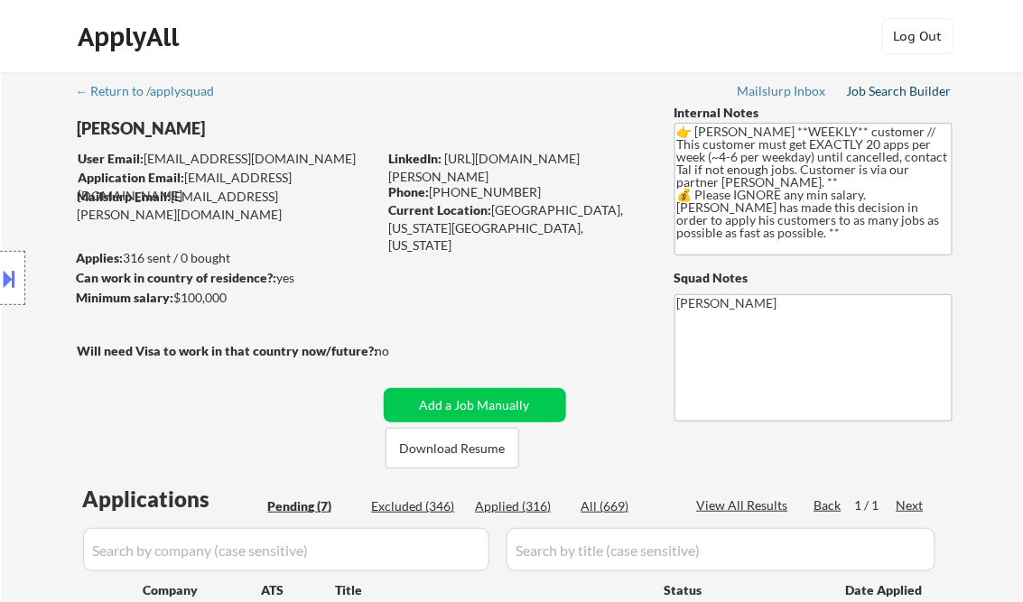
click at [908, 98] on div "Job Search Builder" at bounding box center [900, 91] width 106 height 13
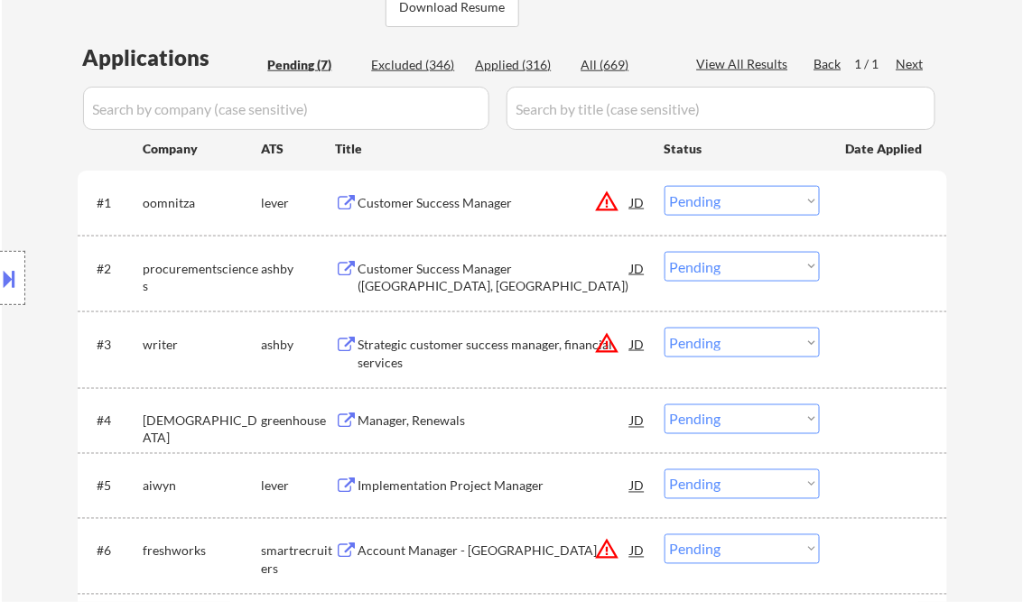
scroll to position [506, 0]
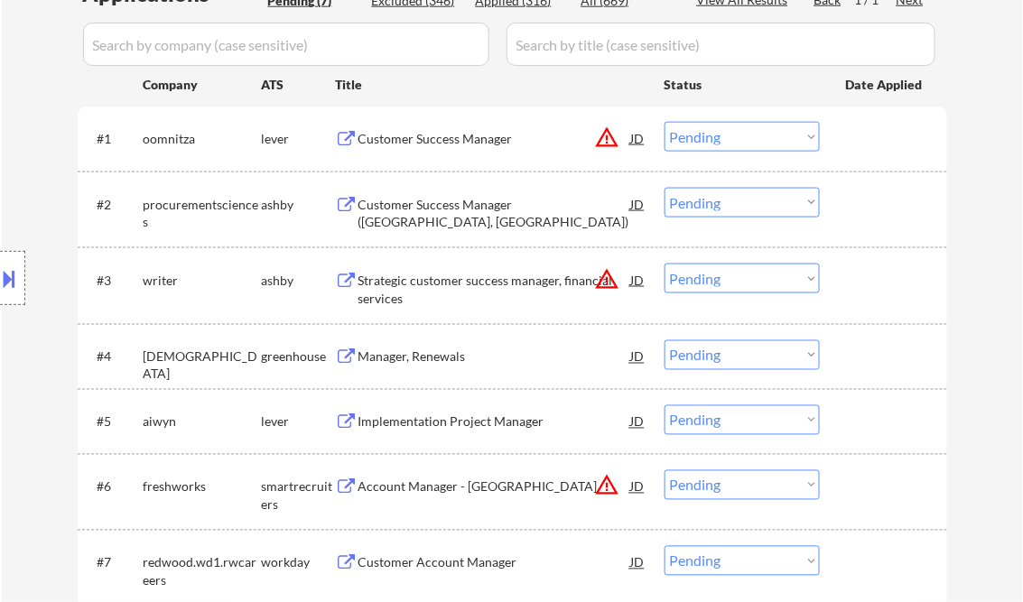
click at [450, 135] on div "Customer Success Manager" at bounding box center [494, 139] width 273 height 18
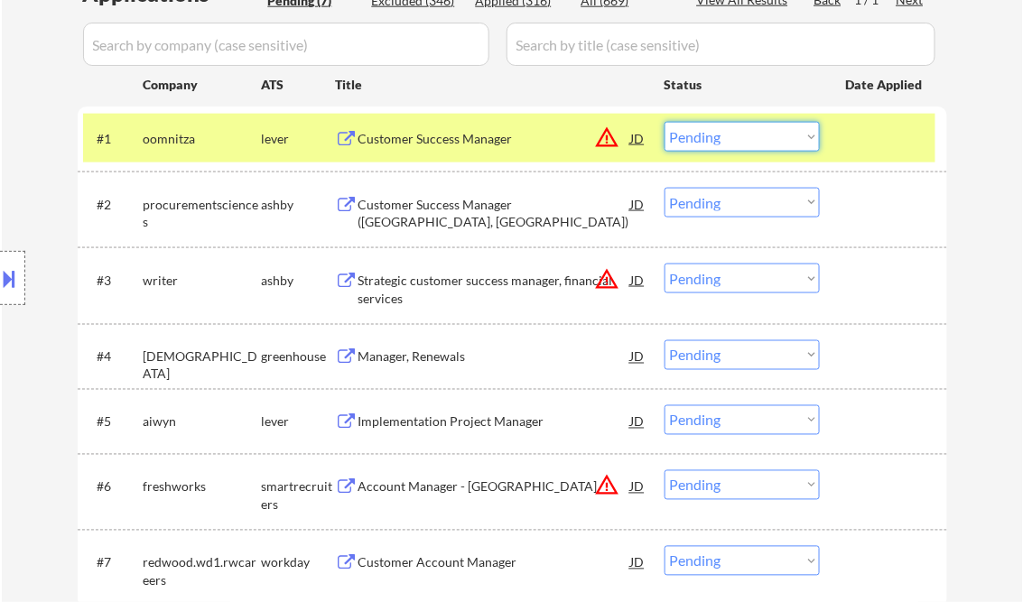
drag, startPoint x: 715, startPoint y: 142, endPoint x: 722, endPoint y: 149, distance: 10.2
click at [715, 142] on select "Choose an option... Pending Applied Excluded (Questions) Excluded (Expired) Exc…" at bounding box center [741, 137] width 155 height 30
click at [664, 122] on select "Choose an option... Pending Applied Excluded (Questions) Excluded (Expired) Exc…" at bounding box center [741, 137] width 155 height 30
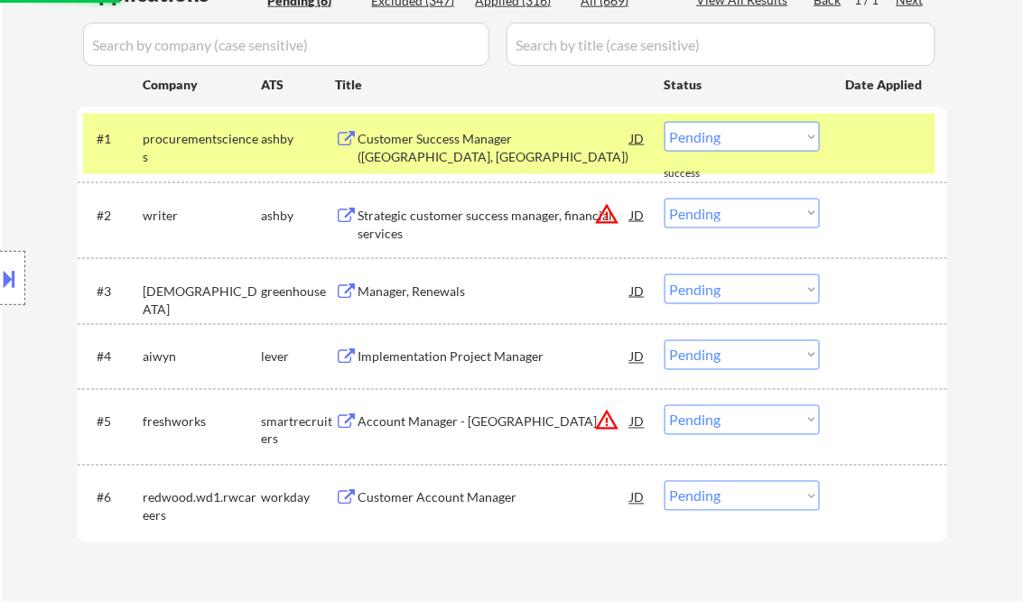
click at [25, 268] on div "Location Inclusions: [GEOGRAPHIC_DATA], [GEOGRAPHIC_DATA] [GEOGRAPHIC_DATA], [G…" at bounding box center [161, 278] width 323 height 335
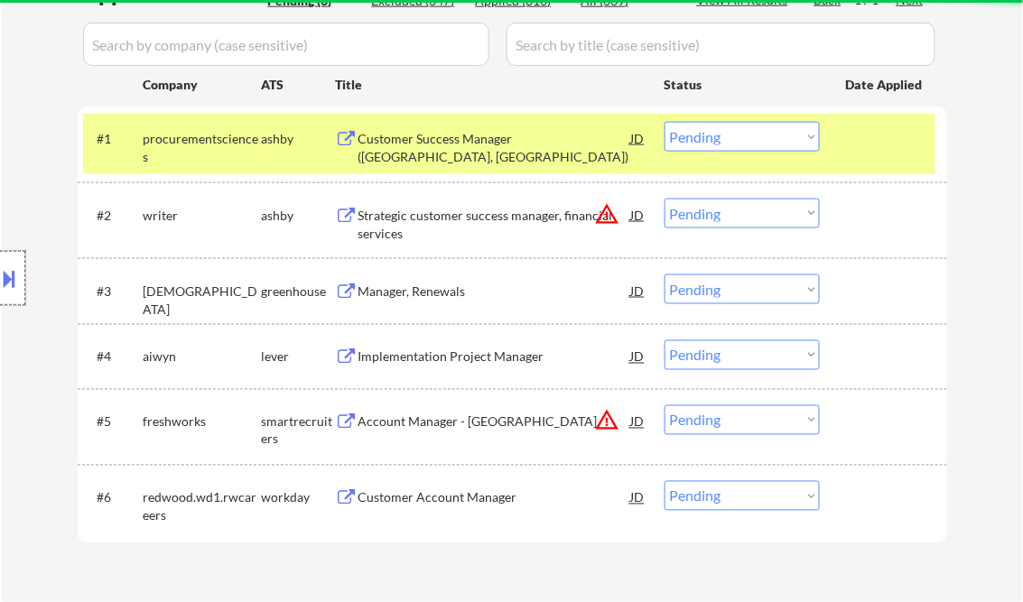
click at [20, 271] on div at bounding box center [12, 278] width 25 height 54
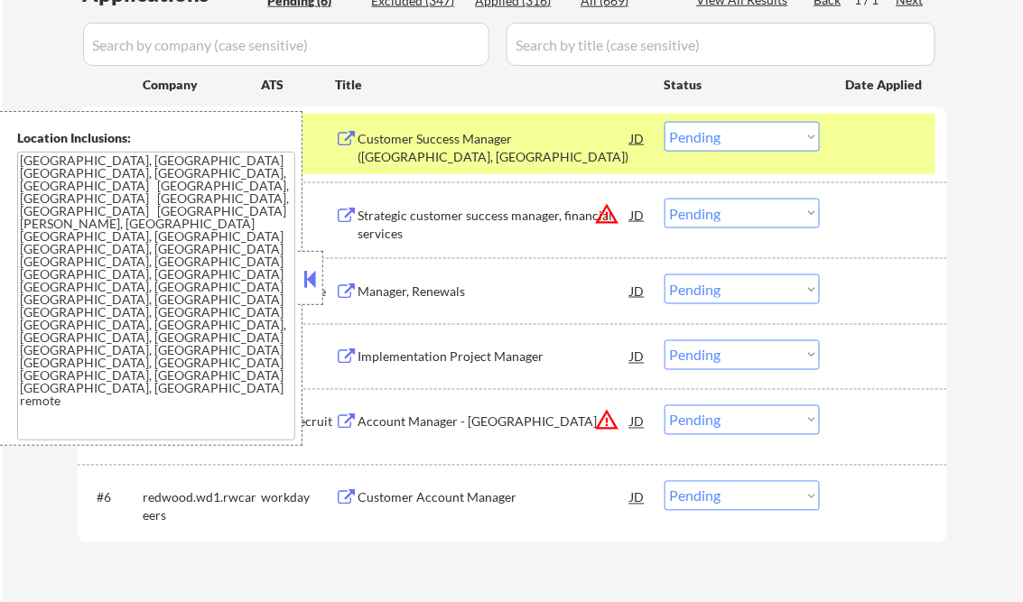
click at [313, 266] on button at bounding box center [311, 278] width 20 height 27
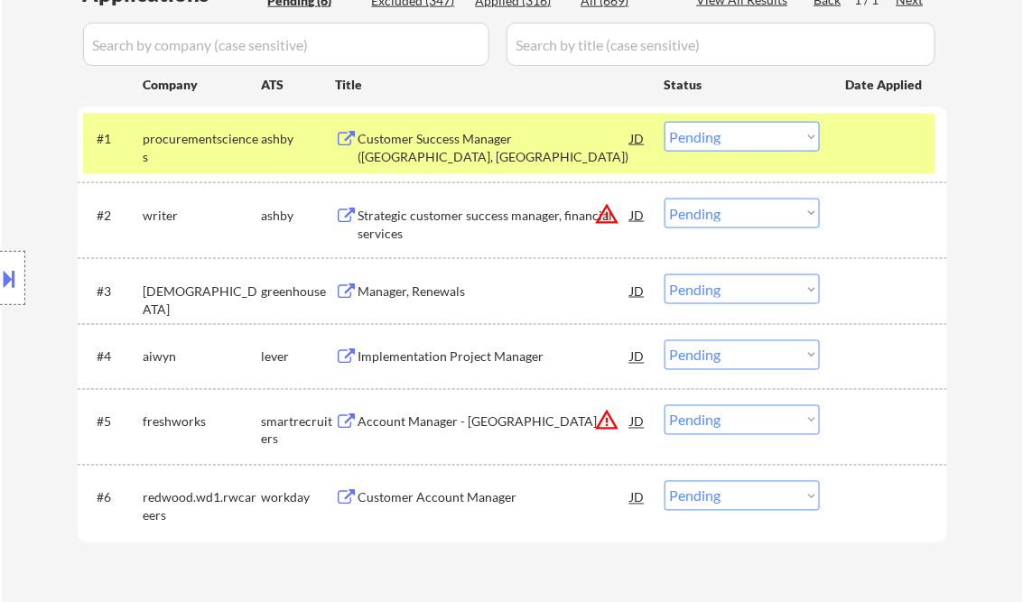
drag, startPoint x: 720, startPoint y: 140, endPoint x: 738, endPoint y: 152, distance: 21.5
click at [720, 140] on select "Choose an option... Pending Applied Excluded (Questions) Excluded (Expired) Exc…" at bounding box center [741, 137] width 155 height 30
click at [664, 122] on select "Choose an option... Pending Applied Excluded (Questions) Excluded (Expired) Exc…" at bounding box center [741, 137] width 155 height 30
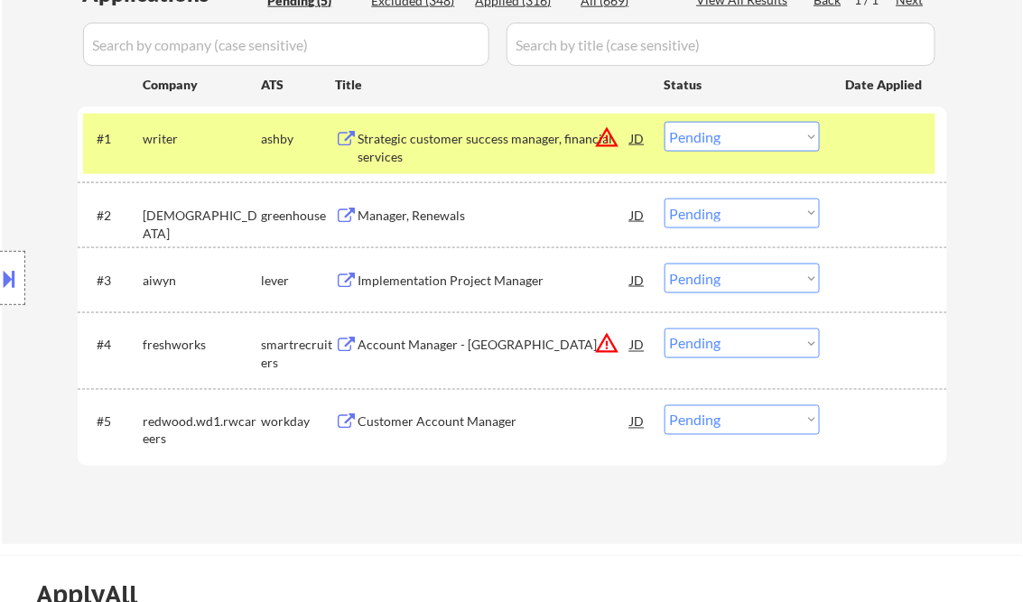
click at [702, 135] on select "Choose an option... Pending Applied Excluded (Questions) Excluded (Expired) Exc…" at bounding box center [741, 137] width 155 height 30
click at [488, 148] on div "Strategic customer success manager, financial services" at bounding box center [494, 147] width 273 height 35
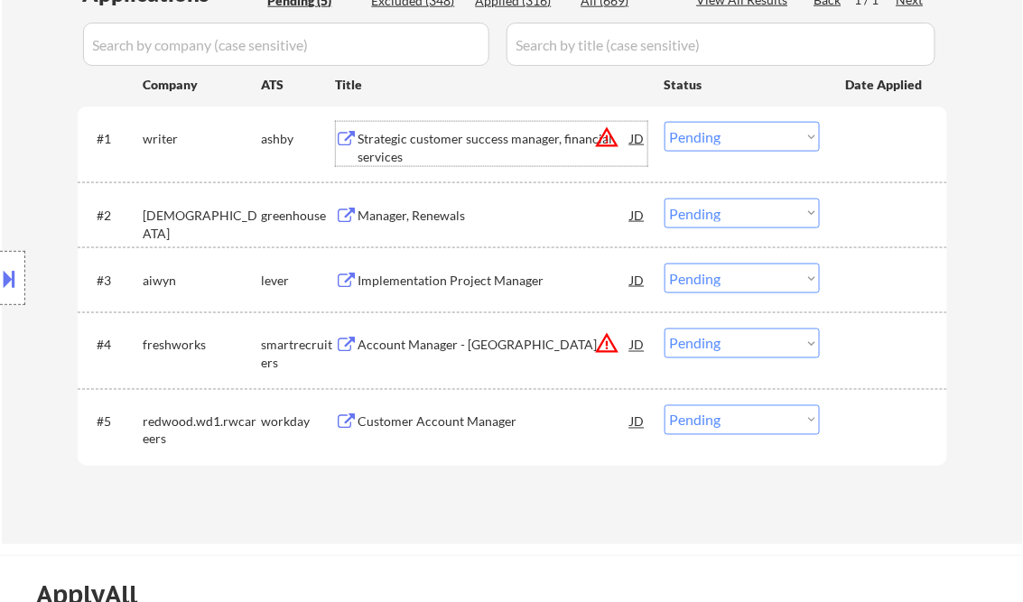
click at [695, 140] on select "Choose an option... Pending Applied Excluded (Questions) Excluded (Expired) Exc…" at bounding box center [741, 137] width 155 height 30
click at [664, 122] on select "Choose an option... Pending Applied Excluded (Questions) Excluded (Expired) Exc…" at bounding box center [741, 137] width 155 height 30
click at [404, 224] on div "Manager, Renewals" at bounding box center [494, 215] width 273 height 33
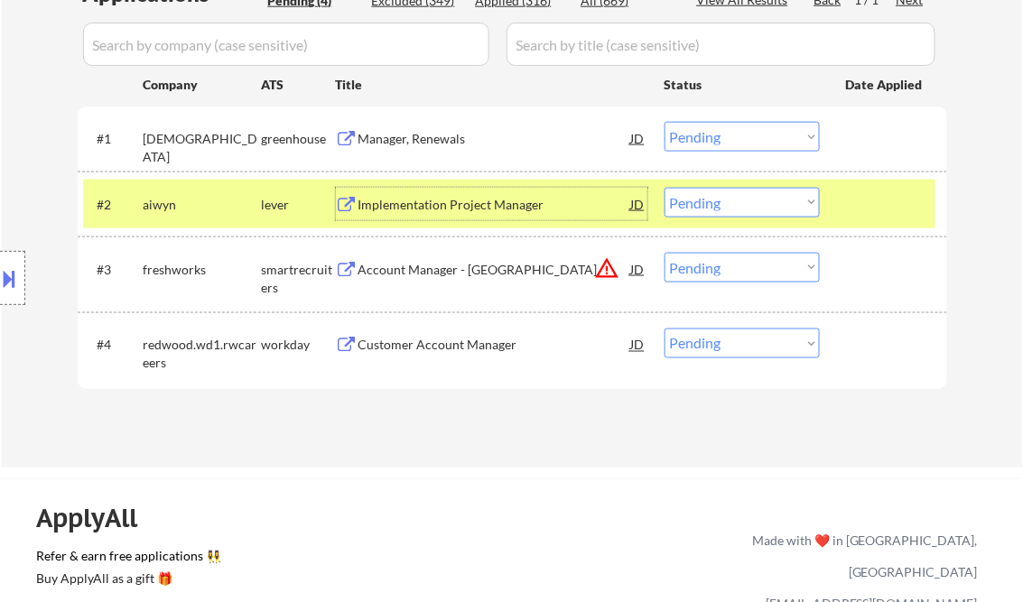
drag, startPoint x: 726, startPoint y: 140, endPoint x: 733, endPoint y: 153, distance: 14.6
click at [726, 140] on select "Choose an option... Pending Applied Excluded (Questions) Excluded (Expired) Exc…" at bounding box center [741, 137] width 155 height 30
click at [664, 122] on select "Choose an option... Pending Applied Excluded (Questions) Excluded (Expired) Exc…" at bounding box center [741, 137] width 155 height 30
click at [453, 216] on div "Implementation Project Manager" at bounding box center [494, 204] width 273 height 33
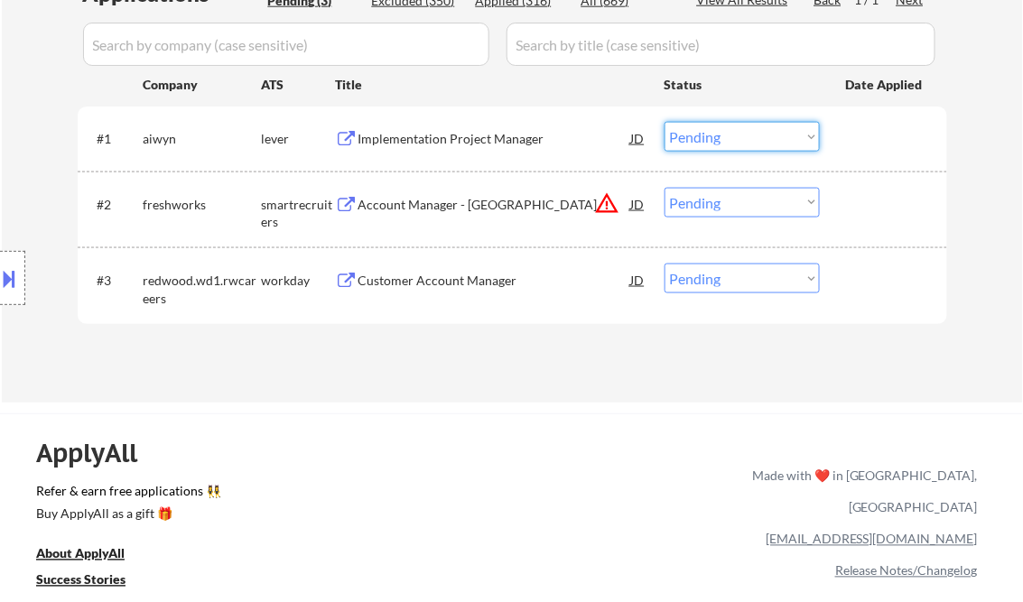
drag, startPoint x: 714, startPoint y: 142, endPoint x: 717, endPoint y: 153, distance: 11.2
click at [714, 142] on select "Choose an option... Pending Applied Excluded (Questions) Excluded (Expired) Exc…" at bounding box center [741, 137] width 155 height 30
click at [664, 122] on select "Choose an option... Pending Applied Excluded (Questions) Excluded (Expired) Exc…" at bounding box center [741, 137] width 155 height 30
click at [466, 210] on div "Account Manager - [GEOGRAPHIC_DATA]" at bounding box center [494, 205] width 273 height 18
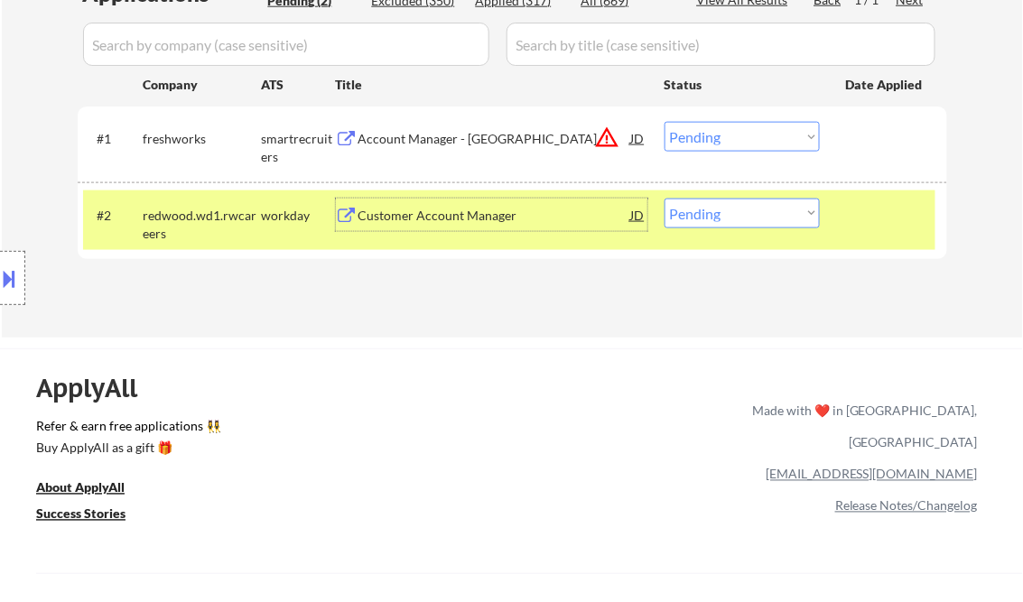
drag, startPoint x: 6, startPoint y: 273, endPoint x: 49, endPoint y: 283, distance: 43.8
click at [7, 273] on button at bounding box center [10, 279] width 20 height 30
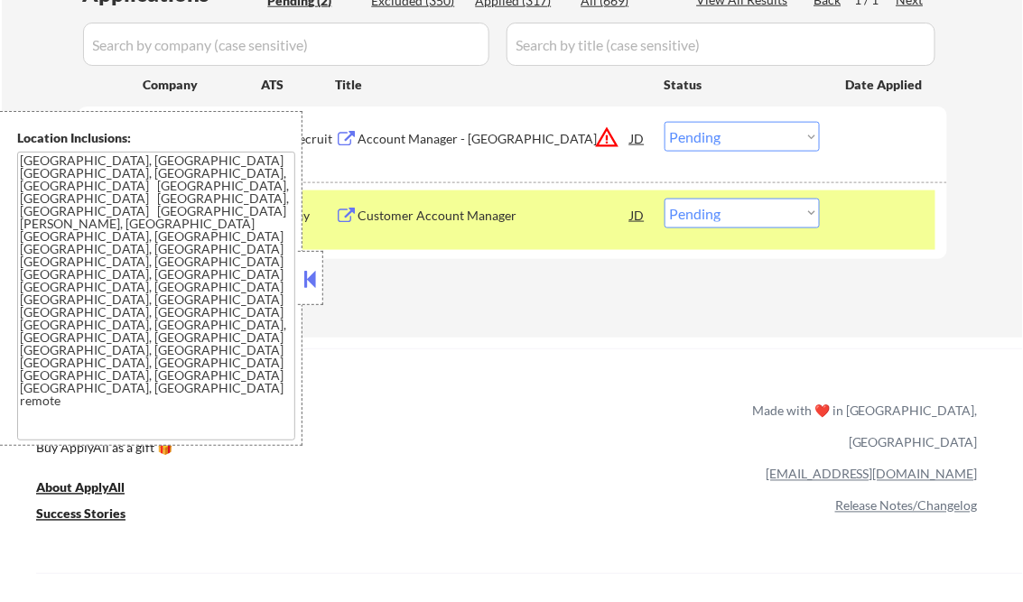
click at [308, 271] on button at bounding box center [311, 278] width 20 height 27
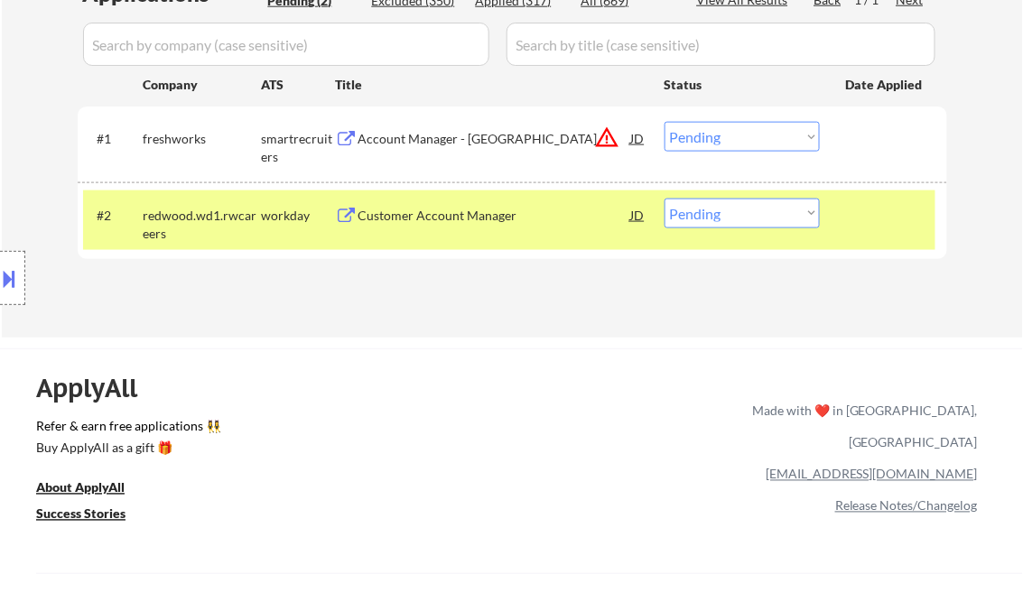
click at [697, 134] on select "Choose an option... Pending Applied Excluded (Questions) Excluded (Expired) Exc…" at bounding box center [741, 137] width 155 height 30
click at [664, 122] on select "Choose an option... Pending Applied Excluded (Questions) Excluded (Expired) Exc…" at bounding box center [741, 137] width 155 height 30
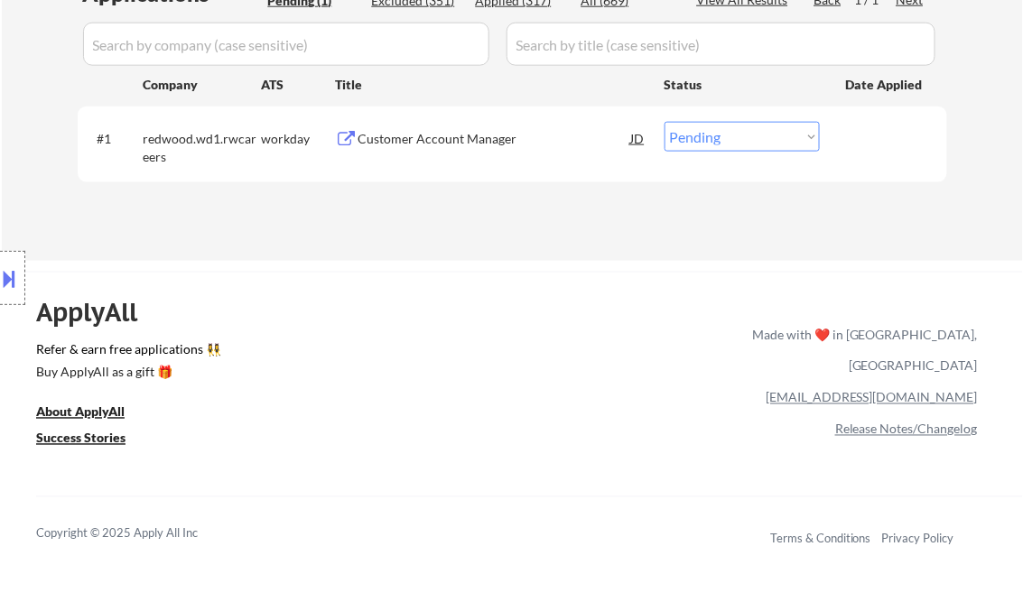
click at [475, 146] on div "Customer Account Manager" at bounding box center [494, 139] width 273 height 18
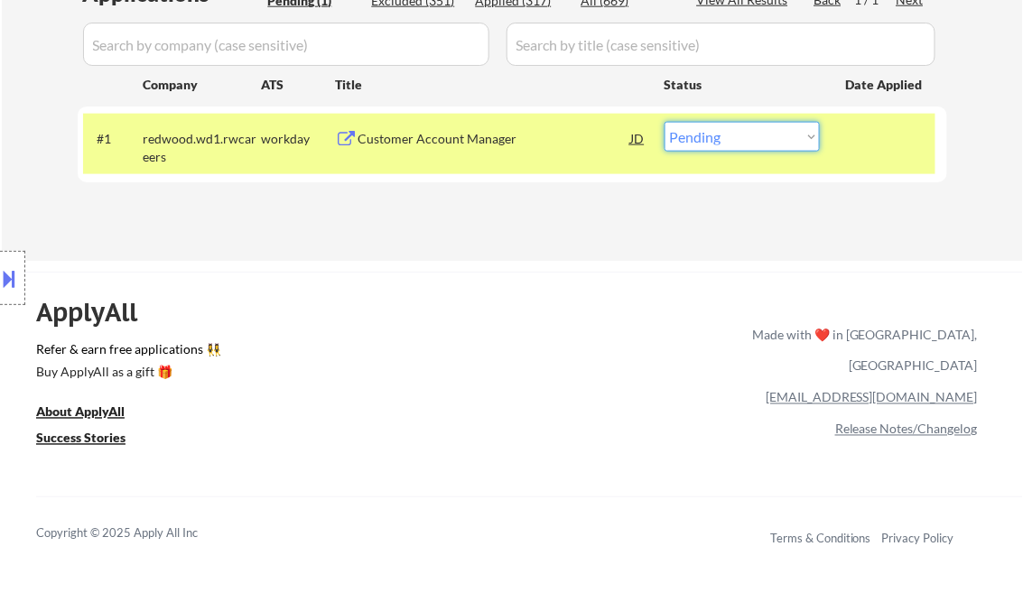
drag, startPoint x: 728, startPoint y: 131, endPoint x: 742, endPoint y: 153, distance: 26.8
click at [728, 130] on select "Choose an option... Pending Applied Excluded (Questions) Excluded (Expired) Exc…" at bounding box center [741, 137] width 155 height 30
select select ""applied""
click at [664, 122] on select "Choose an option... Pending Applied Excluded (Questions) Excluded (Expired) Exc…" at bounding box center [741, 137] width 155 height 30
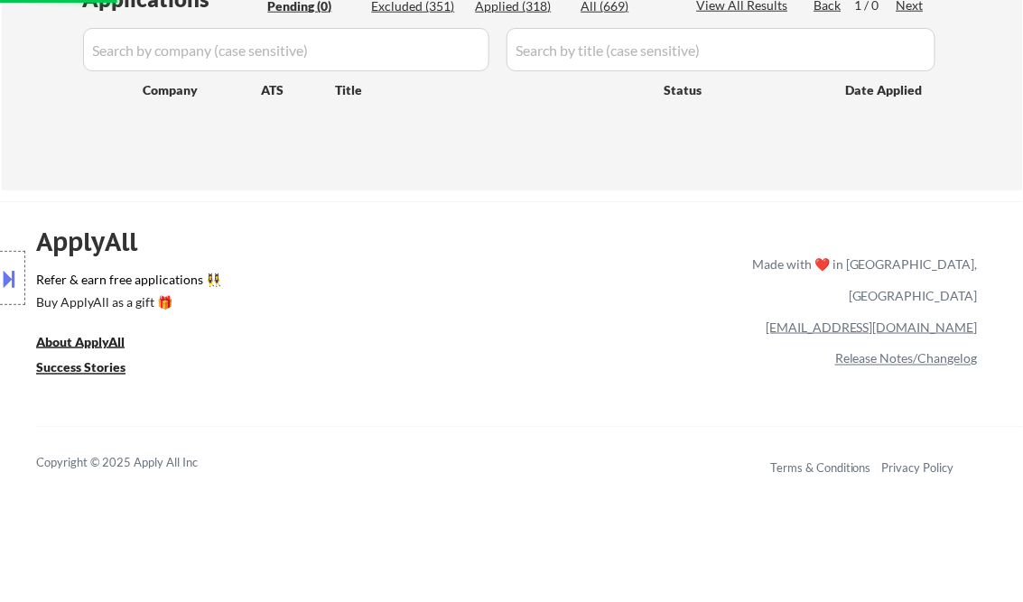
scroll to position [361, 0]
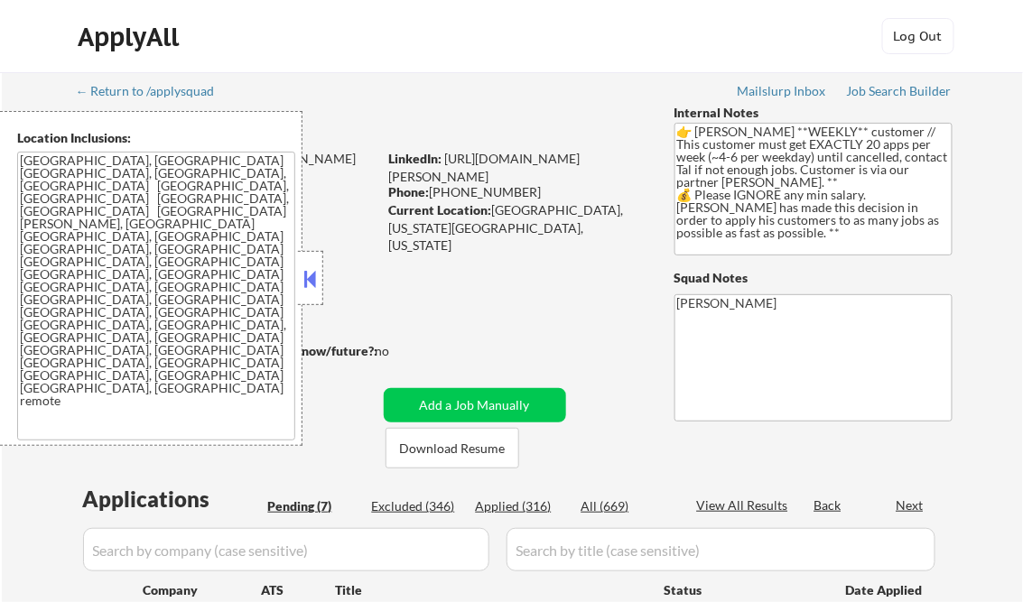
select select ""pending""
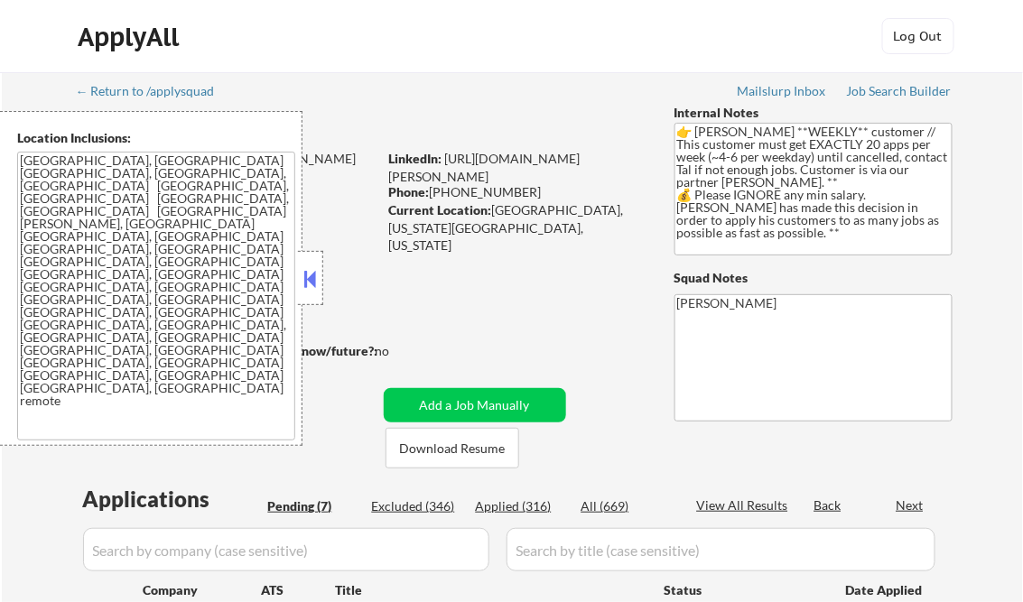
select select ""pending""
drag, startPoint x: 299, startPoint y: 283, endPoint x: 297, endPoint y: 303, distance: 19.9
click at [299, 283] on div at bounding box center [310, 278] width 25 height 54
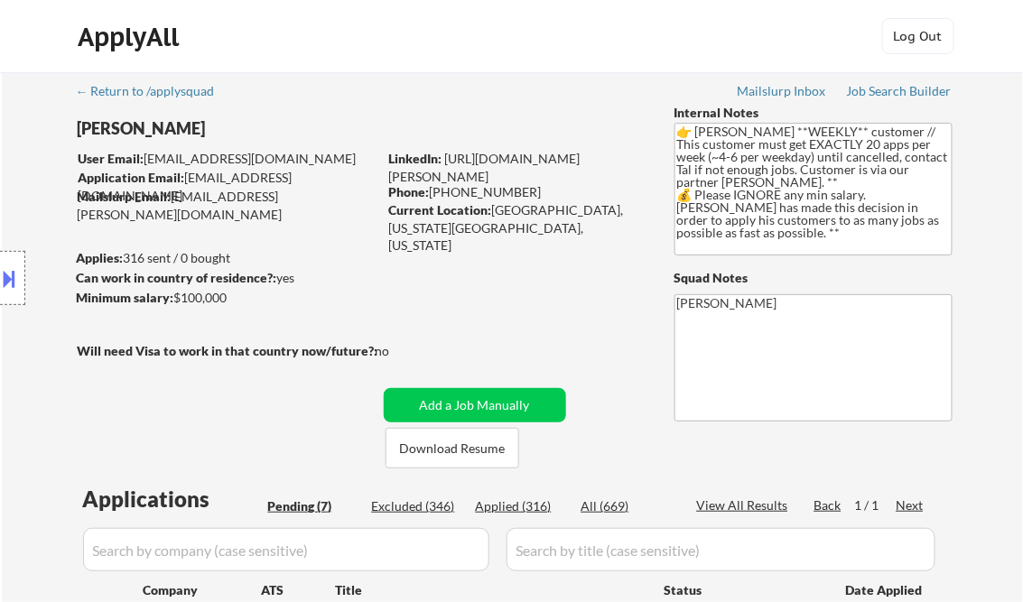
click at [524, 503] on div "Applied (316)" at bounding box center [521, 506] width 90 height 18
click at [745, 505] on div "View All Results" at bounding box center [745, 506] width 97 height 18
select select ""applied""
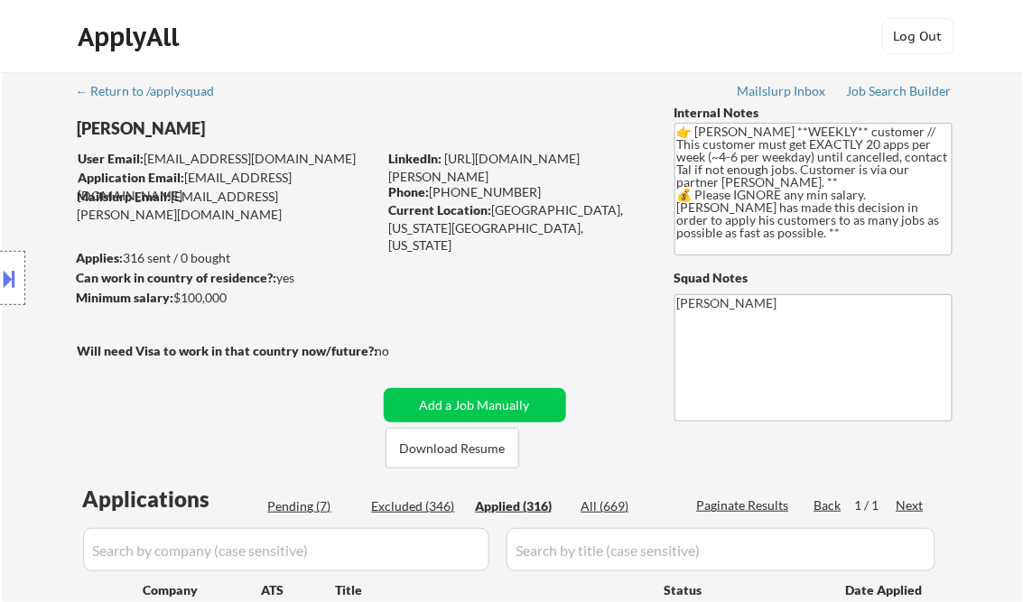
select select ""applied""
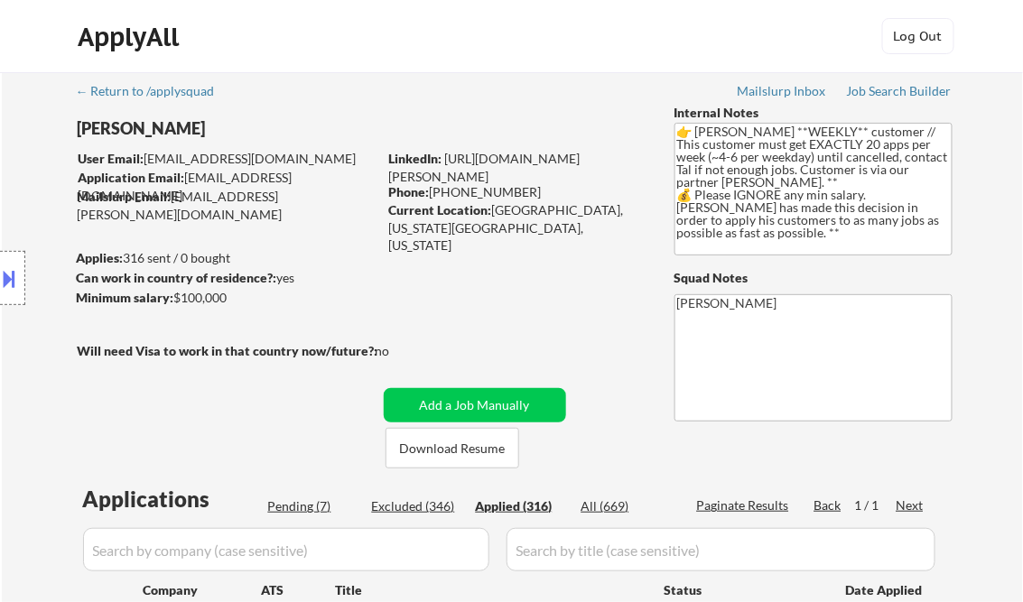
select select ""applied""
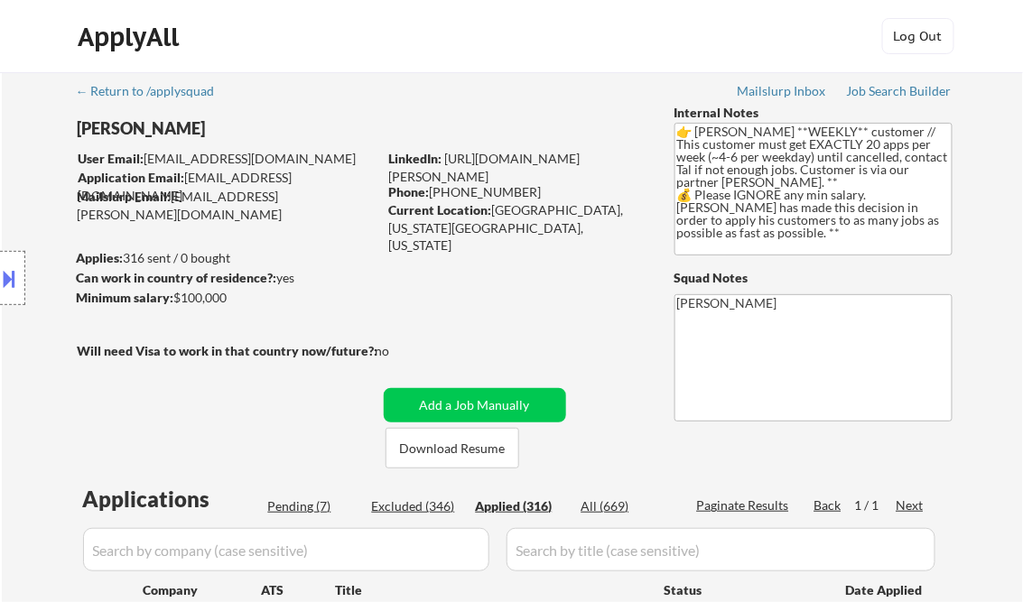
select select ""applied""
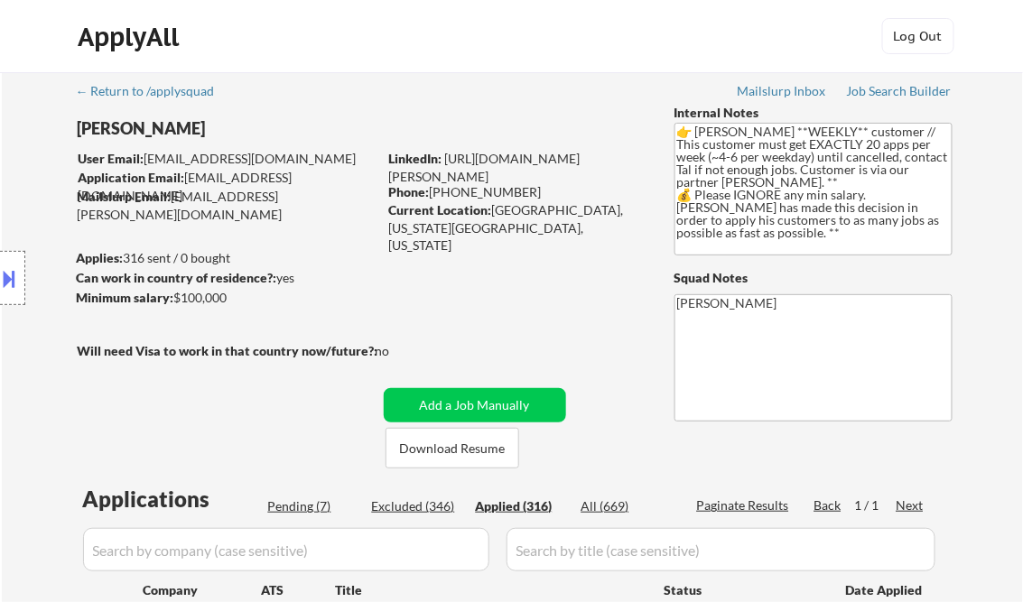
select select ""applied""
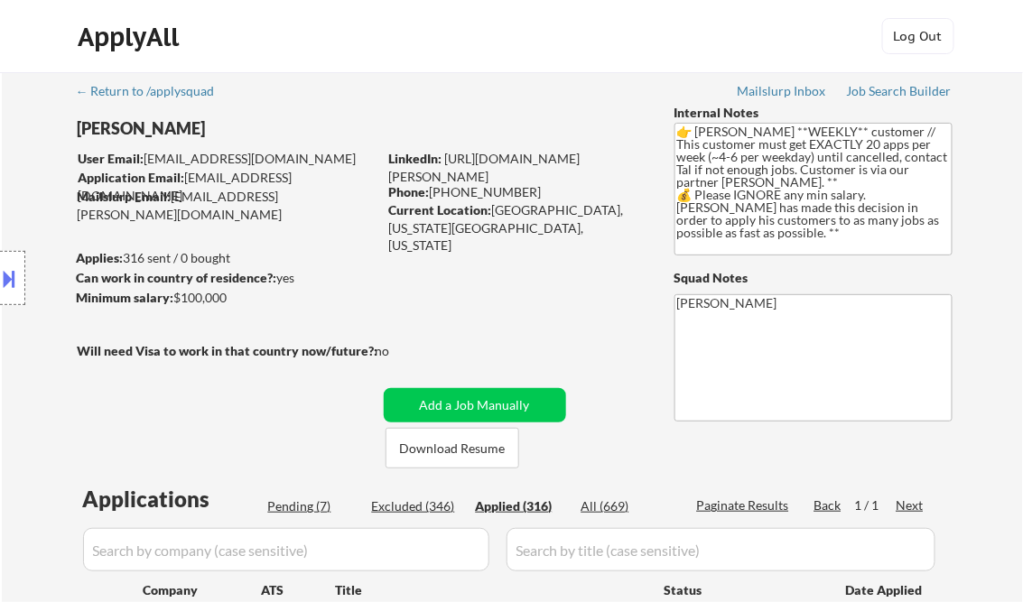
select select ""applied""
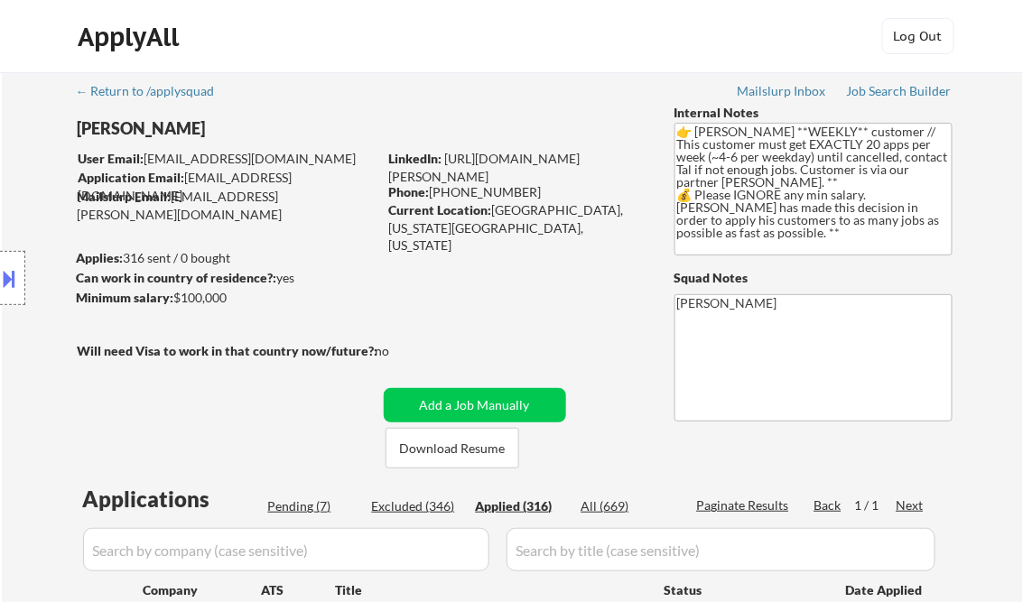
select select ""applied""
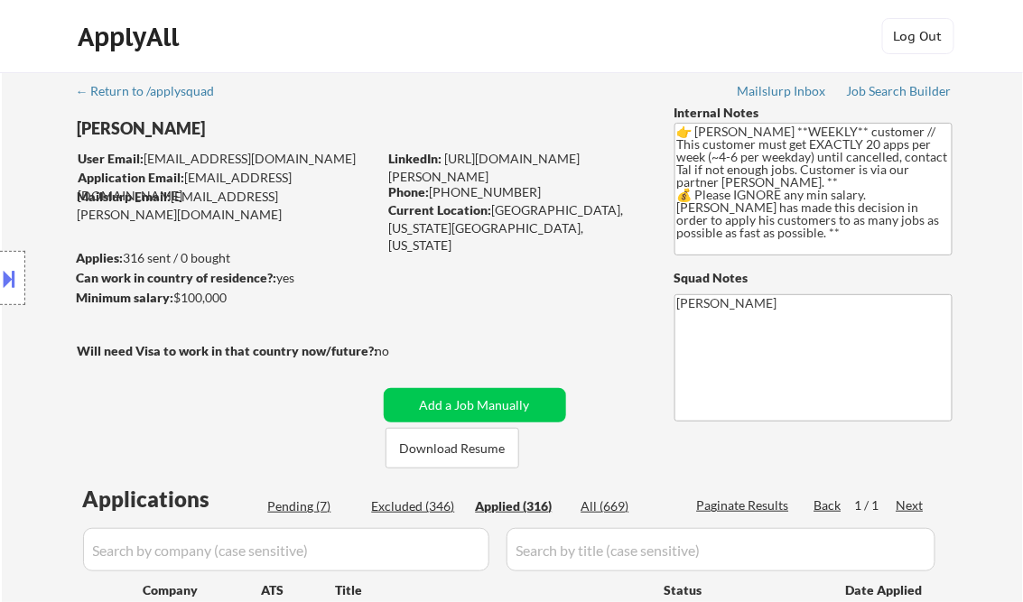
select select ""applied""
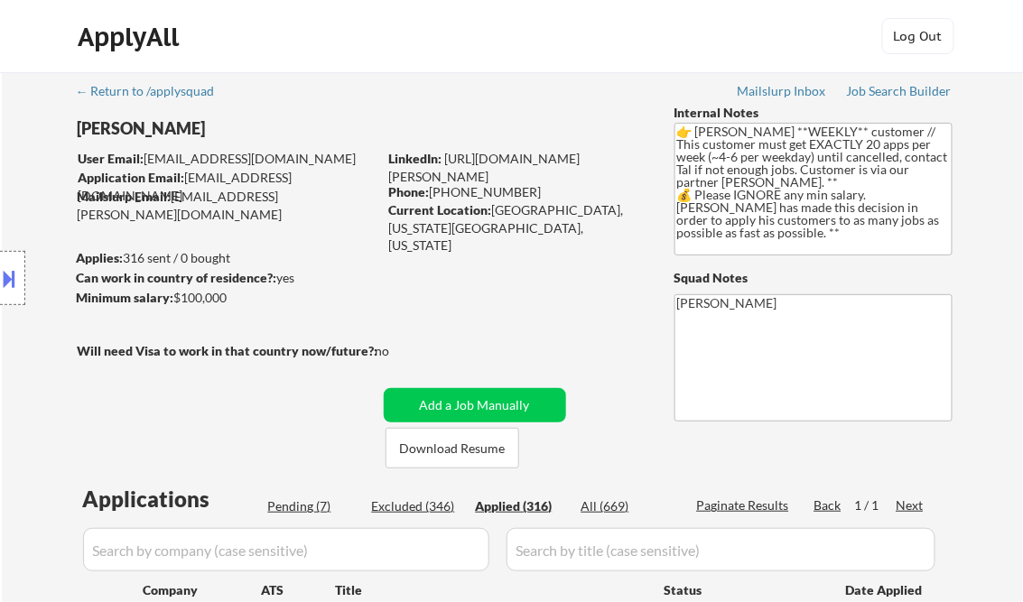
select select ""applied""
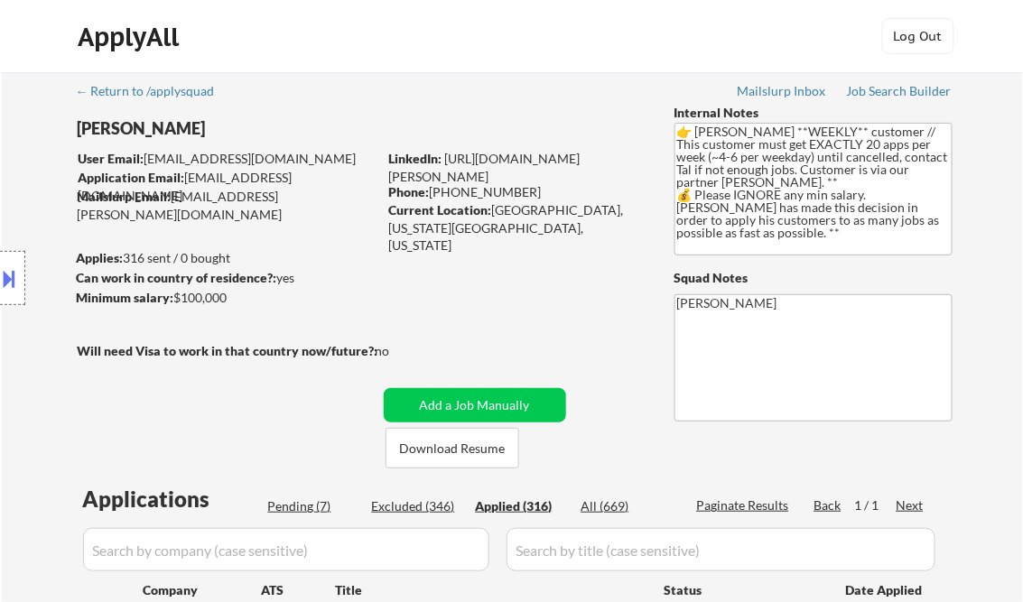
select select ""applied""
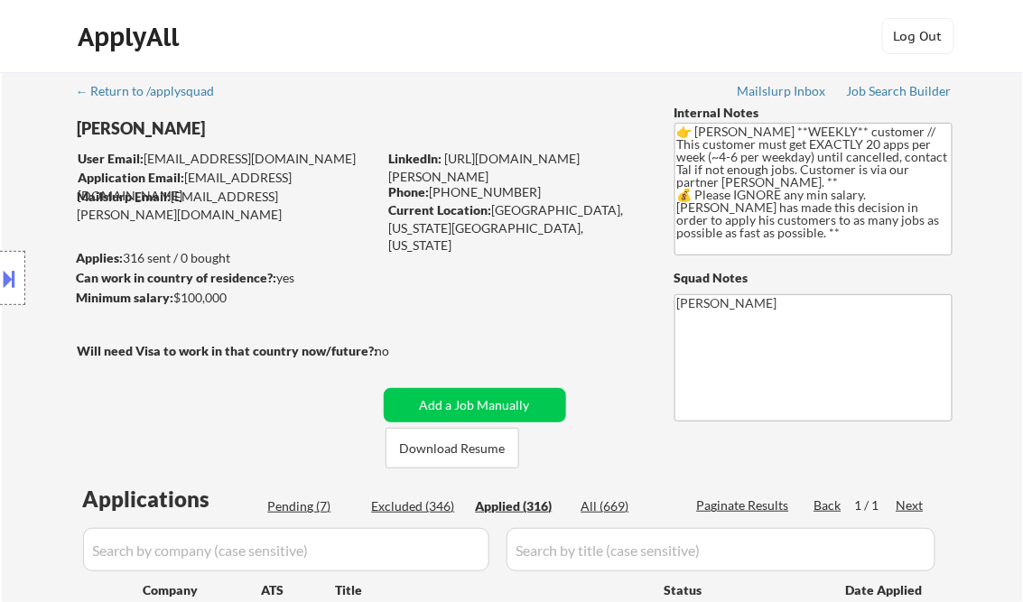
select select ""applied""
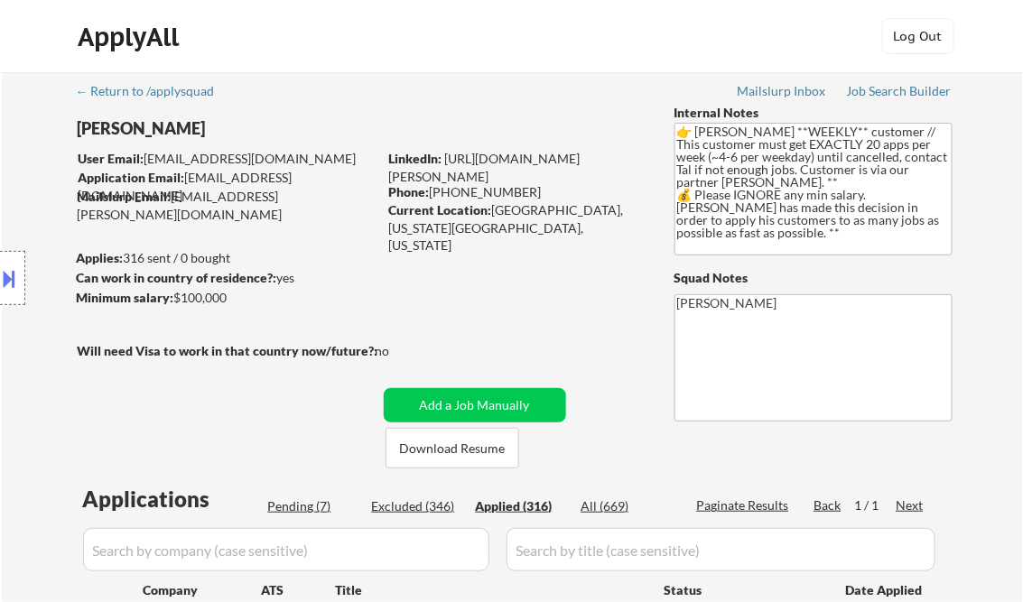
select select ""applied""
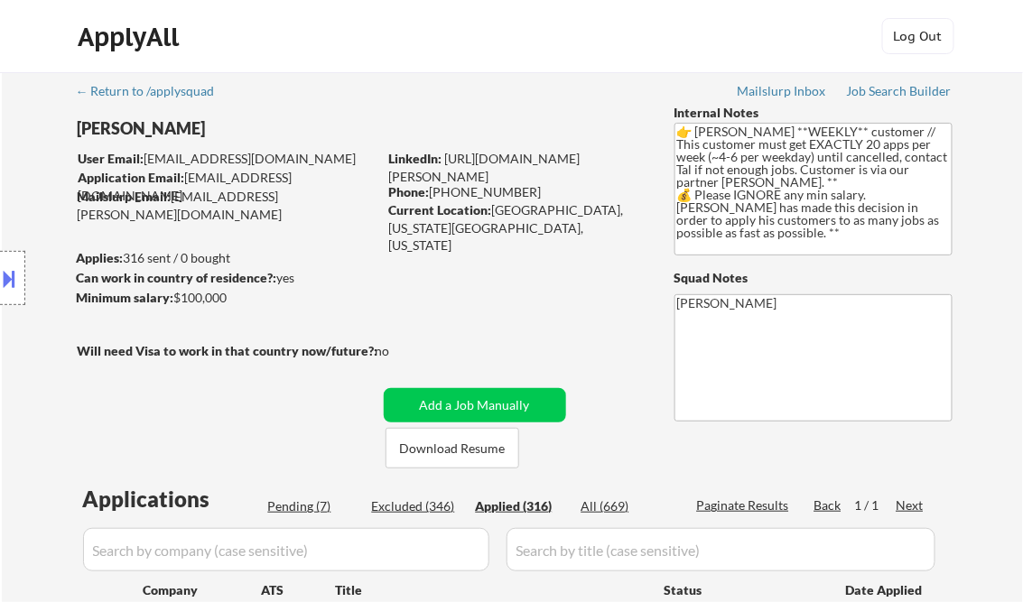
select select ""applied""
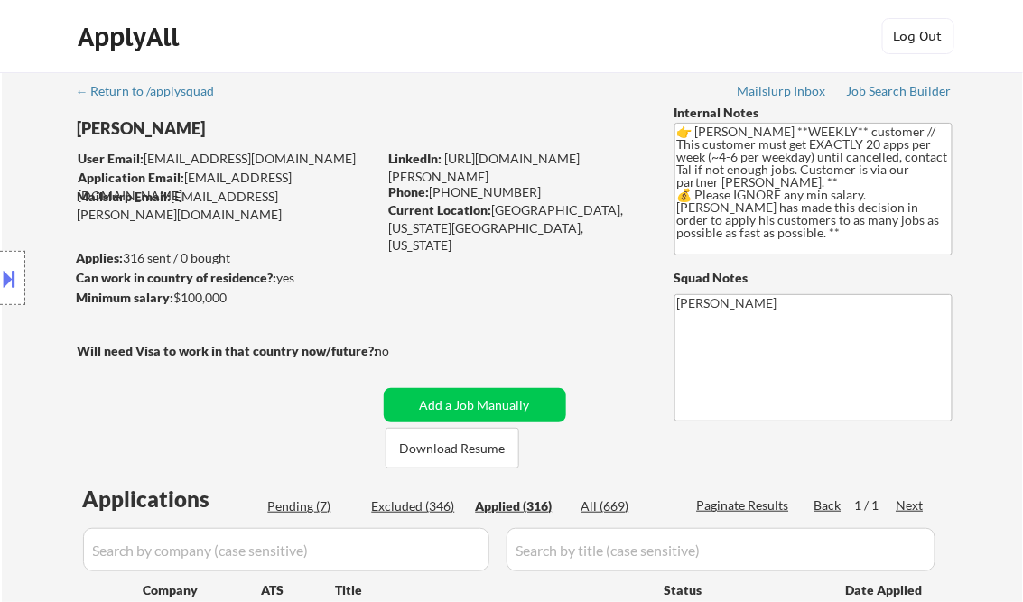
select select ""applied""
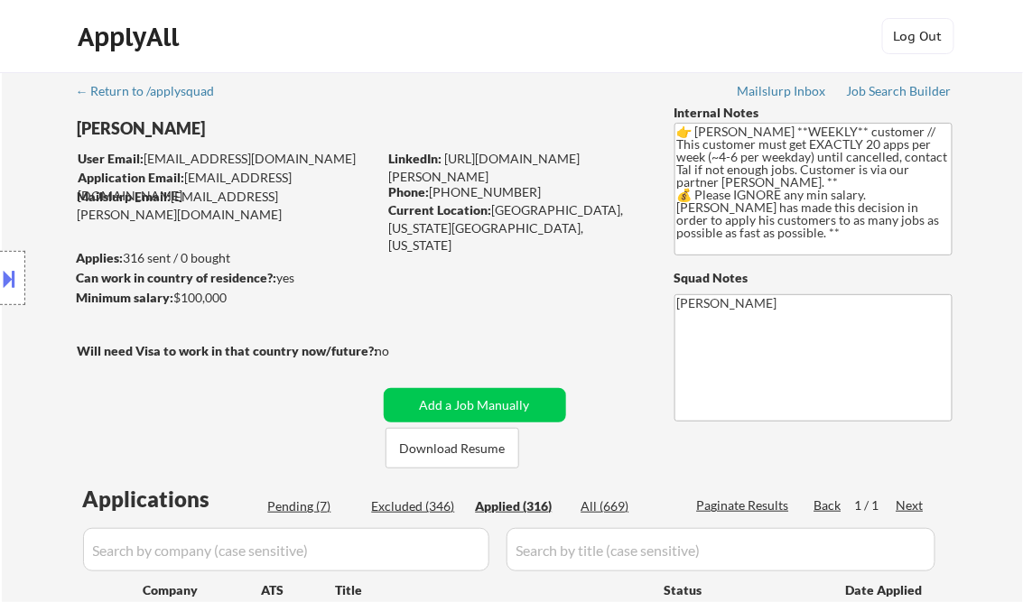
select select ""applied""
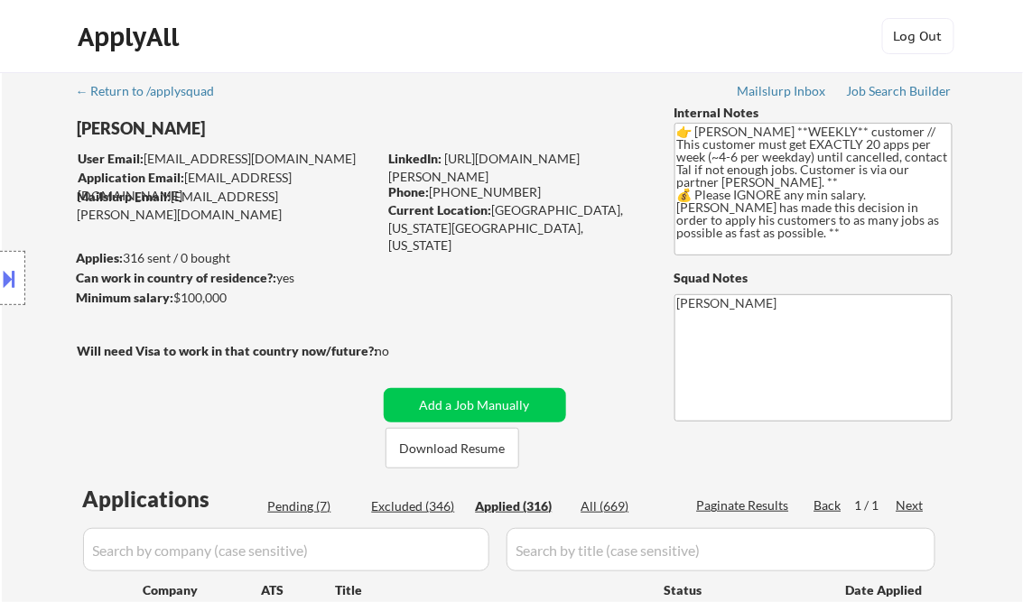
select select ""applied""
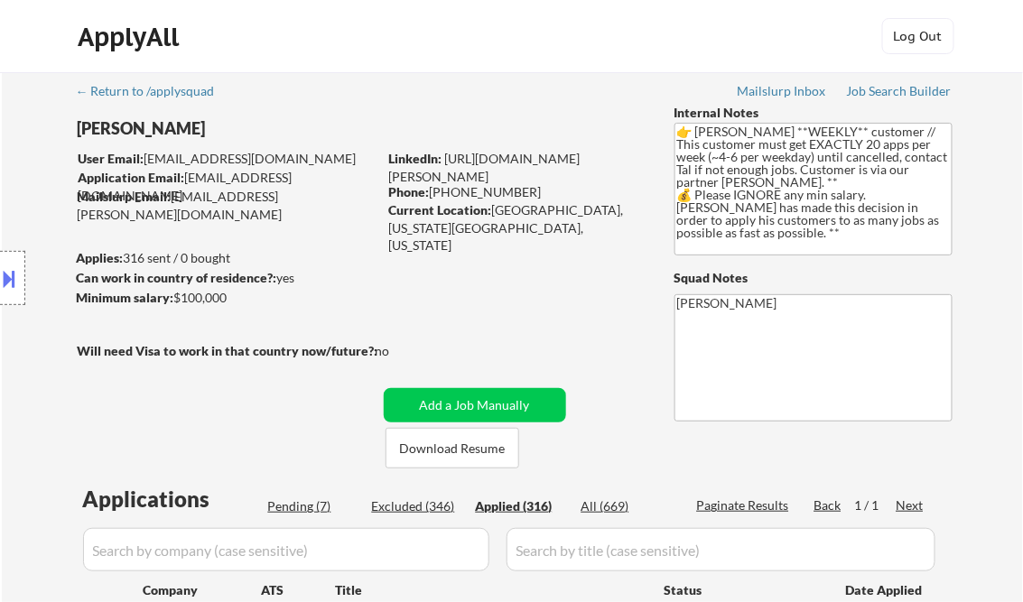
select select ""applied""
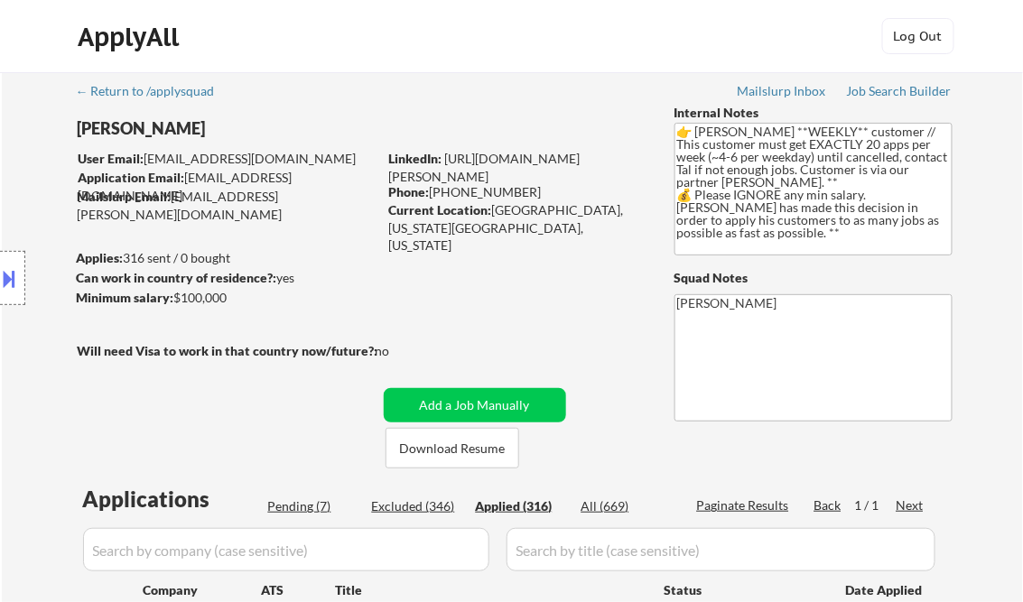
select select ""applied""
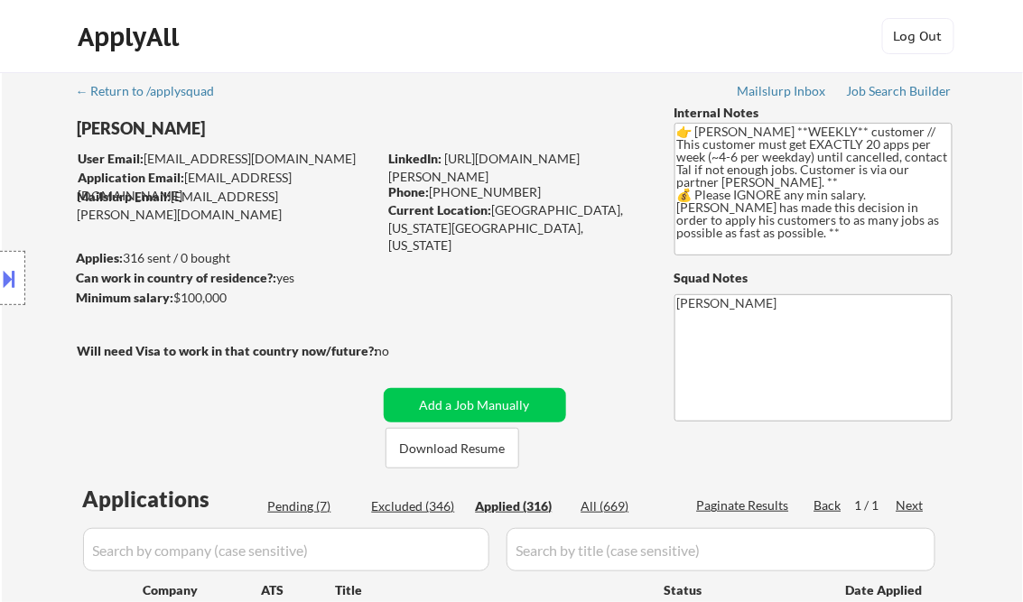
select select ""applied""
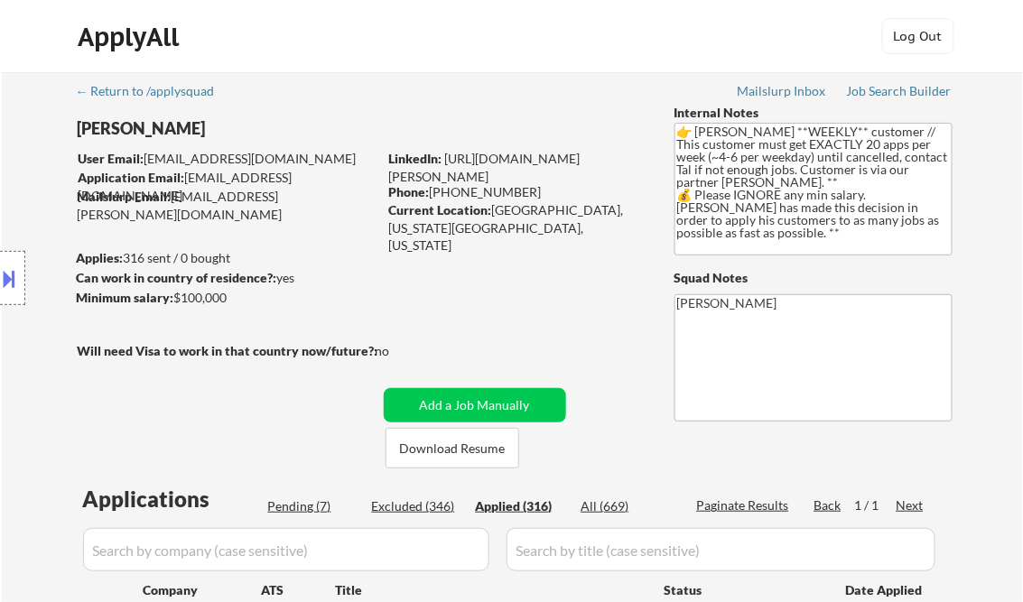
select select ""applied""
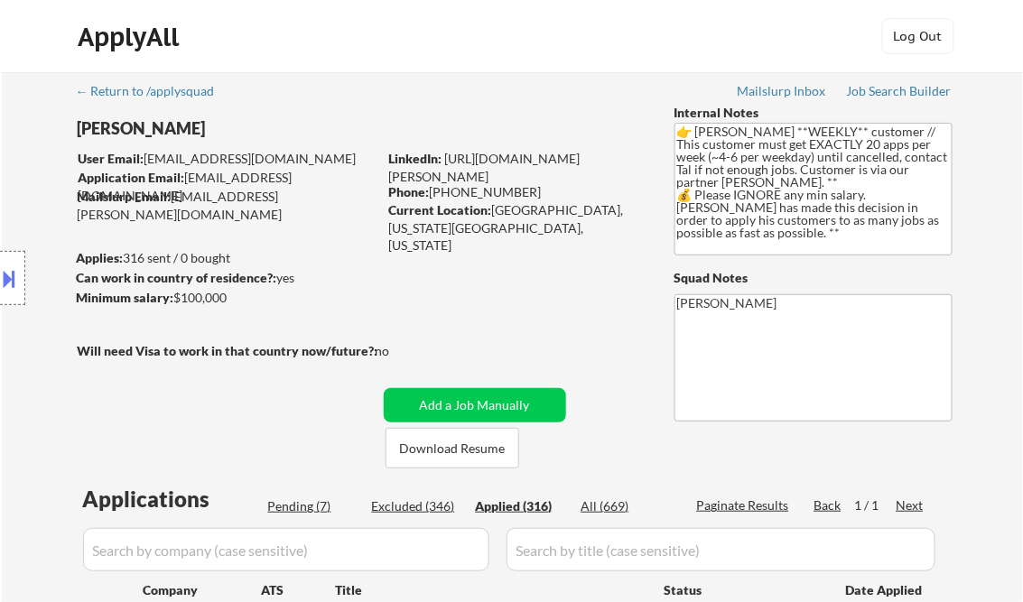
select select ""applied""
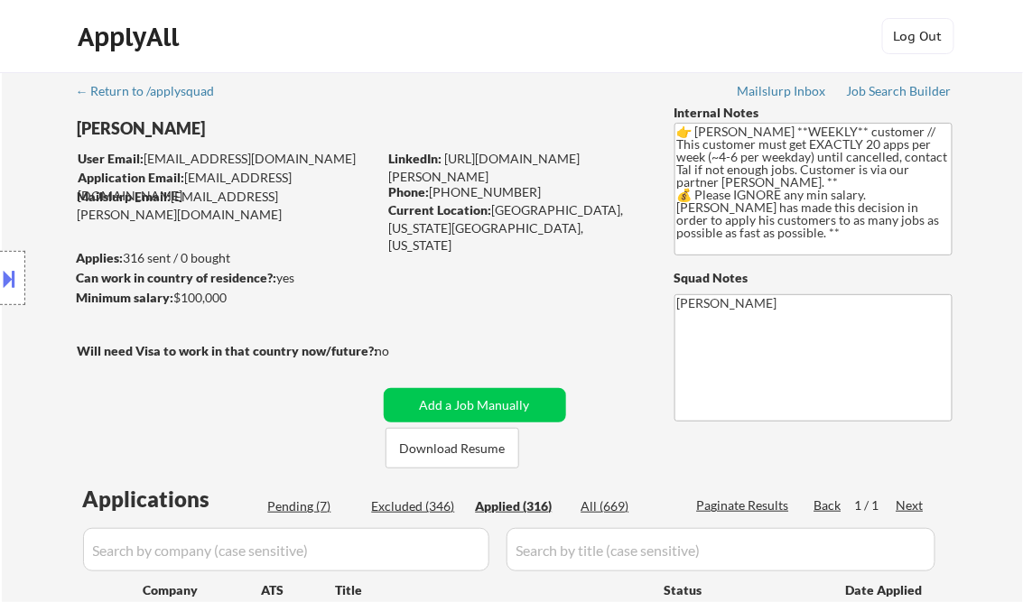
select select ""applied""
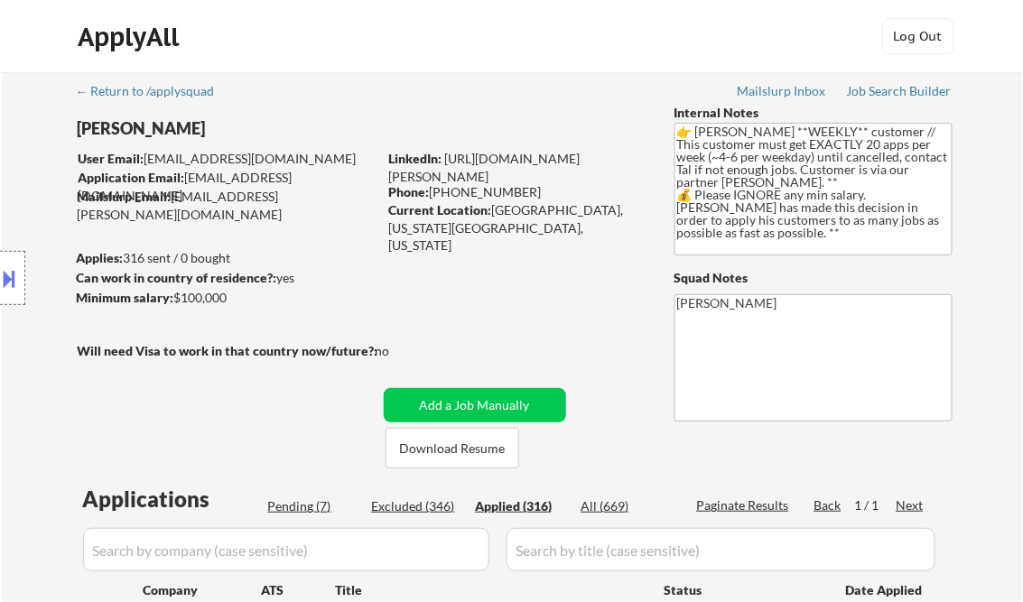
select select ""applied""
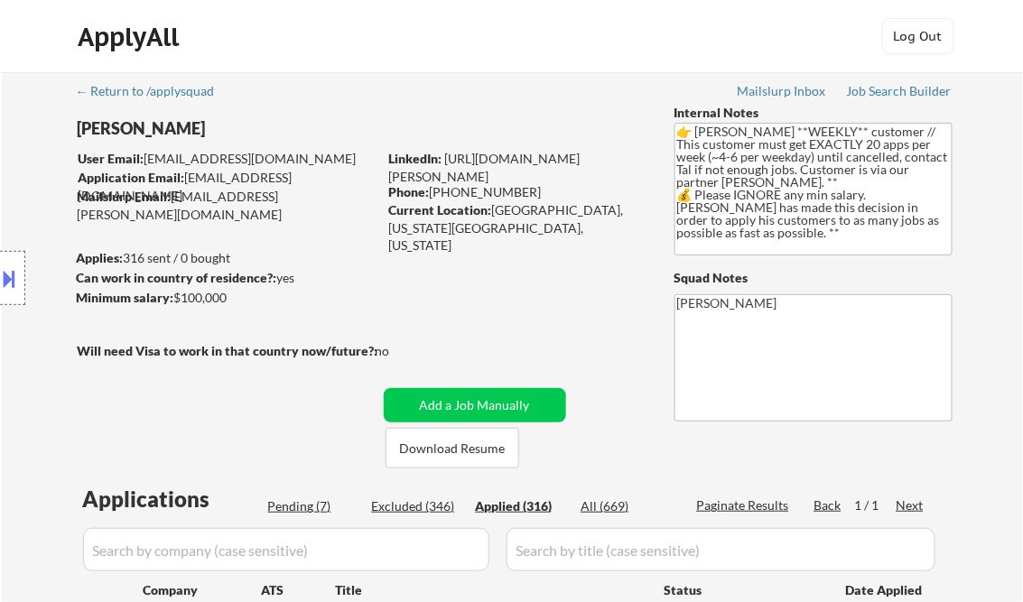
select select ""applied""
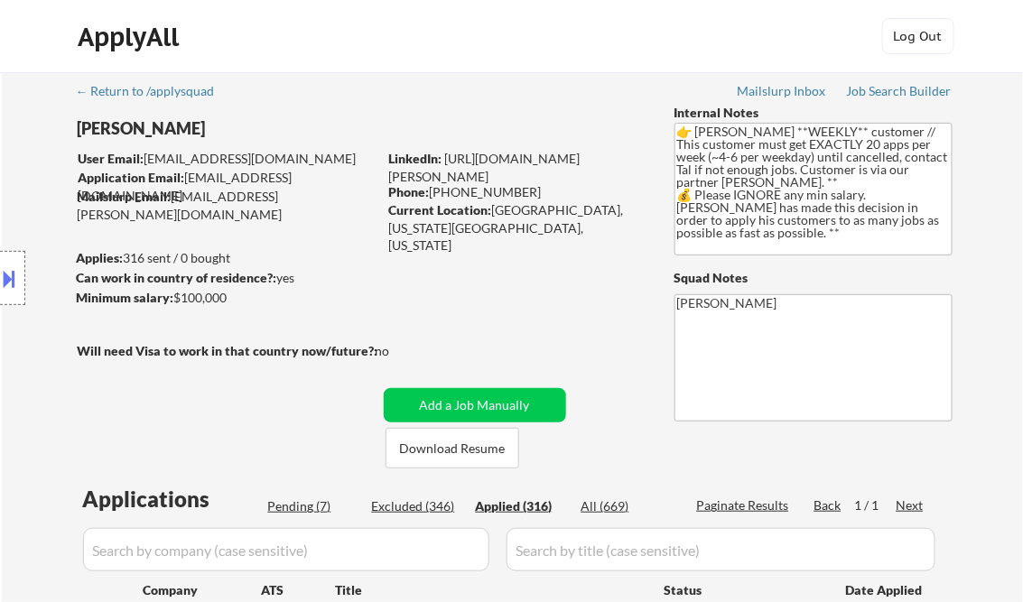
select select ""applied""
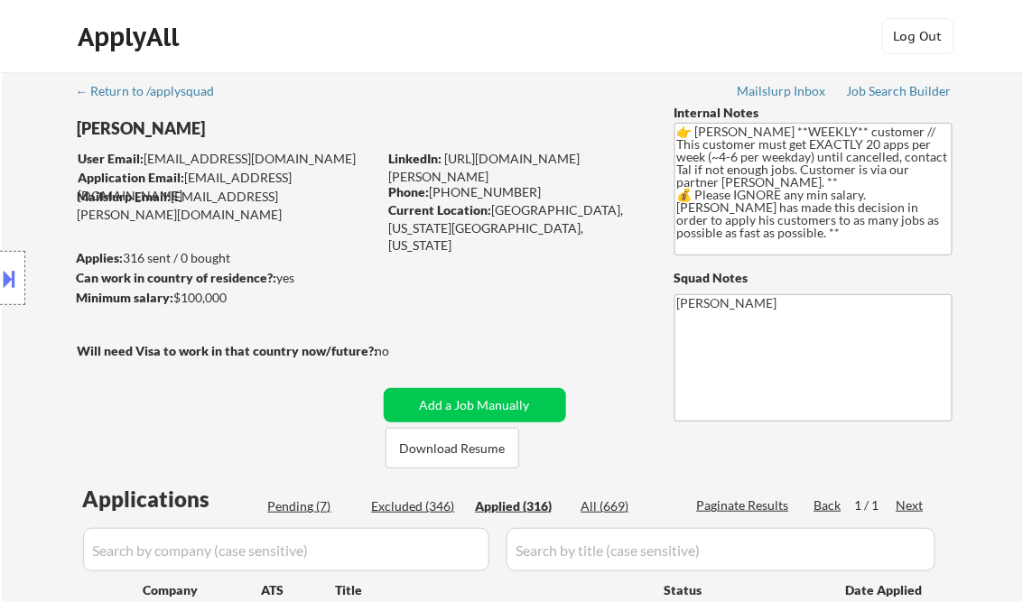
select select ""applied""
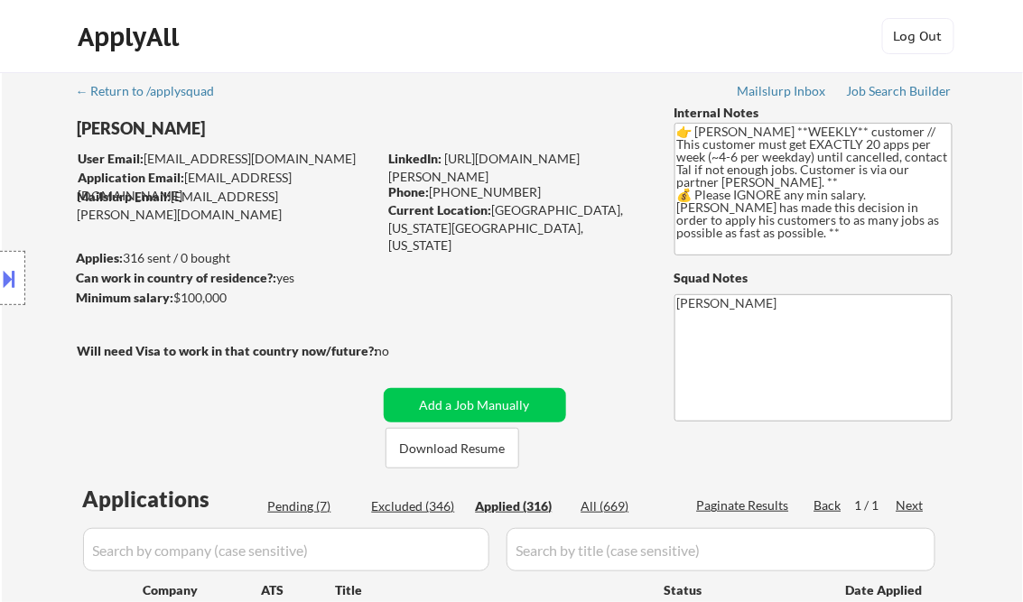
select select ""applied""
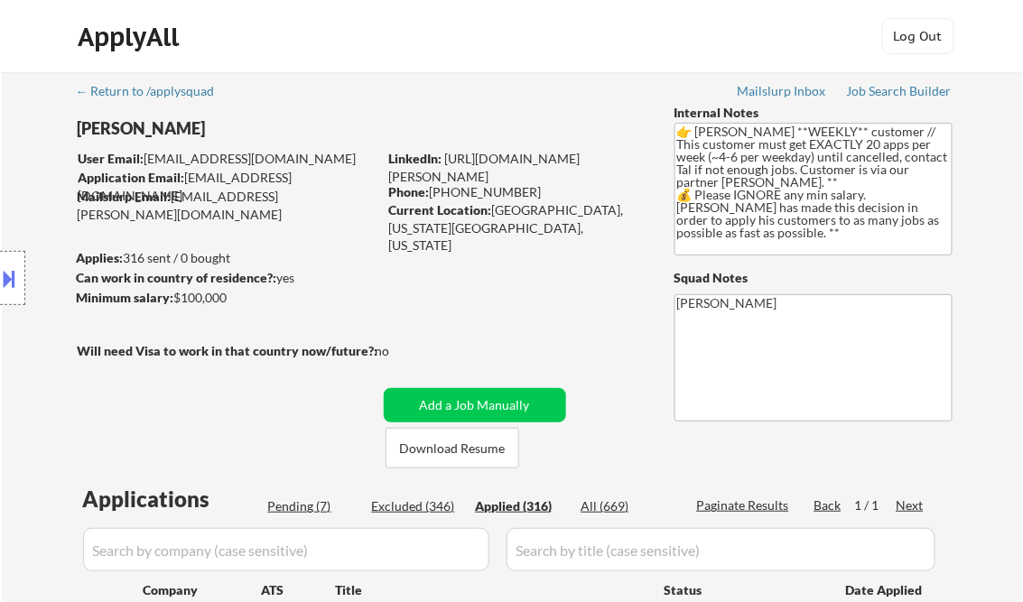
select select ""applied""
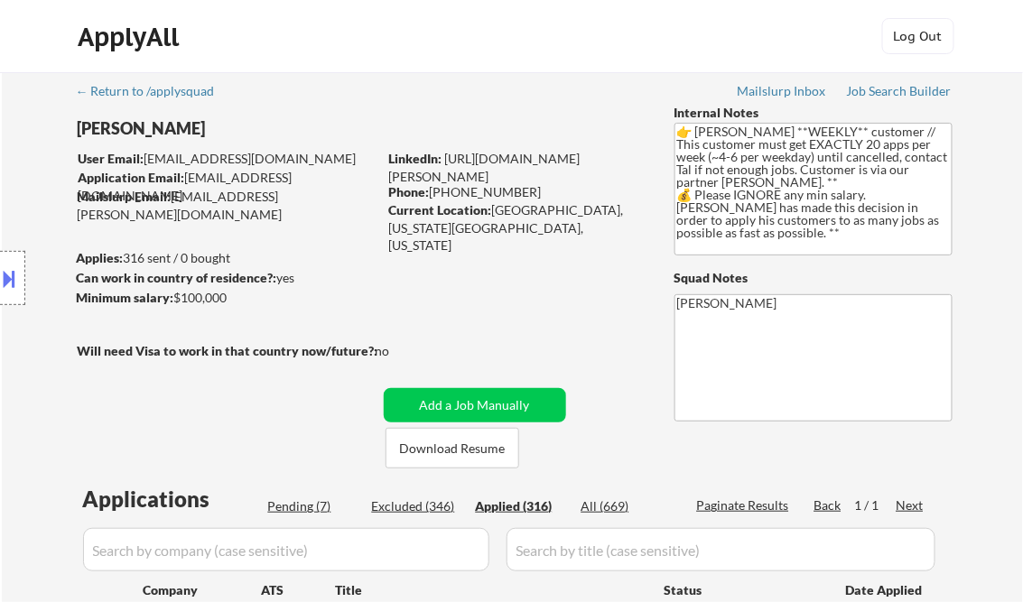
select select ""applied""
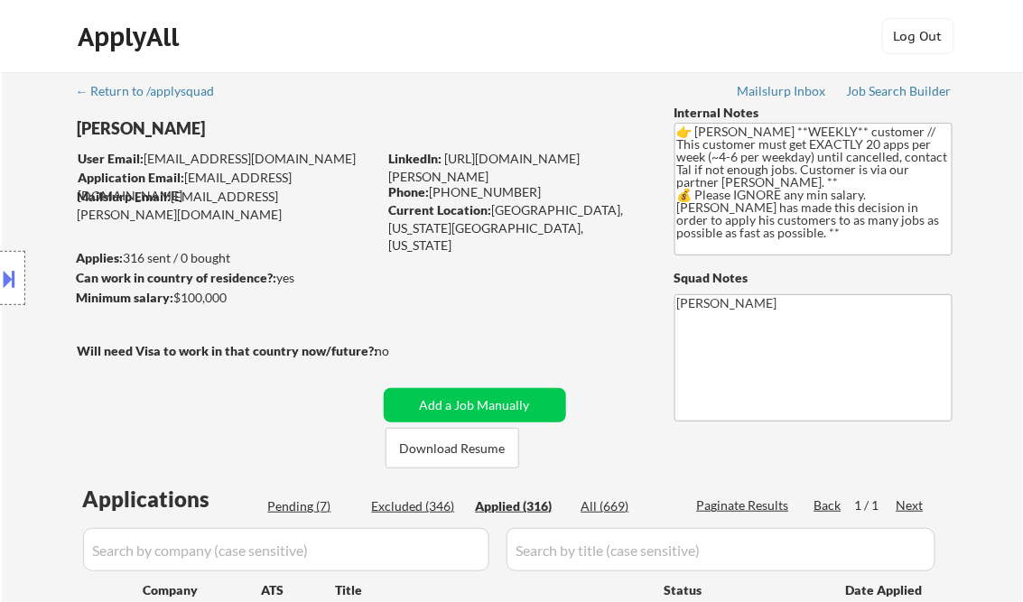
select select ""applied""
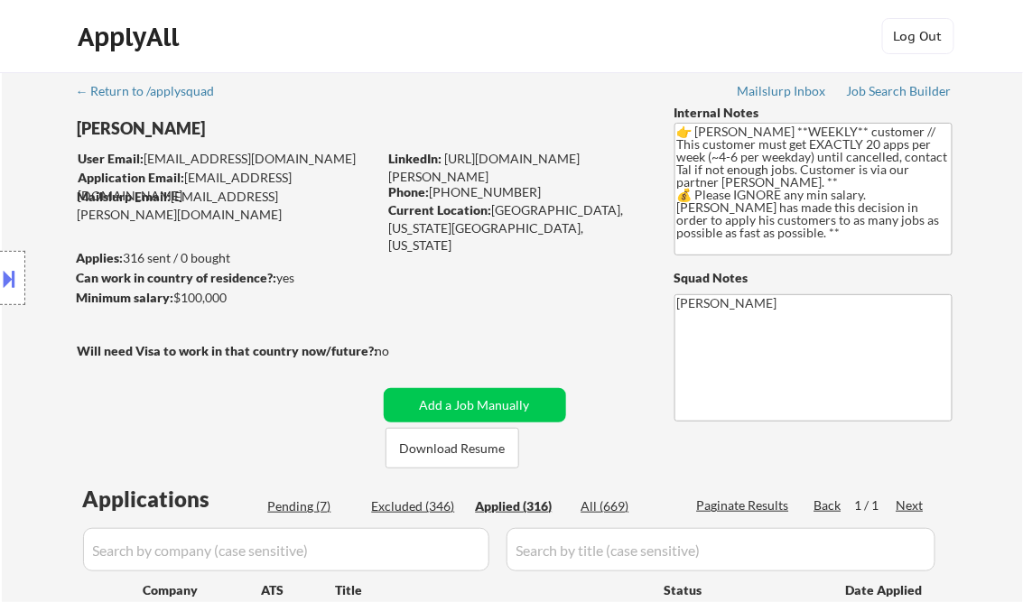
select select ""applied""
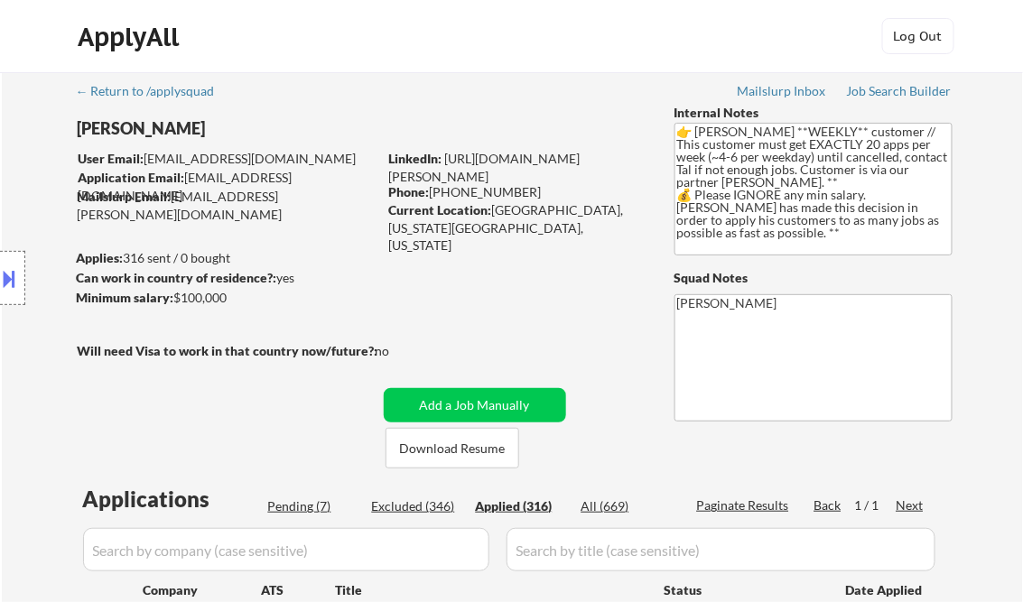
select select ""applied""
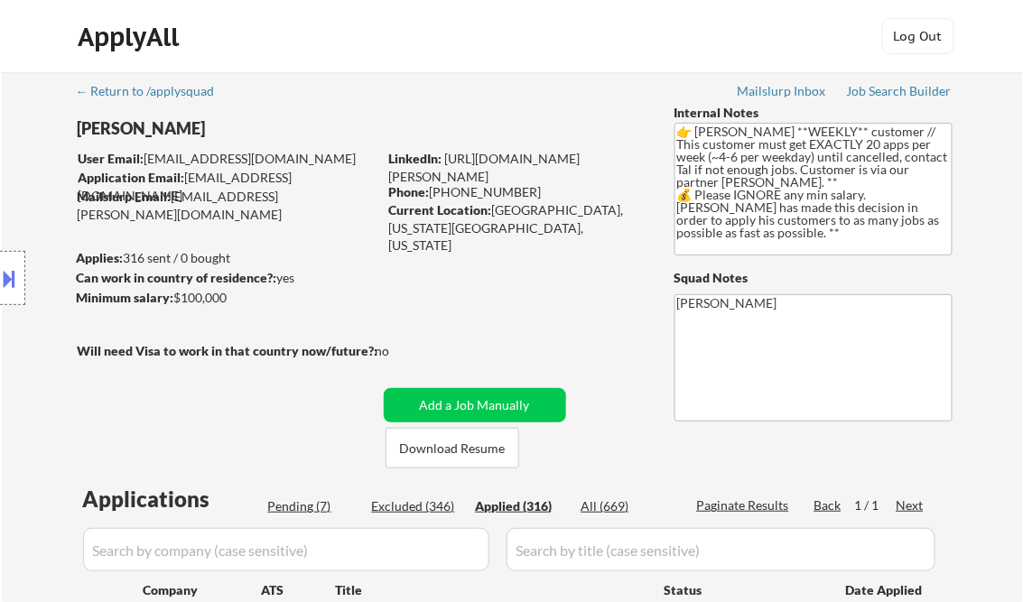
select select ""applied""
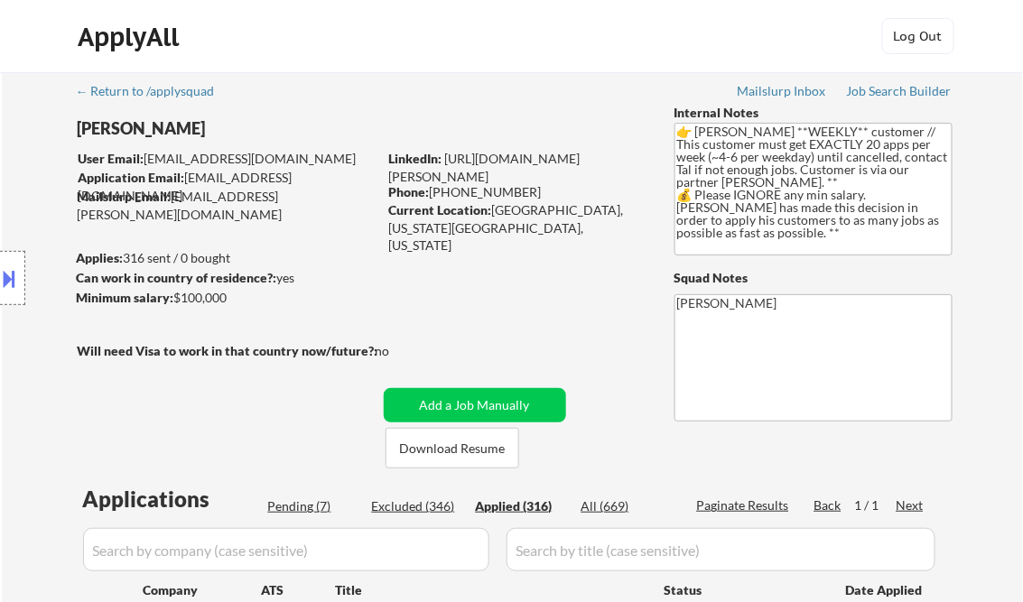
select select ""applied""
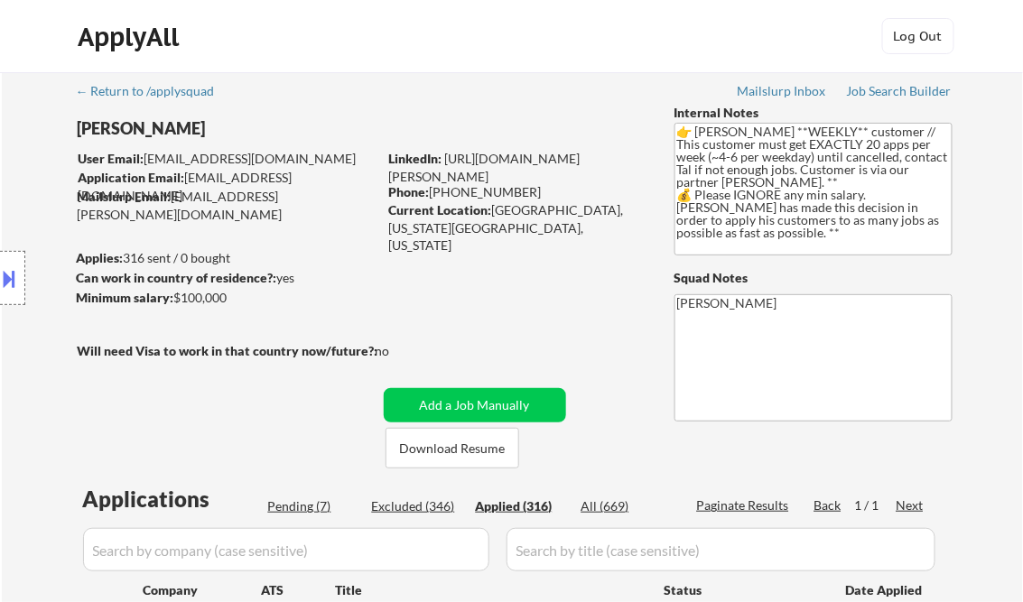
select select ""applied""
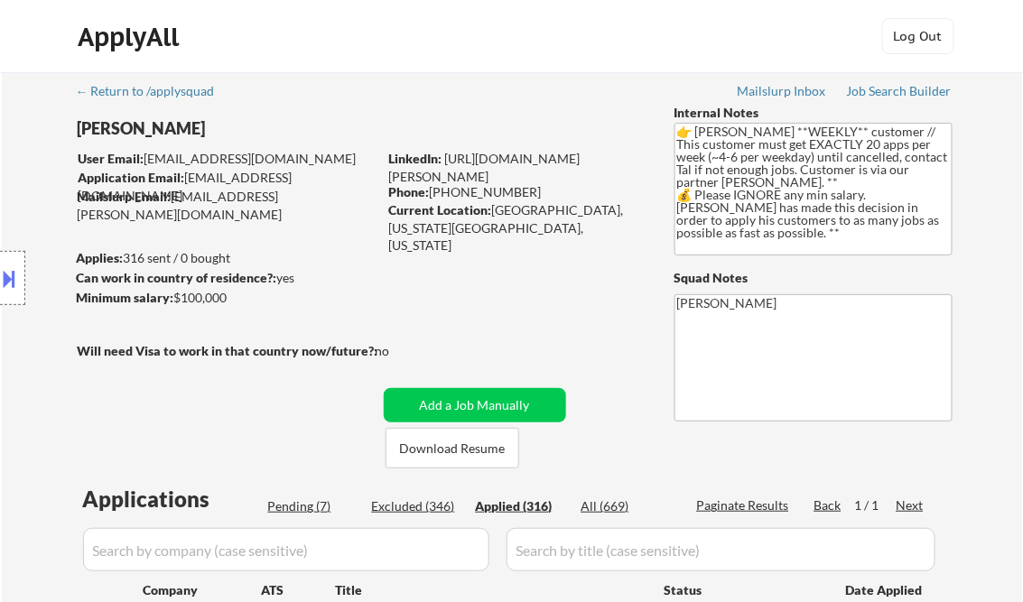
select select ""applied""
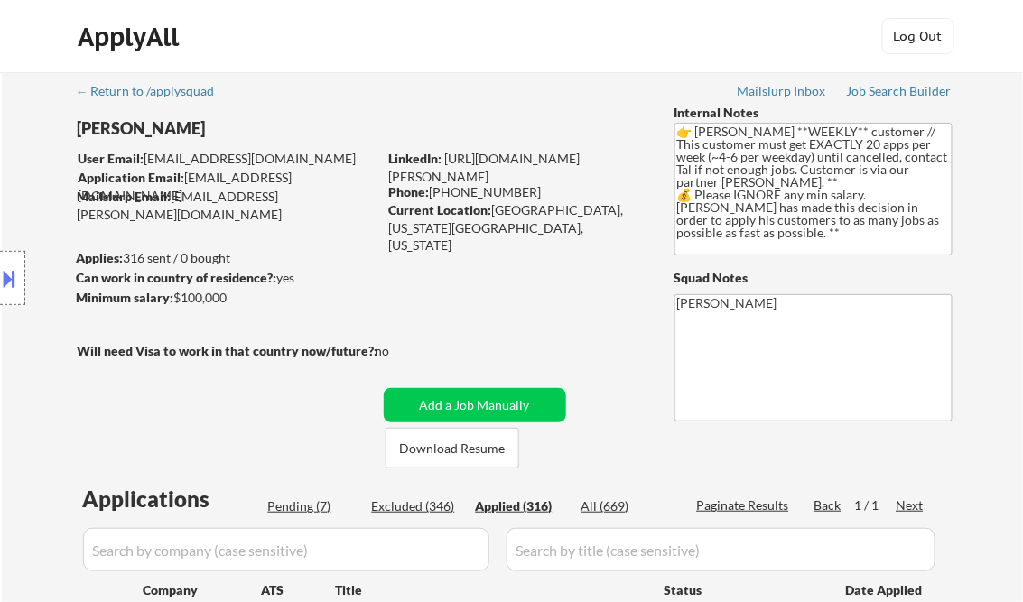
select select ""applied""
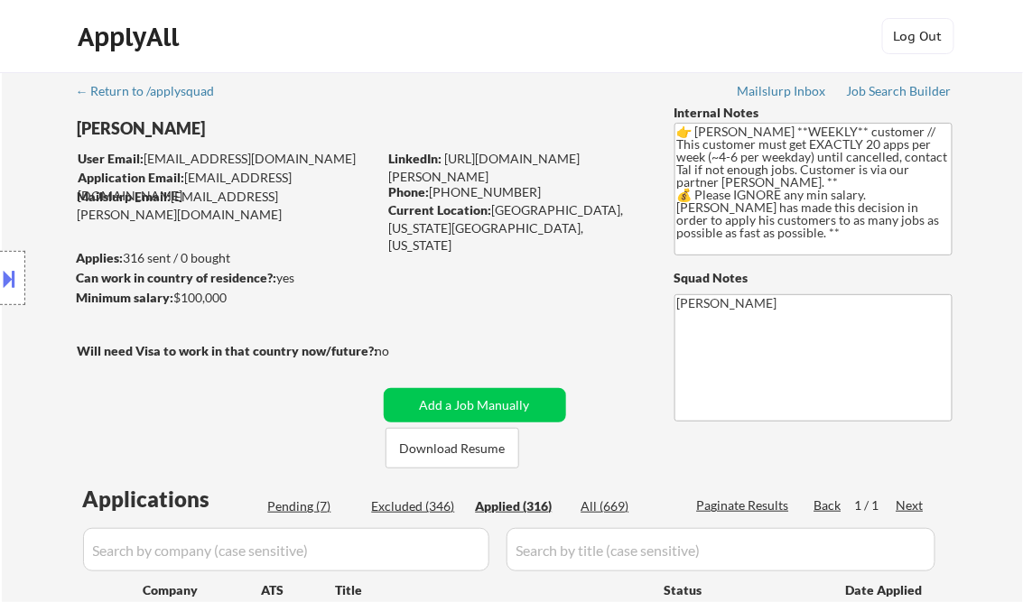
select select ""applied""
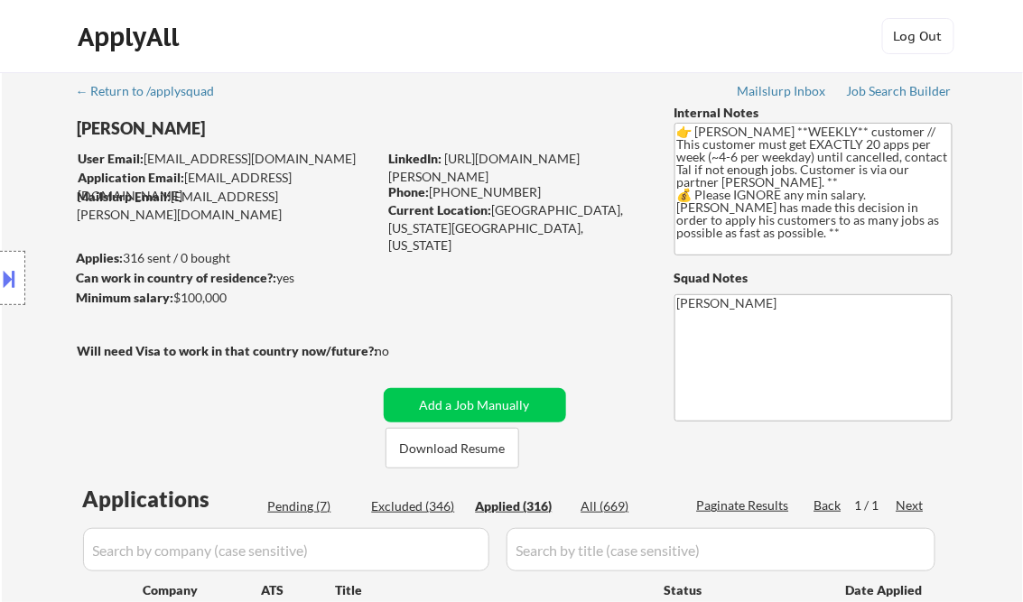
select select ""applied""
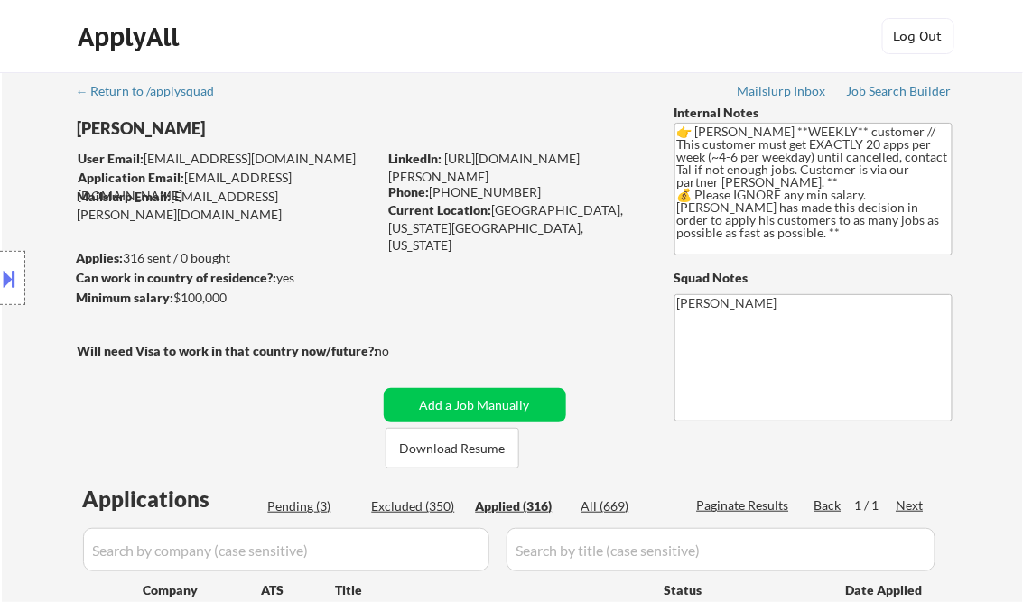
scroll to position [3757, 0]
